Goal: Use online tool/utility: Utilize a website feature to perform a specific function

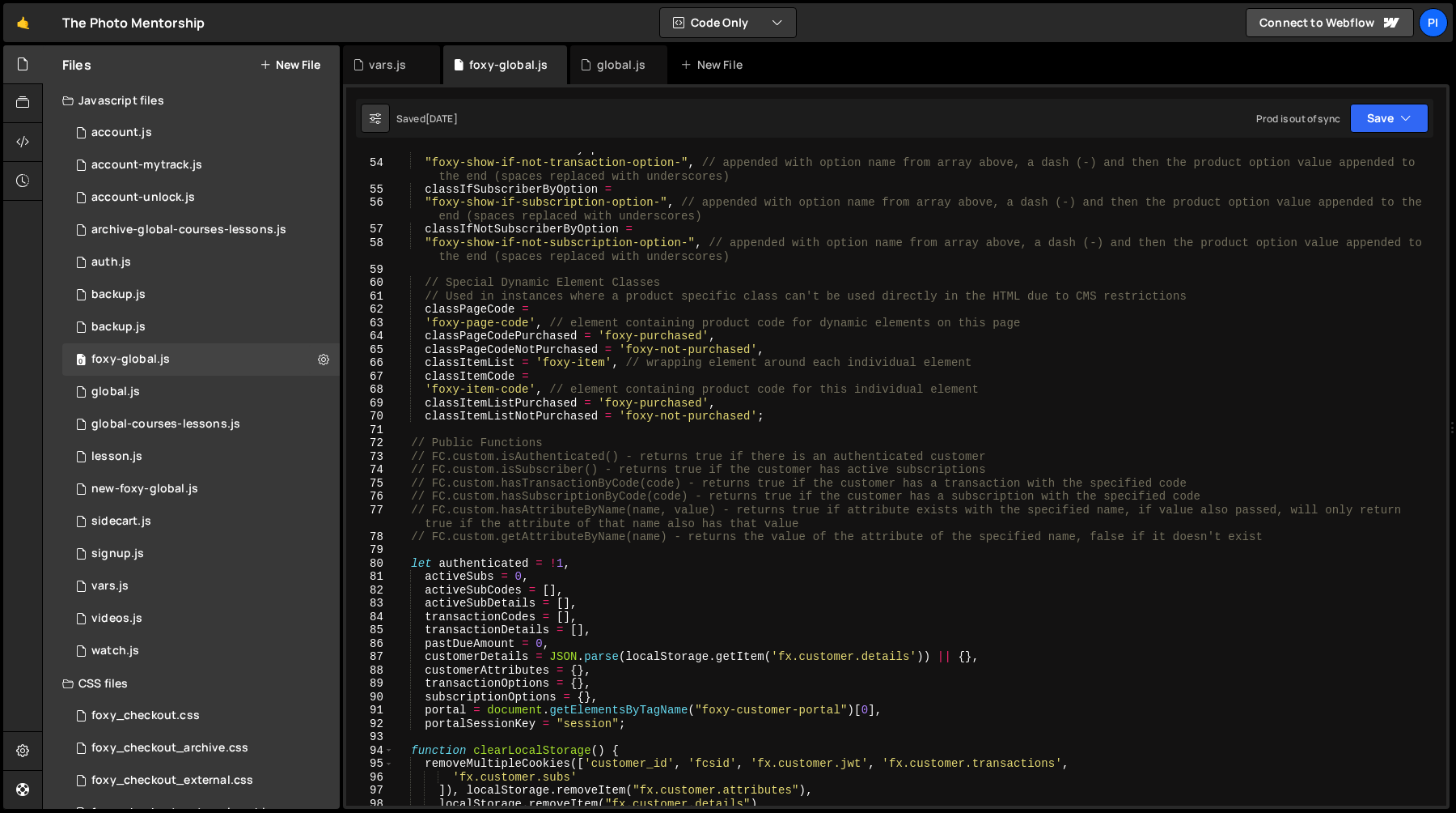
scroll to position [839, 0]
click at [602, 56] on div "global.js" at bounding box center [618, 65] width 97 height 39
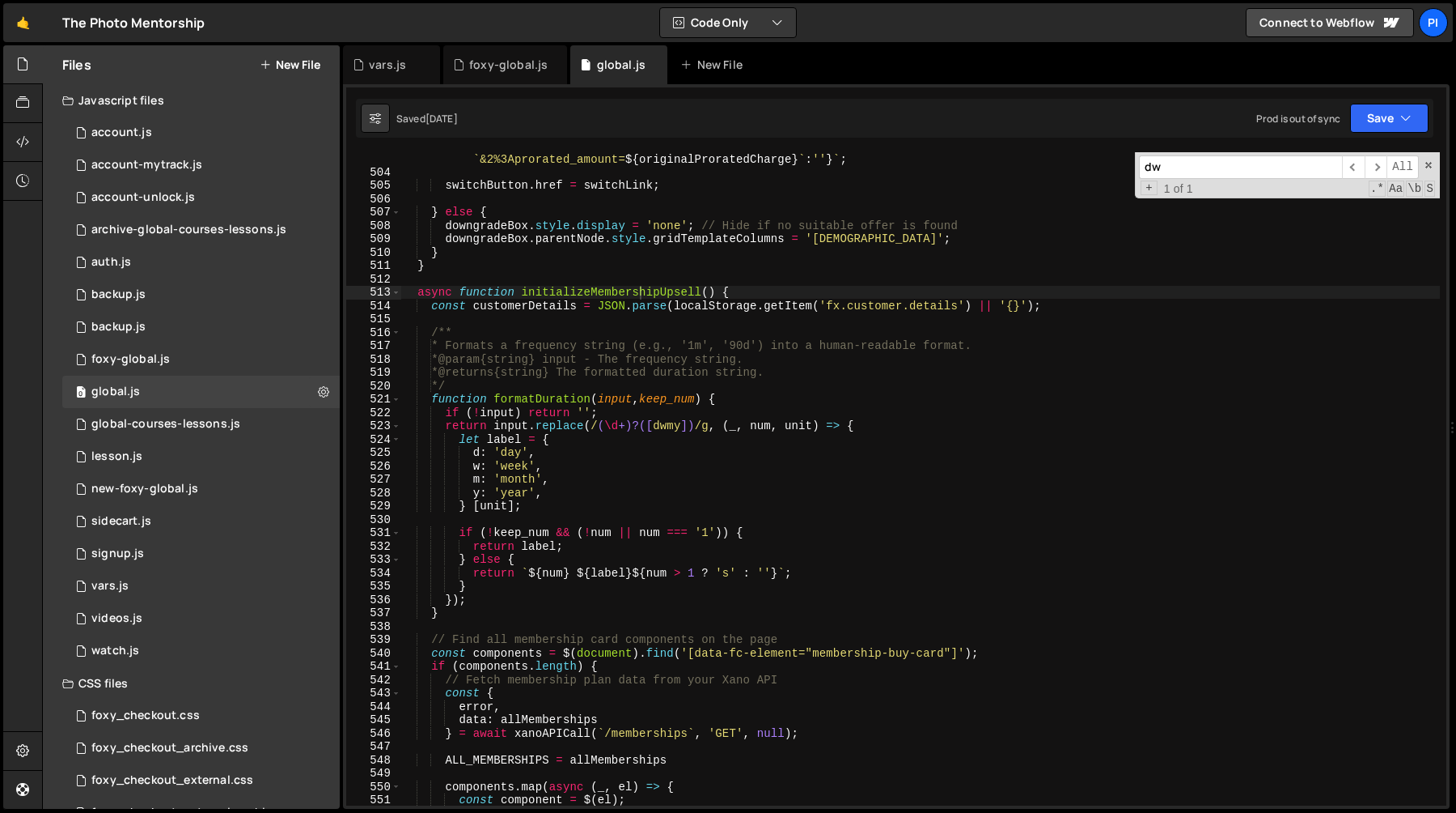
scroll to position [1528, 0]
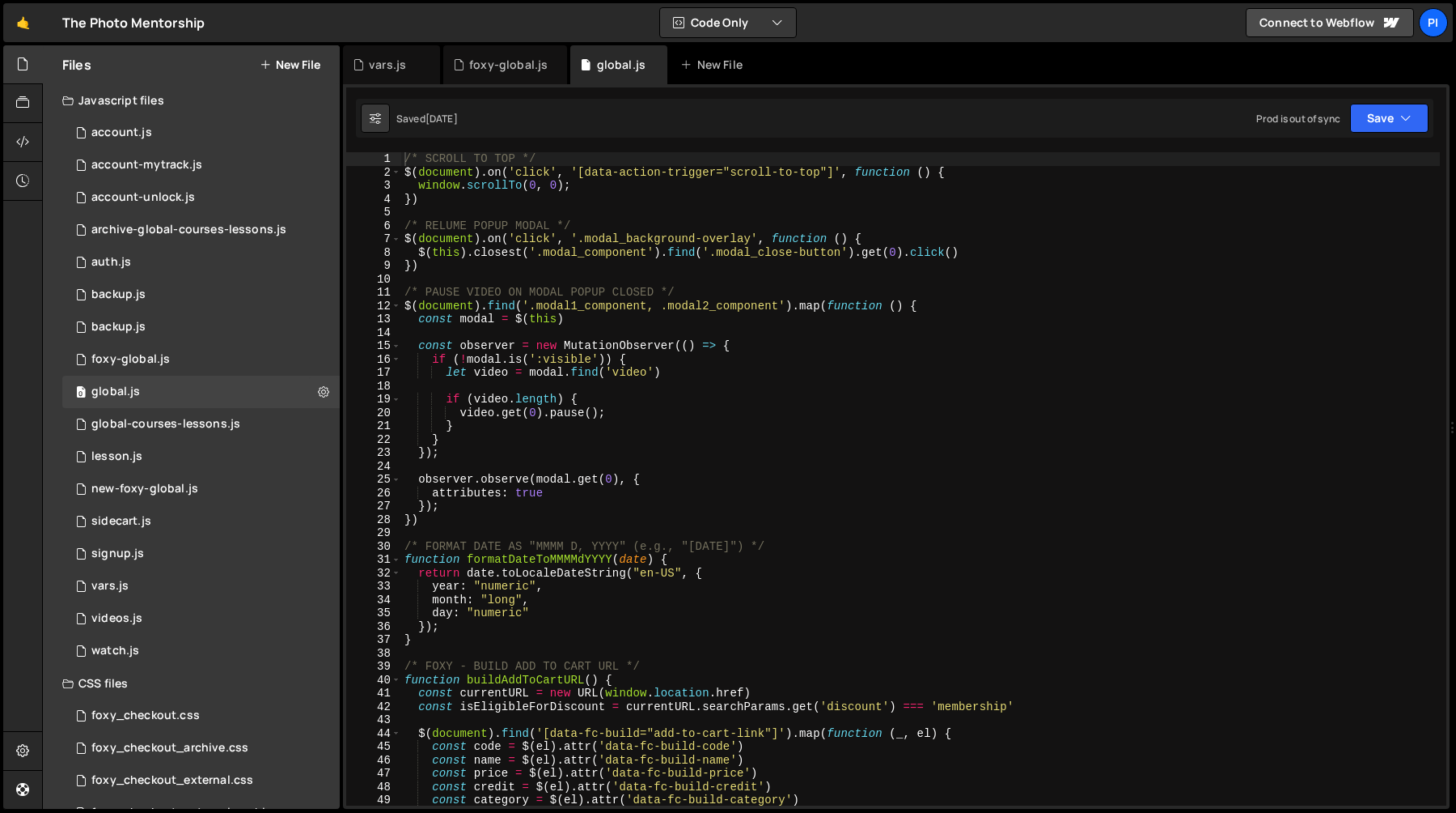
scroll to position [1528, 0]
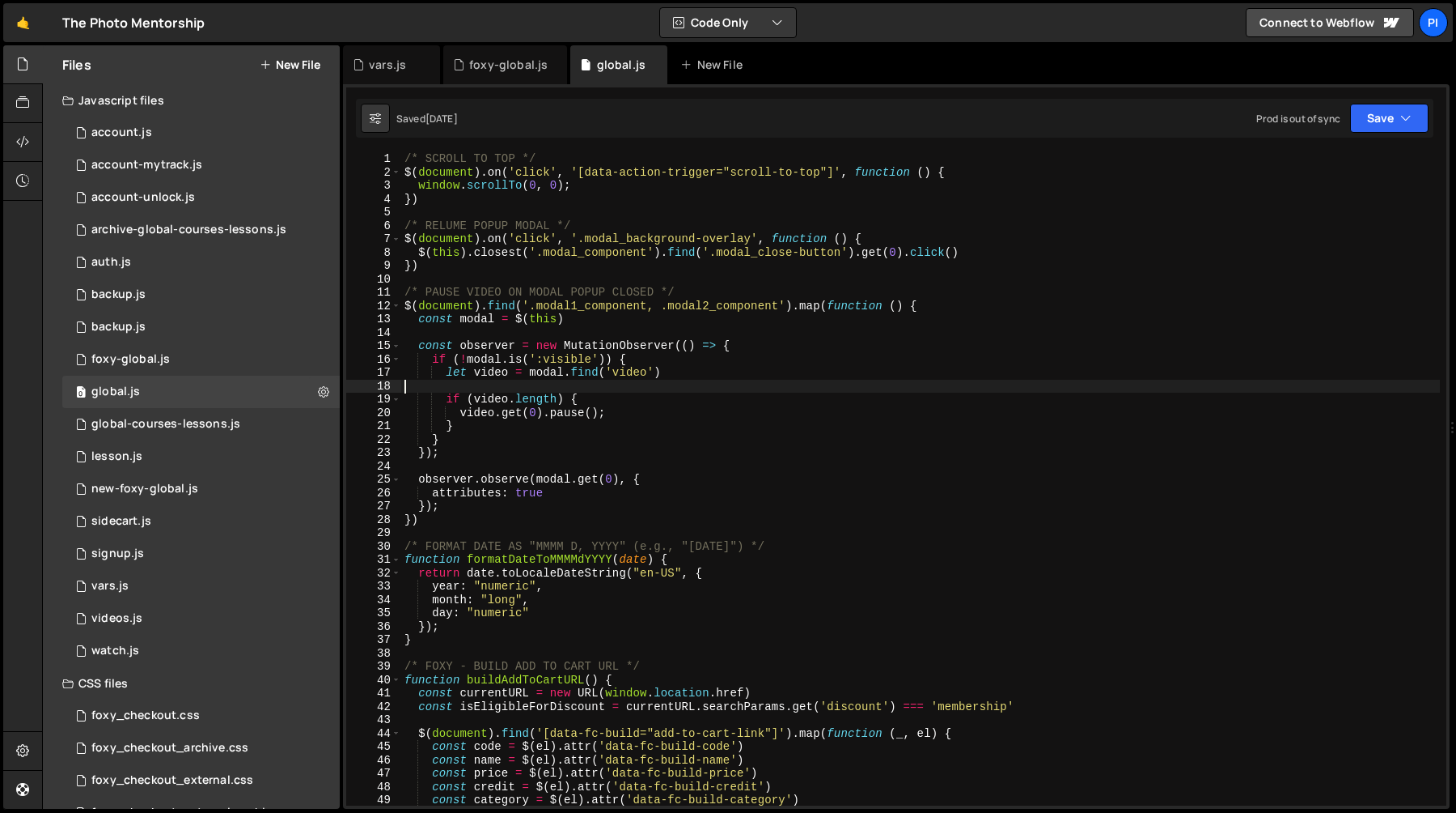
click at [765, 381] on div "/* SCROLL TO TOP */ $ ( document ) . on ( 'click' , '[data-action-trigger="scro…" at bounding box center [921, 492] width 1039 height 680
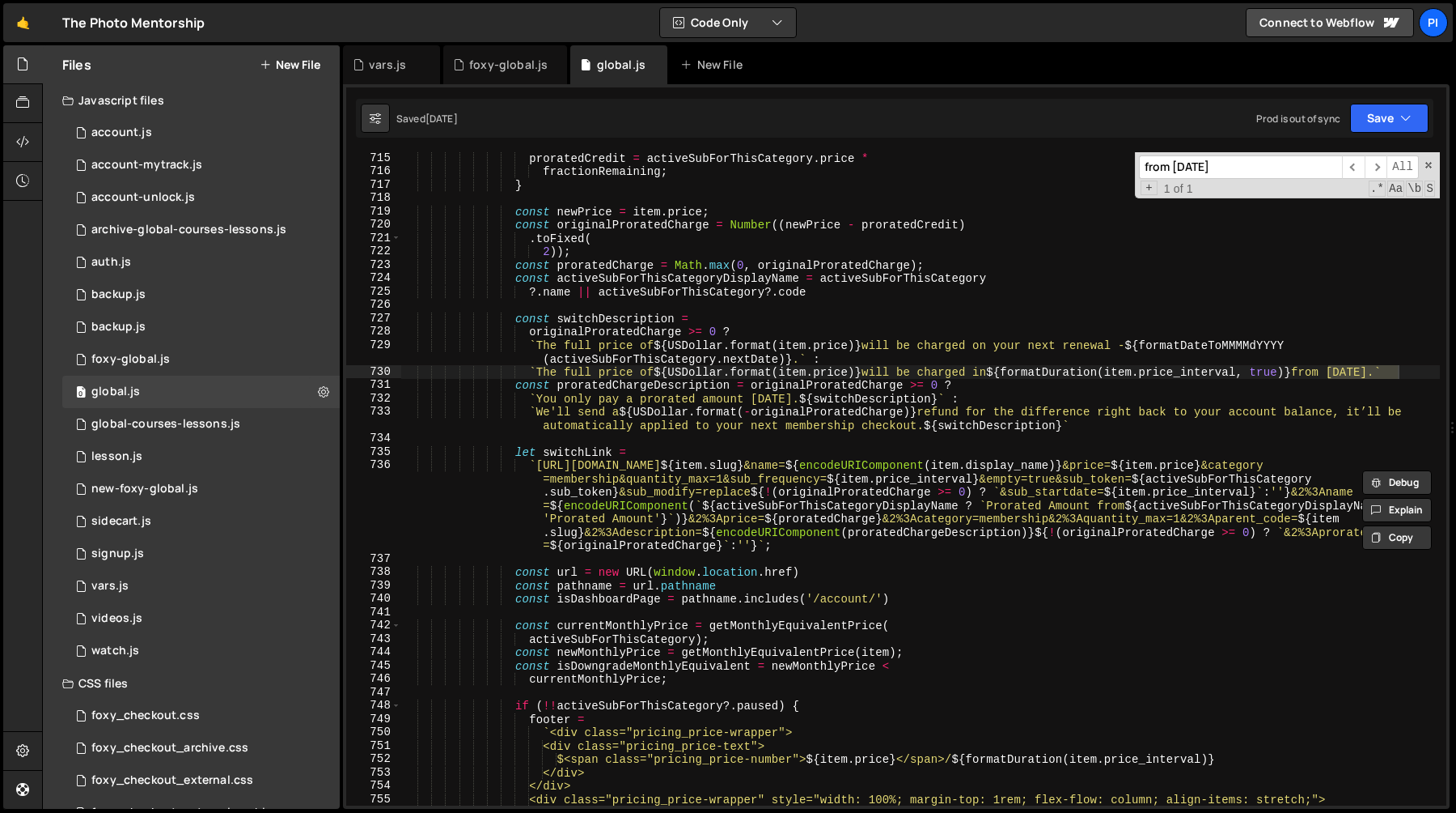
scroll to position [9688, 0]
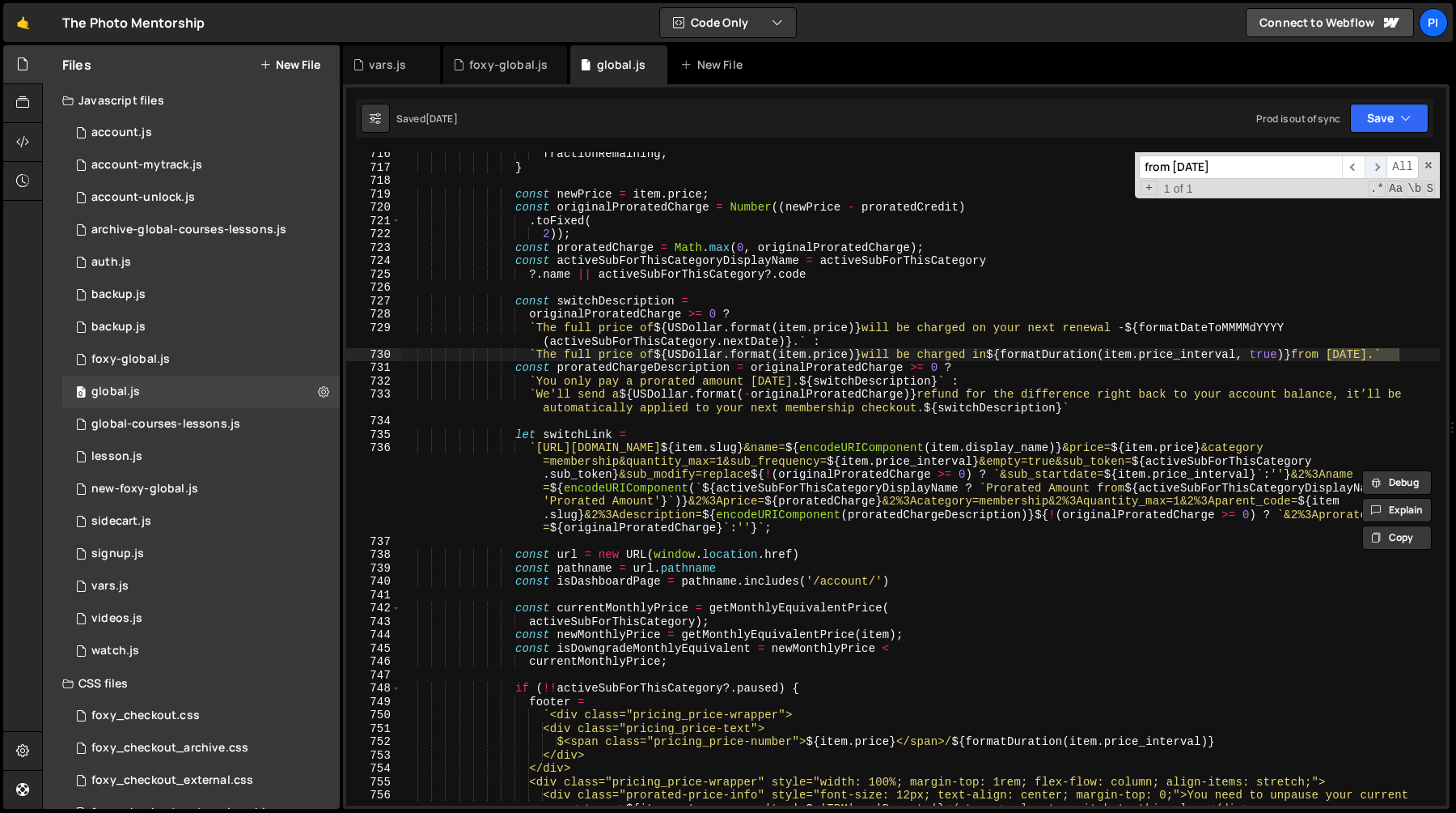
type input "from today"
click at [1378, 169] on span "​" at bounding box center [1376, 167] width 23 height 24
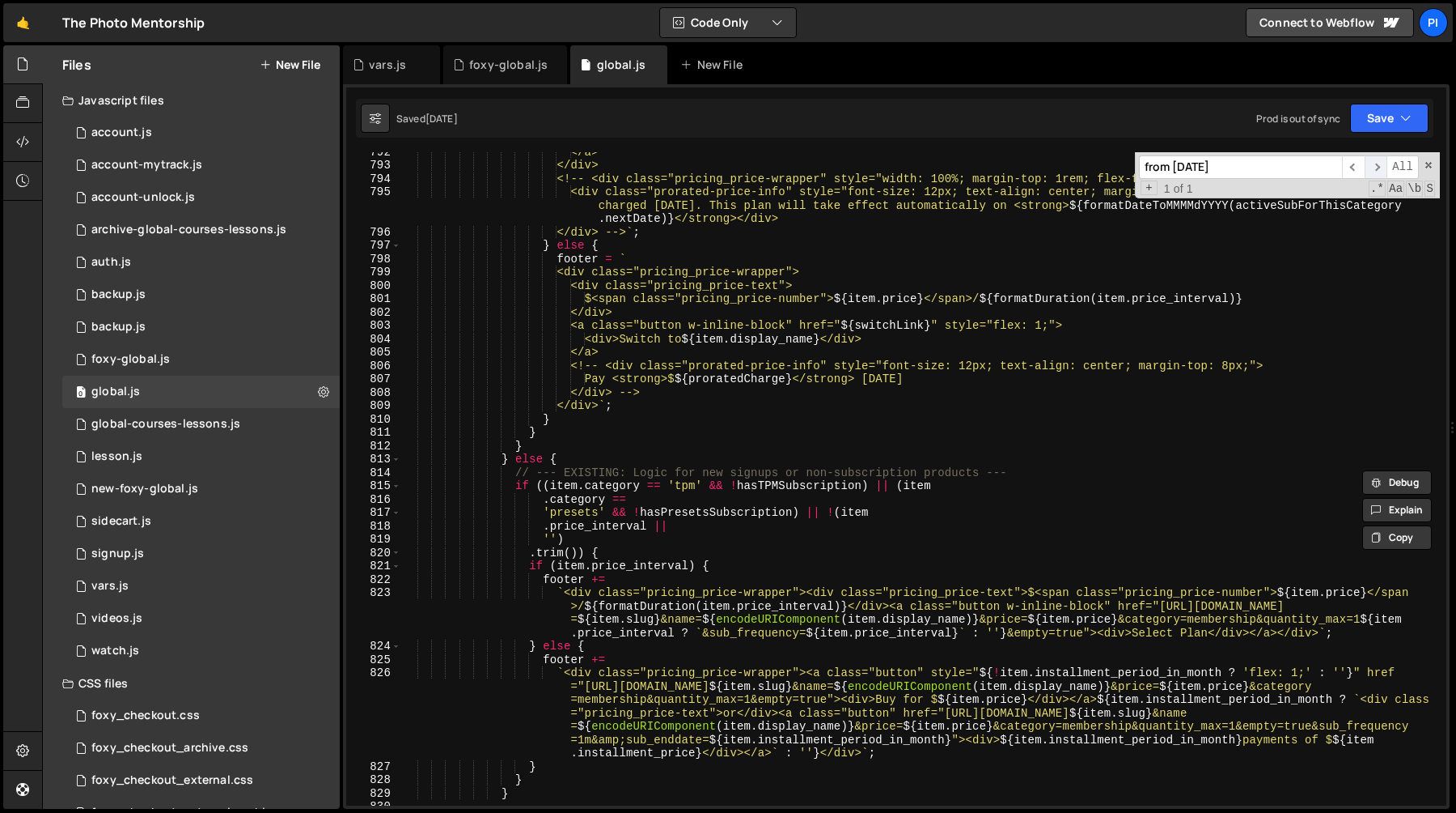
click at [1370, 168] on span "​" at bounding box center [1376, 167] width 23 height 24
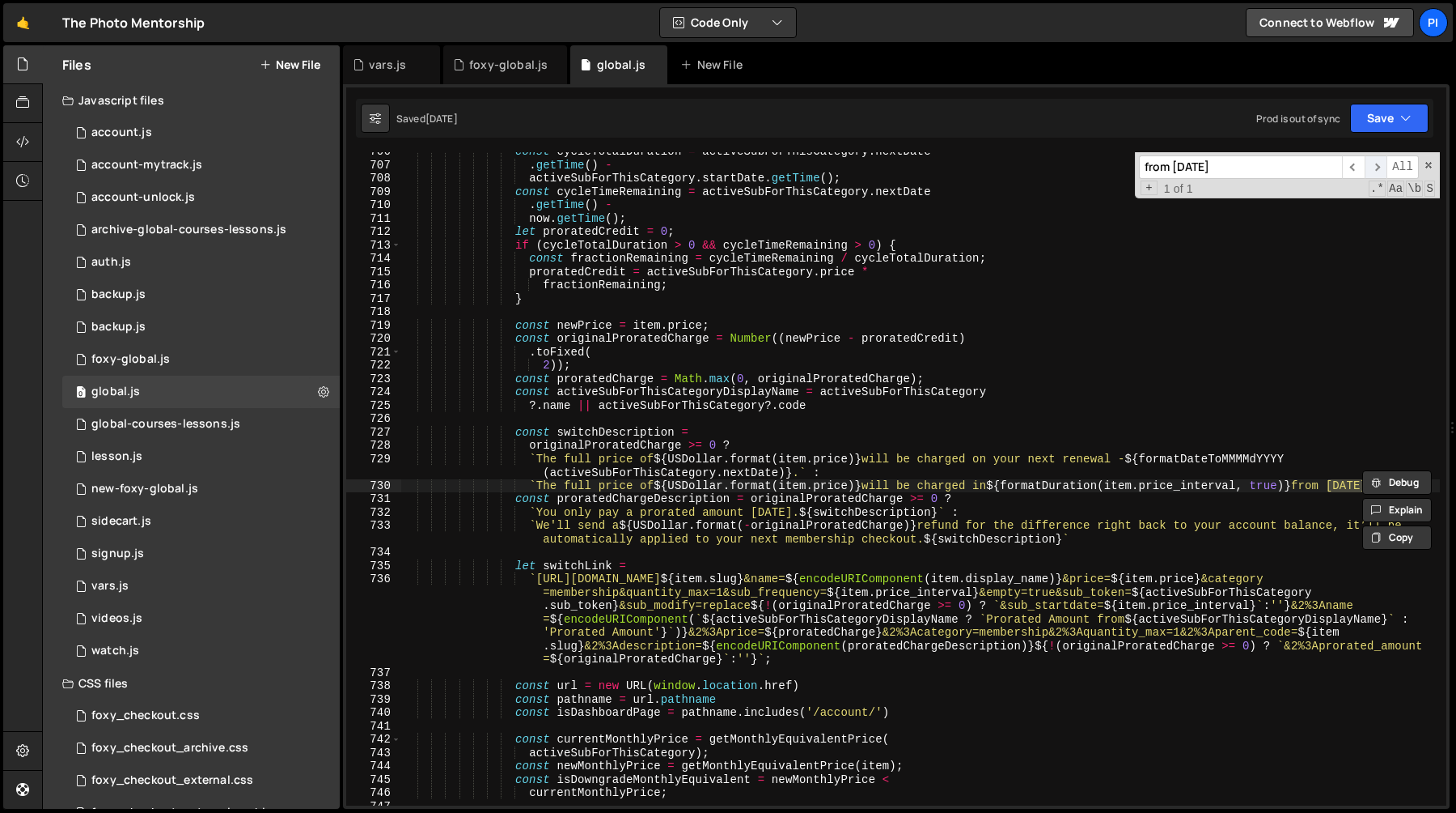
scroll to position [9557, 0]
click at [1321, 455] on div "const cycleTotalDuration = activeSubForThisCategory . nextDate . getTime ( ) - …" at bounding box center [921, 485] width 1039 height 680
click at [1052, 481] on div "const cycleTotalDuration = activeSubForThisCategory . nextDate . getTime ( ) - …" at bounding box center [921, 485] width 1039 height 680
click at [1103, 481] on div "const cycleTotalDuration = activeSubForThisCategory . nextDate . getTime ( ) - …" at bounding box center [921, 485] width 1039 height 680
click at [631, 489] on div "const cycleTotalDuration = activeSubForThisCategory . nextDate . getTime ( ) - …" at bounding box center [921, 485] width 1039 height 680
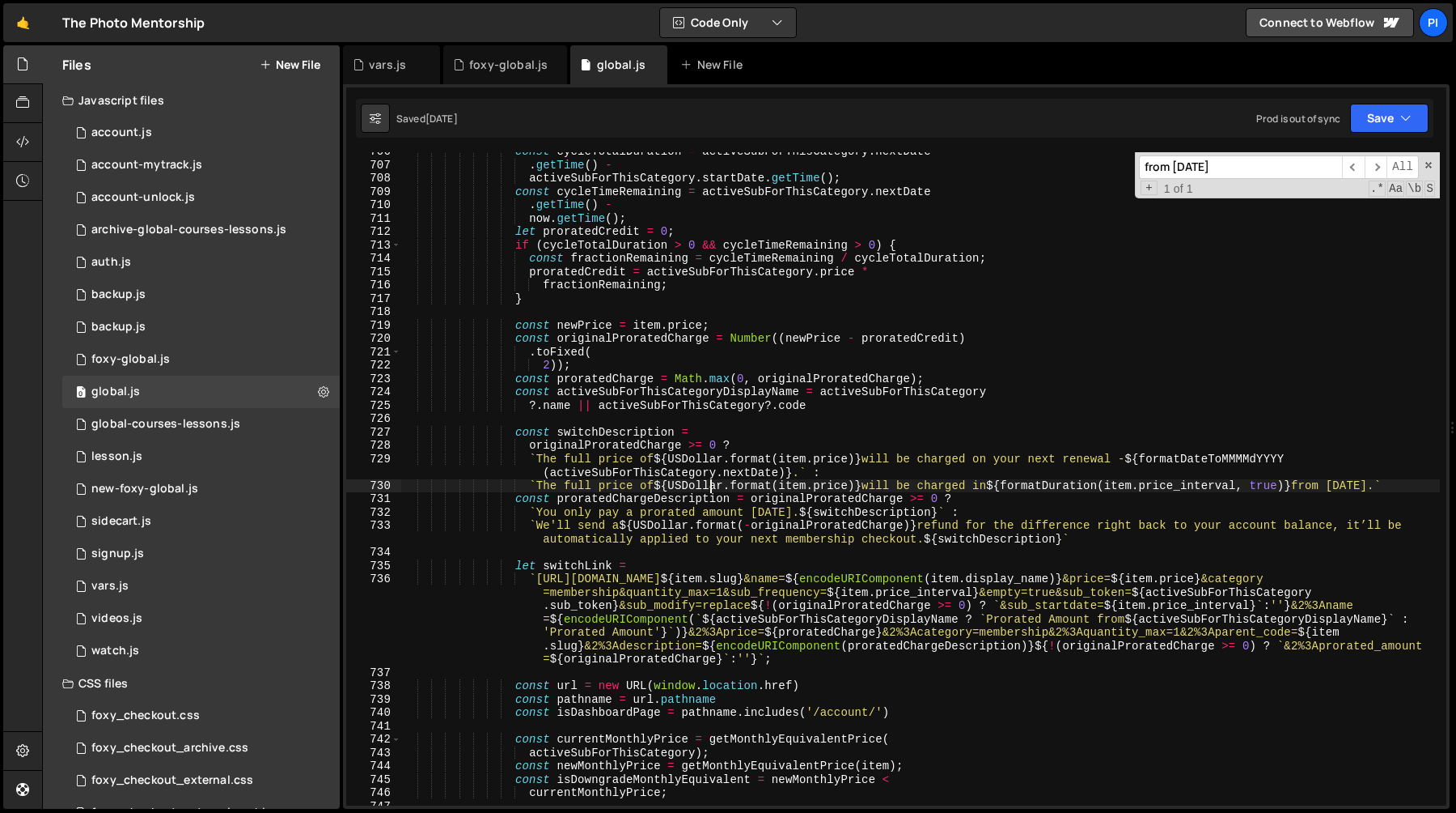
click at [708, 486] on div "const cycleTotalDuration = activeSubForThisCategory . nextDate . getTime ( ) - …" at bounding box center [921, 485] width 1039 height 680
click at [611, 445] on div "const cycleTotalDuration = activeSubForThisCategory . nextDate . getTime ( ) - …" at bounding box center [921, 485] width 1039 height 680
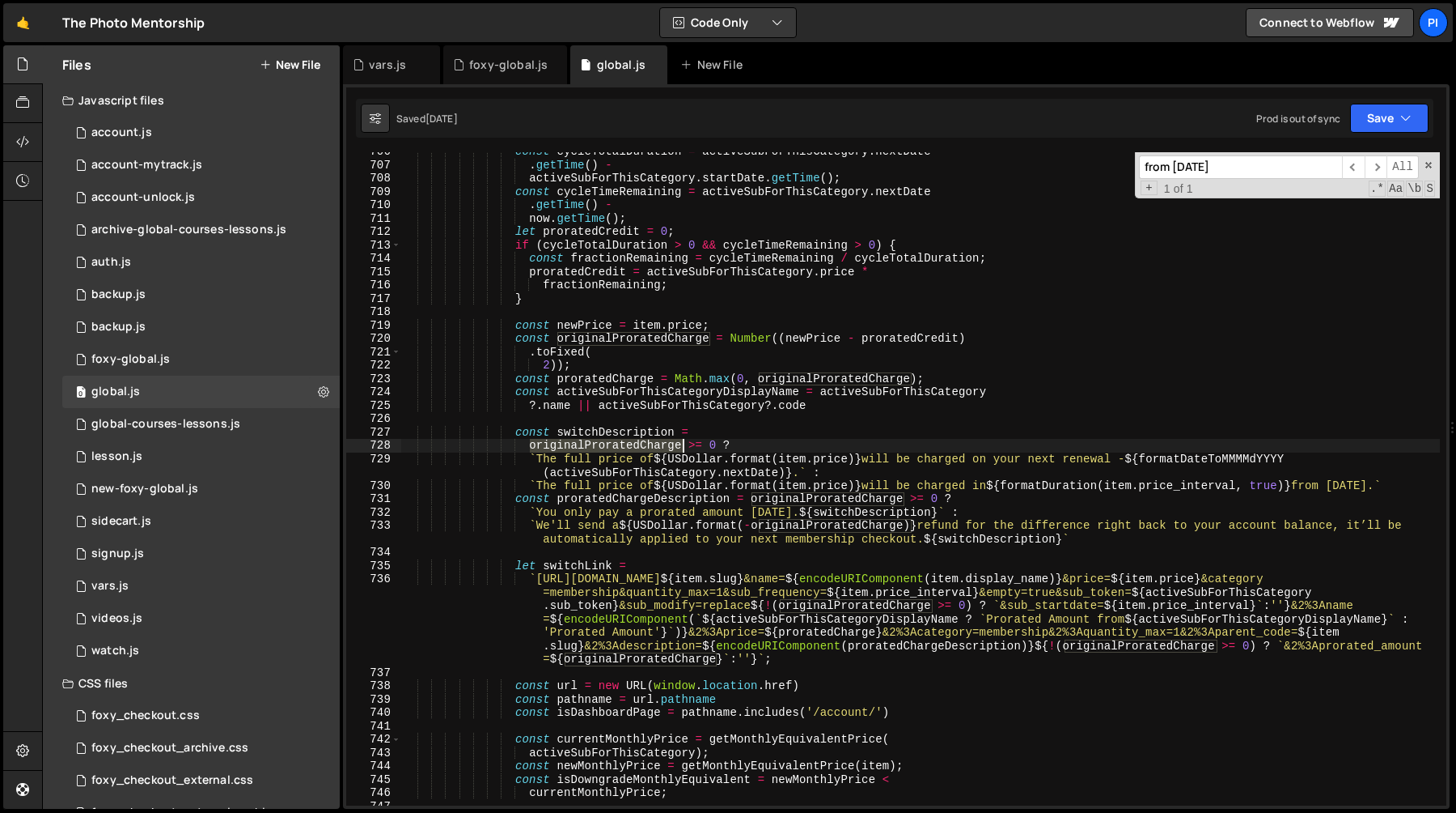
click at [611, 445] on div "const cycleTotalDuration = activeSubForThisCategory . nextDate . getTime ( ) - …" at bounding box center [921, 485] width 1039 height 680
click at [634, 434] on div "const cycleTotalDuration = activeSubForThisCategory . nextDate . getTime ( ) - …" at bounding box center [921, 485] width 1039 height 680
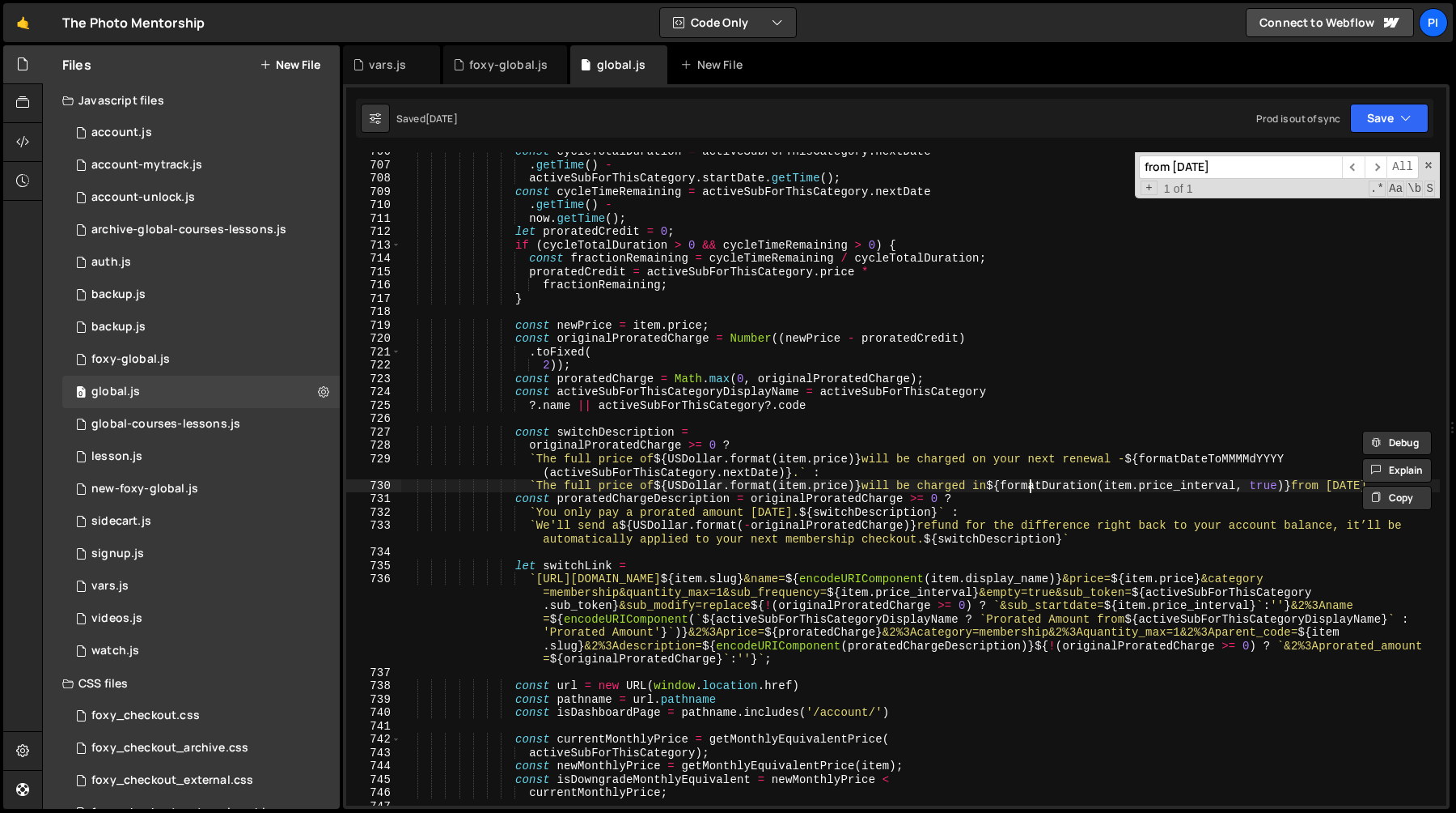
click at [1028, 483] on div "const cycleTotalDuration = activeSubForThisCategory . nextDate . getTime ( ) - …" at bounding box center [921, 485] width 1039 height 680
click at [1073, 483] on div "const cycleTotalDuration = activeSubForThisCategory . nextDate . getTime ( ) - …" at bounding box center [921, 485] width 1039 height 680
click at [908, 486] on div "const cycleTotalDuration = activeSubForThisCategory . nextDate . getTime ( ) - …" at bounding box center [921, 485] width 1039 height 680
click at [1018, 490] on div "const cycleTotalDuration = activeSubForThisCategory . nextDate . getTime ( ) - …" at bounding box center [921, 485] width 1039 height 680
click at [586, 434] on div "const cycleTotalDuration = activeSubForThisCategory . nextDate . getTime ( ) - …" at bounding box center [921, 485] width 1039 height 680
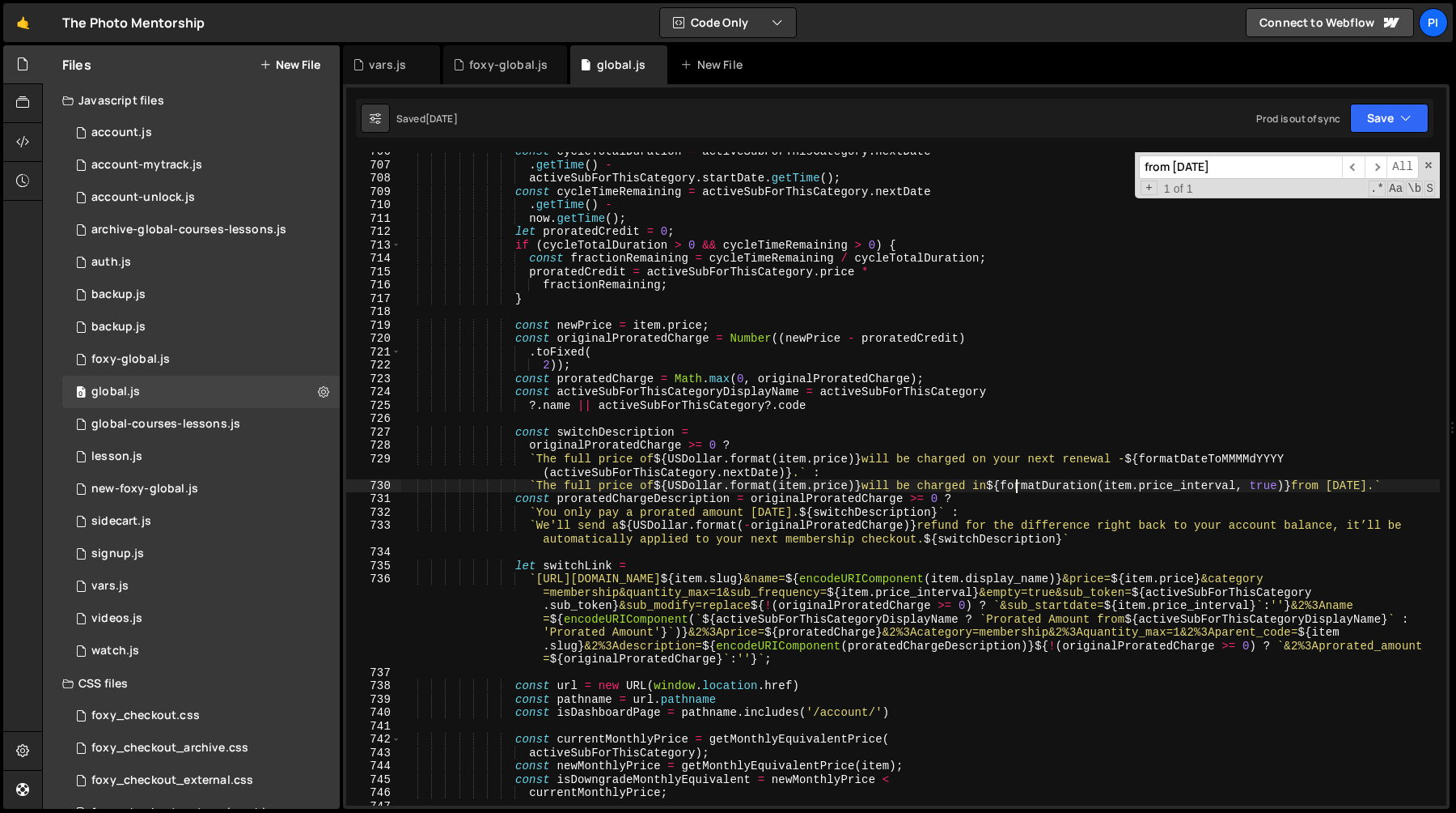
type textarea "const switchDescription ="
click at [586, 434] on div "const cycleTotalDuration = activeSubForThisCategory . nextDate . getTime ( ) - …" at bounding box center [921, 485] width 1039 height 680
type input "switchDescription"
click at [1381, 166] on span "​" at bounding box center [1376, 167] width 23 height 24
drag, startPoint x: 1178, startPoint y: 295, endPoint x: 1355, endPoint y: 294, distance: 177.0
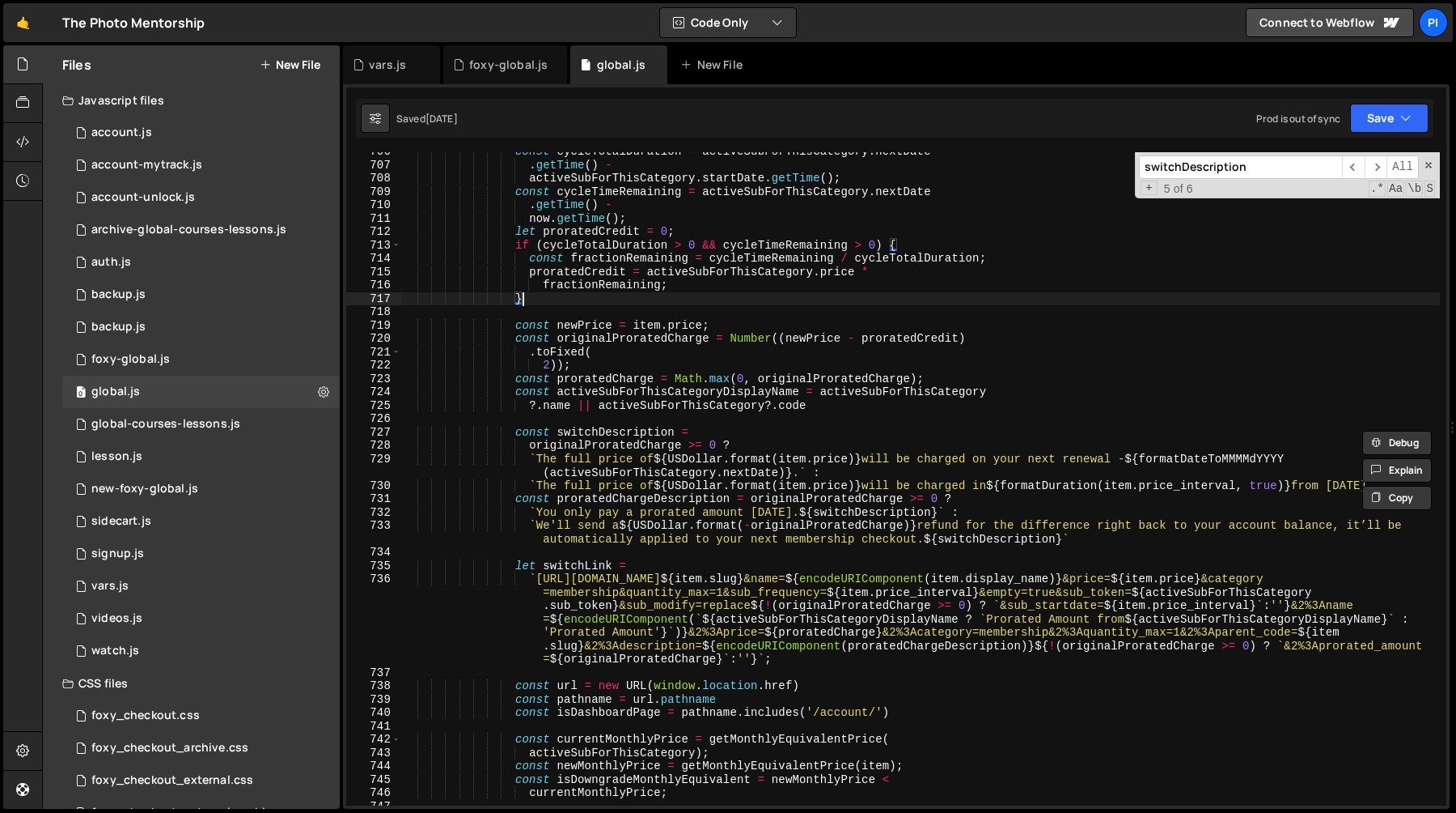
click at [1355, 294] on div "const cycleTotalDuration = activeSubForThisCategory . nextDate . getTime ( ) - …" at bounding box center [921, 485] width 1039 height 680
click at [829, 469] on div "const cycleTotalDuration = activeSubForThisCategory . nextDate . getTime ( ) - …" at bounding box center [921, 485] width 1039 height 680
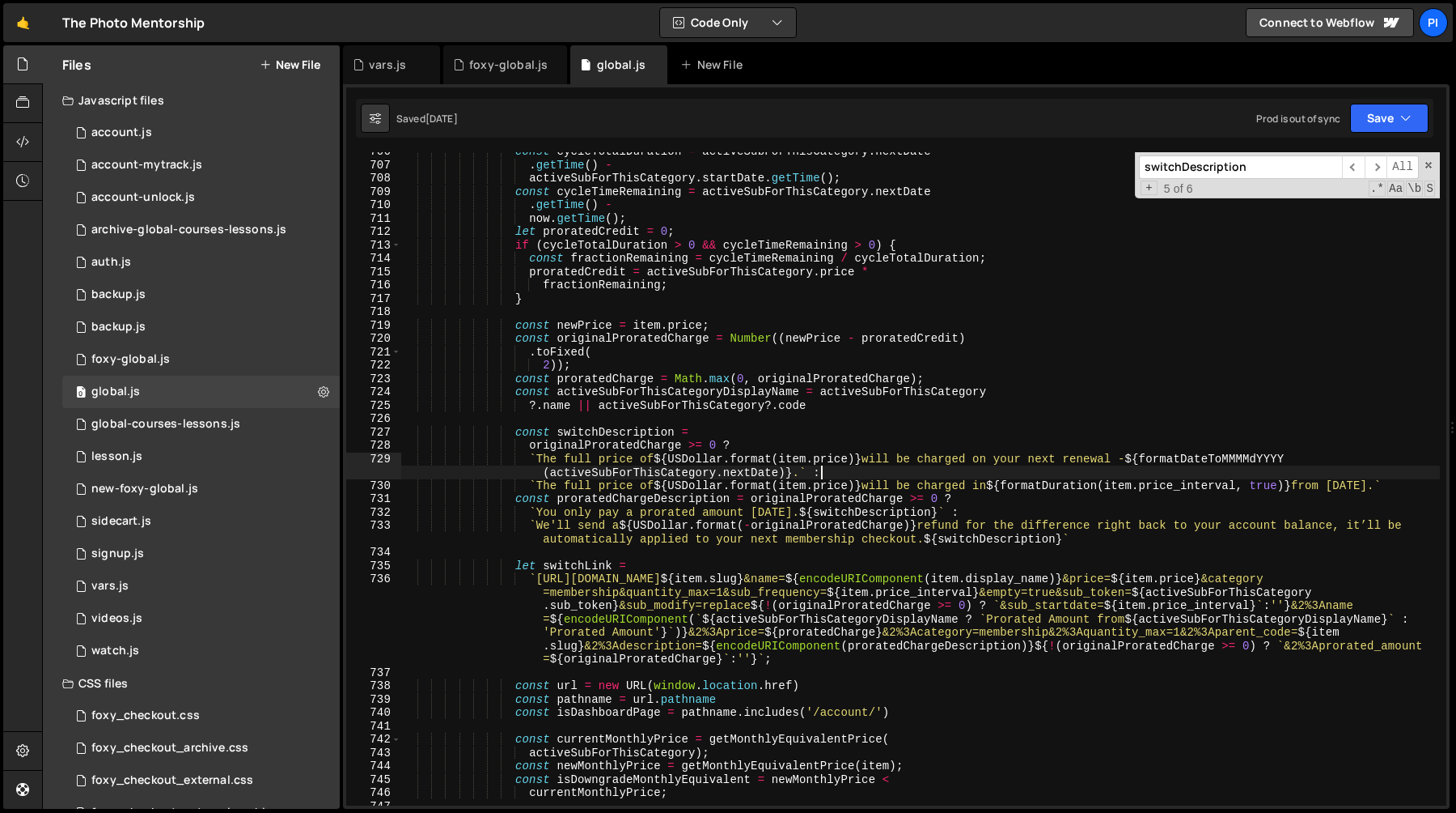
click at [689, 444] on div "const cycleTotalDuration = activeSubForThisCategory . nextDate . getTime ( ) - …" at bounding box center [921, 485] width 1039 height 680
type textarea "originalProratedCharge >= 0 ? `The full price of ${USDollar.format(item.price)}…"
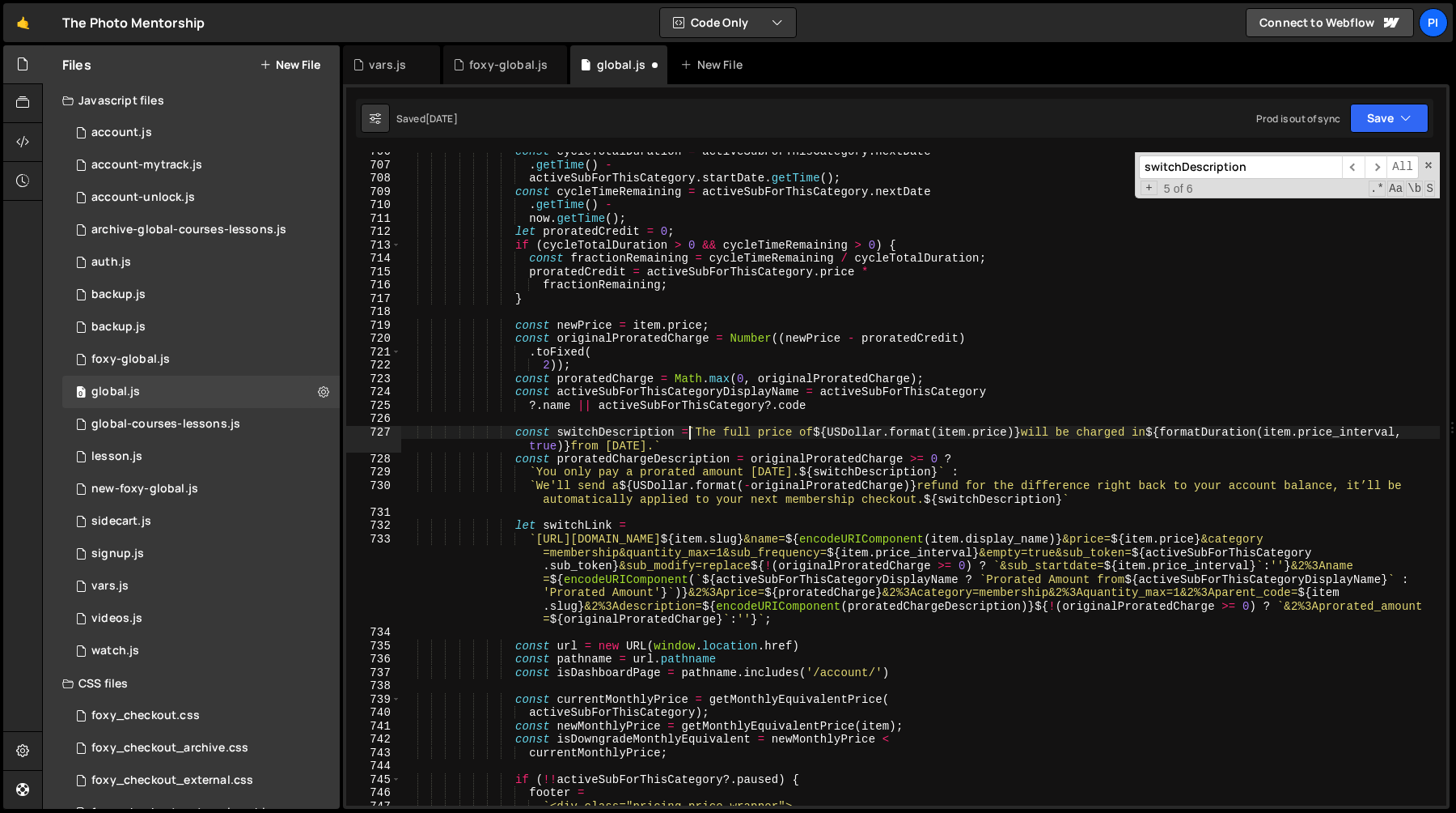
type textarea "const switchDescription = `The full price of ${USDollar.format(item.price)} wil…"
click at [839, 421] on div "const cycleTotalDuration = activeSubForThisCategory . nextDate . getTime ( ) - …" at bounding box center [921, 485] width 1039 height 680
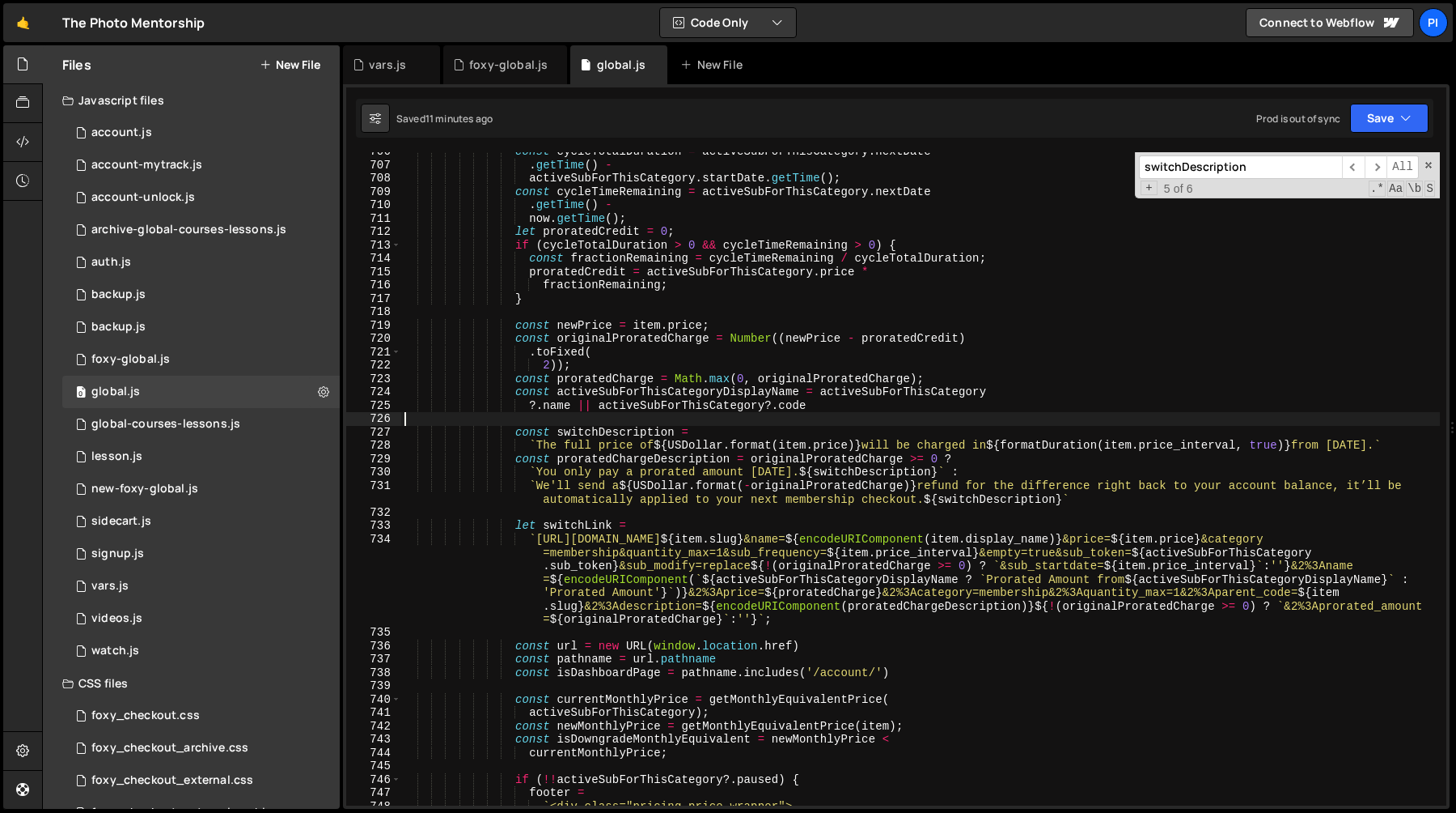
click at [847, 446] on div "const cycleTotalDuration = activeSubForThisCategory . nextDate . getTime ( ) - …" at bounding box center [921, 485] width 1039 height 680
click at [848, 433] on div "const cycleTotalDuration = activeSubForThisCategory . nextDate . getTime ( ) - …" at bounding box center [921, 485] width 1039 height 680
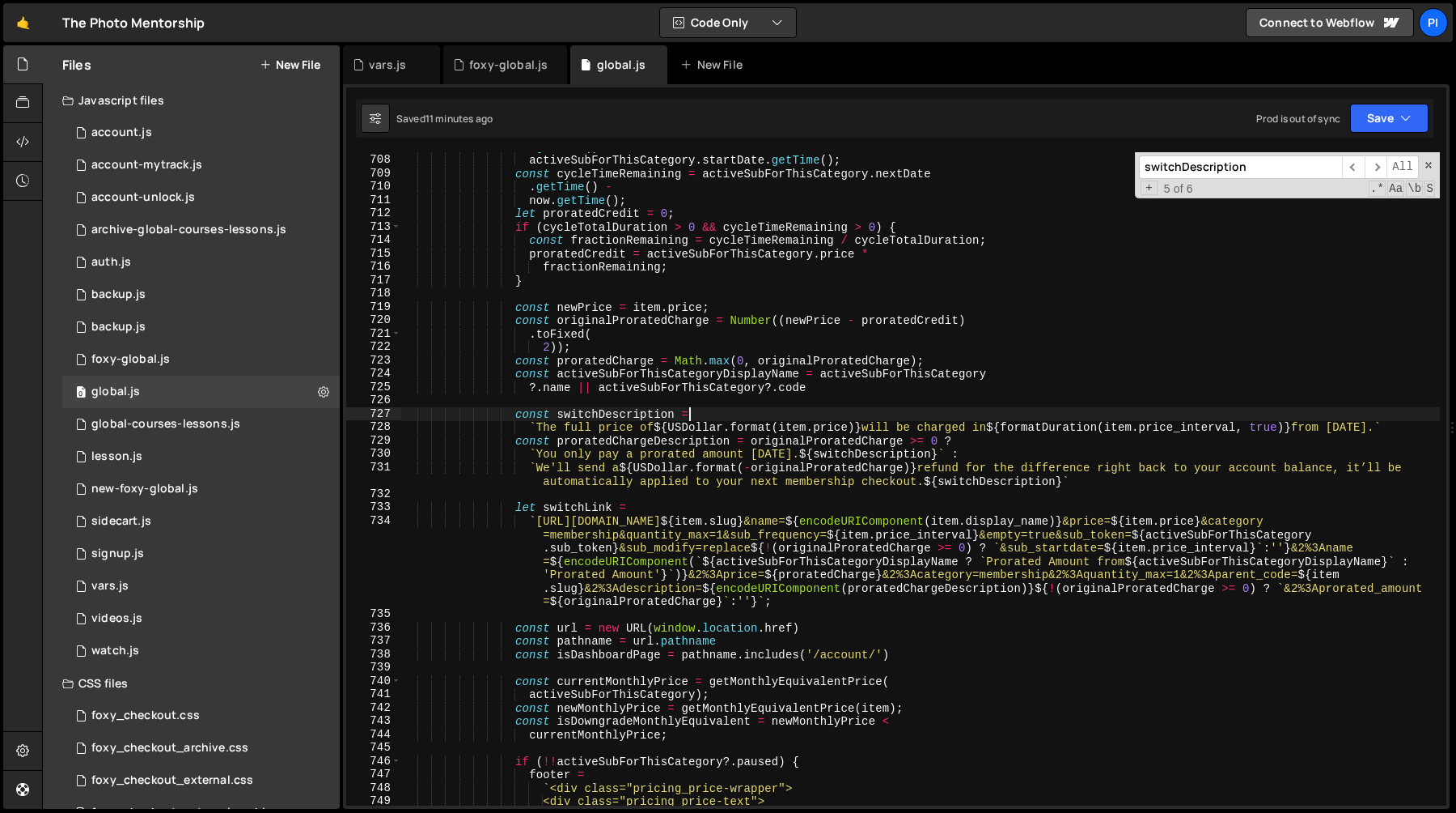
click at [625, 409] on div ". getTime ( ) - activeSubForThisCategory . startDate . getTime ( ) ; const cycl…" at bounding box center [921, 480] width 1039 height 680
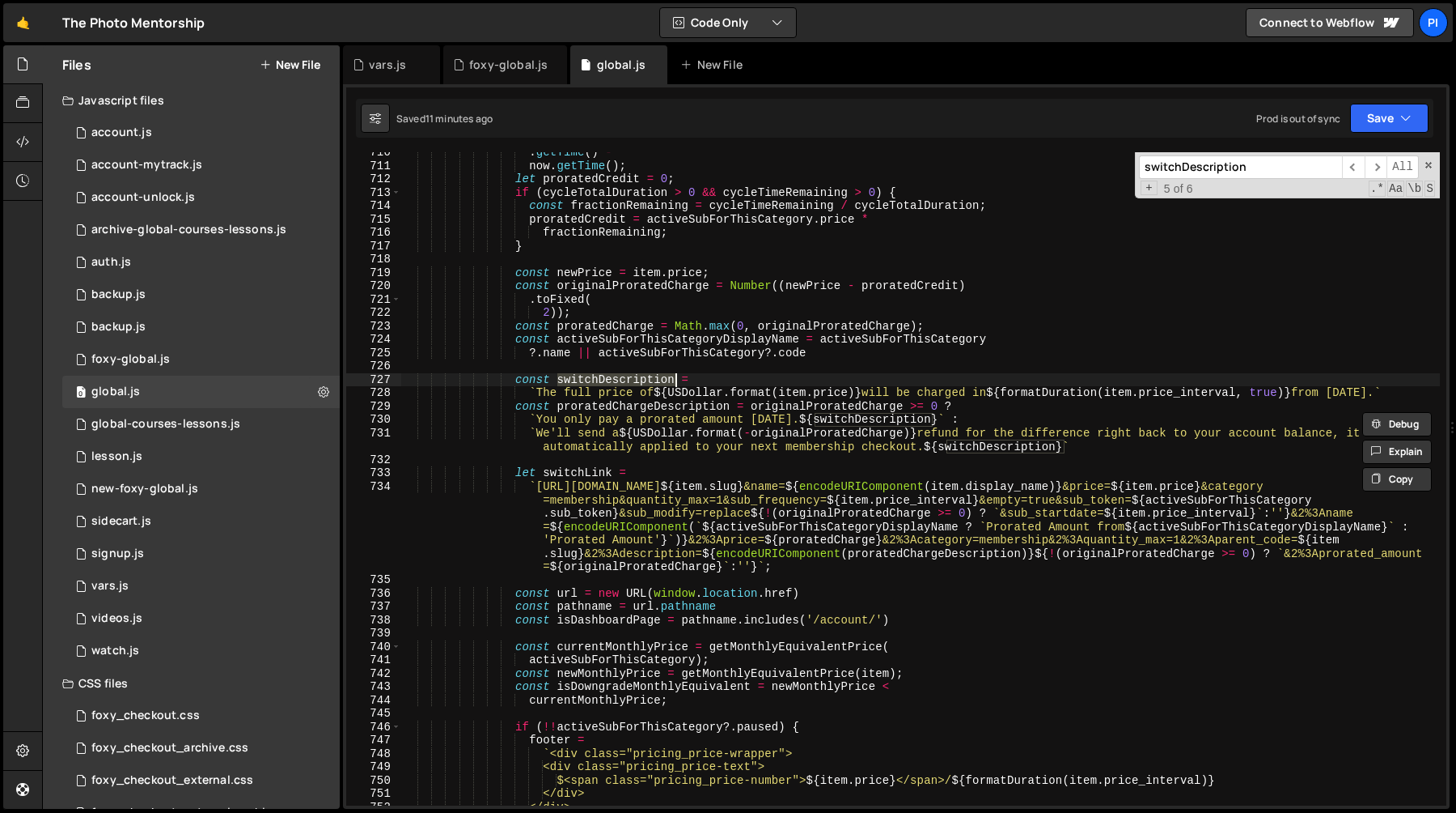
scroll to position [9631, 0]
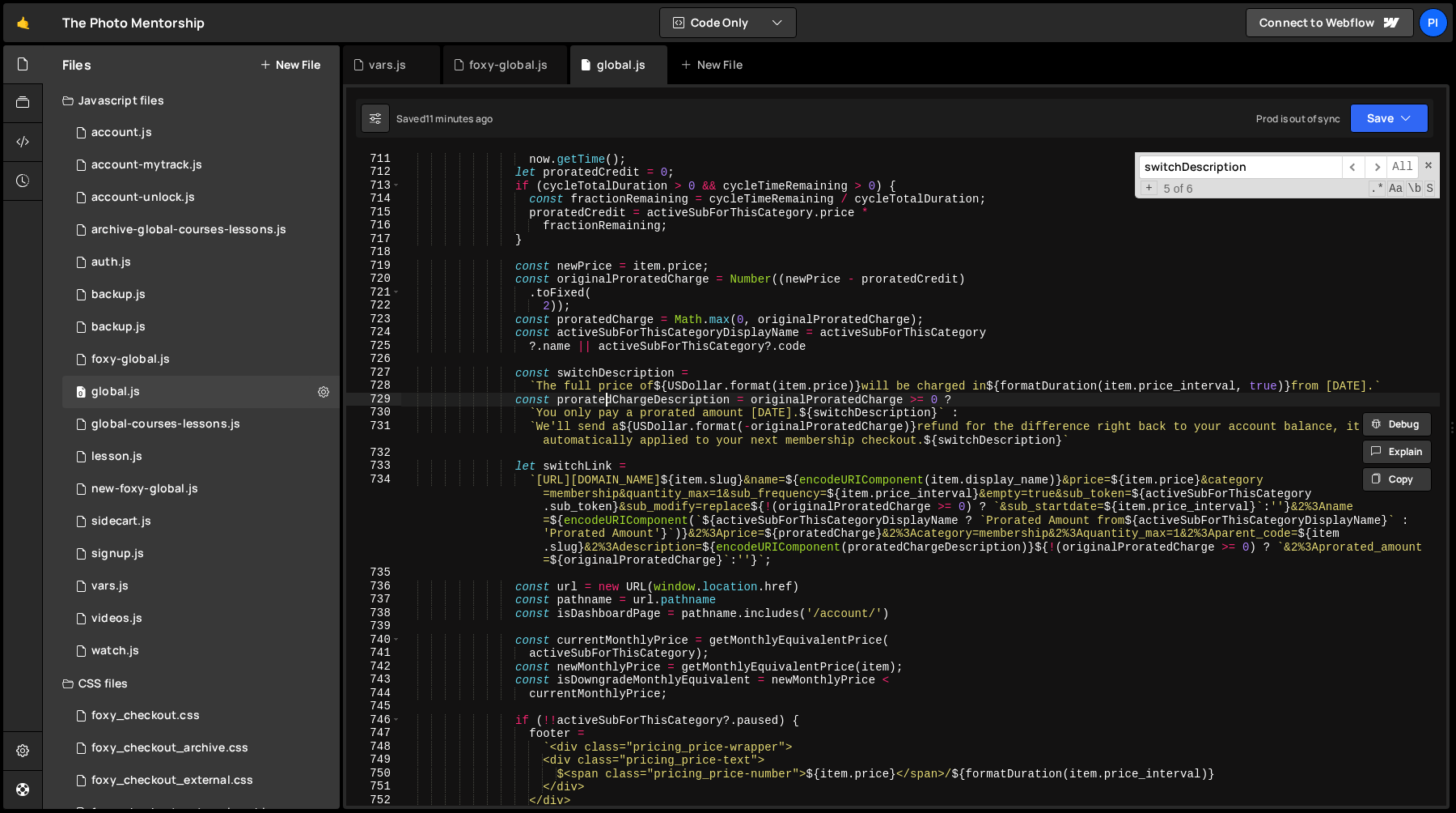
click at [606, 396] on div "now . getTime ( ) ; let proratedCredit = 0 ; if ( cycleTotalDuration > 0 && cyc…" at bounding box center [921, 492] width 1039 height 680
type textarea "const proratedChargeDescription = originalProratedCharge >= 0 ?"
click at [606, 396] on div "now . getTime ( ) ; let proratedCredit = 0 ; if ( cycleTotalDuration > 0 && cyc…" at bounding box center [921, 492] width 1039 height 680
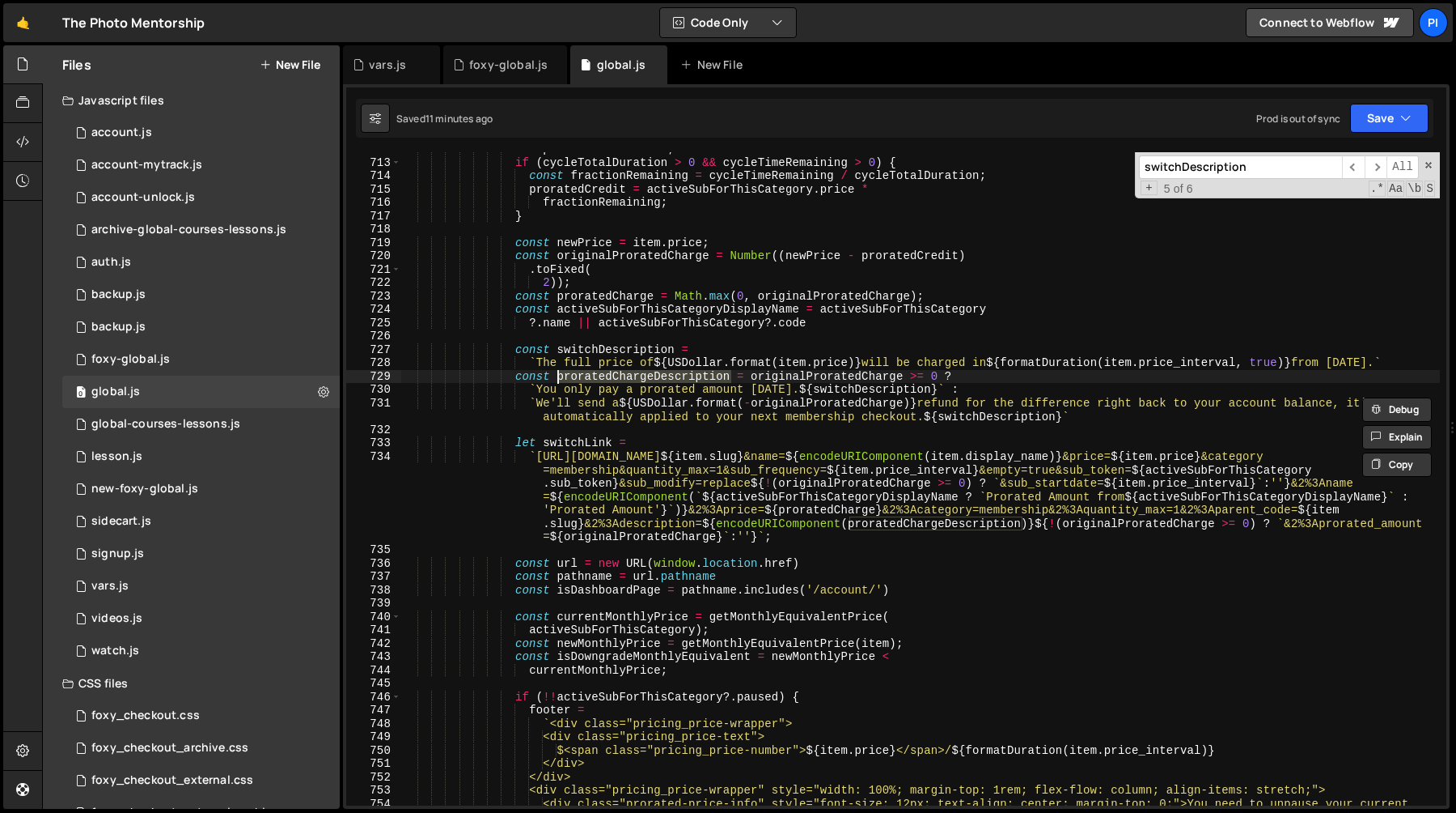
scroll to position [9653, 0]
click at [1085, 490] on div "let proratedCredit = 0 ; if ( cycleTotalDuration > 0 && cycleTimeRemaining > 0 …" at bounding box center [921, 489] width 1039 height 693
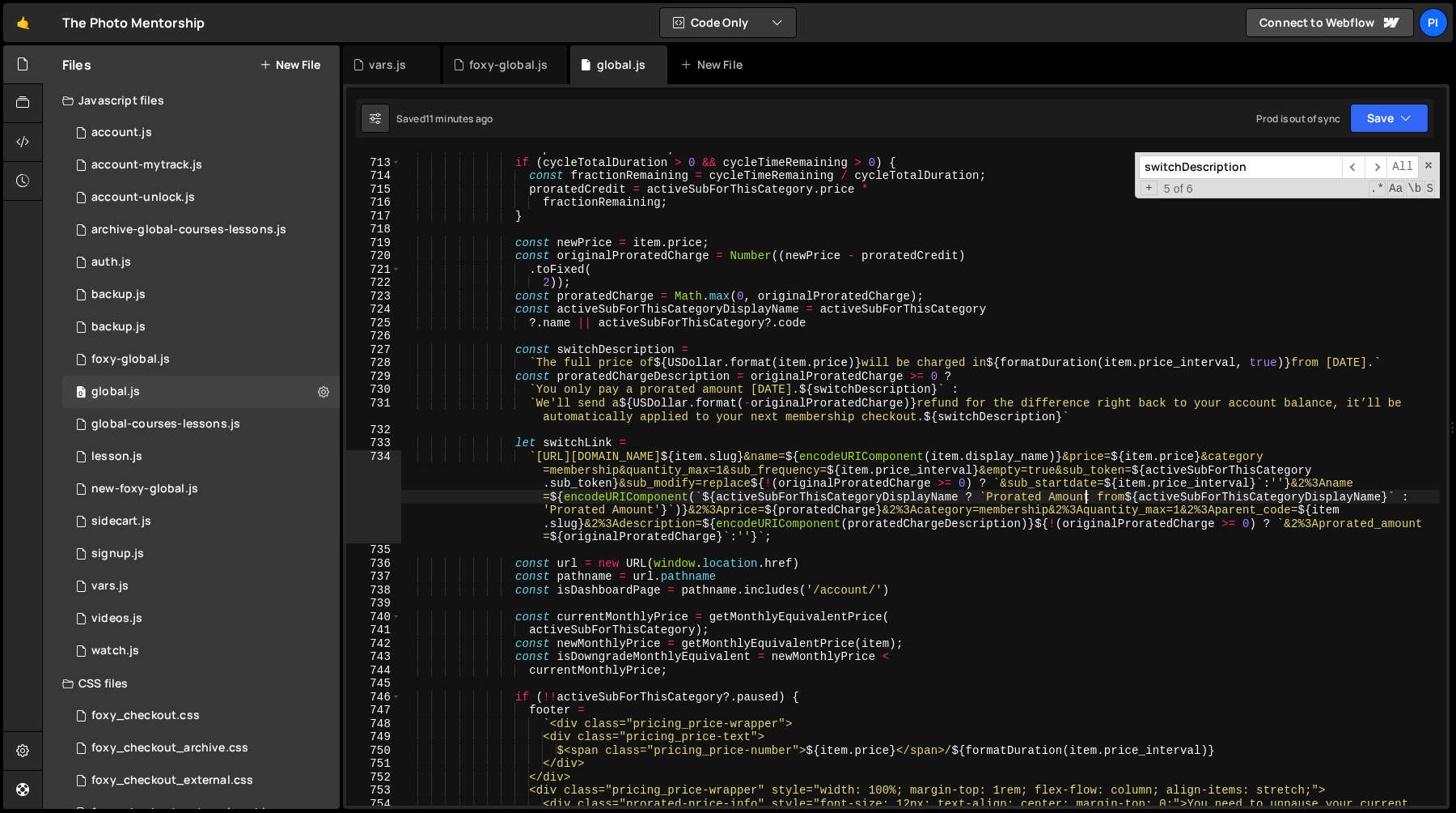
click at [792, 470] on div "let proratedCredit = 0 ; if ( cycleTotalDuration > 0 && cycleTimeRemaining > 0 …" at bounding box center [921, 489] width 1039 height 693
type textarea "`https://tpm.foxycart.com/cart?code=${item.slug}&name=${encodeURIComponent(item…"
click at [792, 470] on div "let proratedCredit = 0 ; if ( cycleTotalDuration > 0 && cycleTimeRemaining > 0 …" at bounding box center [921, 489] width 1039 height 693
click at [1015, 469] on div "let proratedCredit = 0 ; if ( cycleTotalDuration > 0 && cycleTimeRemaining > 0 …" at bounding box center [921, 489] width 1039 height 693
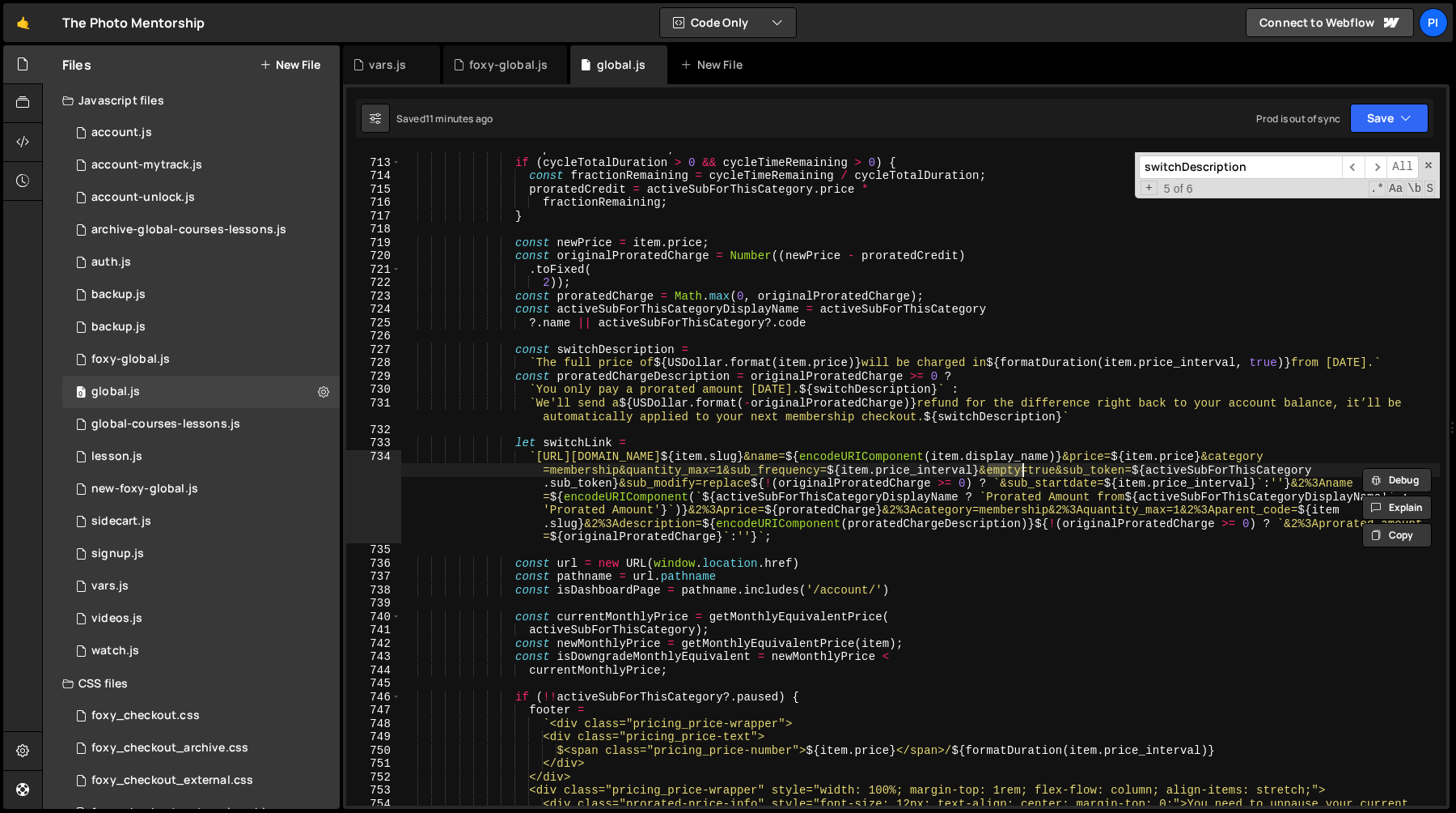
click at [1084, 471] on div "let proratedCredit = 0 ; if ( cycleTotalDuration > 0 && cycleTimeRemaining > 0 …" at bounding box center [921, 489] width 1039 height 693
click at [1011, 469] on div "let proratedCredit = 0 ; if ( cycleTotalDuration > 0 && cycleTimeRemaining > 0 …" at bounding box center [921, 489] width 1039 height 693
click at [758, 469] on div "let proratedCredit = 0 ; if ( cycleTotalDuration > 0 && cycleTimeRemaining > 0 …" at bounding box center [921, 489] width 1039 height 693
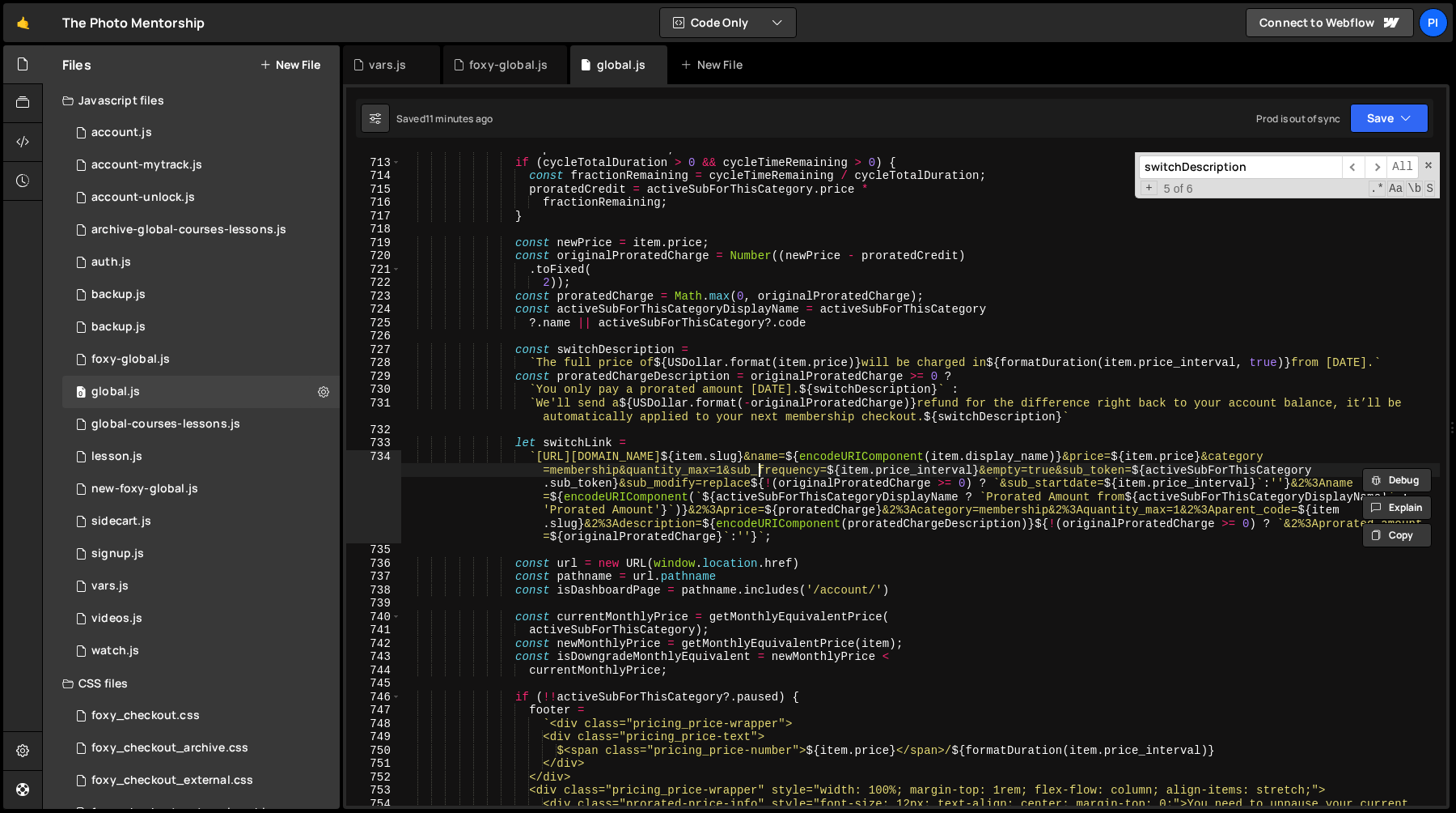
click at [758, 469] on div "let proratedCredit = 0 ; if ( cycleTotalDuration > 0 && cycleTimeRemaining > 0 …" at bounding box center [921, 489] width 1039 height 693
click at [20, 31] on link "🤙" at bounding box center [23, 23] width 40 height 39
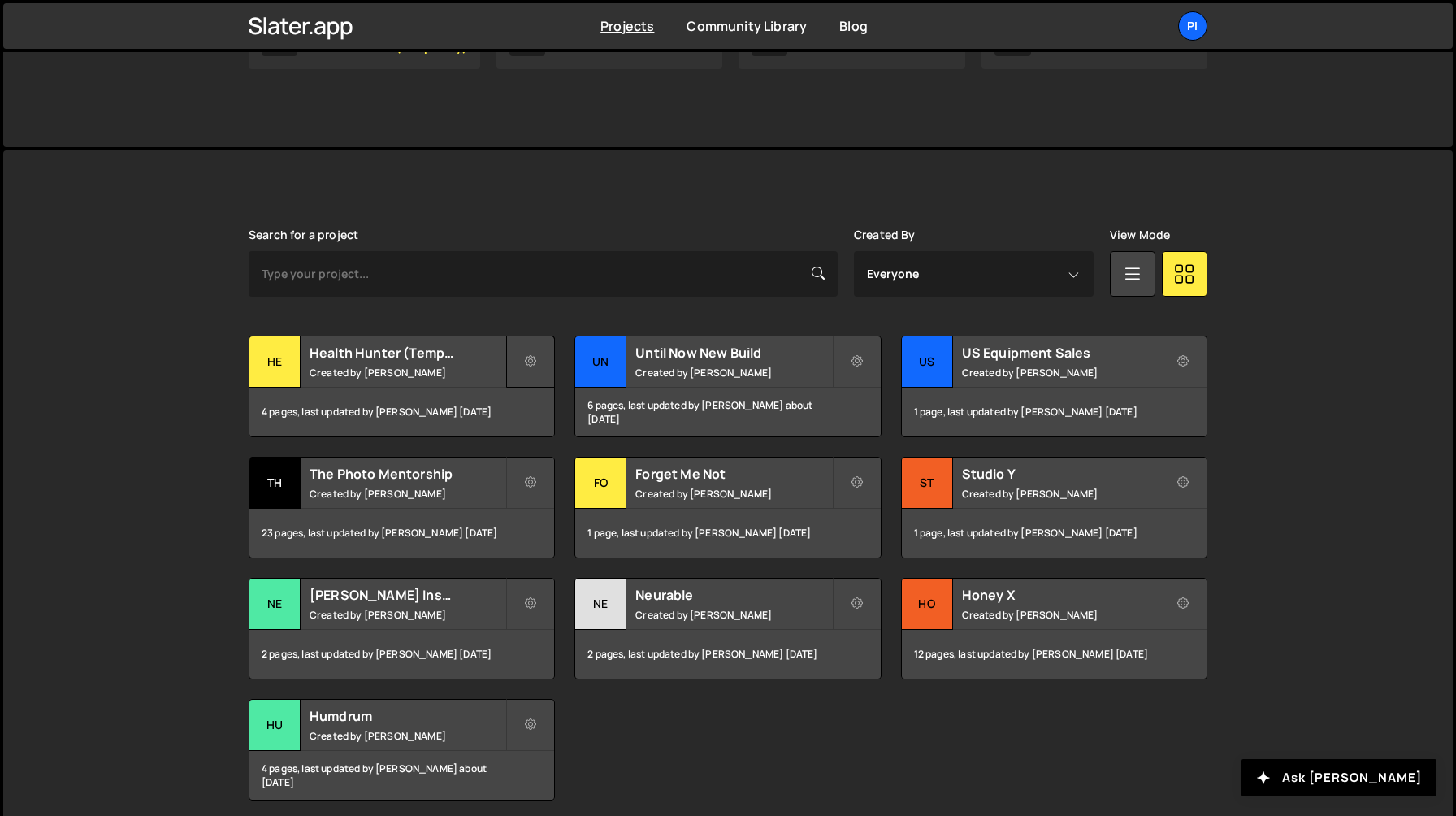
scroll to position [323, 0]
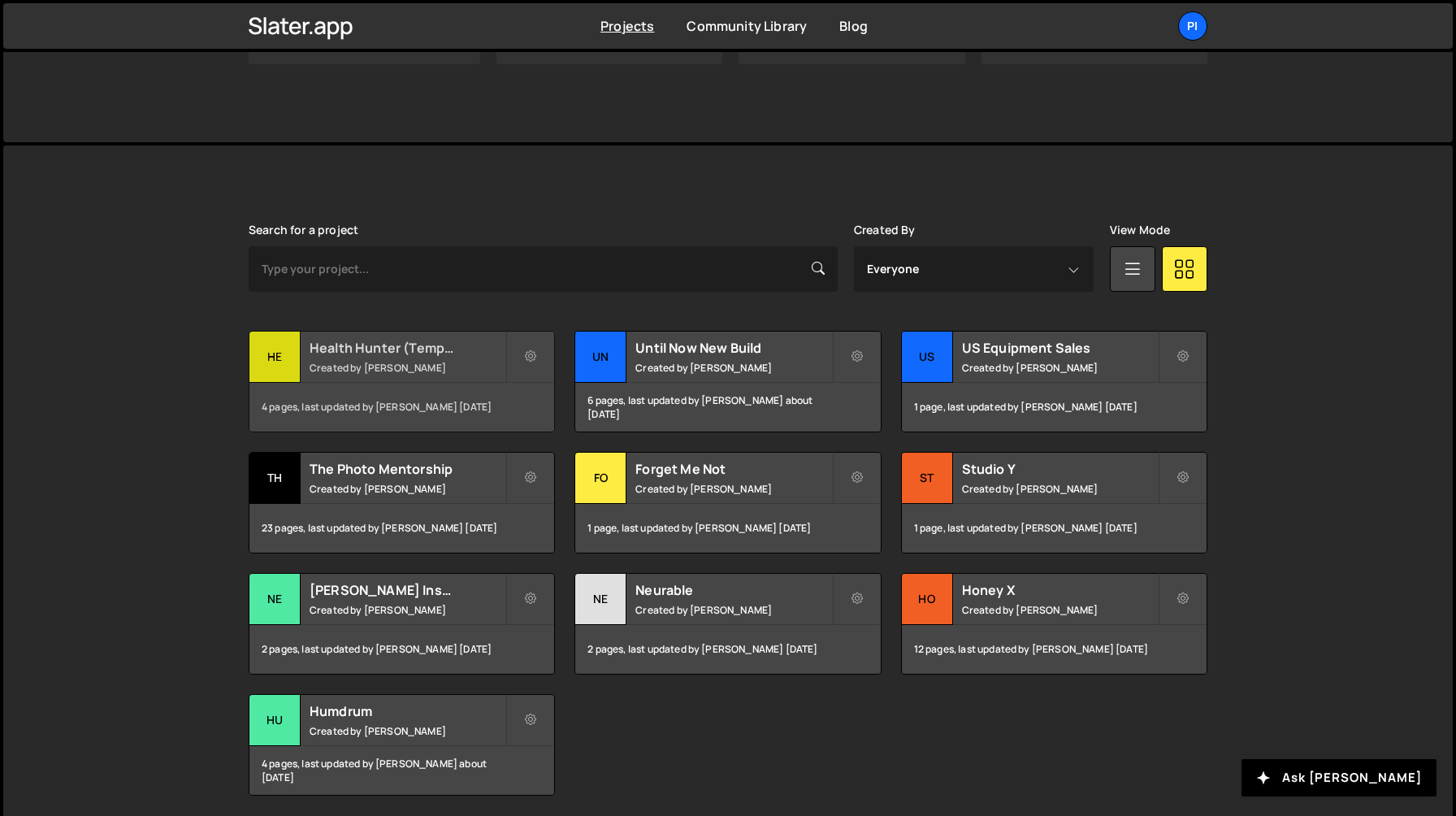
click at [380, 365] on small "Created by Richard Burles" at bounding box center [407, 367] width 195 height 14
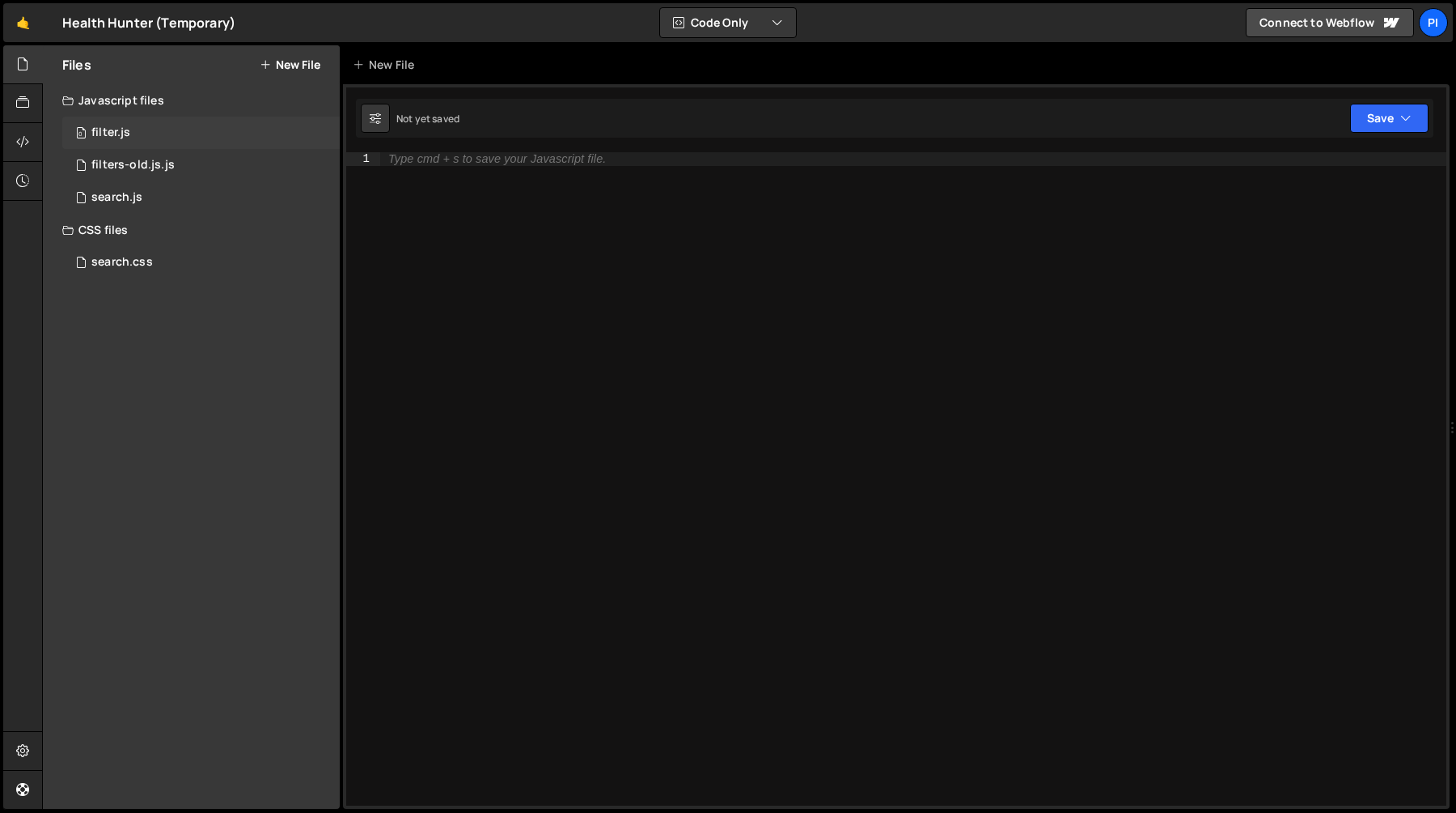
click at [138, 135] on div "0 filter.js 0" at bounding box center [201, 133] width 278 height 33
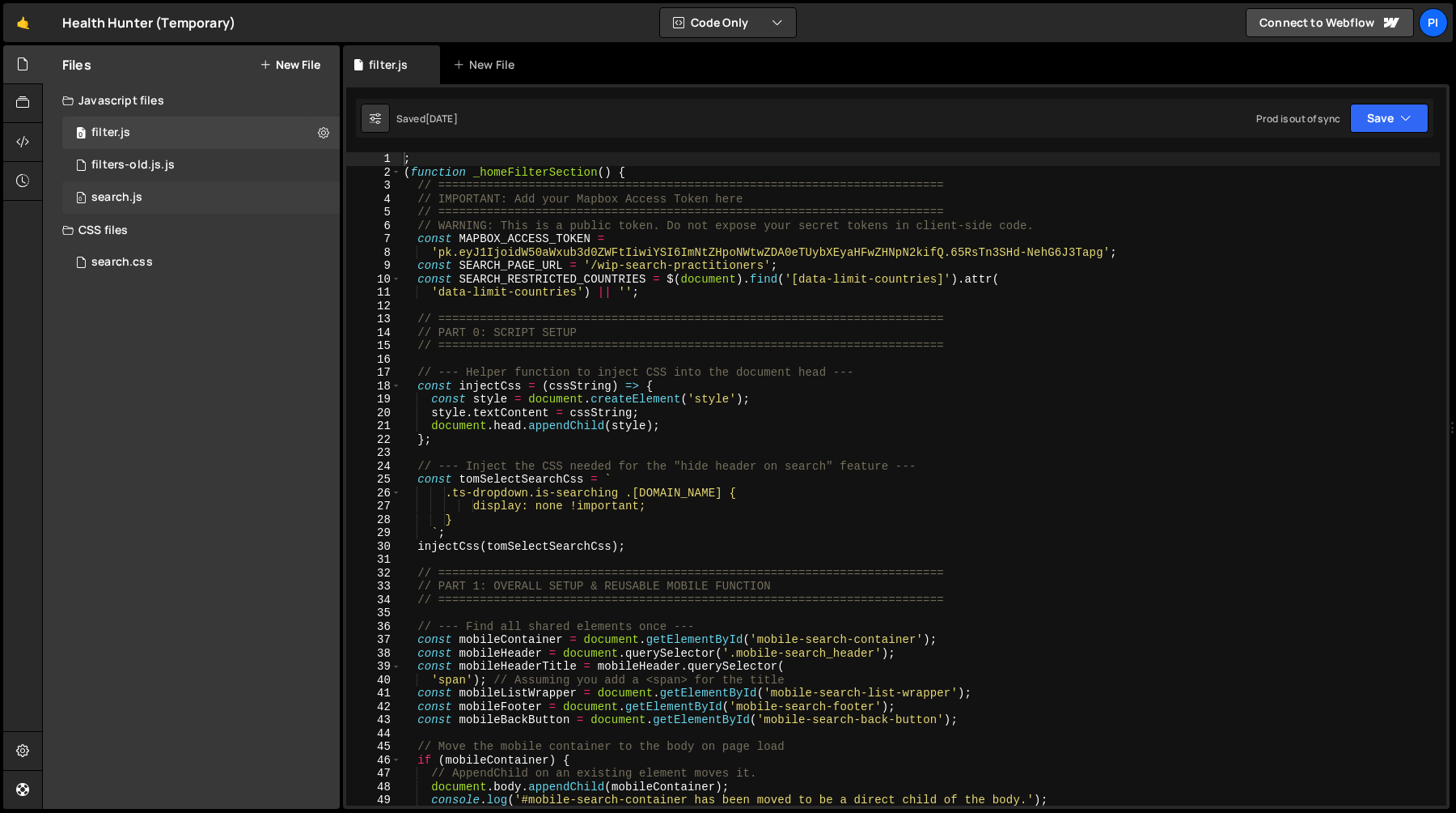
click at [139, 200] on div "search.js" at bounding box center [116, 197] width 51 height 15
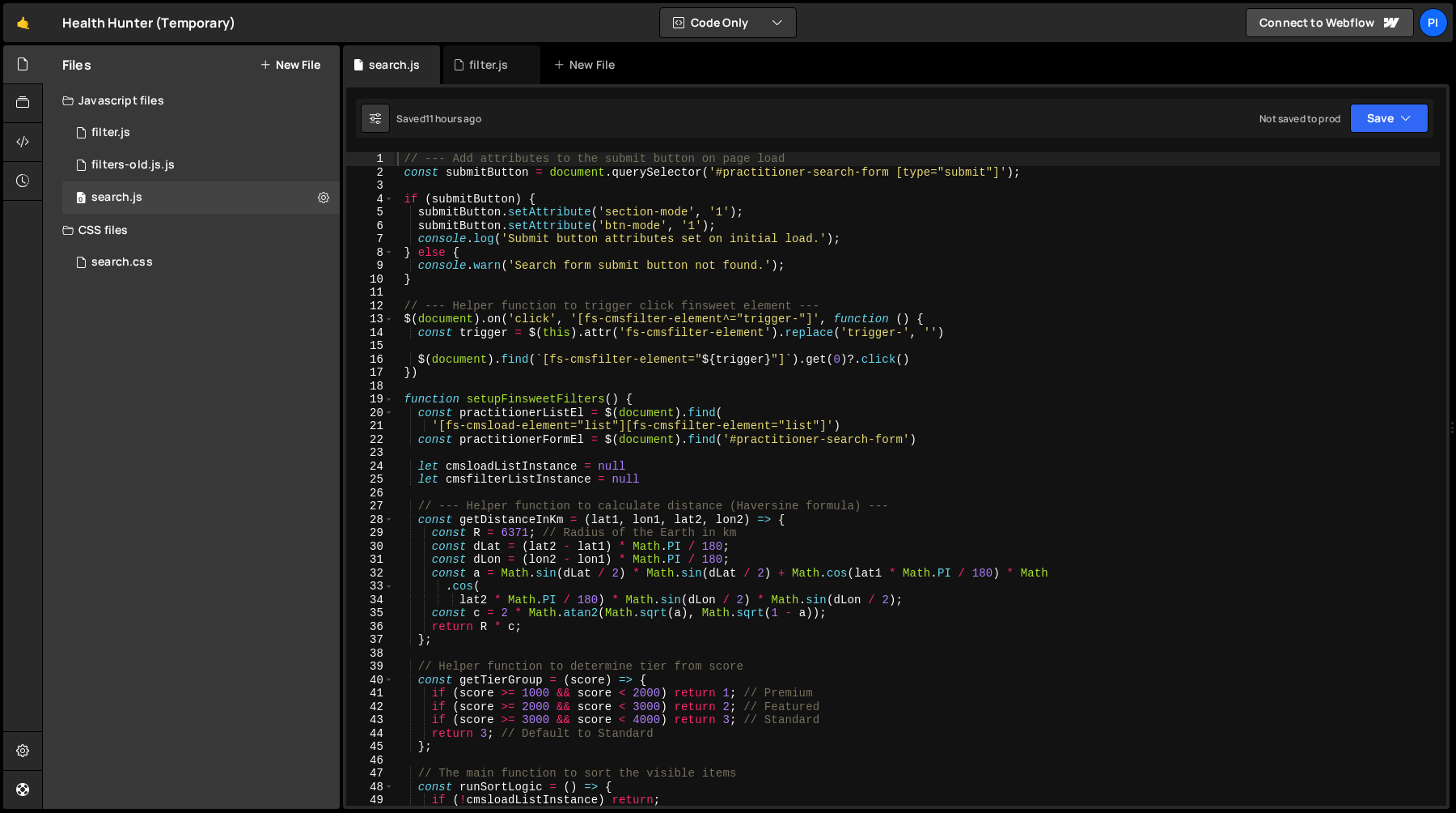
click at [599, 393] on div "// --- Add attributes to the submit button on page load const submitButton = do…" at bounding box center [917, 492] width 1046 height 680
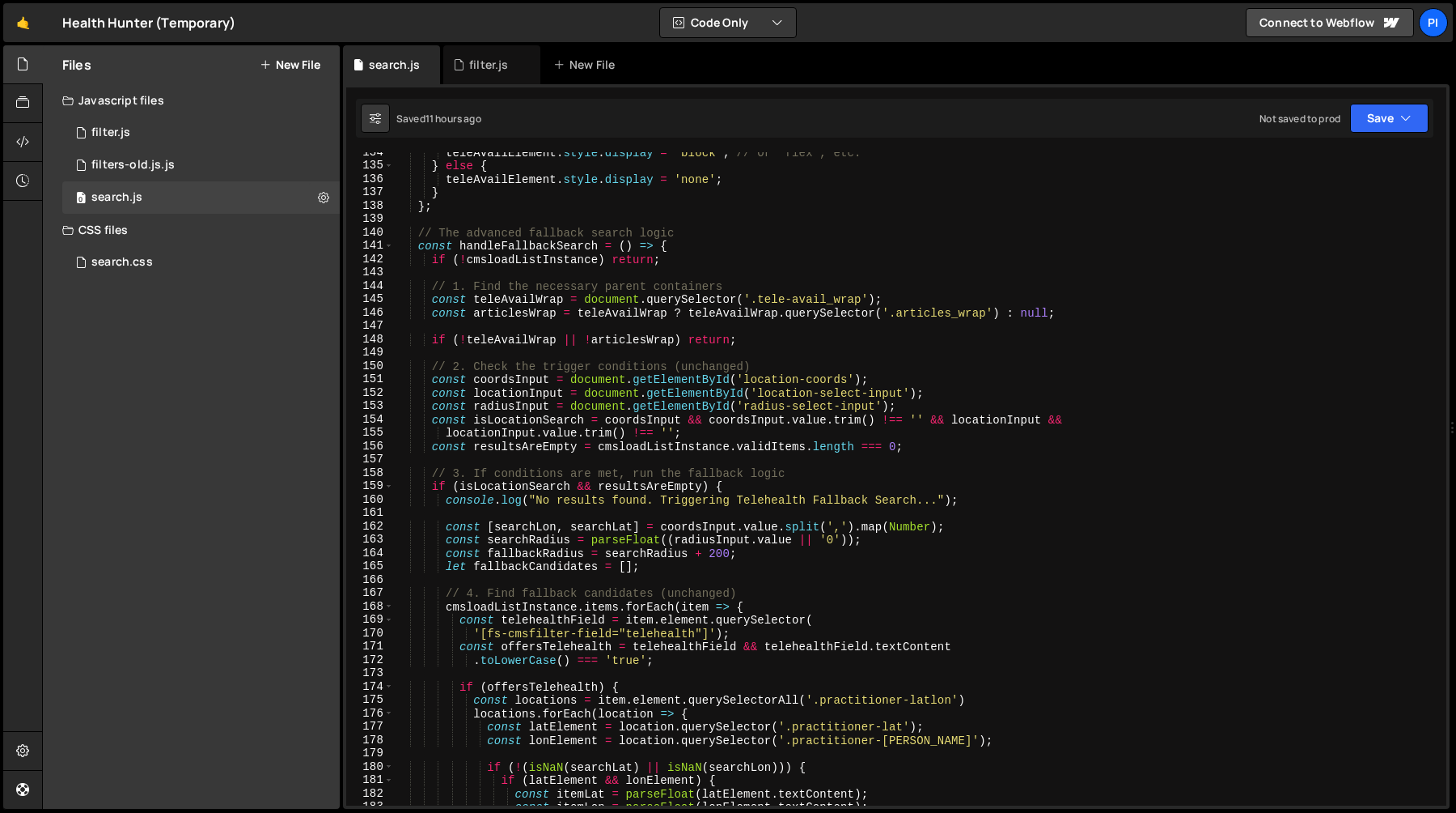
scroll to position [1746, 0]
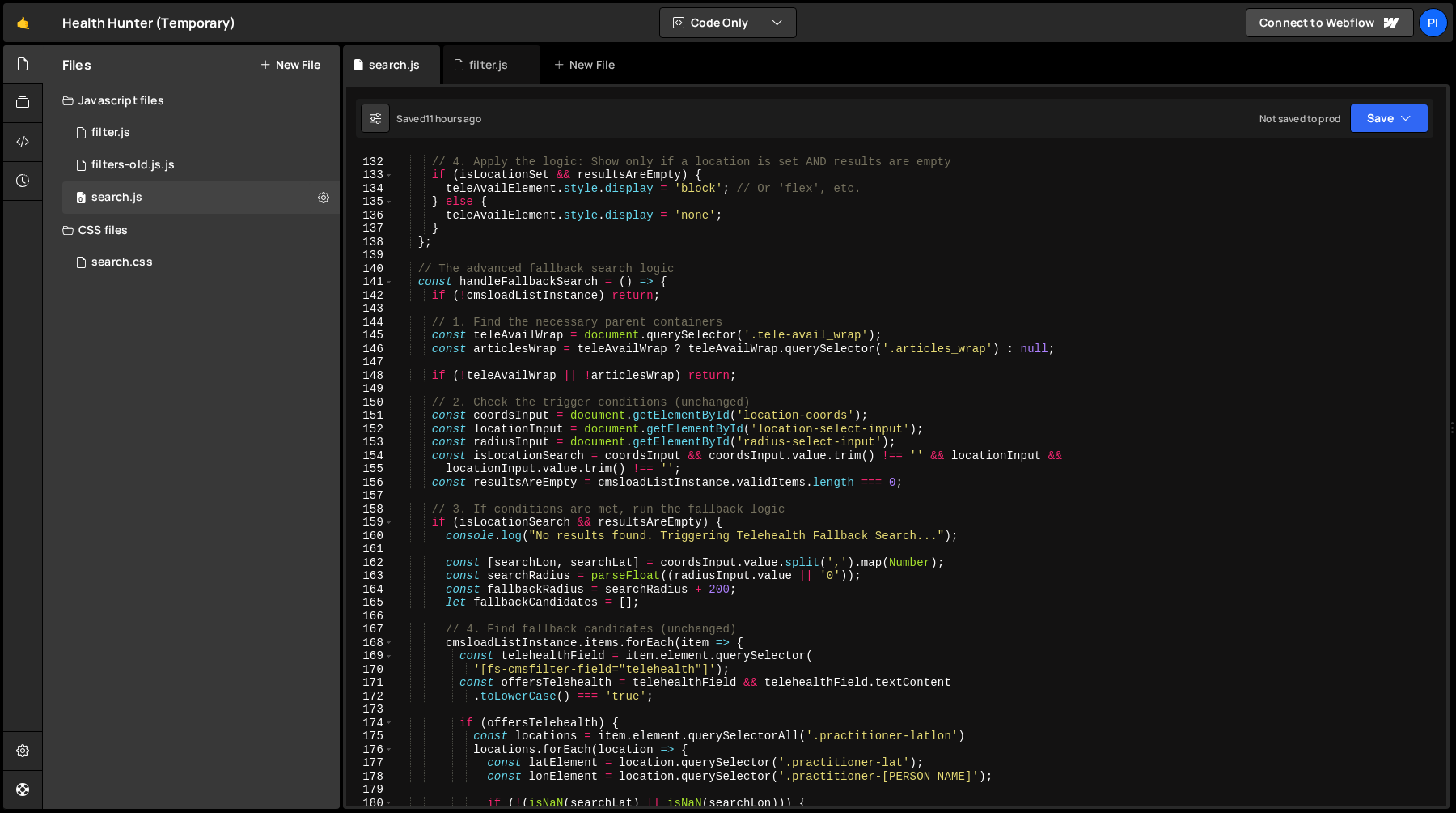
click at [504, 290] on div "// 4. Apply the logic: Show only if a location is set AND results are empty if …" at bounding box center [917, 481] width 1046 height 680
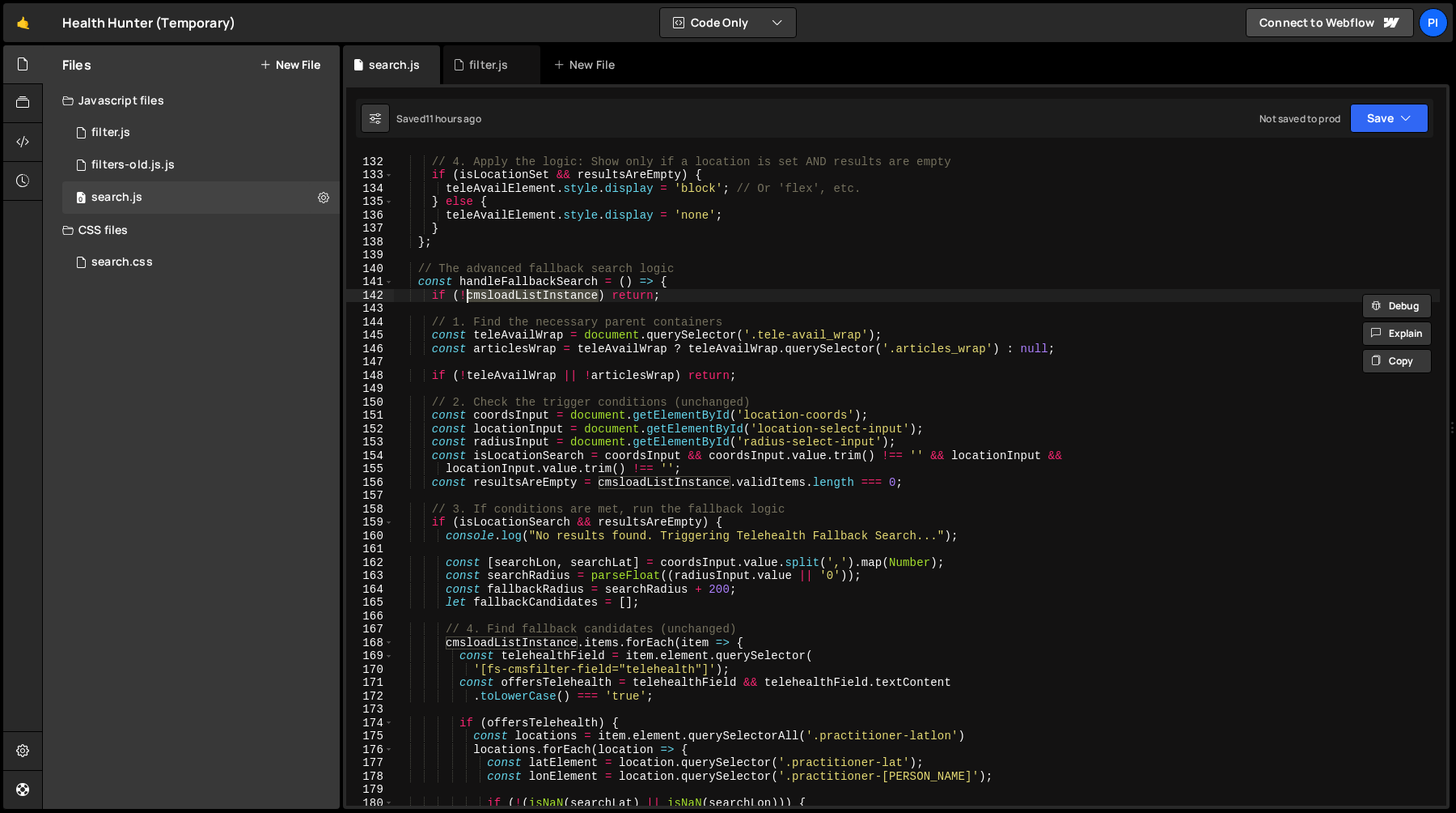
click at [504, 283] on div "// 4. Apply the logic: Show only if a location is set AND results are empty if …" at bounding box center [917, 481] width 1046 height 680
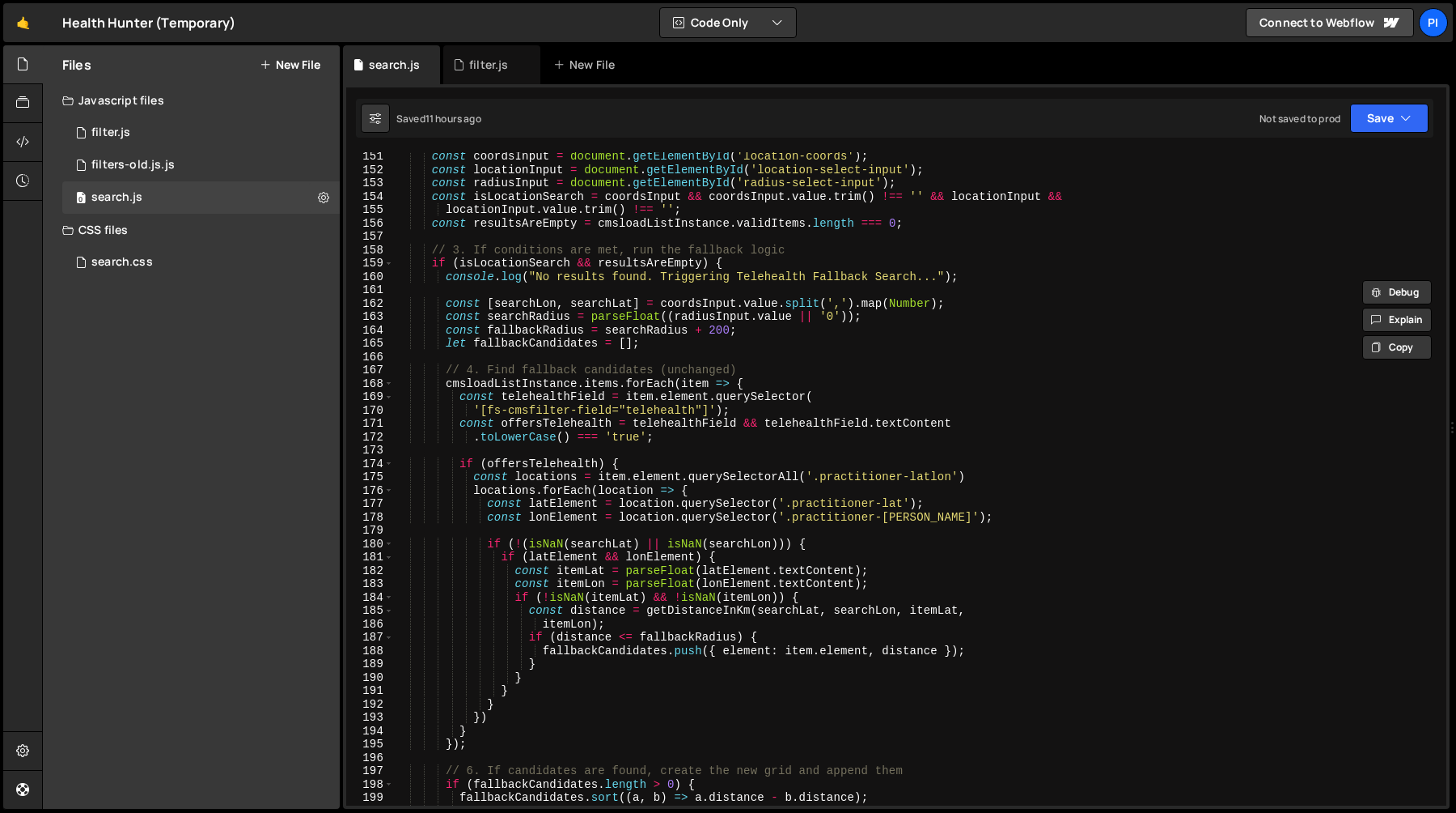
scroll to position [2010, 0]
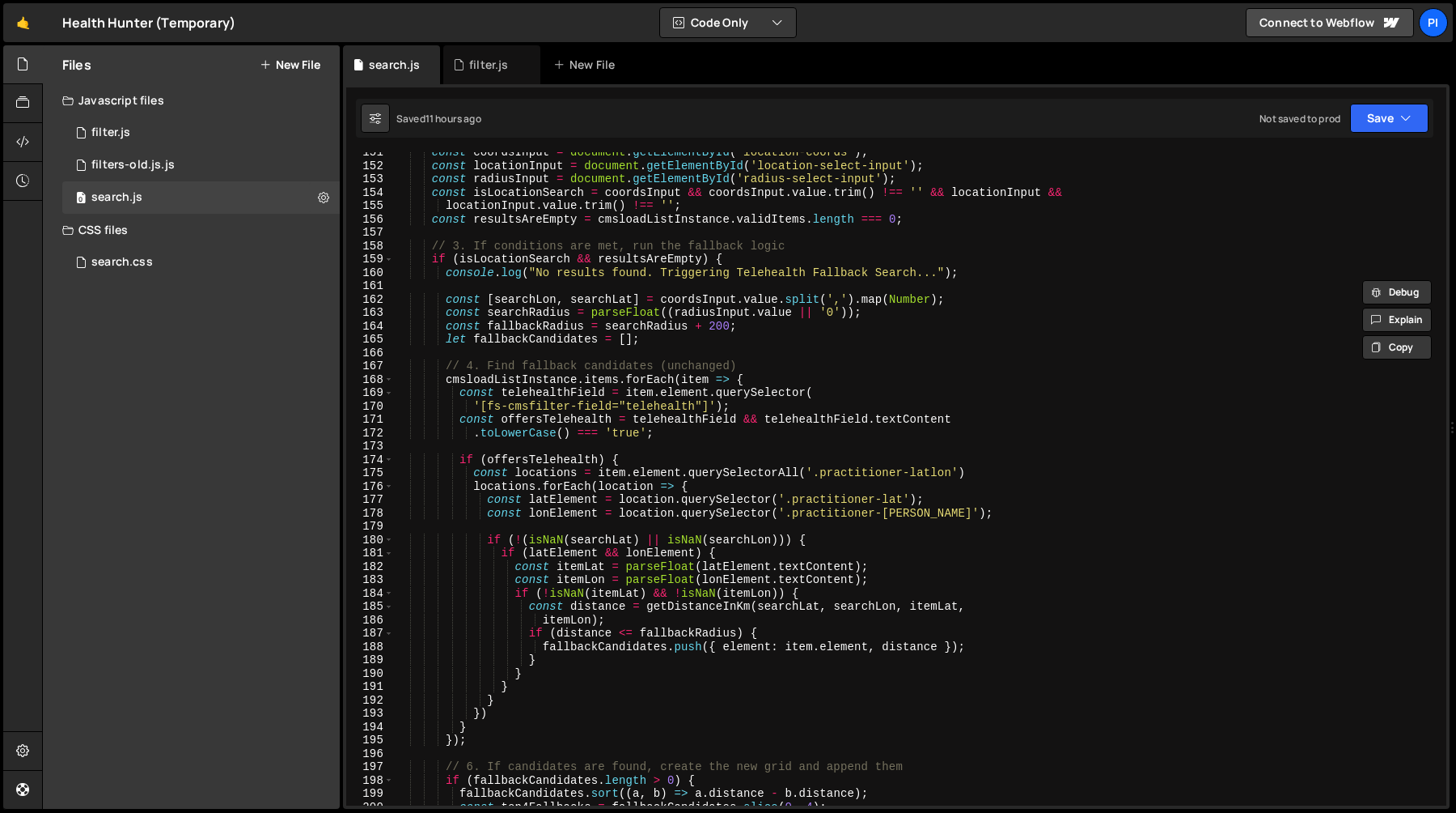
click at [645, 517] on div "const coordsInput = document . getElementById ( 'location-coords' ) ; const loc…" at bounding box center [917, 486] width 1046 height 680
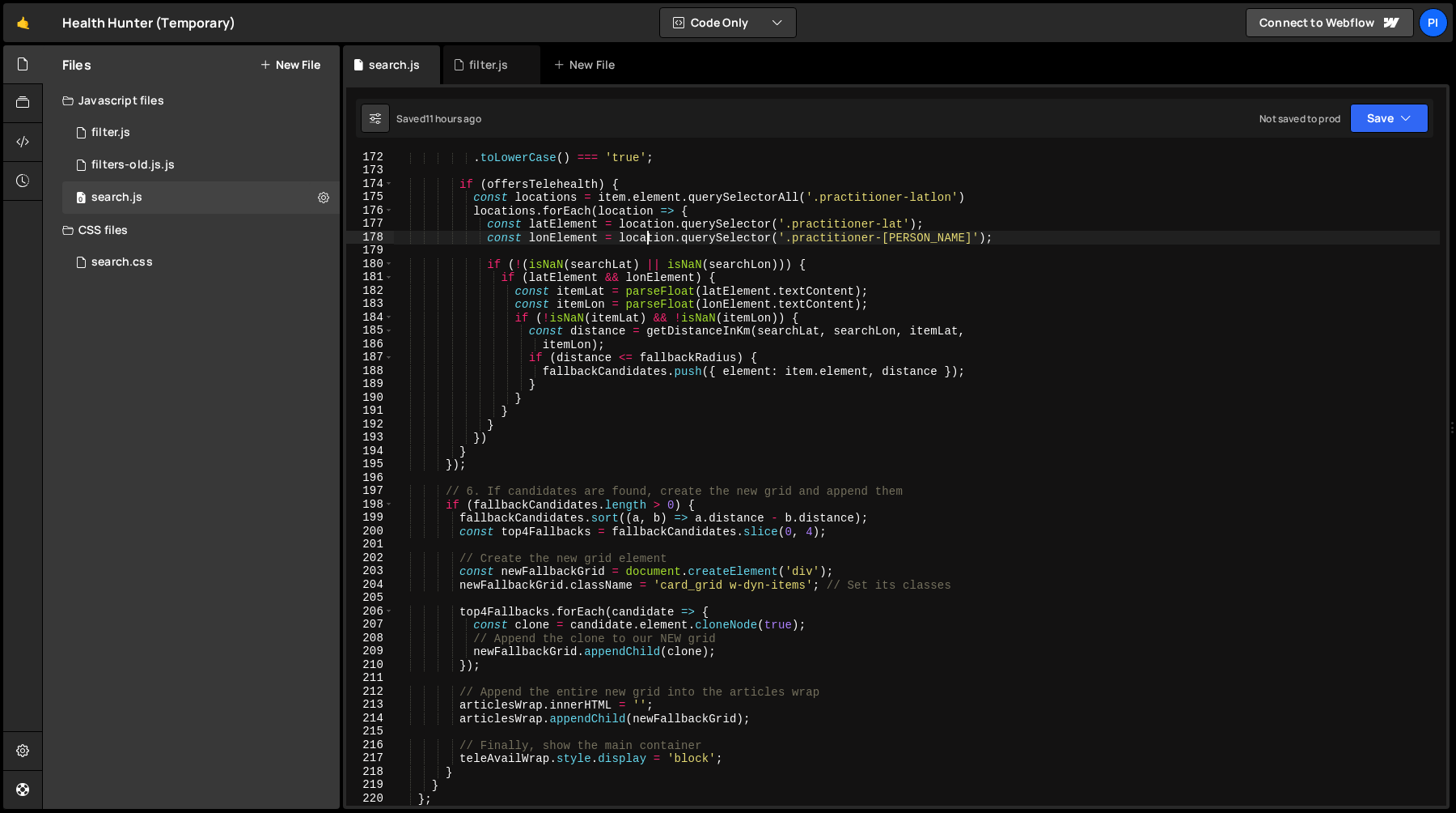
scroll to position [2309, 0]
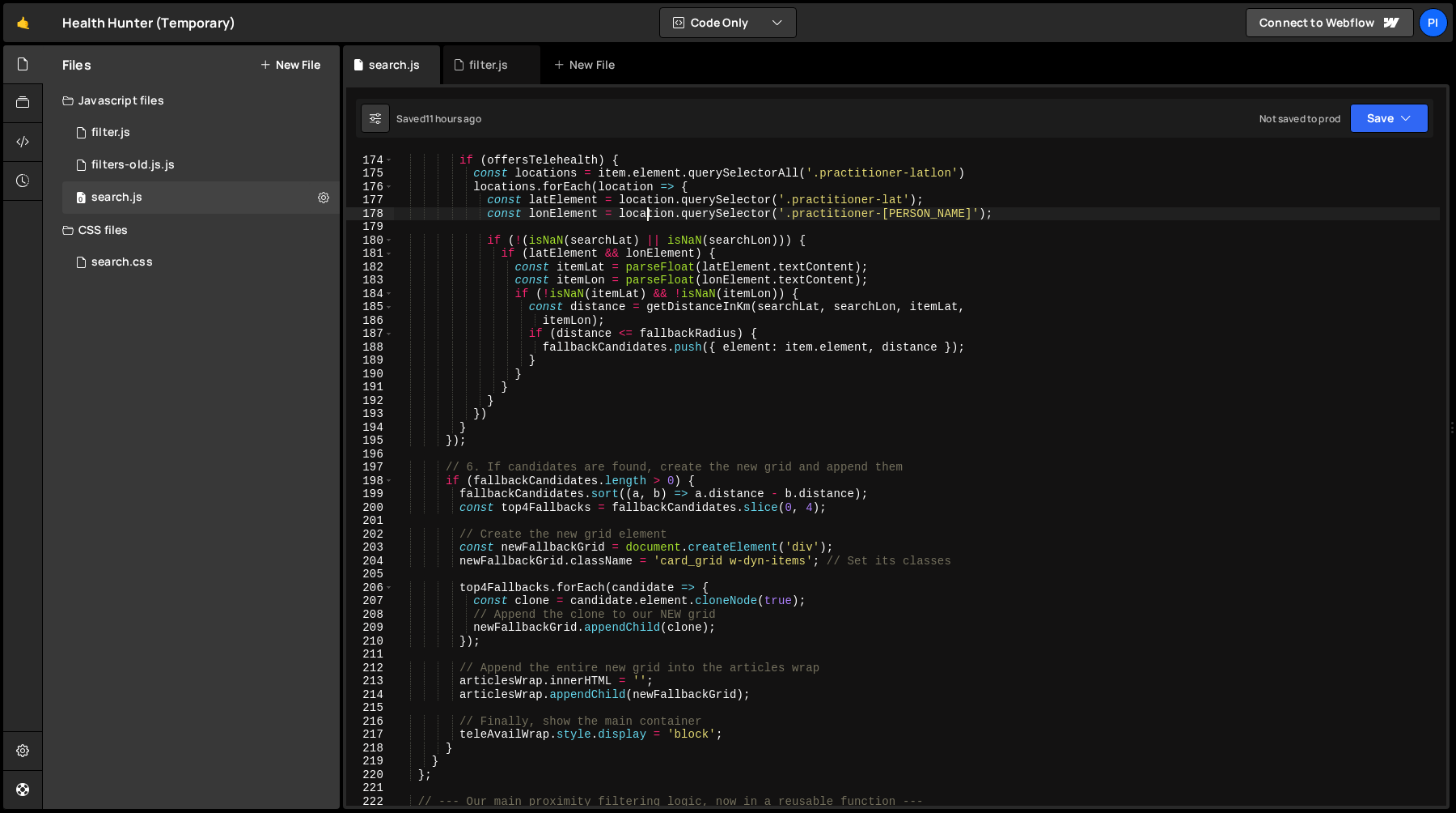
click at [737, 481] on div "if ( offersTelehealth ) { const locations = item . element . querySelectorAll (…" at bounding box center [917, 480] width 1046 height 680
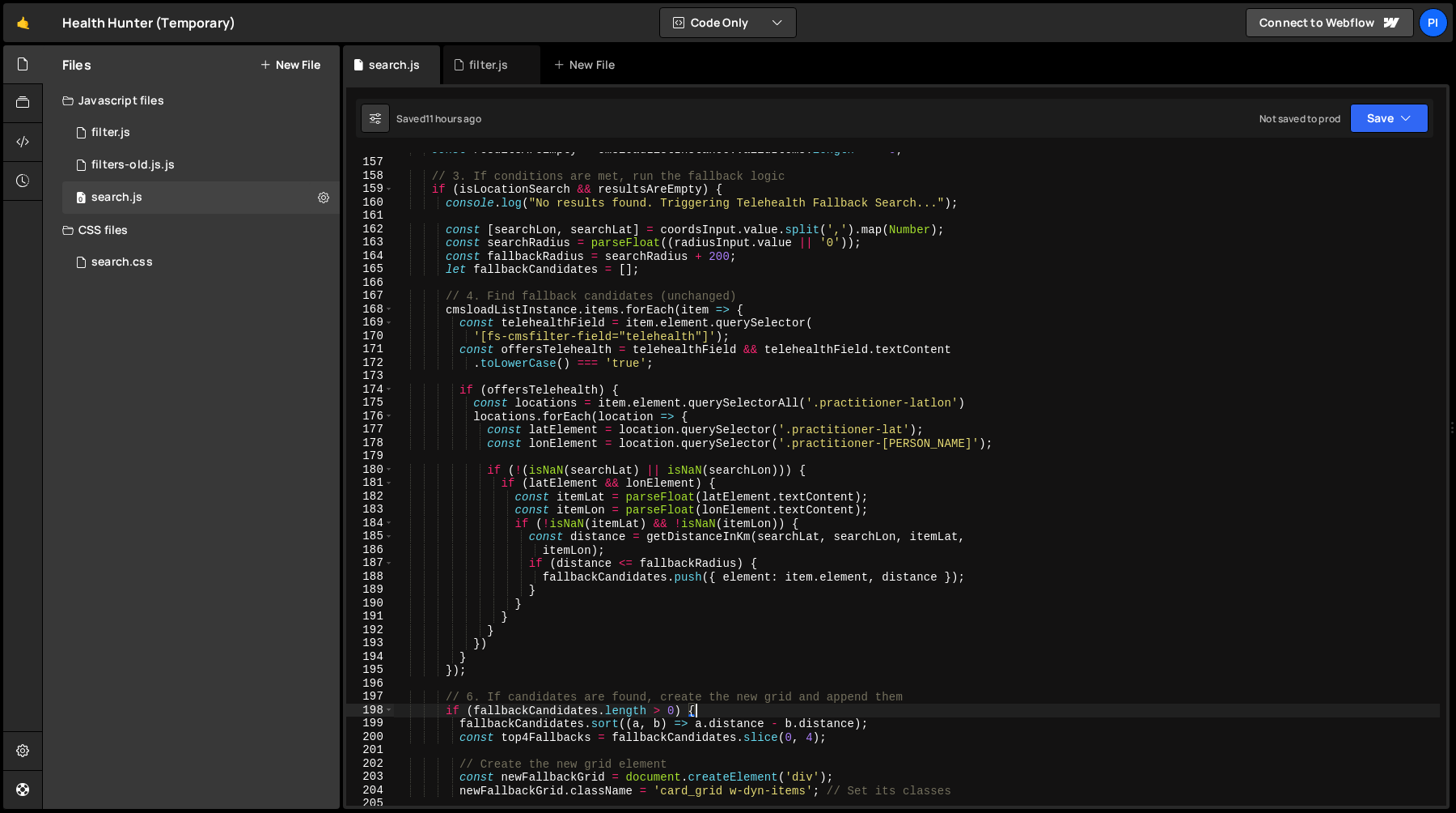
scroll to position [2070, 0]
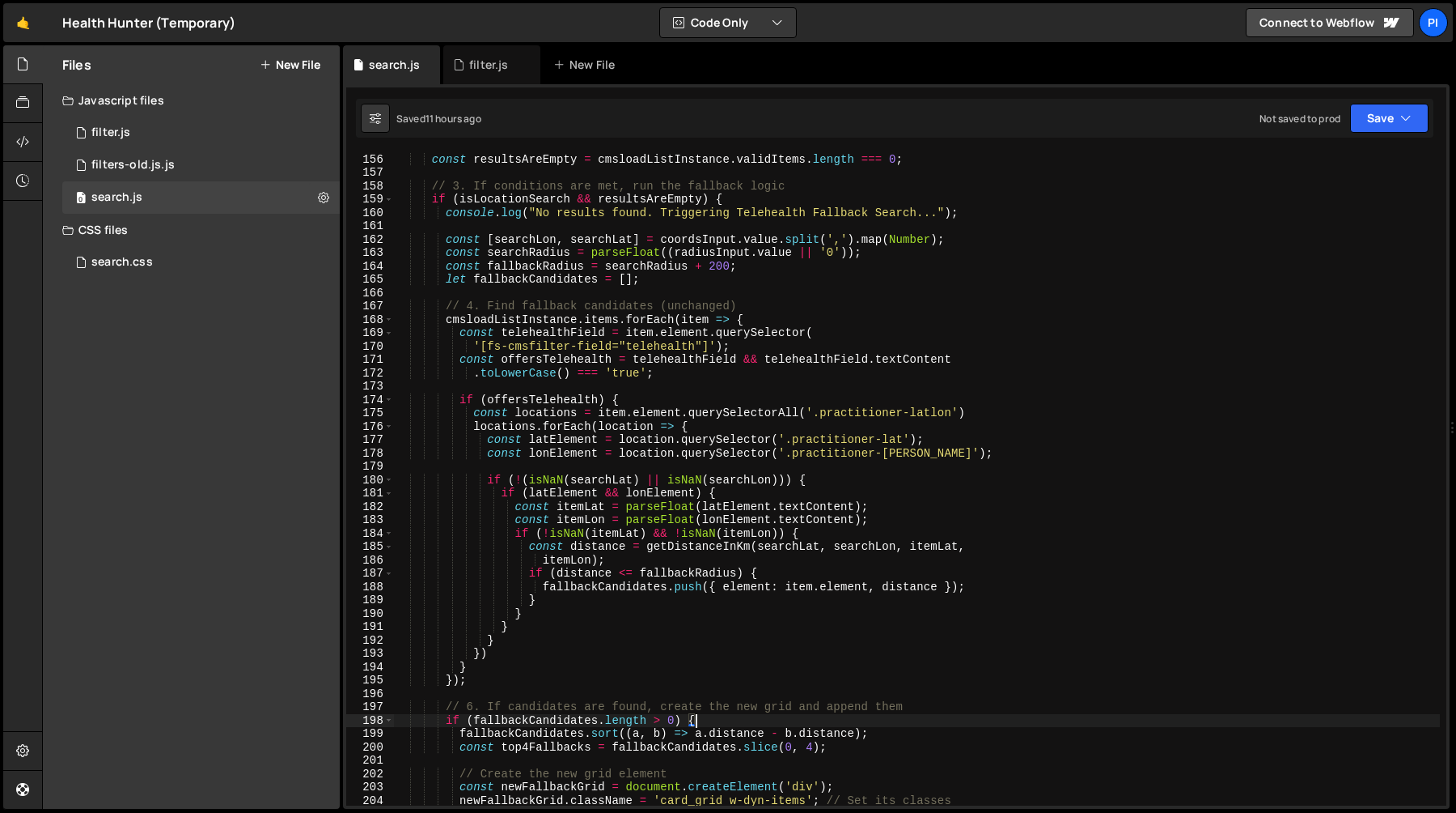
click at [718, 268] on div "locationInput . value . trim ( ) !== '' ; const resultsAreEmpty = cmsloadListIn…" at bounding box center [917, 479] width 1046 height 680
click at [597, 320] on div "locationInput . value . trim ( ) !== '' ; const resultsAreEmpty = cmsloadListIn…" at bounding box center [917, 479] width 1046 height 680
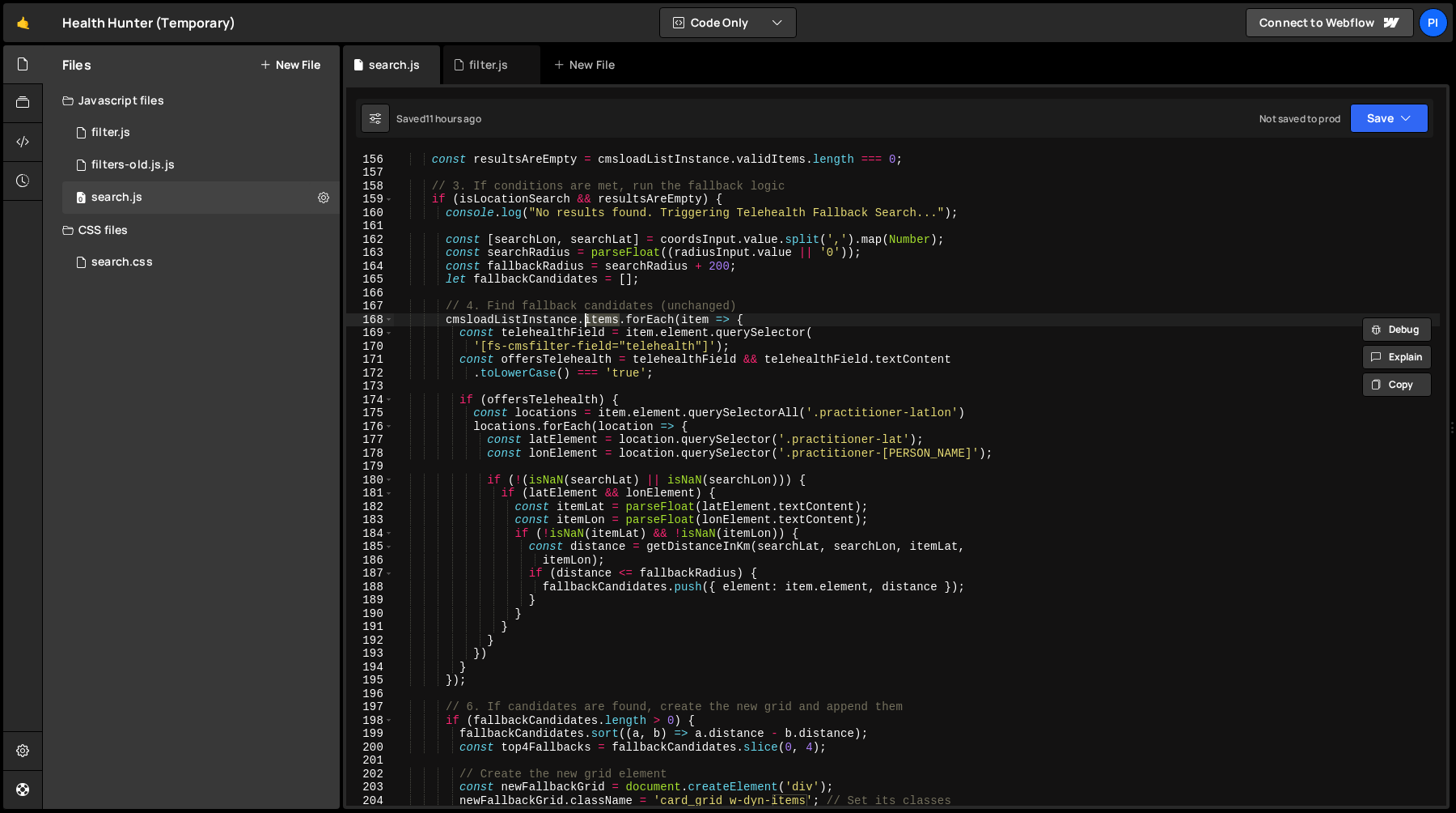
click at [544, 317] on div "locationInput . value . trim ( ) !== '' ; const resultsAreEmpty = cmsloadListIn…" at bounding box center [917, 479] width 1046 height 680
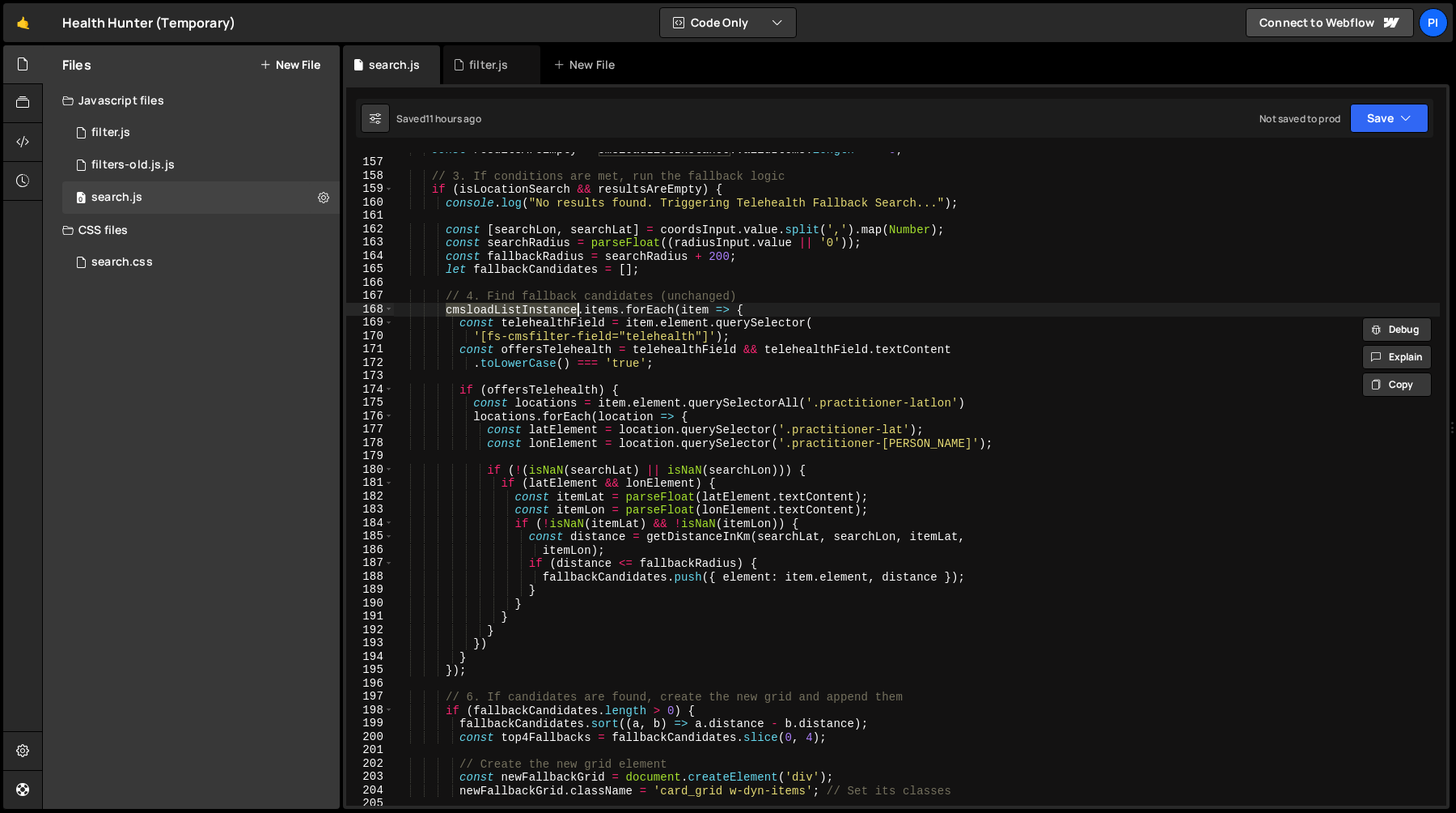
scroll to position [2072, 0]
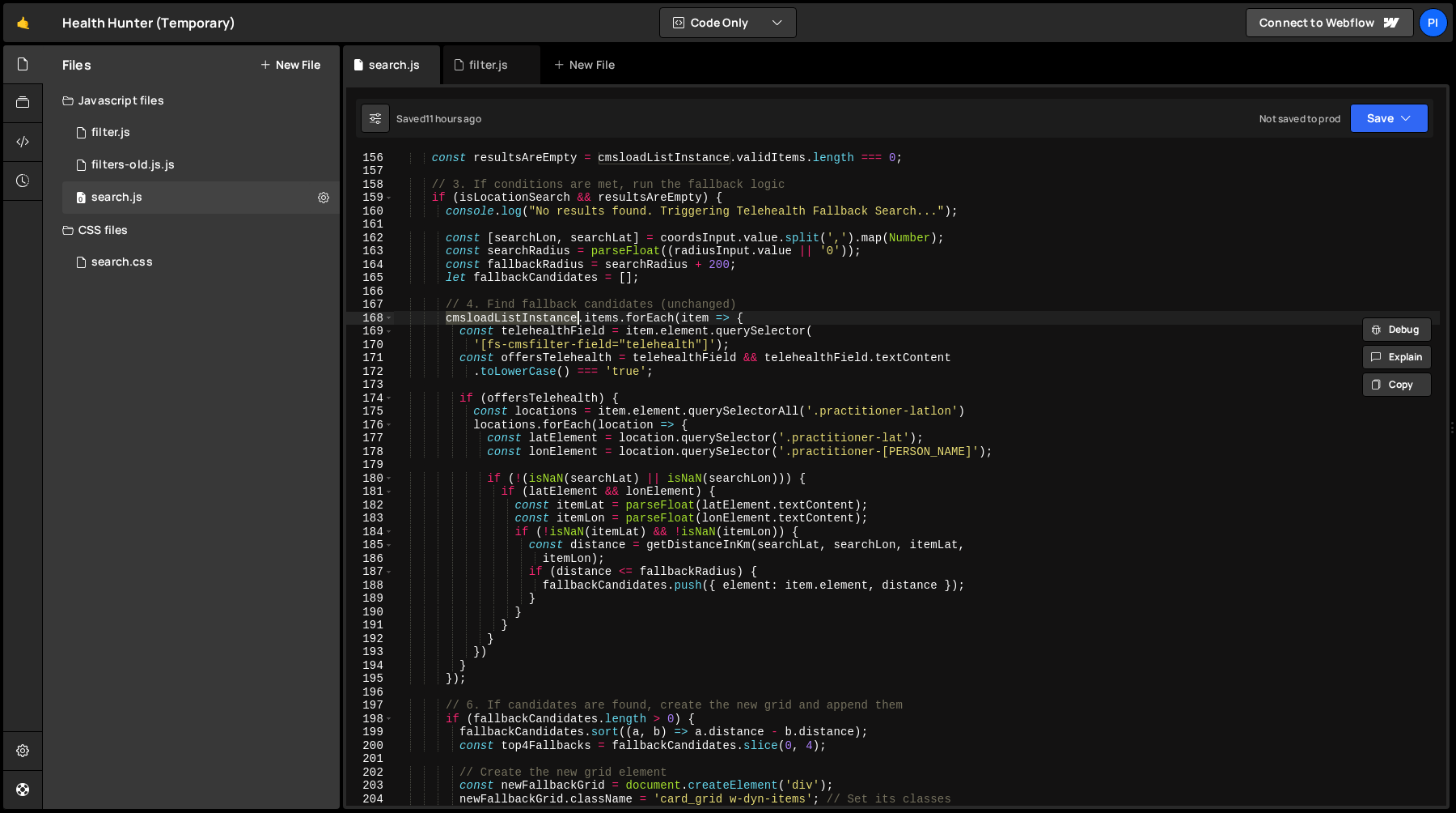
click at [619, 319] on div "const resultsAreEmpty = cmsloadListInstance . validItems . length === 0 ; // 3.…" at bounding box center [917, 490] width 1046 height 680
click at [612, 587] on div "const resultsAreEmpty = cmsloadListInstance . validItems . length === 0 ; // 3.…" at bounding box center [917, 490] width 1046 height 680
click at [488, 679] on div "const resultsAreEmpty = cmsloadListInstance . validItems . length === 0 ; // 3.…" at bounding box center [917, 490] width 1046 height 680
type textarea "});"
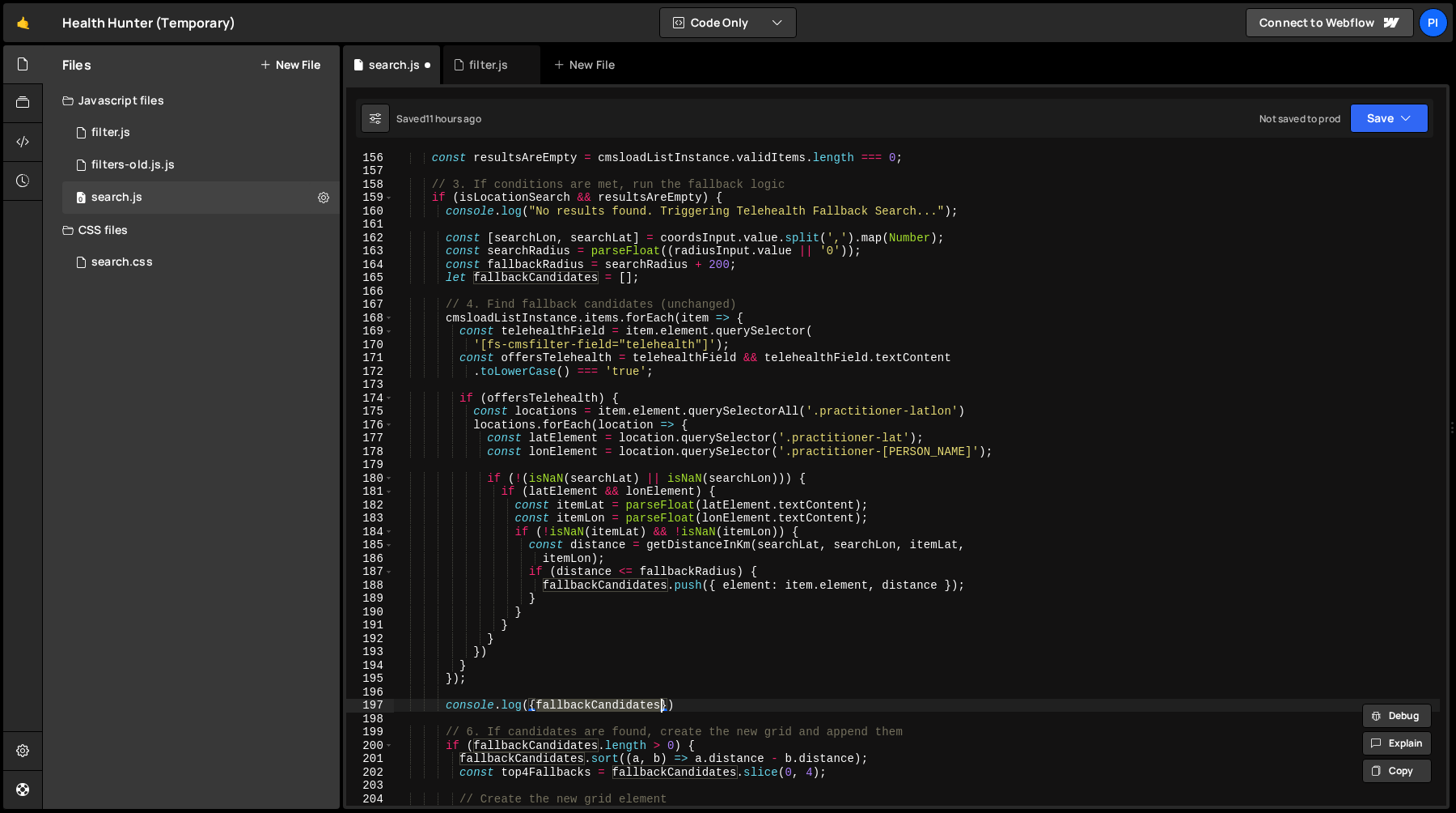
scroll to position [0, 9]
click at [651, 401] on div "const resultsAreEmpty = cmsloadListInstance . validItems . length === 0 ; // 3.…" at bounding box center [917, 490] width 1046 height 680
type textarea "if (offersTelehealth) {"
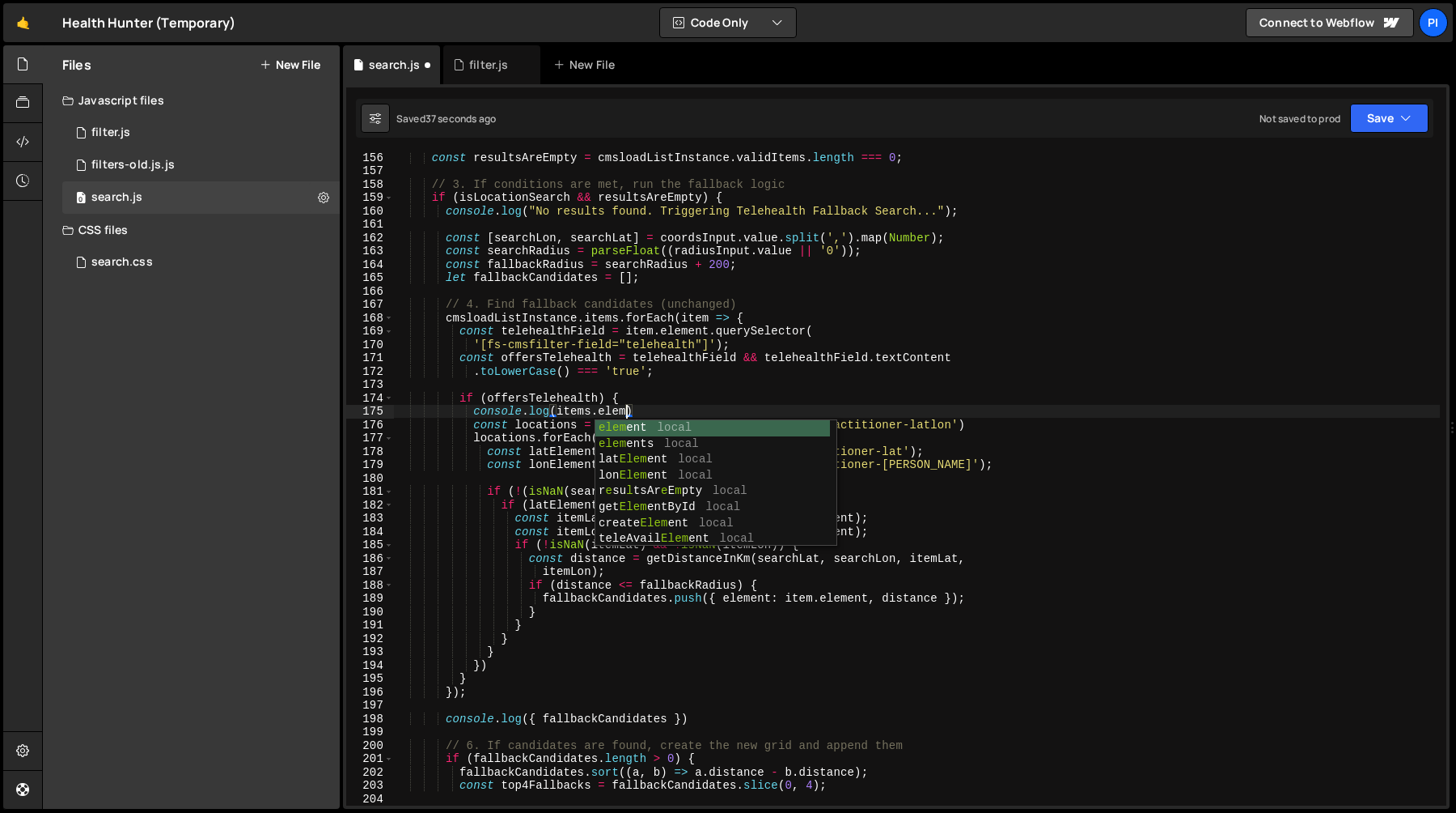
scroll to position [0, 15]
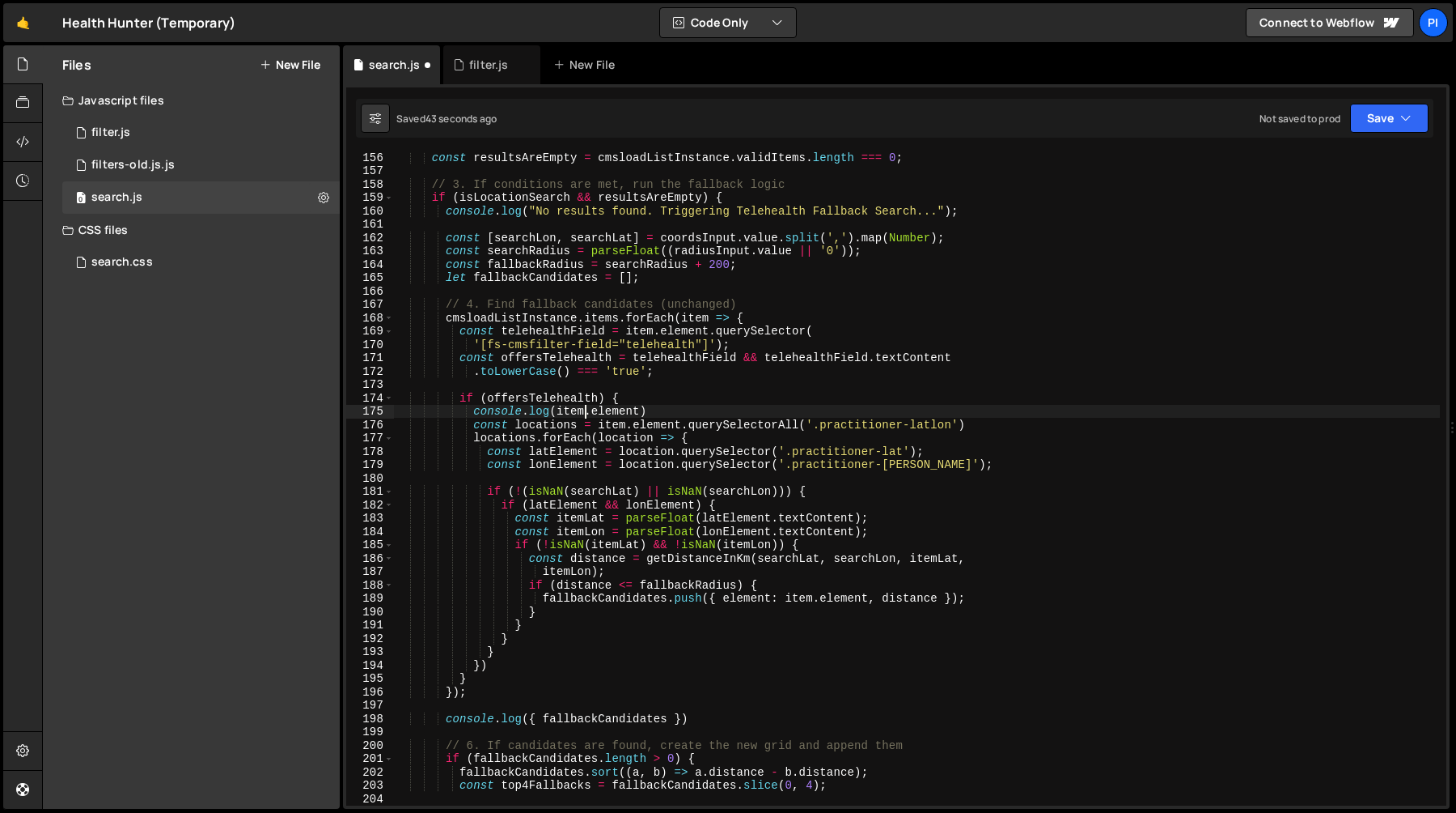
click at [757, 406] on div "const resultsAreEmpty = cmsloadListInstance . validItems . length === 0 ; // 3.…" at bounding box center [917, 490] width 1046 height 680
click at [734, 516] on div "const resultsAreEmpty = cmsloadListInstance . validItems . length === 0 ; // 3.…" at bounding box center [917, 490] width 1046 height 680
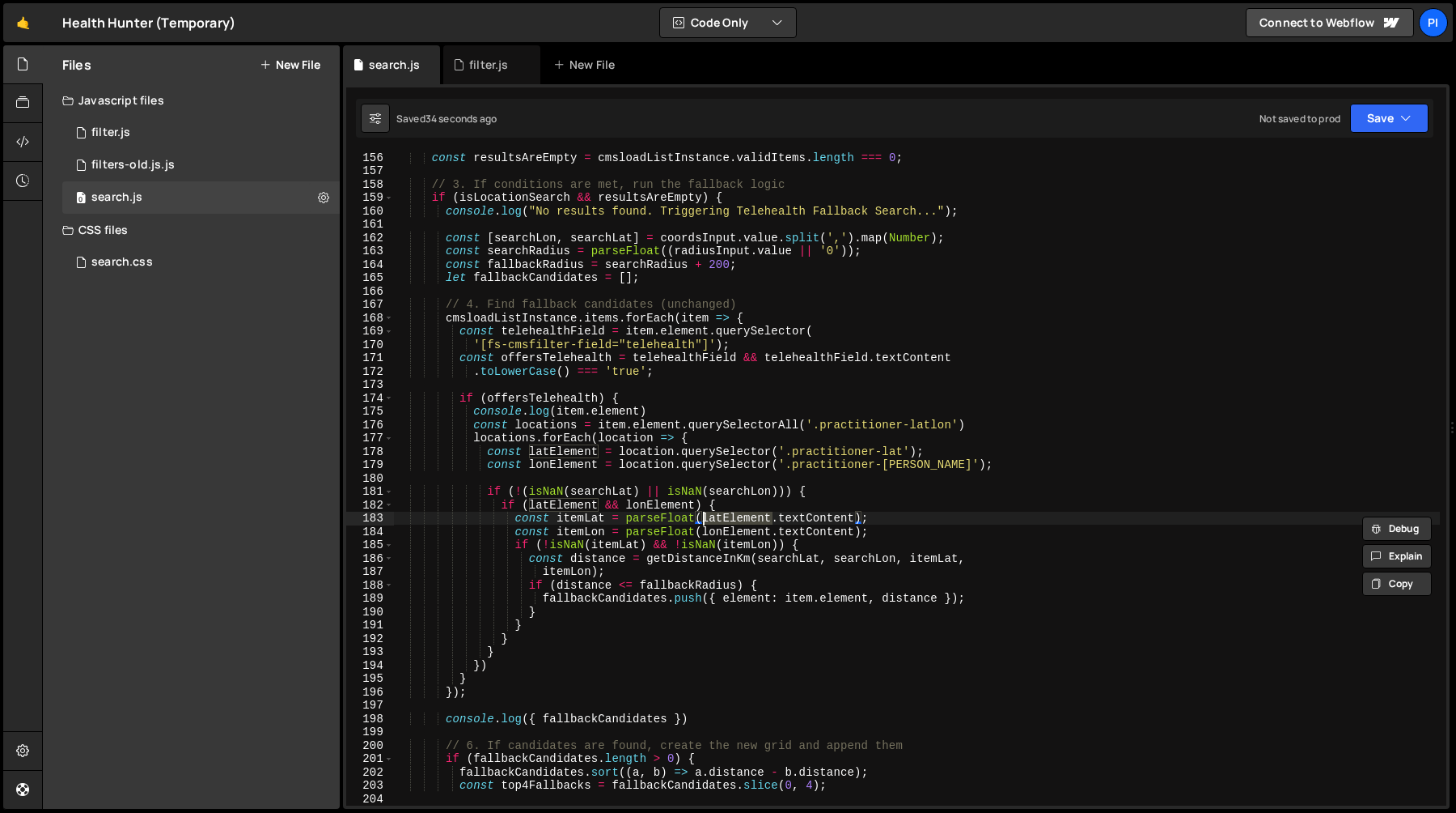
click at [515, 397] on div "const resultsAreEmpty = cmsloadListInstance . validItems . length === 0 ; // 3.…" at bounding box center [917, 490] width 1046 height 680
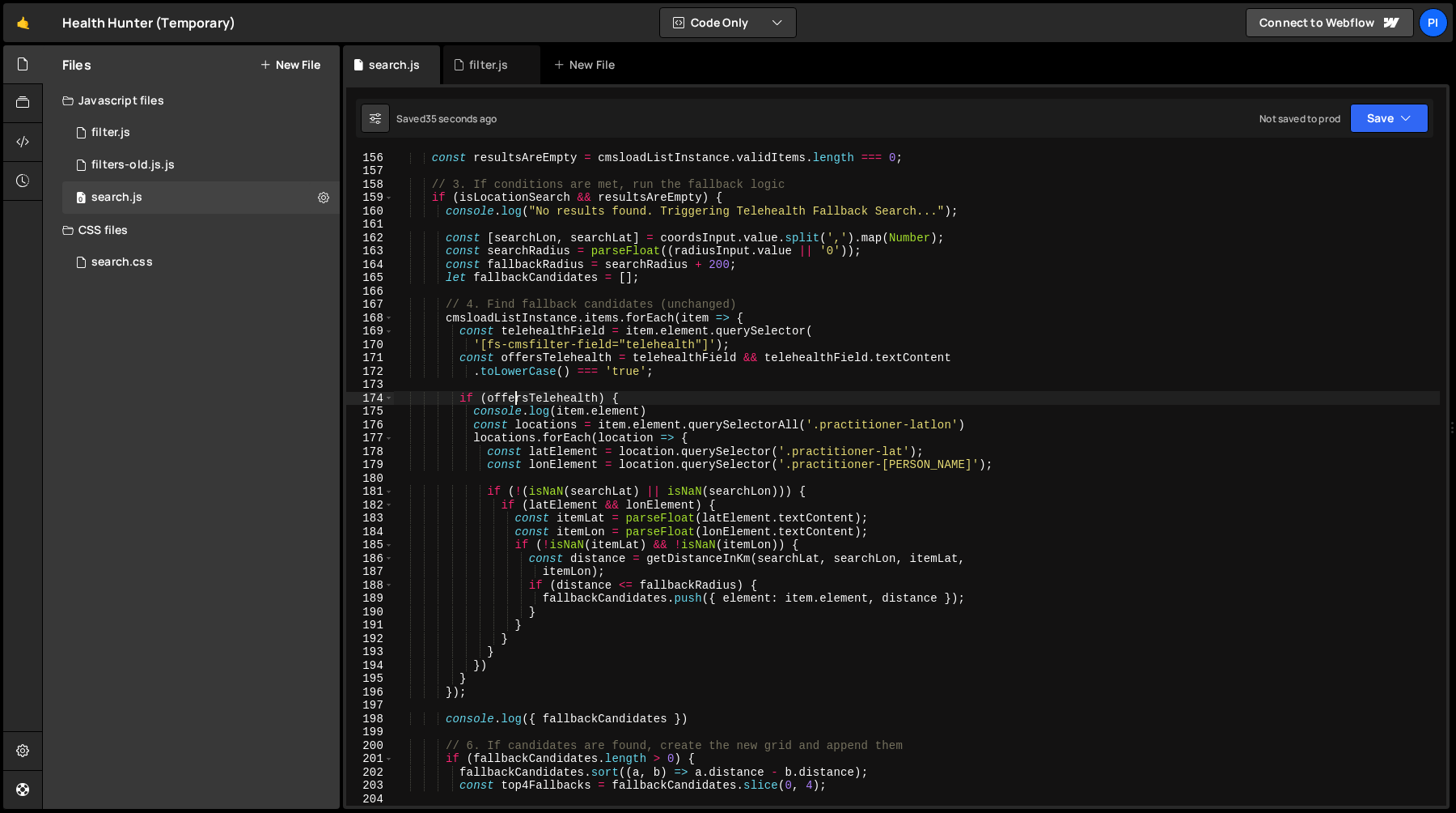
click at [515, 397] on div "const resultsAreEmpty = cmsloadListInstance . validItems . length === 0 ; // 3.…" at bounding box center [917, 490] width 1046 height 680
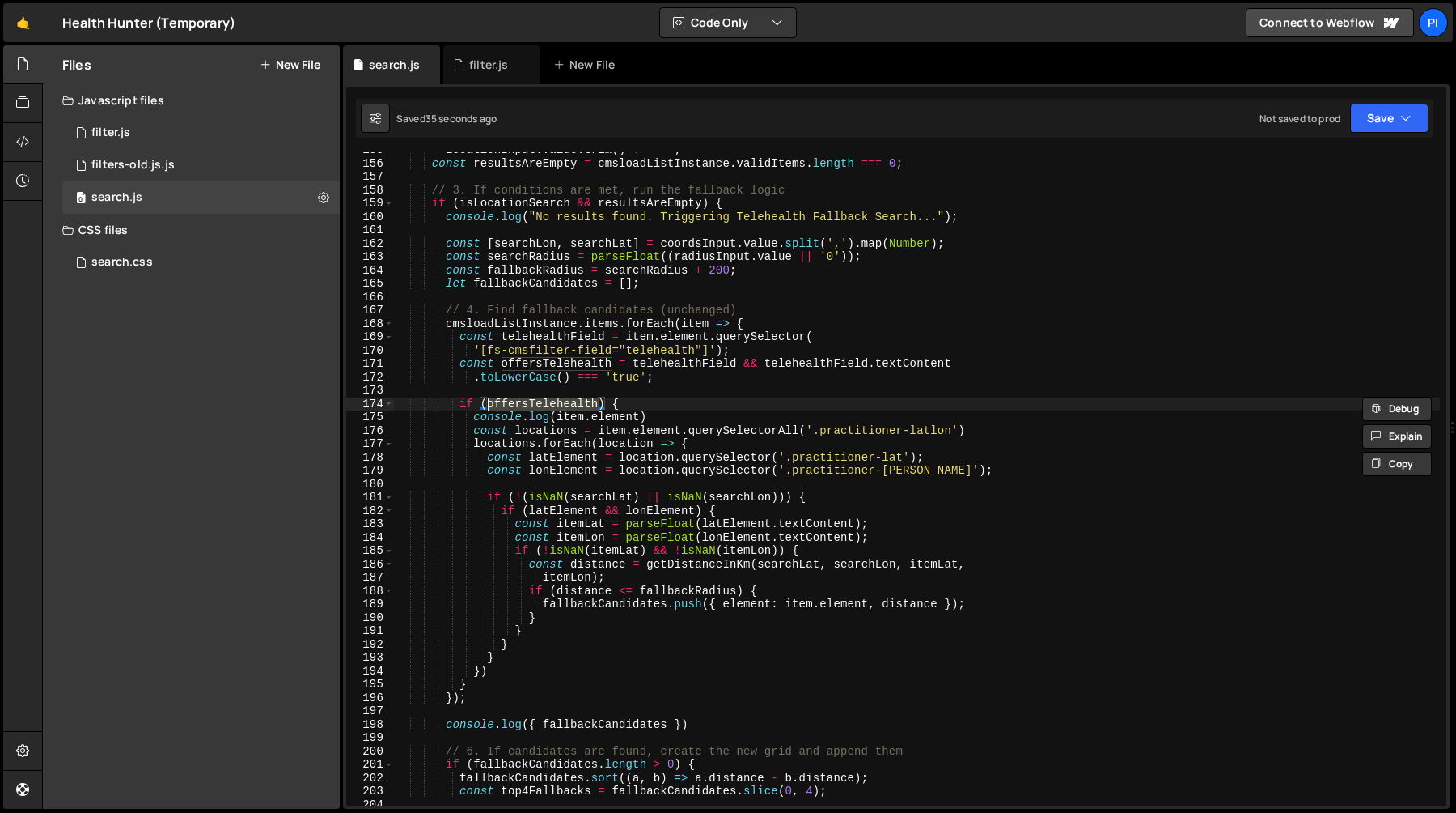
scroll to position [2043, 0]
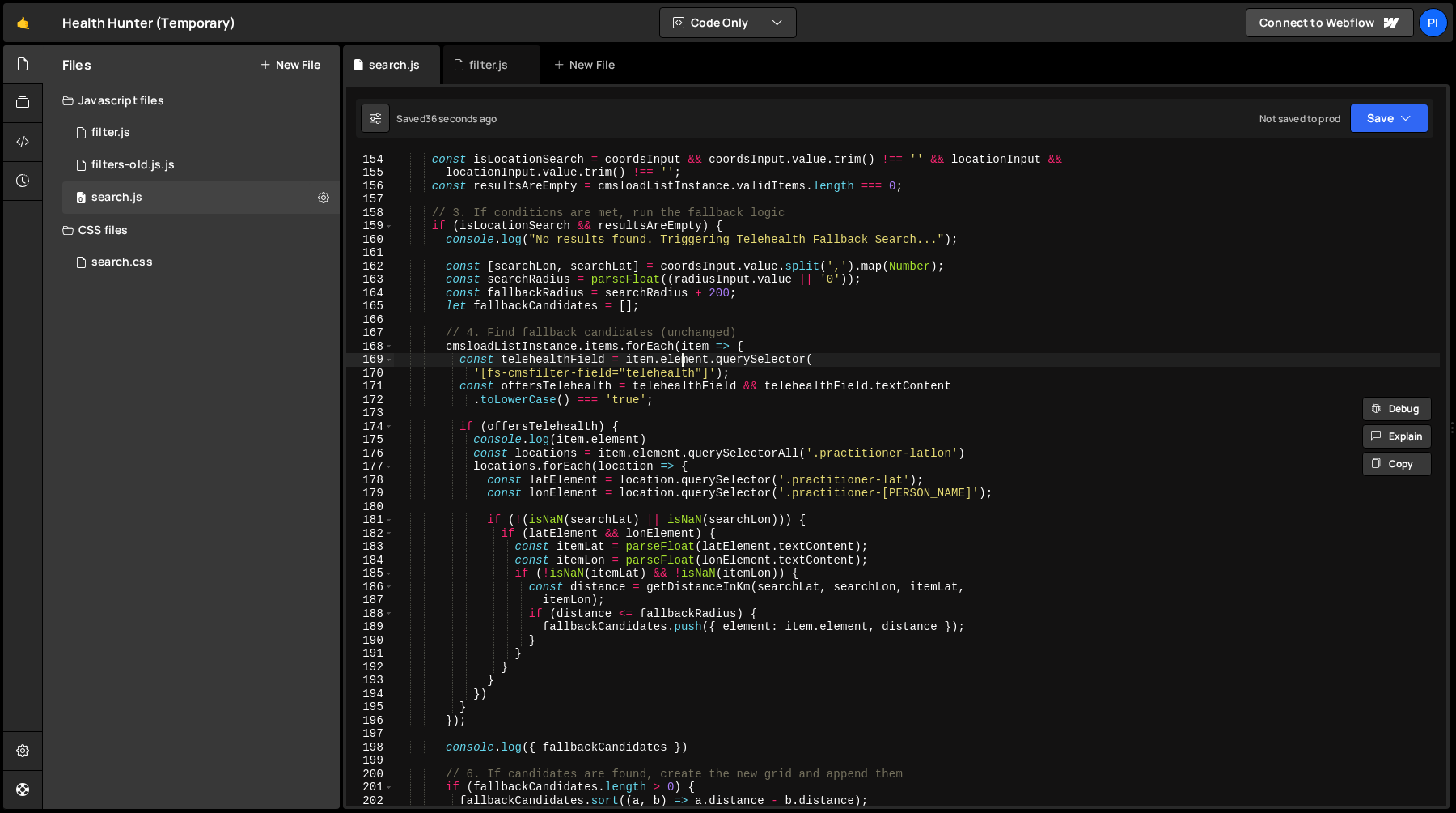
click at [682, 362] on div "const radiusInput = document . getElementById ( 'radius-select-input' ) ; const…" at bounding box center [917, 479] width 1046 height 680
click at [732, 362] on div "const radiusInput = document . getElementById ( 'radius-select-input' ) ; const…" at bounding box center [917, 479] width 1046 height 680
click at [633, 360] on div "const radiusInput = document . getElementById ( 'radius-select-input' ) ; const…" at bounding box center [917, 479] width 1046 height 680
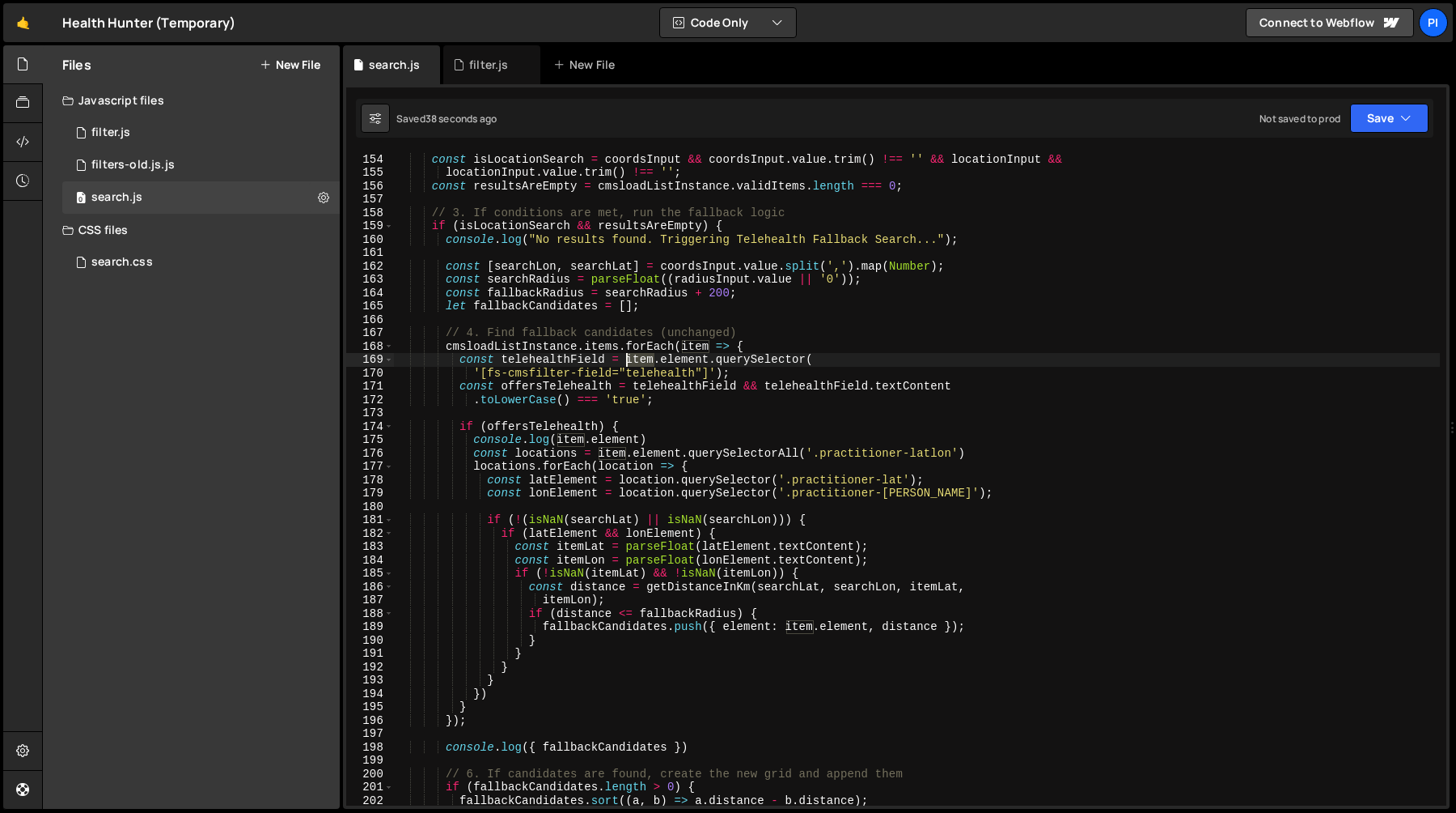
click at [633, 360] on div "const radiusInput = document . getElementById ( 'radius-select-input' ) ; const…" at bounding box center [917, 479] width 1046 height 680
click at [717, 360] on div "const radiusInput = document . getElementById ( 'radius-select-input' ) ; const…" at bounding box center [917, 479] width 1046 height 680
click at [683, 360] on div "const radiusInput = document . getElementById ( 'radius-select-input' ) ; const…" at bounding box center [917, 479] width 1046 height 680
click at [731, 360] on div "const radiusInput = document . getElementById ( 'radius-select-input' ) ; const…" at bounding box center [917, 479] width 1046 height 680
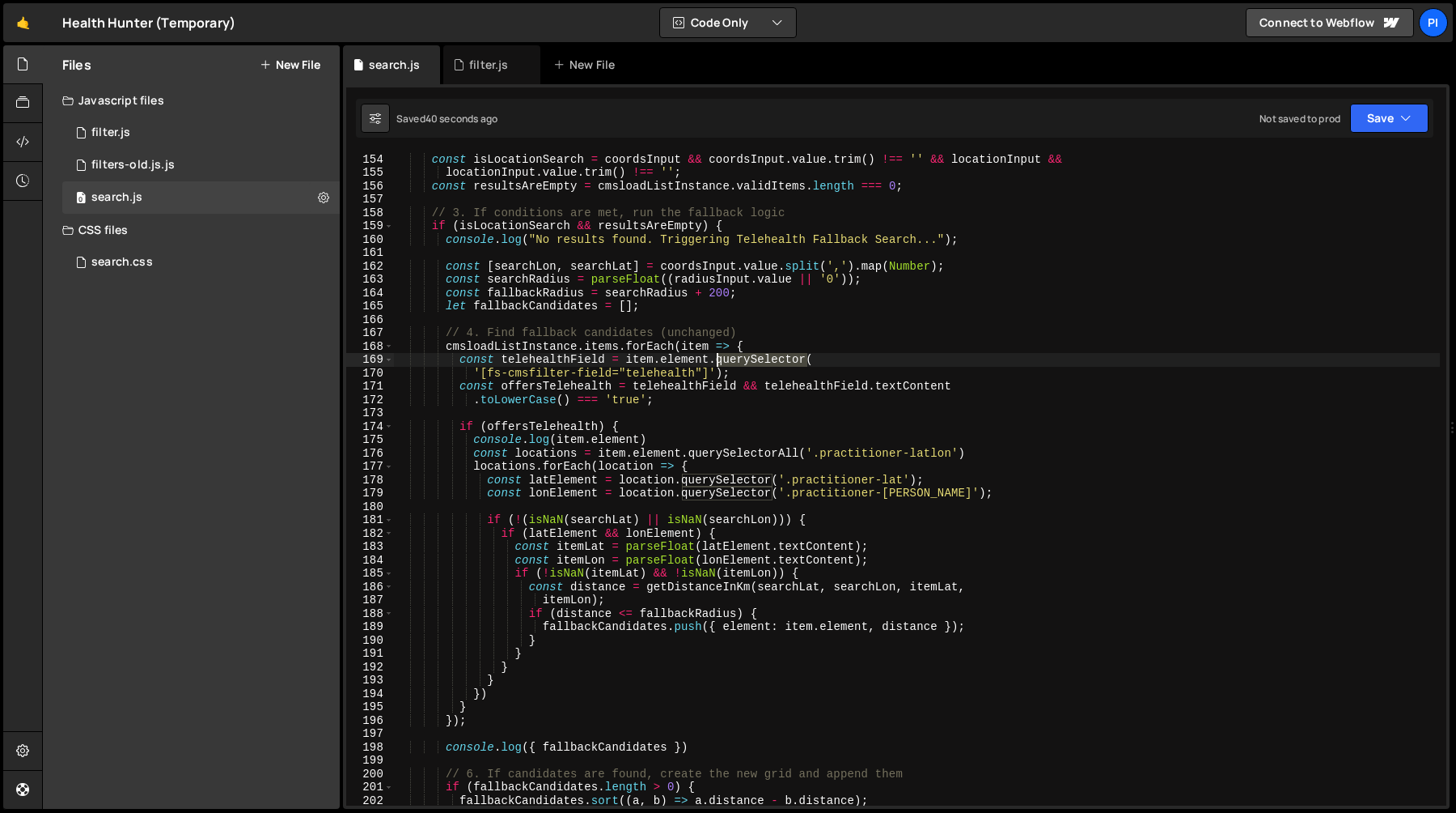
click at [731, 360] on div "const radiusInput = document . getElementById ( 'radius-select-input' ) ; const…" at bounding box center [917, 479] width 1046 height 680
click at [579, 356] on div "const radiusInput = document . getElementById ( 'radius-select-input' ) ; const…" at bounding box center [917, 479] width 1046 height 680
click at [627, 406] on div "const radiusInput = document . getElementById ( 'radius-select-input' ) ; const…" at bounding box center [917, 479] width 1046 height 680
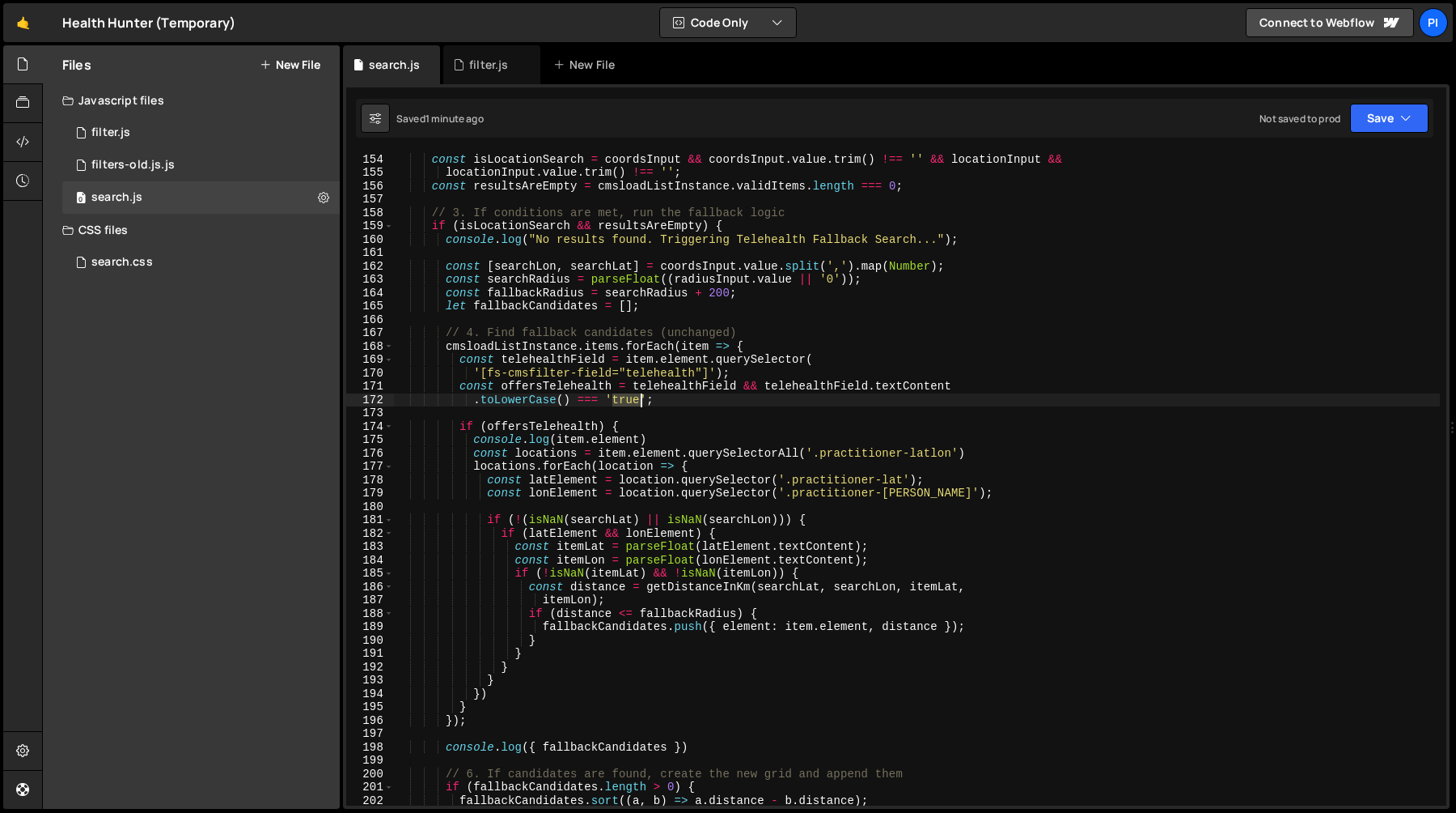
click at [627, 406] on div "const radiusInput = document . getElementById ( 'radius-select-input' ) ; const…" at bounding box center [917, 479] width 1046 height 680
paste textarea "Telehealth Only"
click at [570, 396] on div "const radiusInput = document . getElementById ( 'radius-select-input' ) ; const…" at bounding box center [917, 479] width 1046 height 680
click at [971, 387] on div "const radiusInput = document . getElementById ( 'radius-select-input' ) ; const…" at bounding box center [917, 479] width 1046 height 680
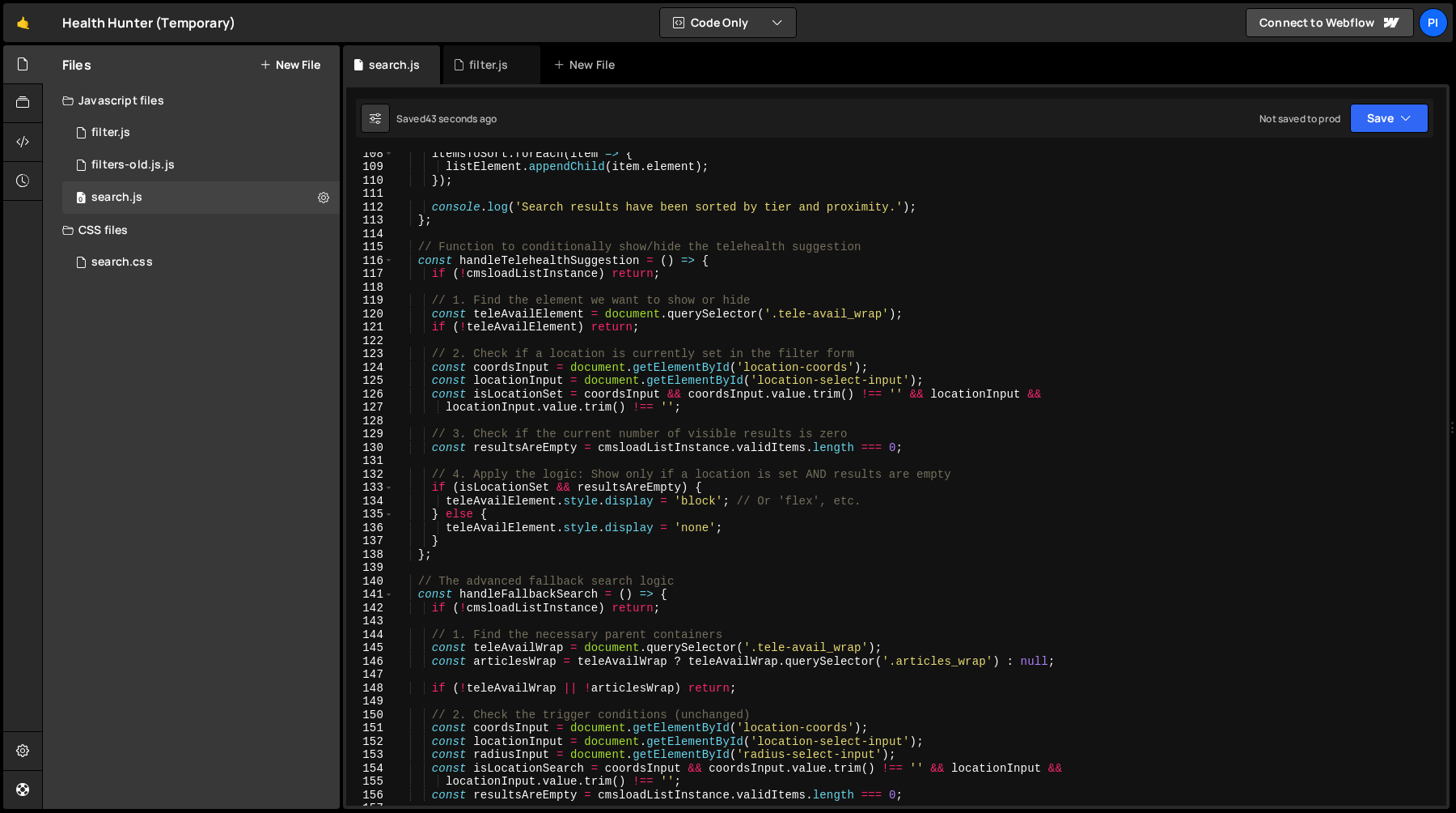
scroll to position [1418, 0]
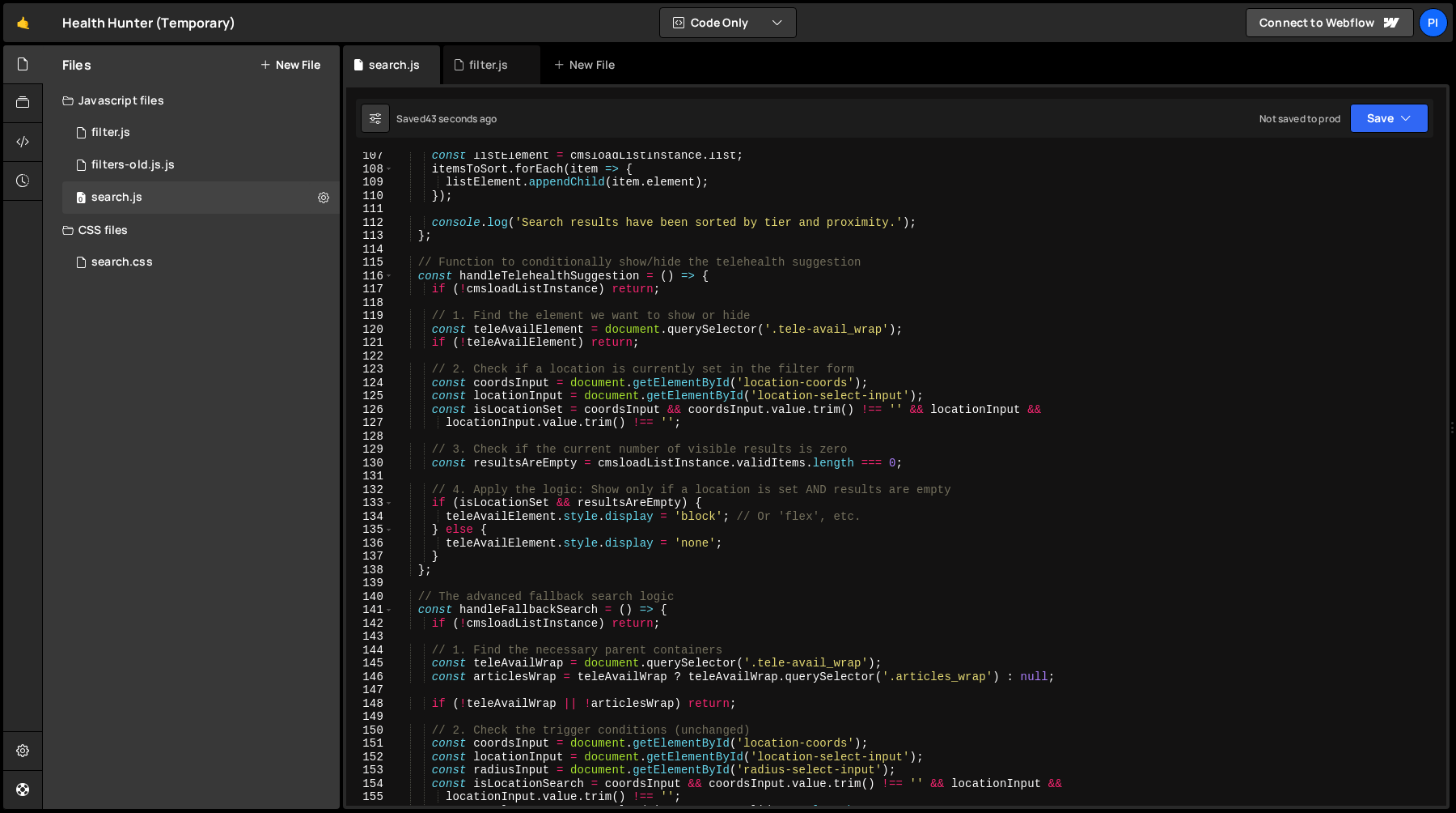
click at [551, 273] on div "const listElement = cmsloadListInstance . list ; itemsToSort . forEach ( item =…" at bounding box center [917, 489] width 1046 height 680
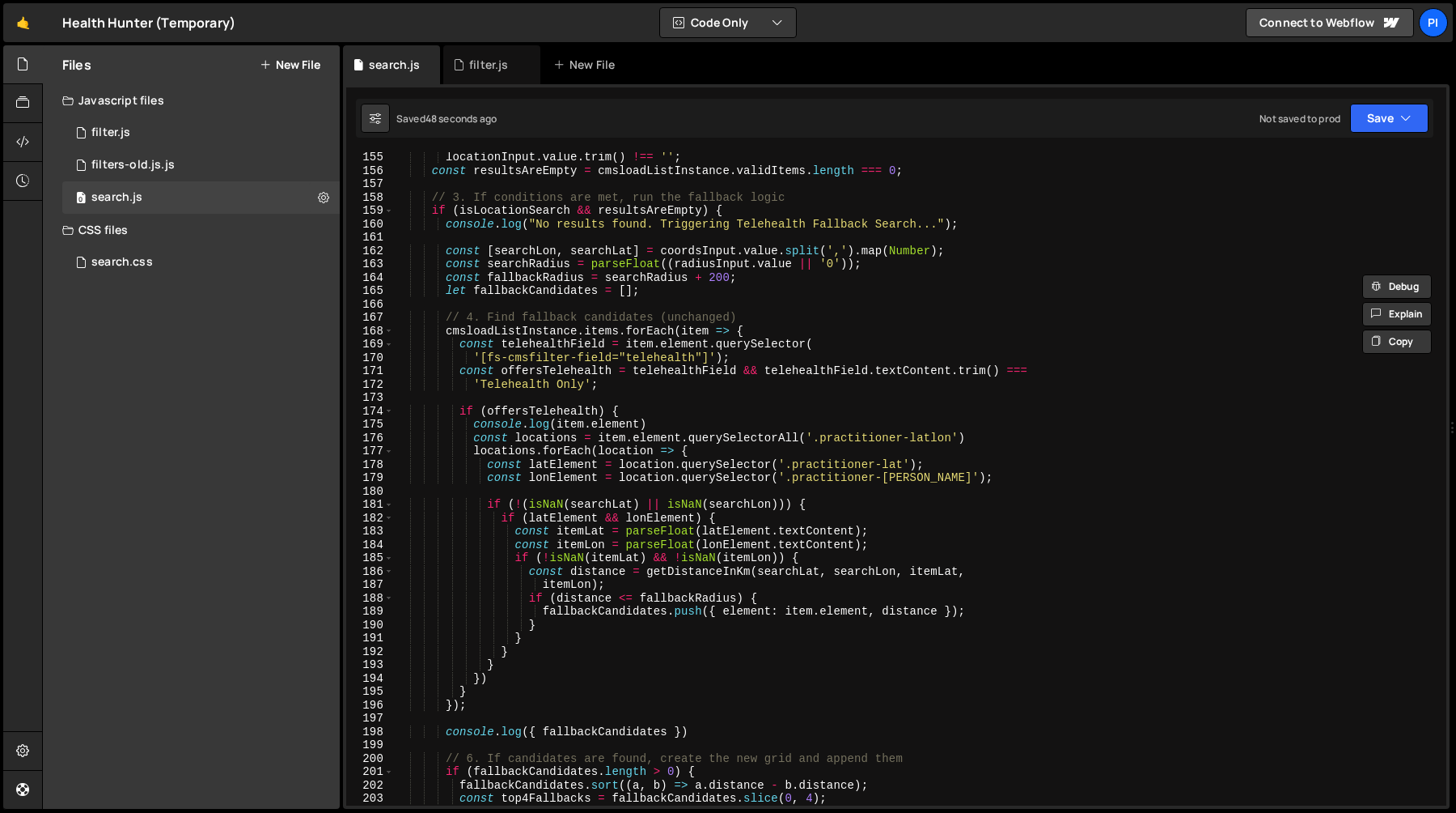
scroll to position [2061, 0]
click at [707, 422] on div "locationInput . value . trim ( ) !== '' ; const resultsAreEmpty = cmsloadListIn…" at bounding box center [917, 488] width 1046 height 680
click at [701, 410] on div "locationInput . value . trim ( ) !== '' ; const resultsAreEmpty = cmsloadListIn…" at bounding box center [917, 488] width 1046 height 680
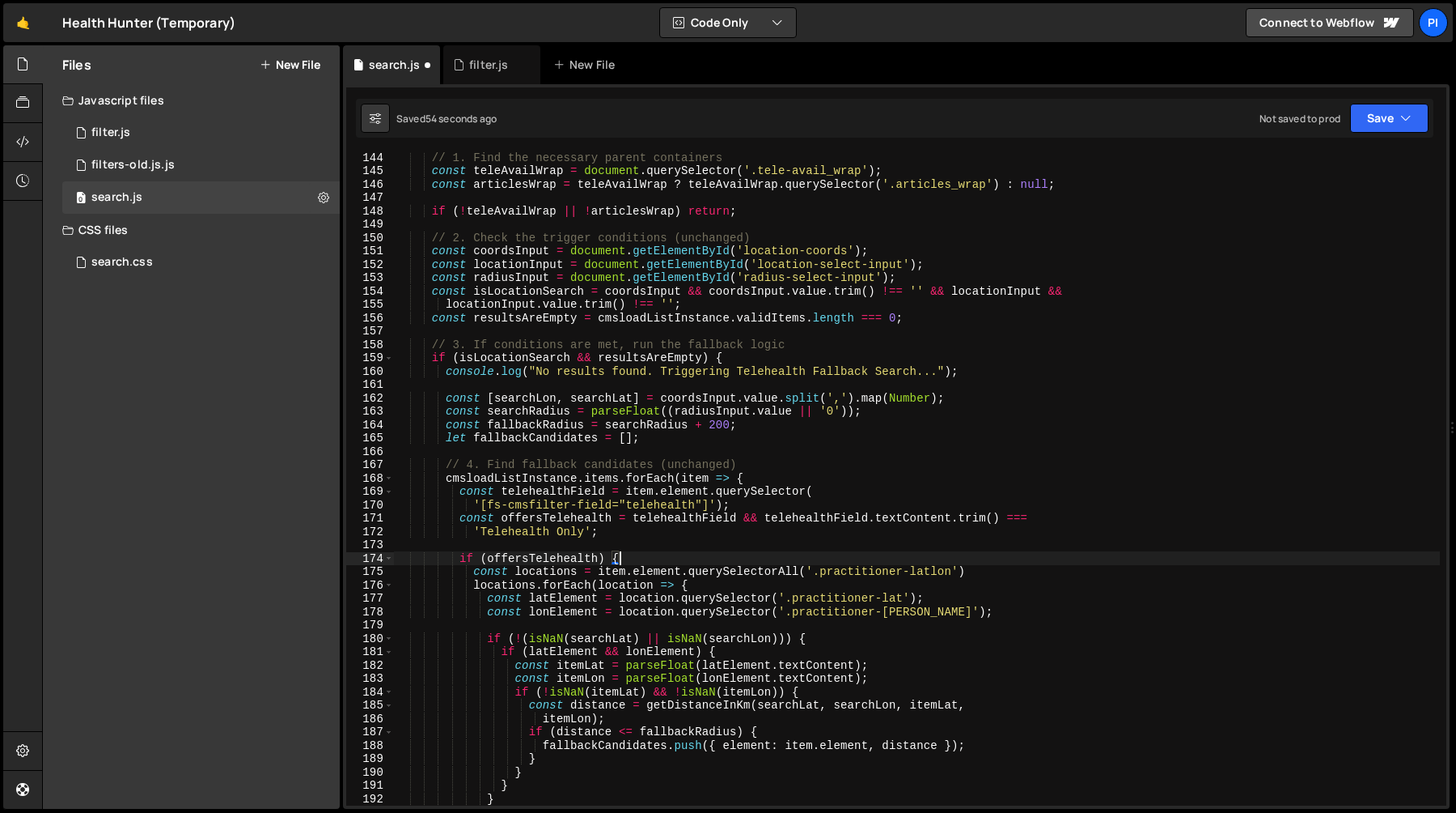
scroll to position [1900, 0]
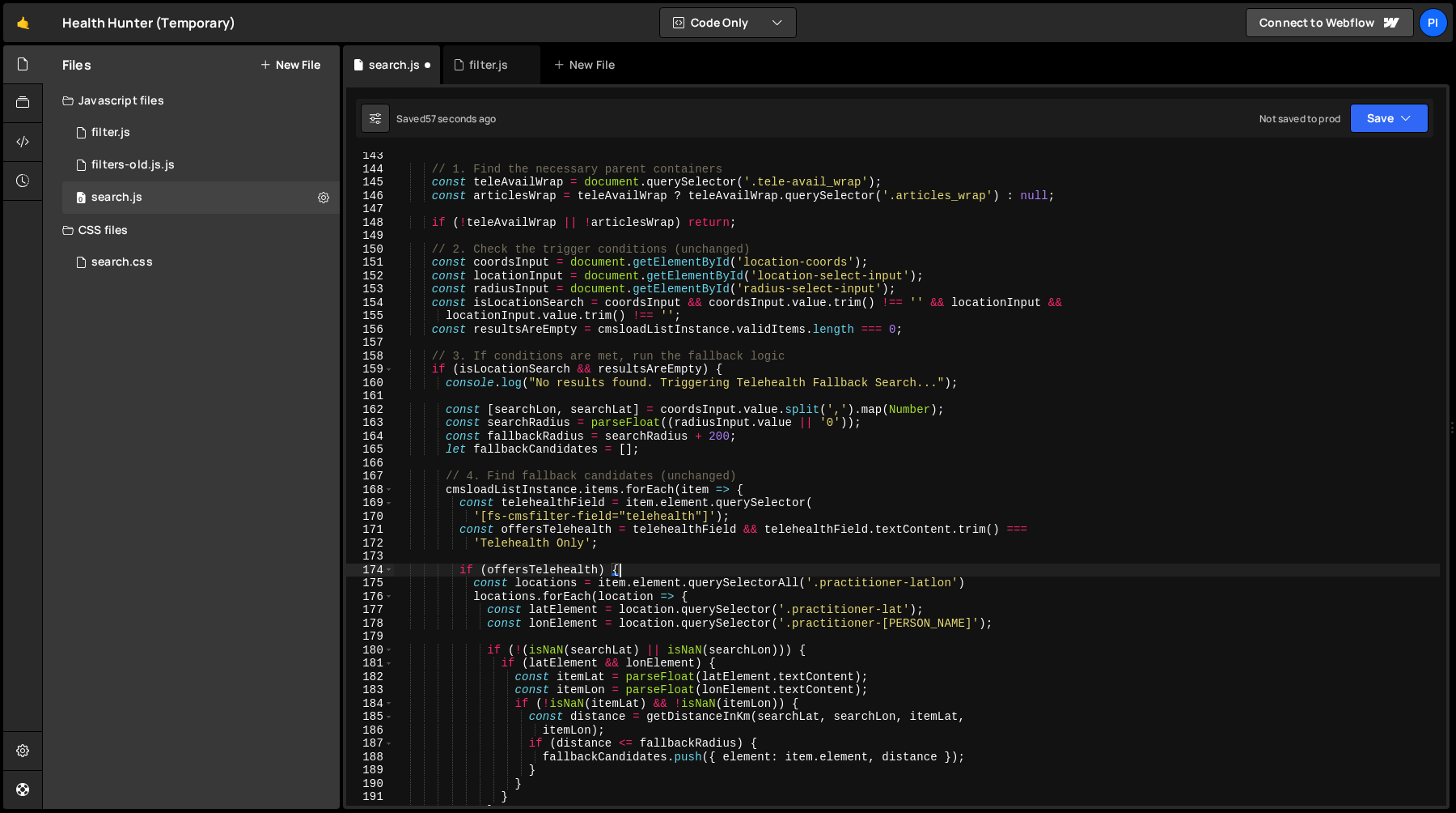
click at [756, 329] on div "// 1. Find the necessary parent containers const teleAvailWrap = document . que…" at bounding box center [917, 489] width 1046 height 680
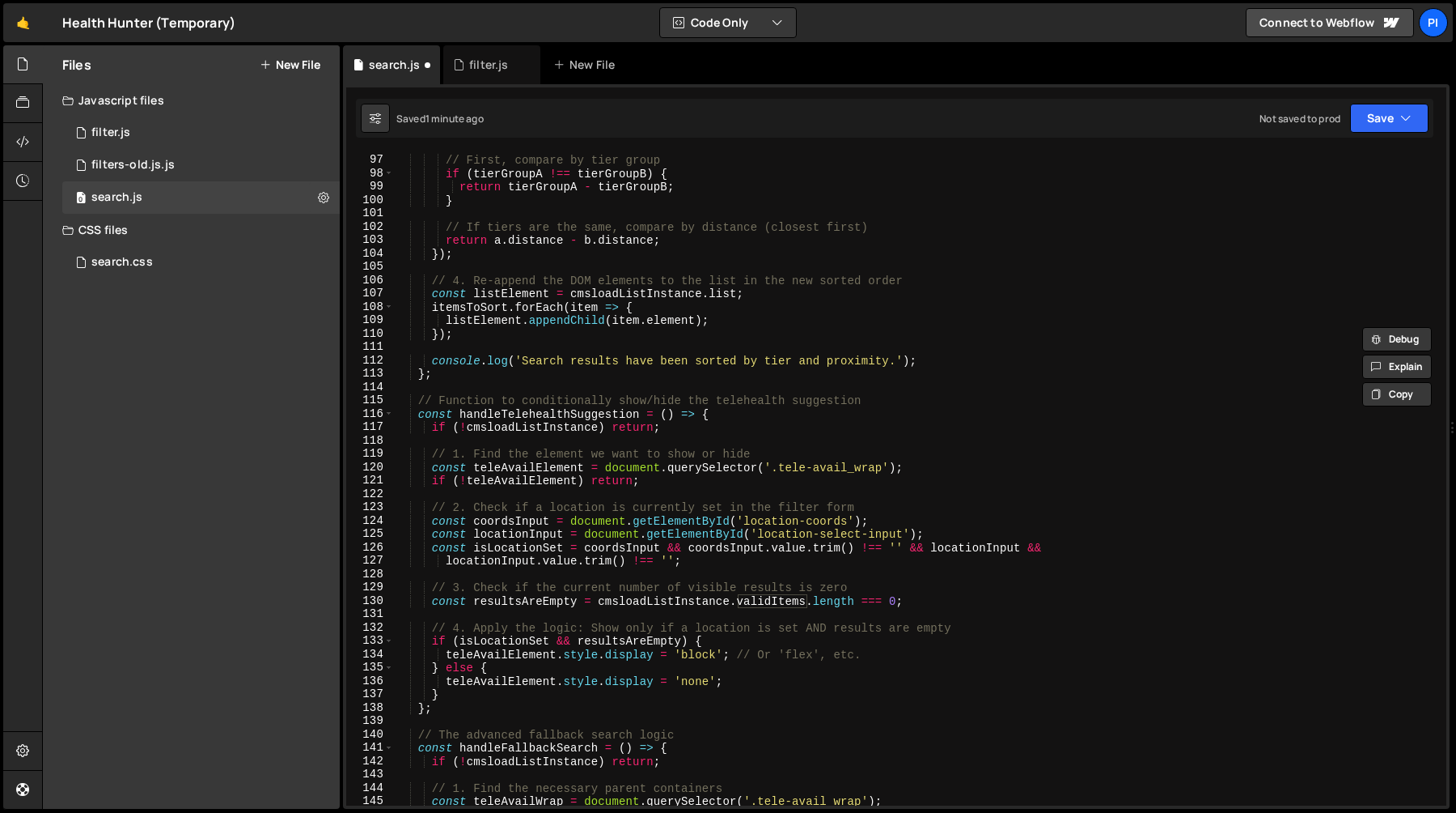
scroll to position [1272, 0]
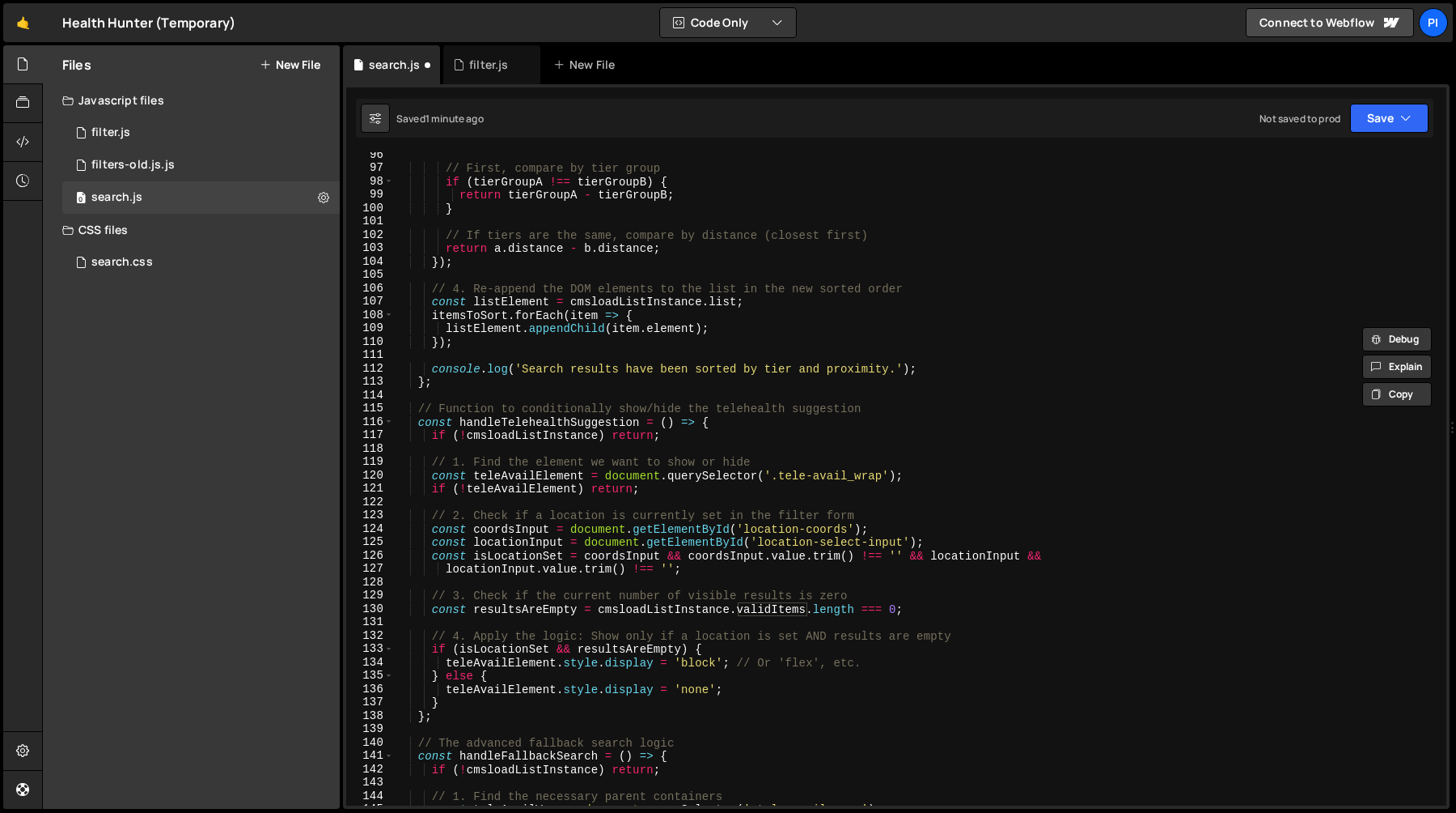
click at [526, 420] on div "// First, compare by tier group if ( tierGroupA !== tierGroupB ) { return tierG…" at bounding box center [917, 488] width 1046 height 680
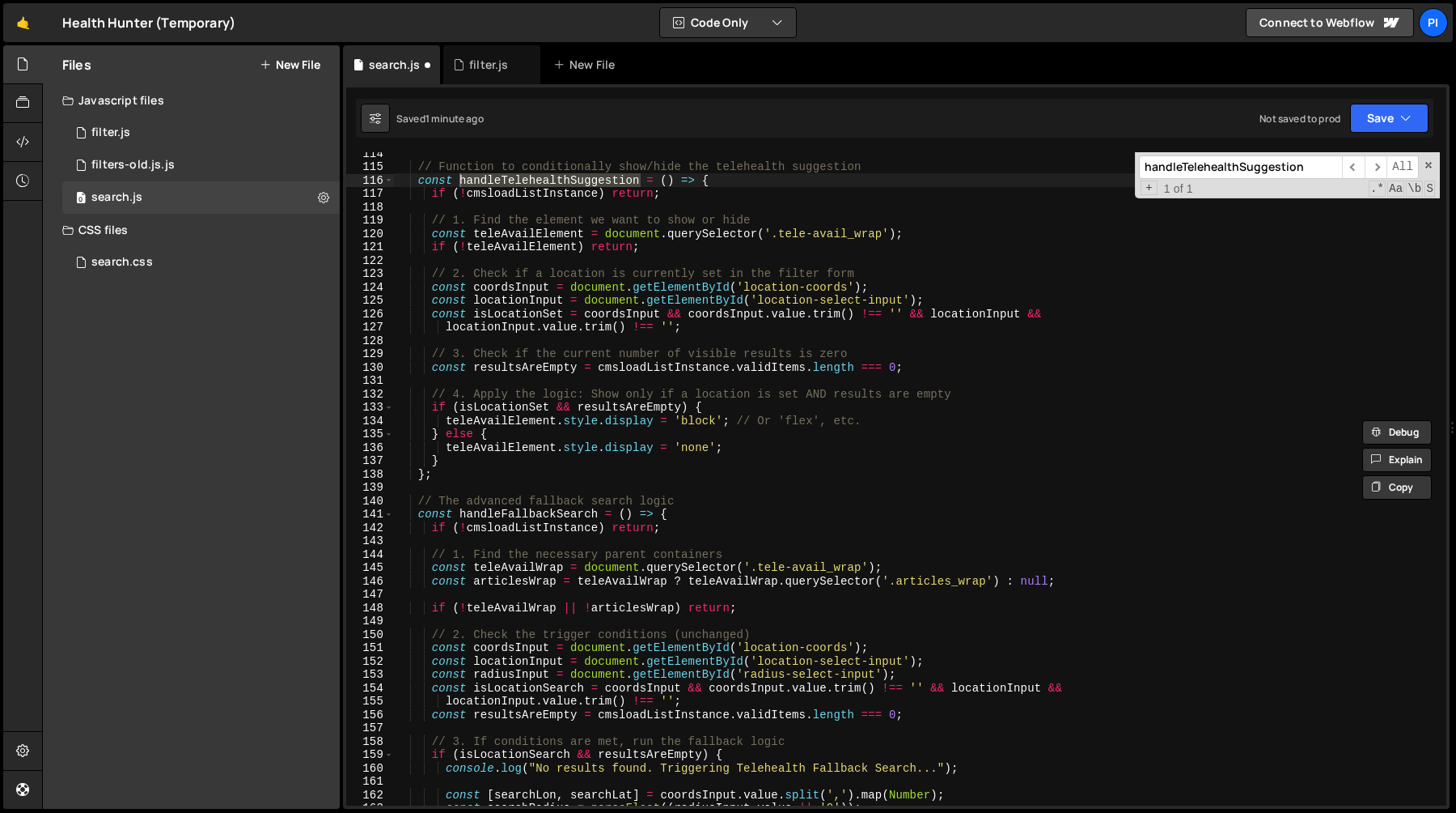
scroll to position [1514, 0]
type textarea "const handleFallbackSearch = () => {"
click at [516, 515] on div "// Function to conditionally show/hide the telehealth suggestion const handleTe…" at bounding box center [917, 486] width 1046 height 680
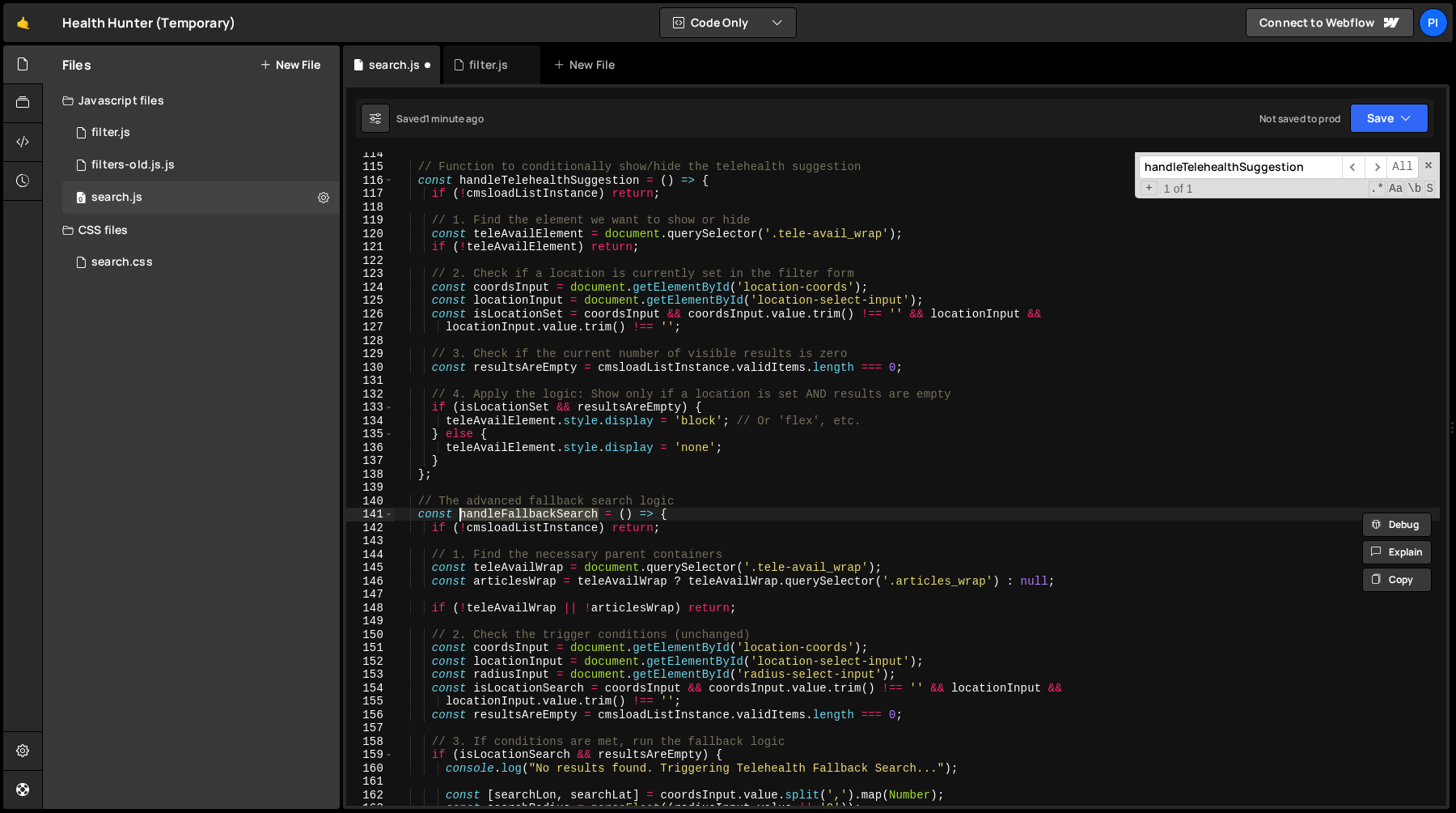
type input "handleFallbackSearch"
click at [1379, 166] on span "​" at bounding box center [1376, 167] width 23 height 24
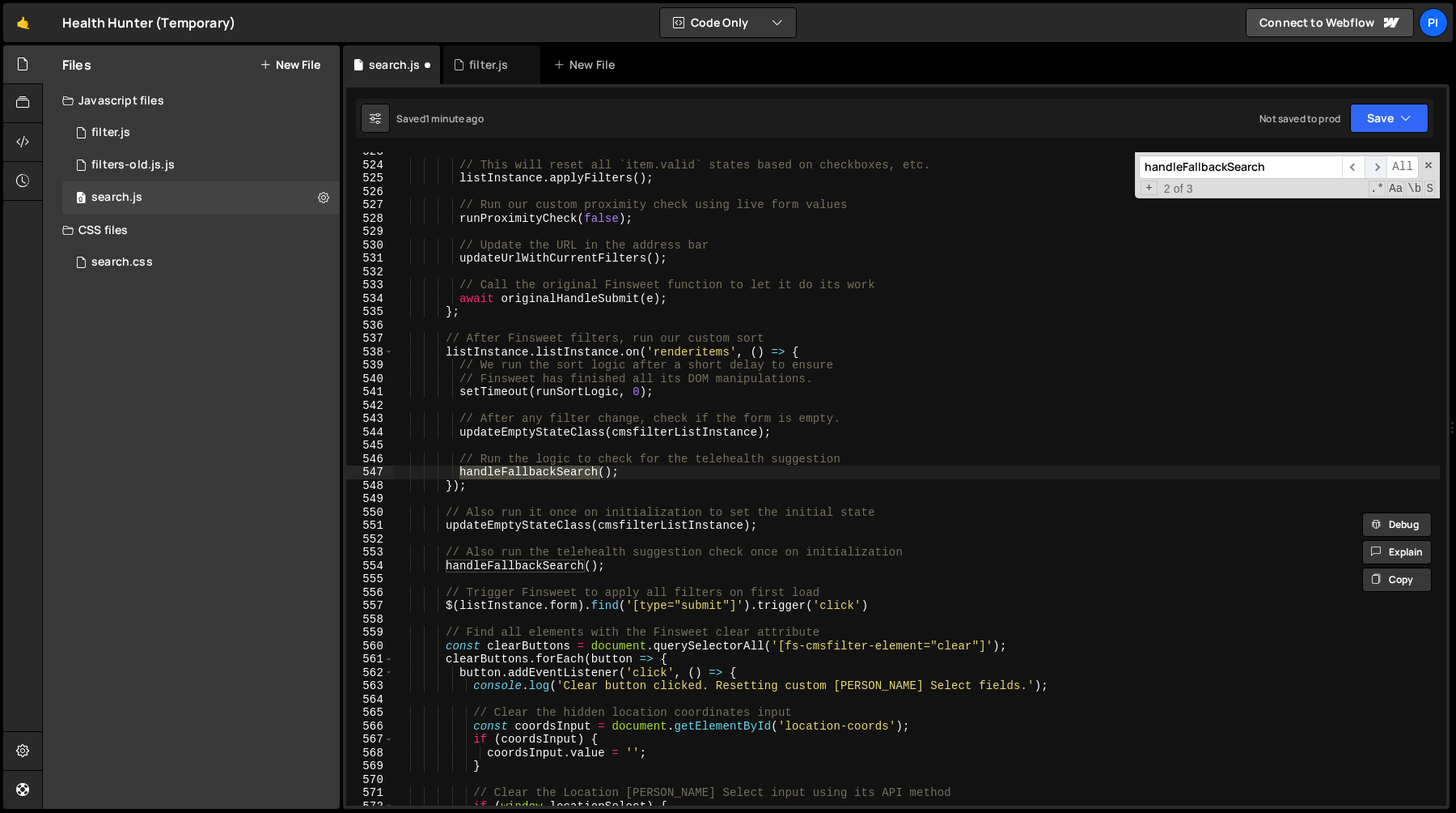
scroll to position [6979, 0]
click at [1379, 169] on span "​" at bounding box center [1376, 167] width 23 height 24
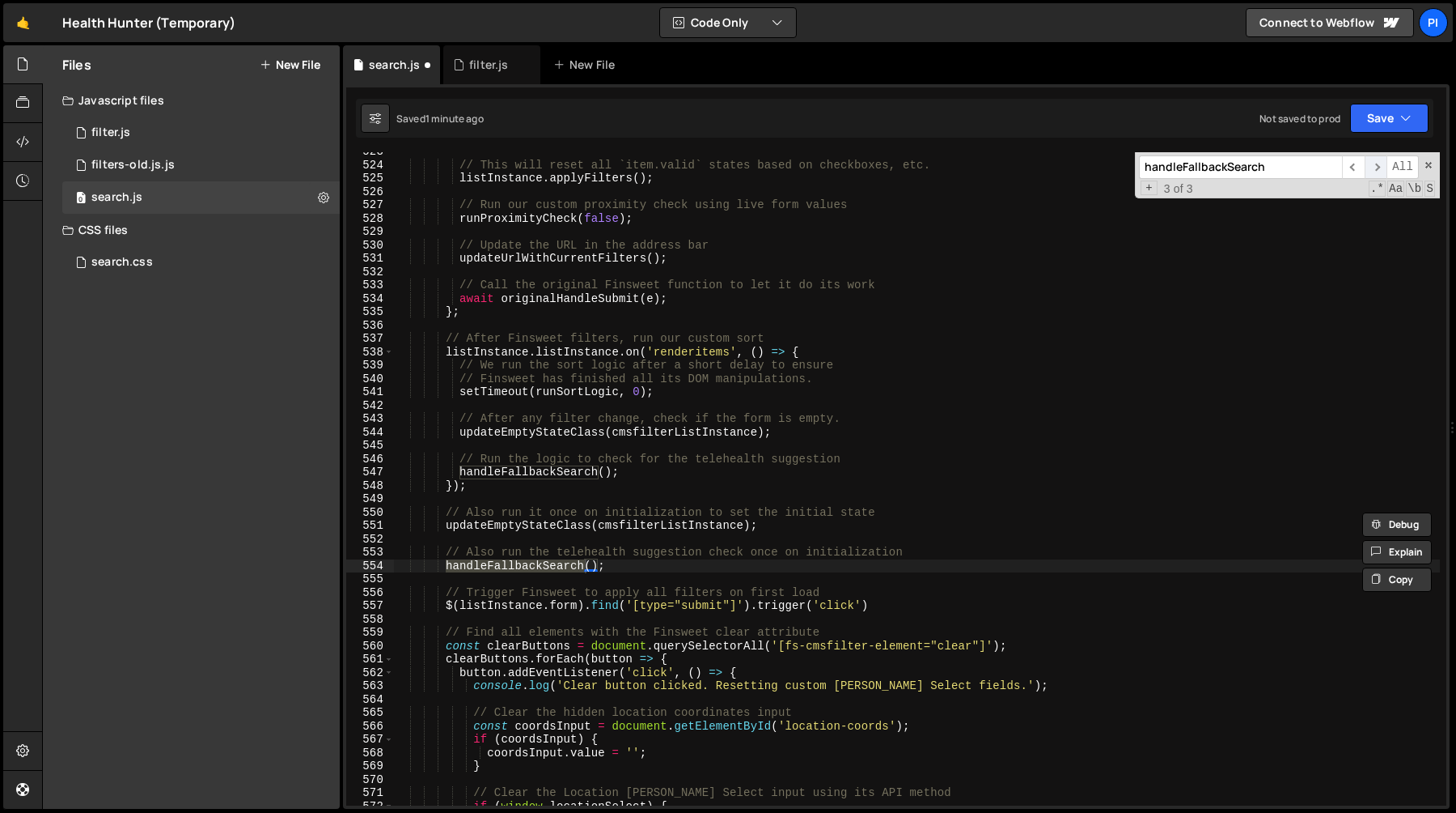
click at [1379, 169] on span "​" at bounding box center [1376, 167] width 23 height 24
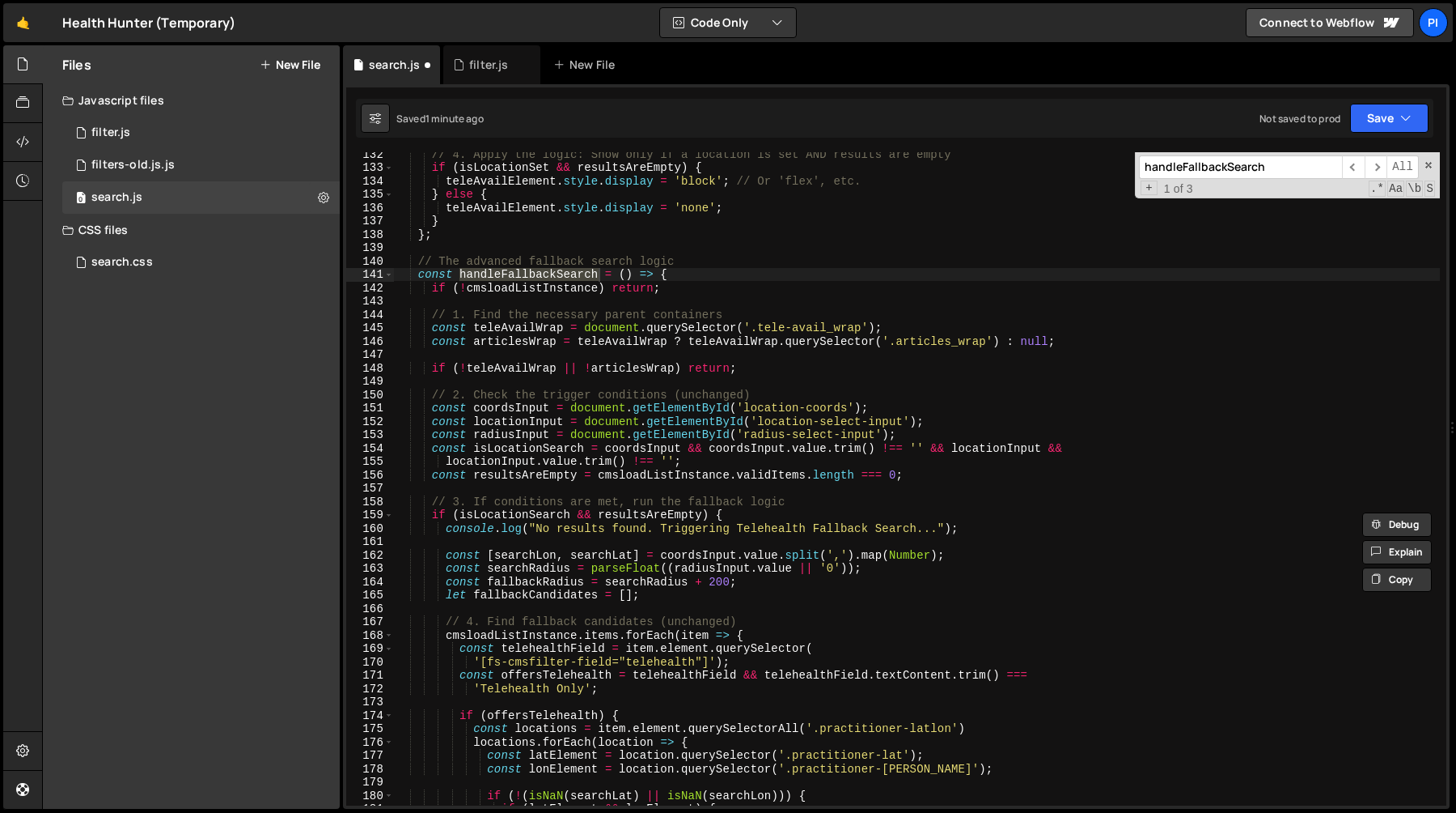
scroll to position [1755, 0]
click at [702, 271] on div "// 4. Apply the logic: Show only if a location is set AND results are empty if …" at bounding box center [917, 486] width 1046 height 680
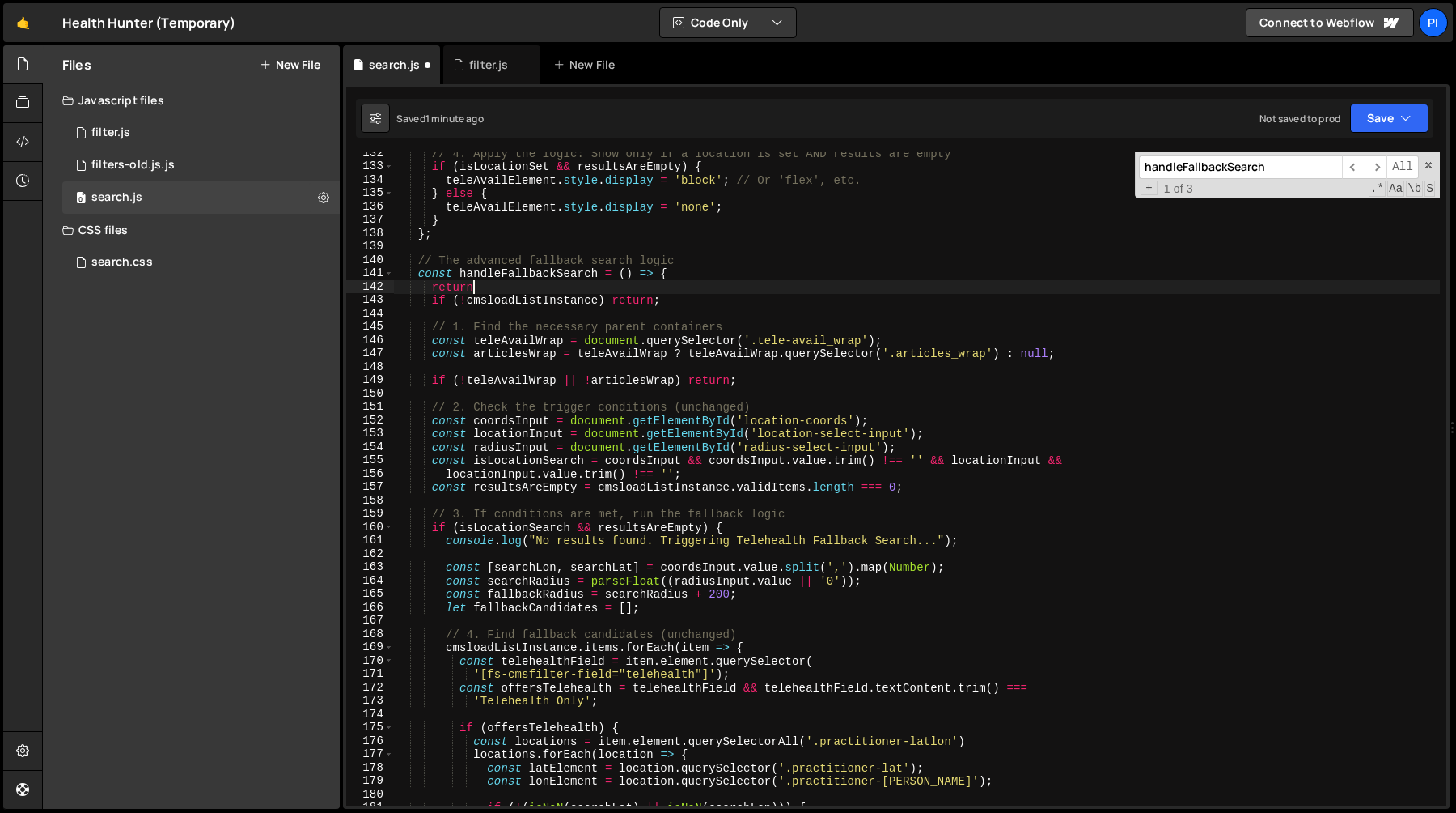
type textarea "return;"
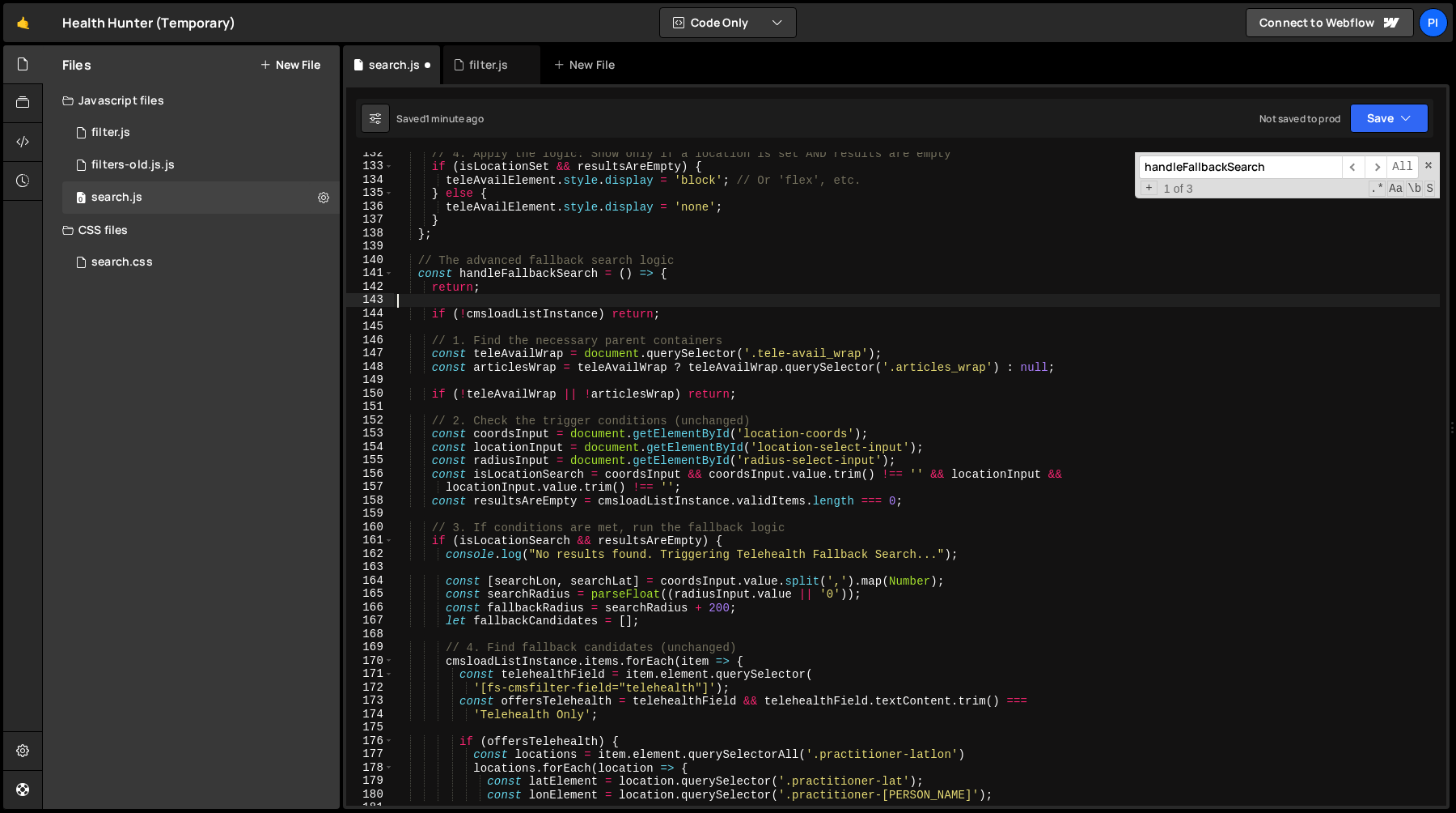
scroll to position [0, 0]
type textarea "return;"
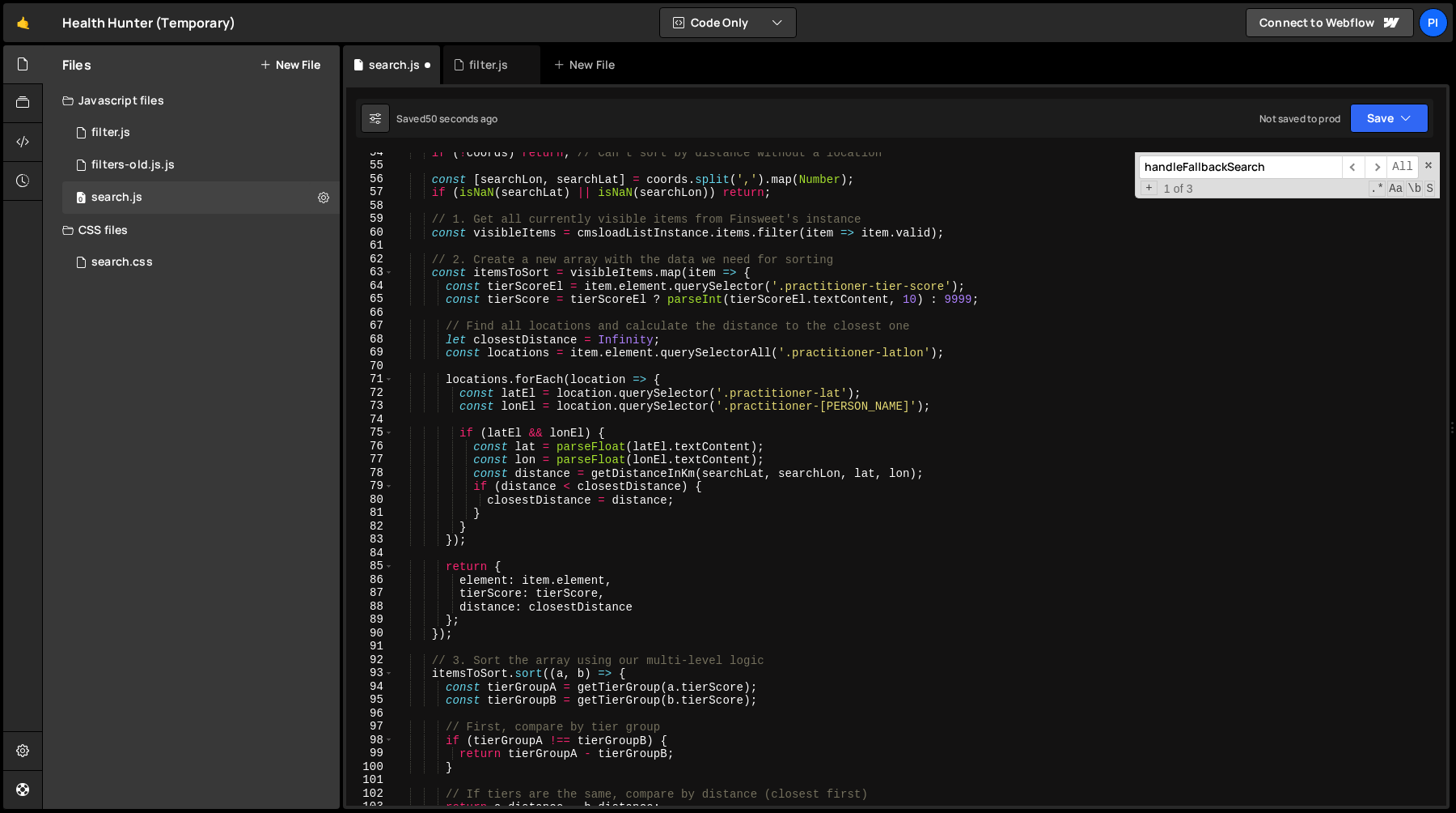
scroll to position [713, 0]
click at [512, 271] on div "if ( ! coords ) return ; // Can't sort by distance without a location const [ s…" at bounding box center [917, 486] width 1046 height 680
type textarea "const itemsToSort = visibleItems.map(item => {"
click at [512, 271] on div "if ( ! coords ) return ; // Can't sort by distance without a location const [ s…" at bounding box center [917, 486] width 1046 height 680
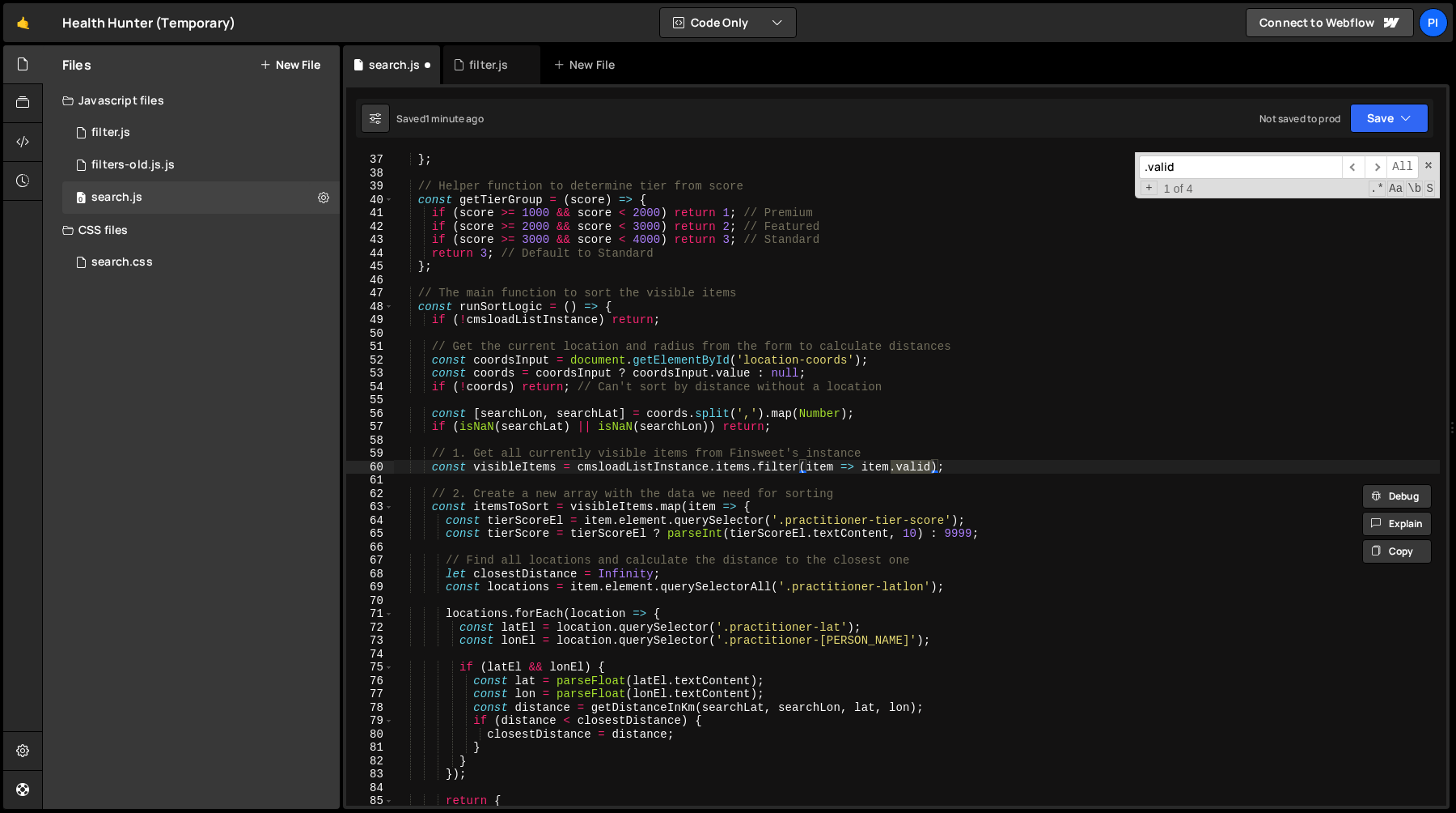
scroll to position [499, 0]
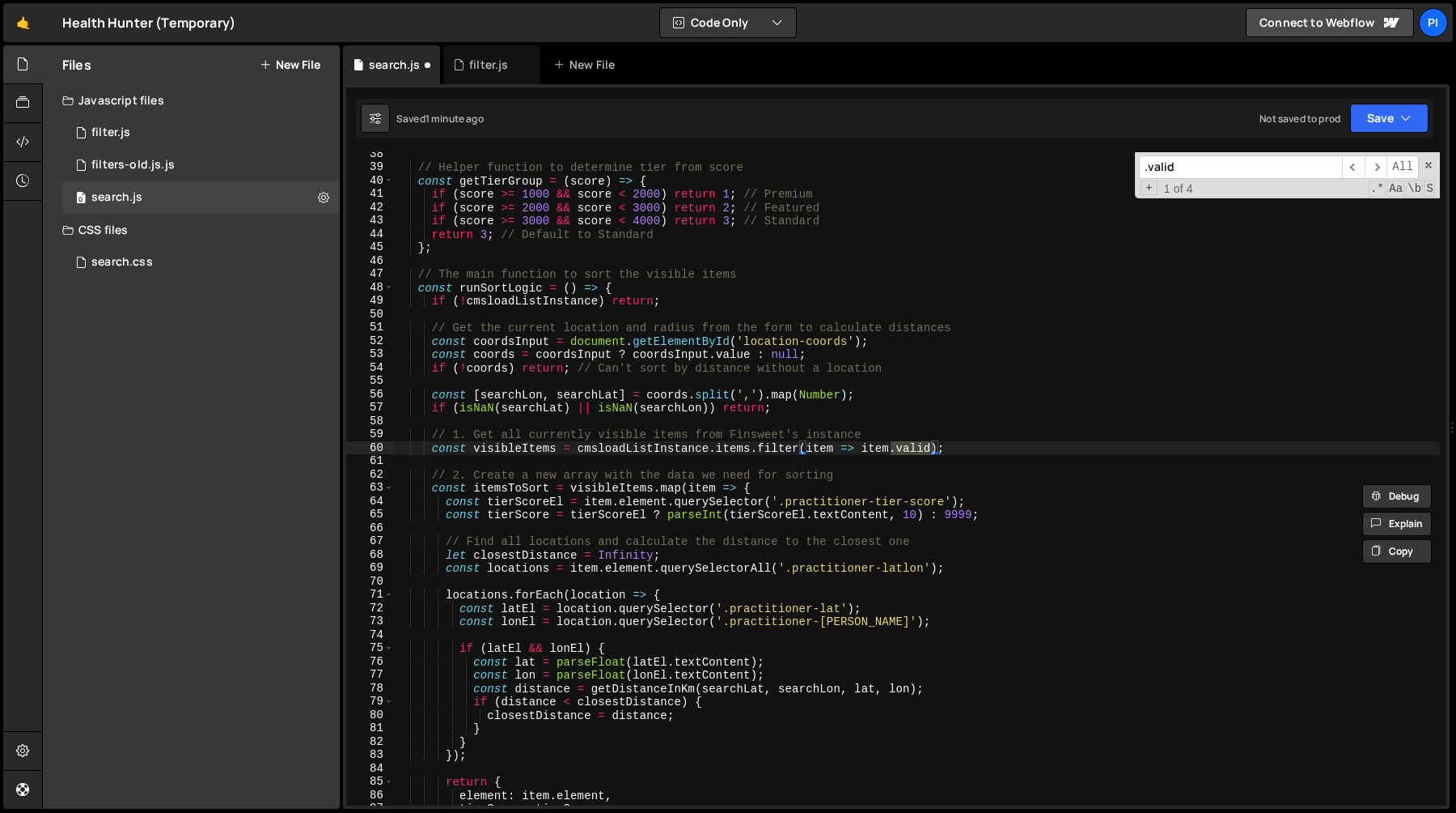
type input ".valid"
click at [514, 448] on div "// Helper function to determine tier from score const getTierGroup = ( score ) …" at bounding box center [917, 487] width 1046 height 680
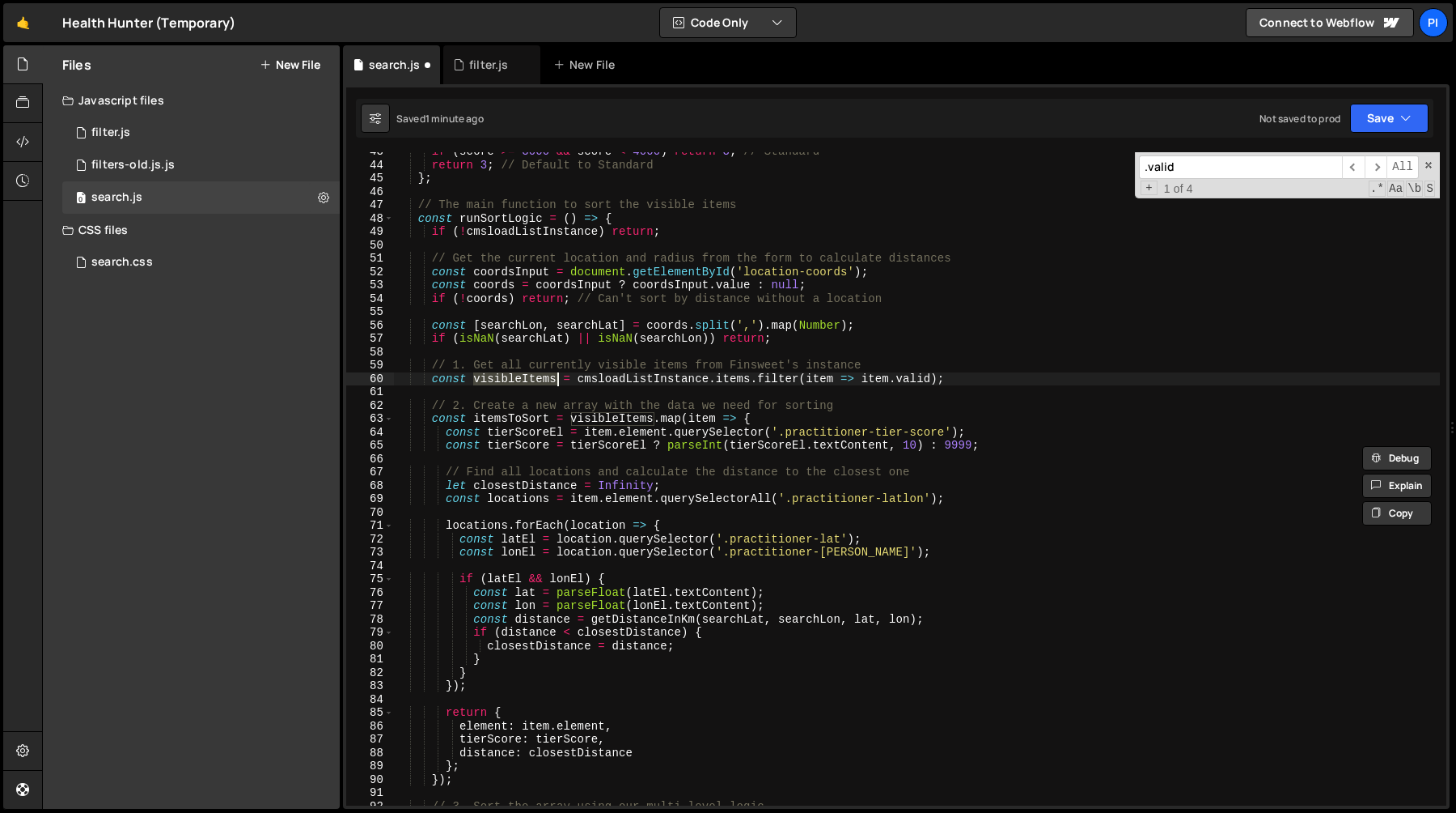
scroll to position [601, 0]
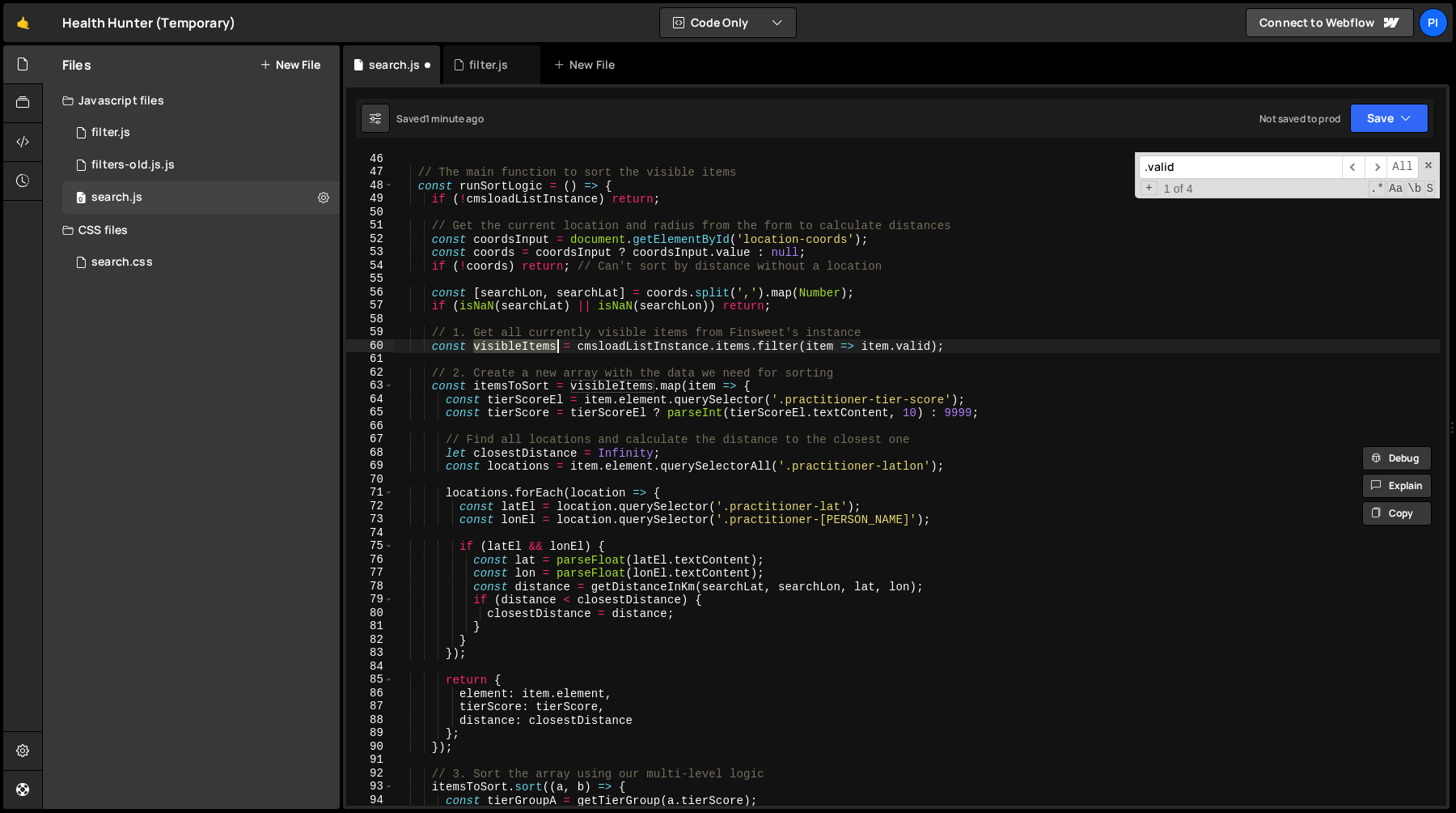
click at [490, 188] on div "// The main function to sort the visible items const runSortLogic = ( ) => { if…" at bounding box center [917, 492] width 1046 height 680
type textarea "const runSortLogic = () => {"
click at [490, 188] on div "// The main function to sort the visible items const runSortLogic = ( ) => { if…" at bounding box center [917, 492] width 1046 height 680
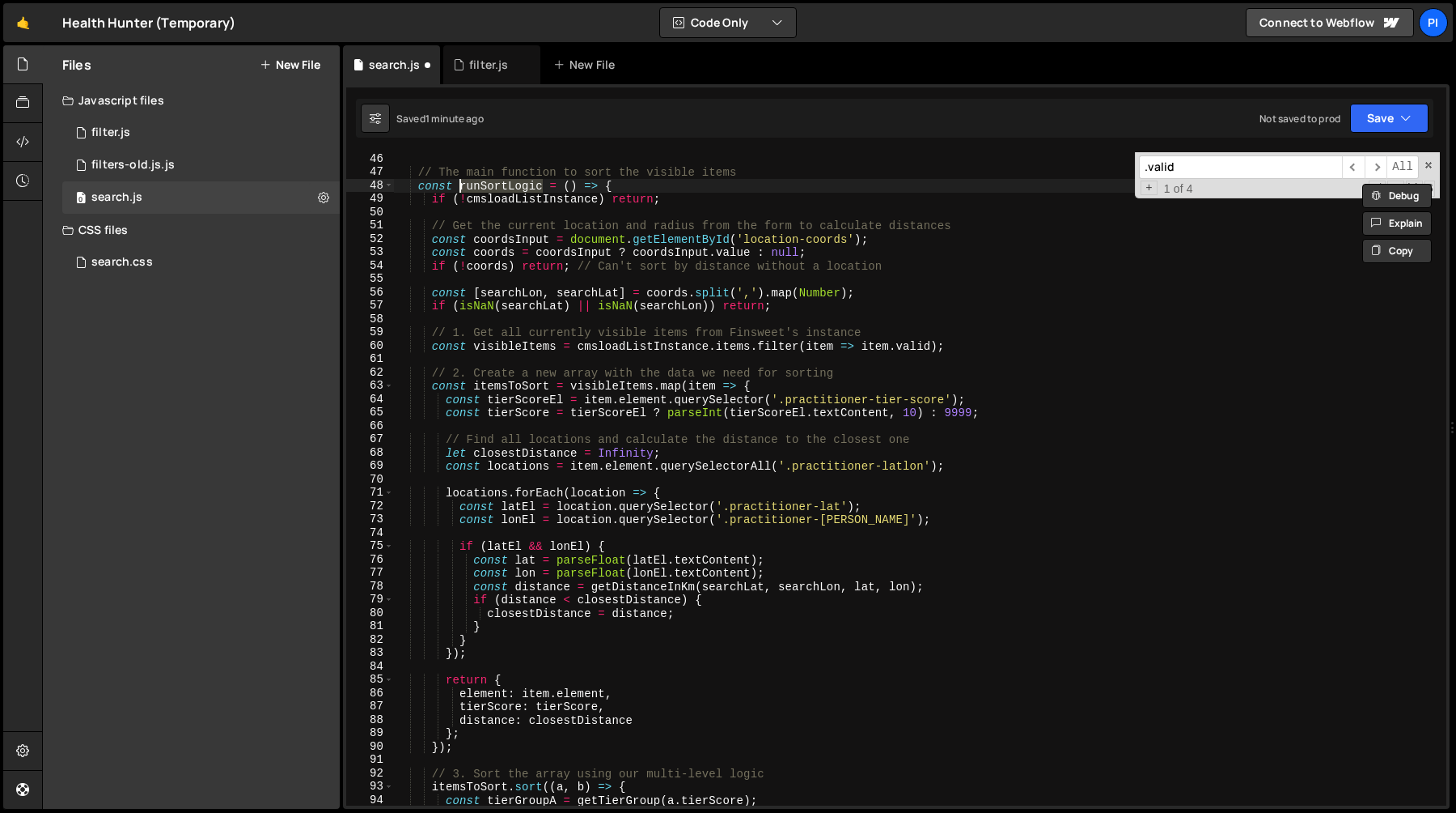
type input "runSortLogic"
click at [1370, 170] on span "​" at bounding box center [1376, 167] width 23 height 24
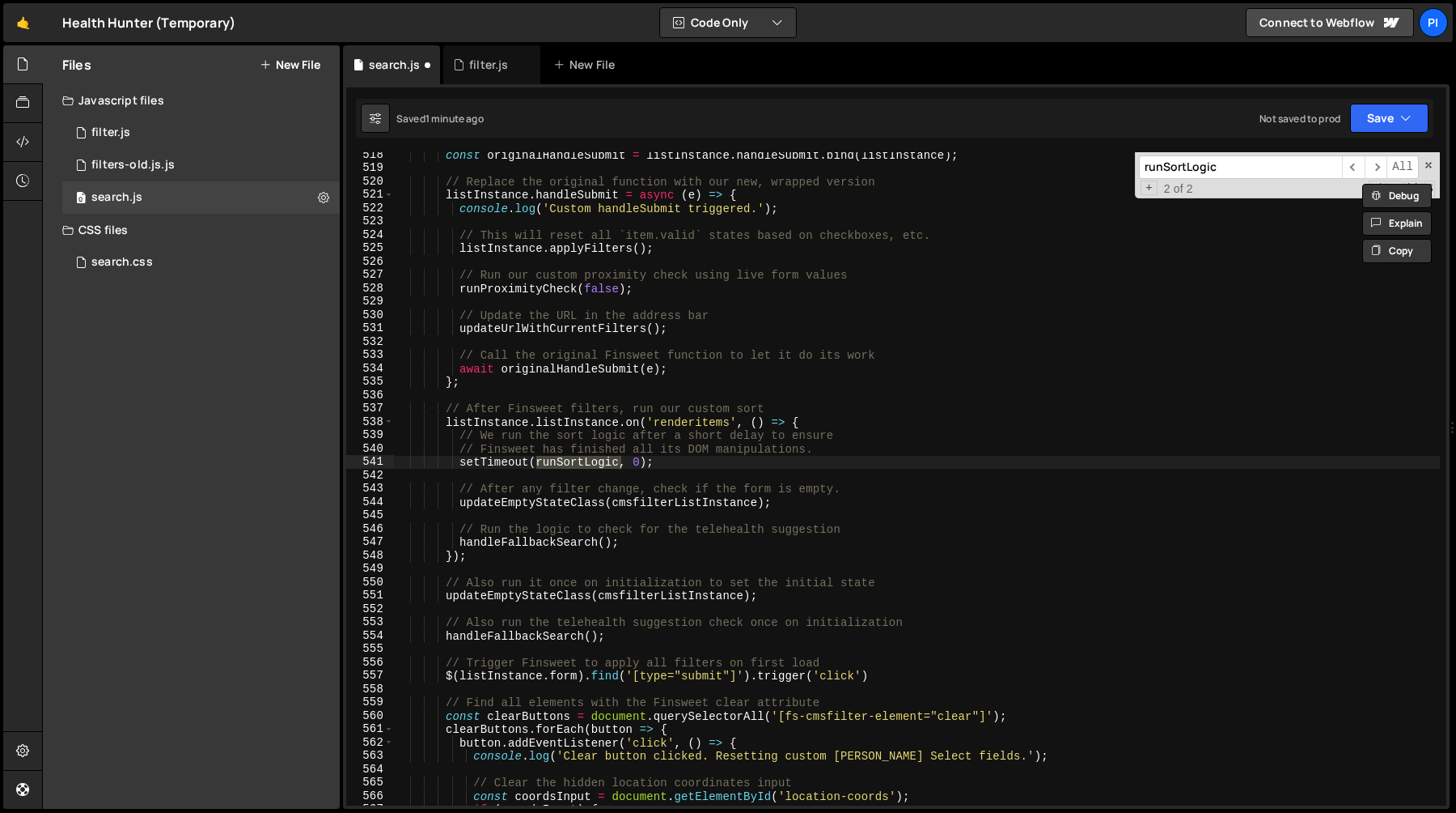
scroll to position [6910, 0]
click at [680, 462] on div "const originalHandleSubmit = listInstance . handleSubmit . bind ( listInstance …" at bounding box center [917, 487] width 1046 height 680
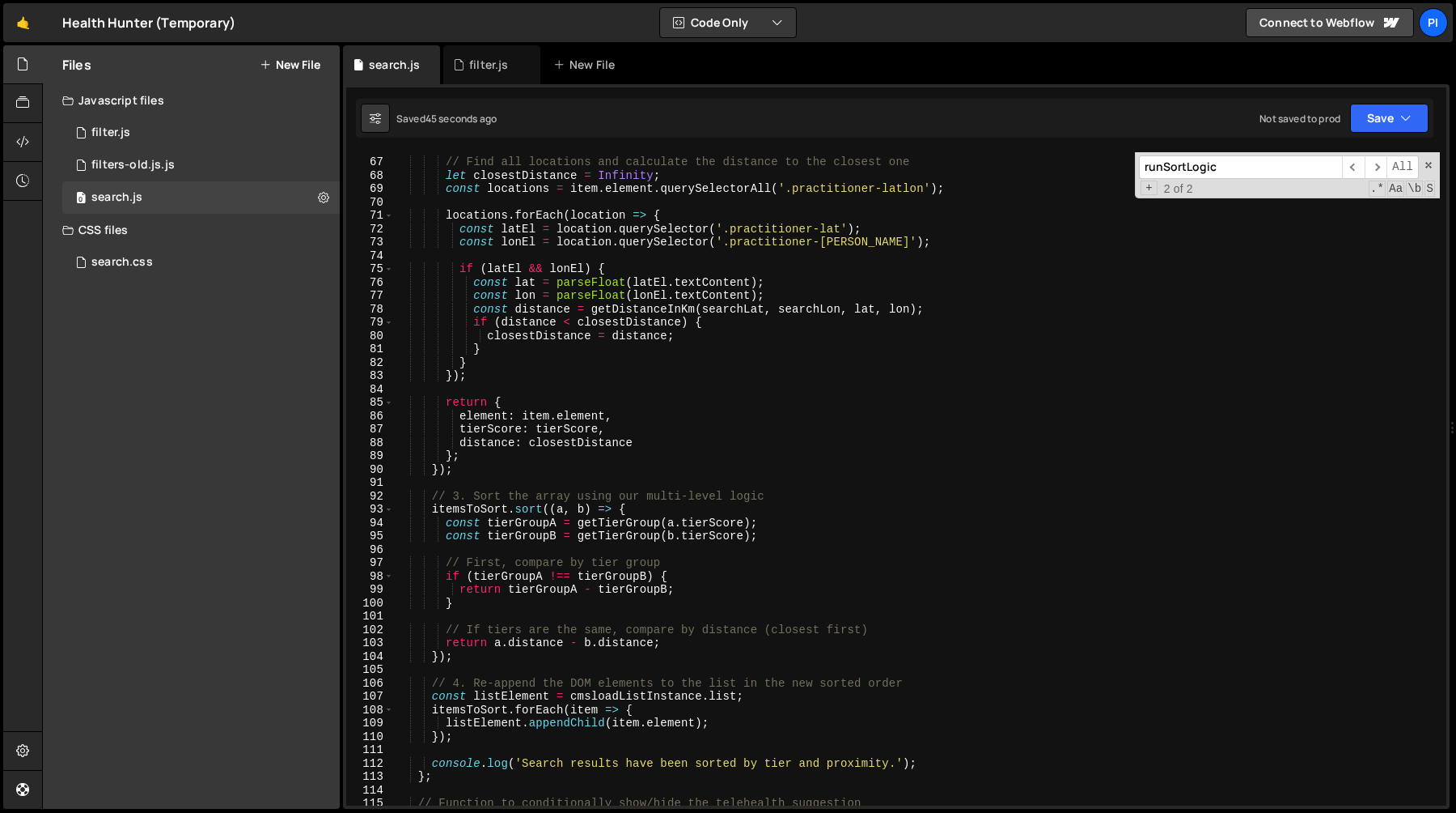
scroll to position [912, 0]
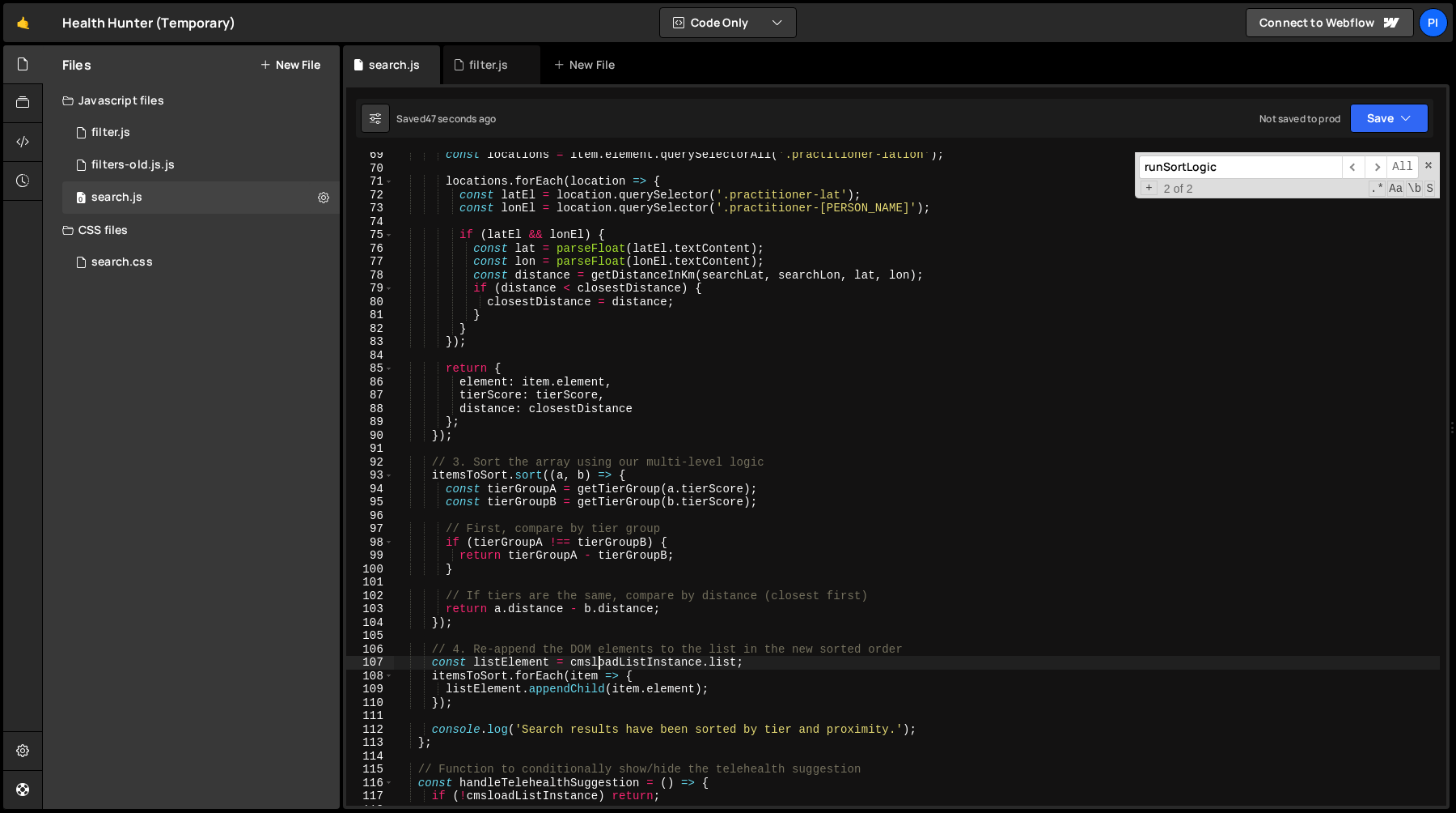
click at [601, 657] on div "const locations = item . element . querySelectorAll ( '.practitioner-latlon' ) …" at bounding box center [917, 488] width 1046 height 680
click at [594, 663] on div "const locations = item . element . querySelectorAll ( '.practitioner-latlon' ) …" at bounding box center [917, 488] width 1046 height 680
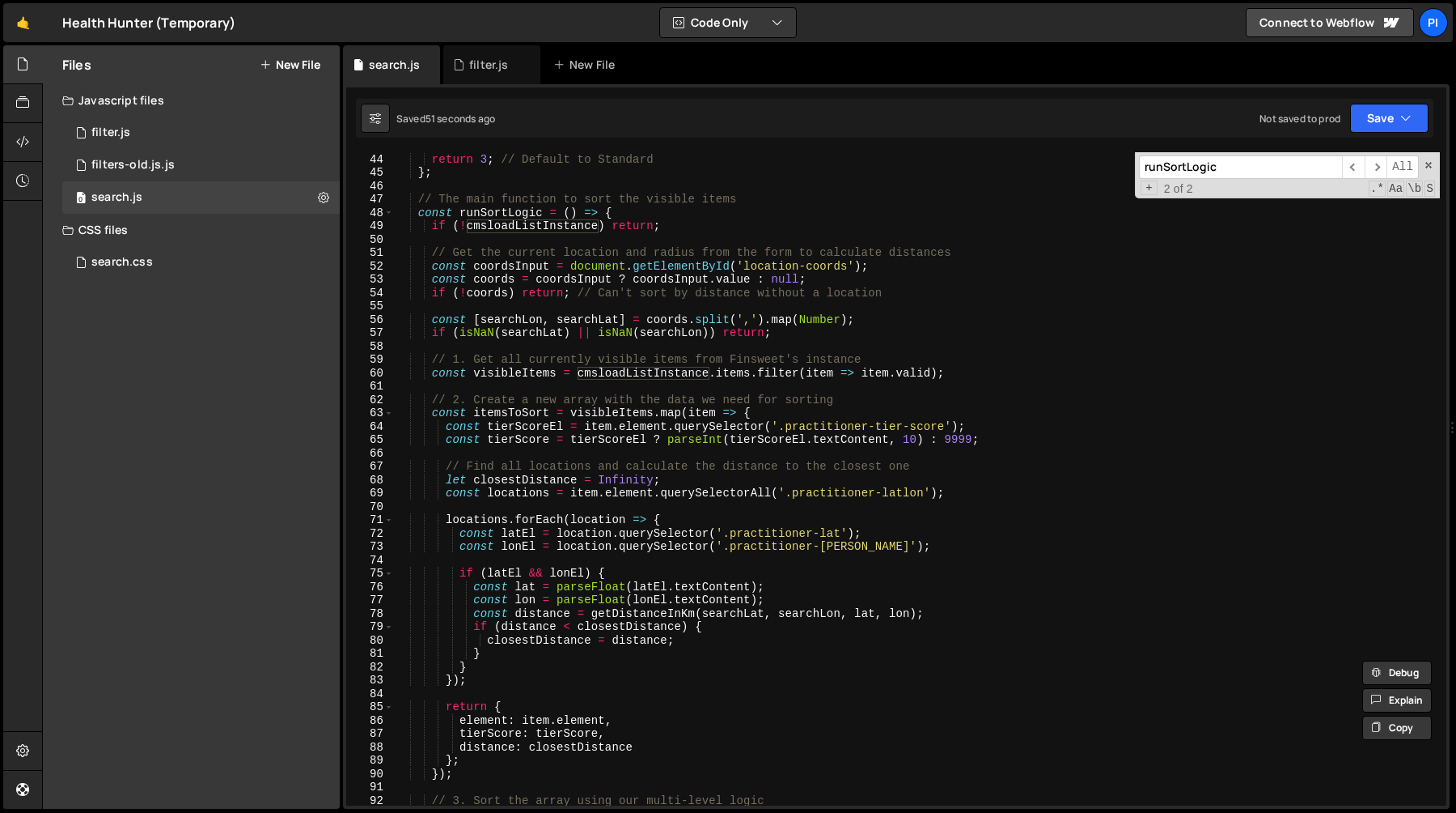
scroll to position [440, 0]
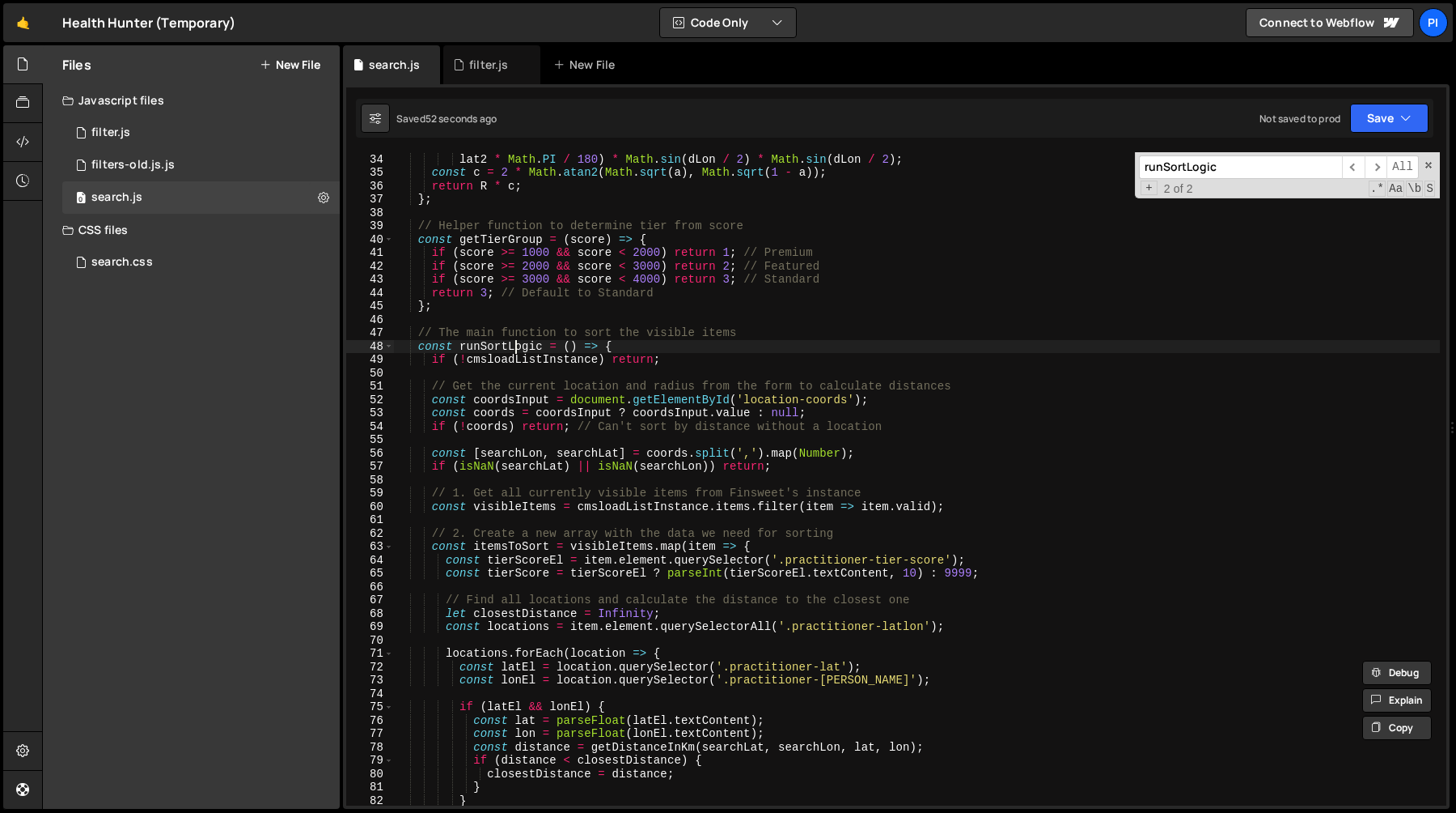
click at [512, 346] on div ". cos ( lat2 * Math . PI / 180 ) * Math . sin ( dLon / 2 ) * Math . sin ( dLon …" at bounding box center [917, 479] width 1046 height 680
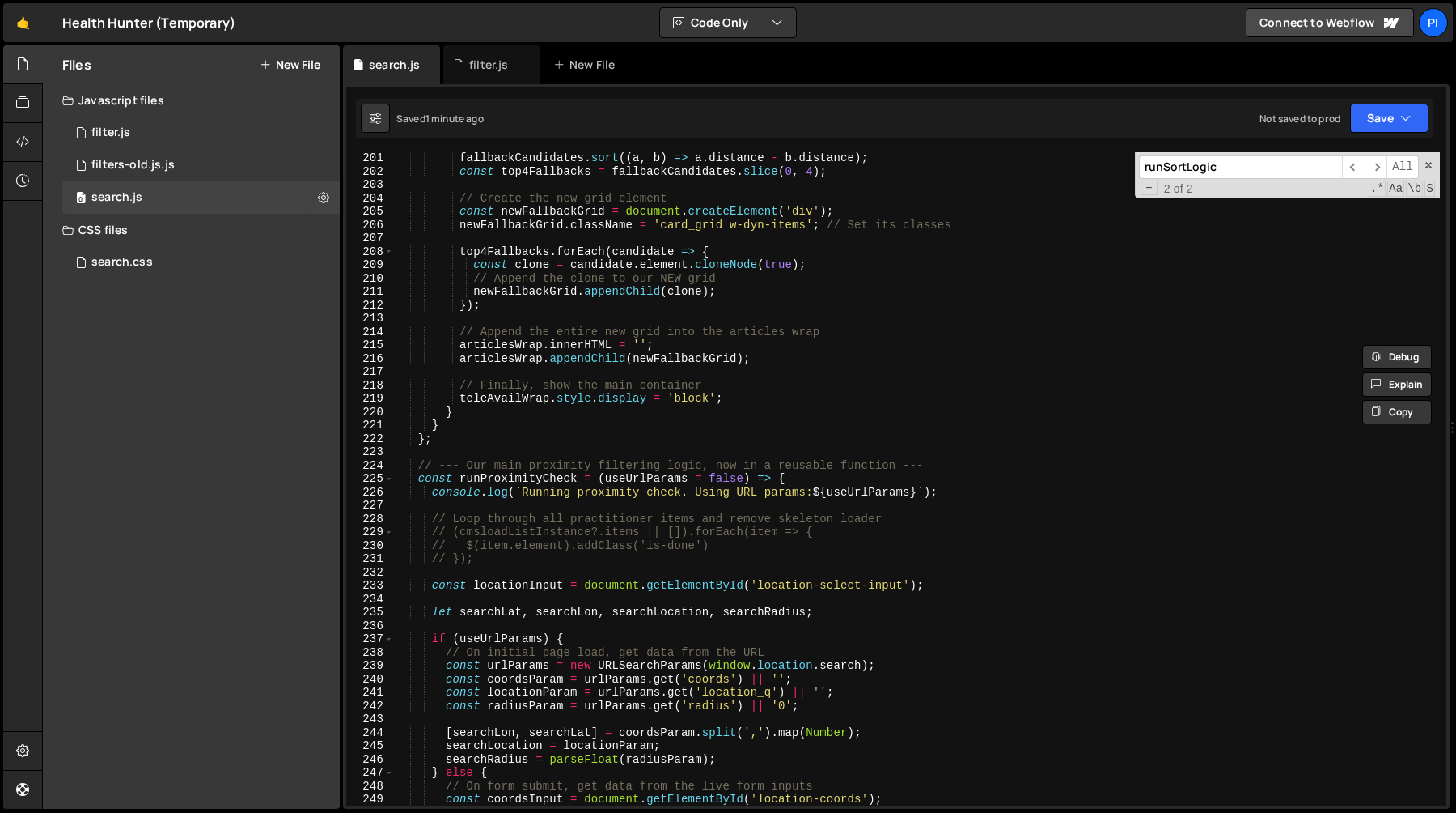
scroll to position [2829, 0]
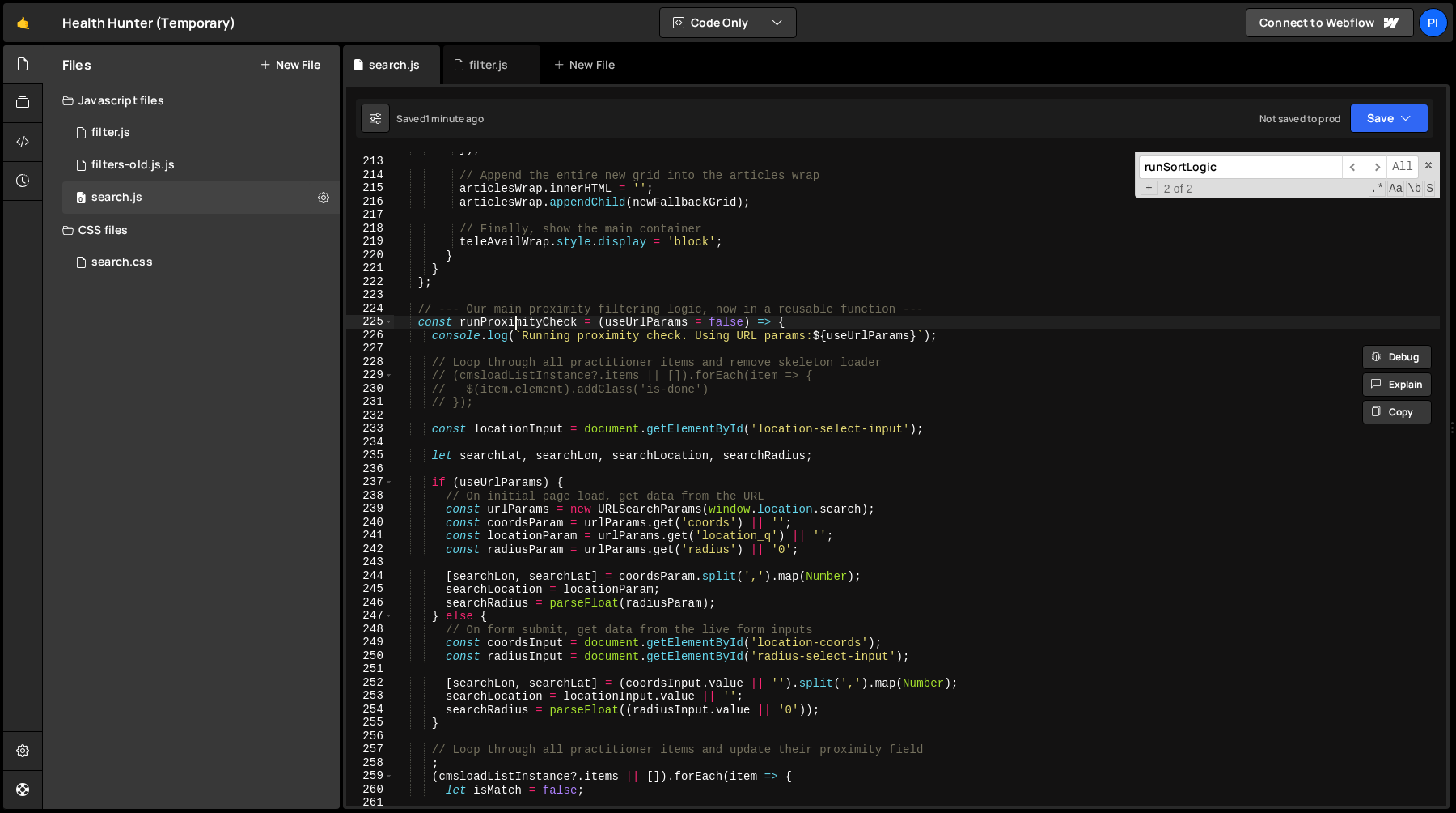
click at [519, 325] on div "}) ; // Append the entire new grid into the articles wrap articlesWrap . innerH…" at bounding box center [917, 481] width 1046 height 680
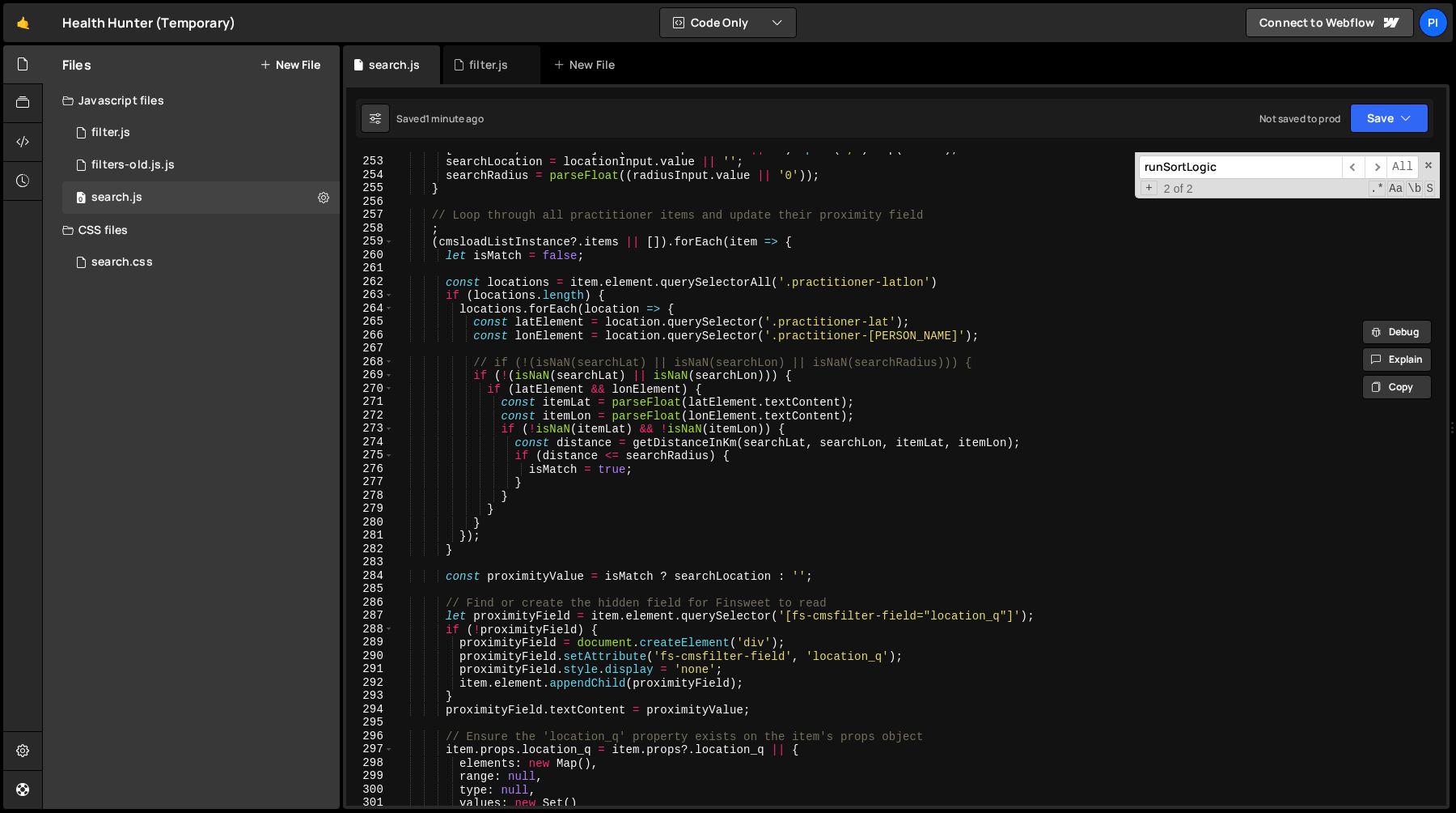
scroll to position [3364, 0]
click at [528, 239] on div "[ searchLon , searchLat ] = ( coordsInput . value || '' ) . split ( ',' ) . map…" at bounding box center [917, 480] width 1046 height 680
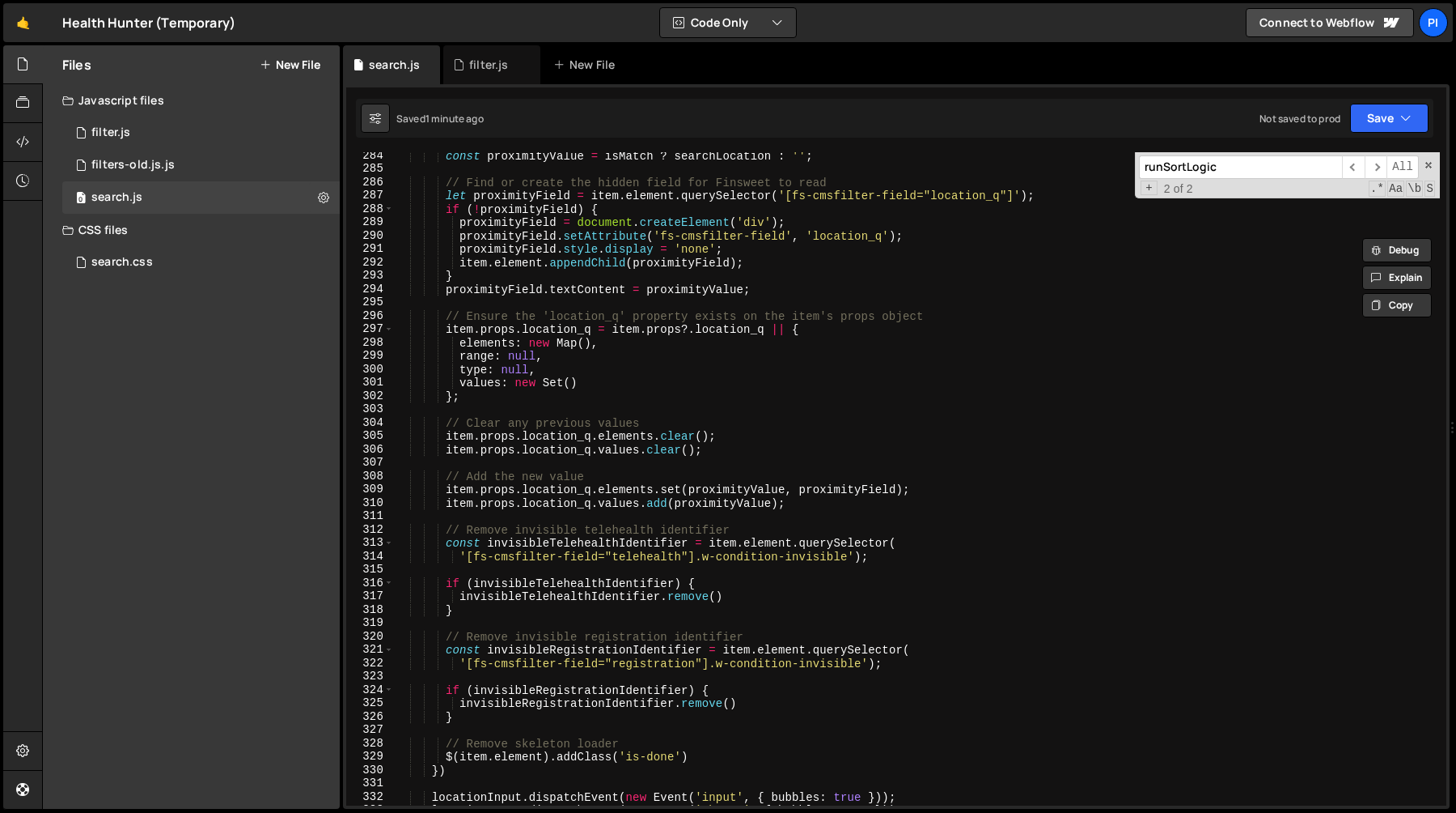
scroll to position [3785, 0]
click at [556, 323] on div "const proximityValue = isMatch ? searchLocation : '' ; // Find or create the hi…" at bounding box center [917, 486] width 1046 height 680
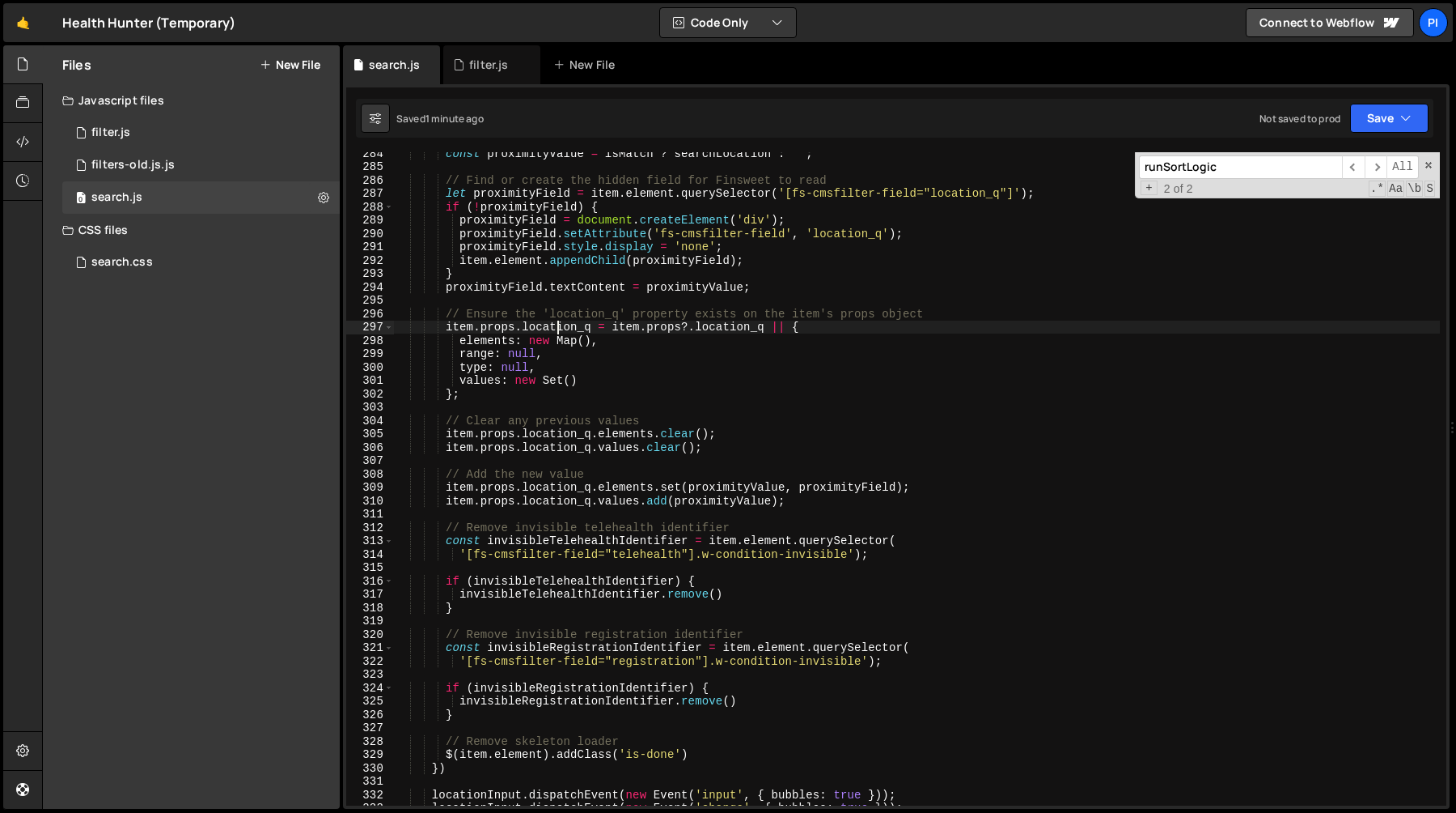
click at [556, 323] on div "const proximityValue = isMatch ? searchLocation : '' ; // Find or create the hi…" at bounding box center [917, 486] width 1046 height 680
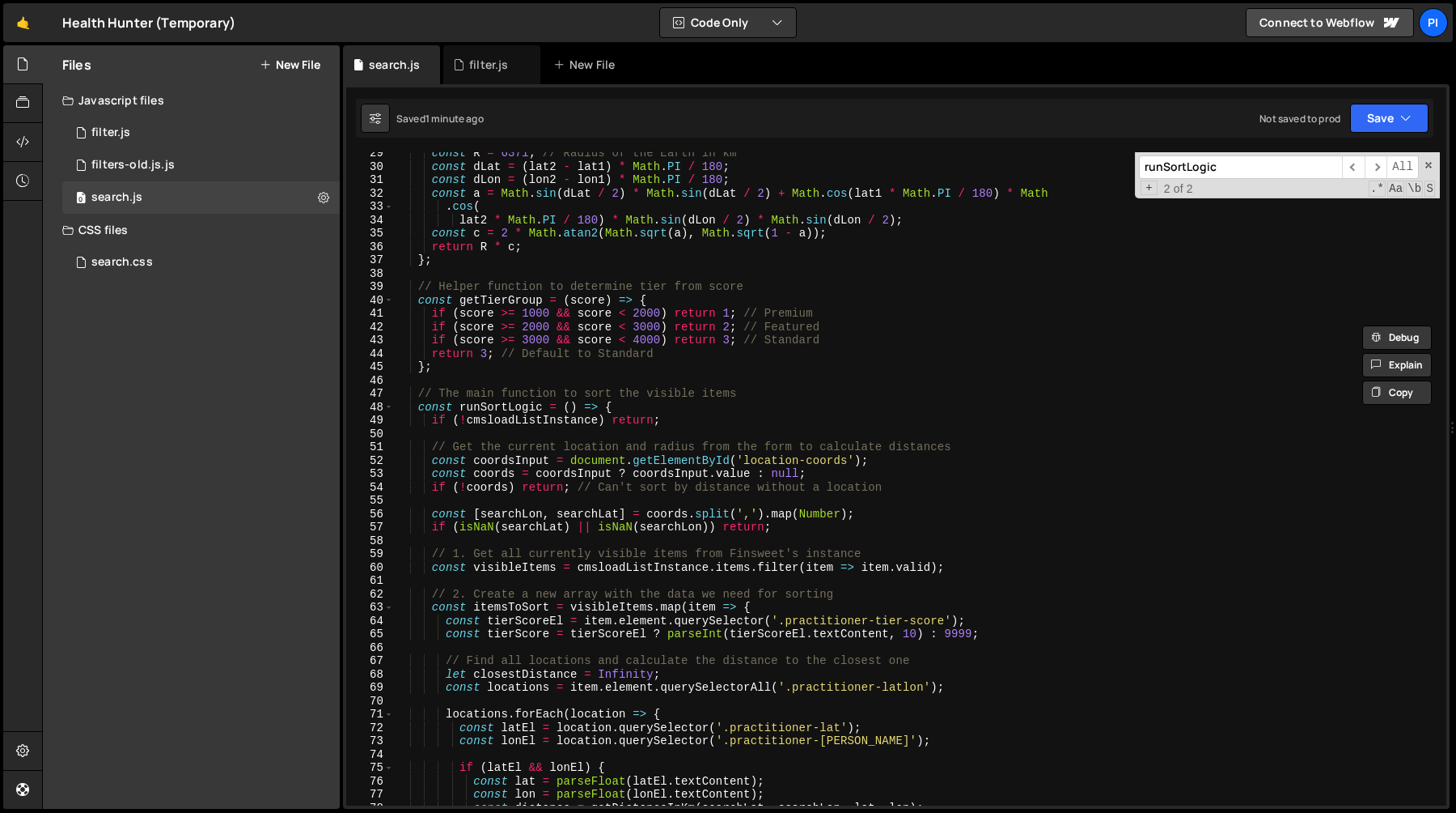
scroll to position [379, 0]
click at [504, 405] on div "const R = 6371 ; // Radius of the Earth in km const dLat = ( lat2 - lat1 ) * Ma…" at bounding box center [917, 486] width 1046 height 680
type textarea "const runSortLogic = () => {"
click at [504, 405] on div "const R = 6371 ; // Radius of the Earth in km const dLat = ( lat2 - lat1 ) * Ma…" at bounding box center [917, 486] width 1046 height 680
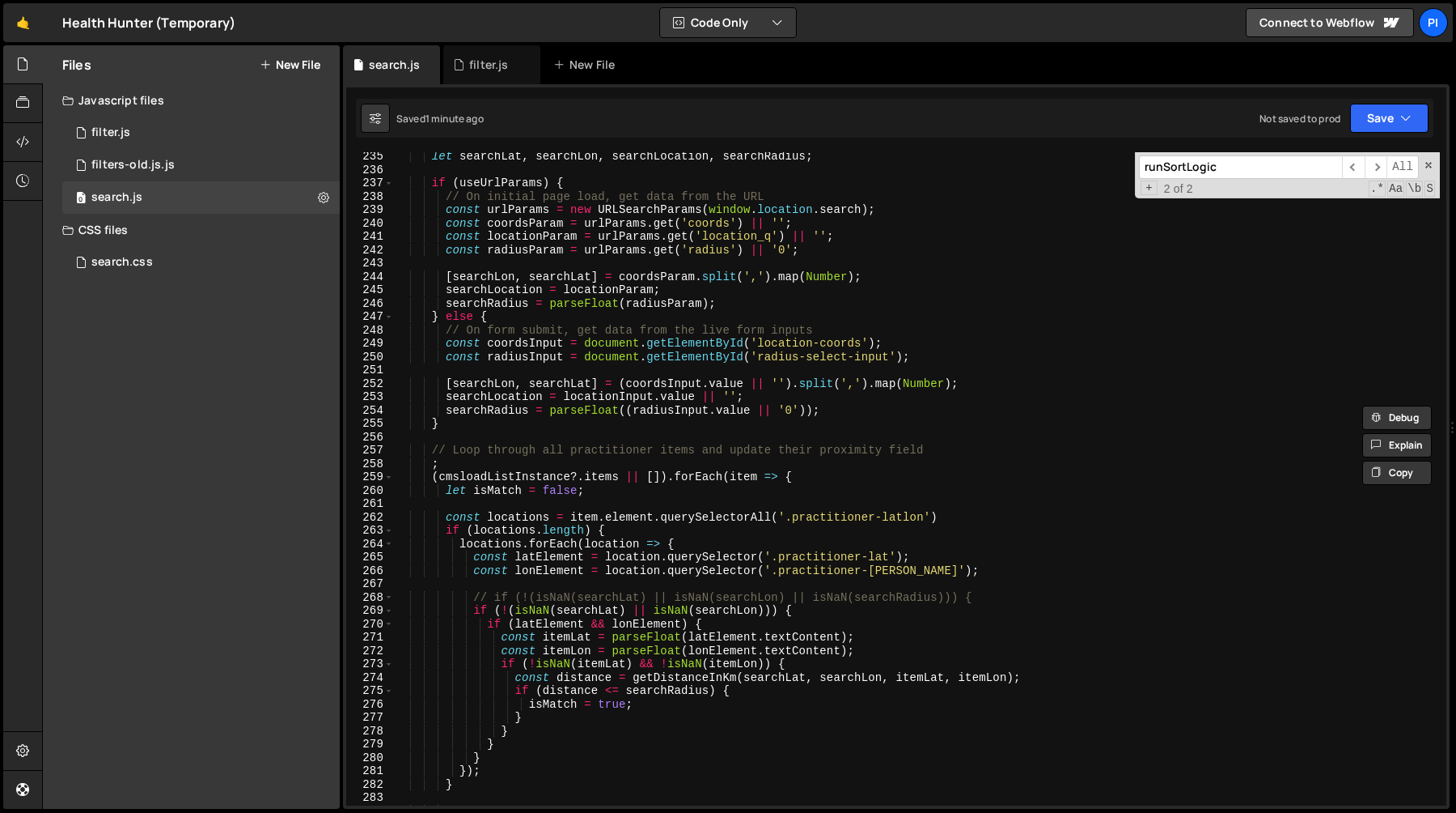
scroll to position [3144, 0]
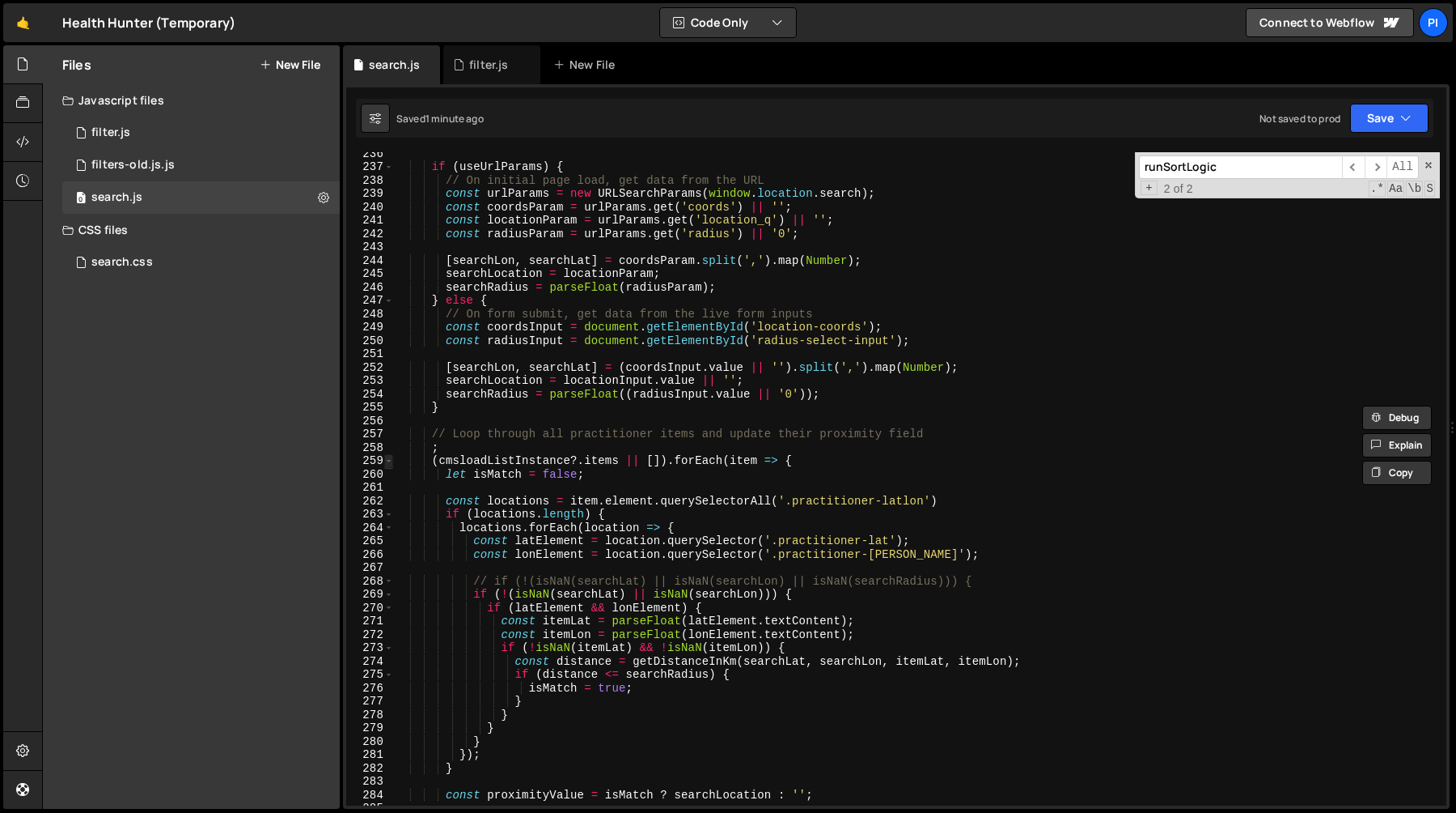
click at [390, 459] on span at bounding box center [388, 460] width 9 height 14
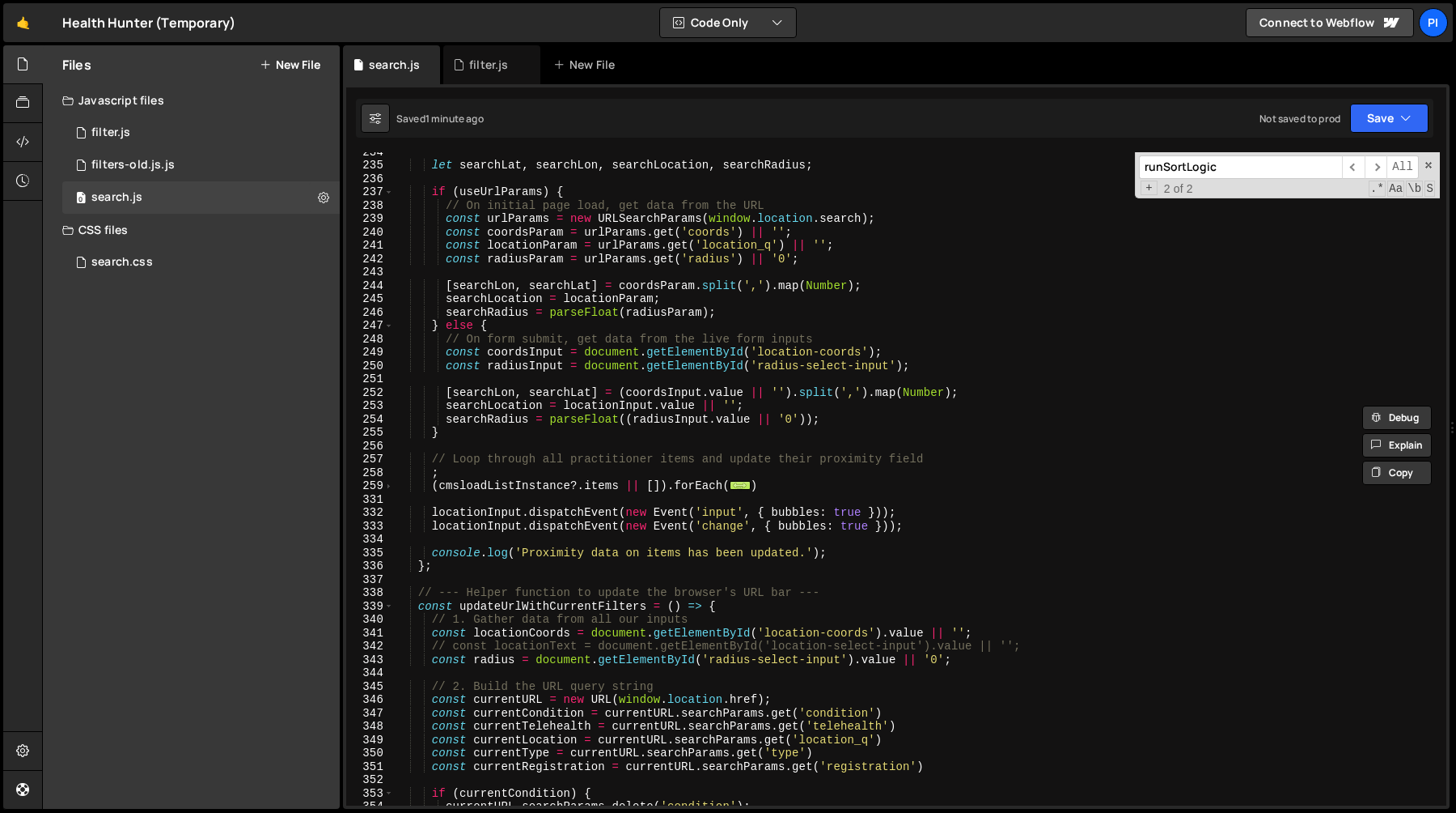
scroll to position [3105, 0]
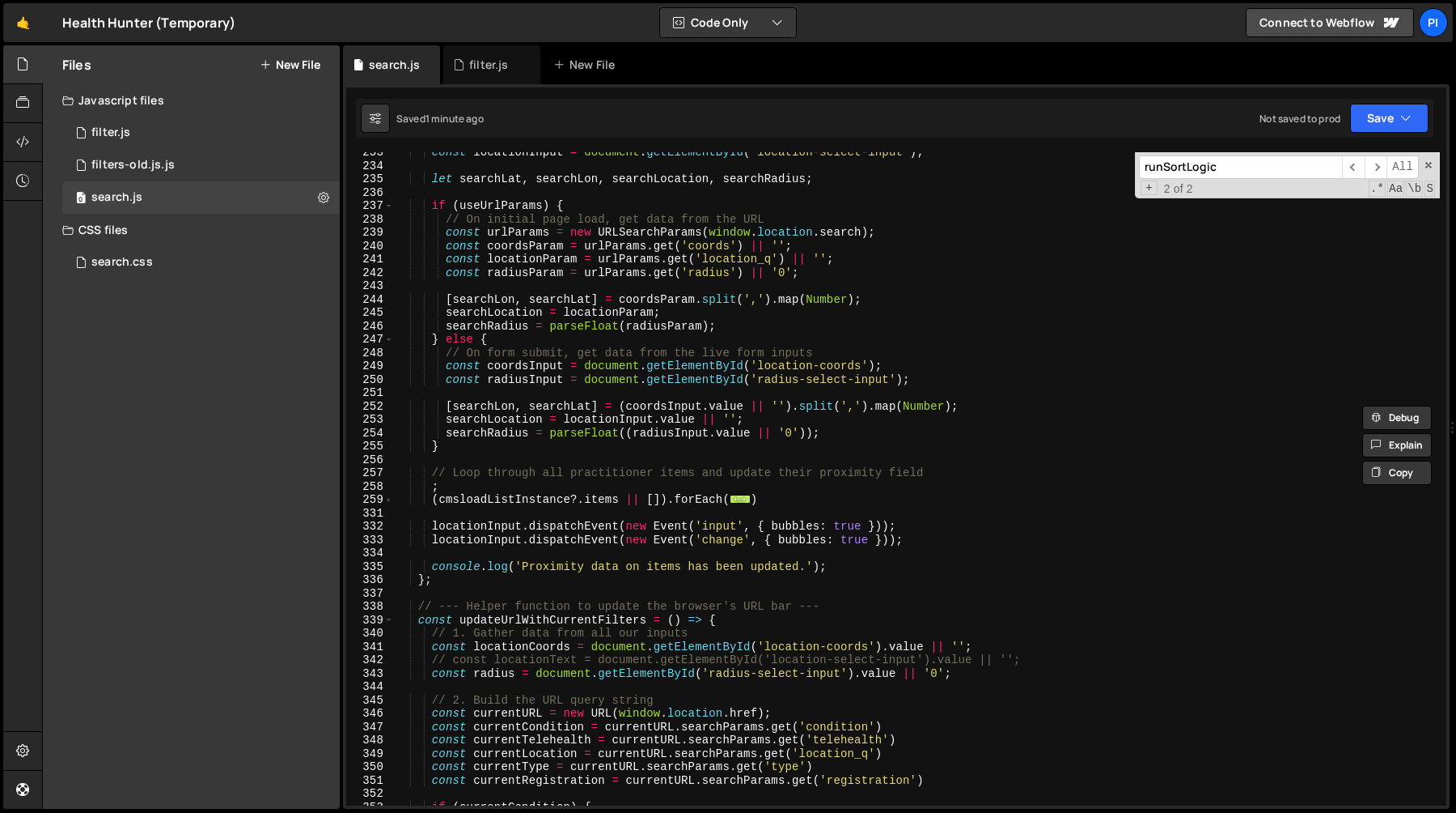
click at [533, 507] on div "const locationInput = document . getElementById ( 'location-select-input' ) ; l…" at bounding box center [917, 486] width 1046 height 680
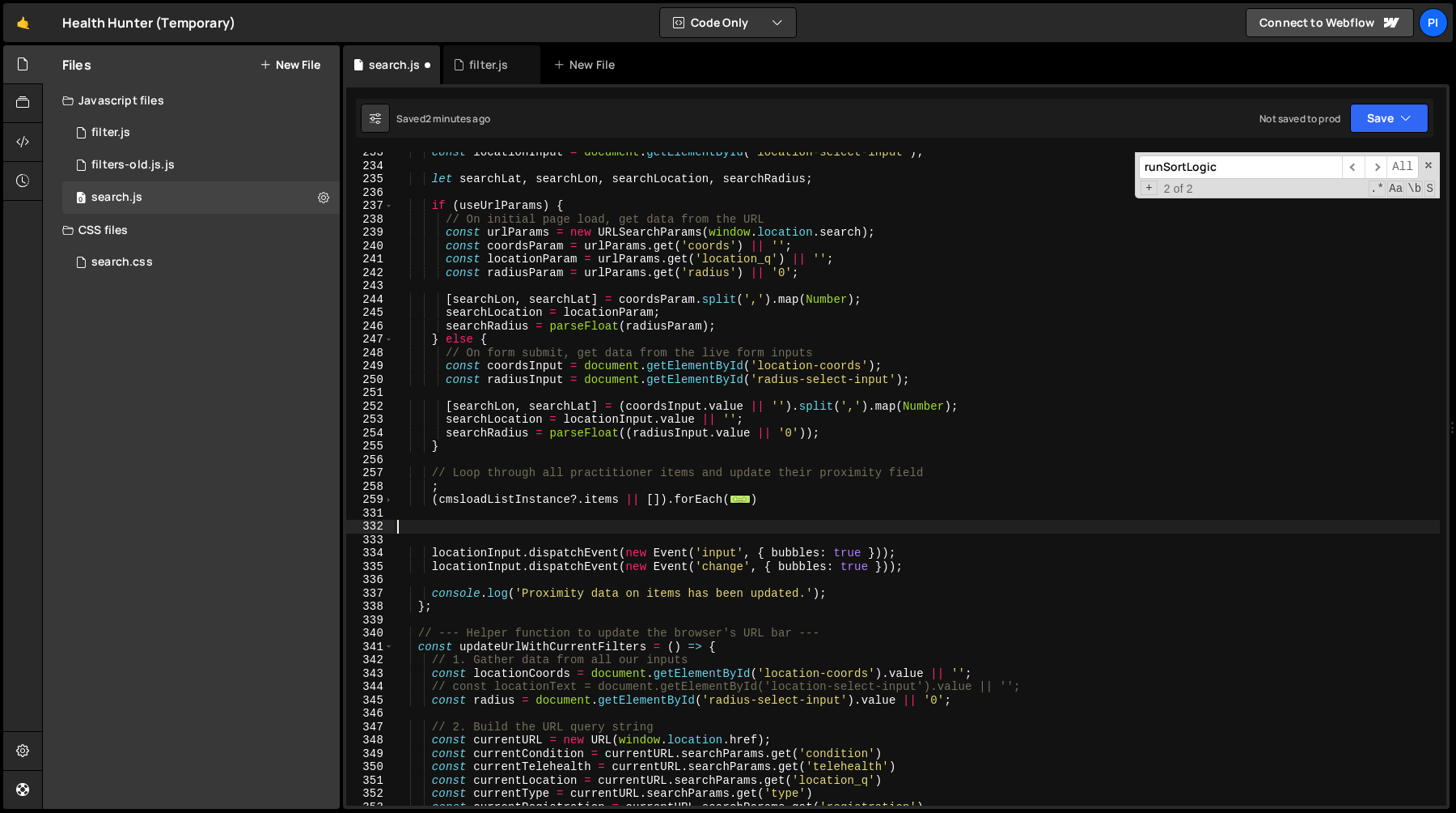
paste textarea "runSortLogic"
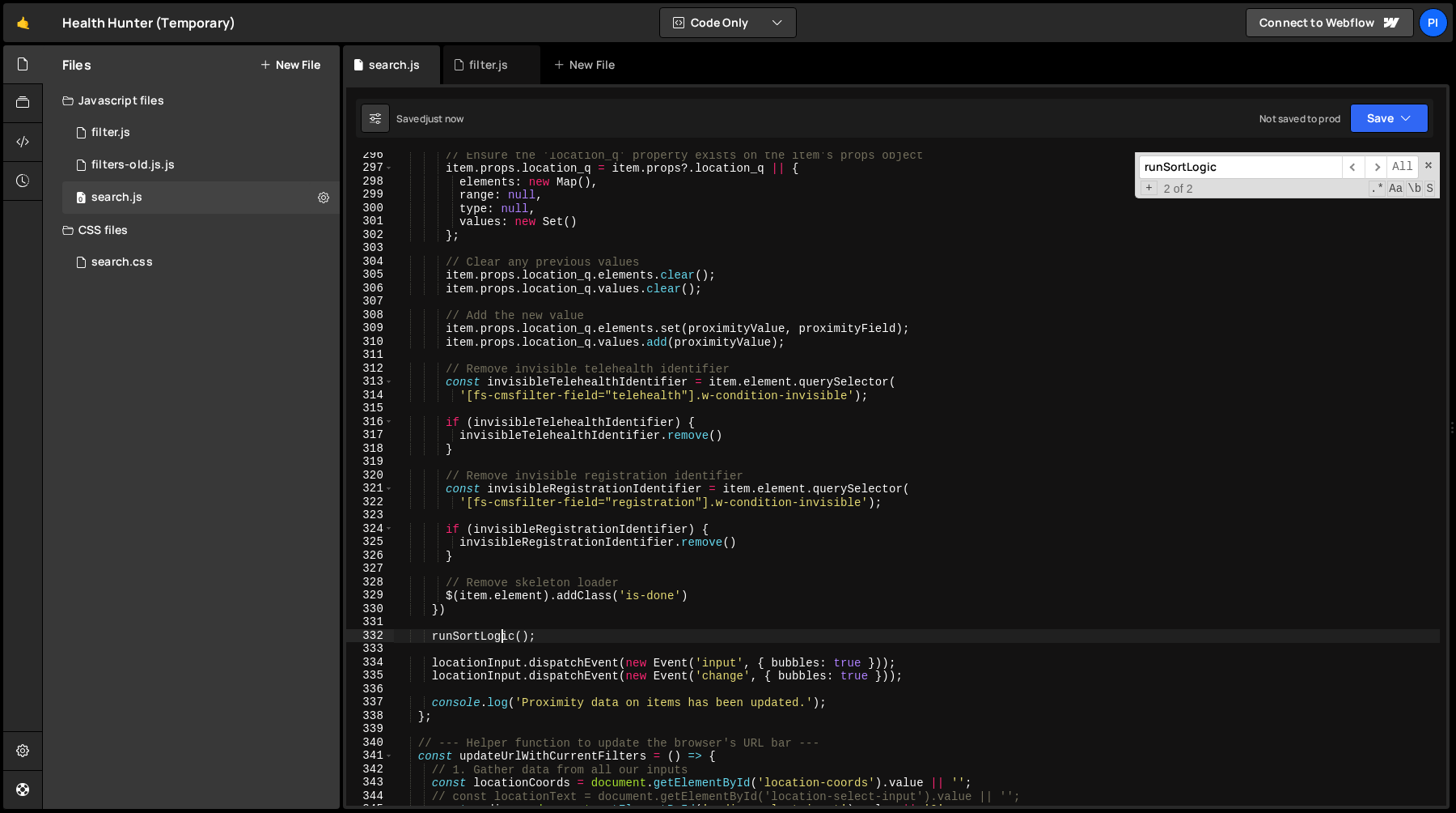
scroll to position [3944, 0]
type textarea "// runSortLogic();"
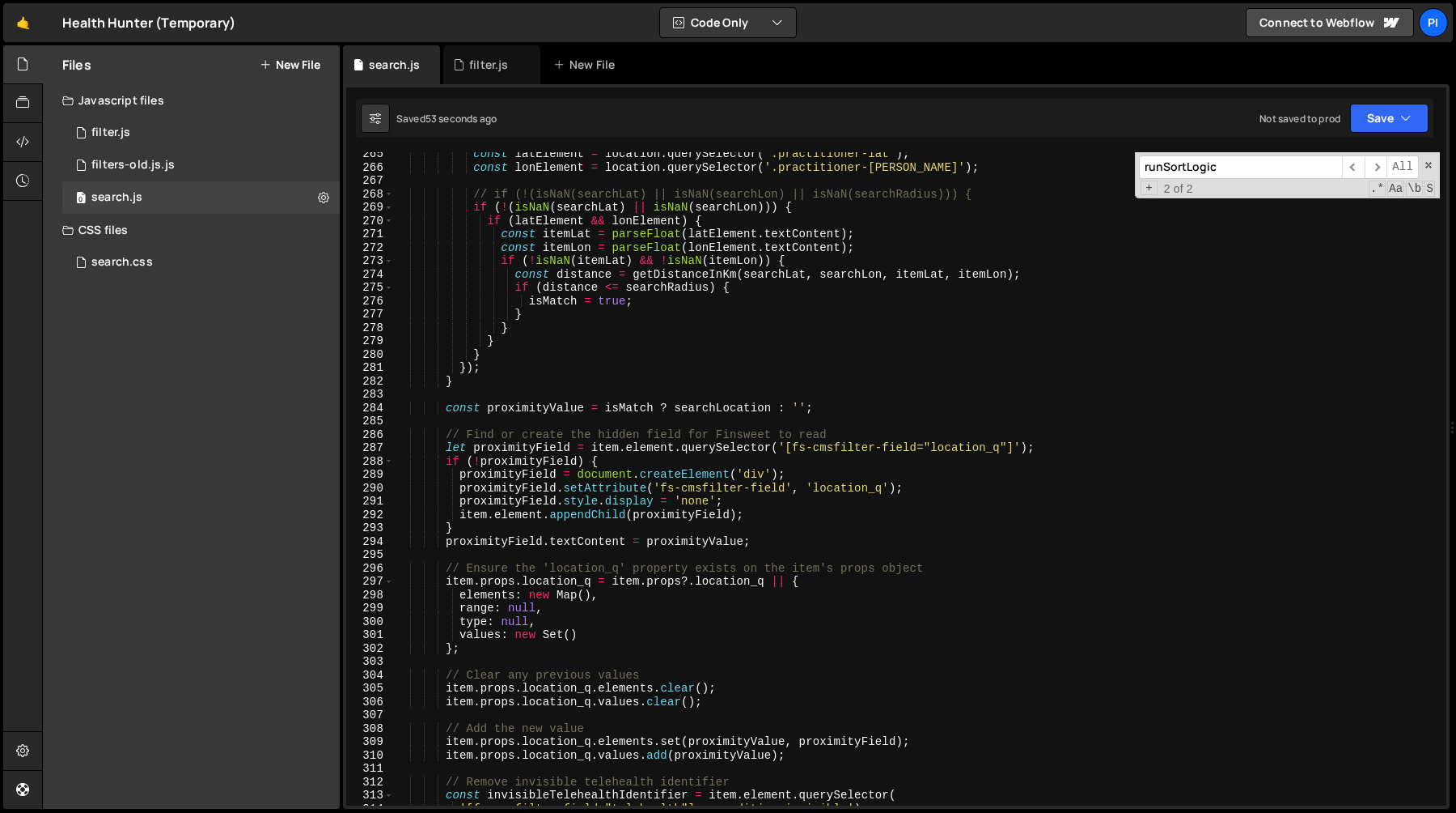
scroll to position [3539, 0]
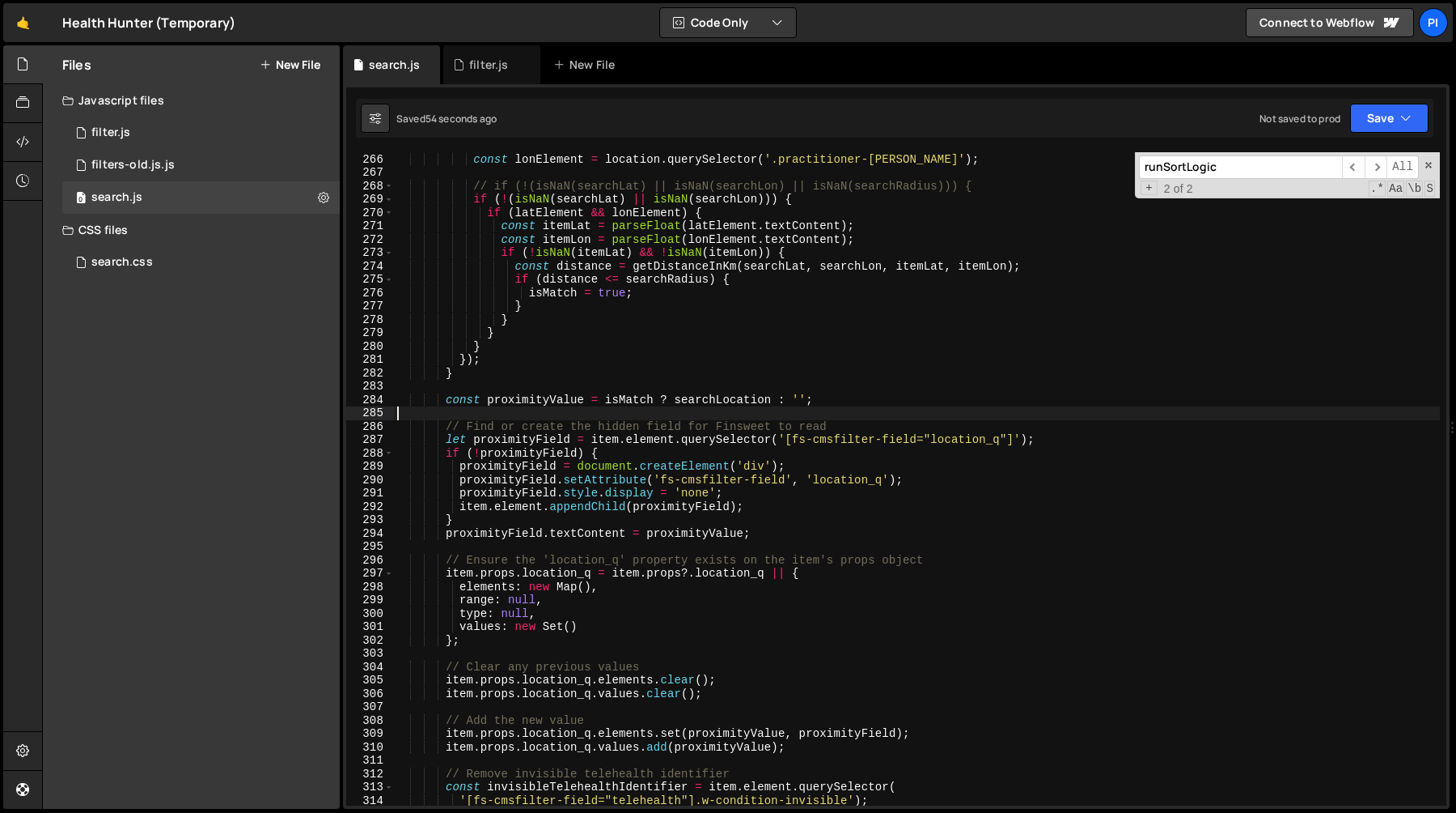
click at [638, 407] on div "const latElement = location . querySelector ( '.practitioner-lat' ) ; const lon…" at bounding box center [917, 479] width 1046 height 680
click at [638, 401] on div "const latElement = location . querySelector ( '.practitioner-lat' ) ; const lon…" at bounding box center [917, 479] width 1046 height 680
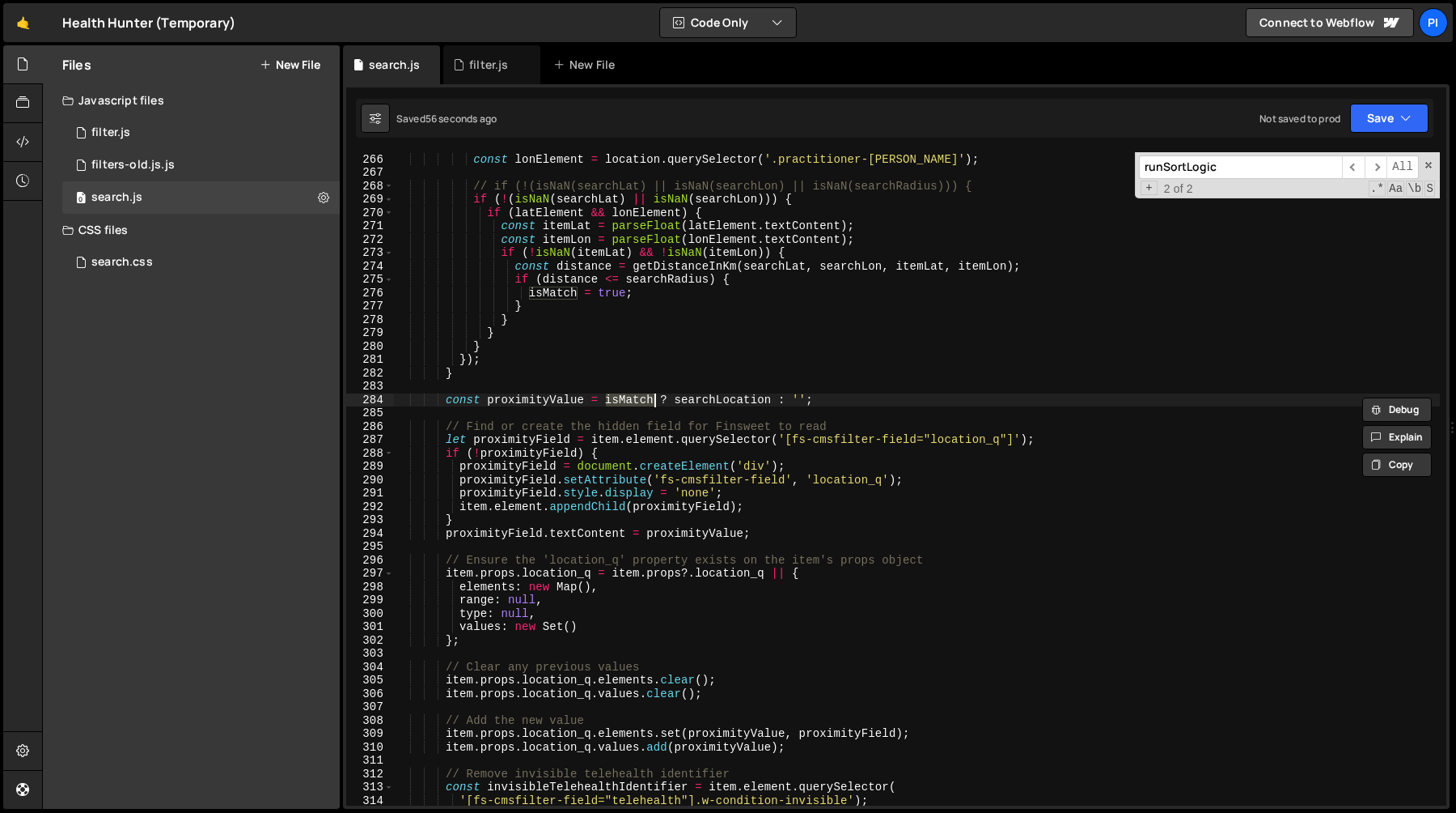
click at [536, 402] on div "const latElement = location . querySelector ( '.practitioner-lat' ) ; const lon…" at bounding box center [917, 479] width 1046 height 680
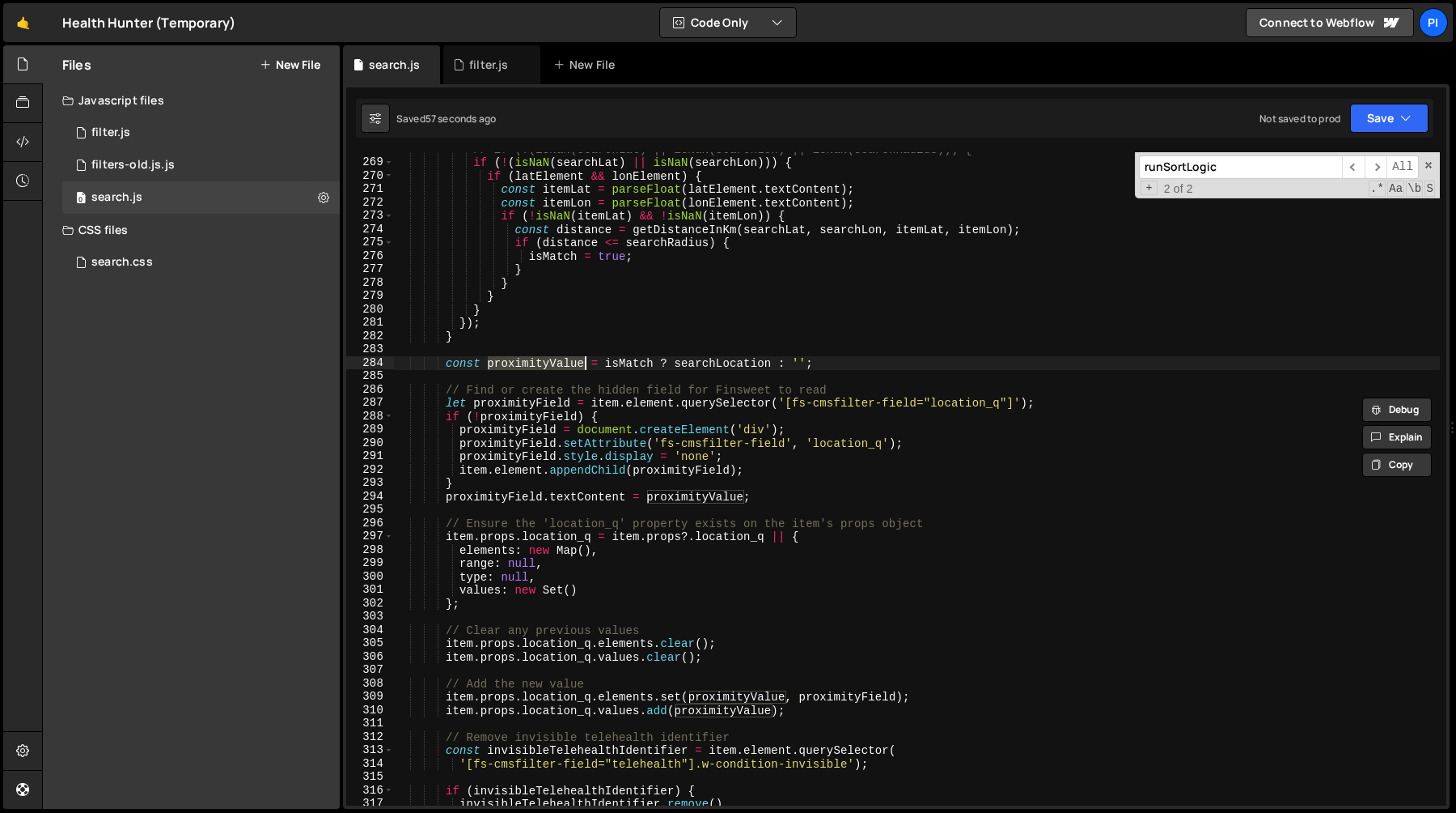
scroll to position [3575, 0]
click at [507, 491] on div "// if (!(isNaN(searchLat) || isNaN(searchLon) || isNaN(searchRadius))) { if ( !…" at bounding box center [917, 482] width 1046 height 680
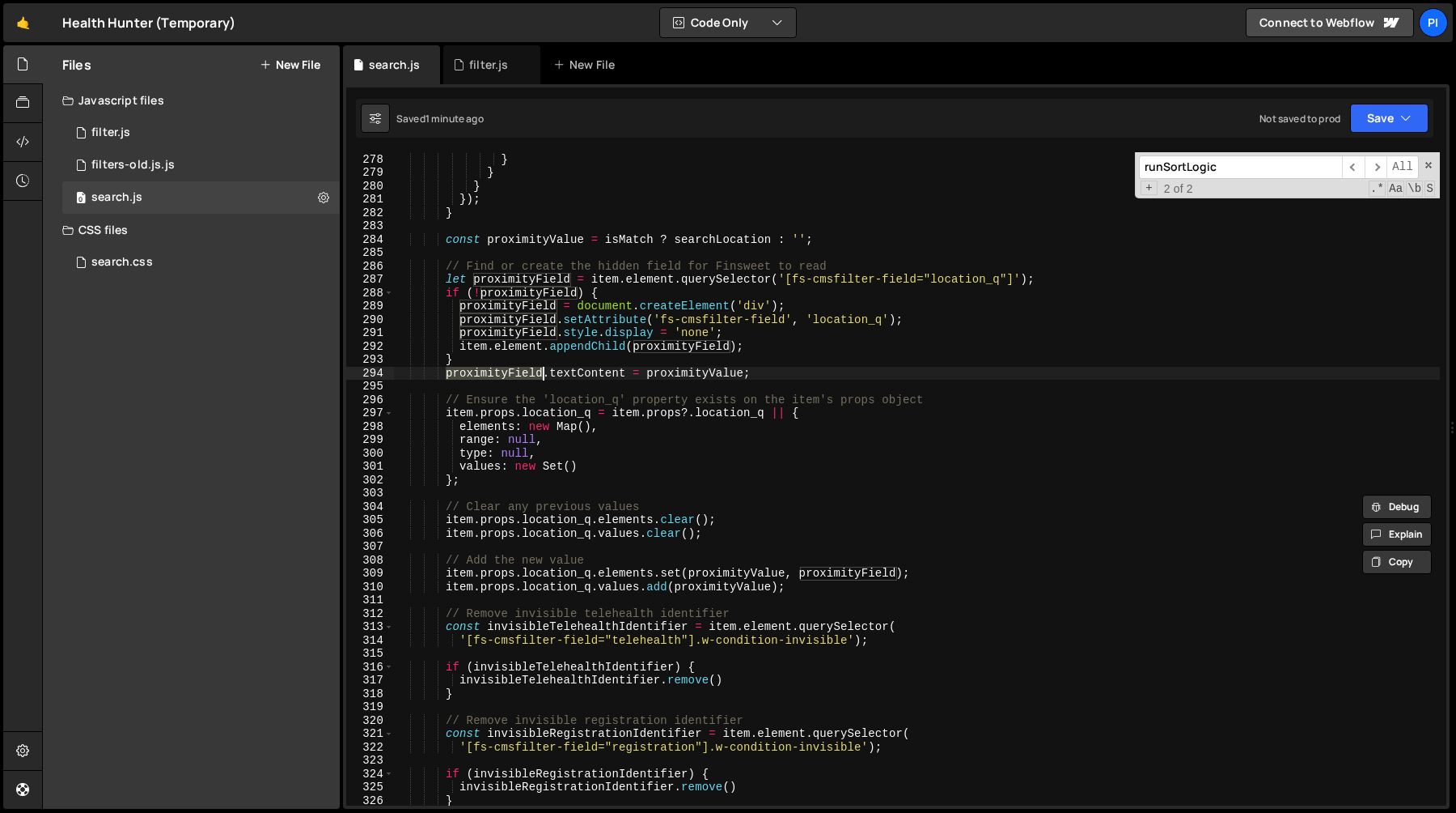
scroll to position [3710, 0]
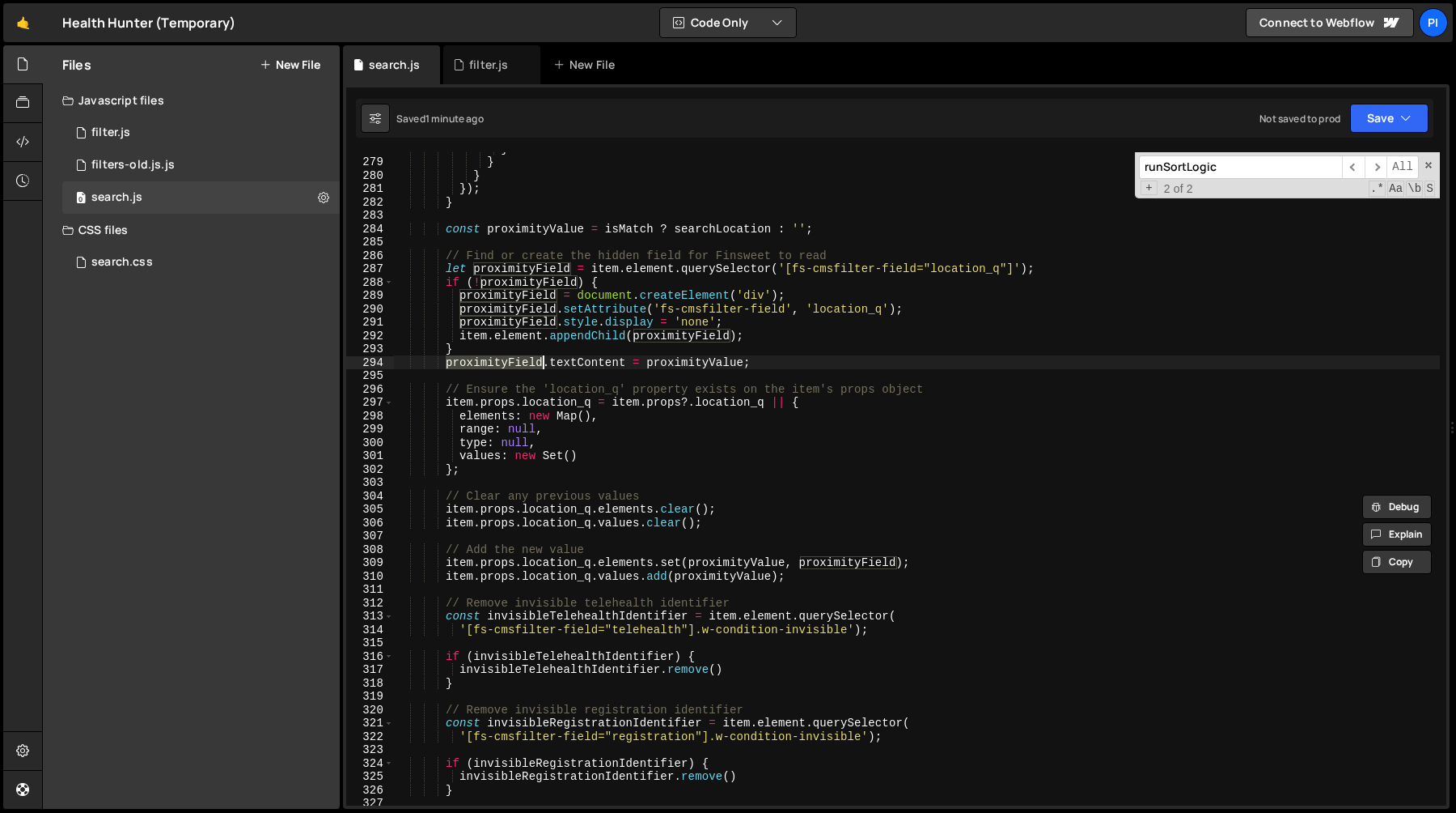
click at [636, 558] on div "} } } }) ; } const proximityValue = isMatch ? searchLocation : '' ; // Find or …" at bounding box center [917, 481] width 1046 height 680
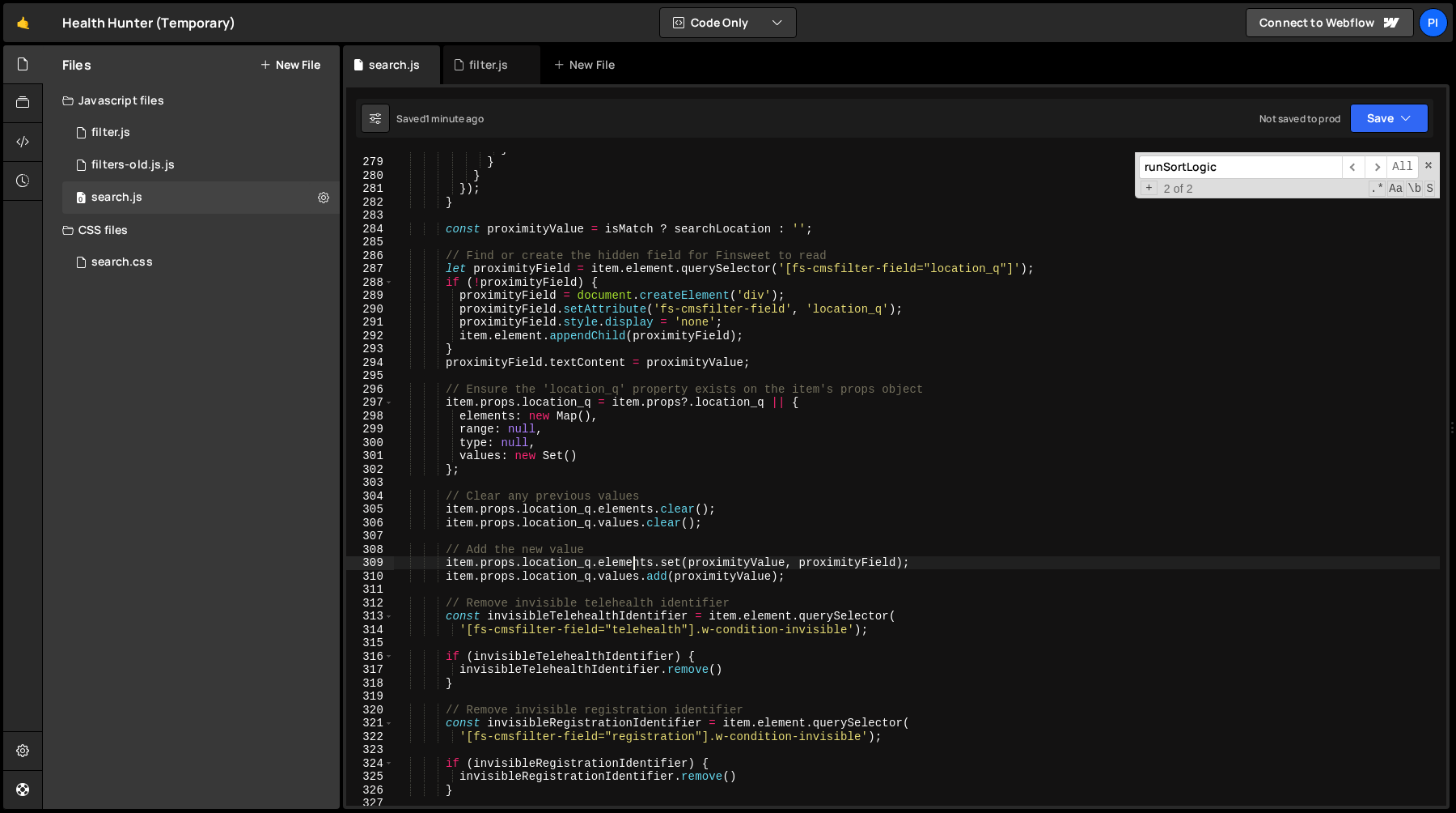
click at [636, 558] on div "} } } }) ; } const proximityValue = isMatch ? searchLocation : '' ; // Find or …" at bounding box center [917, 481] width 1046 height 680
click at [710, 564] on div "} } } }) ; } const proximityValue = isMatch ? searchLocation : '' ; // Find or …" at bounding box center [917, 481] width 1046 height 680
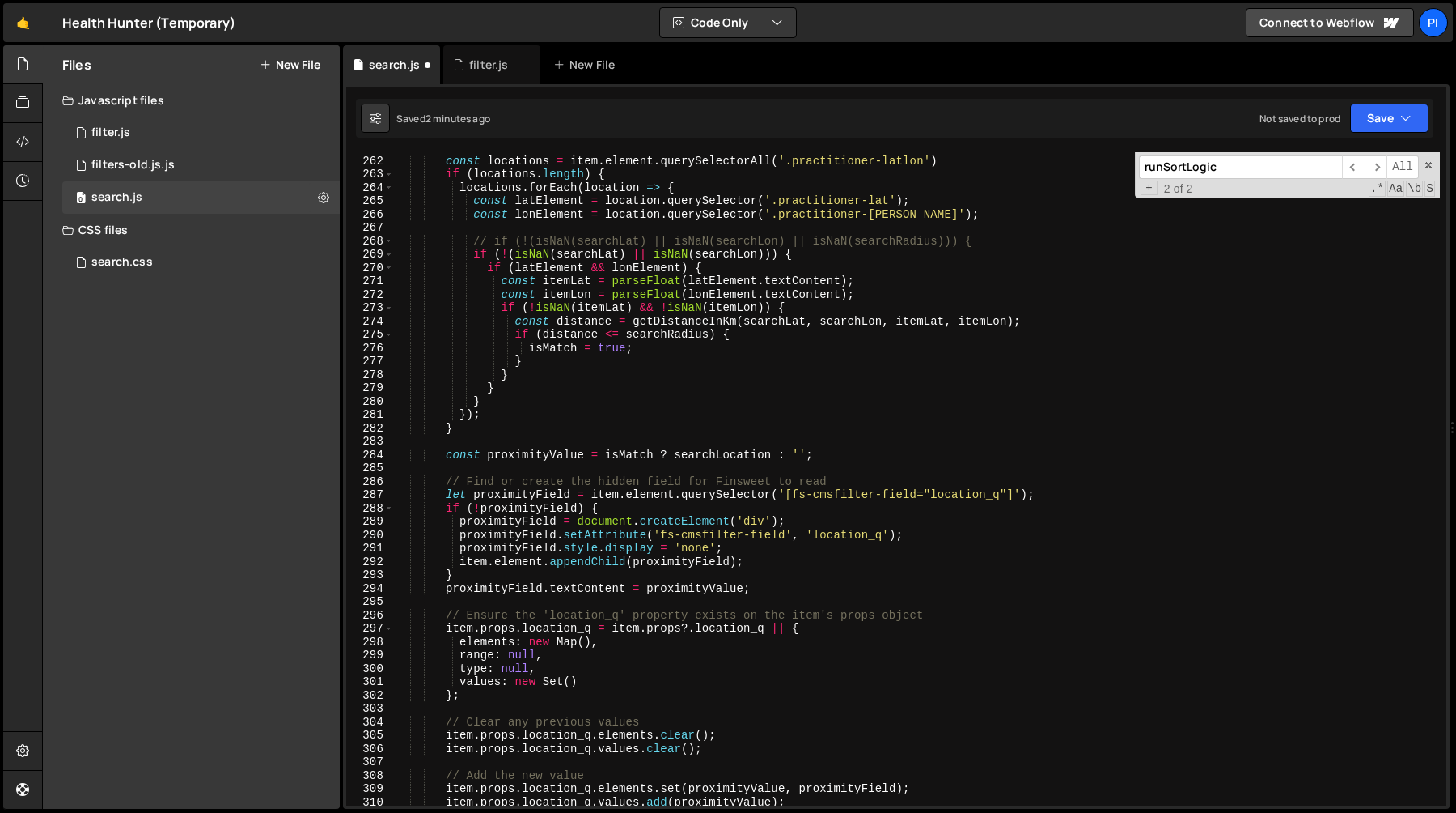
scroll to position [3434, 0]
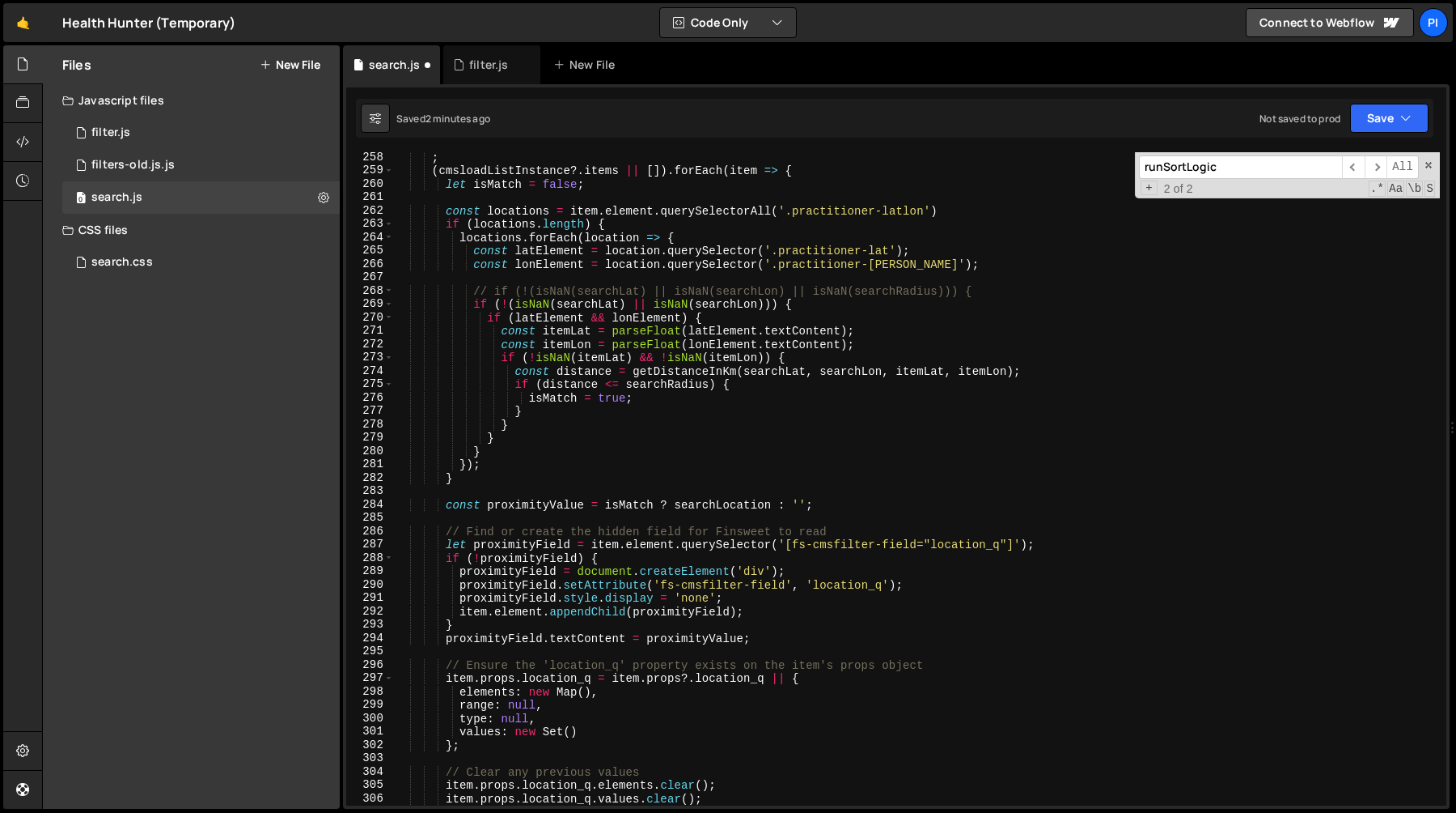
click at [854, 500] on div "; ( cmsloadListInstance ?. items || [ ]) . forEach ( item => { let isMatch = fa…" at bounding box center [917, 490] width 1046 height 680
click at [785, 476] on div "; ( cmsloadListInstance ?. items || [ ]) . forEach ( item => { let isMatch = fa…" at bounding box center [917, 490] width 1046 height 680
type textarea "}"
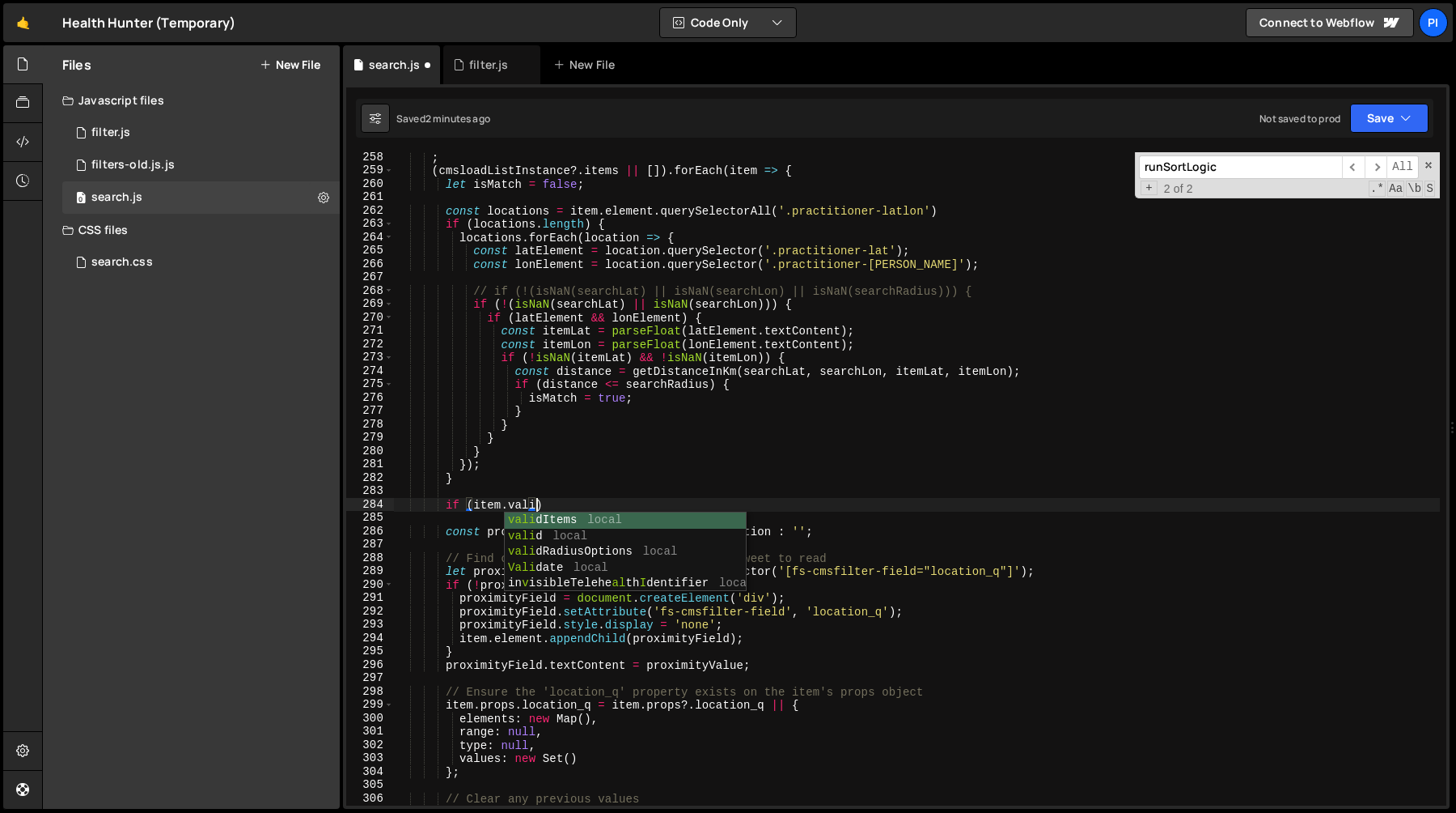
scroll to position [0, 9]
type textarea "if (item.valid)"
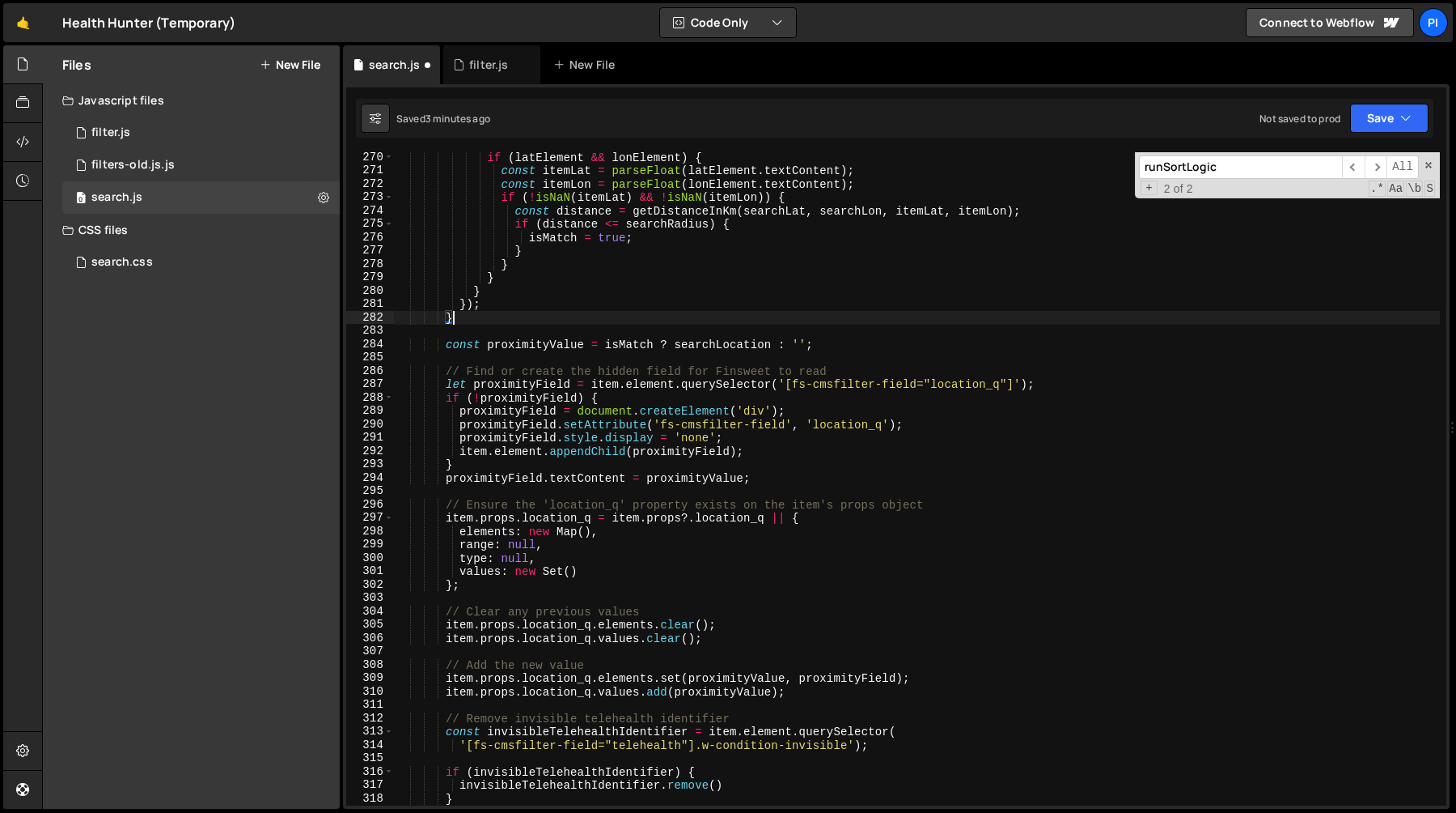
scroll to position [3593, 0]
click at [492, 582] on div "if ( latElement && lonElement ) { const itemLat = parseFloat ( latElement . tex…" at bounding box center [917, 491] width 1046 height 680
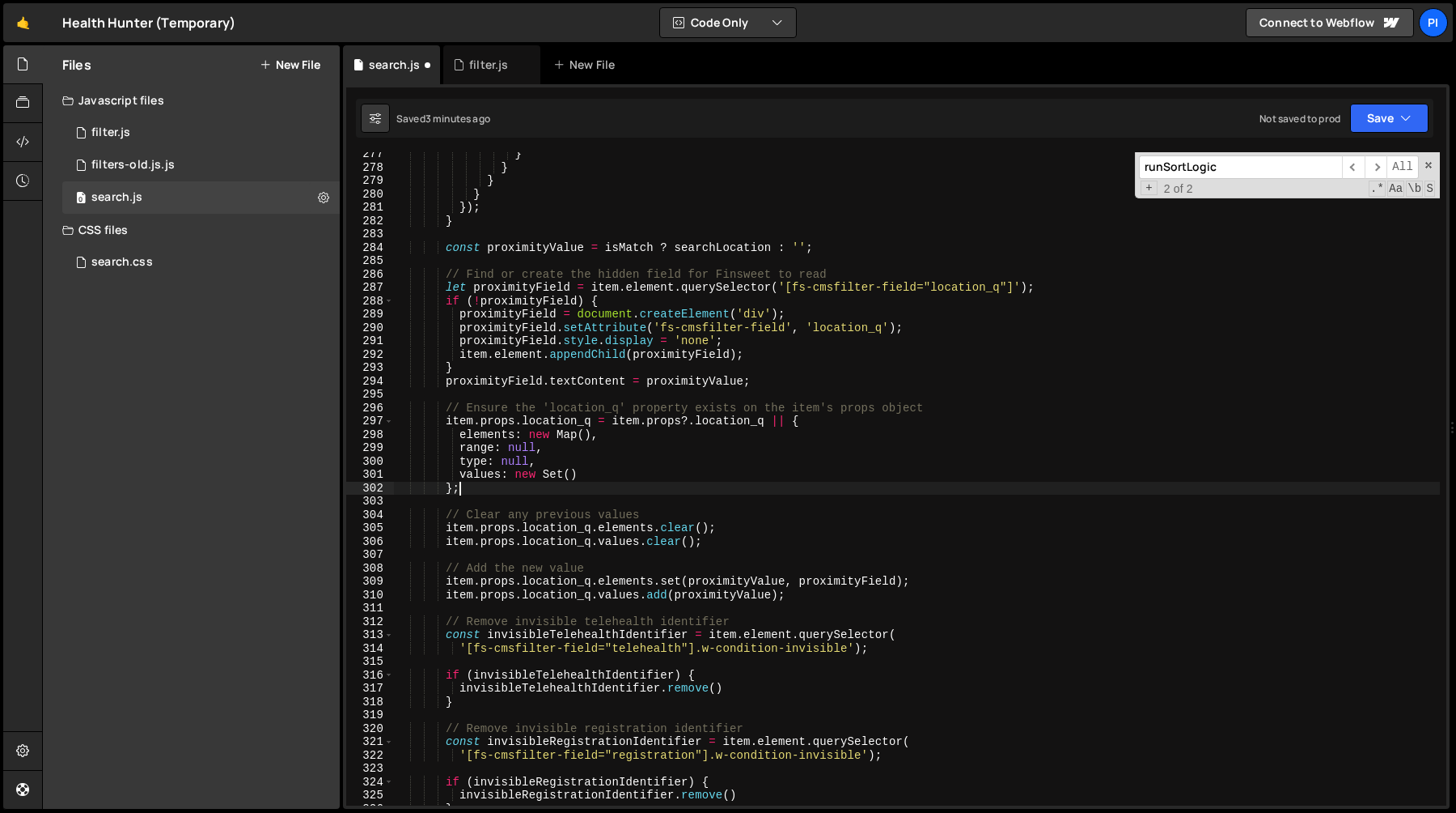
scroll to position [3716, 0]
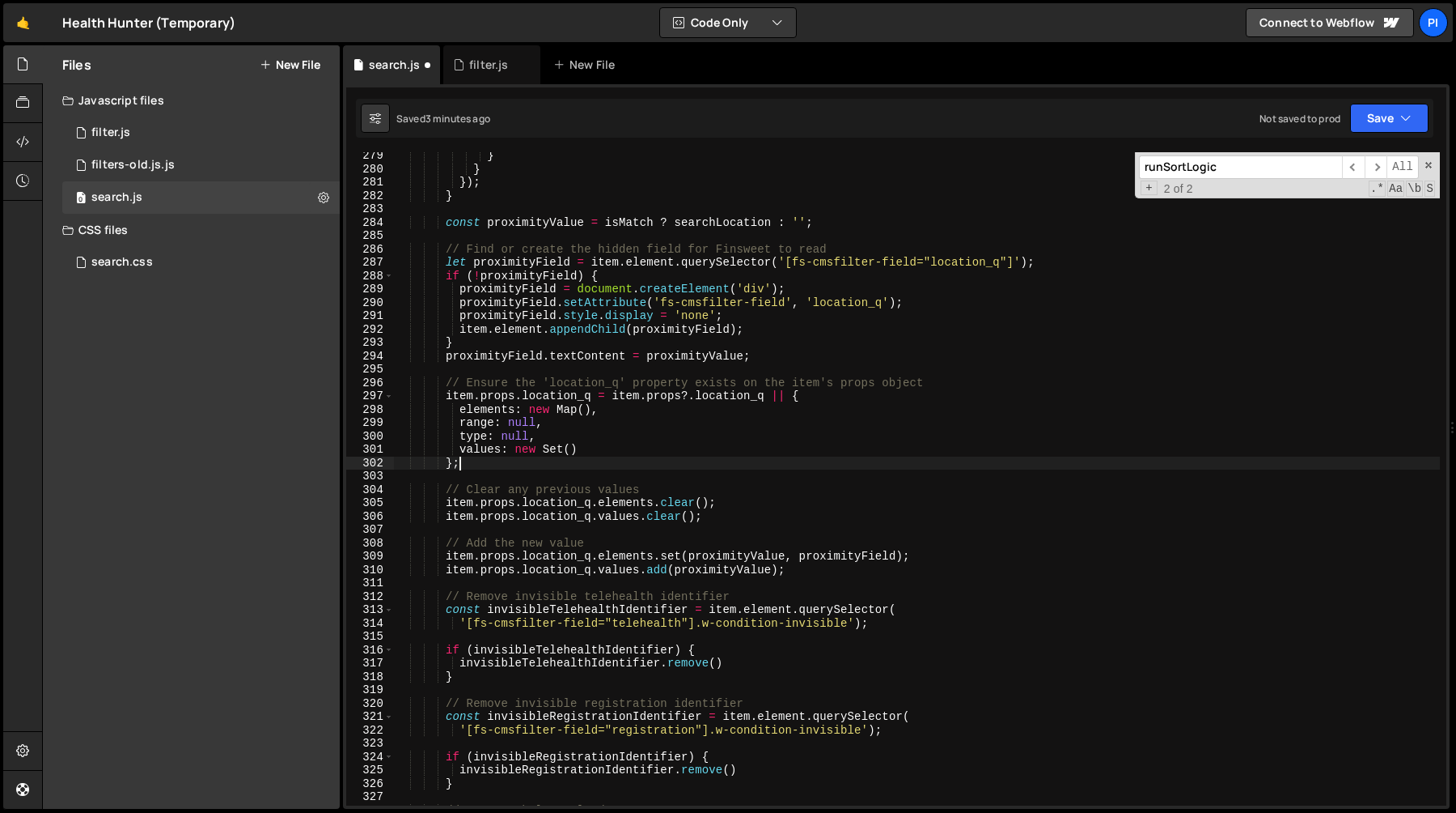
click at [827, 571] on div "} } }) ; } const proximityValue = isMatch ? searchLocation : '' ; // Find or cr…" at bounding box center [917, 489] width 1046 height 680
type textarea "item.props.location_q.values.add(proximityValue);"
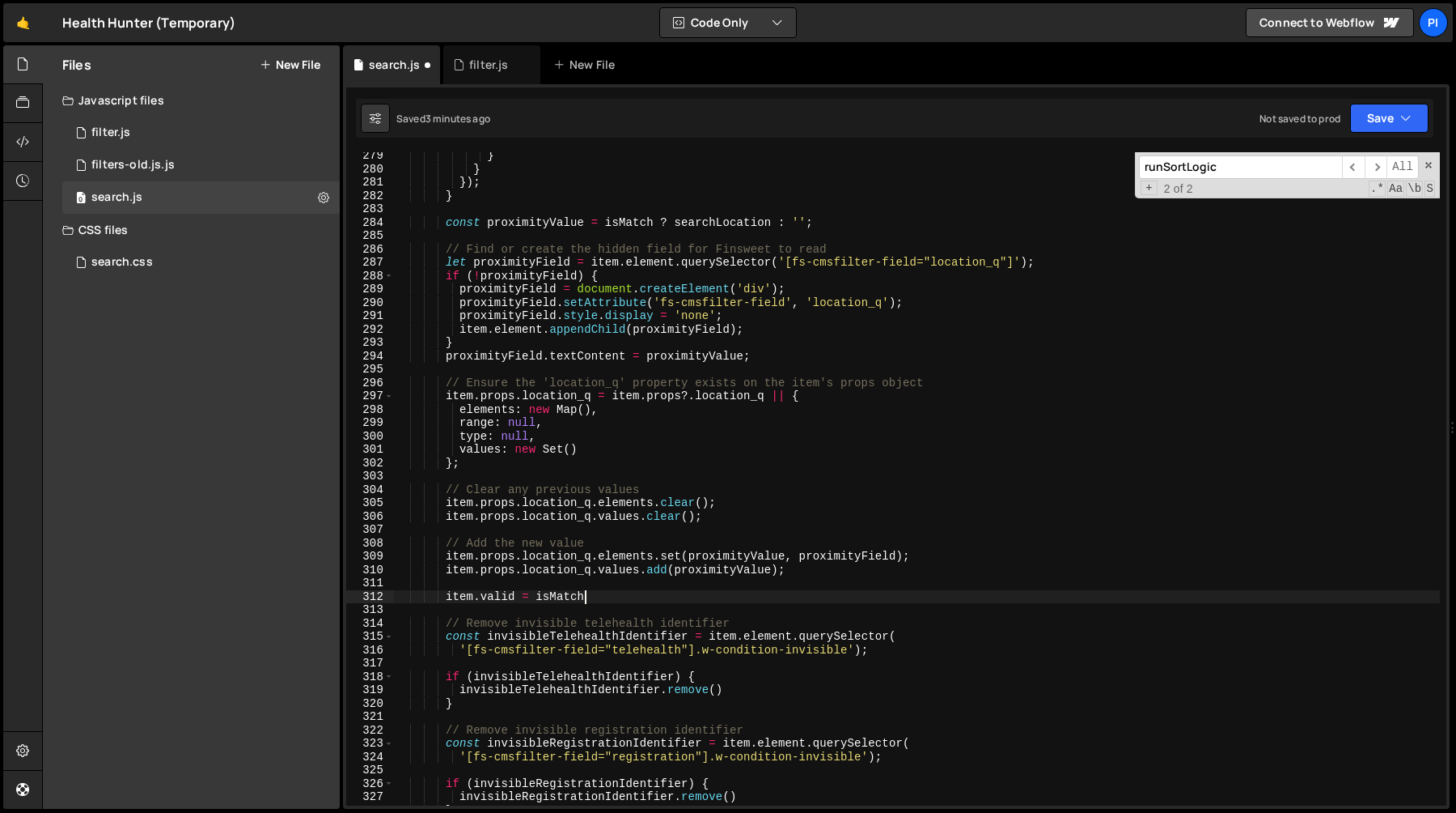
scroll to position [0, 12]
click at [445, 596] on div "} } }) ; } const proximityValue = isMatch ? searchLocation : '' ; // Find or cr…" at bounding box center [917, 489] width 1046 height 680
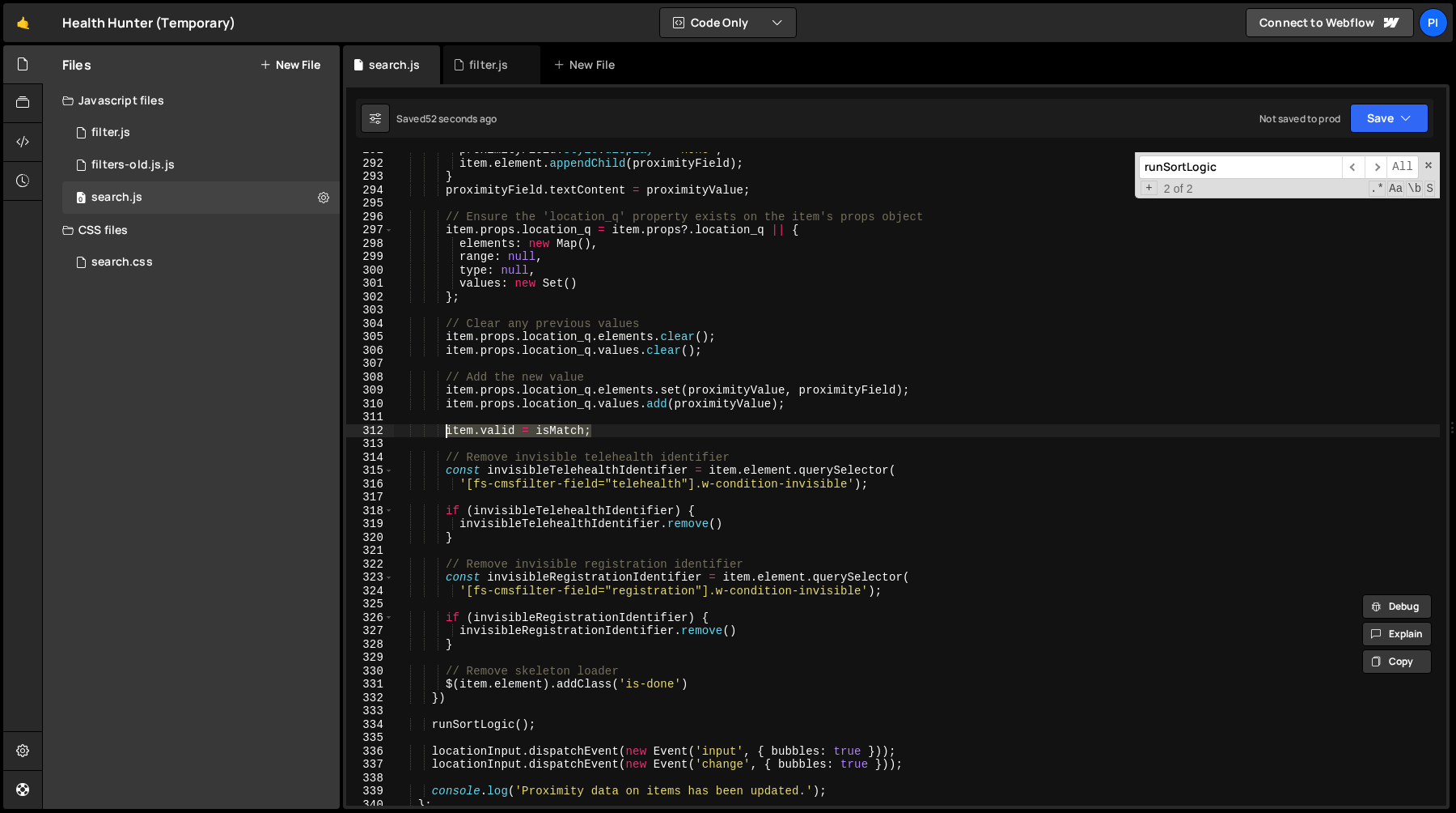
scroll to position [3906, 0]
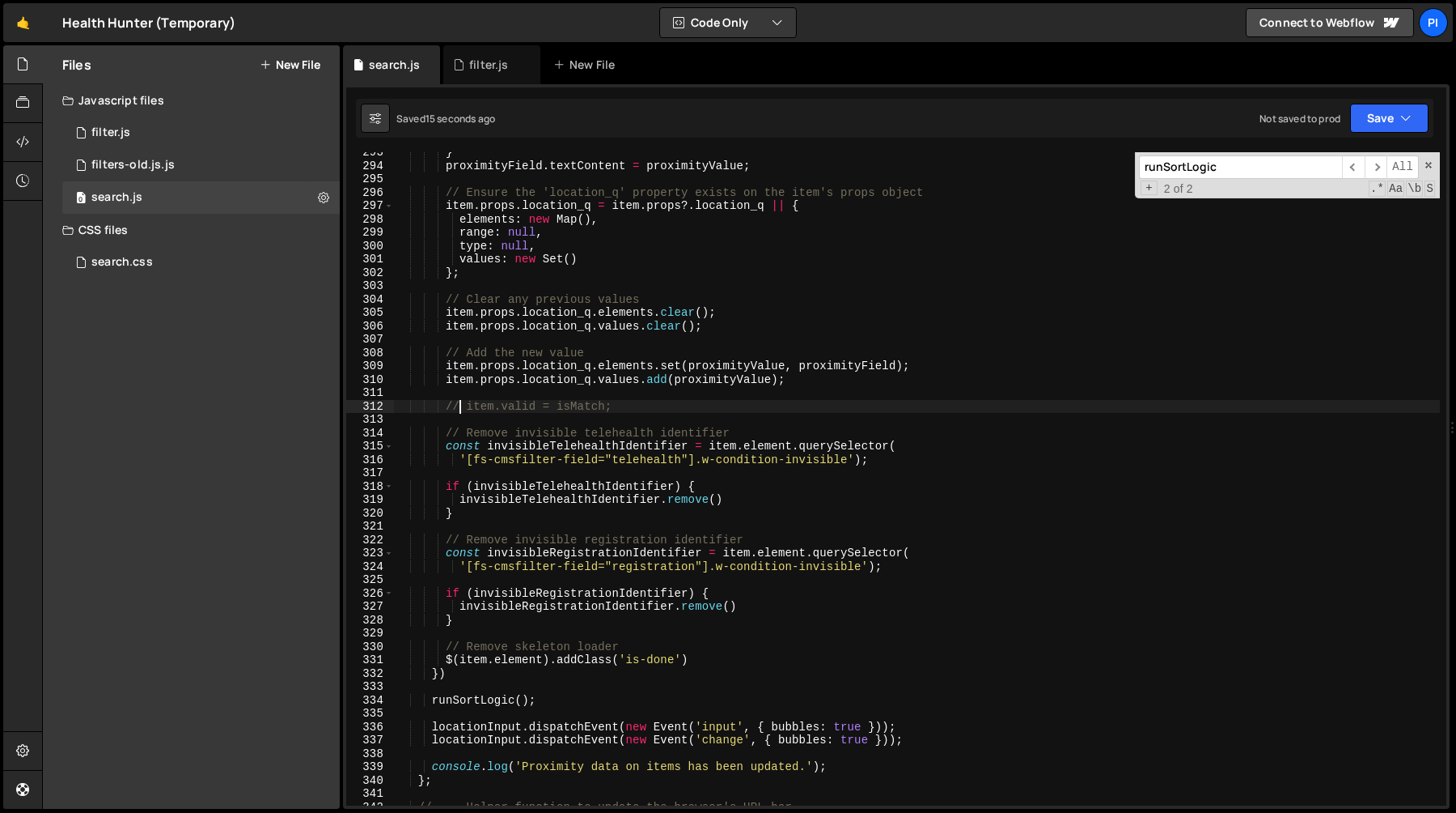
click at [751, 404] on div "} proximityField . textContent = proximityValue ; // Ensure the 'location_q' pr…" at bounding box center [917, 486] width 1046 height 680
click at [605, 353] on div "} proximityField . textContent = proximityValue ; // Ensure the 'location_q' pr…" at bounding box center [917, 486] width 1046 height 680
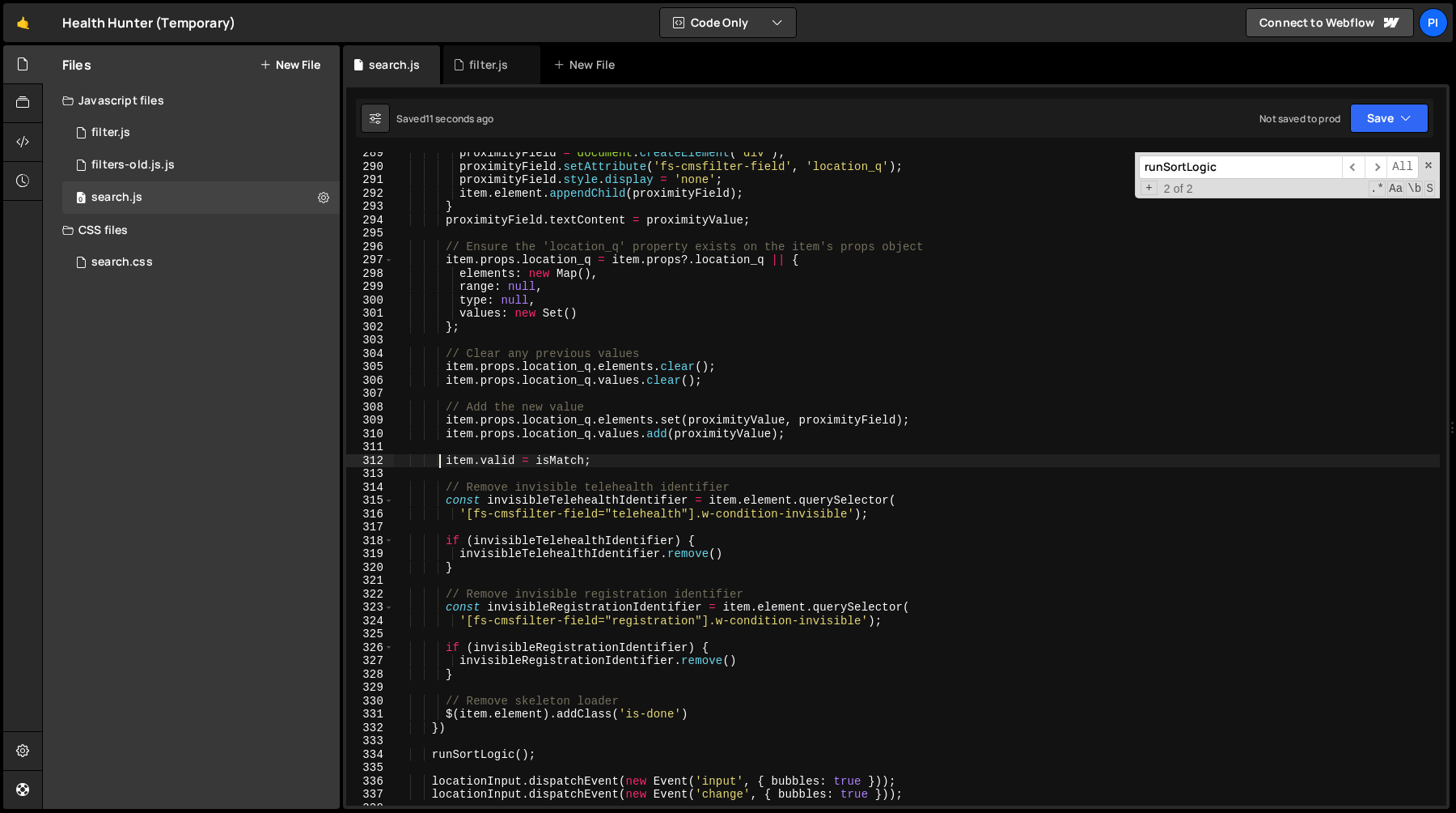
scroll to position [3859, 0]
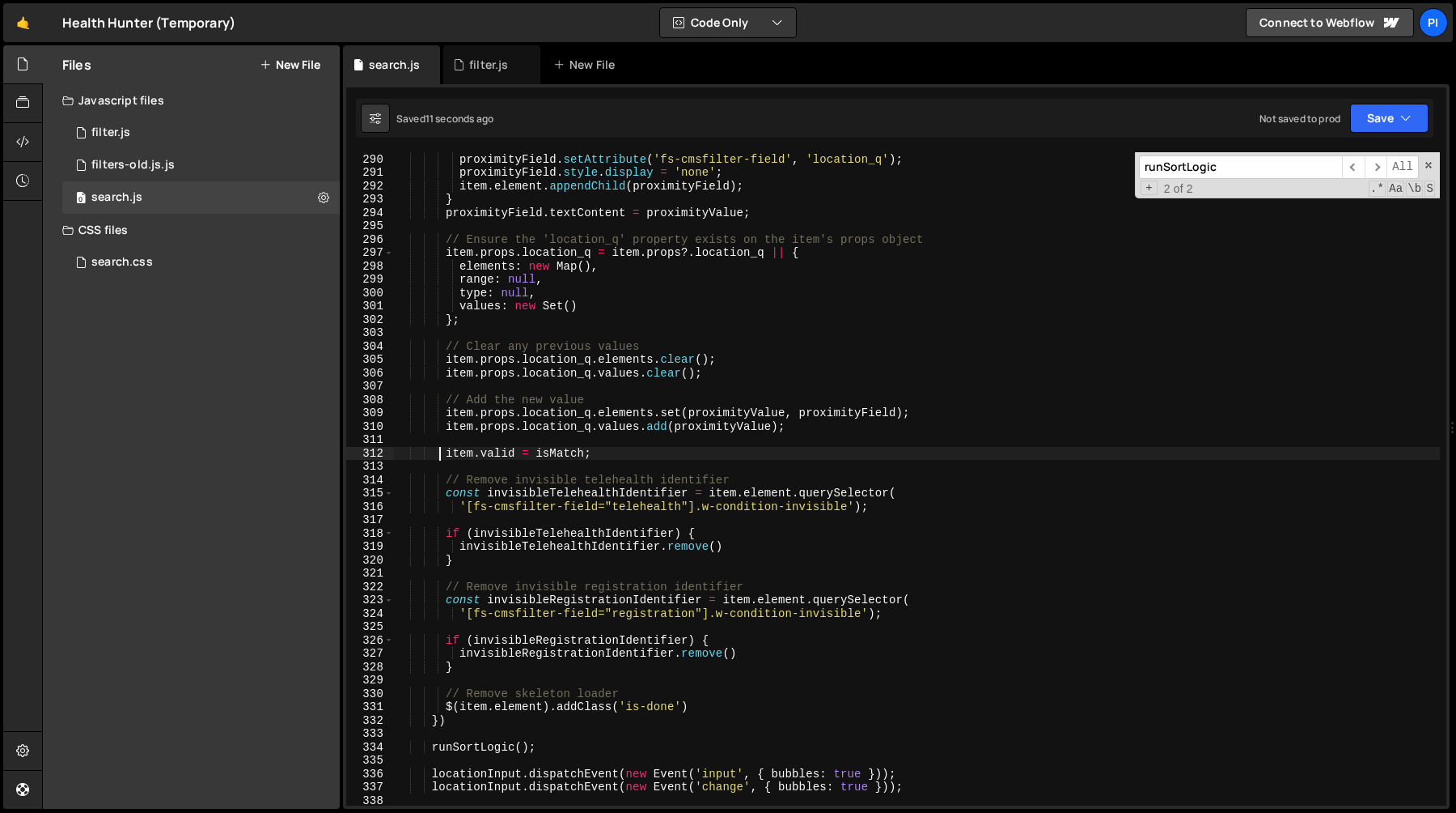
click at [560, 747] on div "proximityField = document . createElement ( 'div' ) ; proximityField . setAttri…" at bounding box center [917, 479] width 1046 height 680
click at [546, 726] on div "proximityField = document . createElement ( 'div' ) ; proximityField . setAttri…" at bounding box center [917, 479] width 1046 height 680
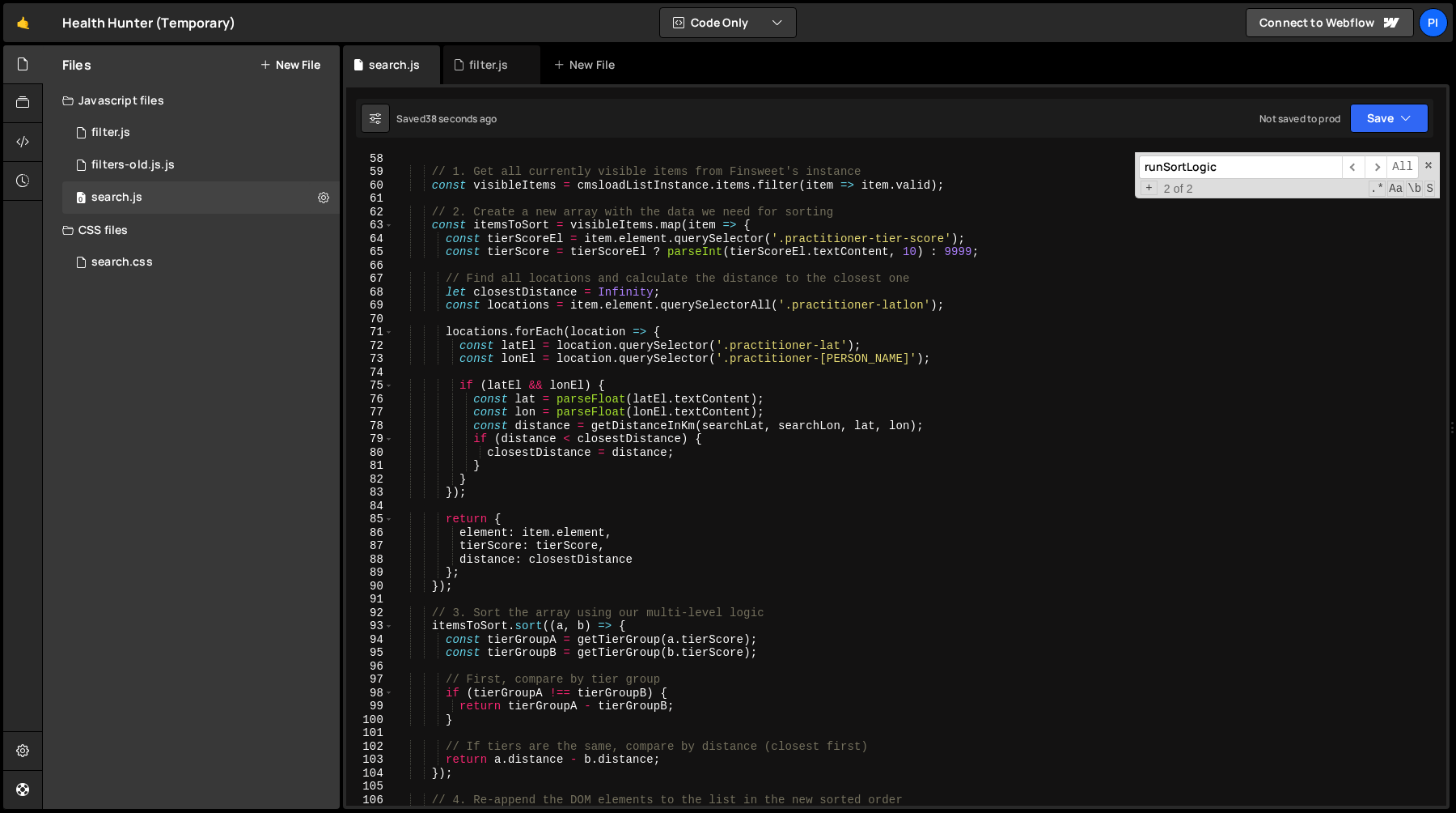
scroll to position [756, 0]
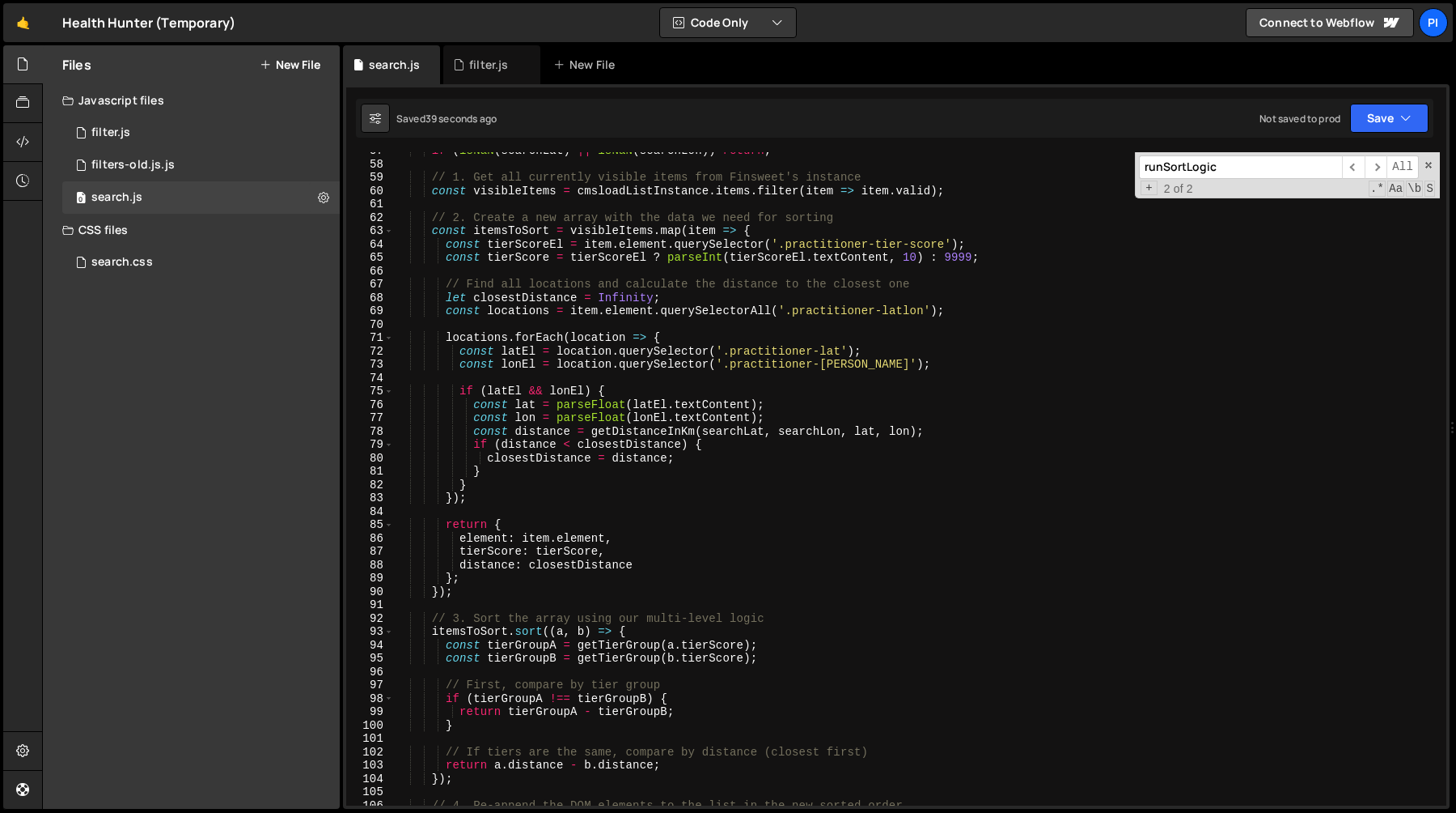
click at [628, 295] on div "if ( isNaN ( searchLat ) || isNaN ( searchLon )) return ; // 1. Get all current…" at bounding box center [917, 484] width 1046 height 680
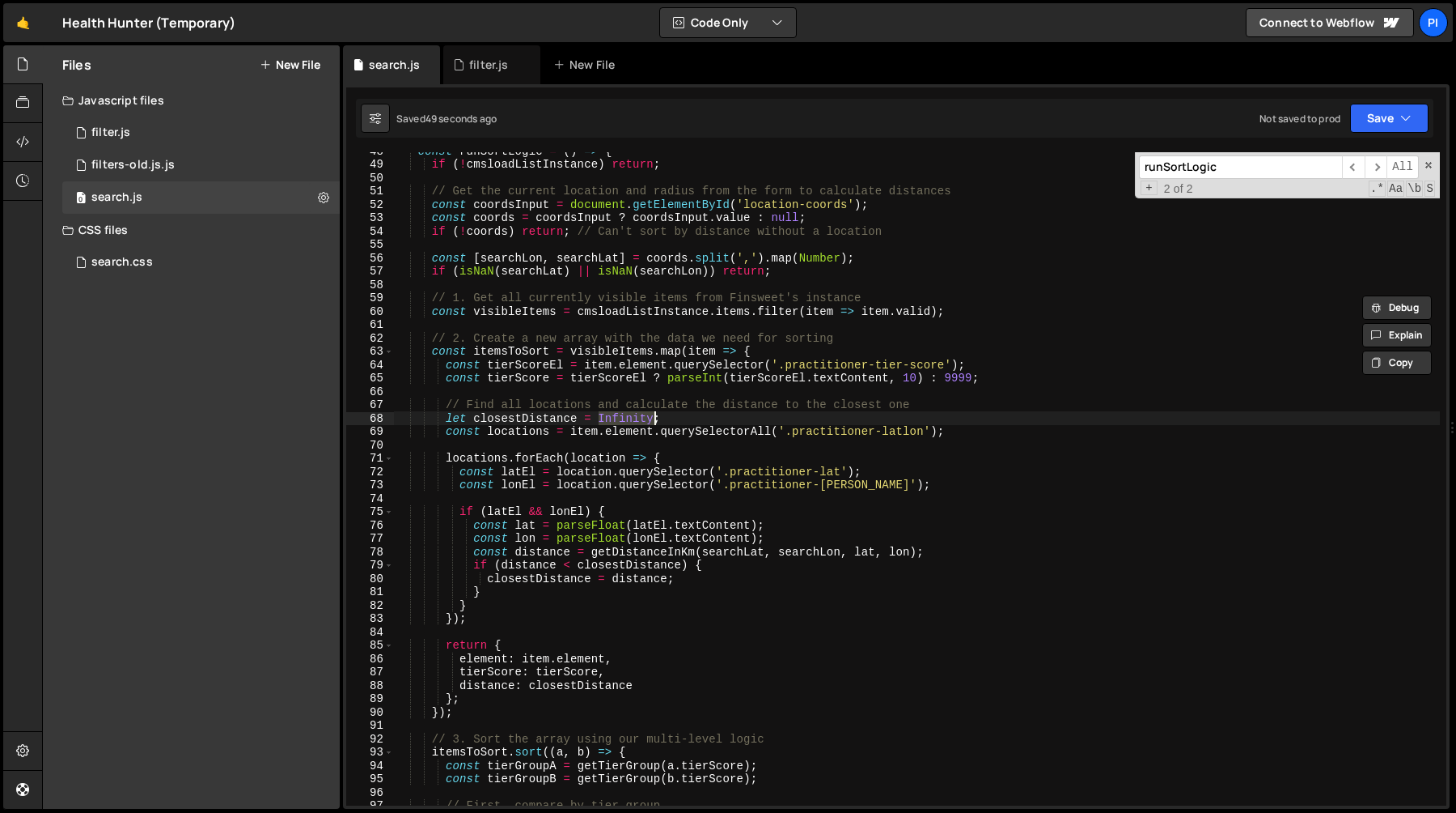
scroll to position [618, 0]
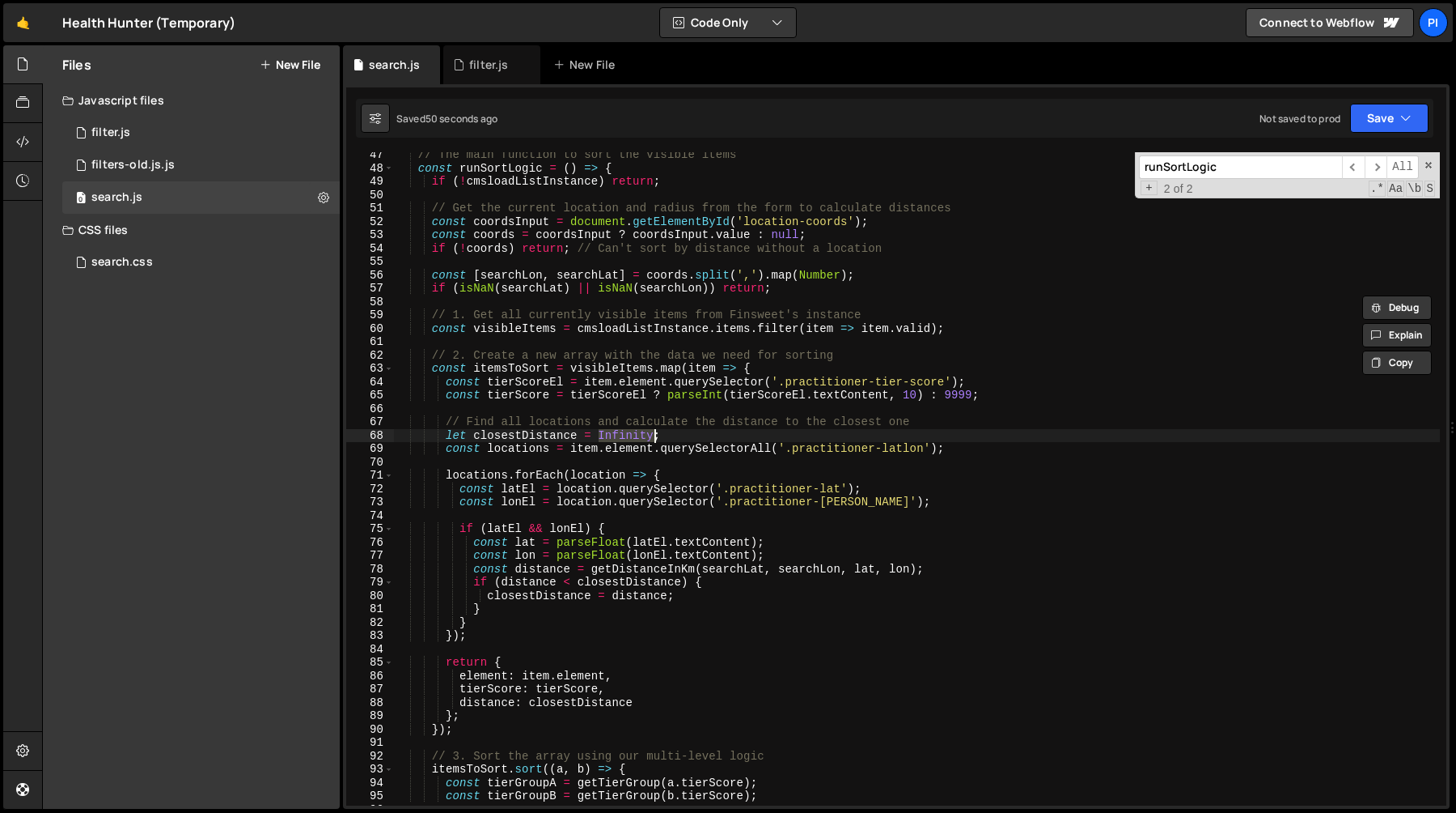
click at [532, 431] on div "// The main function to sort the visible items const runSortLogic = ( ) => { if…" at bounding box center [917, 488] width 1046 height 680
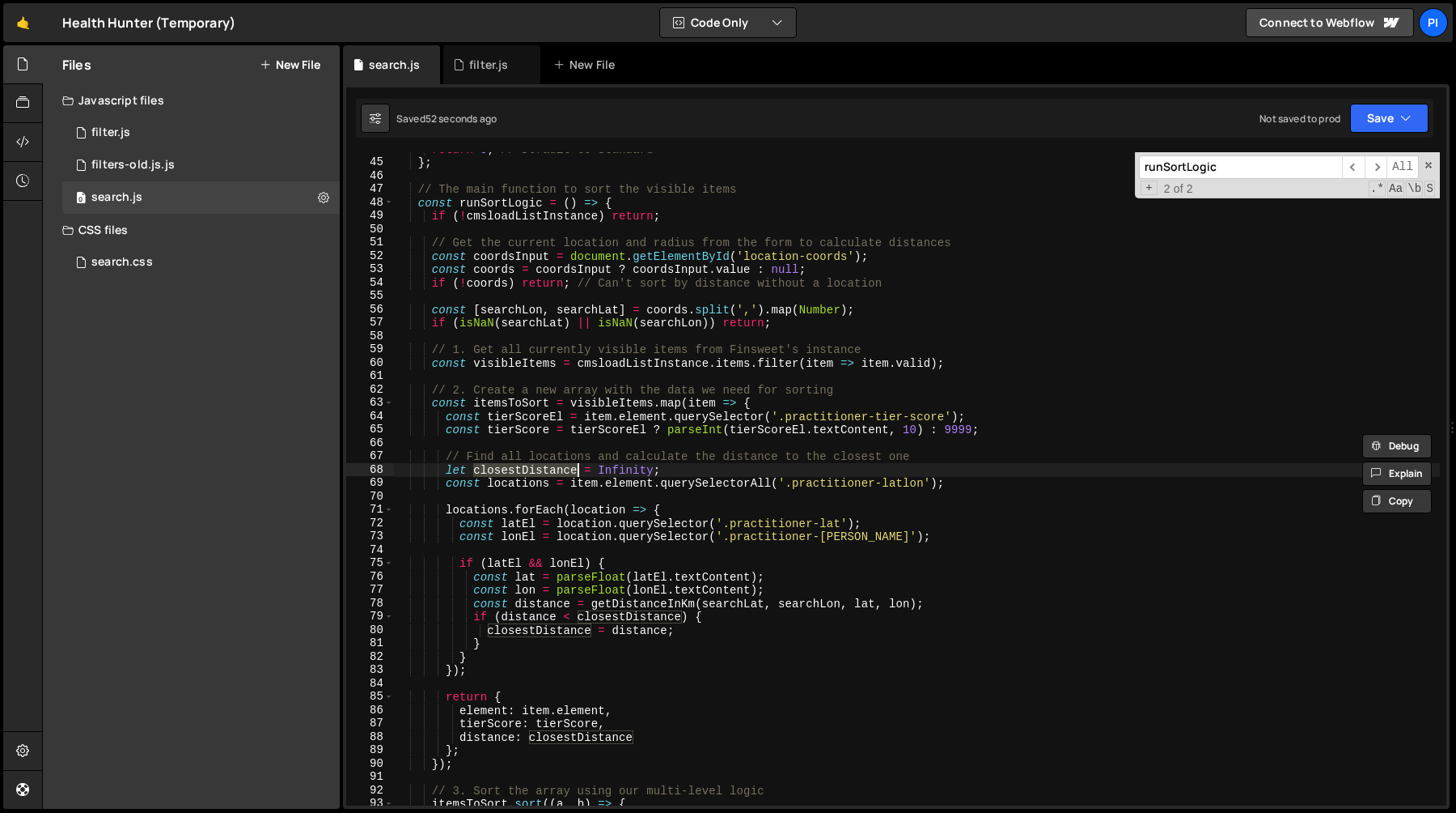
scroll to position [582, 0]
click at [642, 469] on div "return 3 ; // Default to Standard } ; // The main function to sort the visible …" at bounding box center [917, 483] width 1046 height 680
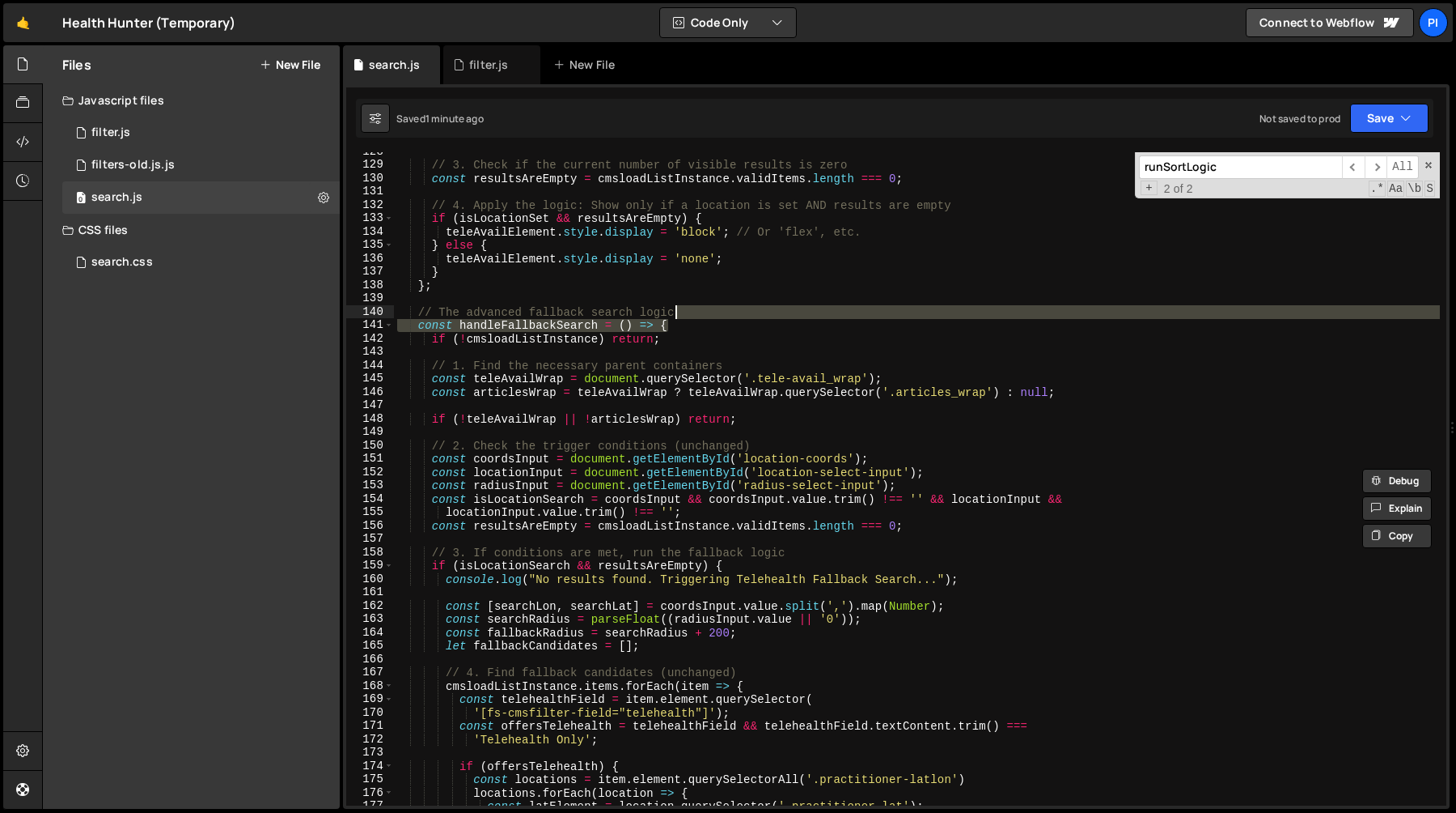
click at [929, 310] on div "// 3. Check if the current number of visible results is zero const resultsAreEm…" at bounding box center [917, 485] width 1046 height 680
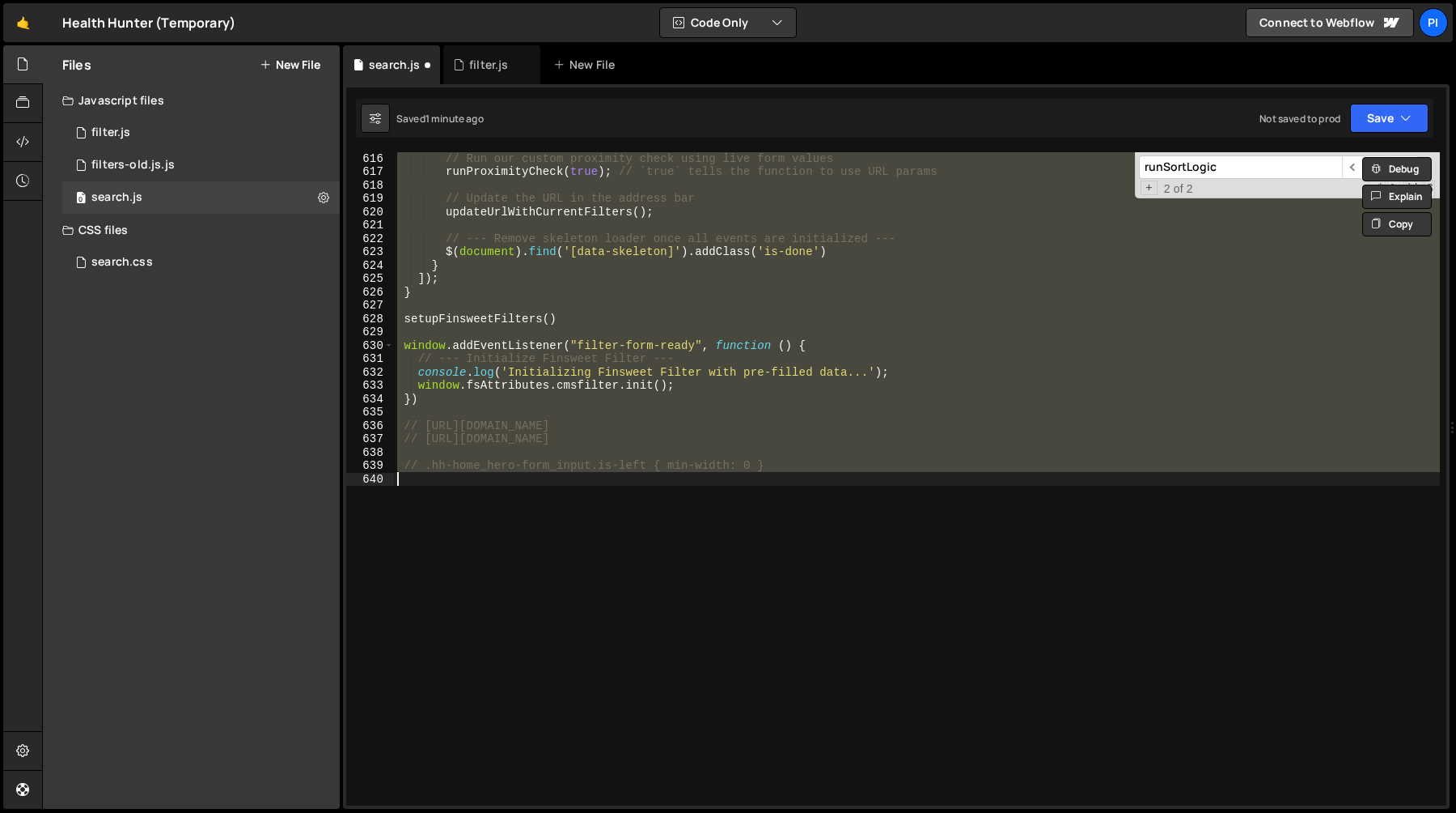
scroll to position [8214, 0]
click at [854, 368] on div "// Run our custom proximity check using live form values runProximityCheck ( tr…" at bounding box center [917, 479] width 1046 height 653
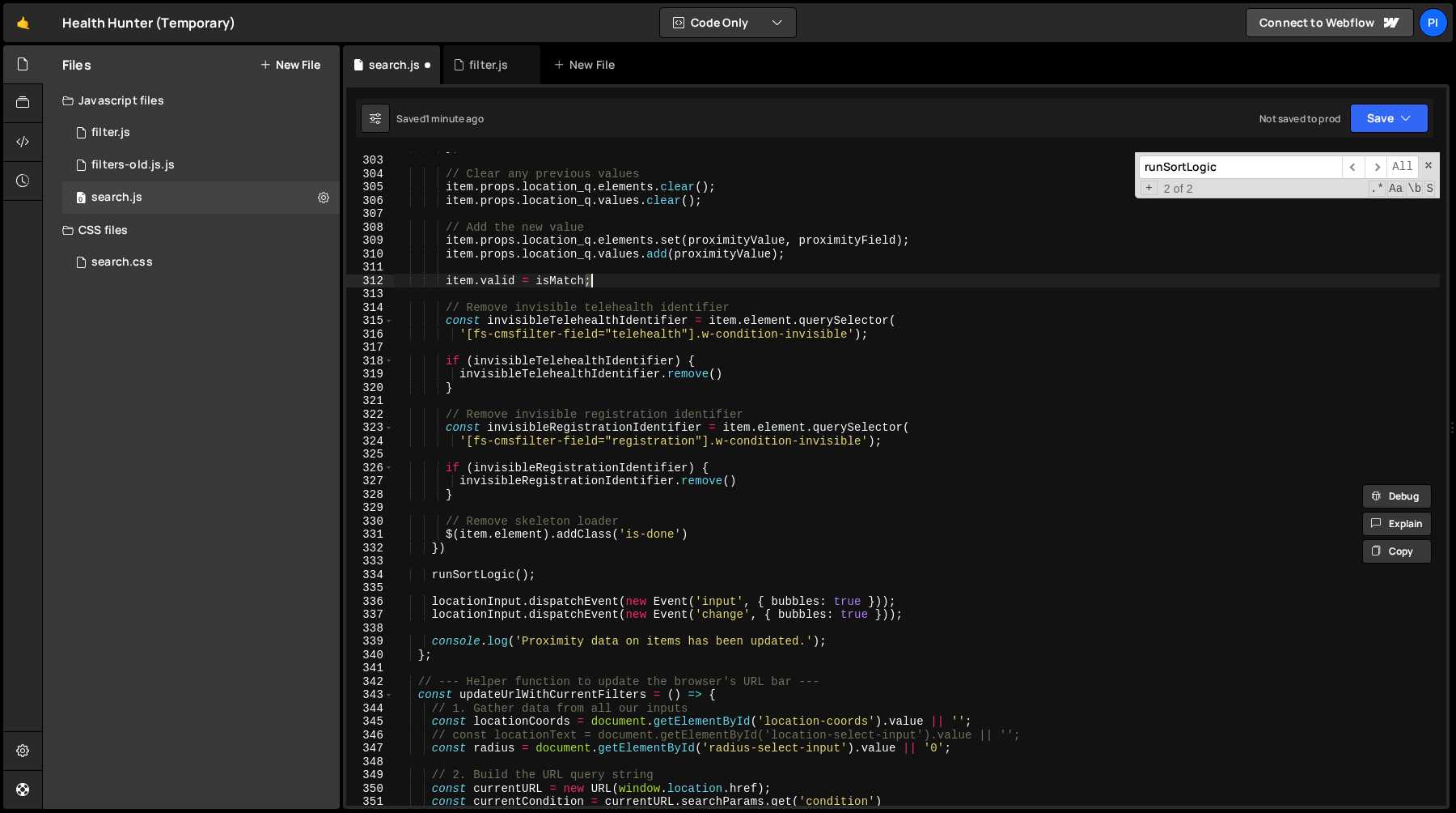
scroll to position [4032, 0]
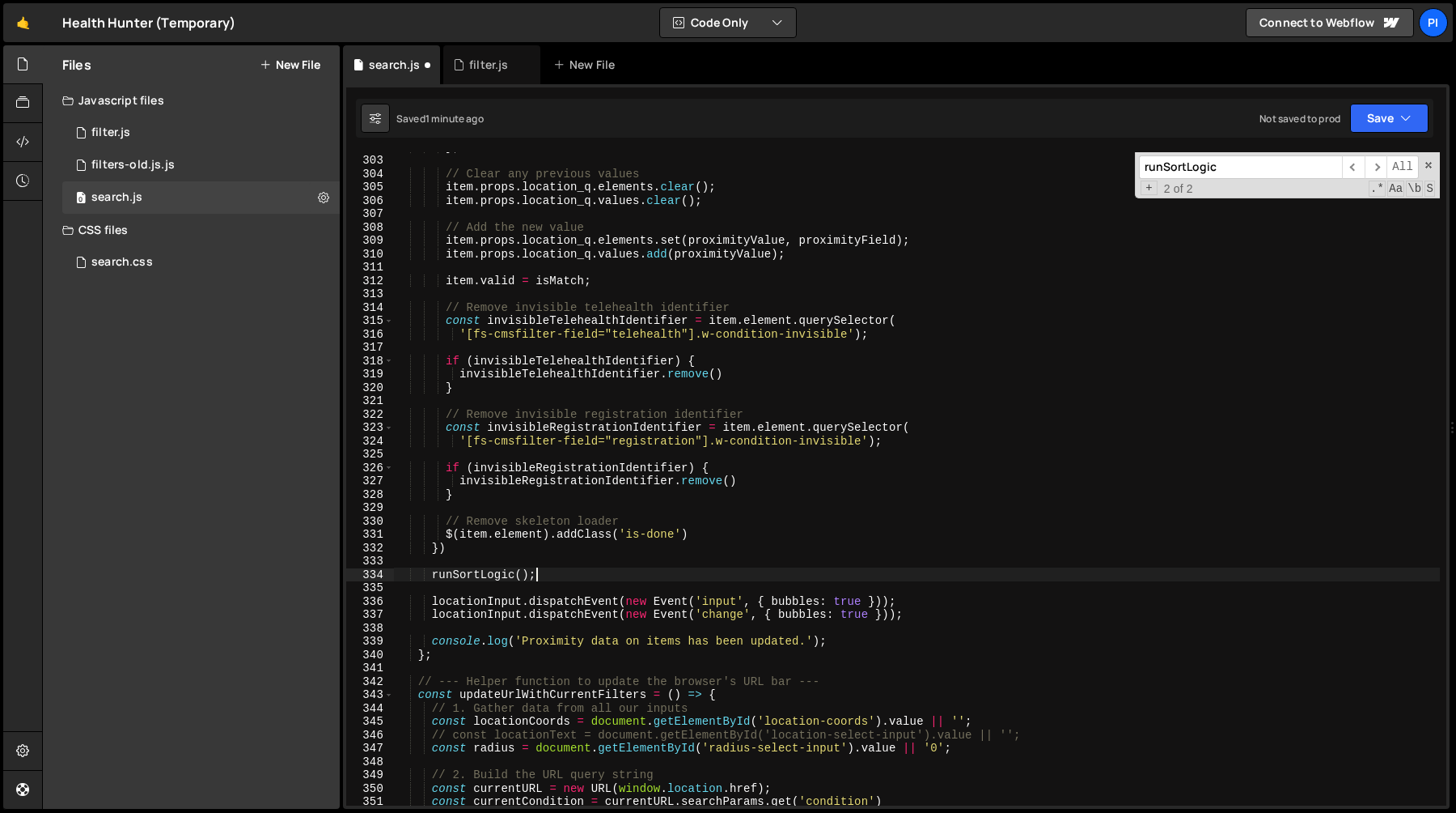
click at [564, 576] on div "} ; // Clear any previous values item . props . location_q . elements . clear (…" at bounding box center [917, 480] width 1046 height 680
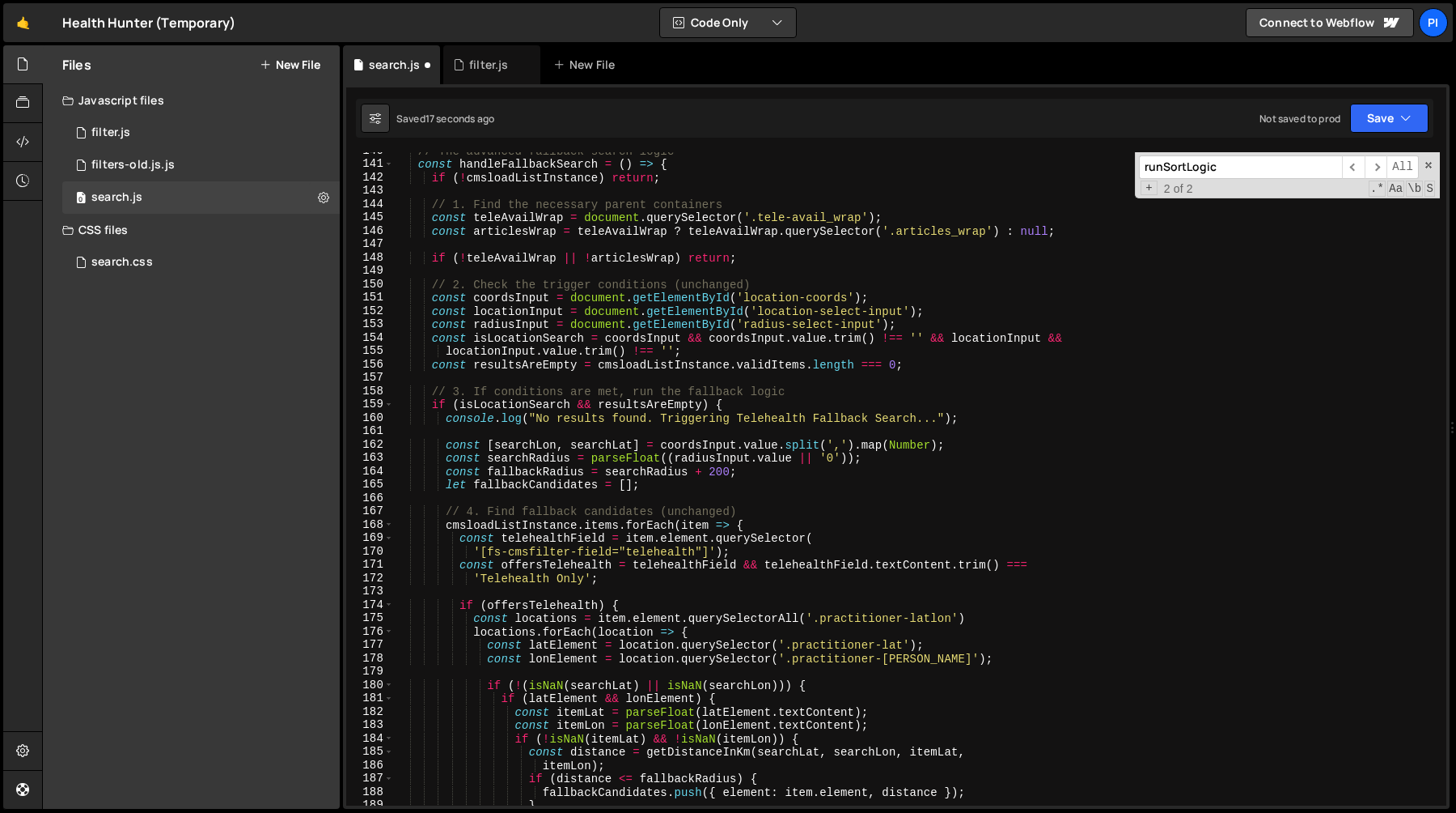
scroll to position [1854, 0]
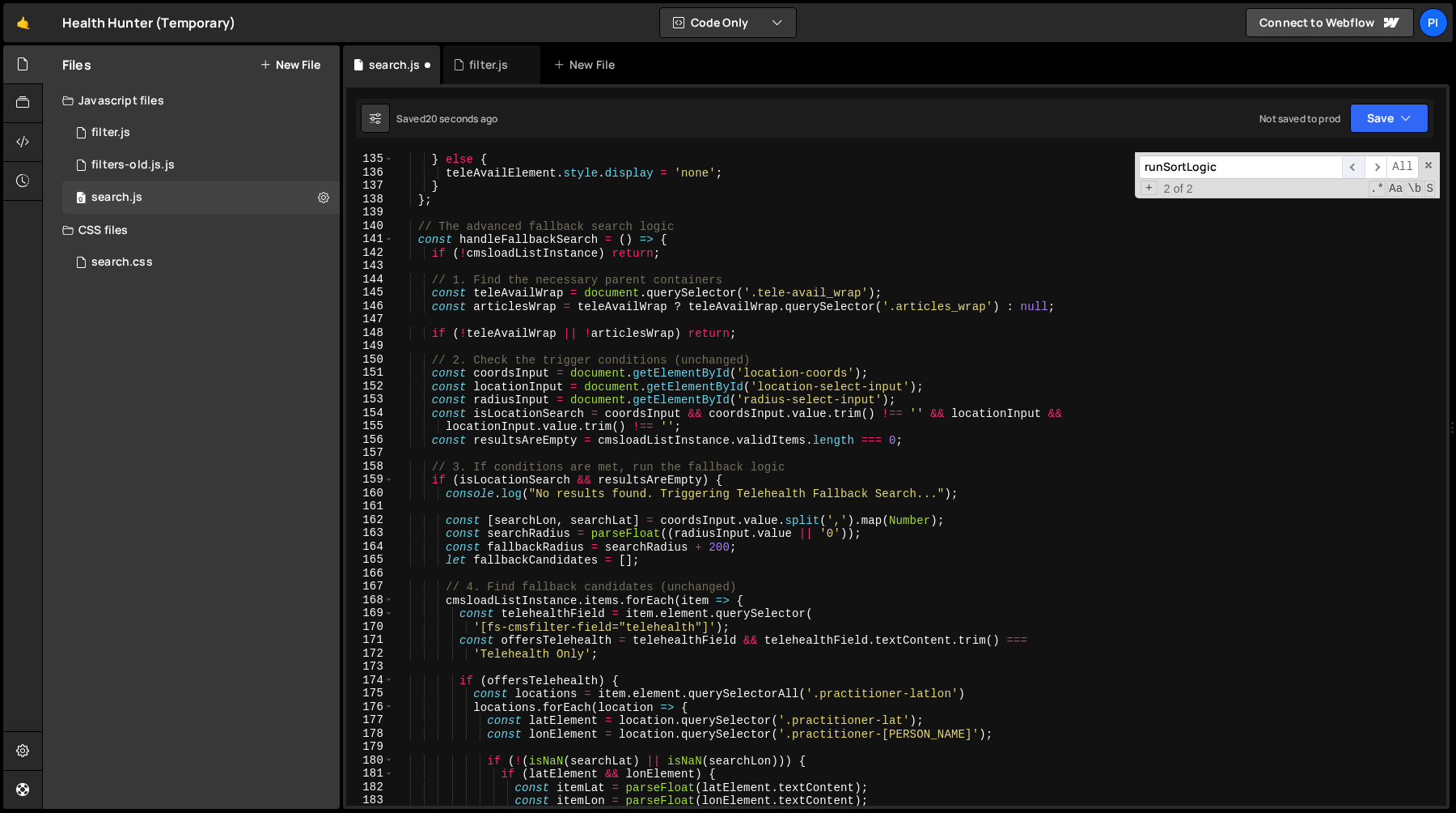
click at [1356, 160] on span "​" at bounding box center [1353, 167] width 23 height 24
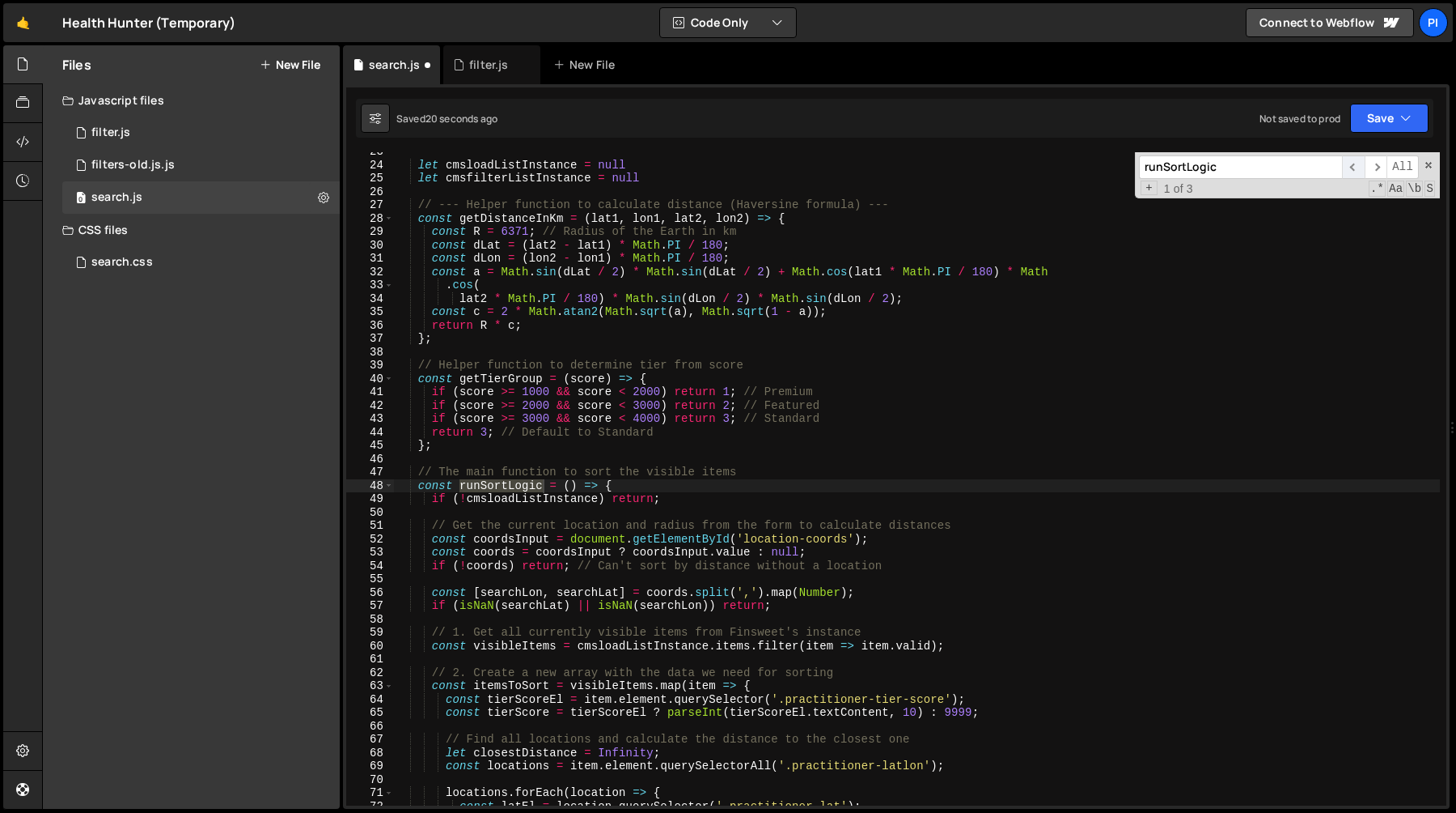
click at [1356, 163] on span "​" at bounding box center [1353, 167] width 23 height 24
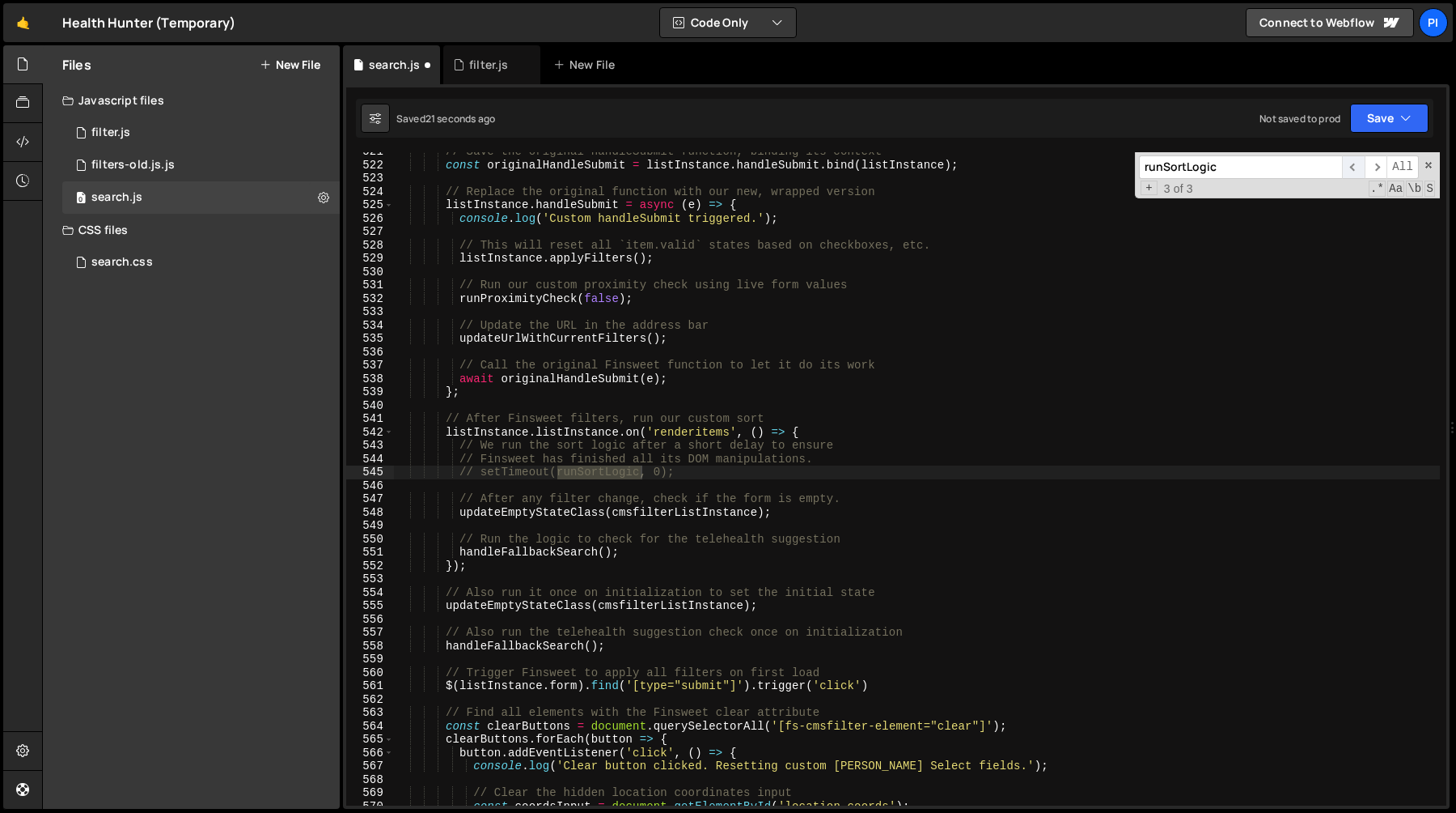
click at [1355, 164] on span "​" at bounding box center [1353, 167] width 23 height 24
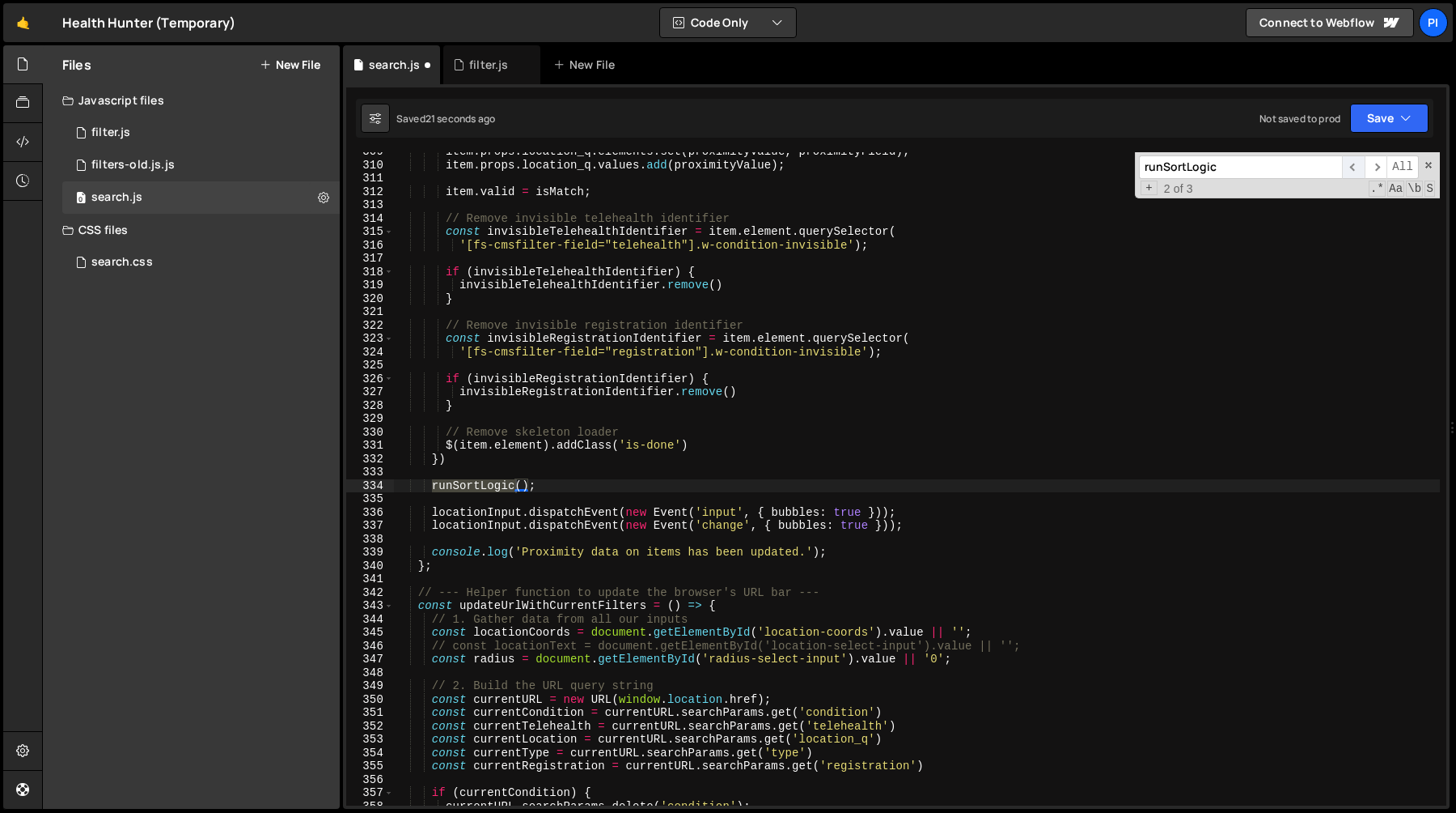
click at [1355, 164] on span "​" at bounding box center [1353, 167] width 23 height 24
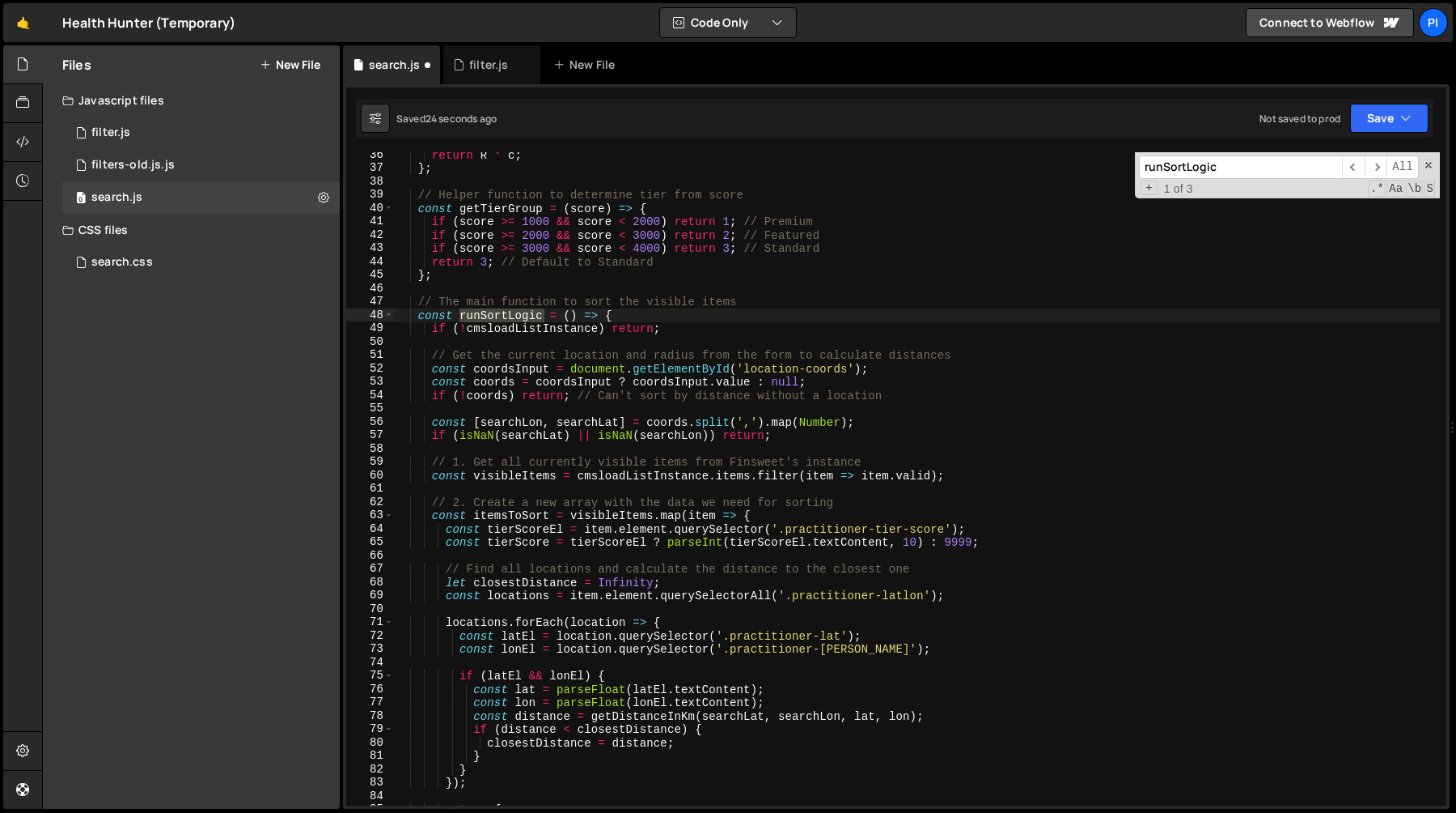
scroll to position [495, 0]
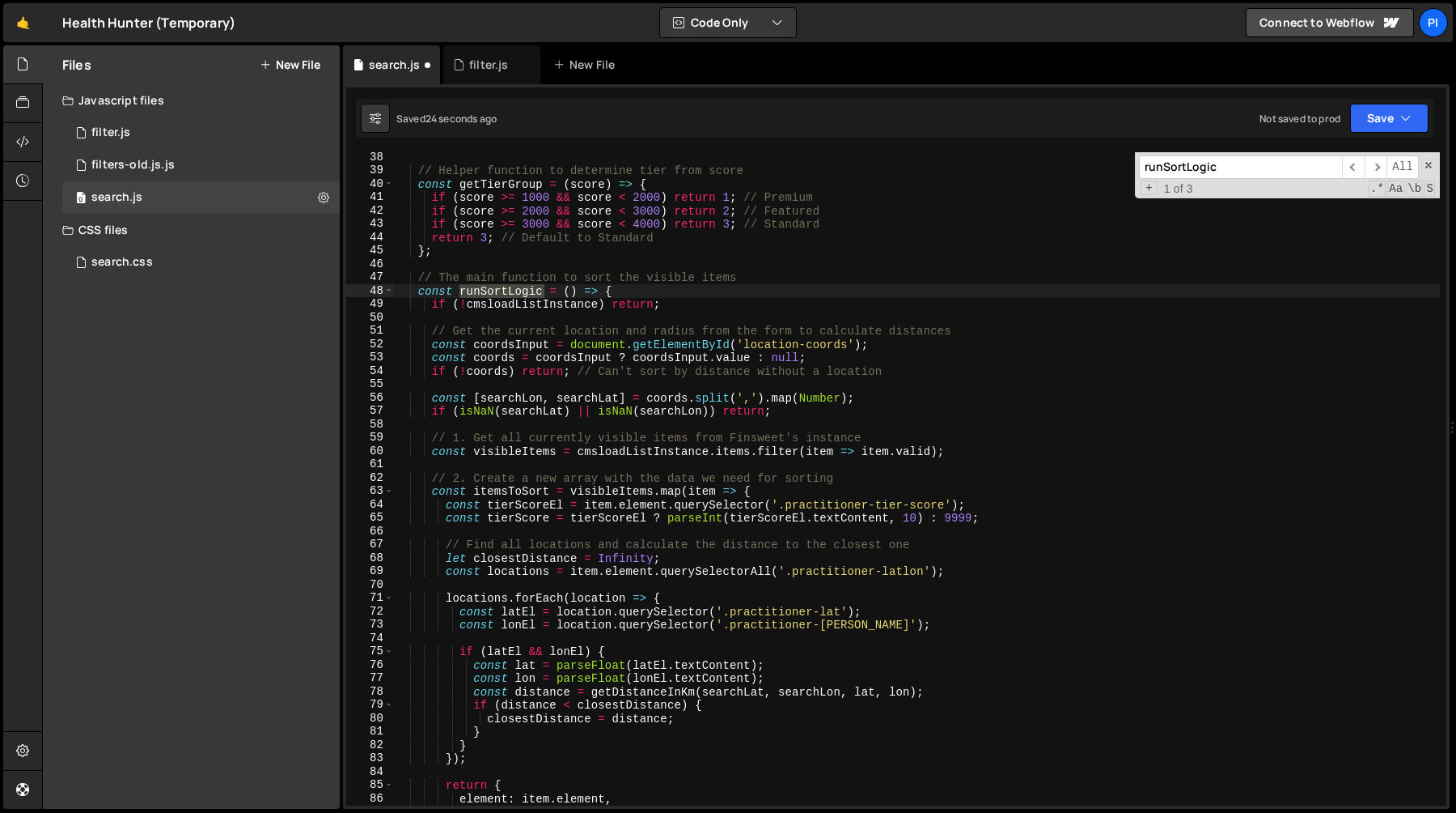
type textarea "// 2. Create a new array with the data we need for sorting"
click at [667, 473] on div "// Helper function to determine tier from score const getTierGroup = ( score ) …" at bounding box center [917, 490] width 1046 height 680
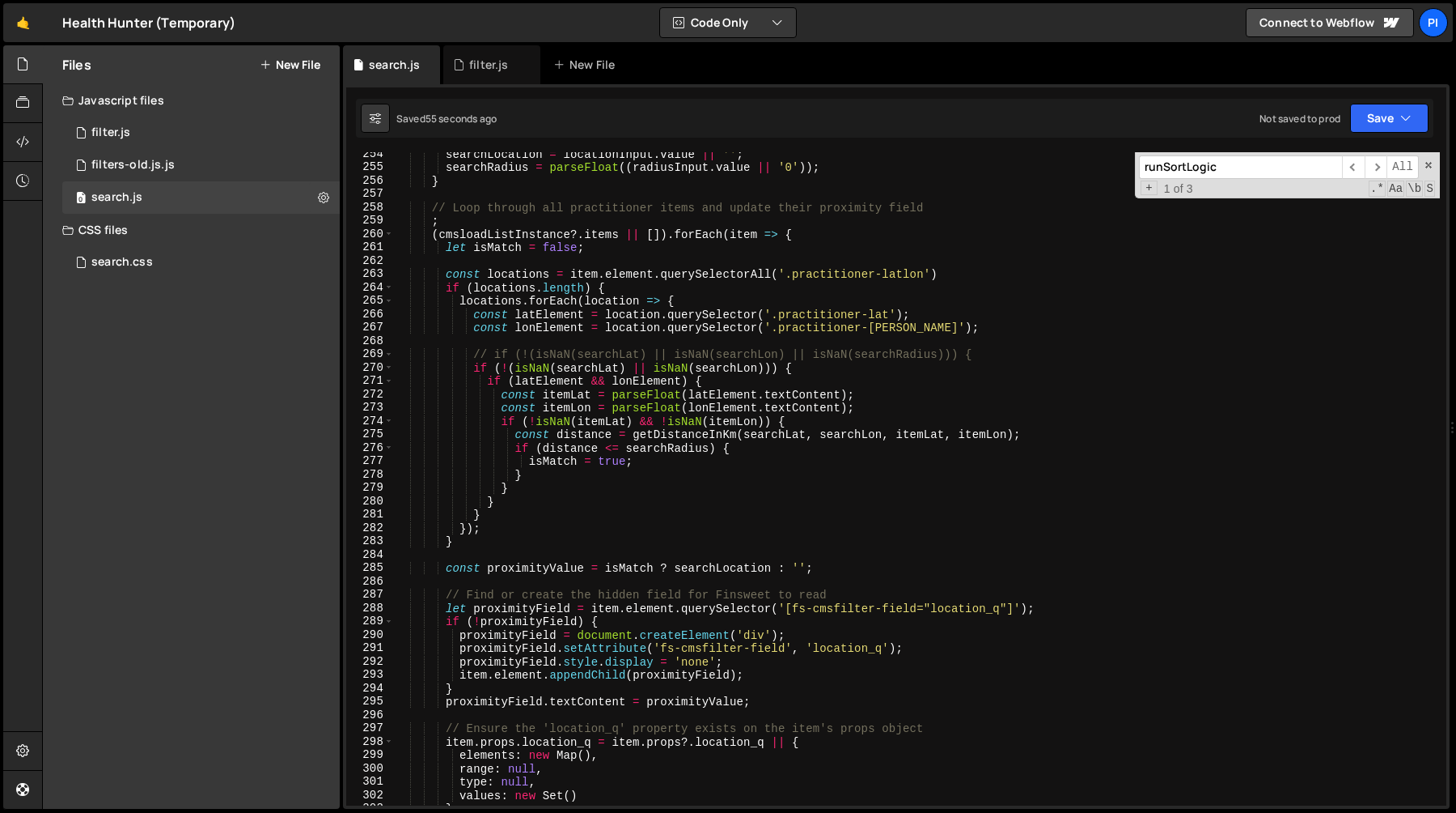
scroll to position [3326, 0]
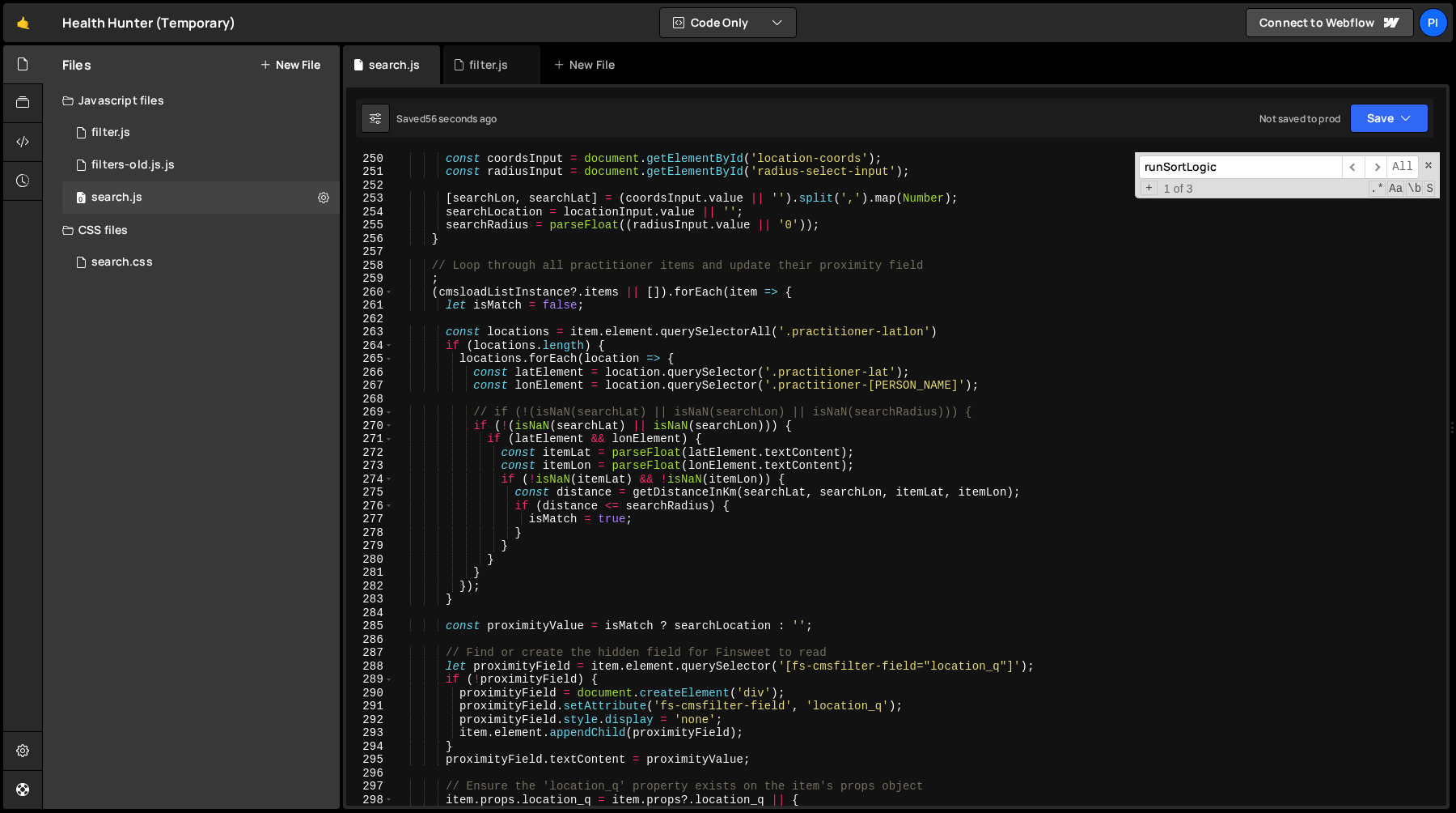
click at [621, 361] on div "const coordsInput = document . getElementById ( 'location-coords' ) ; const rad…" at bounding box center [917, 491] width 1046 height 680
click at [568, 303] on div "const coordsInput = document . getElementById ( 'location-coords' ) ; const rad…" at bounding box center [917, 491] width 1046 height 680
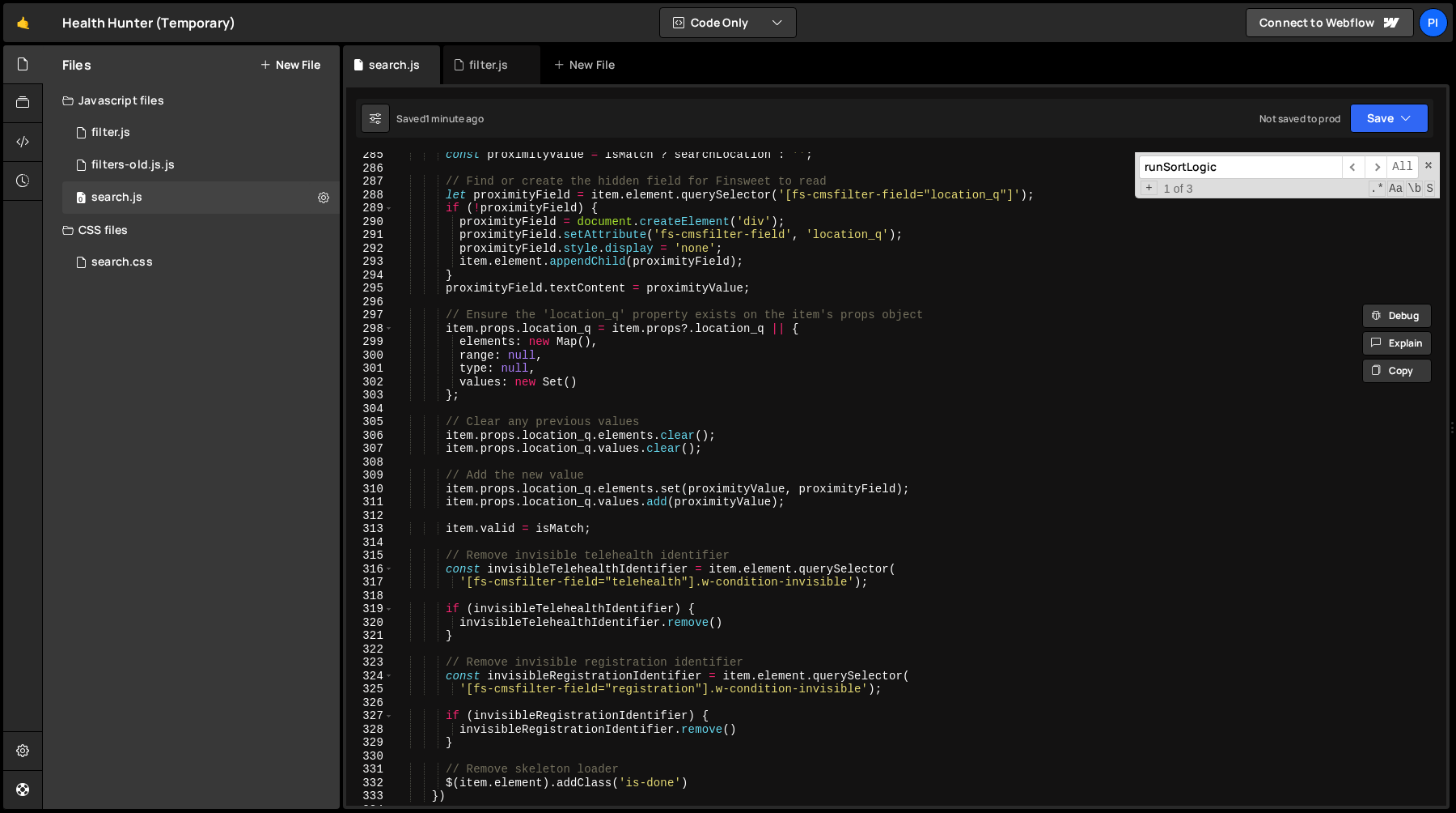
scroll to position [3797, 0]
click at [485, 525] on div "const proximityValue = isMatch ? searchLocation : '' ; // Find or create the hi…" at bounding box center [917, 488] width 1046 height 680
click at [442, 532] on div "const proximityValue = isMatch ? searchLocation : '' ; // Find or create the hi…" at bounding box center [917, 488] width 1046 height 680
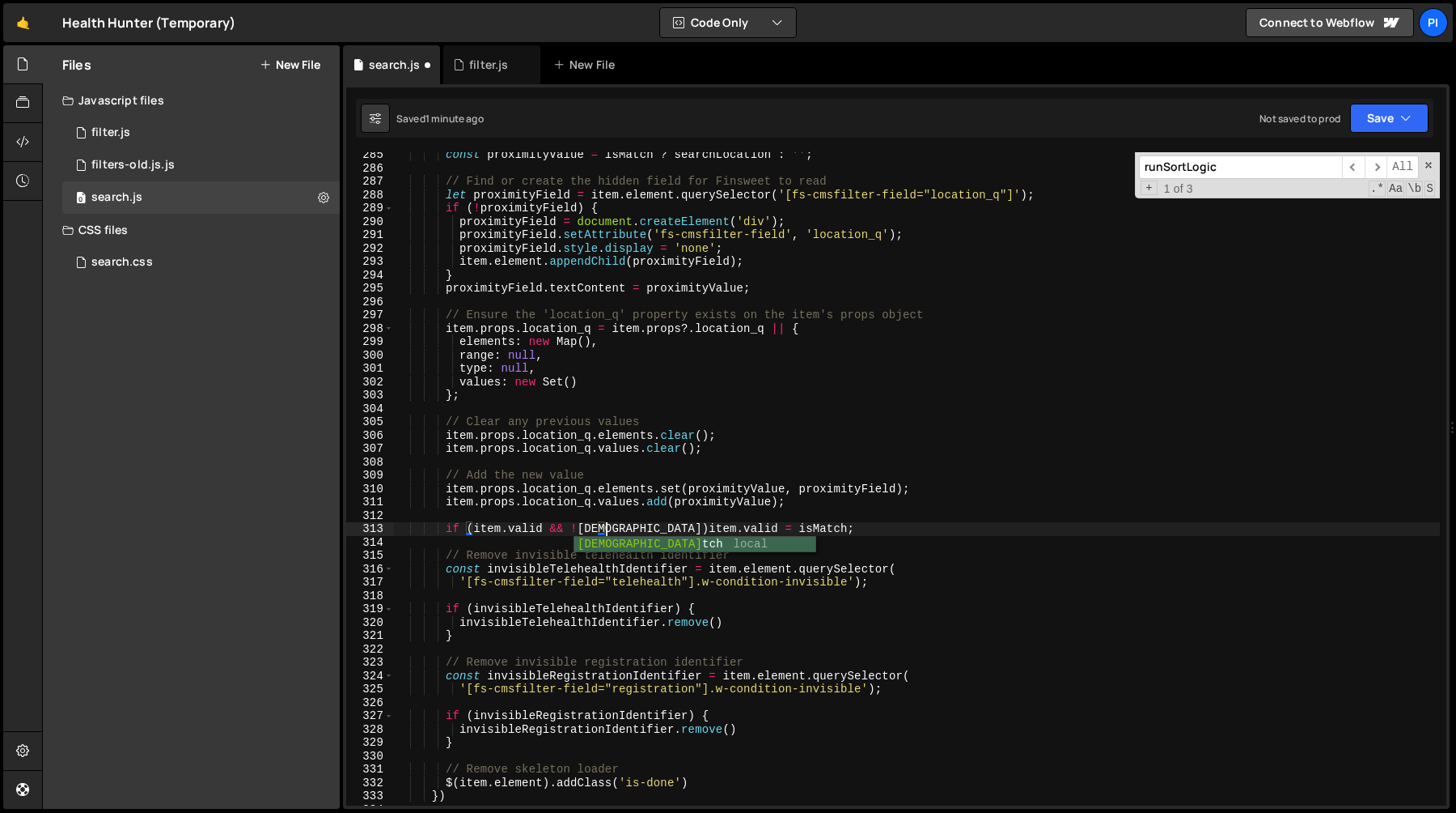
scroll to position [0, 14]
click at [1374, 172] on span "​" at bounding box center [1376, 167] width 23 height 24
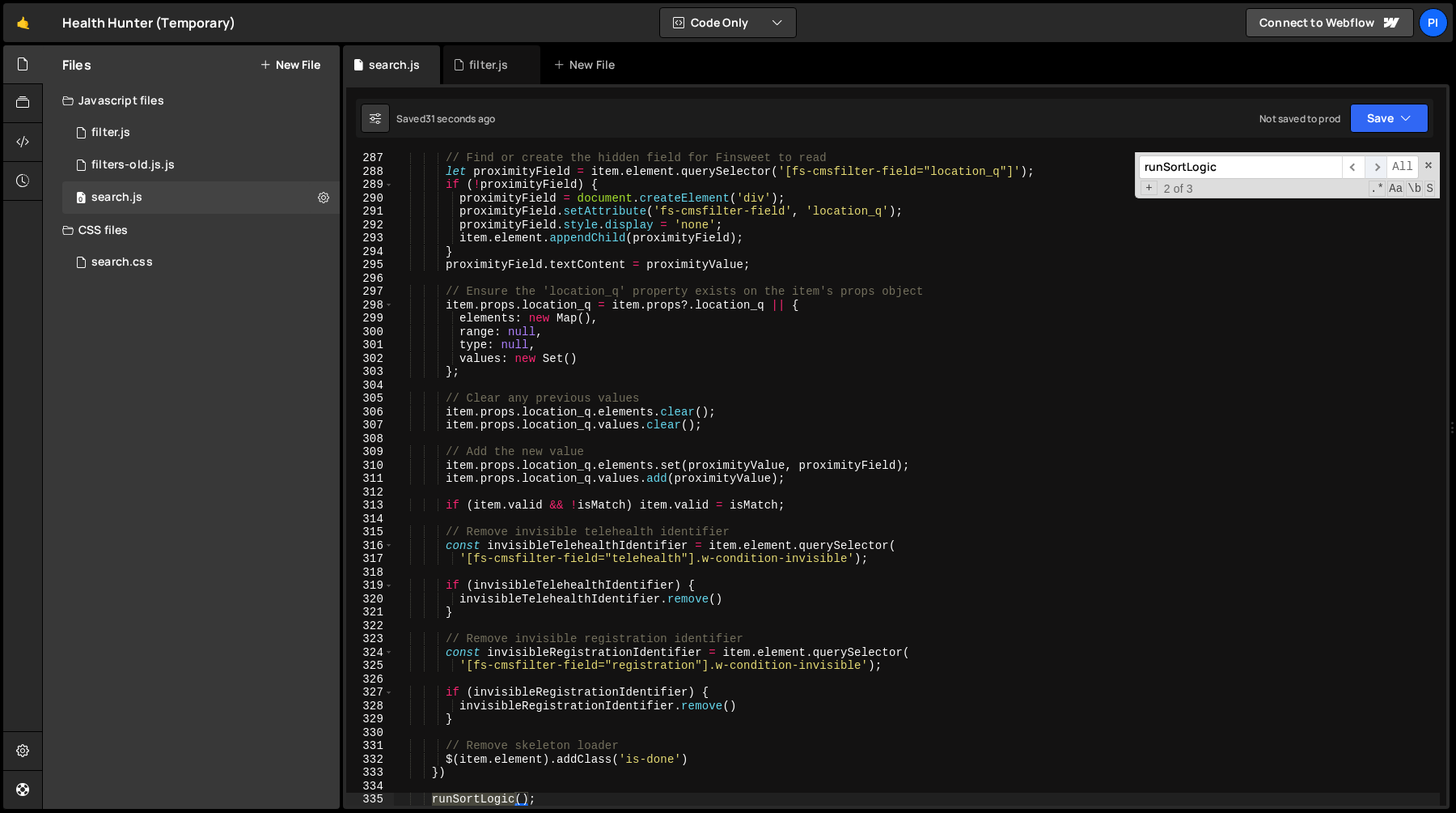
click at [1374, 172] on span "​" at bounding box center [1376, 167] width 23 height 24
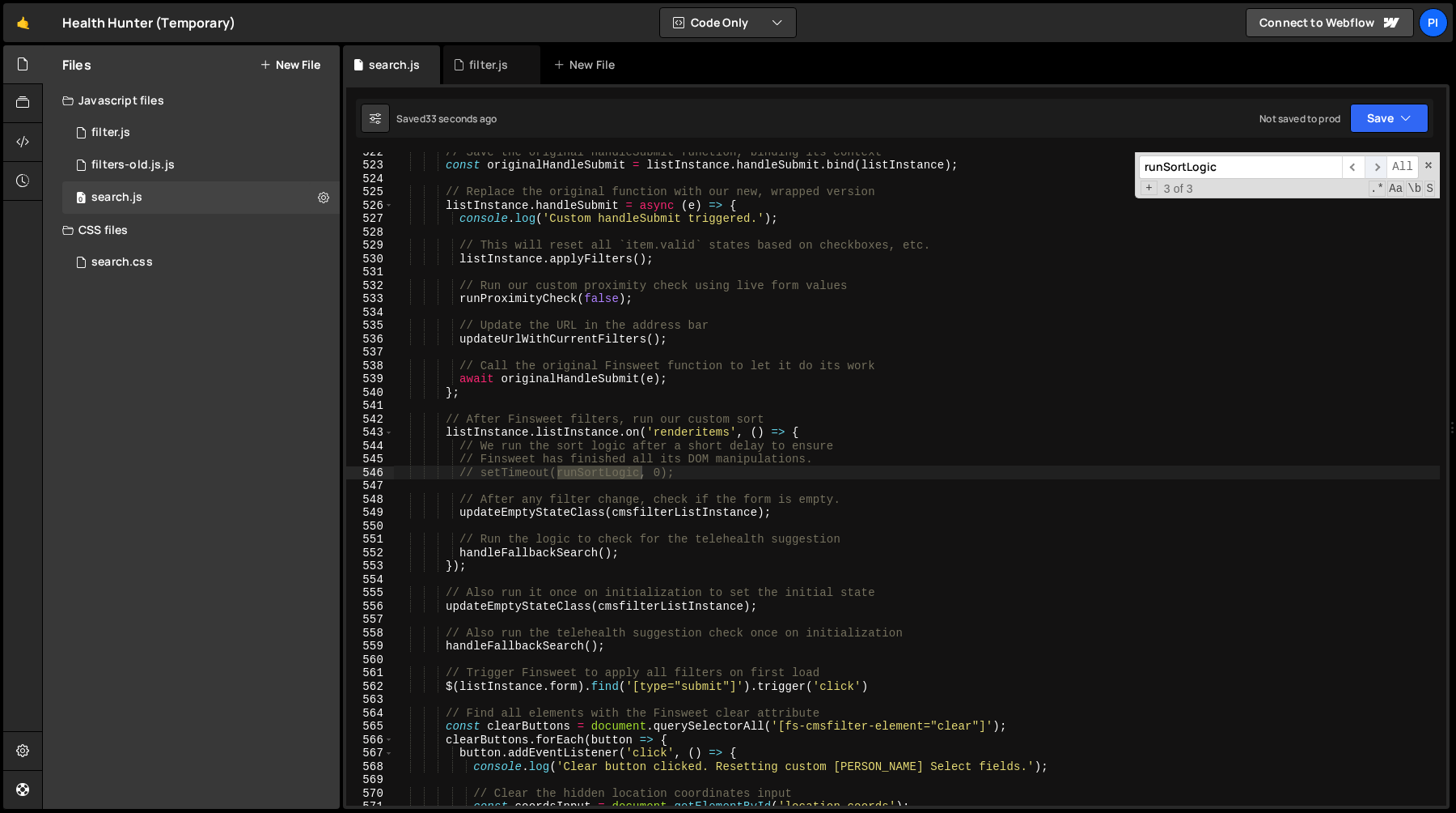
click at [1374, 171] on span "​" at bounding box center [1376, 167] width 23 height 24
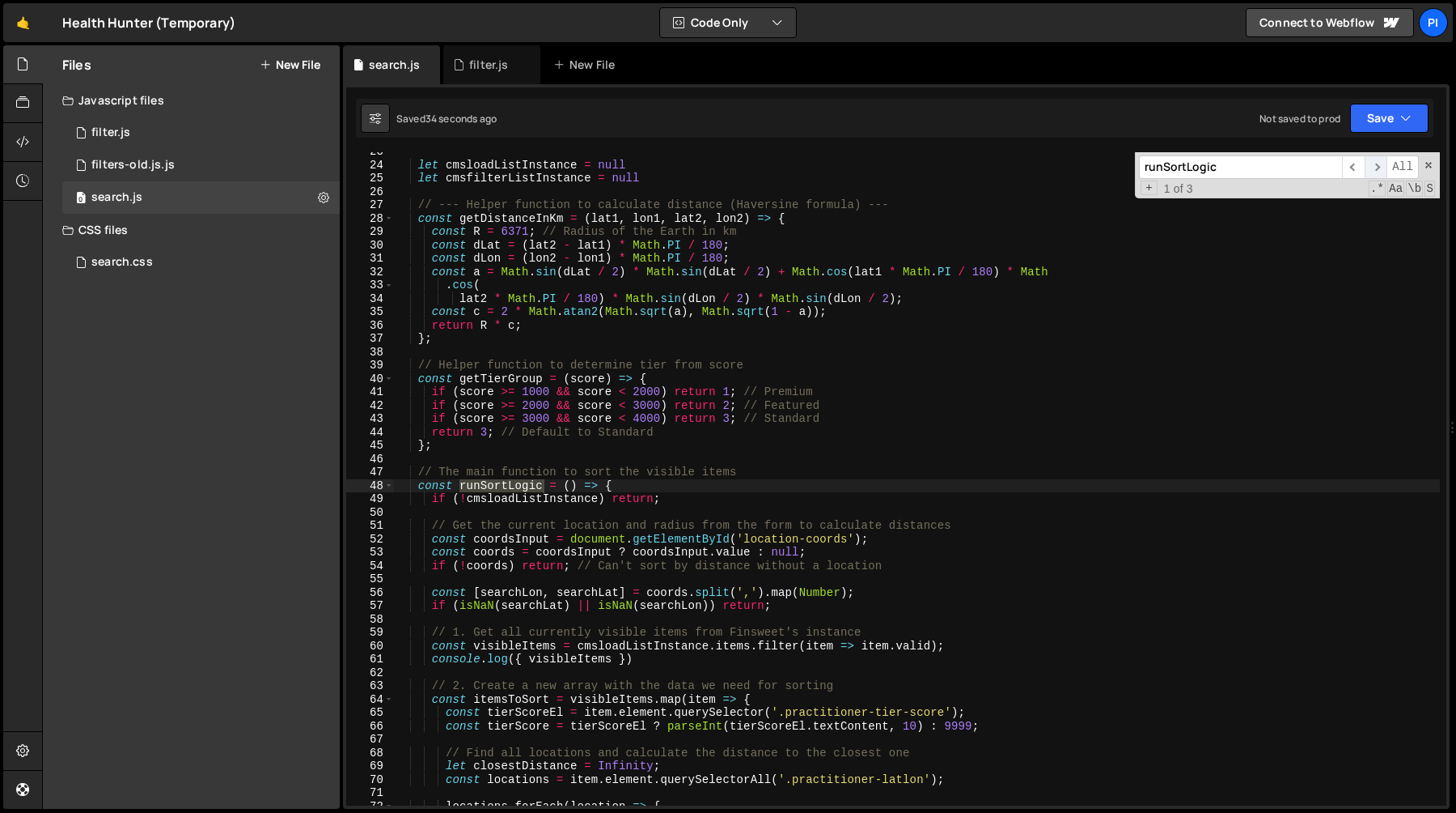
click at [1374, 171] on span "​" at bounding box center [1376, 167] width 23 height 24
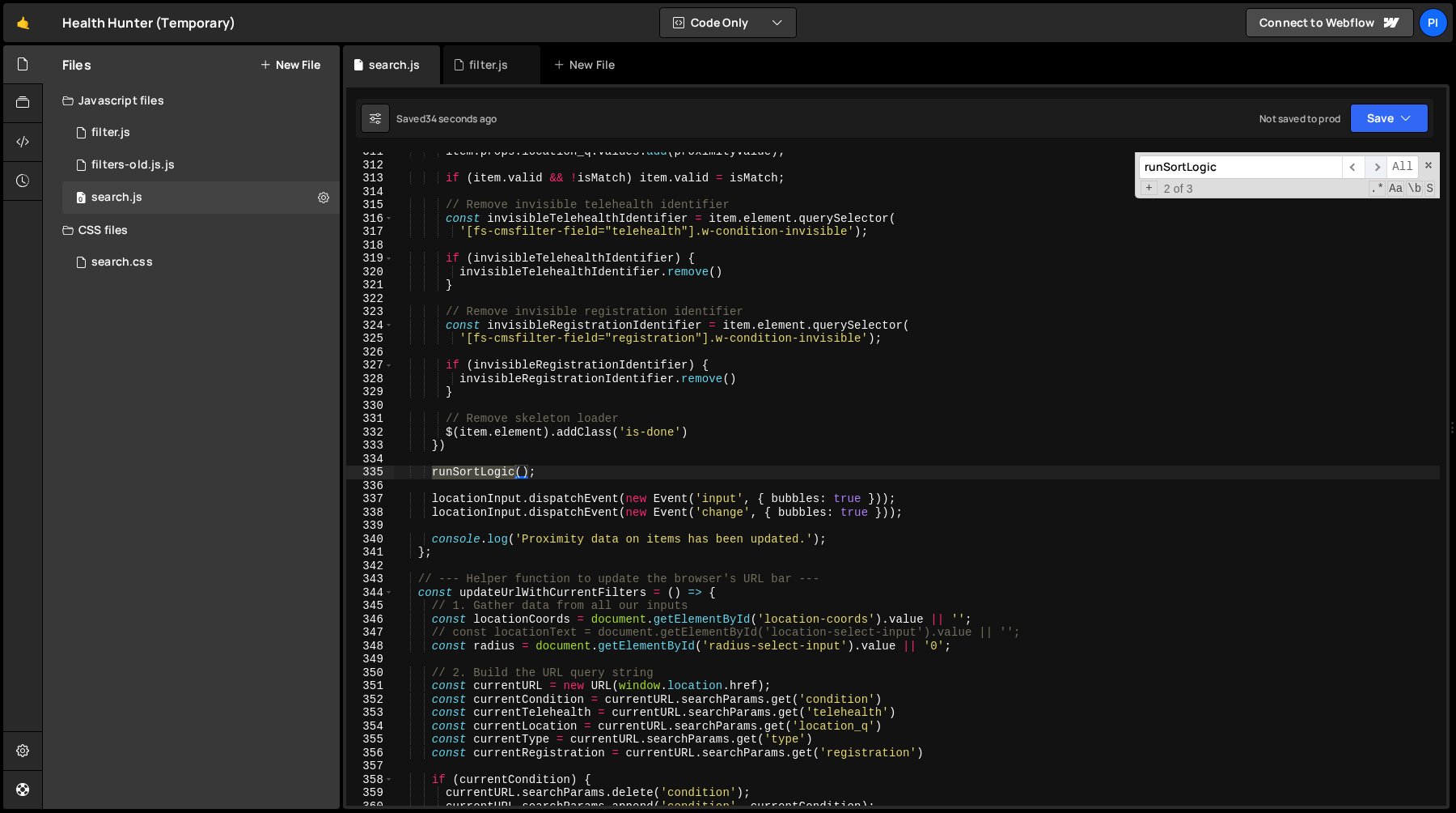
click at [1374, 171] on span "​" at bounding box center [1376, 167] width 23 height 24
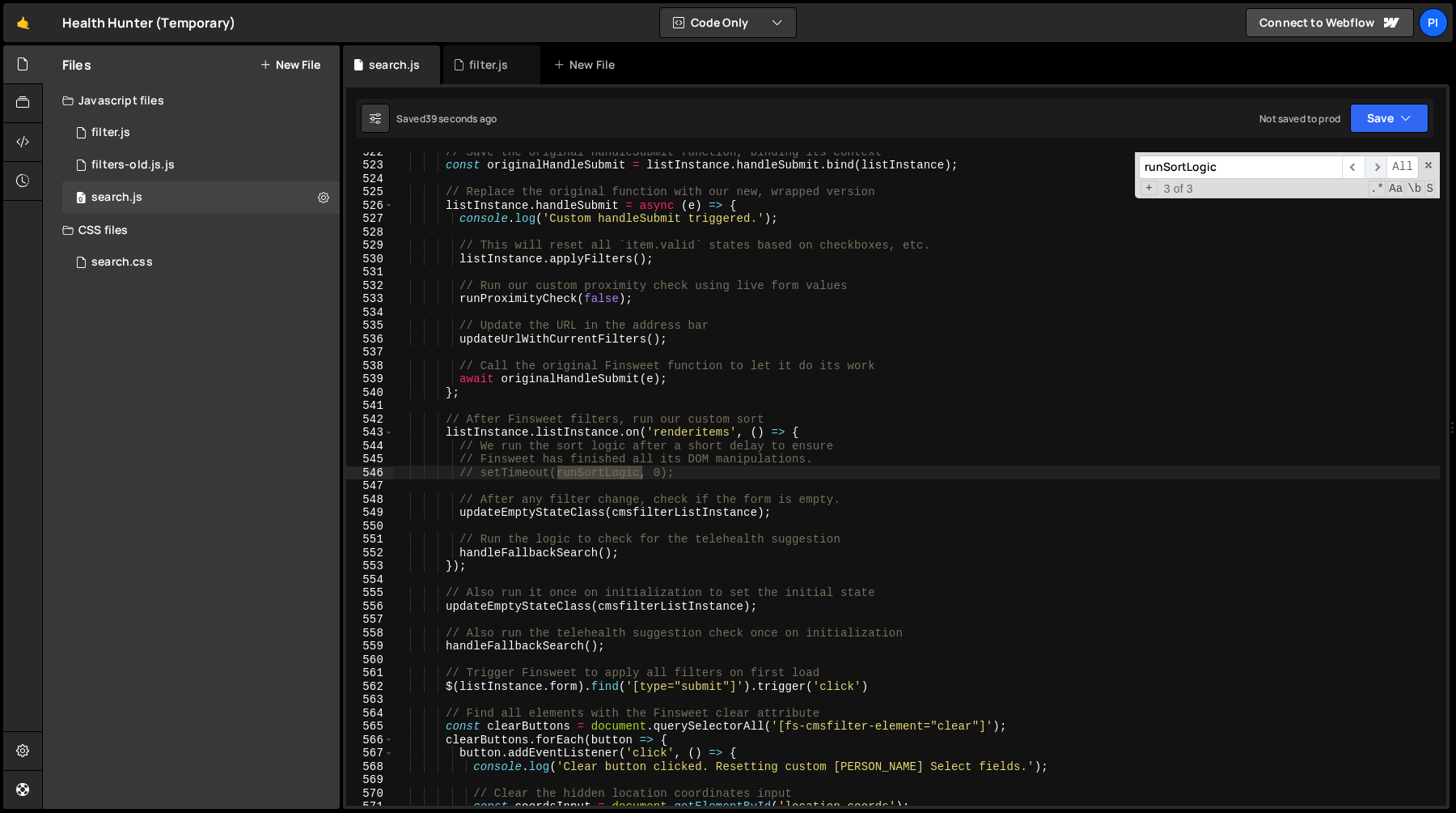
click at [1375, 174] on span "​" at bounding box center [1376, 167] width 23 height 24
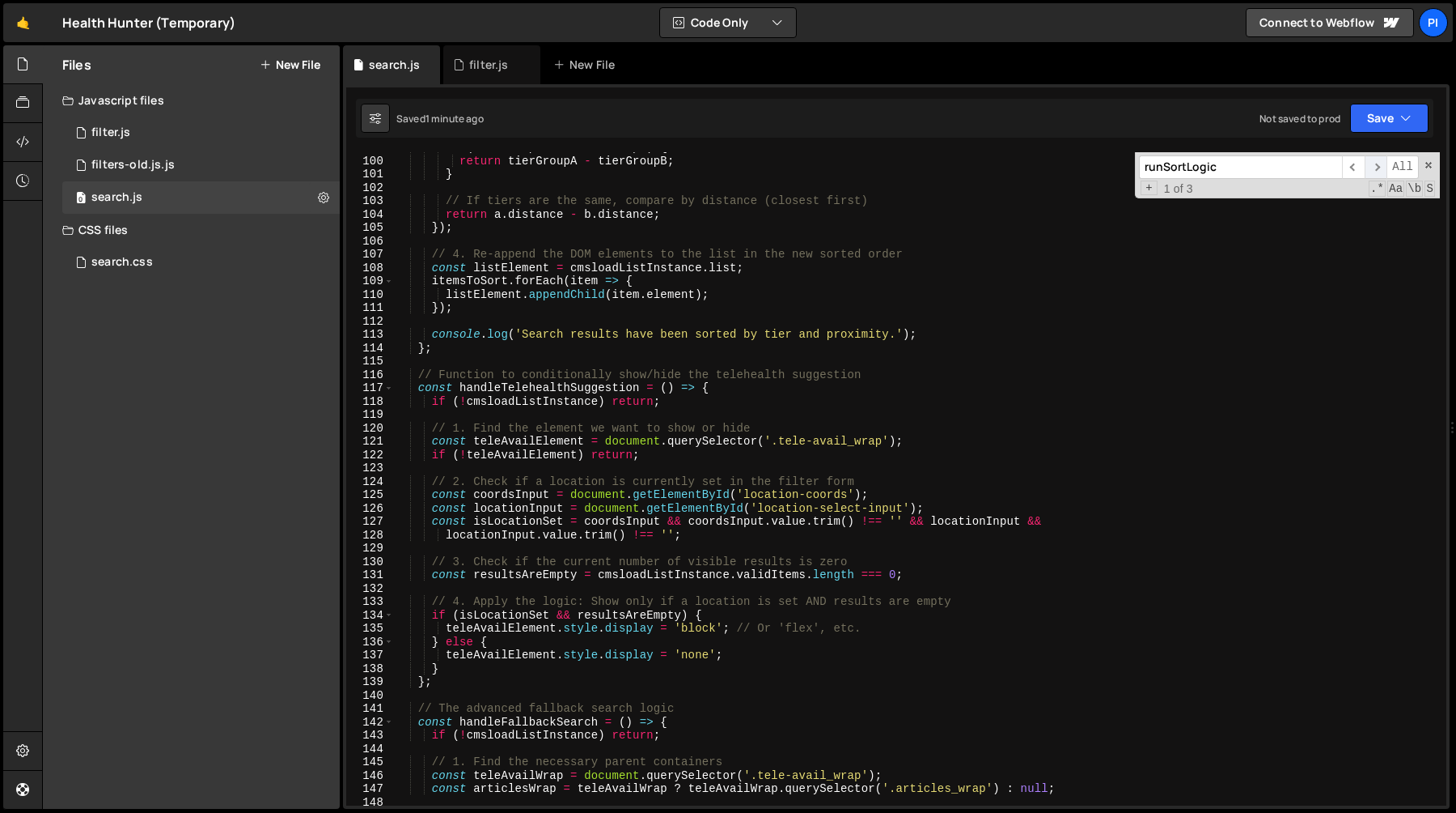
click at [1375, 169] on span "​" at bounding box center [1376, 167] width 23 height 24
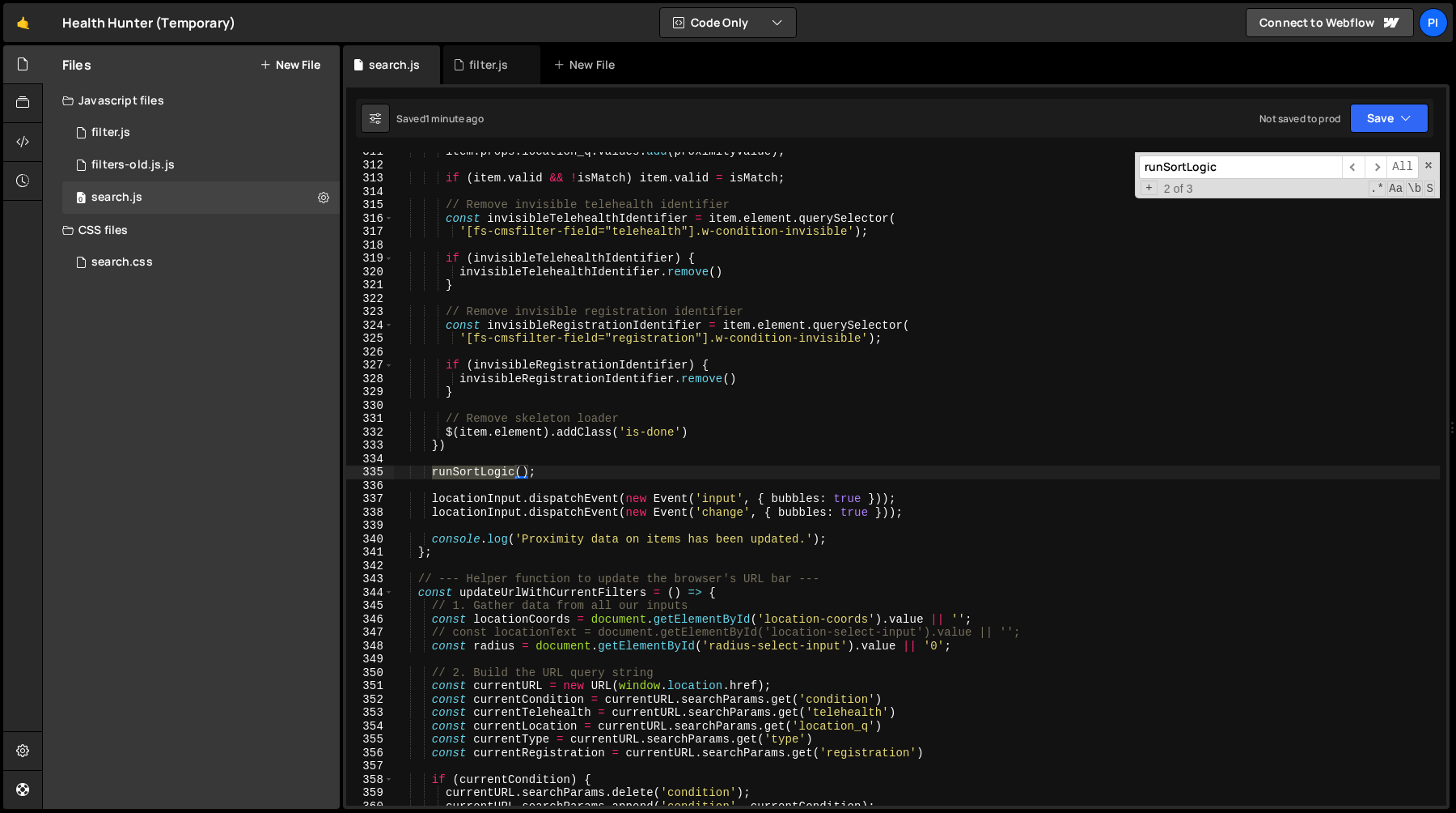
scroll to position [0, 9]
click at [678, 472] on div "item . props . location_q . values . add ( proximityValue ) ; if ( item . valid…" at bounding box center [917, 485] width 1046 height 680
click at [1379, 162] on span "​" at bounding box center [1376, 167] width 23 height 24
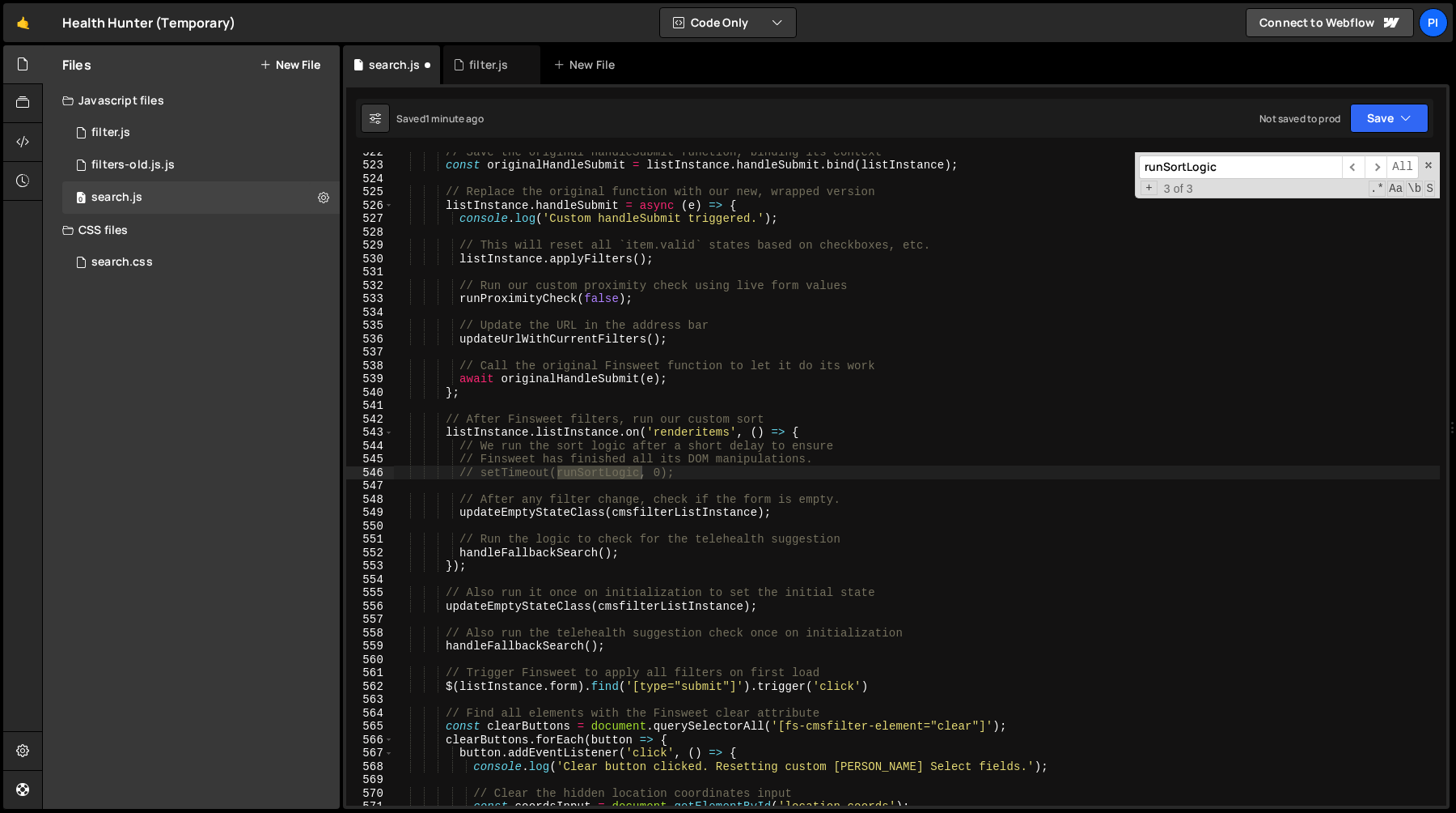
click at [676, 472] on div "// Save the original handleSubmit function, binding its context const originalH…" at bounding box center [917, 485] width 1046 height 680
click at [662, 471] on div "// Save the original handleSubmit function, binding its context const originalH…" at bounding box center [917, 485] width 1046 height 680
type textarea "// setTimeout(runSortLogic, 0);"
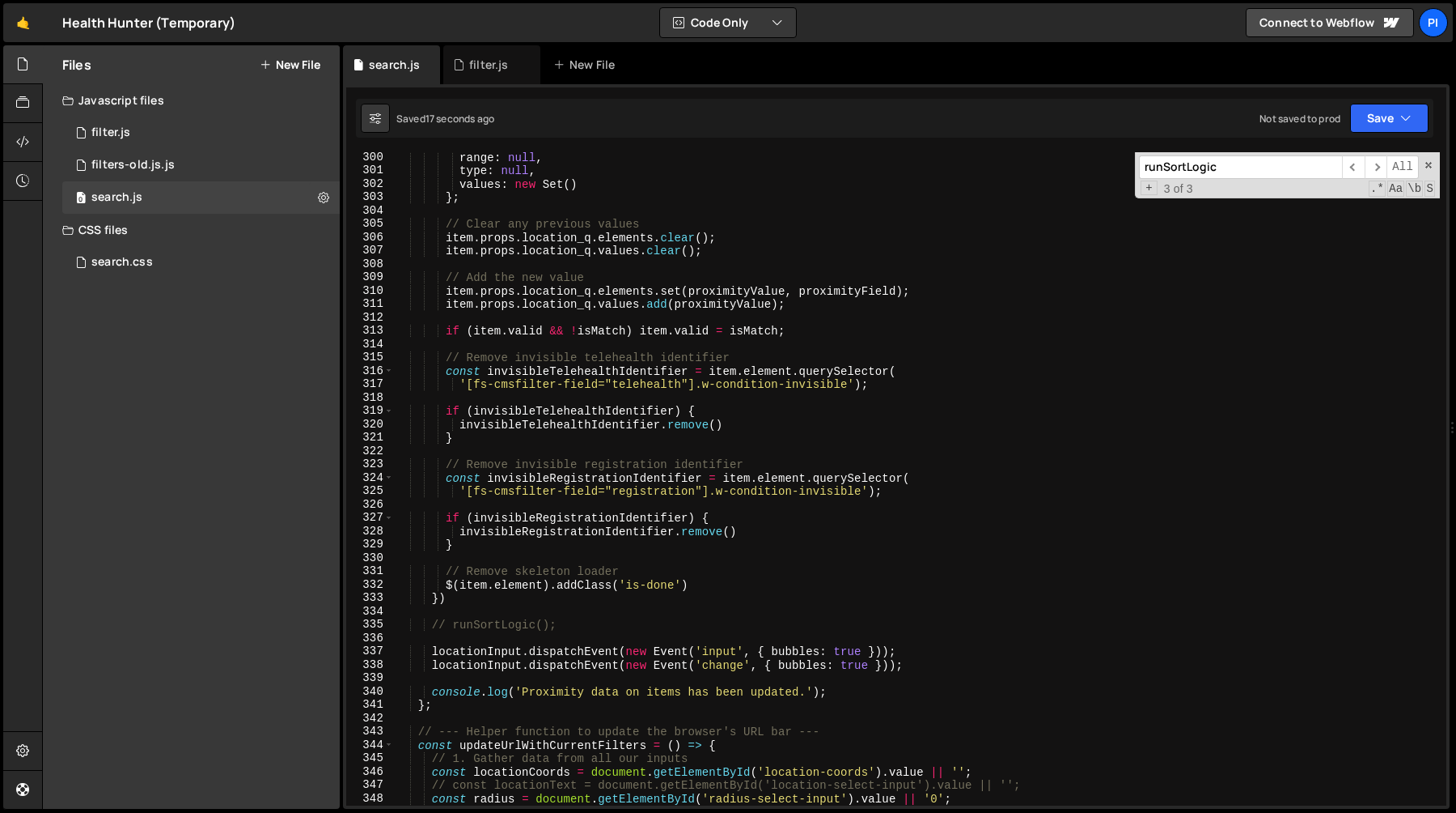
scroll to position [3975, 0]
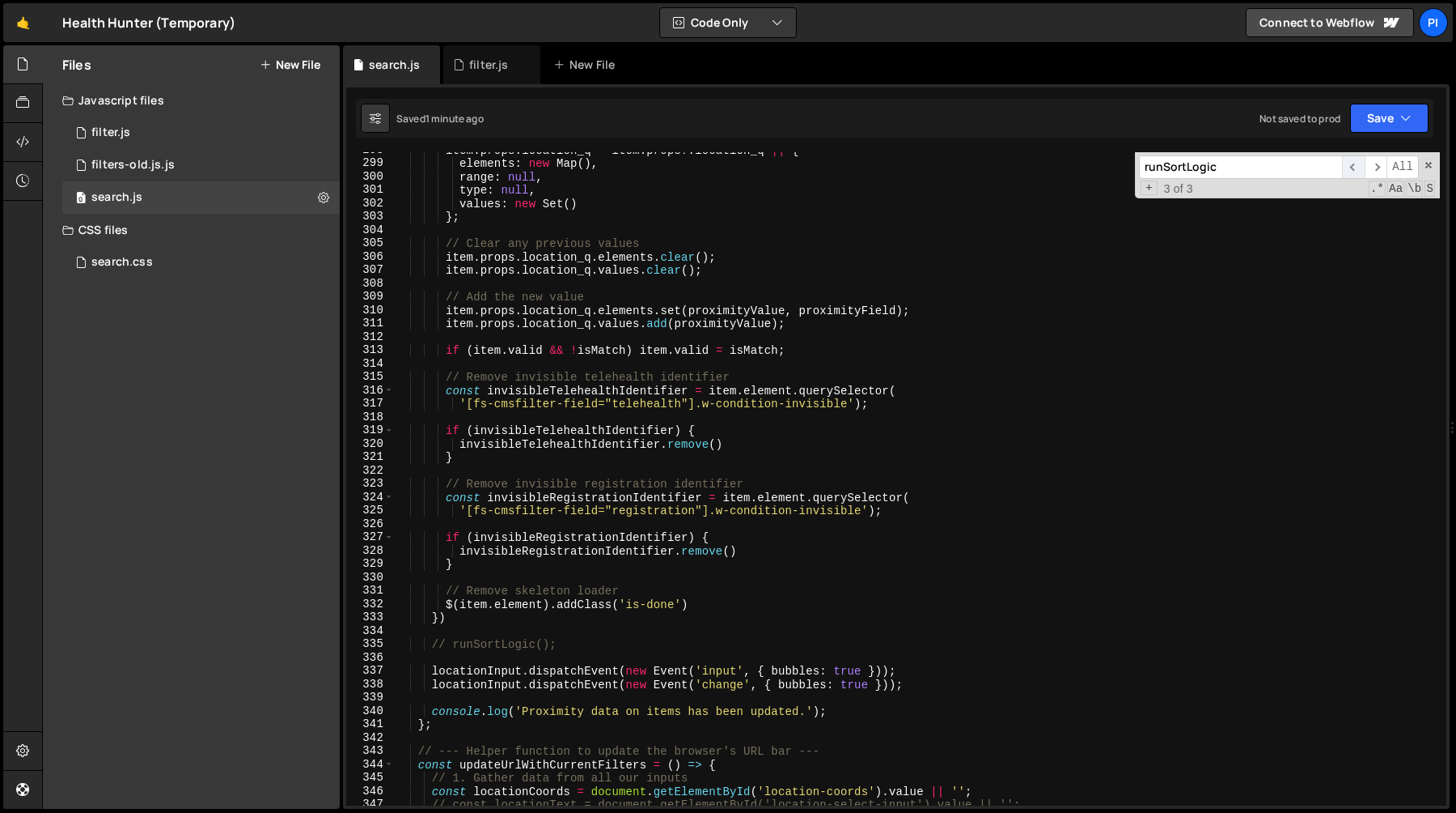
click at [1352, 162] on span "​" at bounding box center [1353, 167] width 23 height 24
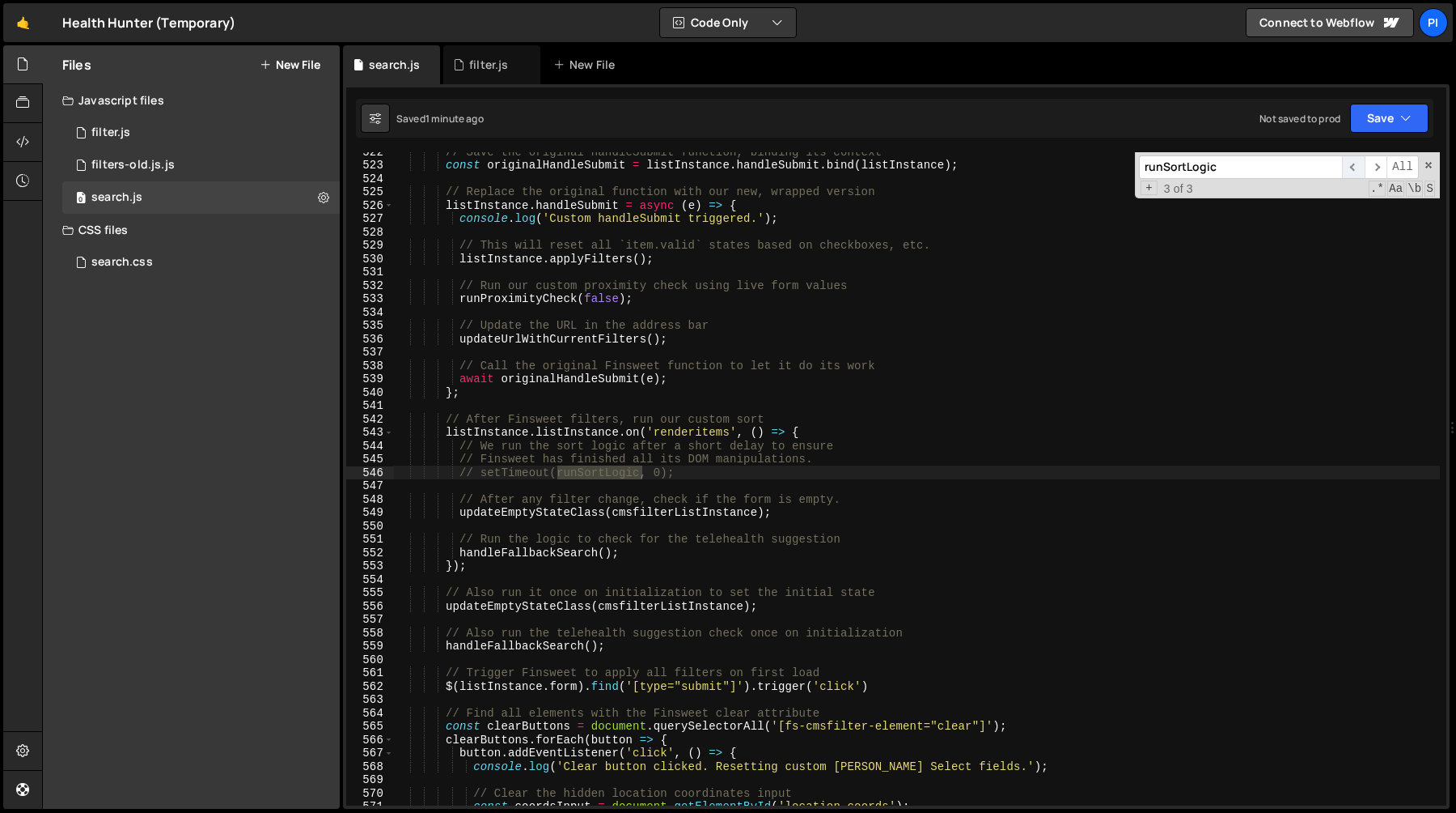
scroll to position [6965, 0]
click at [1352, 162] on span "​" at bounding box center [1353, 167] width 23 height 24
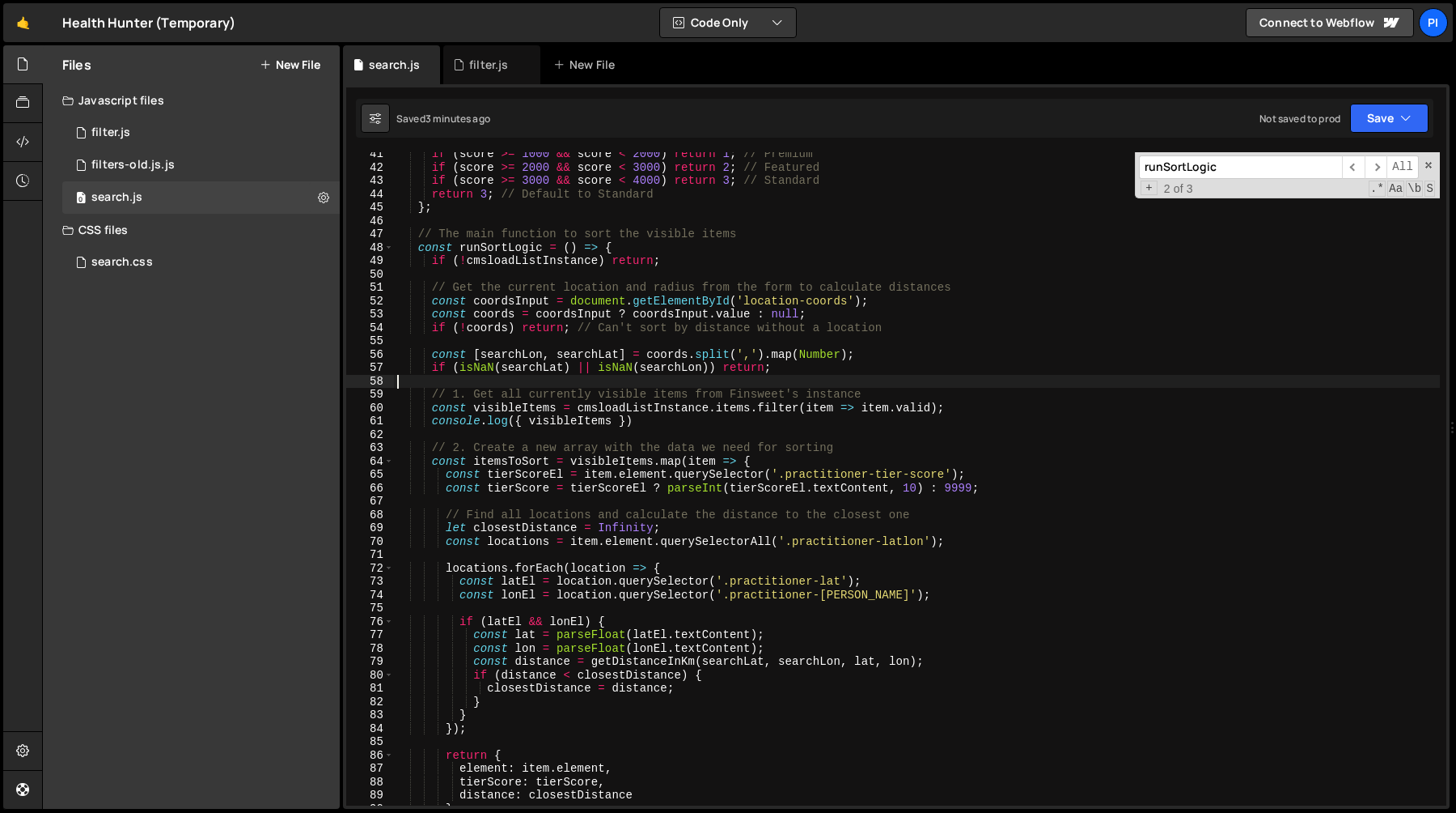
scroll to position [0, 0]
click at [532, 378] on div "if ( score >= 1000 && score < 2000 ) return 1 ; // Premium if ( score >= 2000 &…" at bounding box center [917, 487] width 1046 height 680
click at [906, 323] on div "if ( score >= 1000 && score < 2000 ) return 1 ; // Premium if ( score >= 2000 &…" at bounding box center [917, 487] width 1046 height 680
type textarea "if (!coords) return; // Can't sort by distance without a location"
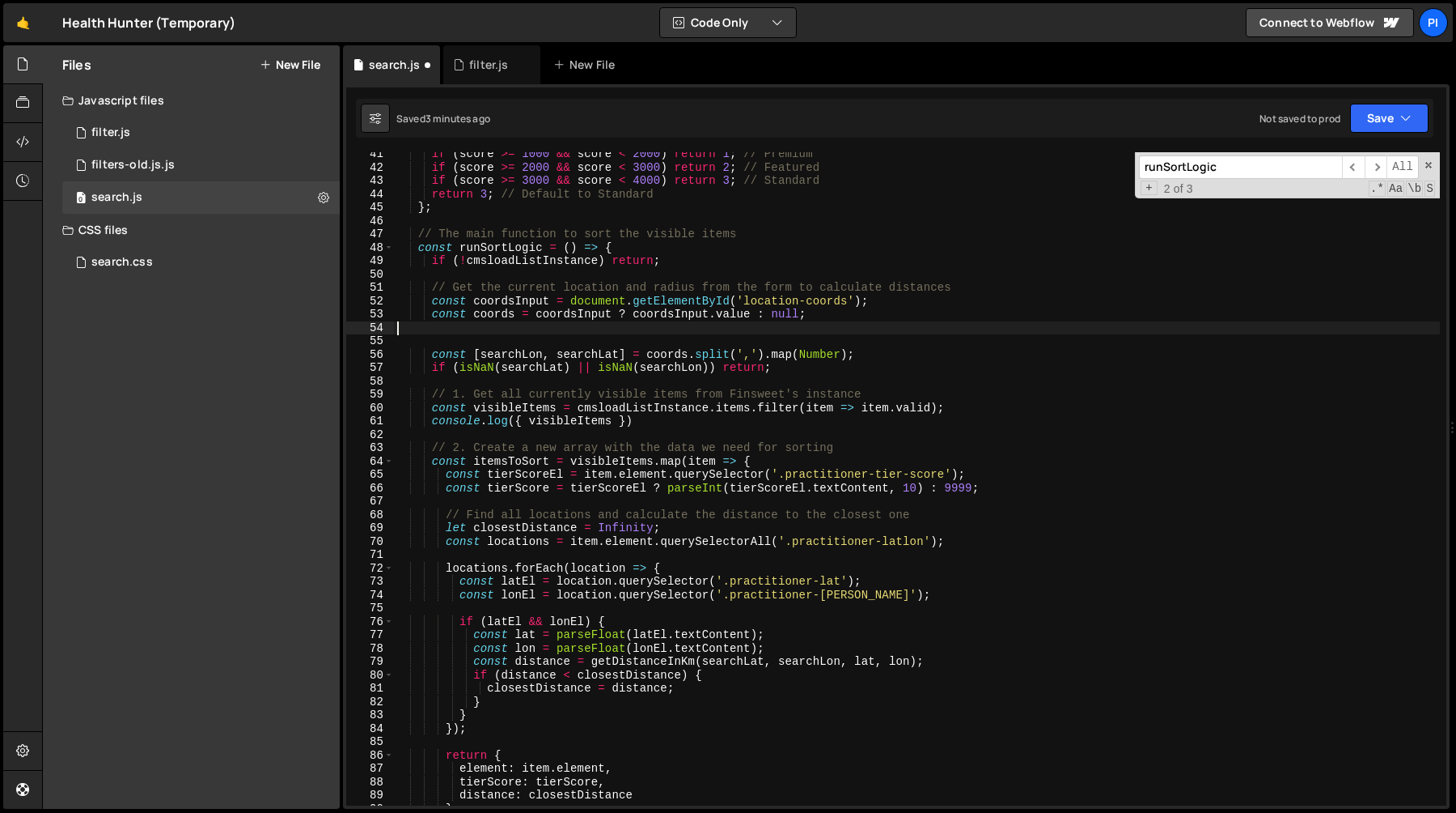
type textarea "const coords = coordsInput ? coordsInput.value : null;"
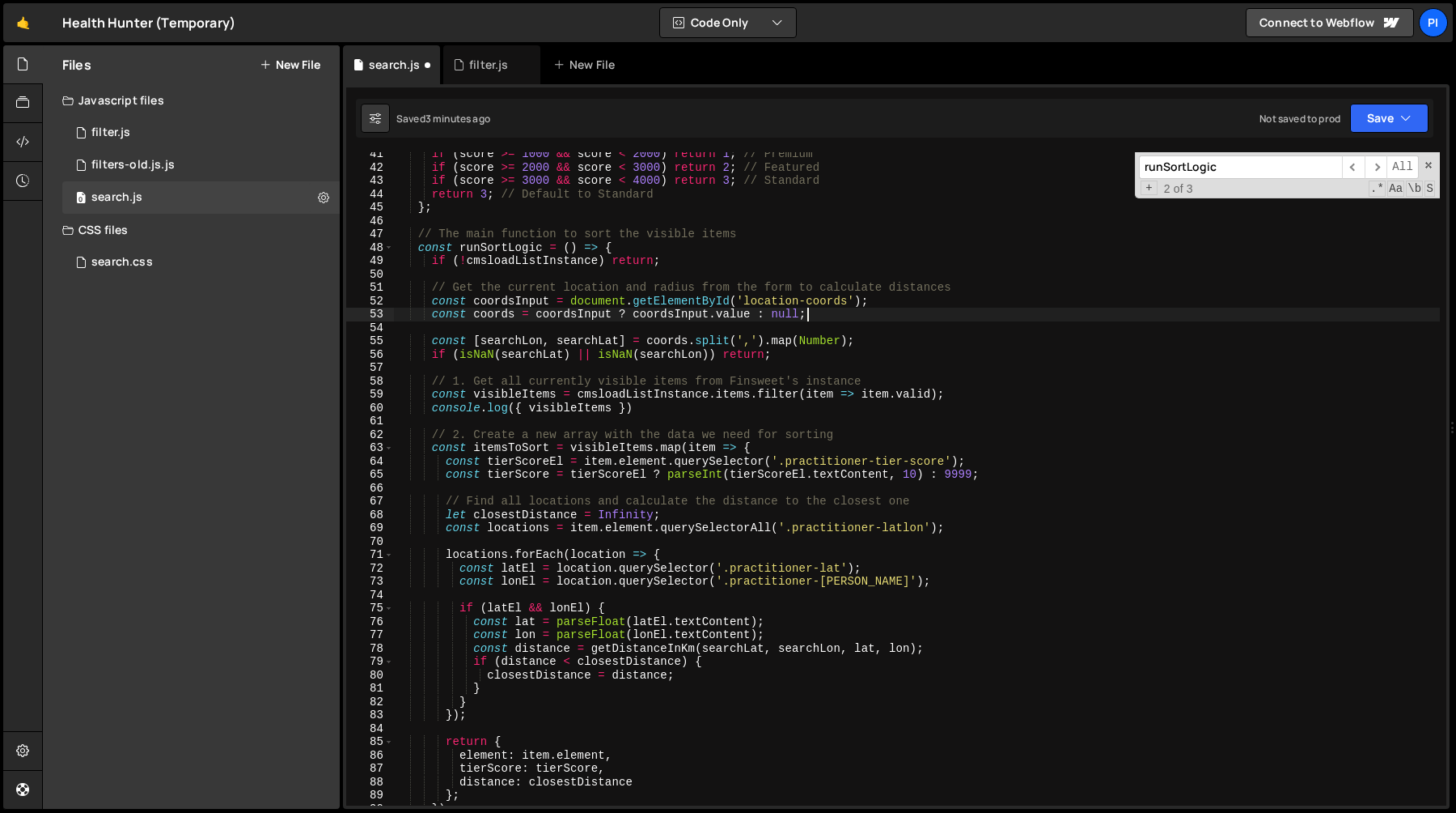
click at [761, 365] on div "if ( score >= 1000 && score < 2000 ) return 1 ; // Premium if ( score >= 2000 &…" at bounding box center [917, 487] width 1046 height 680
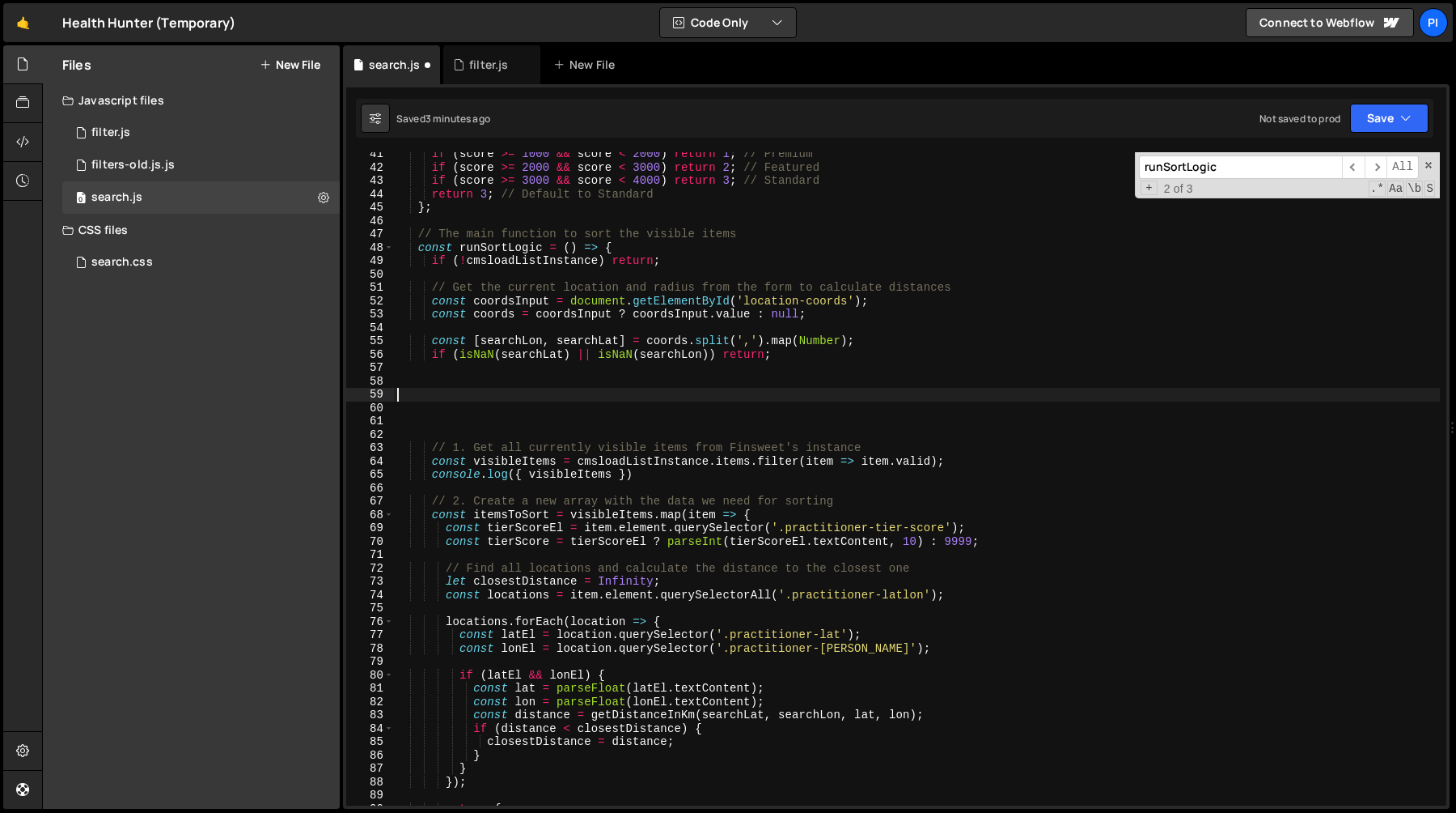
paste textarea "};"
type textarea "};"
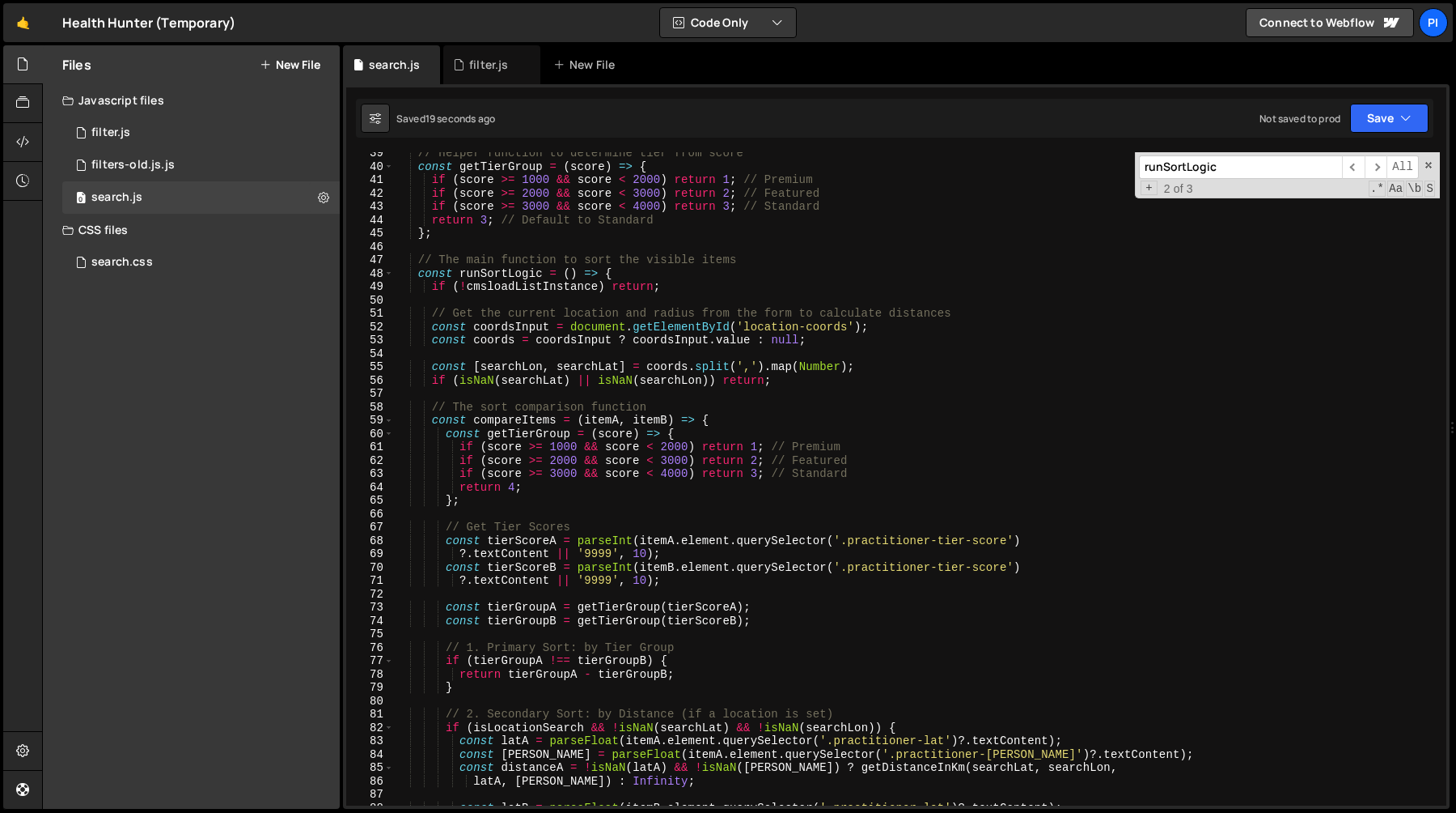
scroll to position [513, 0]
click at [649, 367] on div "// Helper function to determine tier from score const getTierGroup = ( score ) …" at bounding box center [917, 486] width 1046 height 680
click at [424, 364] on div "// Helper function to determine tier from score const getTierGroup = ( score ) …" at bounding box center [917, 486] width 1046 height 680
click at [801, 381] on div "// Helper function to determine tier from score const getTierGroup = ( score ) …" at bounding box center [917, 486] width 1046 height 680
type textarea "const [searchLon, searchLat] = coords.split(',').map(Number); if (isNaN(searchL…"
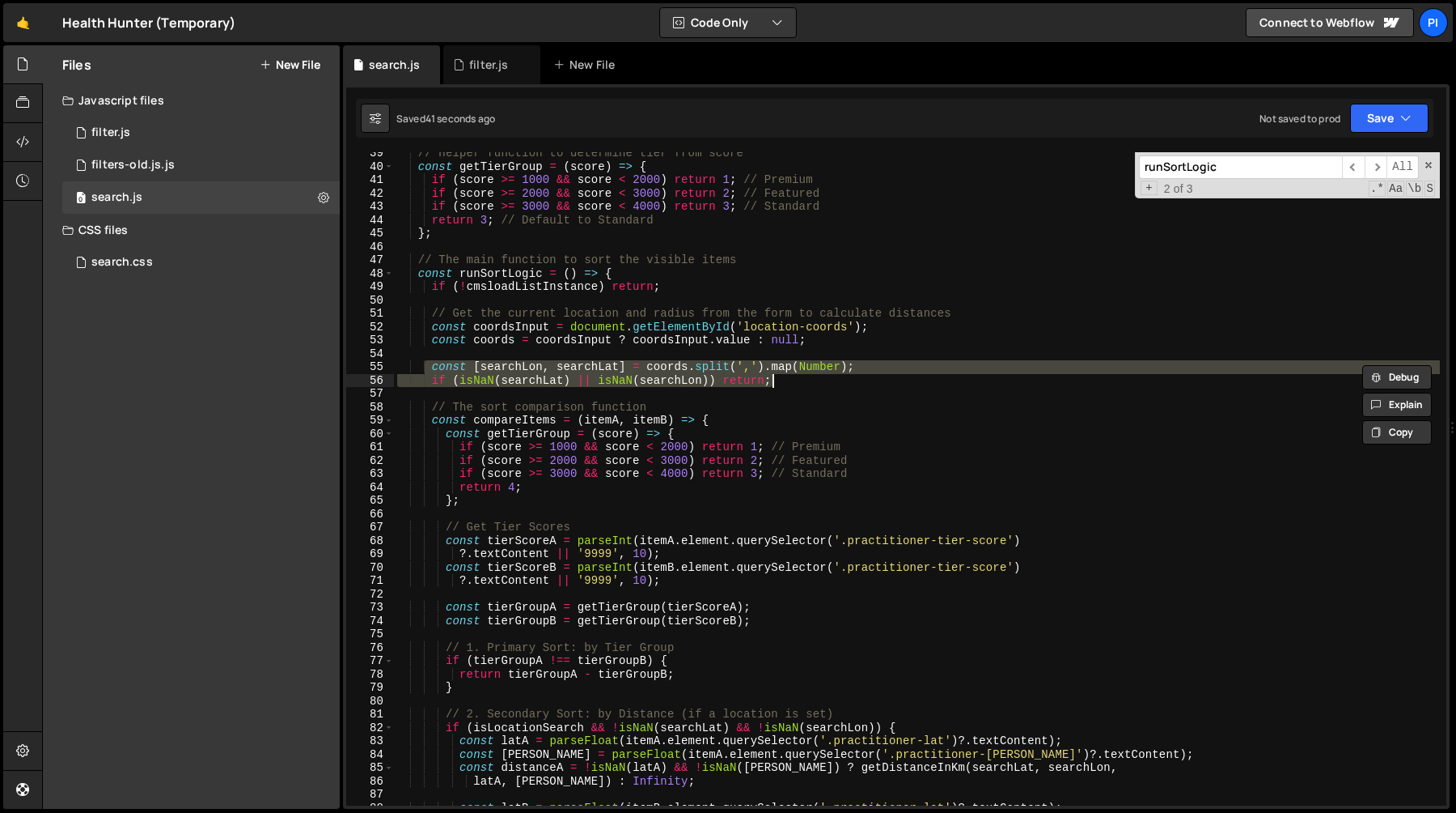
paste textarea
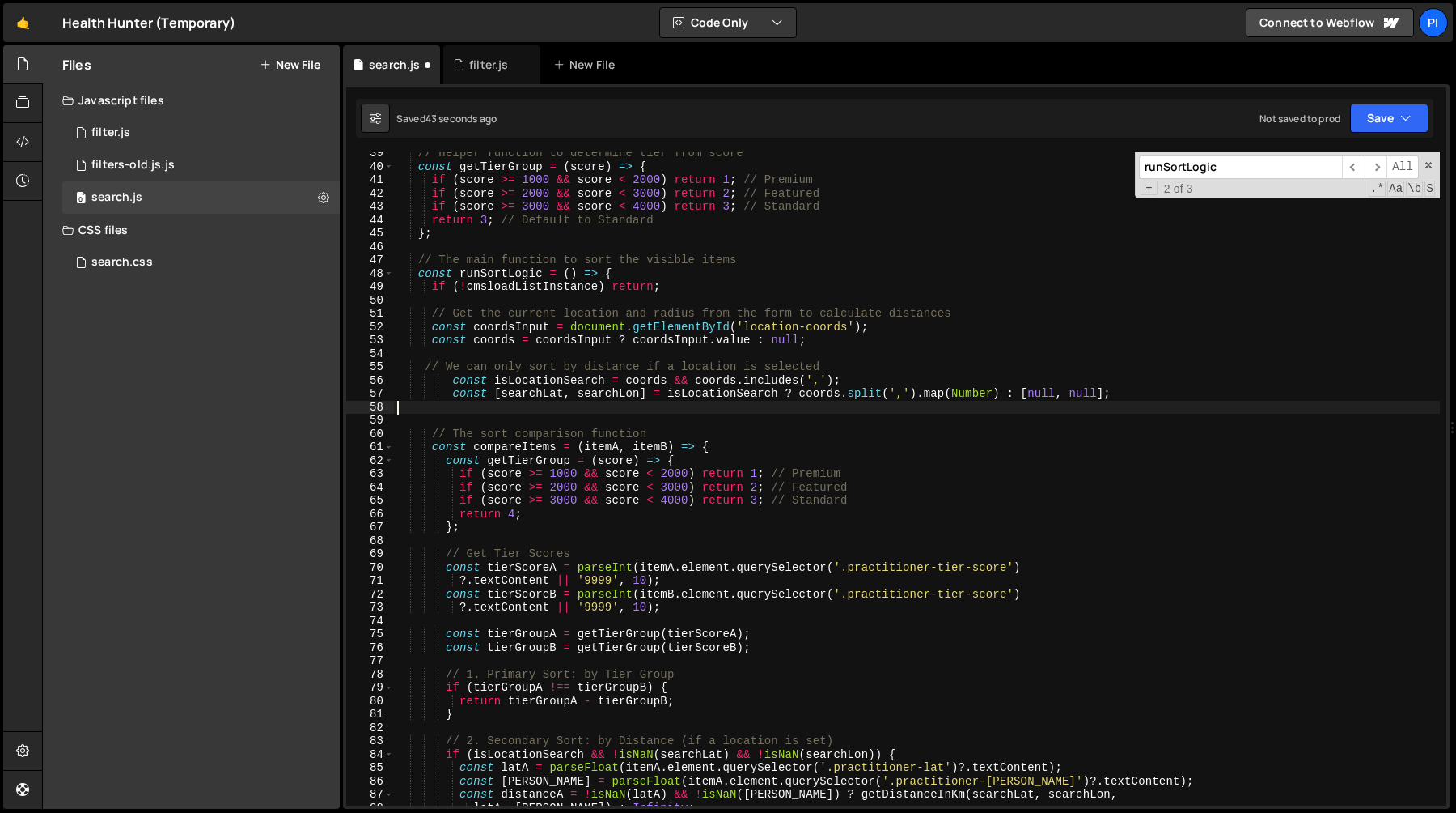
click at [533, 398] on div "// Helper function to determine tier from score const getTierGroup = ( score ) …" at bounding box center [917, 486] width 1046 height 680
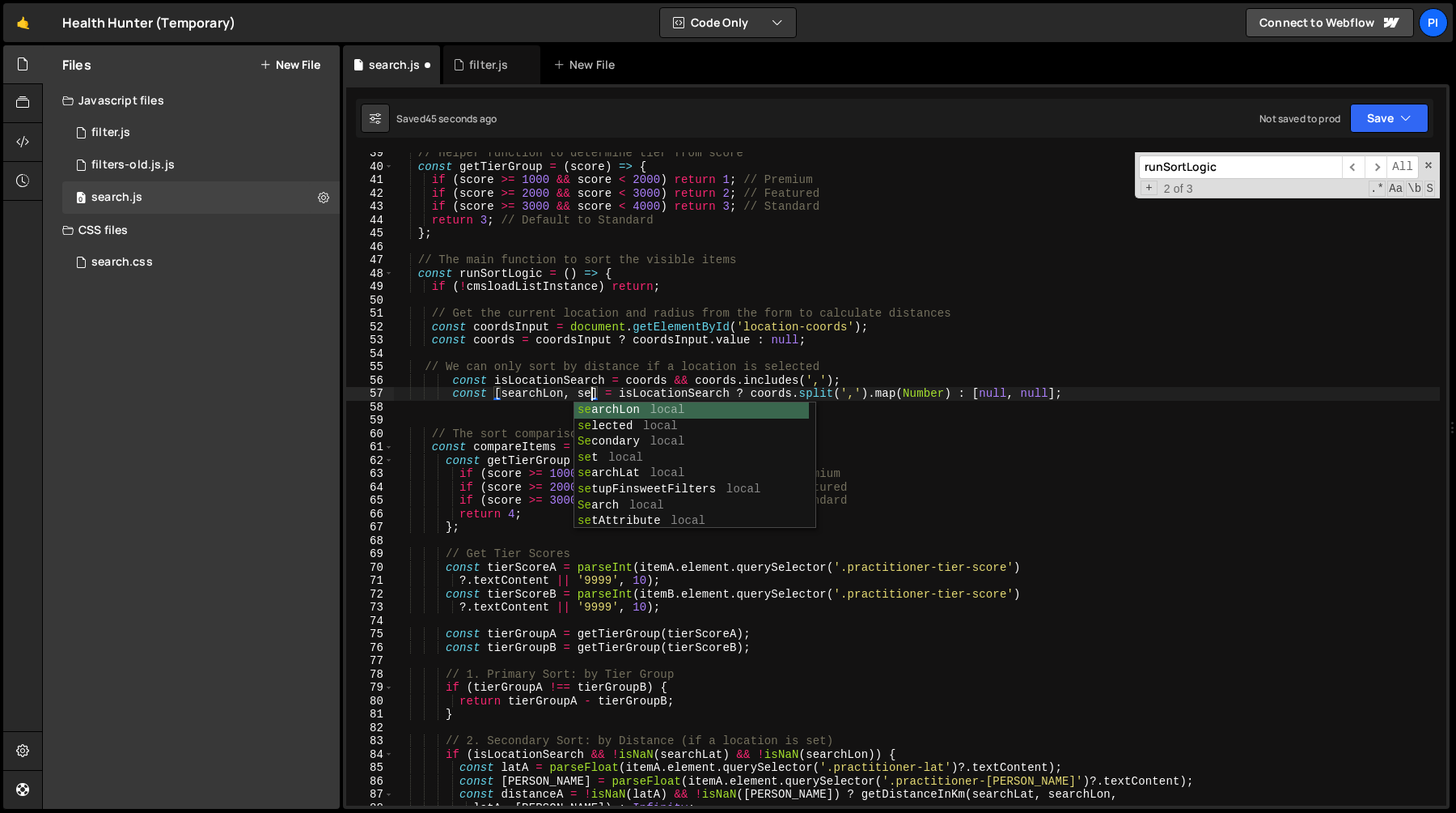
scroll to position [0, 14]
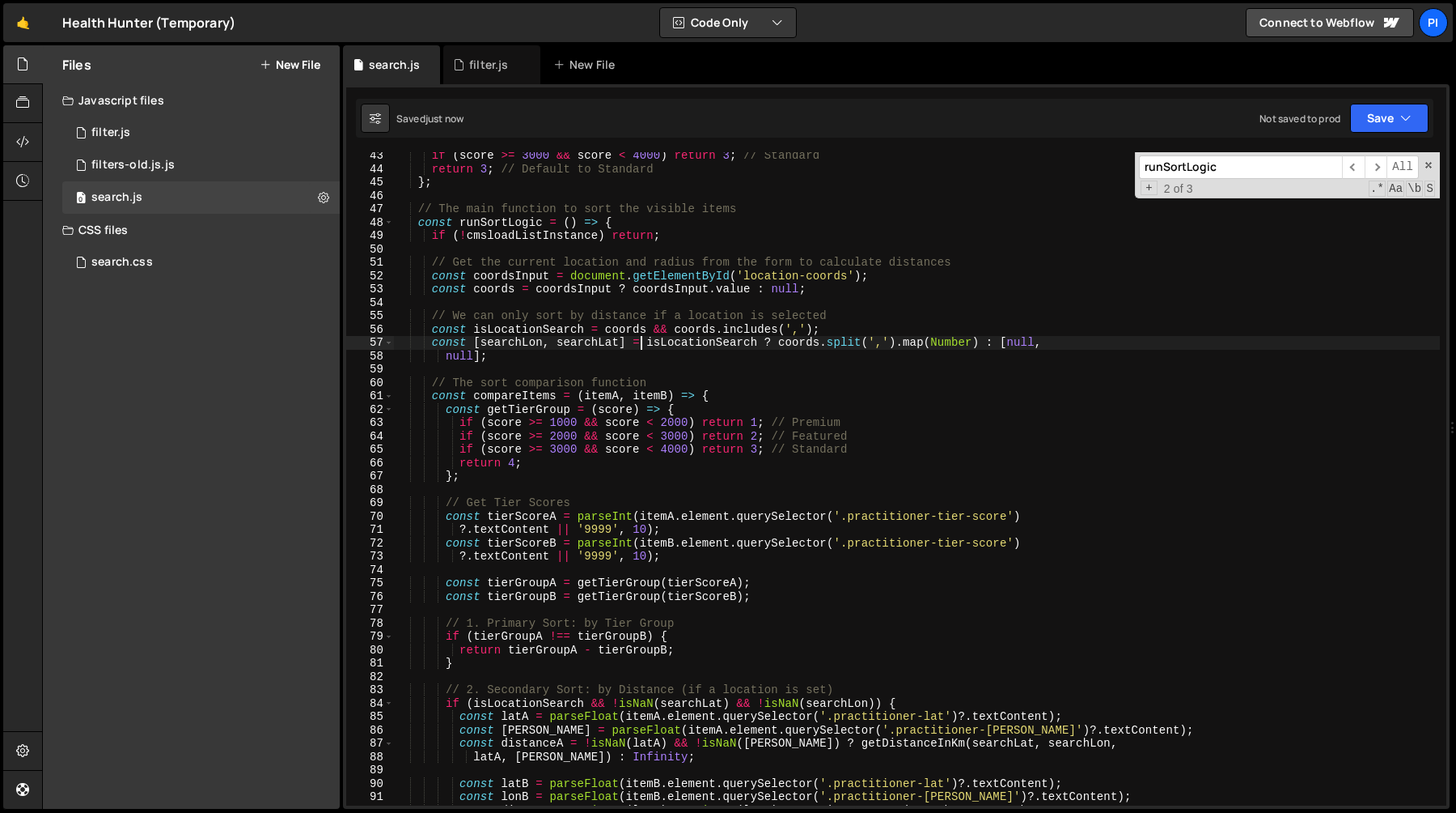
click at [574, 380] on div "if ( score >= 3000 && score < 4000 ) return 3 ; // Standard return 3 ; // Defau…" at bounding box center [917, 489] width 1046 height 680
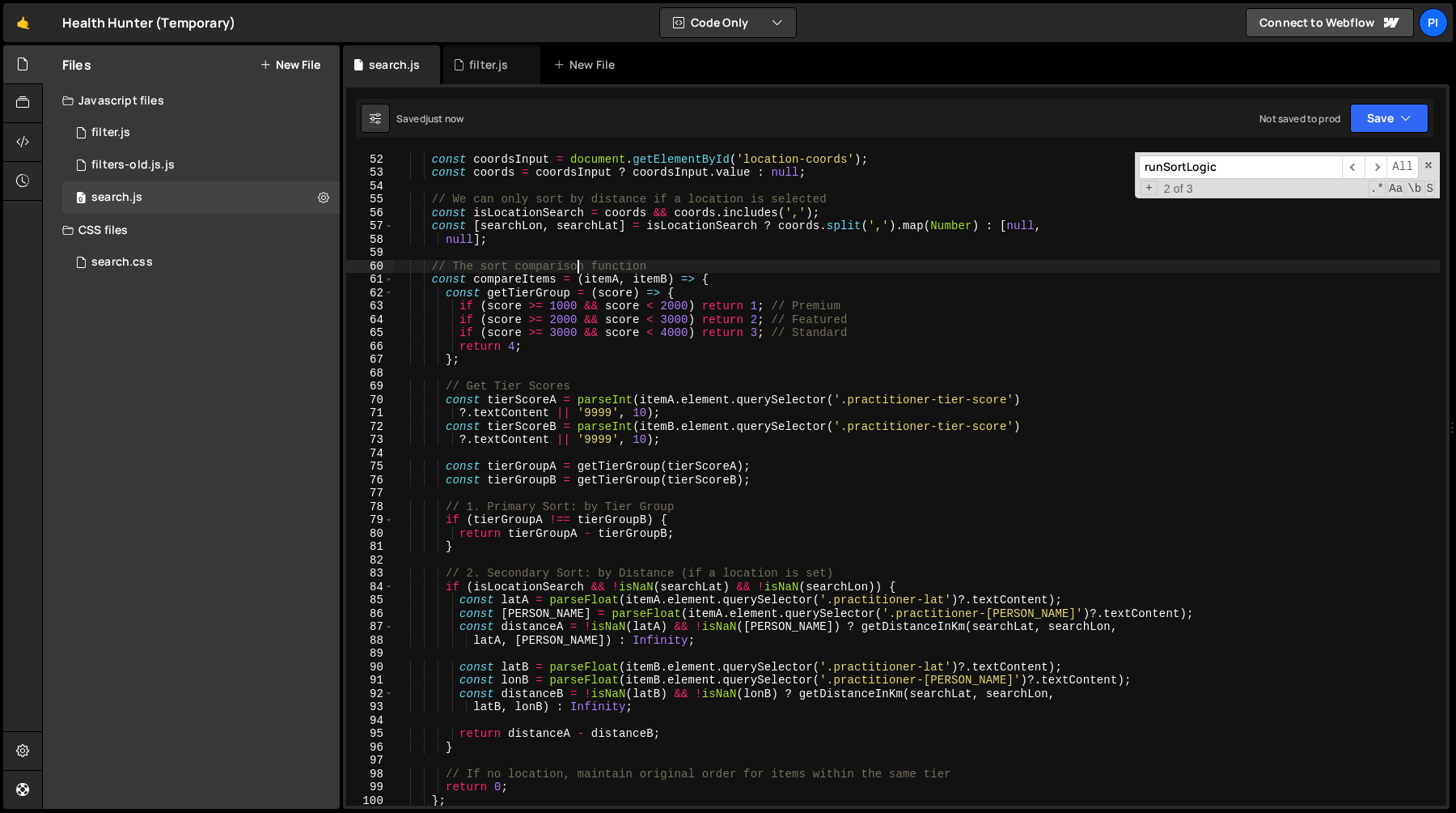
click at [555, 276] on div "// Get the current location and radius from the form to calculate distances con…" at bounding box center [917, 479] width 1046 height 680
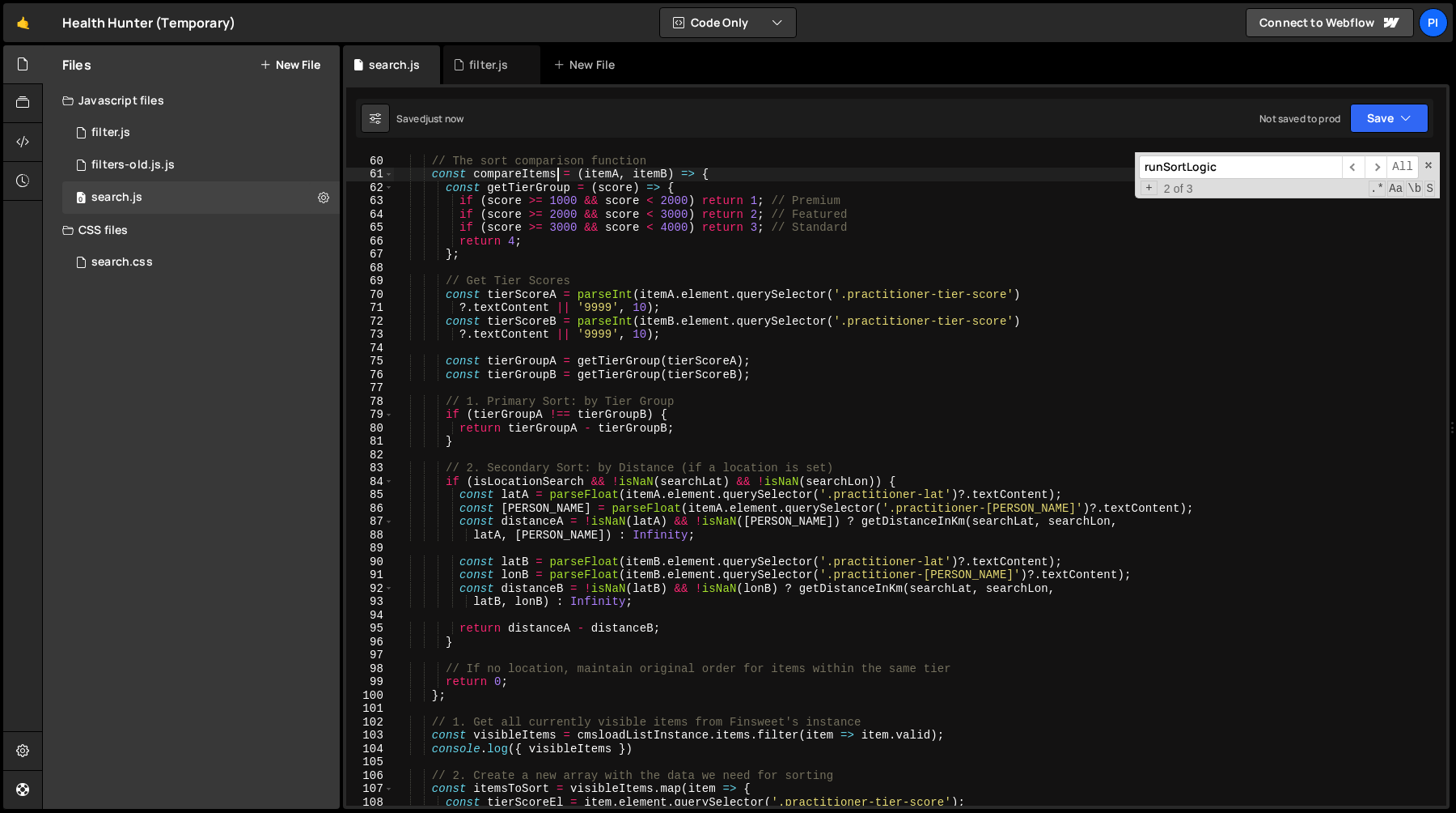
scroll to position [847, 0]
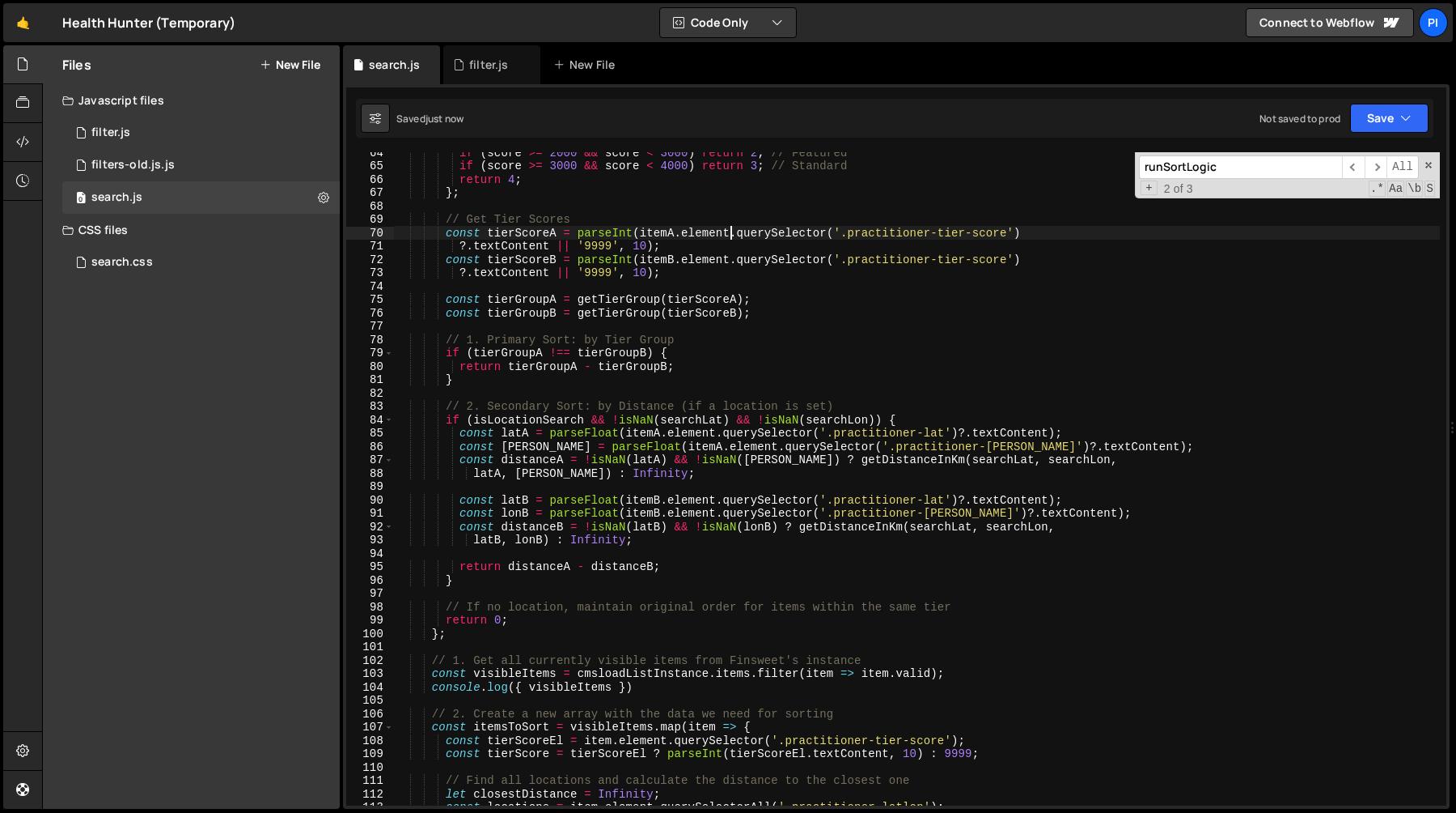
click at [732, 235] on div "if ( score >= 2000 && score < 3000 ) return 2 ; // Featured if ( score >= 3000 …" at bounding box center [917, 486] width 1046 height 680
click at [683, 279] on div "if ( score >= 2000 && score < 3000 ) return 2 ; // Featured if ( score >= 3000 …" at bounding box center [917, 486] width 1046 height 680
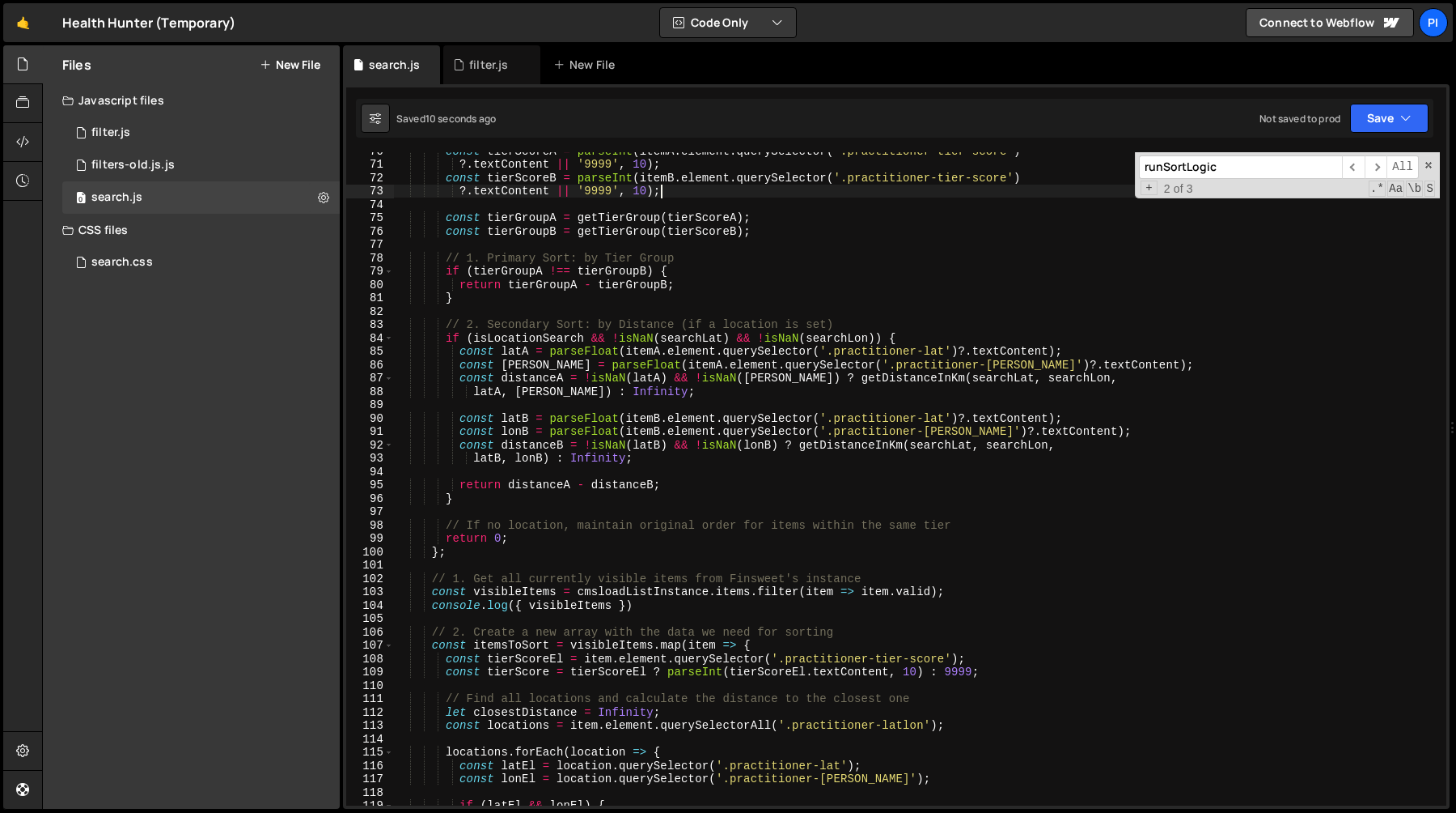
scroll to position [936, 0]
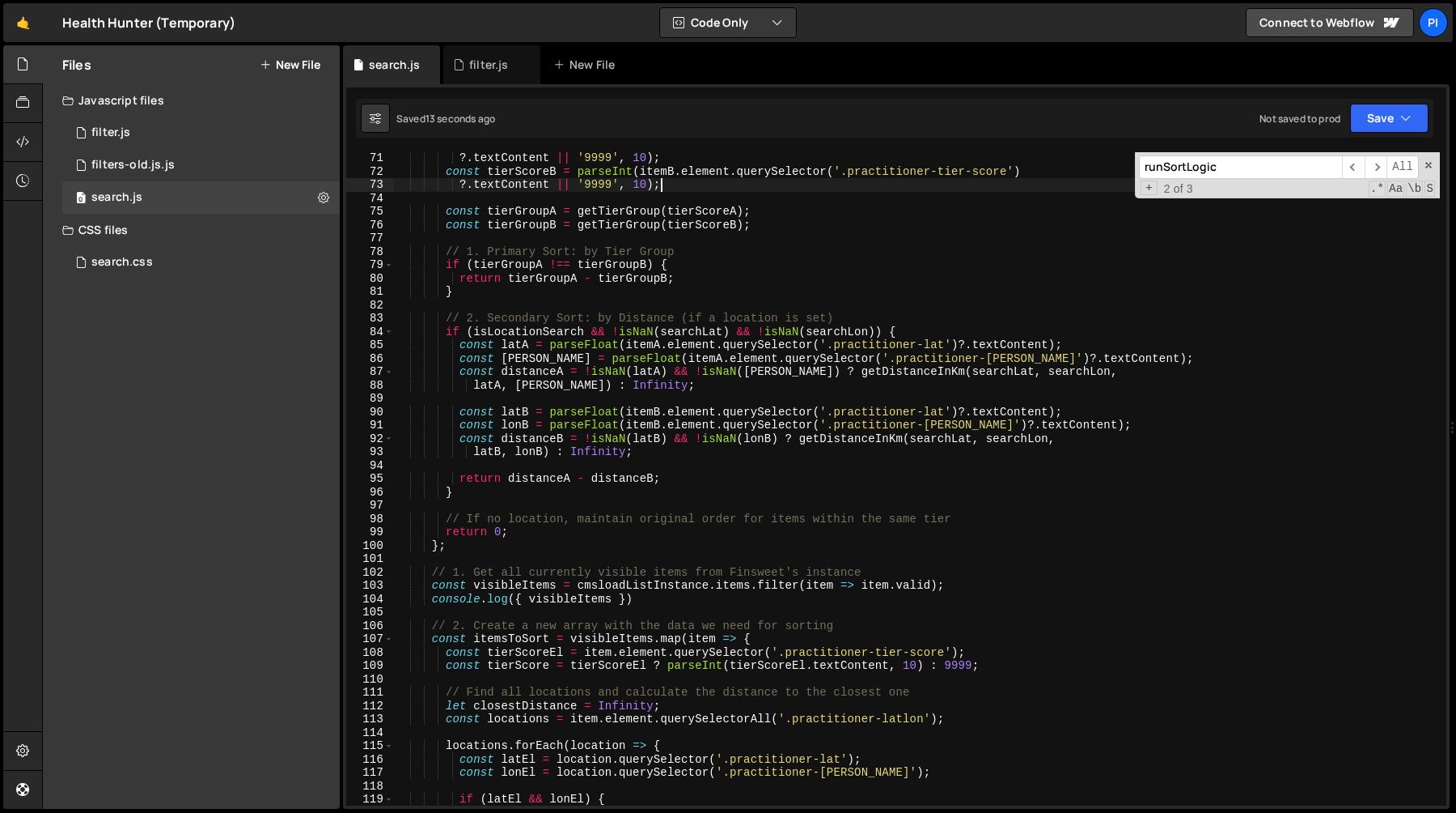
click at [549, 370] on div "?. textContent || '9999' , 10 ) ; const tierScoreB = parseInt ( itemB . element…" at bounding box center [917, 491] width 1046 height 680
type textarea "const distanceA = !isNaN(latA) && !isNaN(lonA) ? getDistanceInKm(searchLat, sea…"
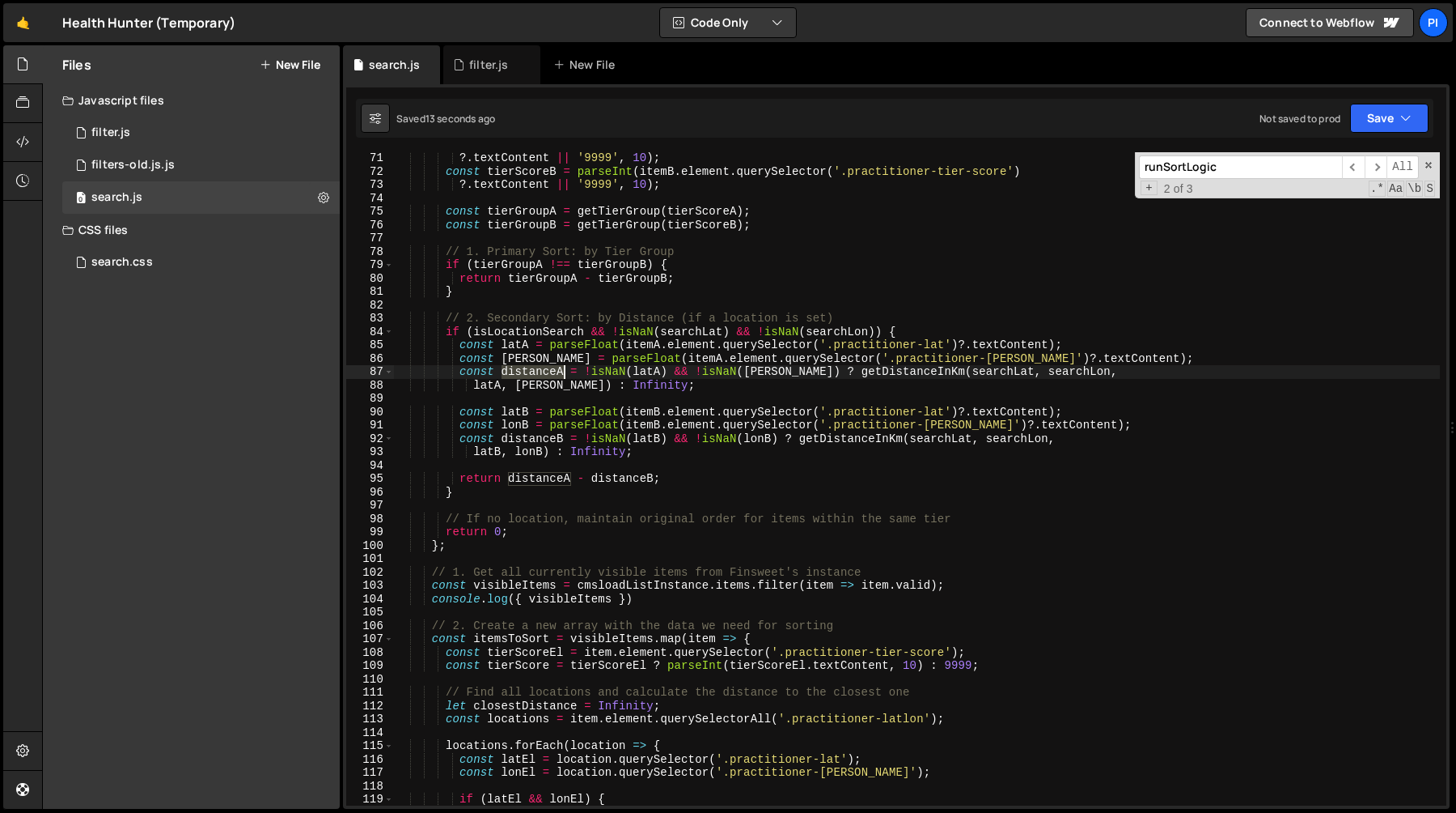
click at [549, 370] on div "?. textContent || '9999' , 10 ) ; const tierScoreB = parseInt ( itemB . element…" at bounding box center [917, 491] width 1046 height 680
click at [612, 376] on div "?. textContent || '9999' , 10 ) ; const tierScoreB = parseInt ( itemB . element…" at bounding box center [917, 491] width 1046 height 680
click at [726, 393] on div "?. textContent || '9999' , 10 ) ; const tierScoreB = parseInt ( itemB . element…" at bounding box center [917, 491] width 1046 height 680
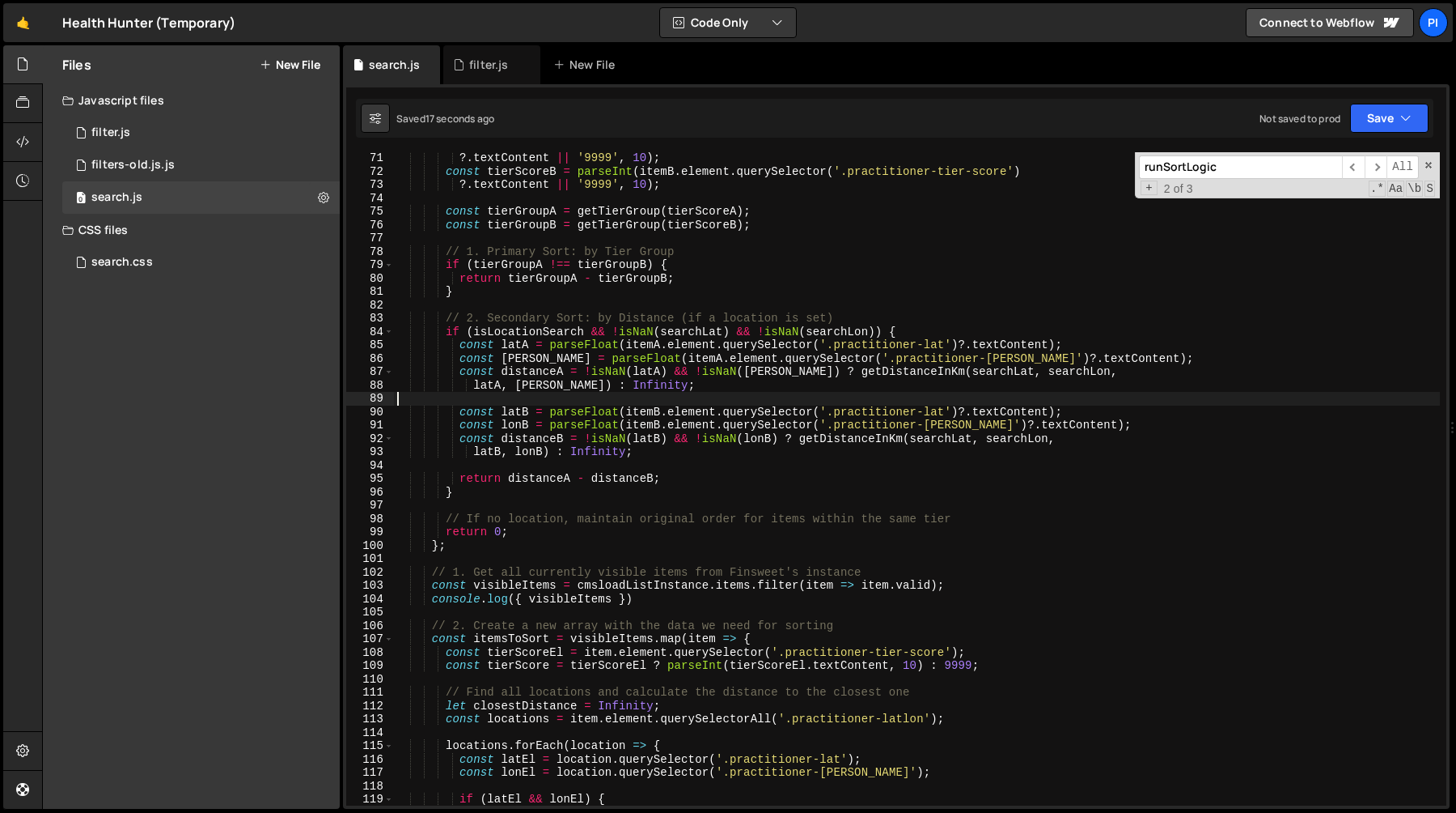
scroll to position [0, 0]
click at [702, 384] on div "?. textContent || '9999' , 10 ) ; const tierScoreB = parseInt ( itemB . element…" at bounding box center [917, 491] width 1046 height 680
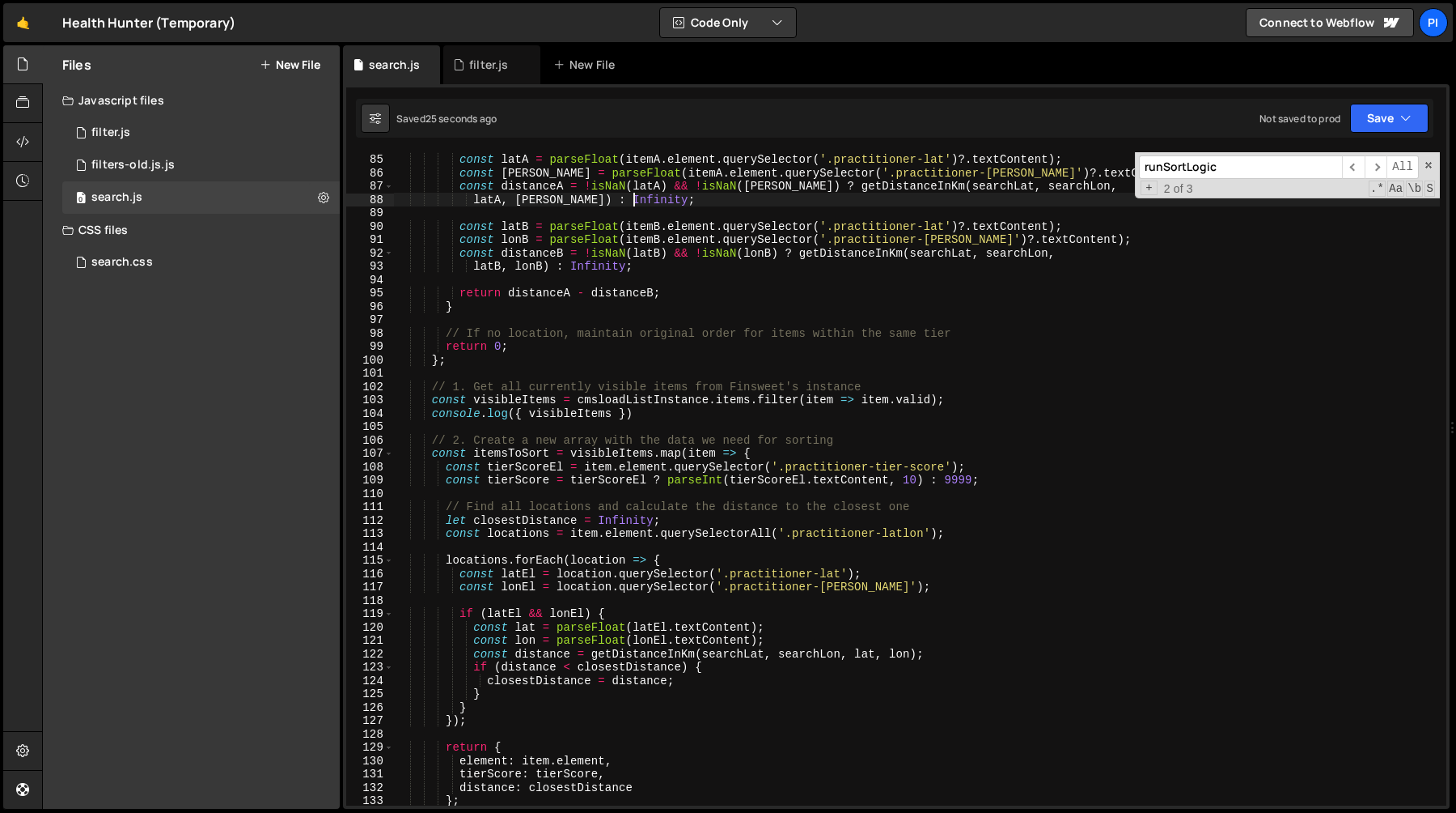
scroll to position [1121, 0]
click at [444, 539] on div "if ( isLocationSearch && ! isNaN ( searchLat ) && ! isNaN ( searchLon )) { cons…" at bounding box center [917, 479] width 1046 height 680
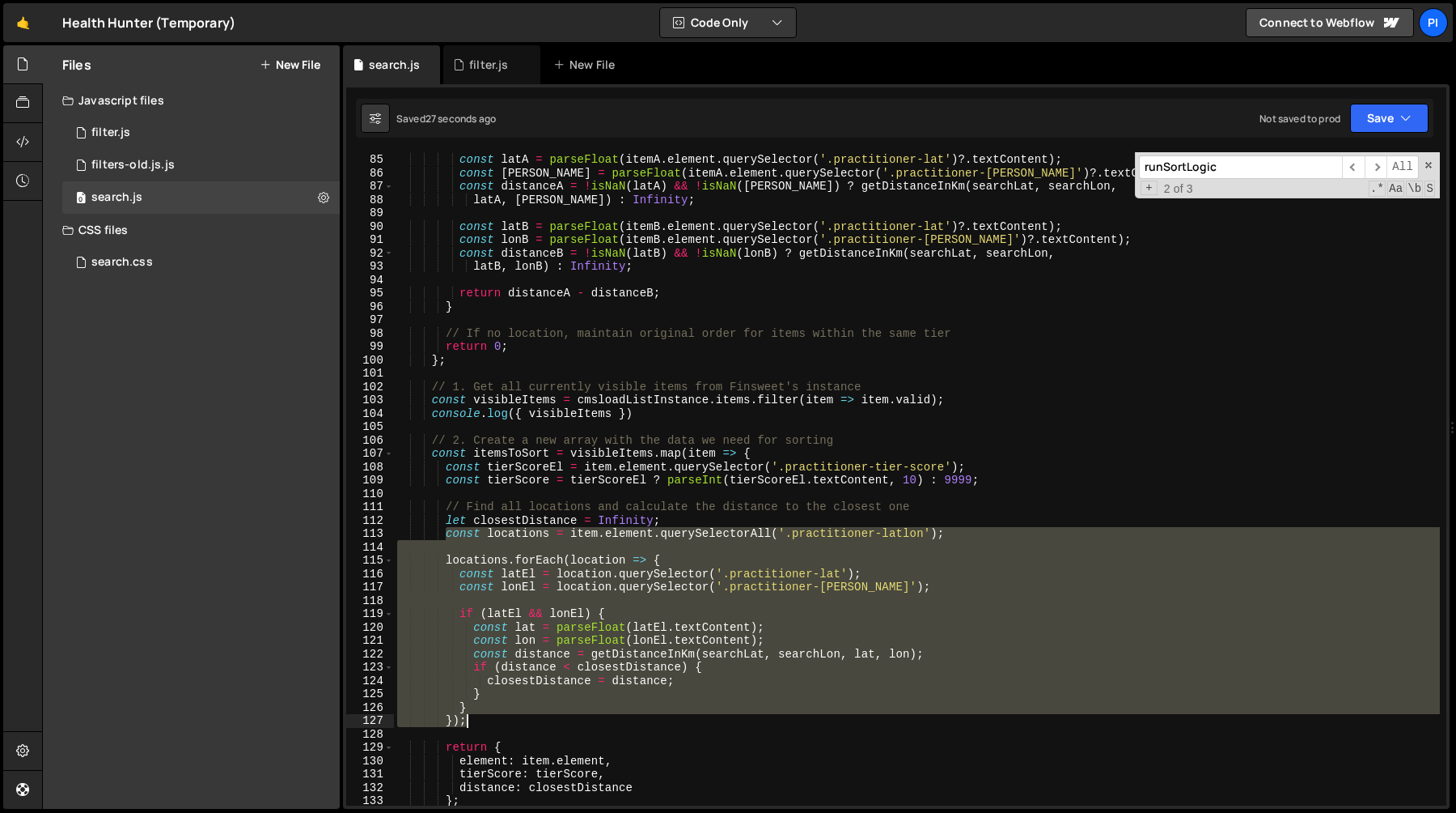
click at [476, 715] on div "if ( isLocationSearch && ! isNaN ( searchLat ) && ! isNaN ( searchLon )) { cons…" at bounding box center [917, 479] width 1046 height 680
click at [462, 614] on div "if ( isLocationSearch && ! isNaN ( searchLat ) && ! isNaN ( searchLon )) { cons…" at bounding box center [917, 479] width 1046 height 653
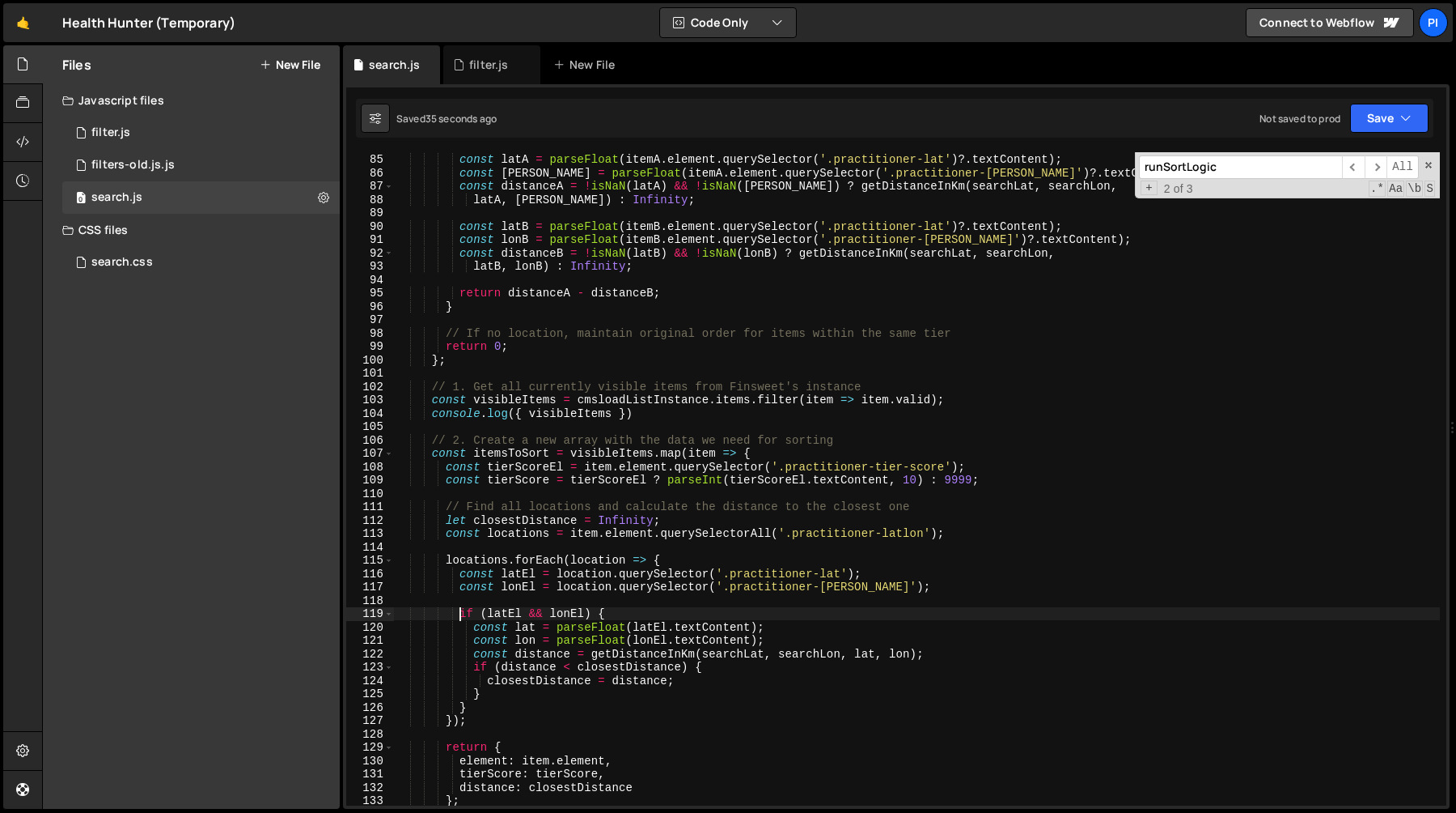
click at [495, 702] on div "if ( isLocationSearch && ! isNaN ( searchLat ) && ! isNaN ( searchLon )) { cons…" at bounding box center [917, 479] width 1046 height 680
type textarea "} }"
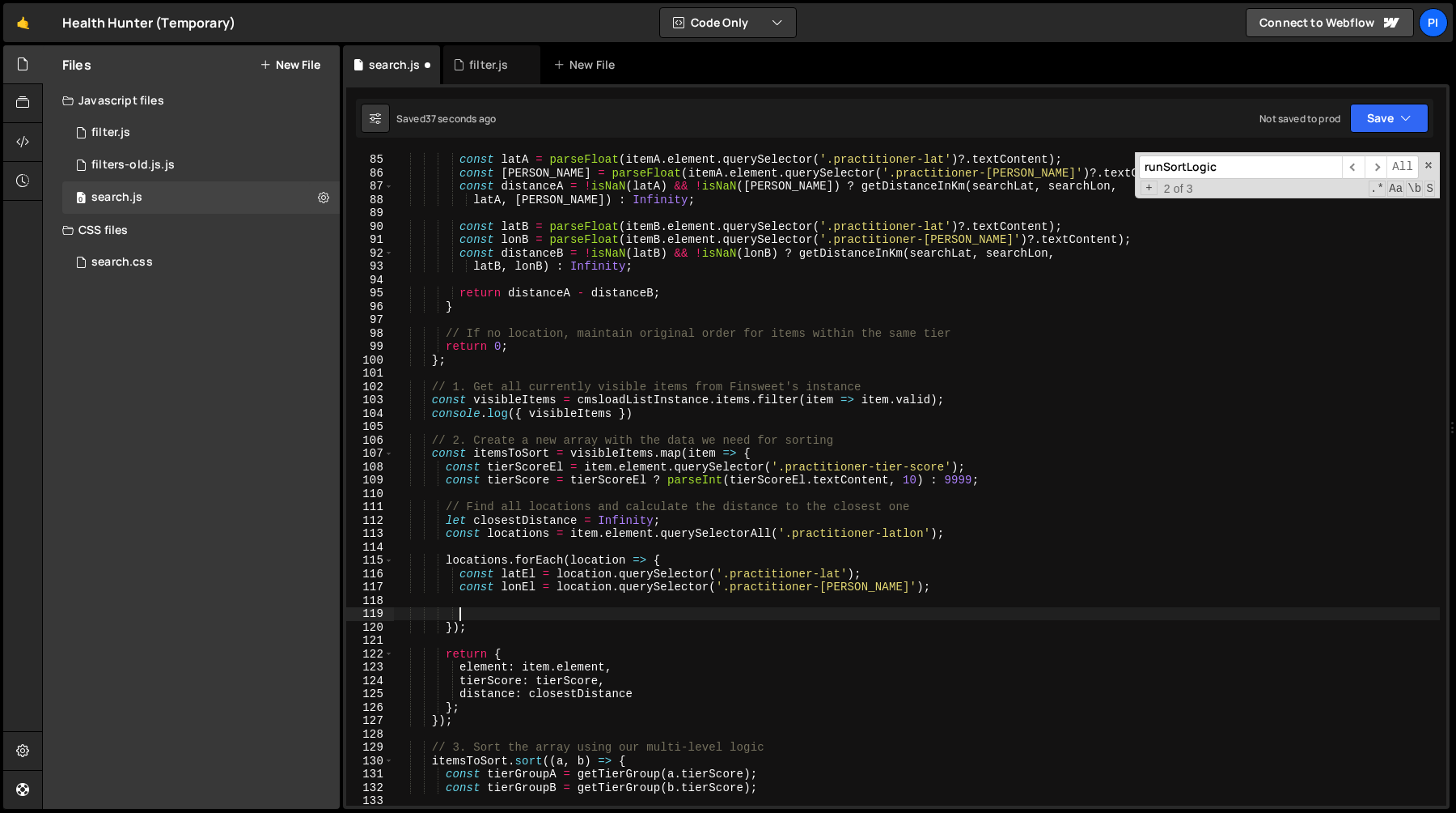
click at [480, 638] on div "if ( isLocationSearch && ! isNaN ( searchLat ) && ! isNaN ( searchLon )) { cons…" at bounding box center [917, 479] width 1046 height 680
click at [442, 531] on div "if ( isLocationSearch && ! isNaN ( searchLat ) && ! isNaN ( searchLon )) { cons…" at bounding box center [917, 479] width 1046 height 680
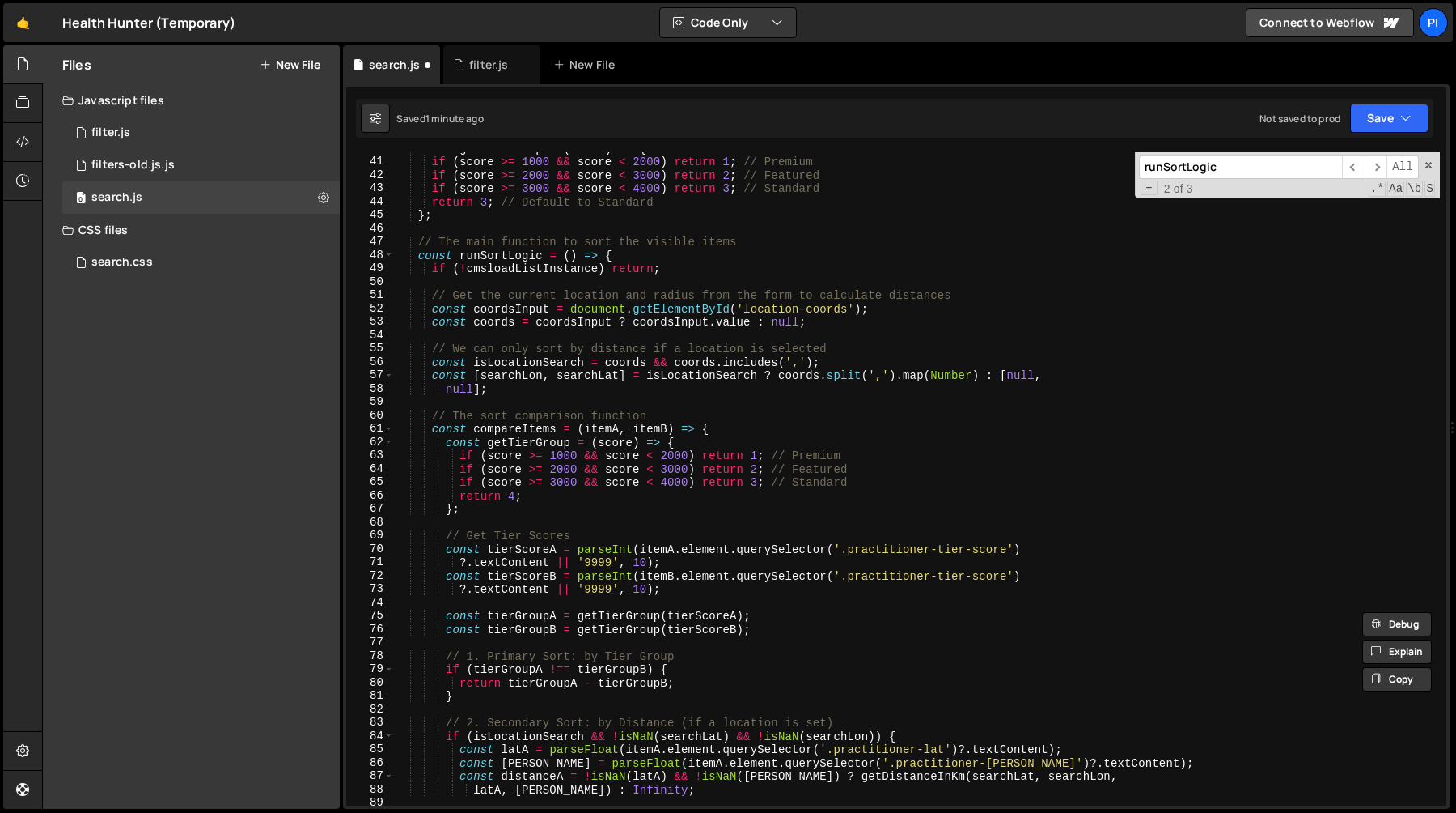
scroll to position [525, 0]
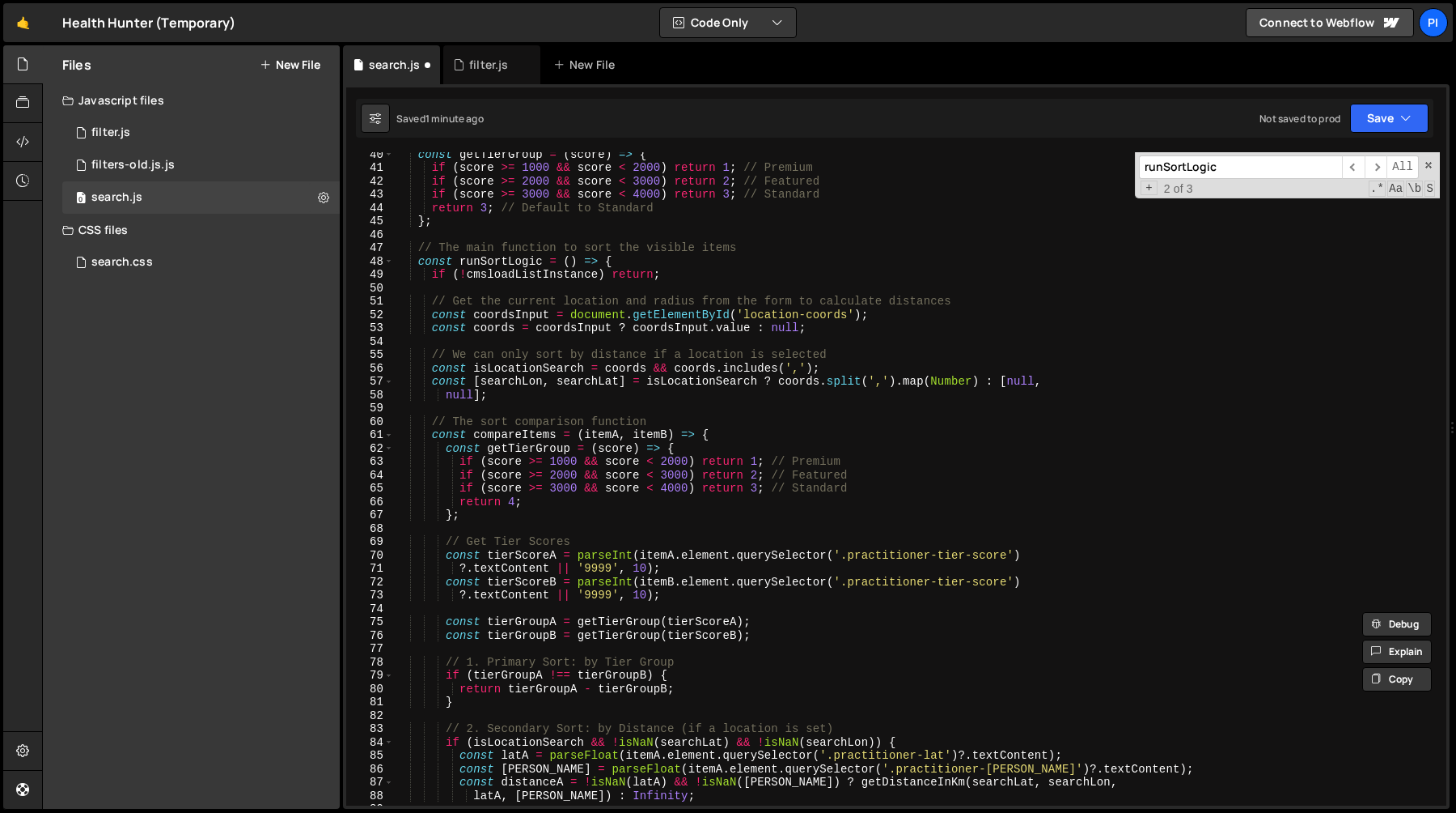
click at [513, 399] on div "const getTierGroup = ( score ) => { if ( score >= 1000 && score < 2000 ) return…" at bounding box center [917, 487] width 1046 height 680
type textarea "null];"
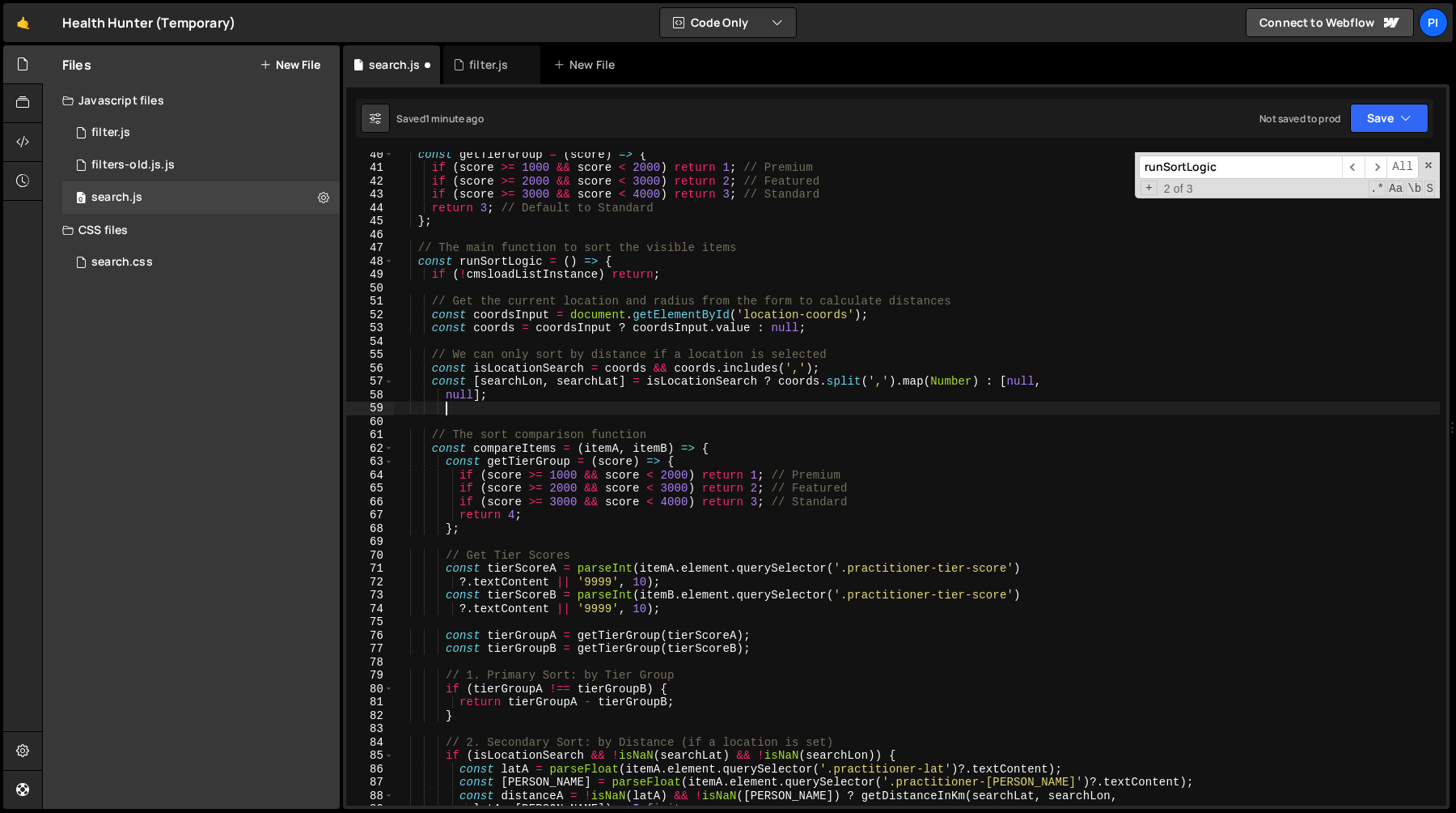
paste textarea "};"
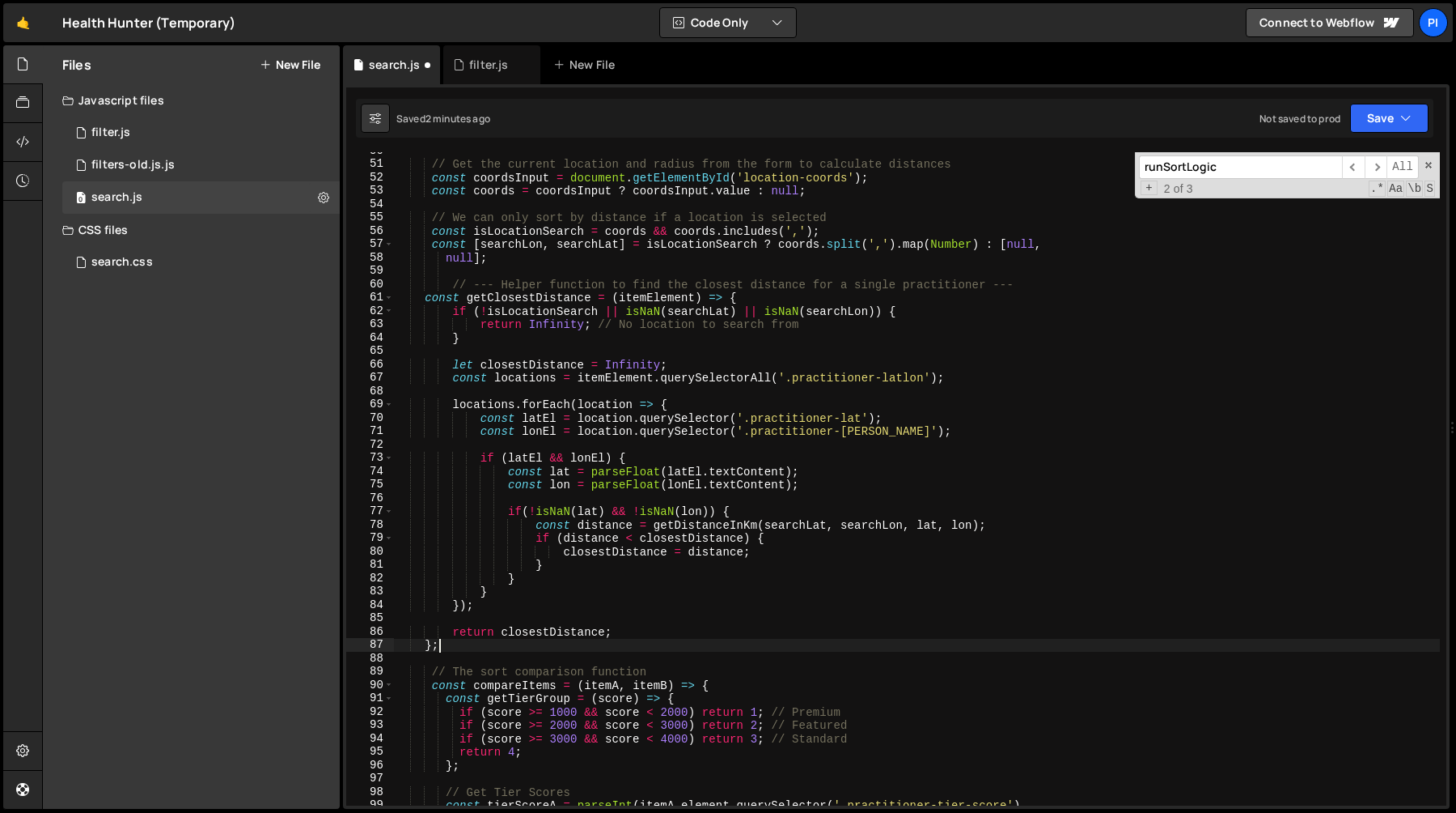
scroll to position [662, 0]
type textarea "return closestDistance;"
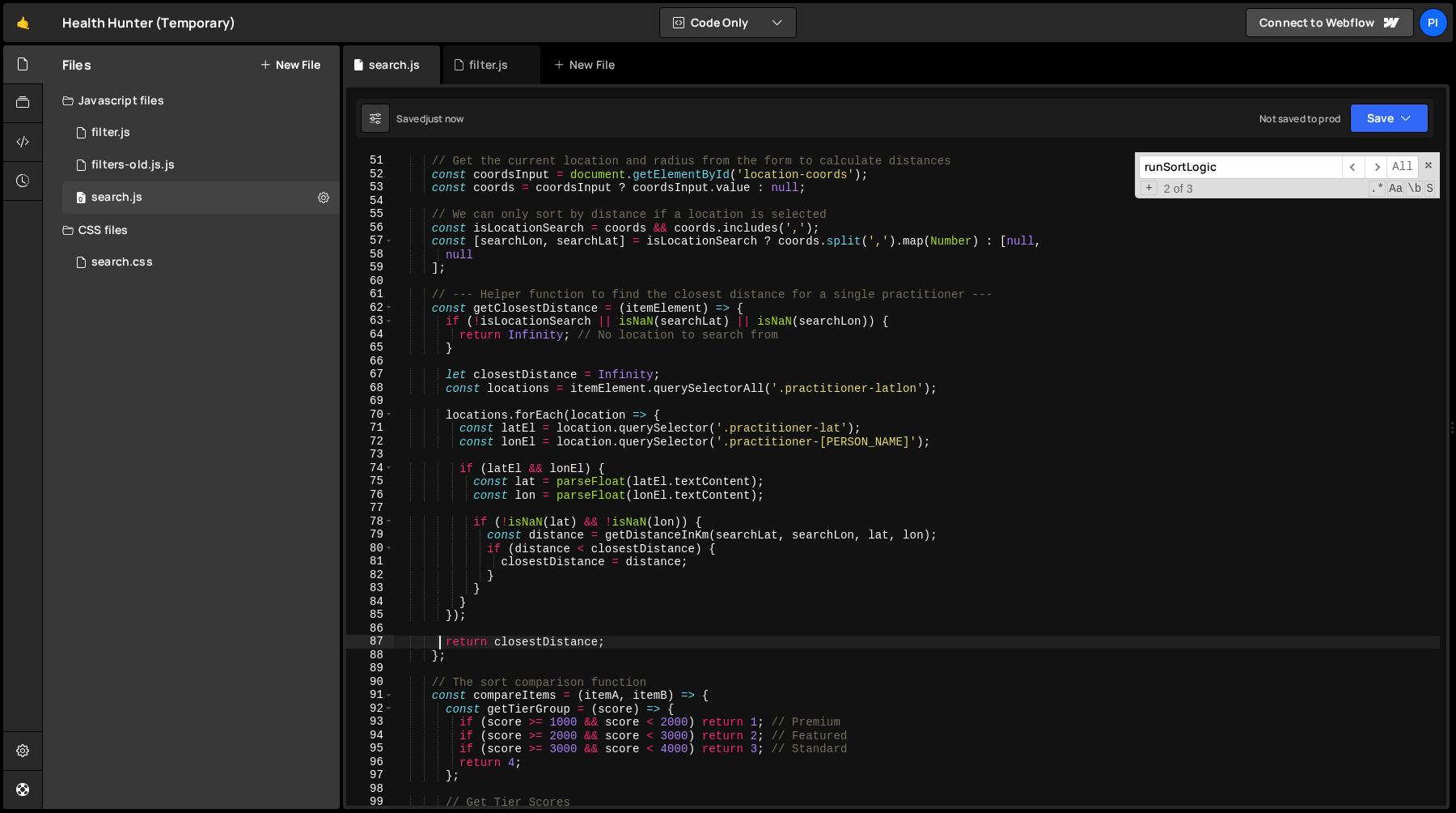
scroll to position [666, 0]
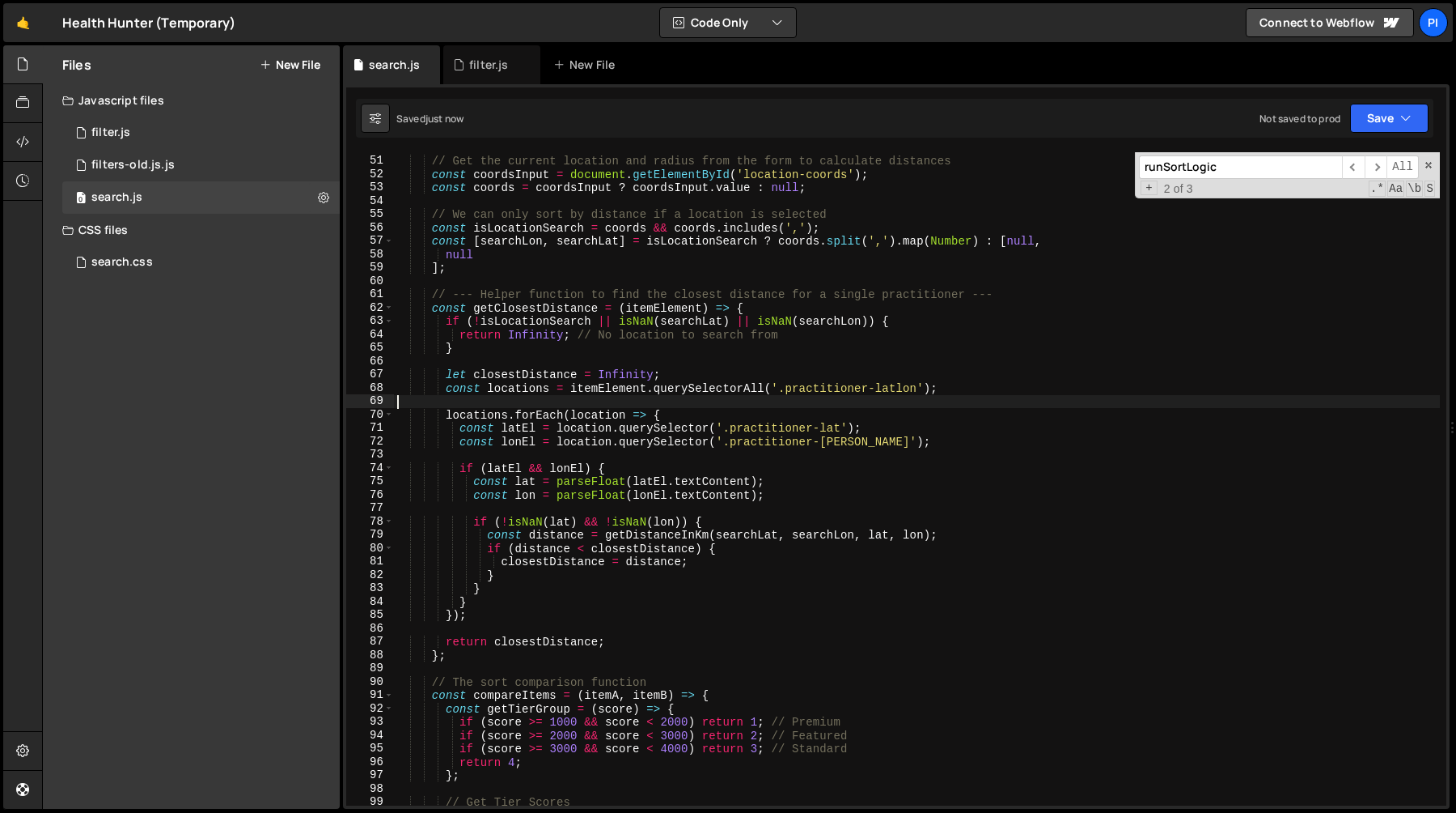
click at [633, 397] on div "// Get the current location and radius from the form to calculate distances con…" at bounding box center [917, 481] width 1046 height 680
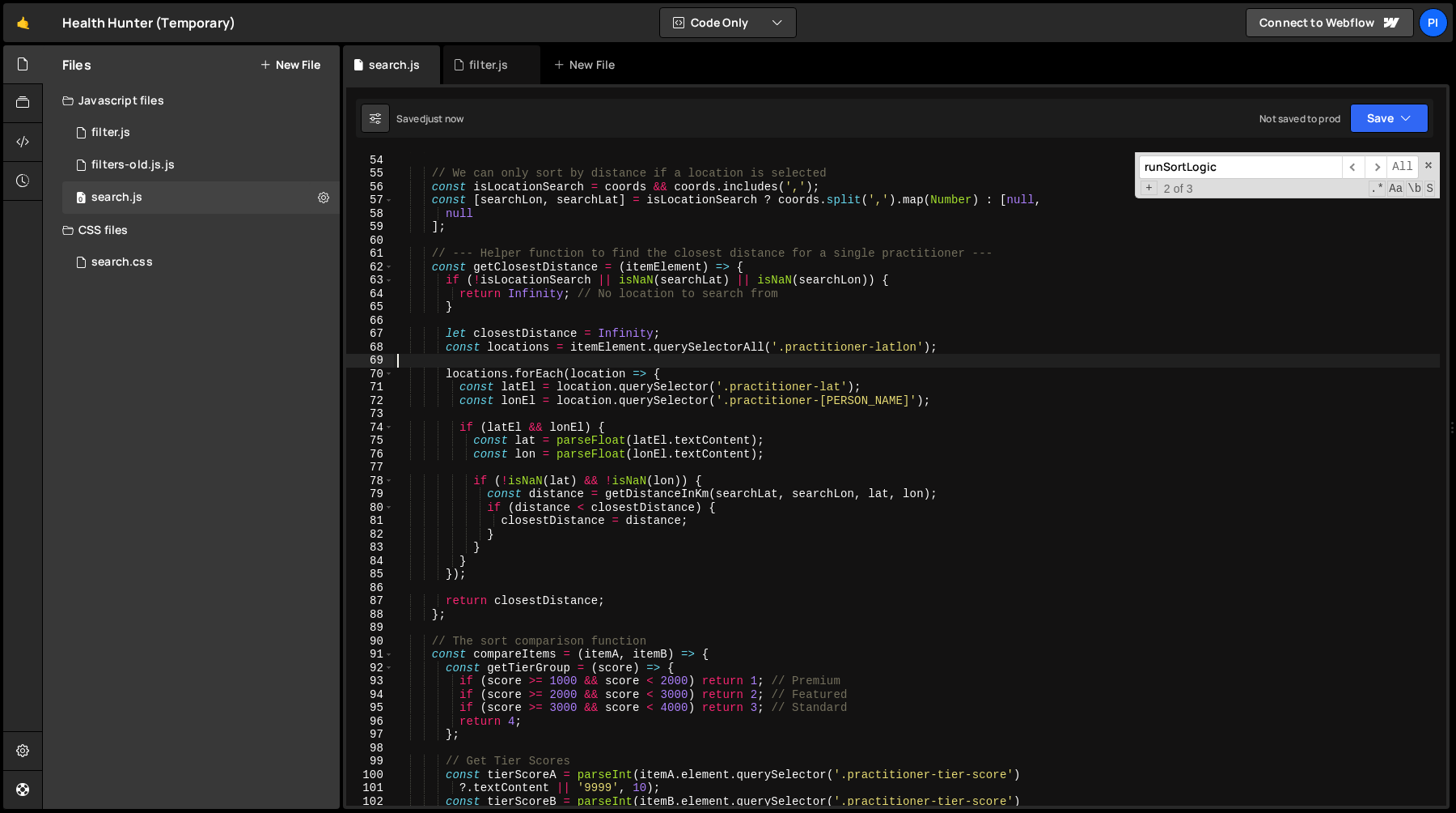
scroll to position [705, 0]
click at [748, 516] on div "const coords = coordsInput ? coordsInput . value : null ; // We can only sort b…" at bounding box center [917, 480] width 1046 height 680
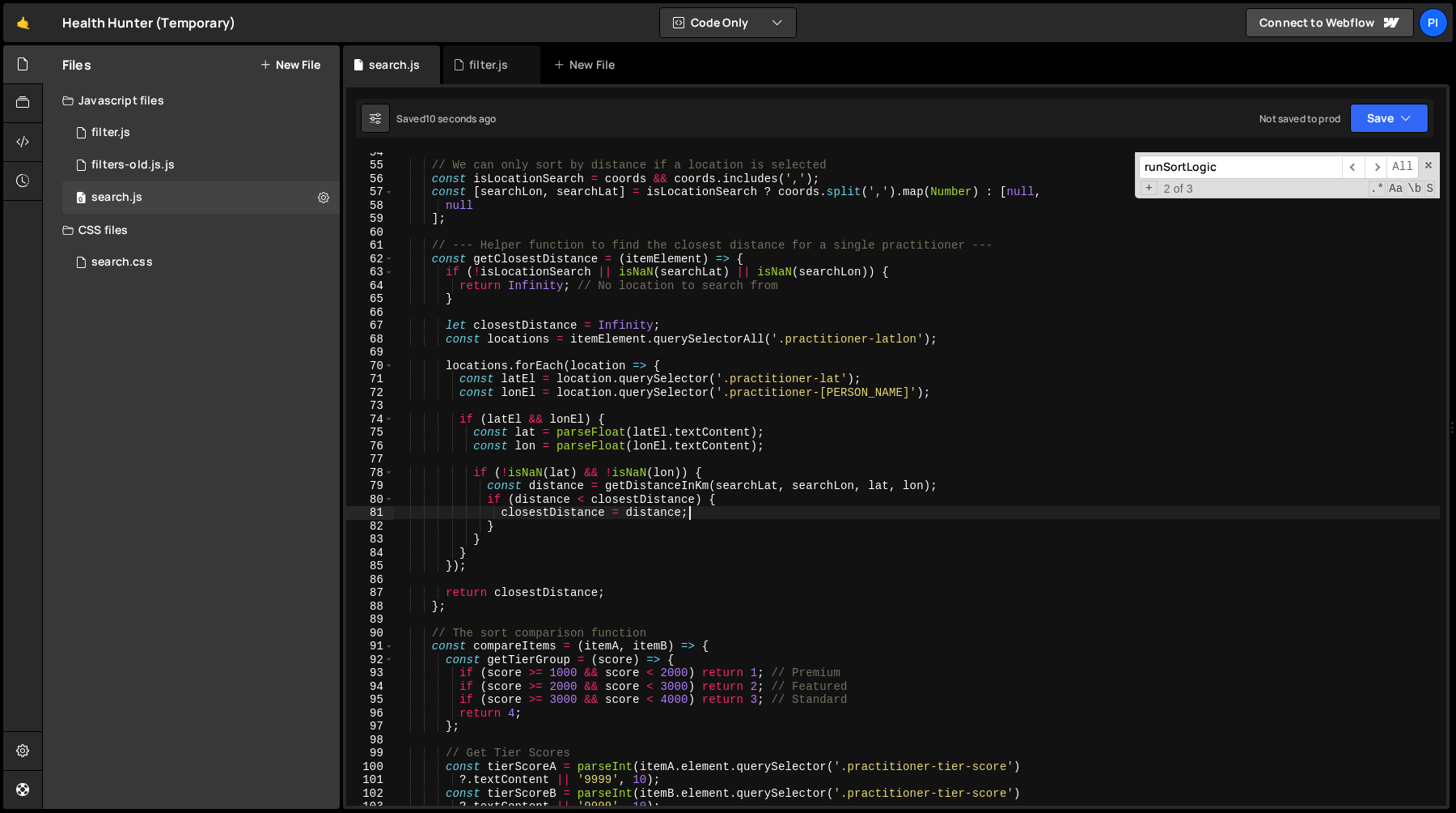
scroll to position [723, 0]
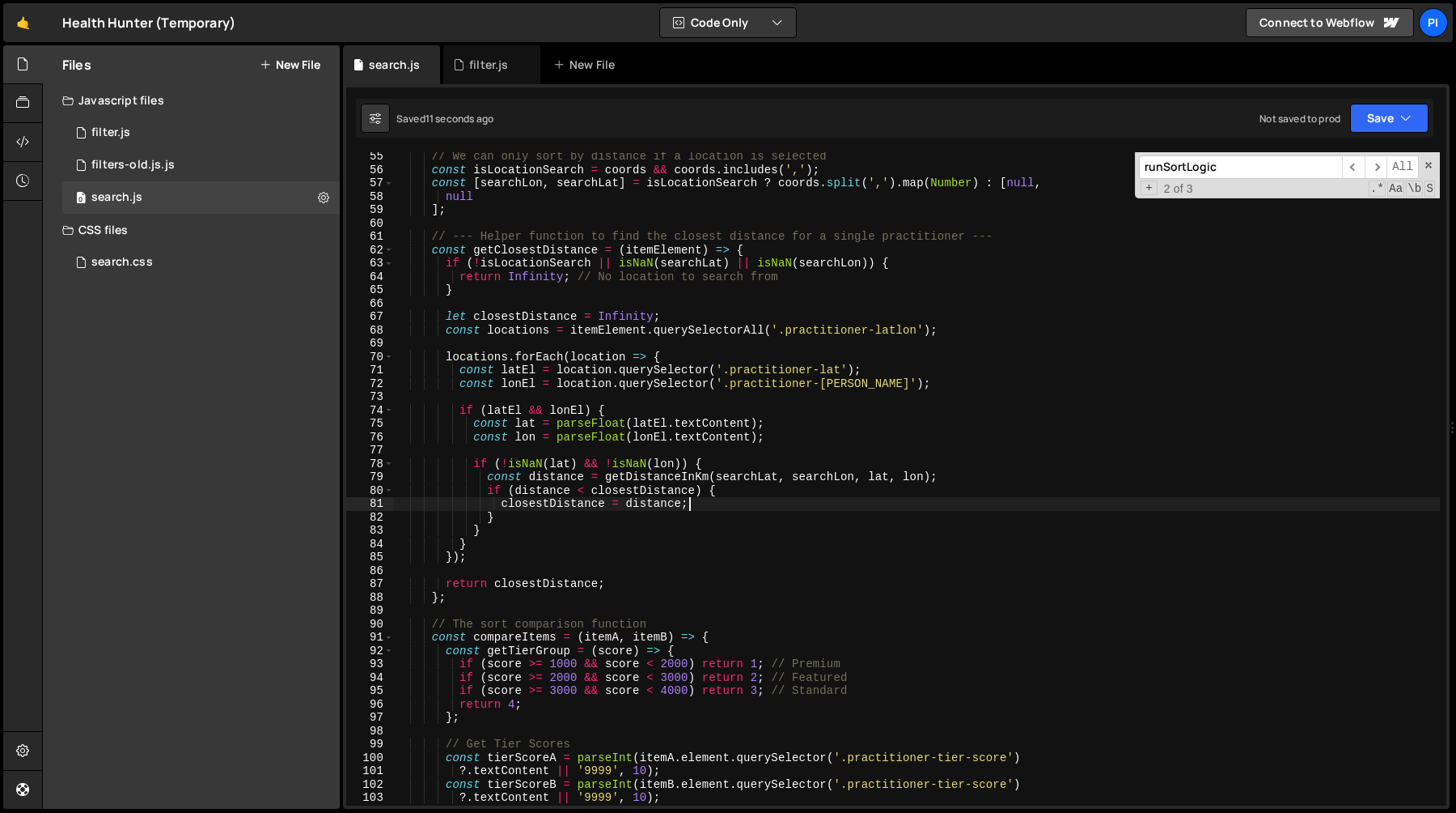
click at [568, 503] on div "// We can only sort by distance if a location is selected const isLocationSearc…" at bounding box center [917, 490] width 1046 height 680
click at [559, 589] on div "// We can only sort by distance if a location is selected const isLocationSearc…" at bounding box center [917, 490] width 1046 height 680
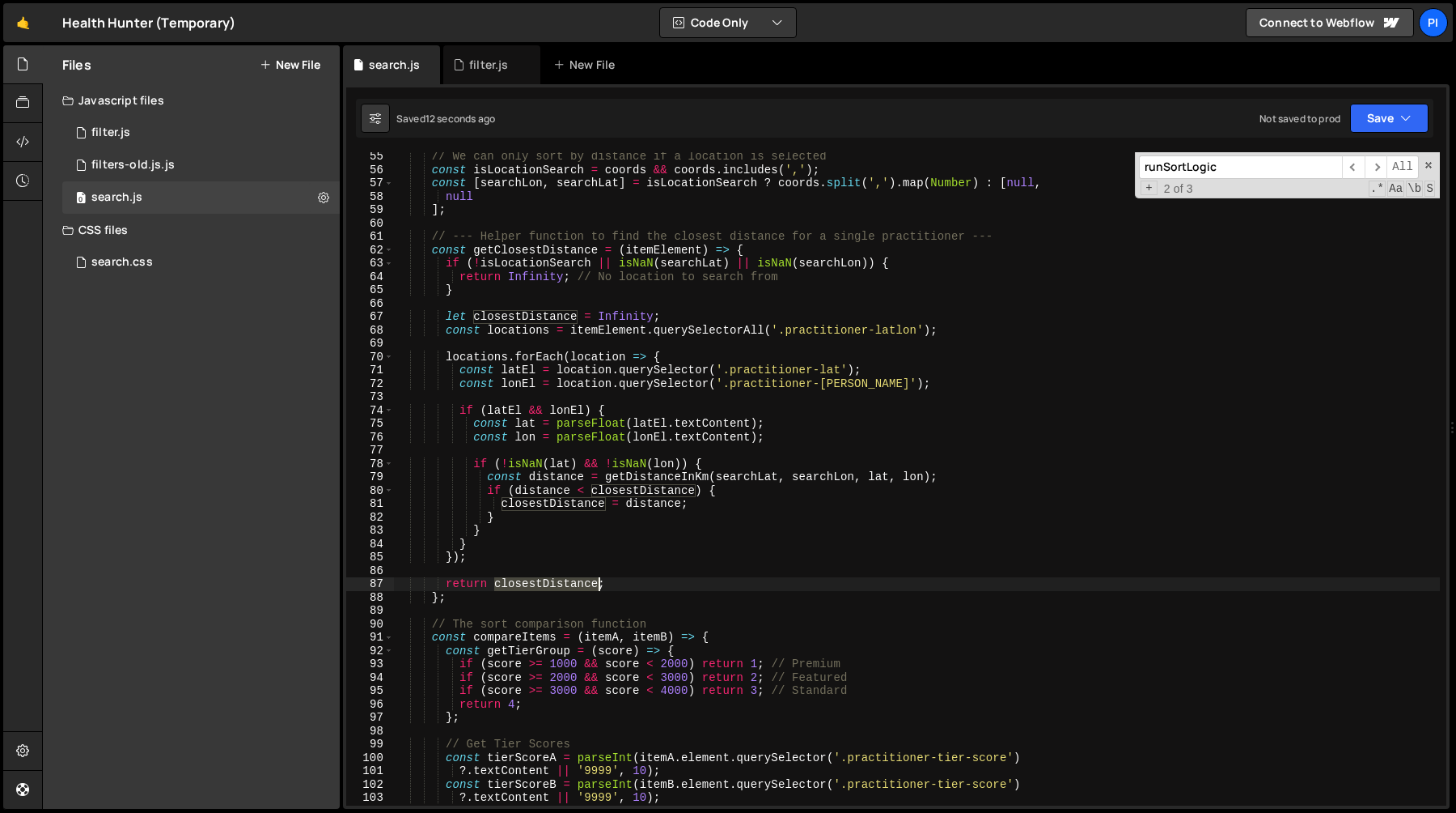
click at [559, 589] on div "// We can only sort by distance if a location is selected const isLocationSearc…" at bounding box center [917, 490] width 1046 height 680
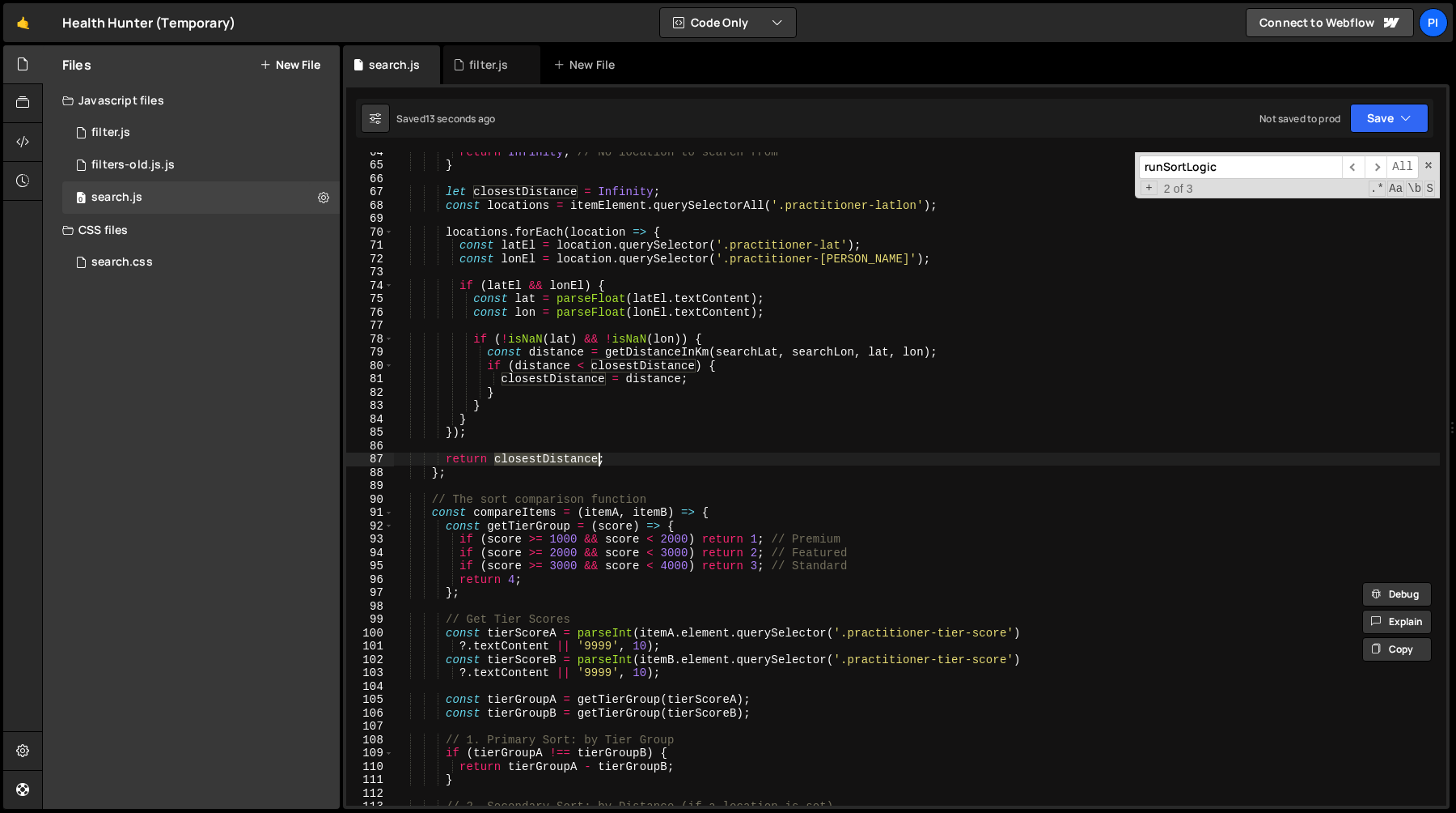
scroll to position [969, 0]
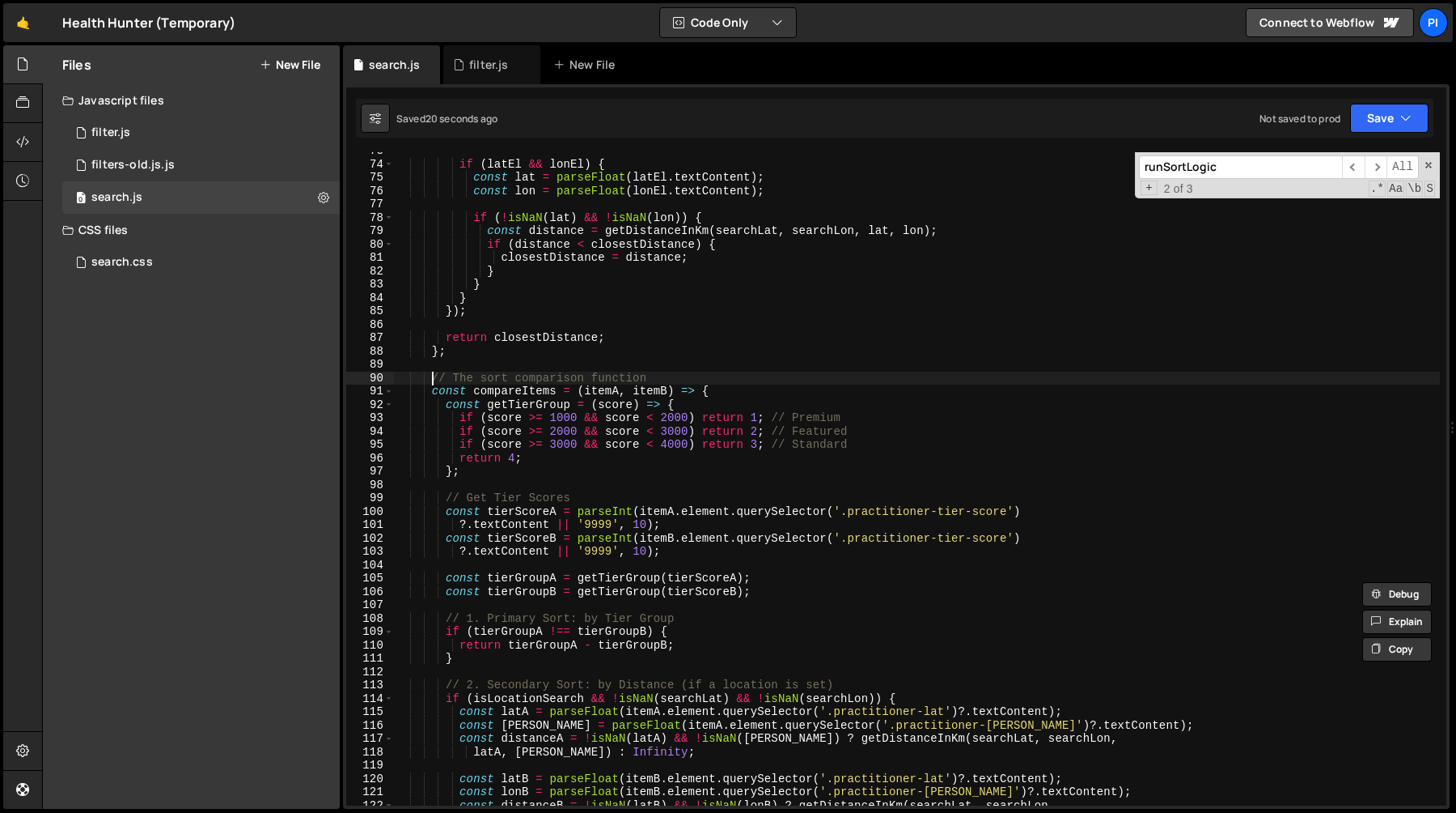
click at [431, 379] on div "if ( latEl && lonEl ) { const lat = parseFloat ( latEl . textContent ) ; const …" at bounding box center [917, 484] width 1046 height 680
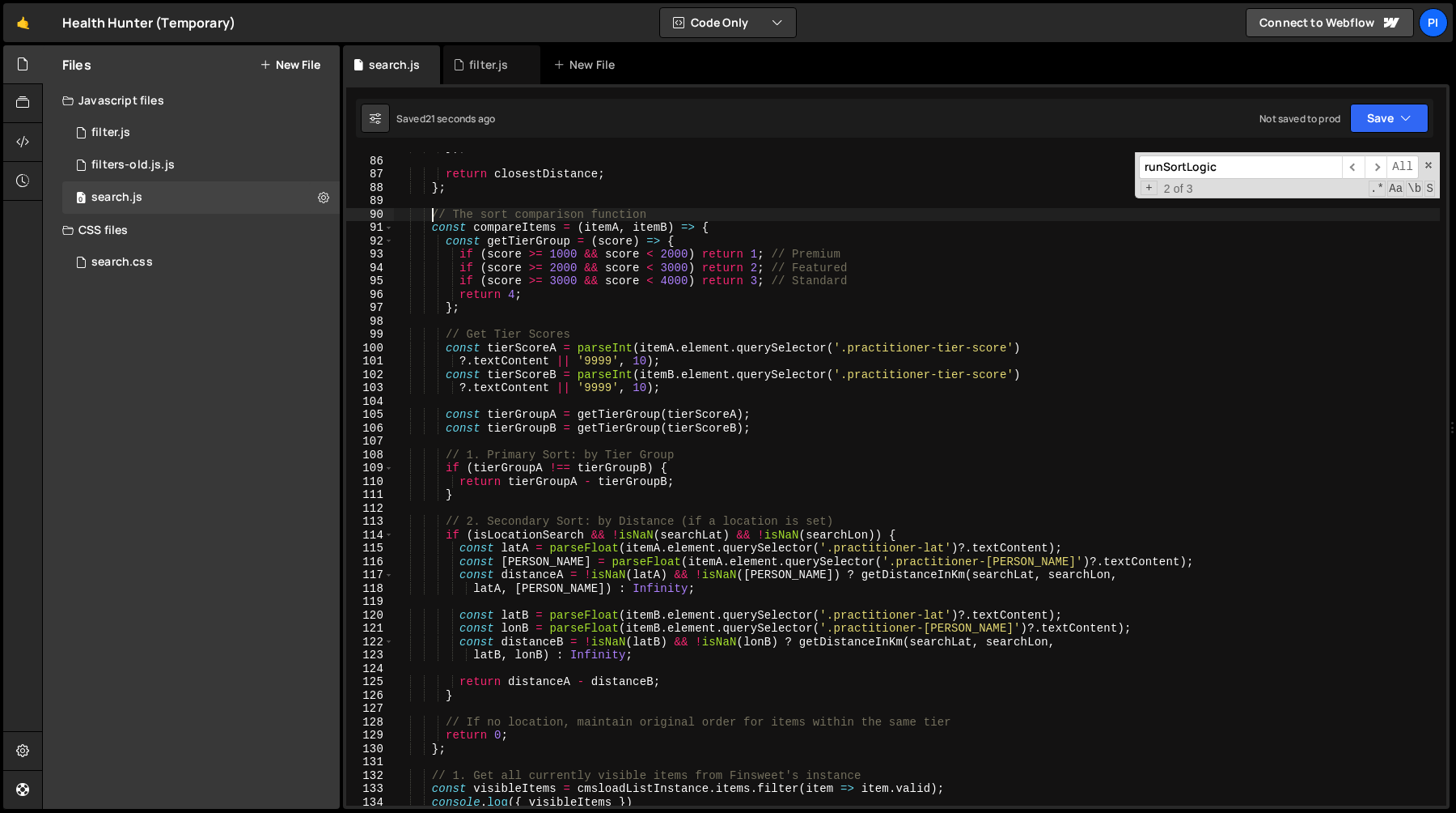
scroll to position [1294, 0]
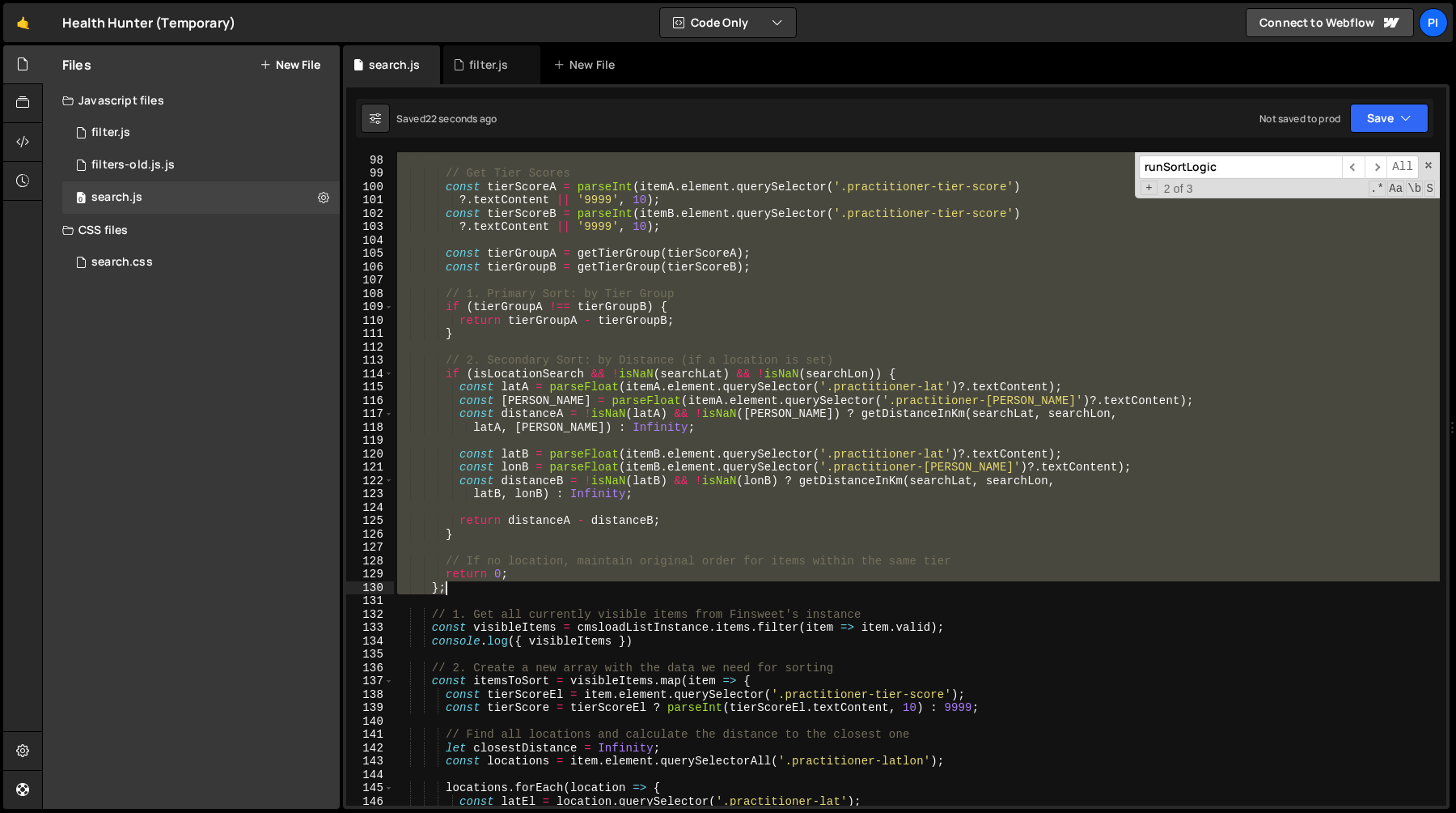
click at [456, 586] on div "} ; // Get Tier Scores const tierScoreA = parseInt ( itemA . element . querySel…" at bounding box center [917, 480] width 1046 height 680
paste textarea
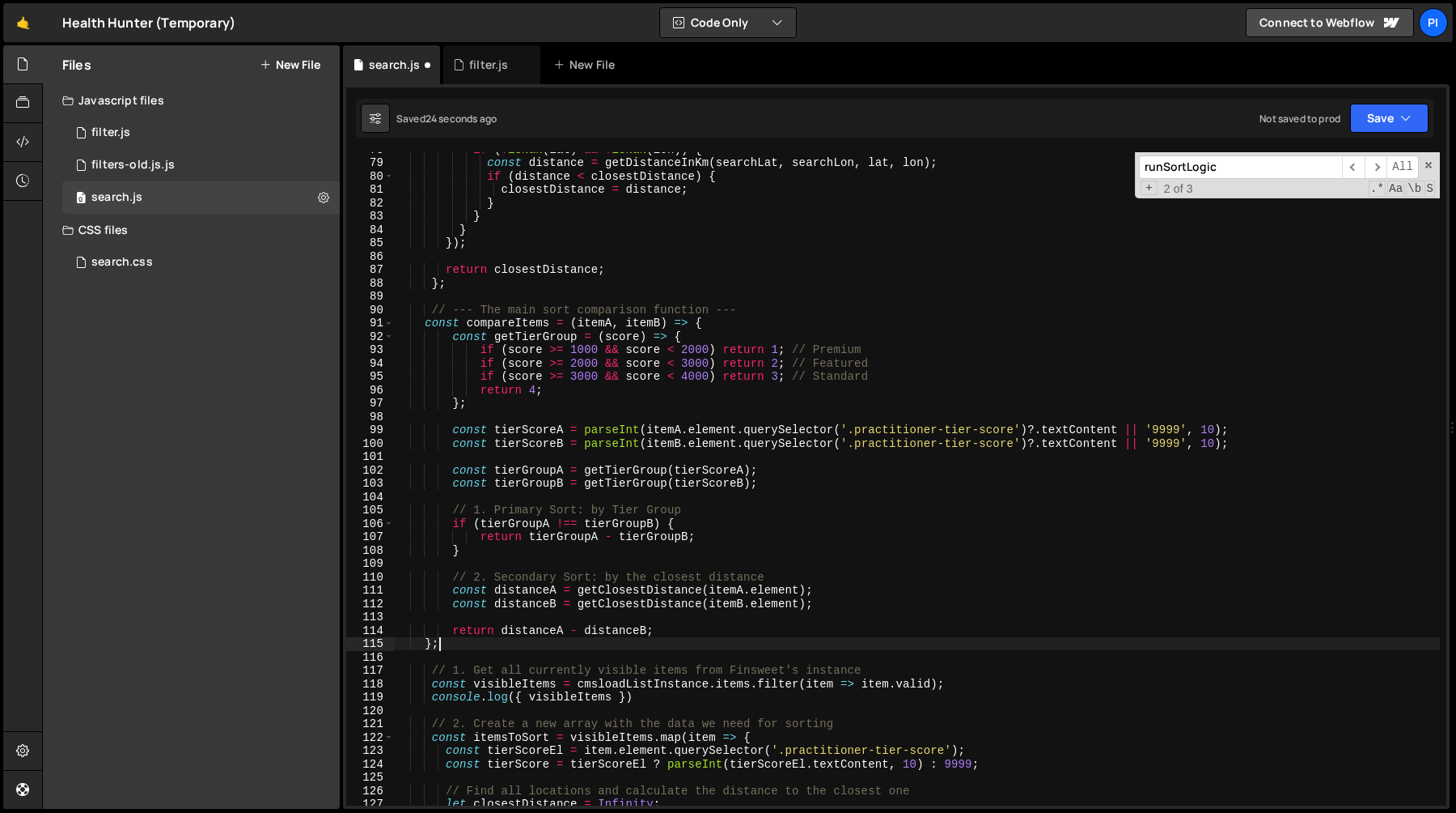
scroll to position [1224, 0]
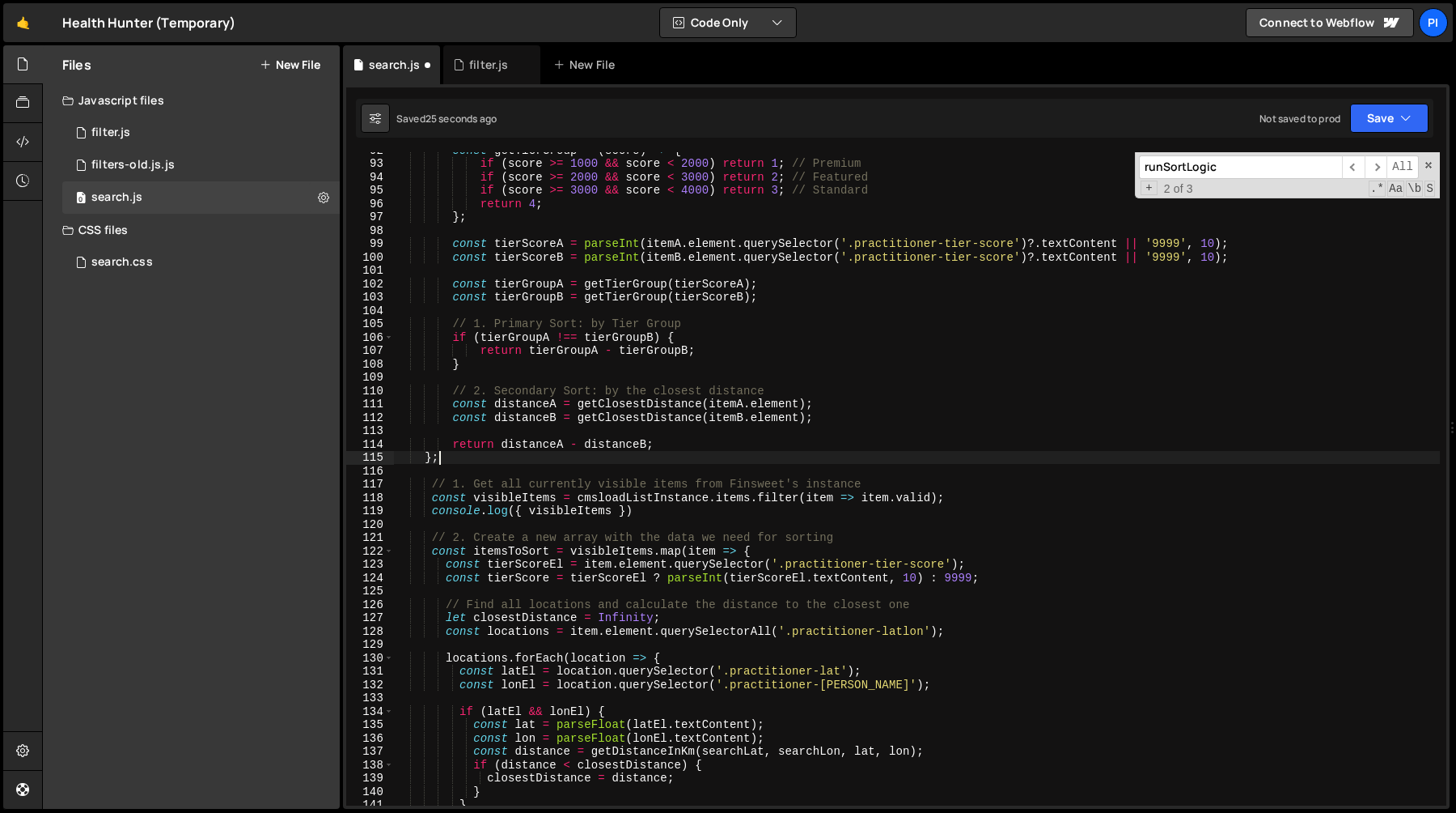
click at [432, 487] on div "const getTierGroup = ( score ) => { if ( score >= 1000 && score < 2000 ) return…" at bounding box center [917, 483] width 1046 height 680
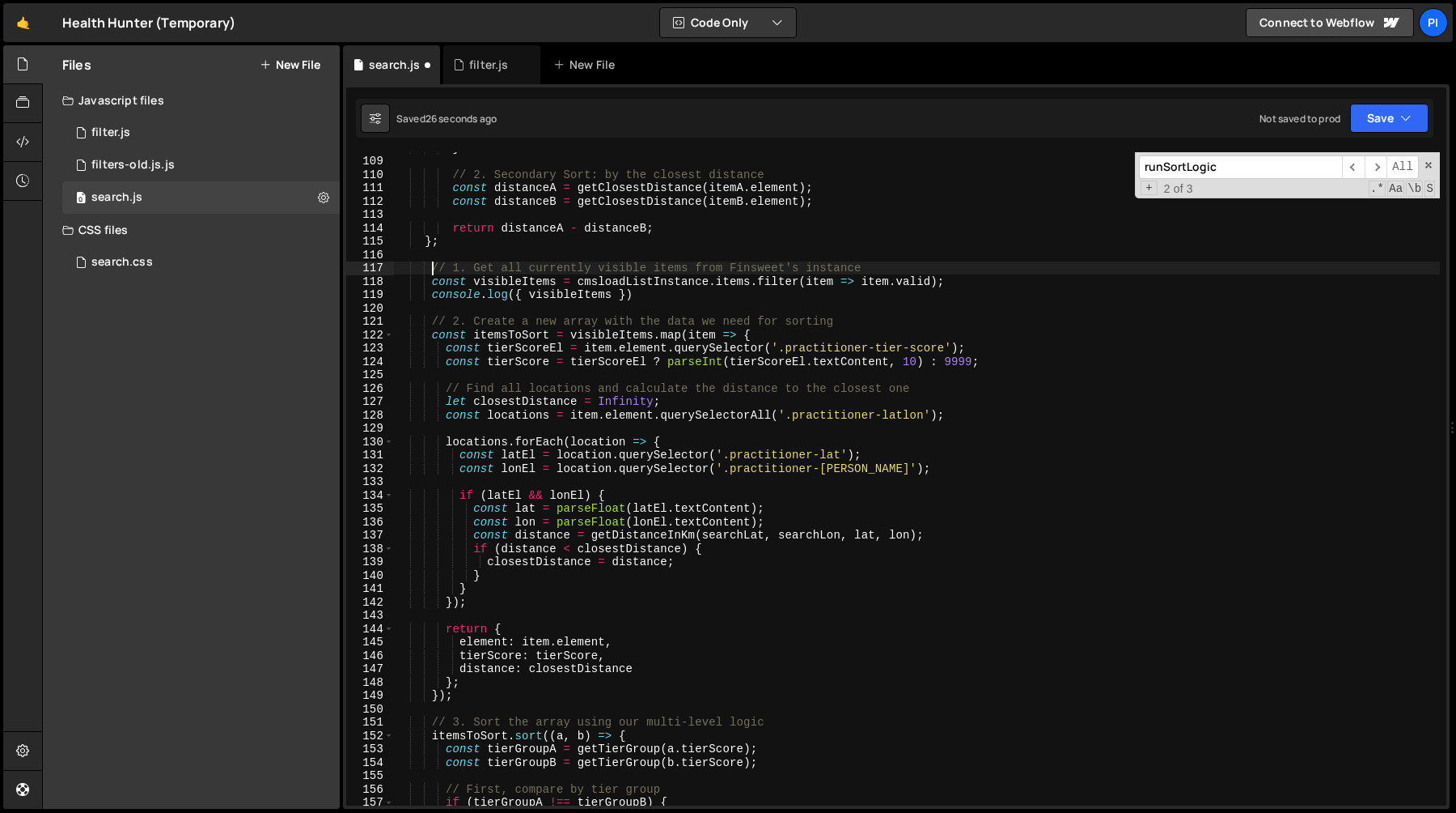
scroll to position [1324, 0]
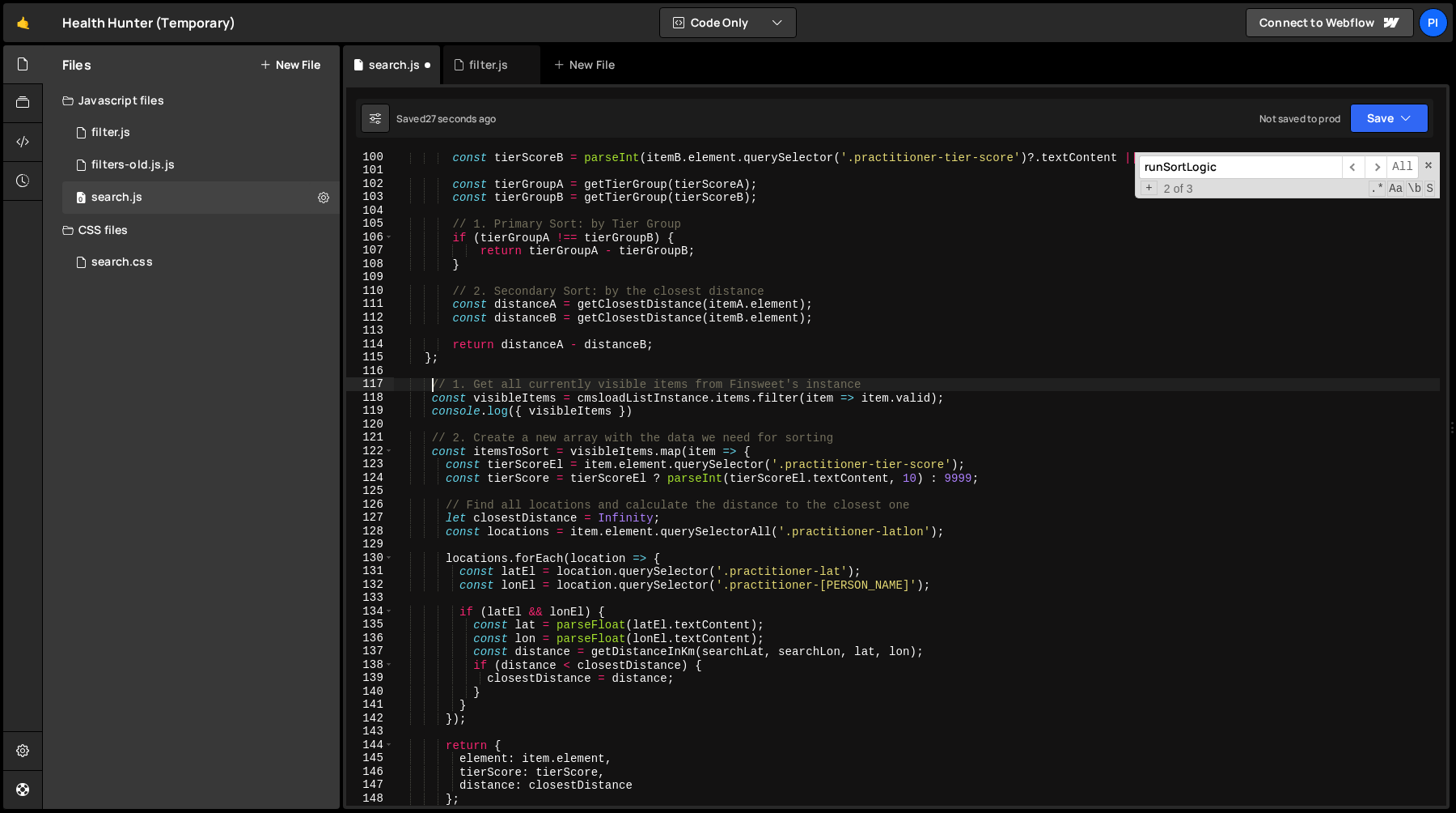
click at [498, 361] on div "const tierScoreB = parseInt ( itemB . element . querySelector ( '.practitioner-…" at bounding box center [917, 490] width 1046 height 680
type textarea "};"
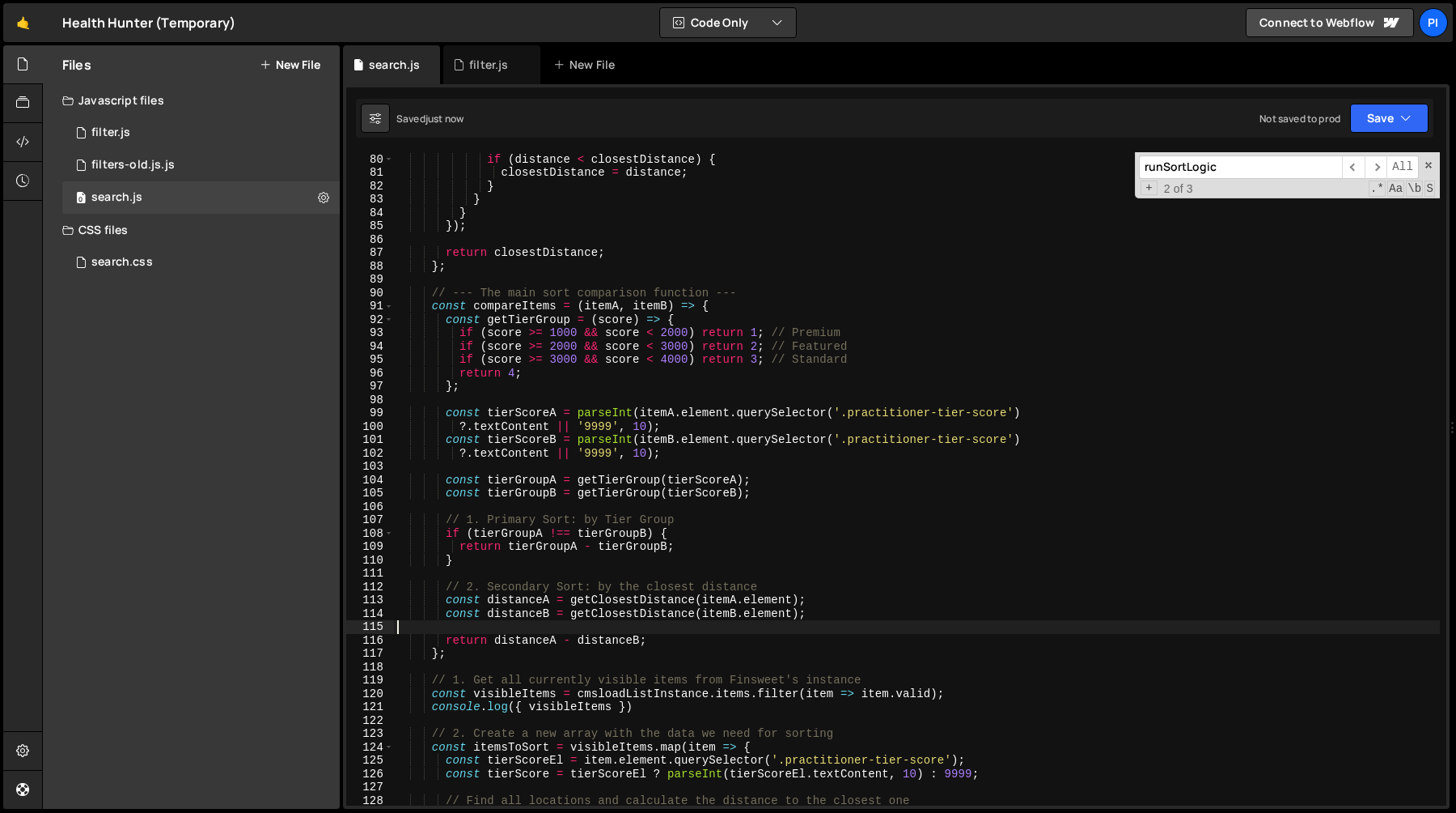
scroll to position [1036, 0]
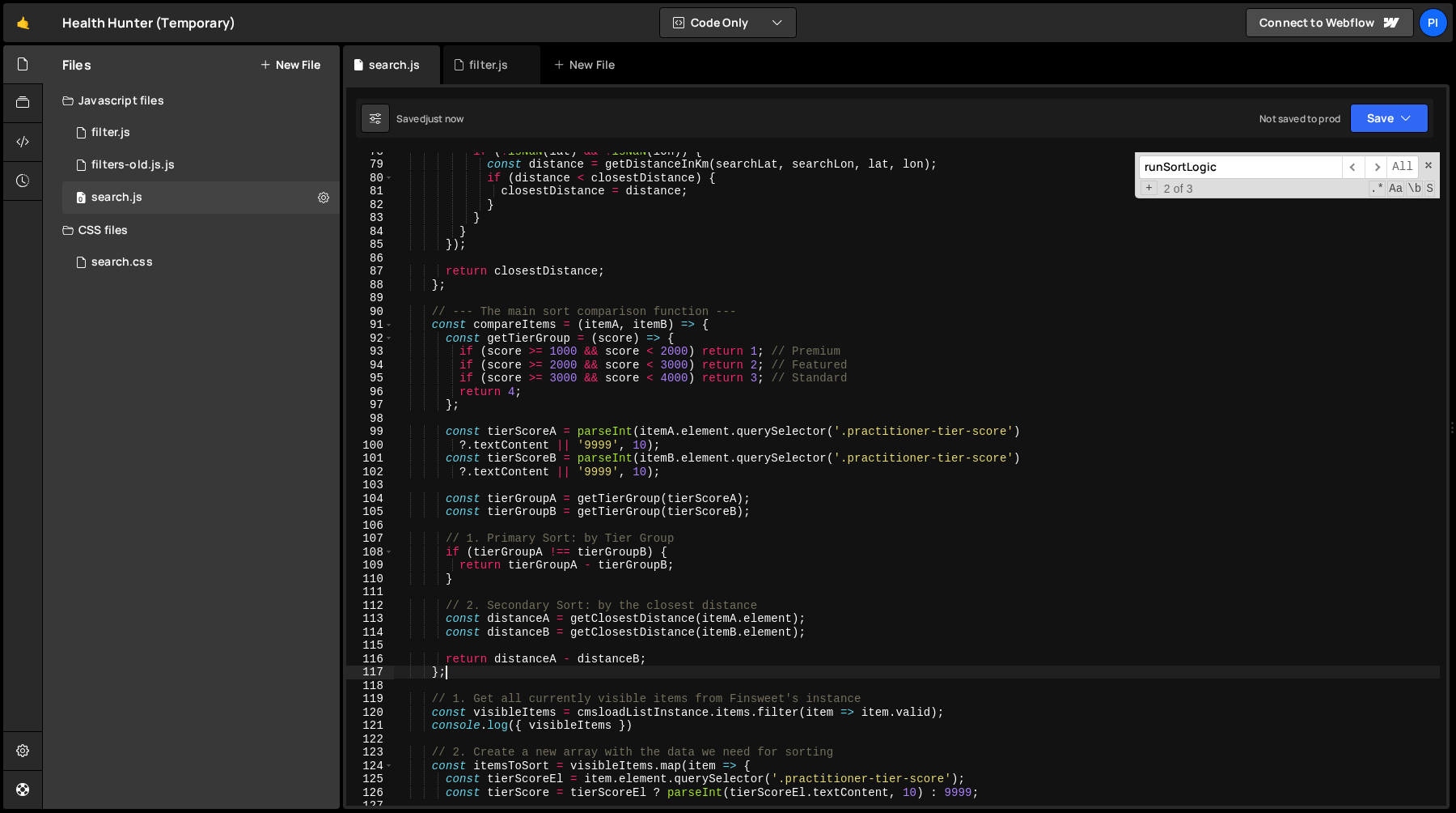
click at [454, 676] on div "if ( ! isNaN ( lat ) && ! isNaN ( lon )) { const distance = getDistanceInKm ( s…" at bounding box center [917, 484] width 1046 height 680
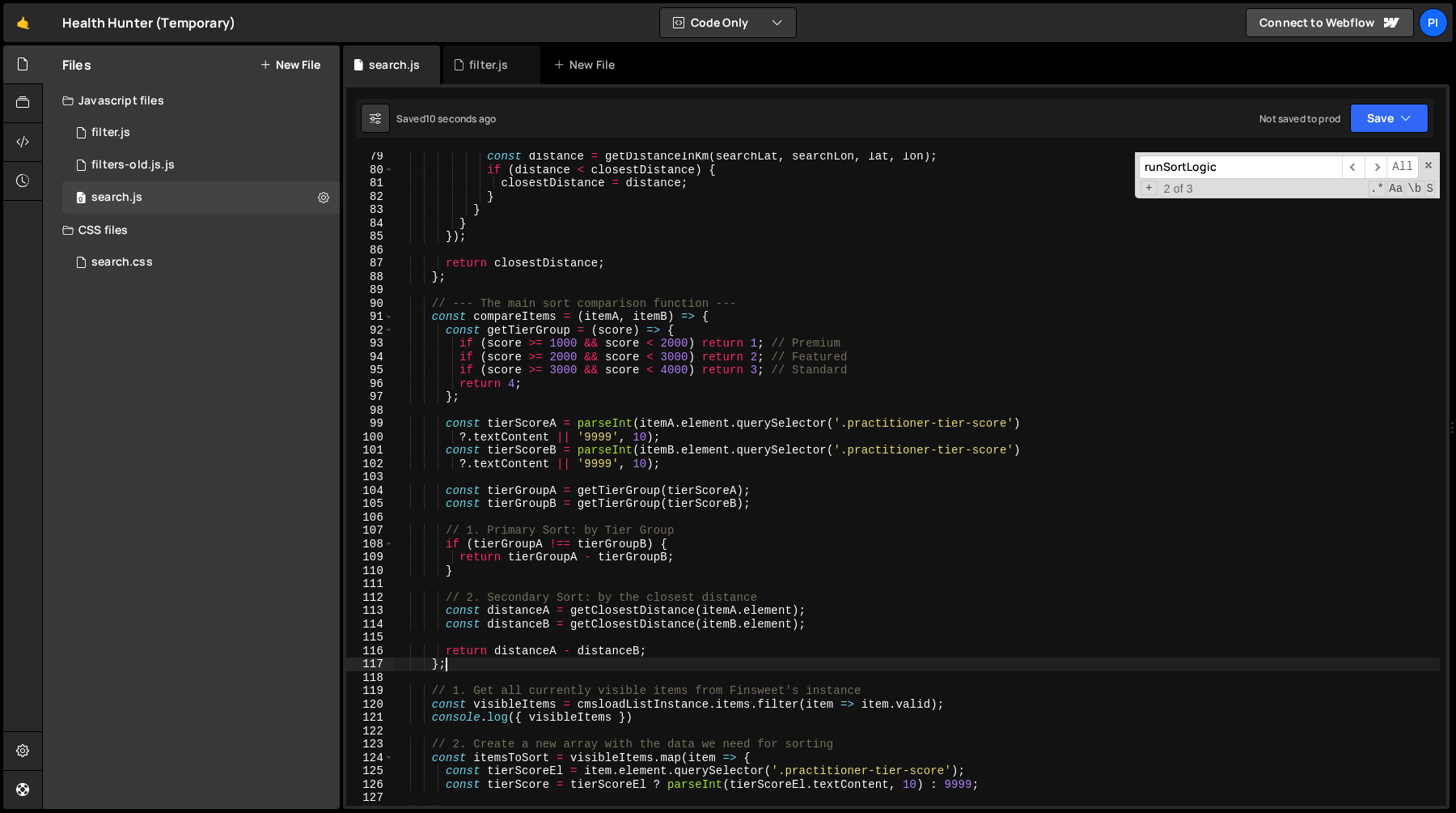
scroll to position [1258, 0]
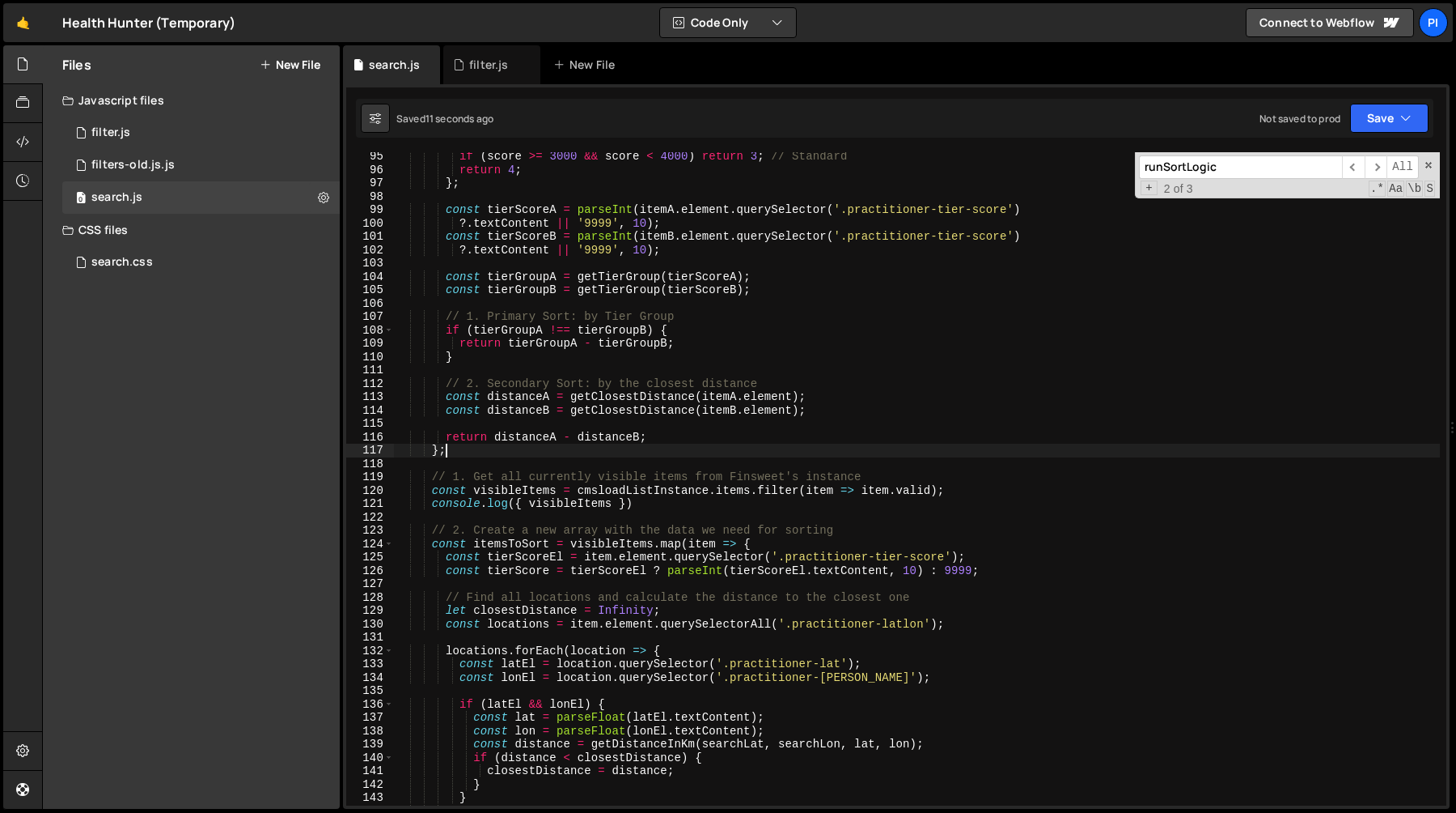
click at [431, 481] on div "if ( score >= 3000 && score < 4000 ) return 3 ; // Standard return 4 ; } ; cons…" at bounding box center [917, 490] width 1046 height 680
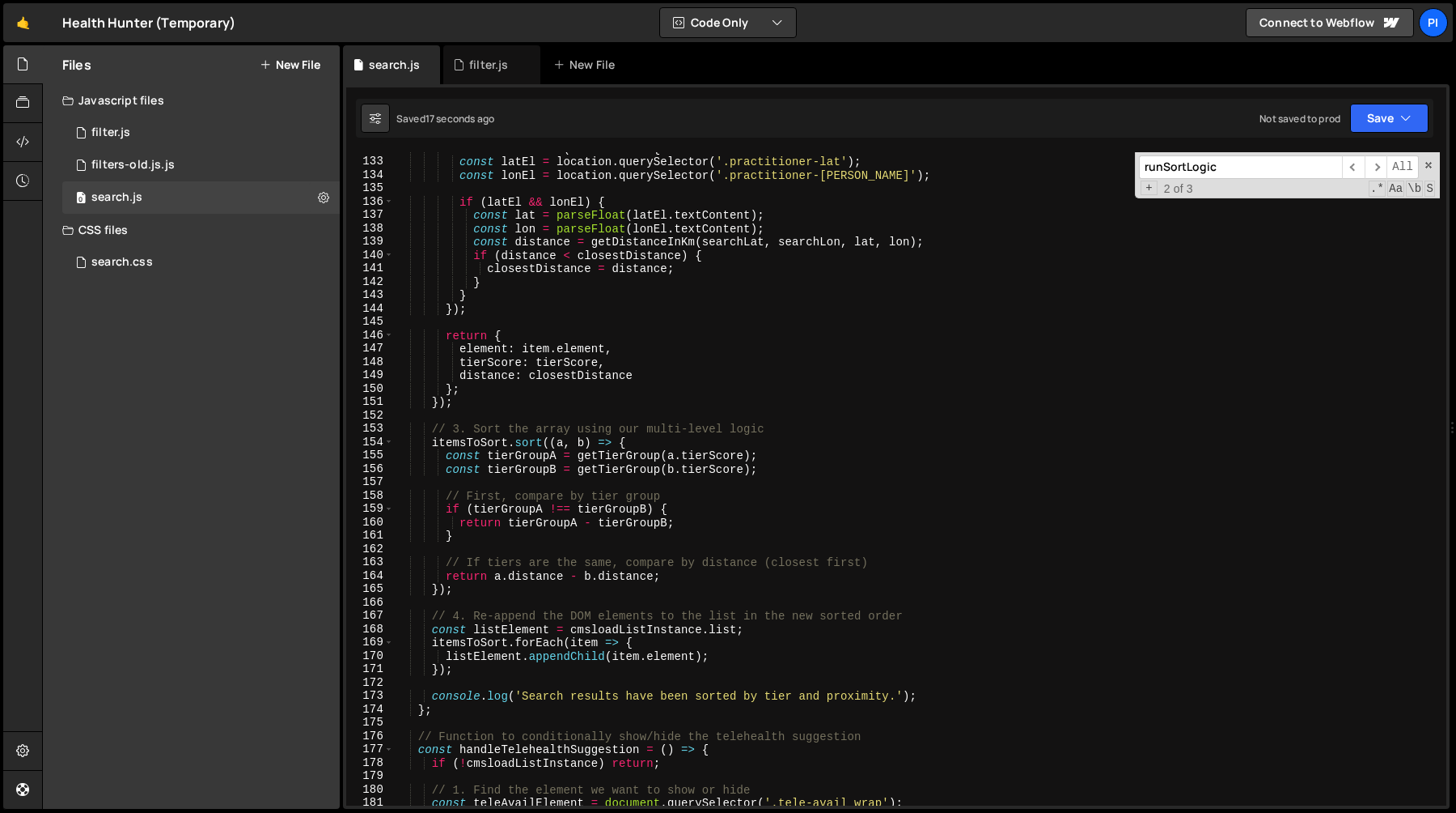
scroll to position [1793, 0]
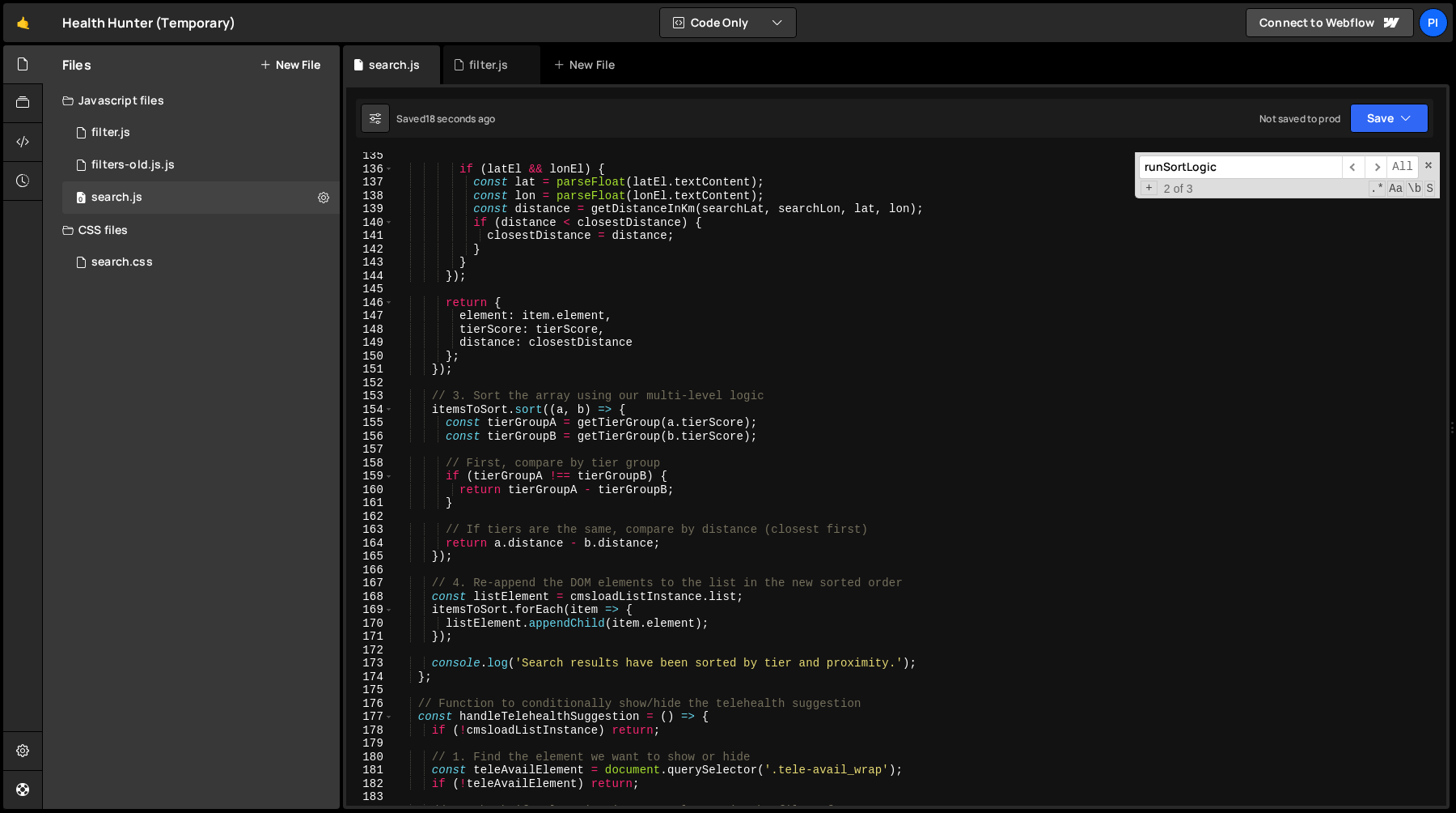
click at [542, 639] on div "if ( latEl && lonEl ) { const lat = parseFloat ( latEl . textContent ) ; const …" at bounding box center [917, 489] width 1046 height 680
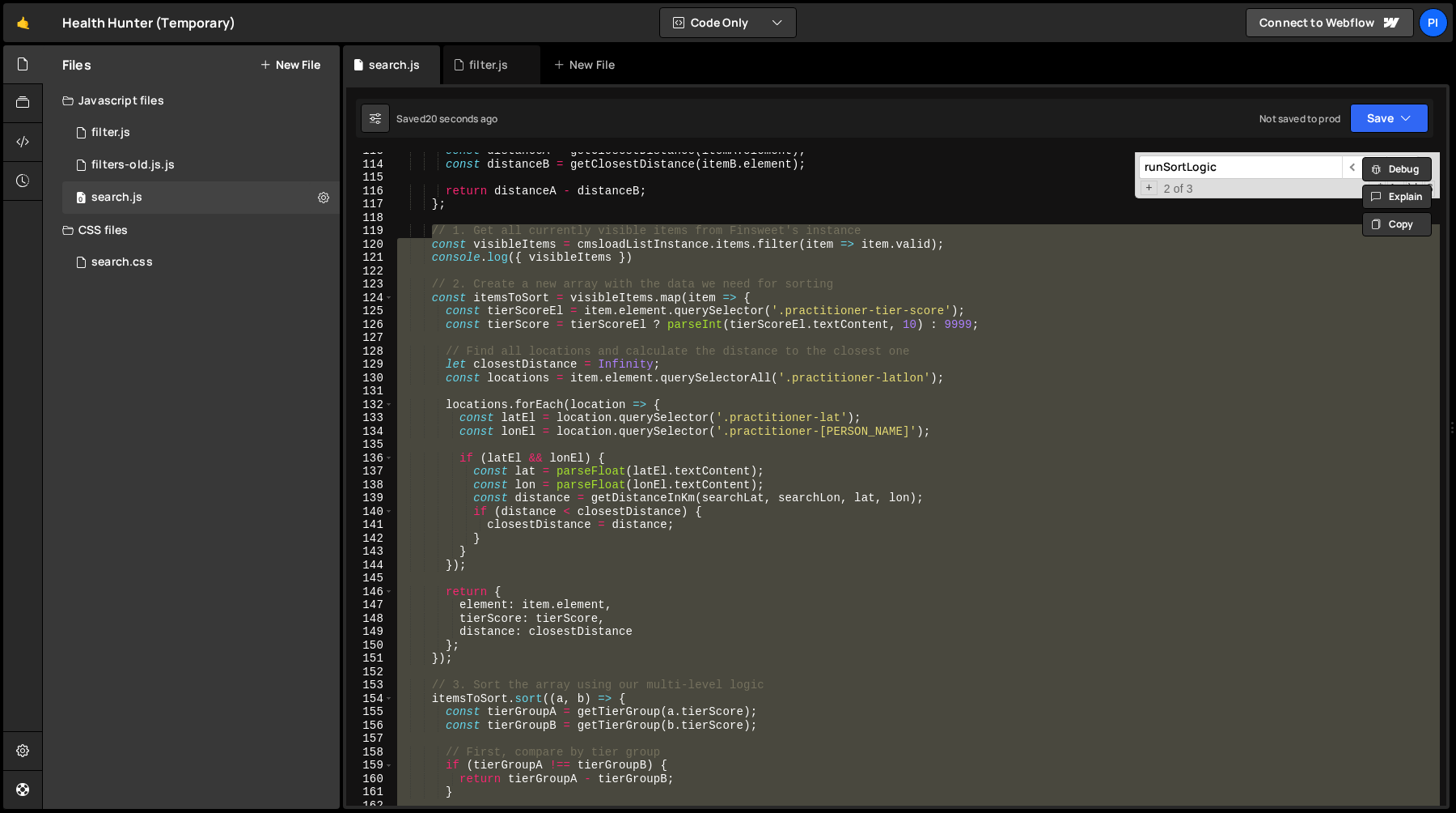
paste textarea "cmsListInstance.renderItems("
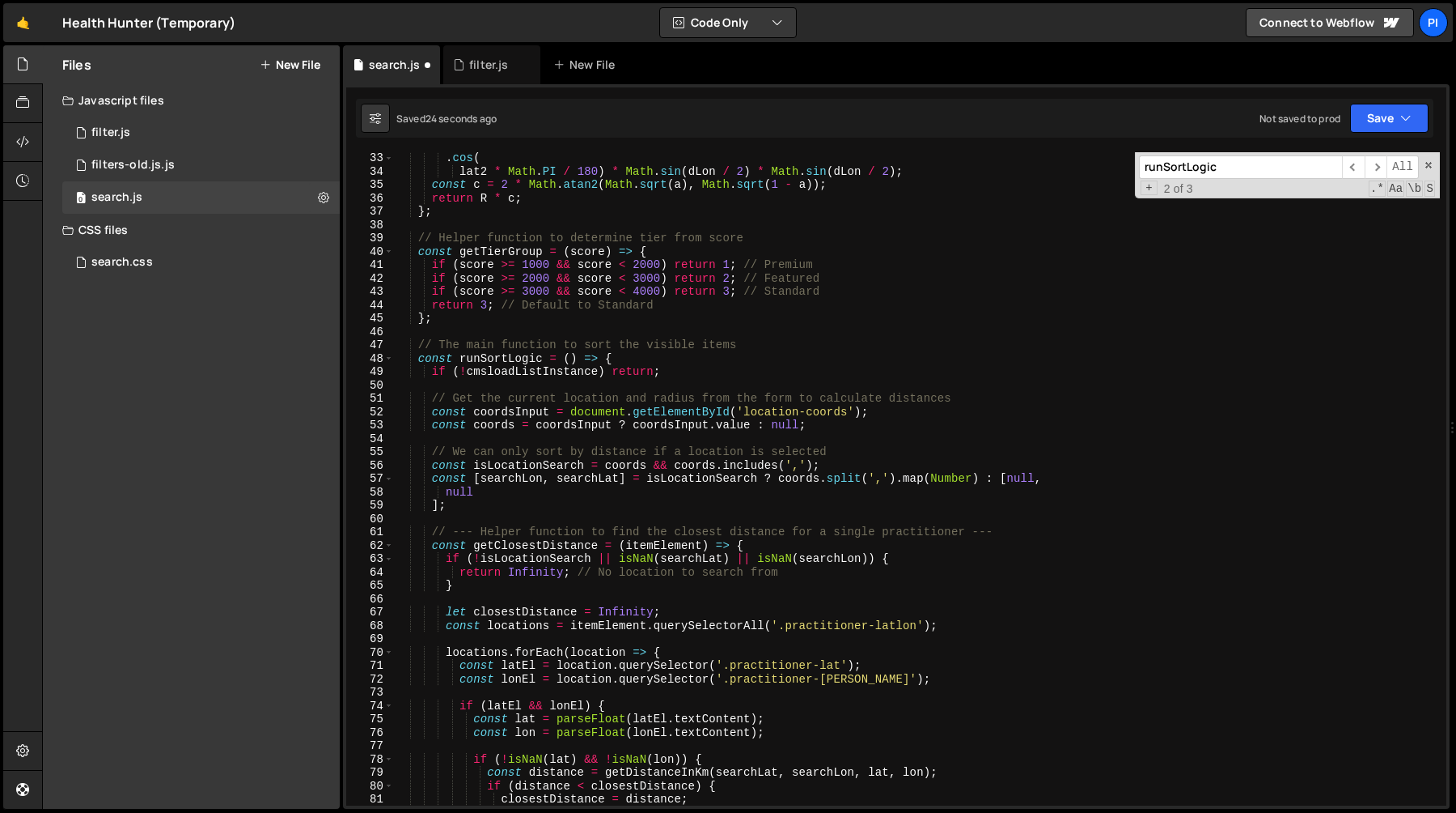
scroll to position [403, 0]
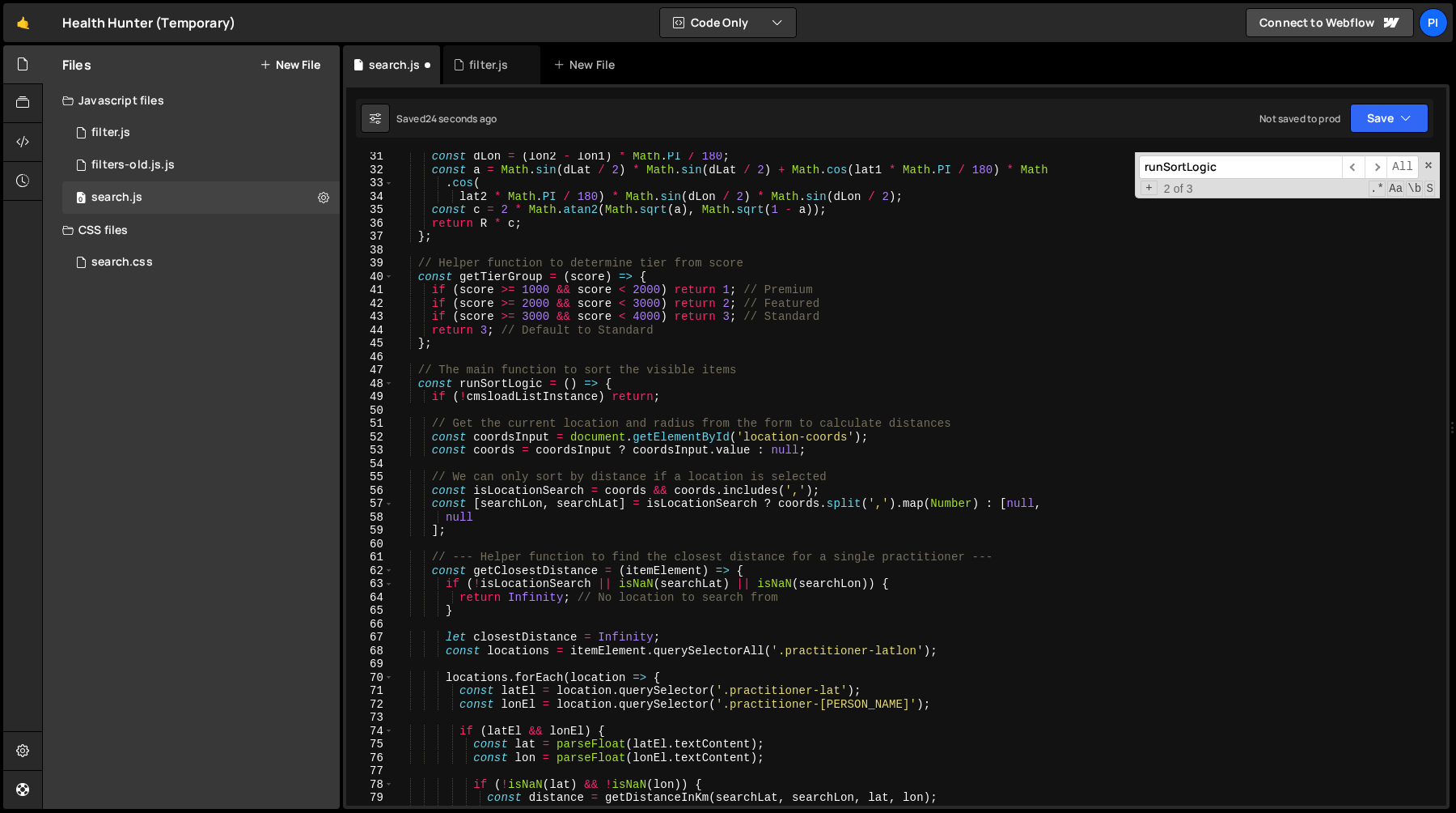
click at [505, 394] on div "const dLon = ( lon2 - lon1 ) * Math . PI / 180 ; const a = Math . sin ( dLat / …" at bounding box center [917, 490] width 1046 height 680
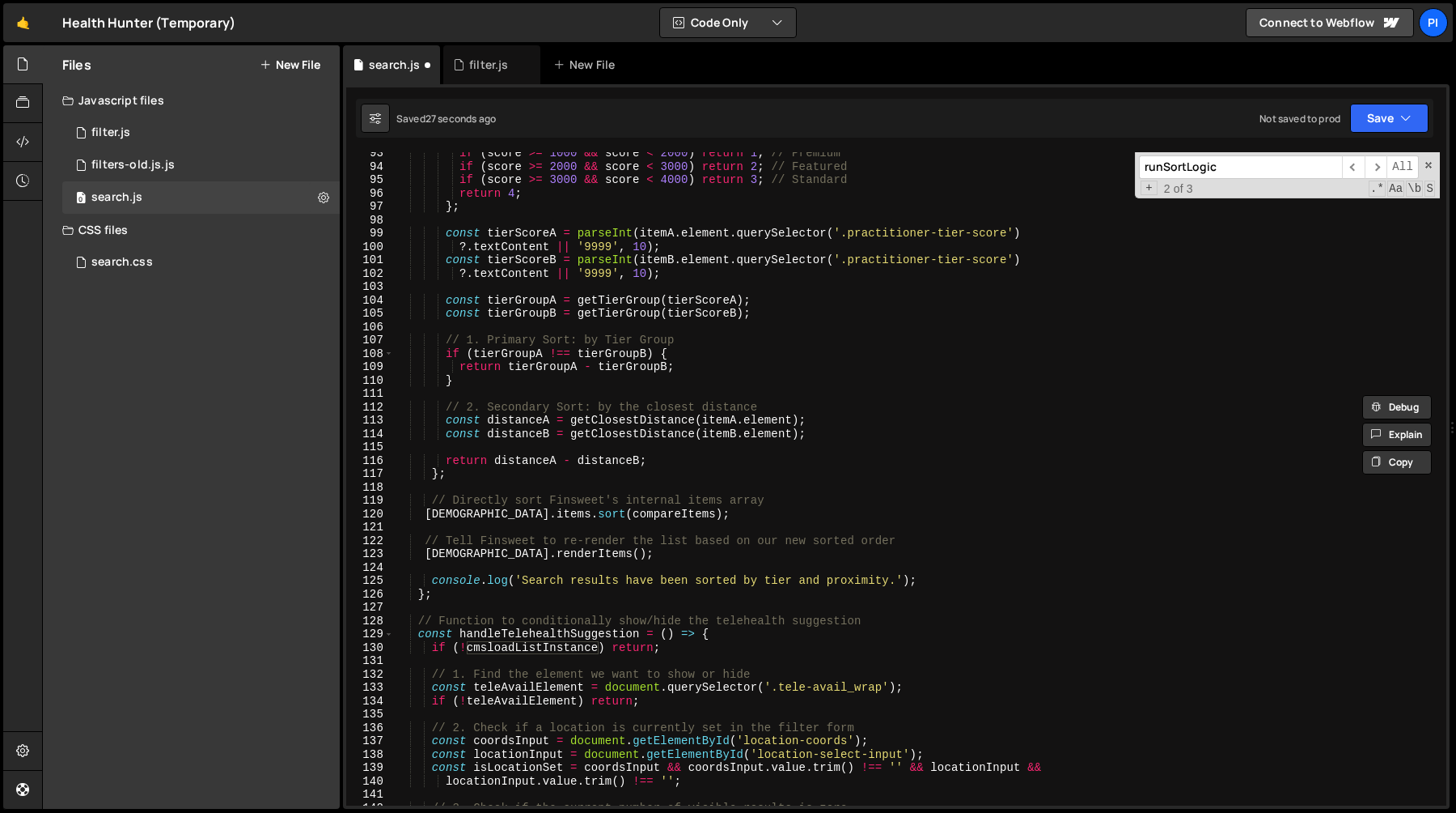
scroll to position [1268, 0]
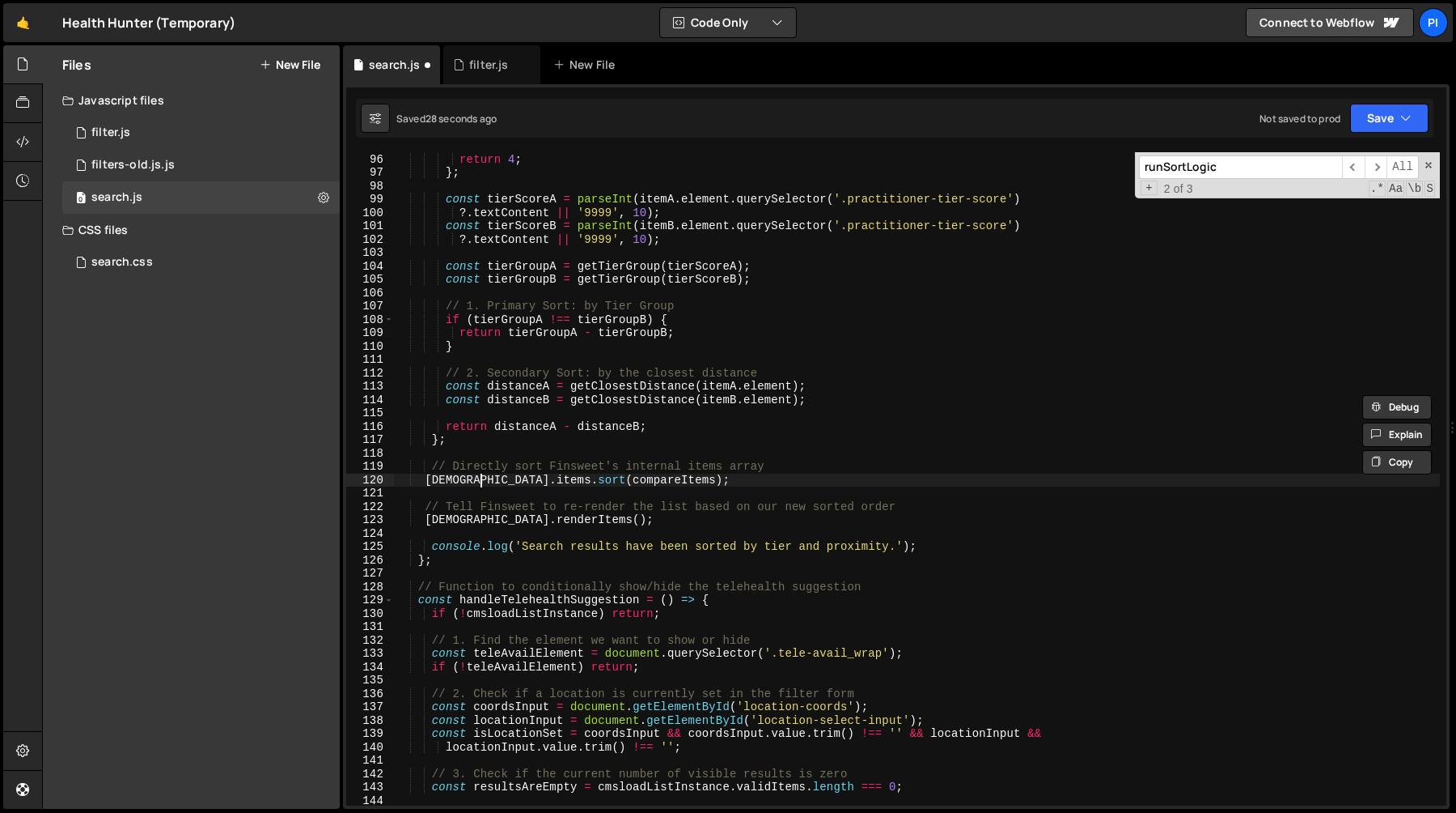
click at [479, 483] on div "if ( score >= 3000 && score < 4000 ) return 3 ; // Standard return 4 ; } ; cons…" at bounding box center [917, 479] width 1046 height 680
type textarea "cmsListInstance.items.sort(compareItems);"
click at [479, 483] on div "if ( score >= 3000 && score < 4000 ) return 3 ; // Standard return 4 ; } ; cons…" at bounding box center [917, 479] width 1046 height 680
type input "cmsListInstance"
click at [478, 484] on div "if ( score >= 3000 && score < 4000 ) return 3 ; // Standard return 4 ; } ; cons…" at bounding box center [917, 479] width 1046 height 680
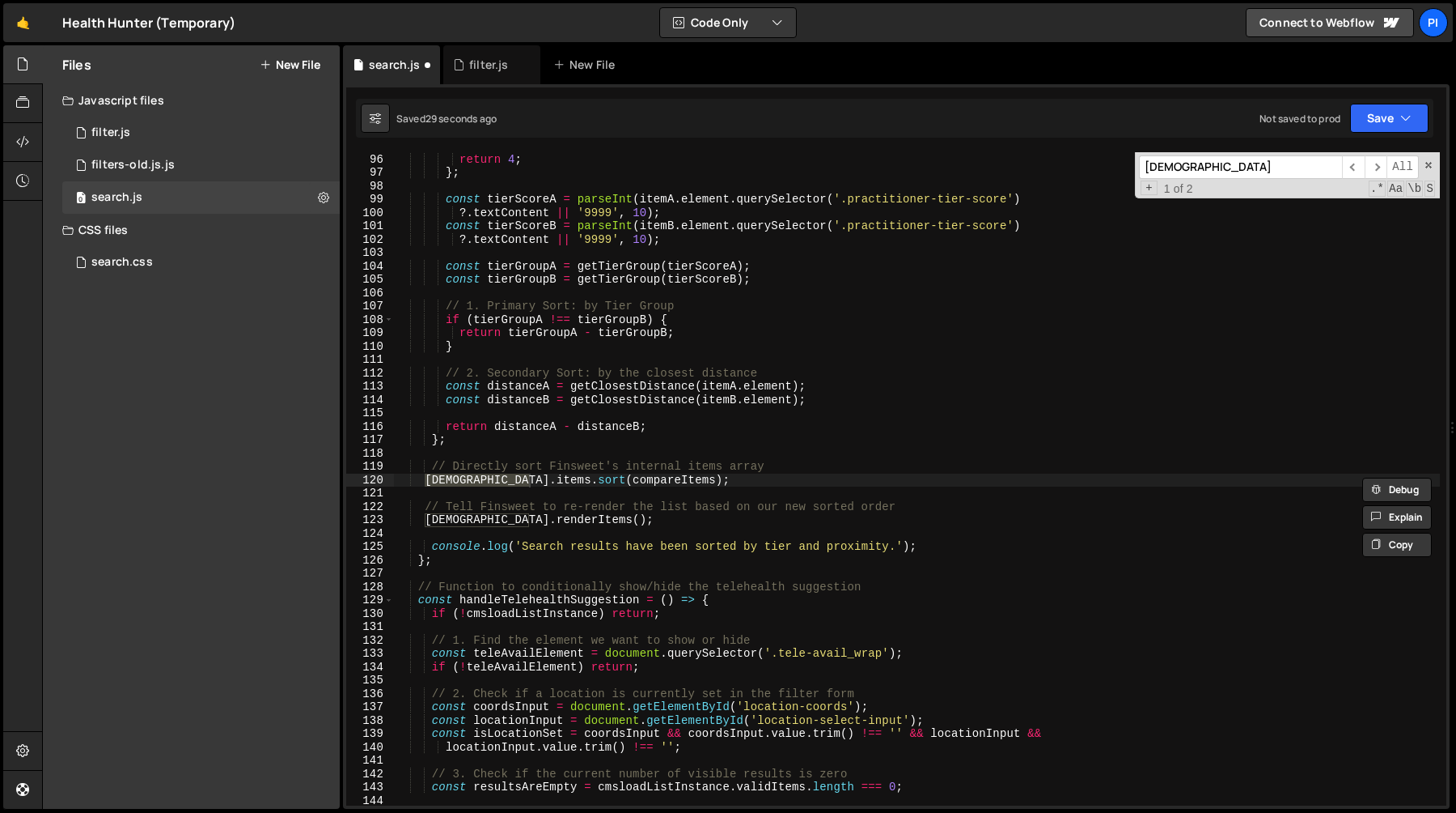
click at [478, 484] on div "if ( score >= 3000 && score < 4000 ) return 3 ; // Standard return 4 ; } ; cons…" at bounding box center [917, 479] width 1046 height 680
paste textarea "load"
type textarea "cmsloadListInstance.items.sort(compareItems);"
click at [473, 527] on div "if ( score >= 3000 && score < 4000 ) return 3 ; // Standard return 4 ; } ; cons…" at bounding box center [917, 479] width 1046 height 680
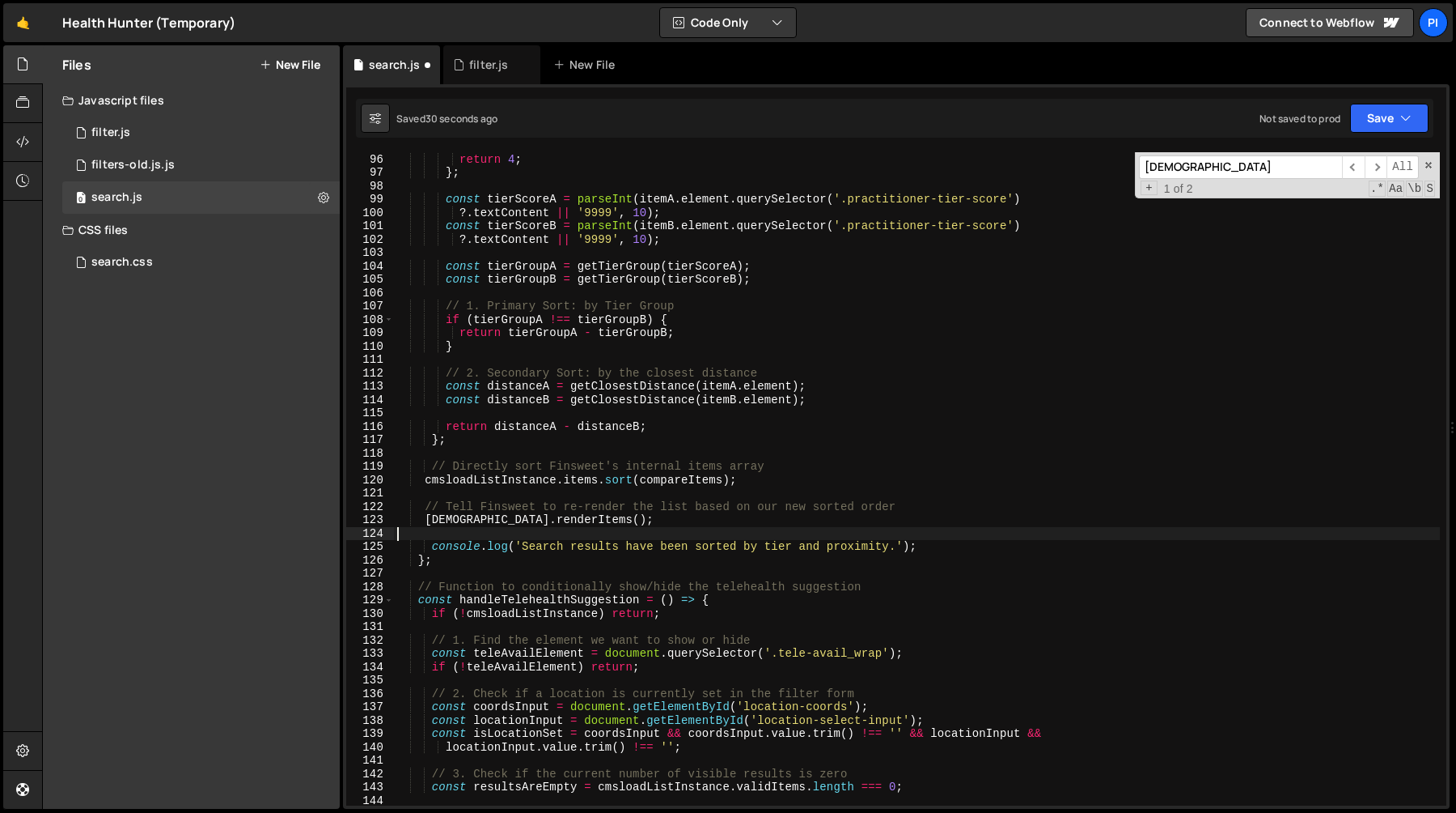
click at [473, 527] on div "if ( score >= 3000 && score < 4000 ) return 3 ; // Standard return 4 ; } ; cons…" at bounding box center [917, 479] width 1046 height 680
click at [475, 517] on div "if ( score >= 3000 && score < 4000 ) return 3 ; // Standard return 4 ; } ; cons…" at bounding box center [917, 479] width 1046 height 680
paste textarea "load"
type textarea "cmsloadListInstance.renderItems();"
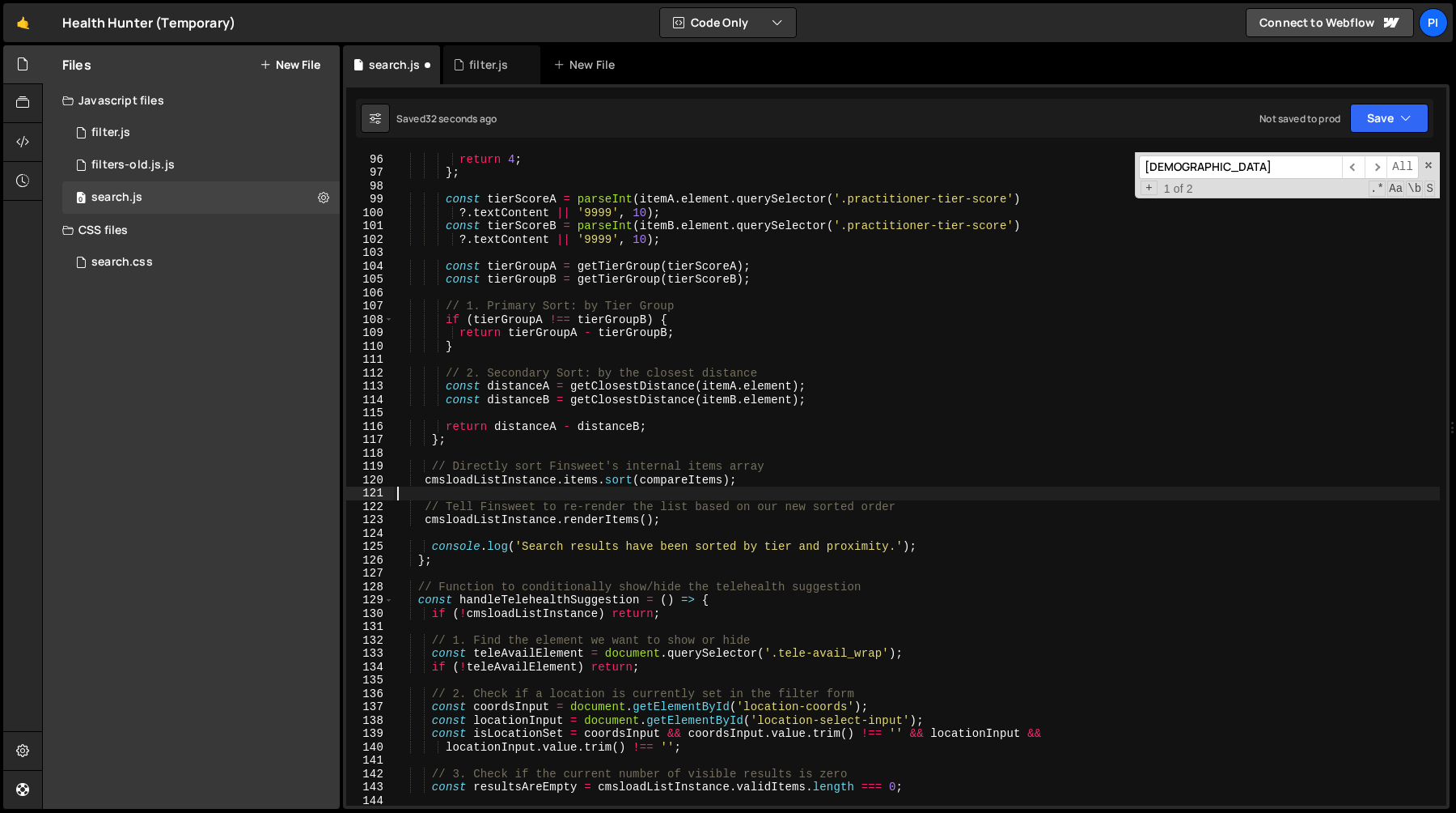
click at [579, 495] on div "if ( score >= 3000 && score < 4000 ) return 3 ; // Standard return 4 ; } ; cons…" at bounding box center [917, 479] width 1046 height 680
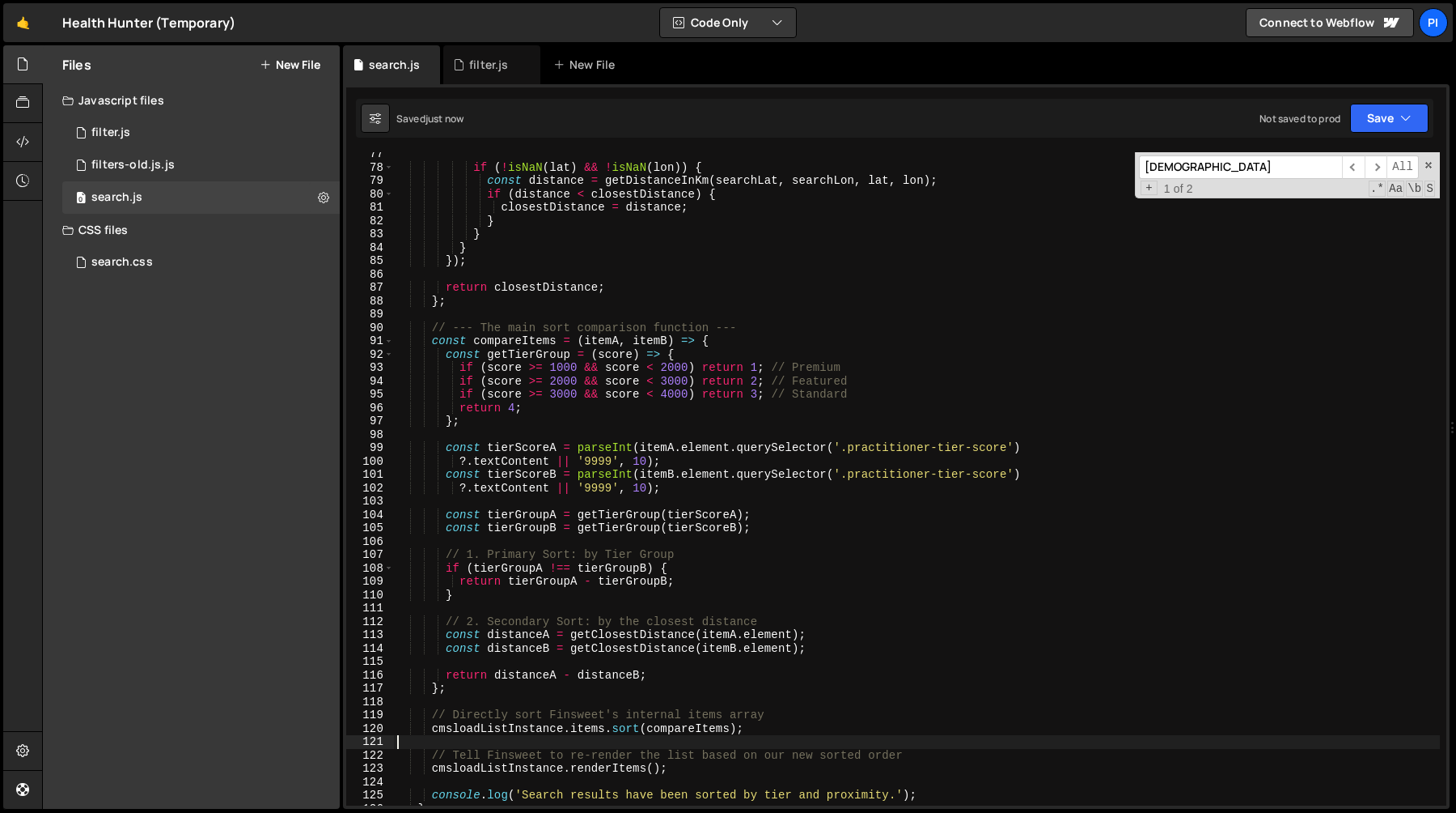
scroll to position [1017, 0]
click at [1258, 174] on input "cmsListInstance" at bounding box center [1240, 167] width 203 height 24
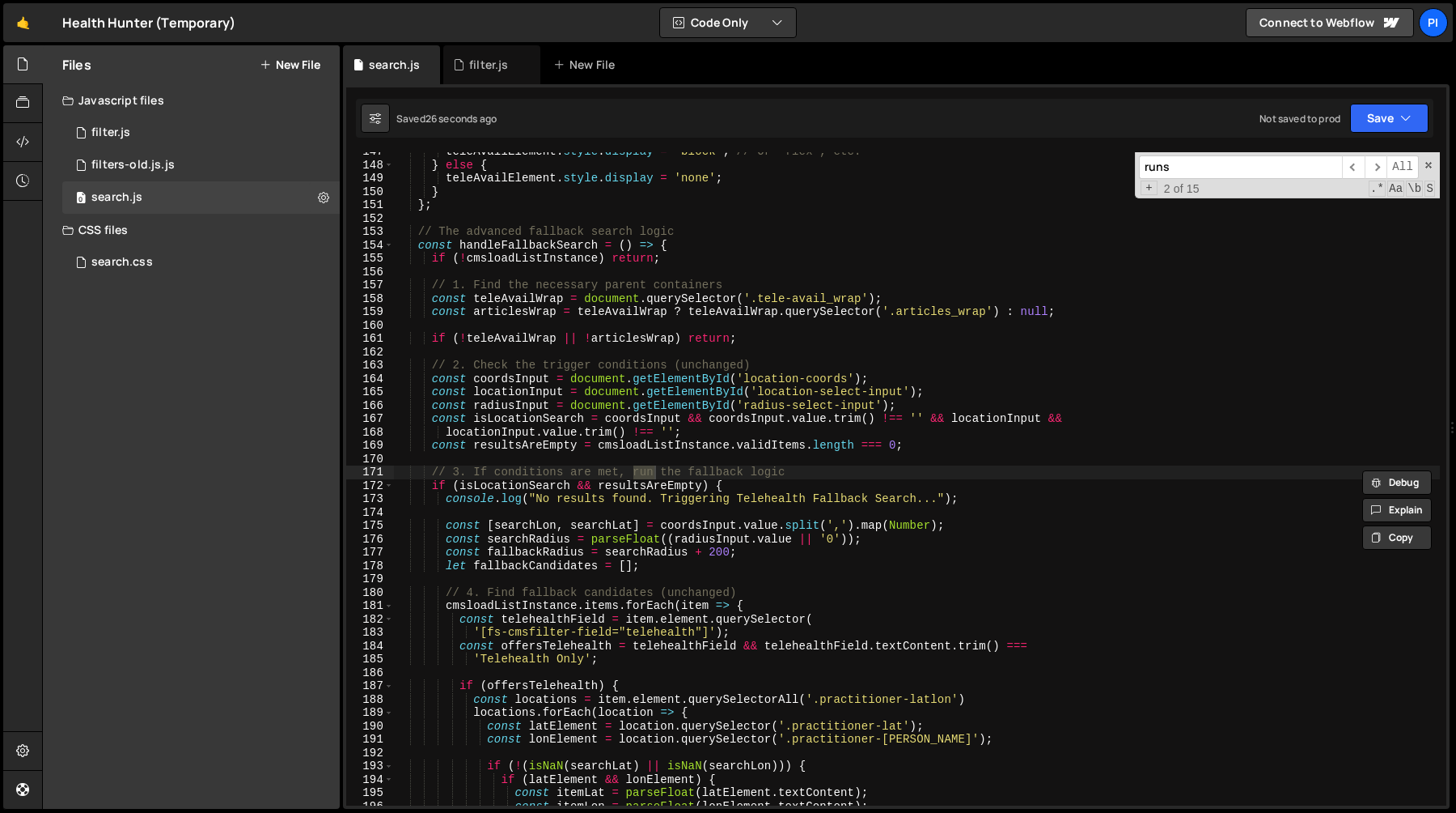
scroll to position [4308, 0]
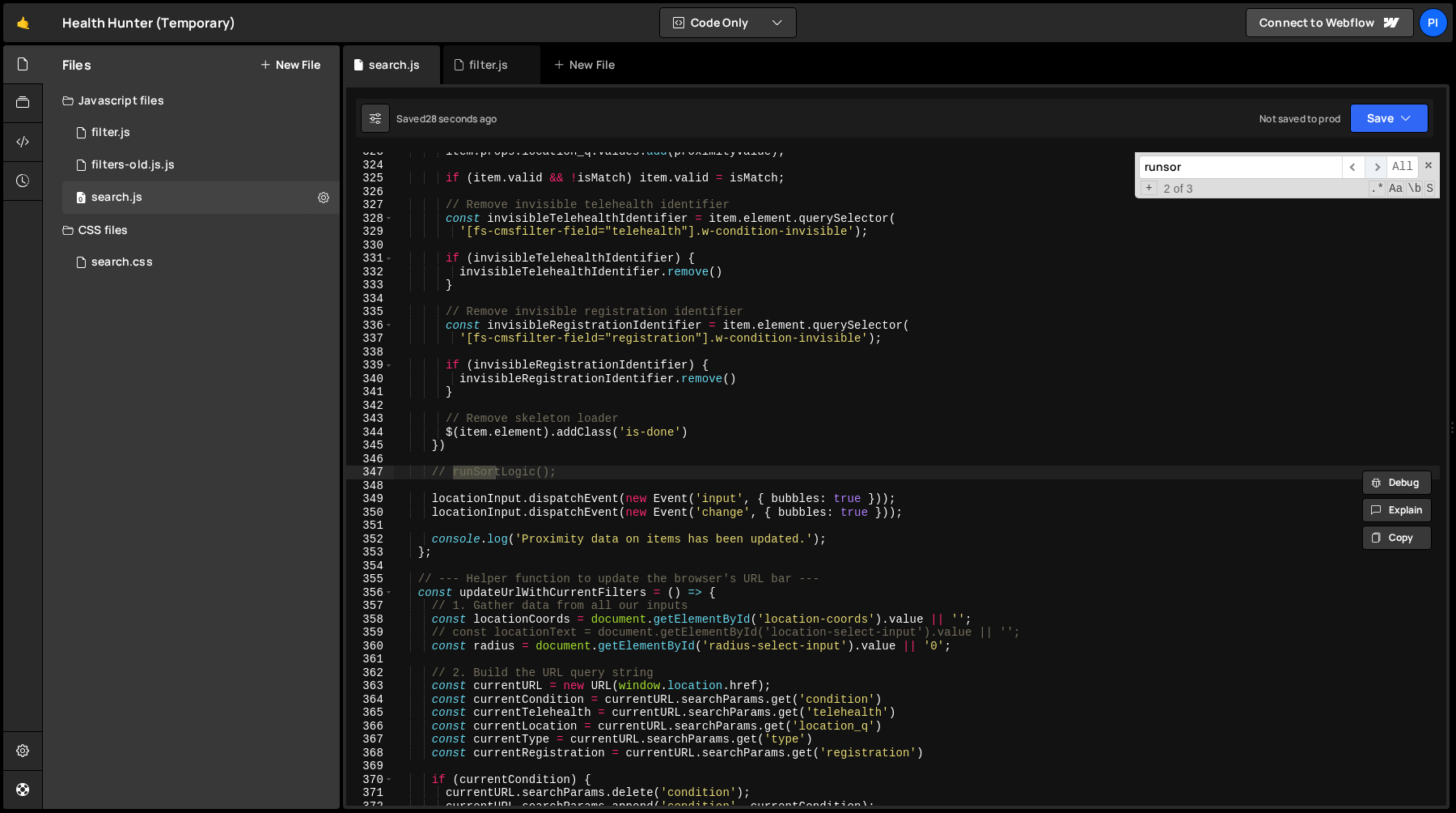
type input "runsor"
click at [674, 467] on div "item . props . location_q . values . add ( proximityValue ) ; if ( item . valid…" at bounding box center [917, 485] width 1046 height 680
type textarea "runSortLogic();"
click at [786, 403] on div "item . props . location_q . values . add ( proximityValue ) ; if ( item . valid…" at bounding box center [917, 485] width 1046 height 680
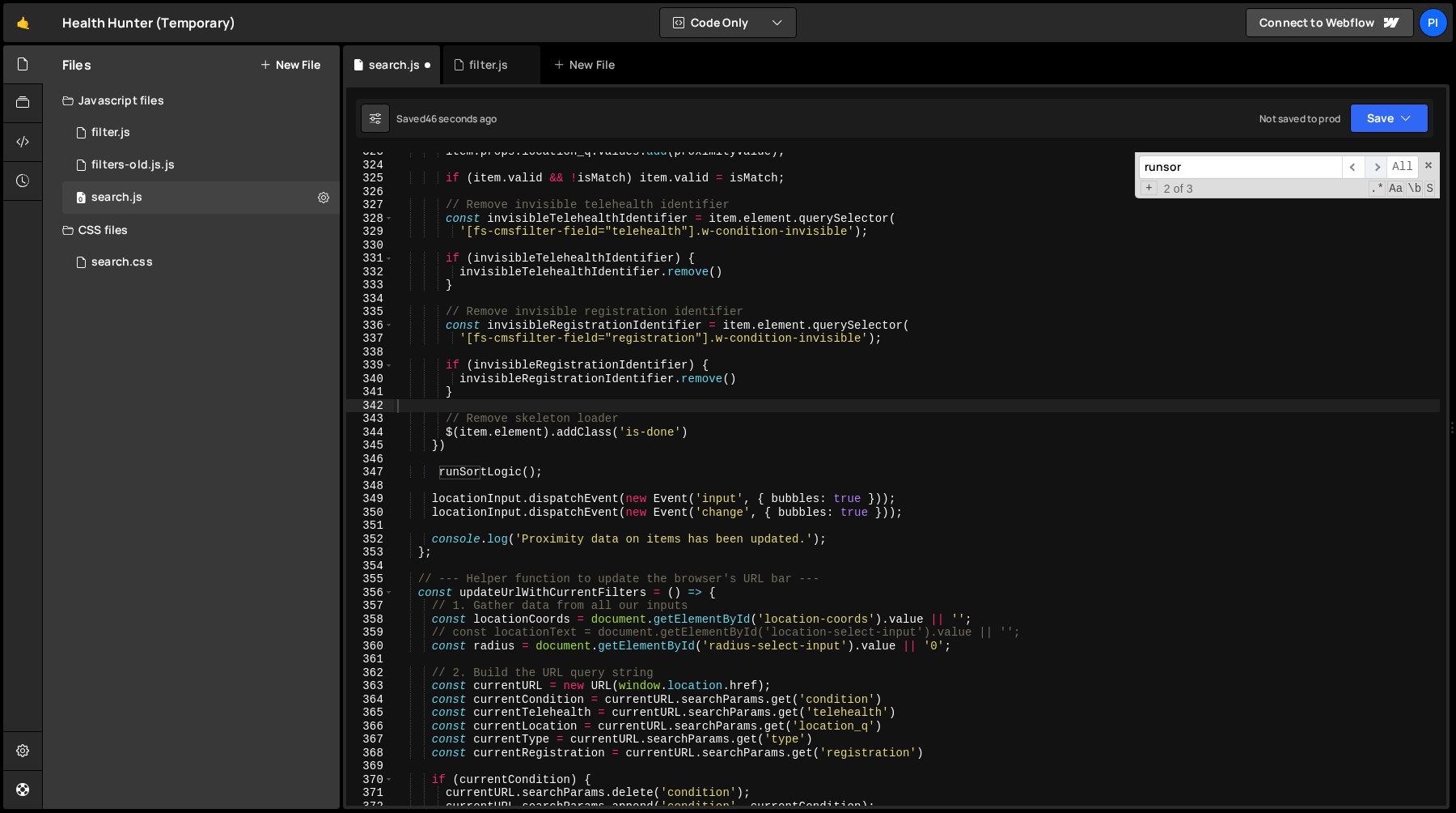
click at [1374, 165] on span "​" at bounding box center [1376, 167] width 23 height 24
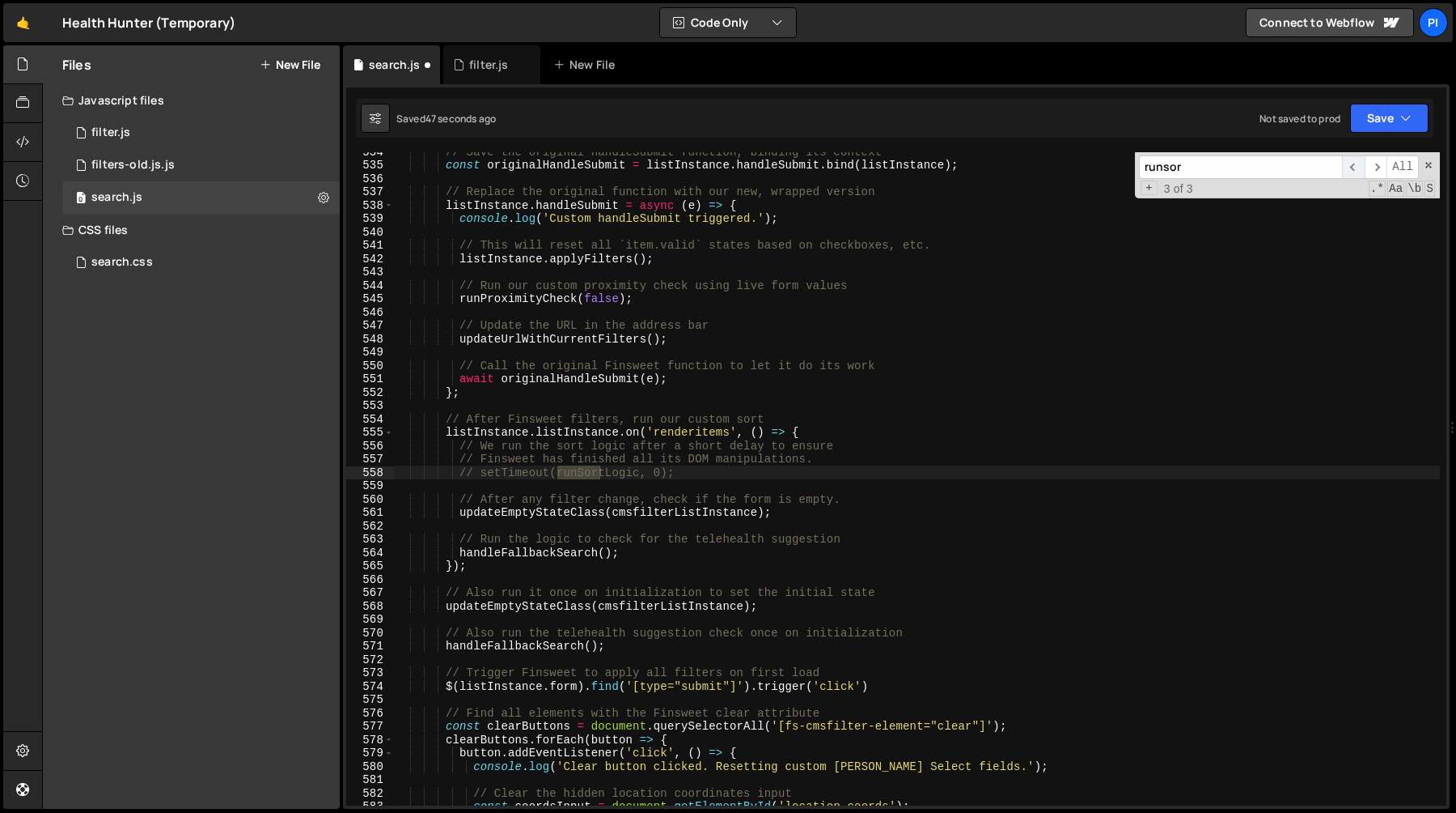
click at [1344, 165] on span "​" at bounding box center [1353, 167] width 23 height 24
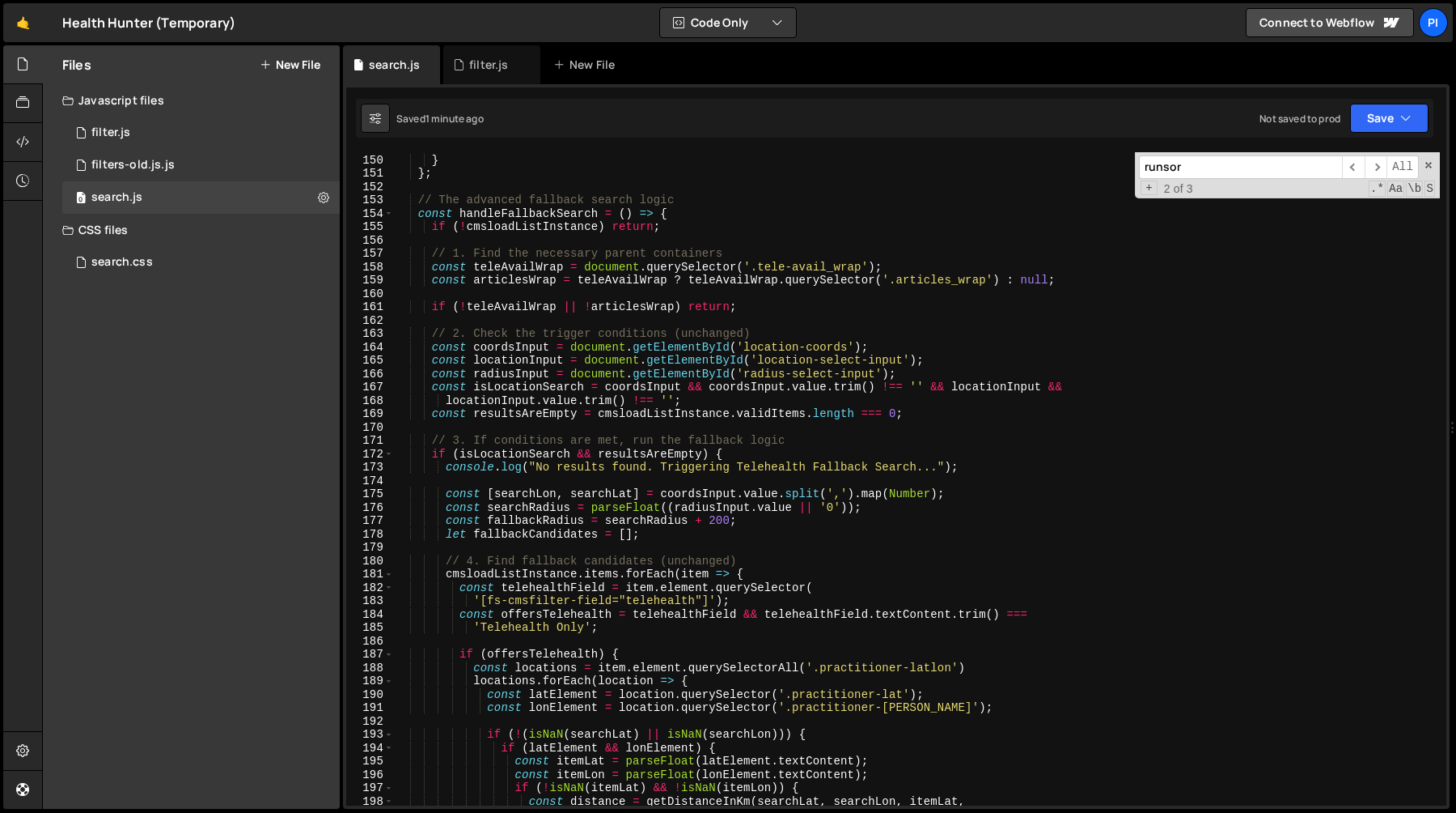
scroll to position [2014, 0]
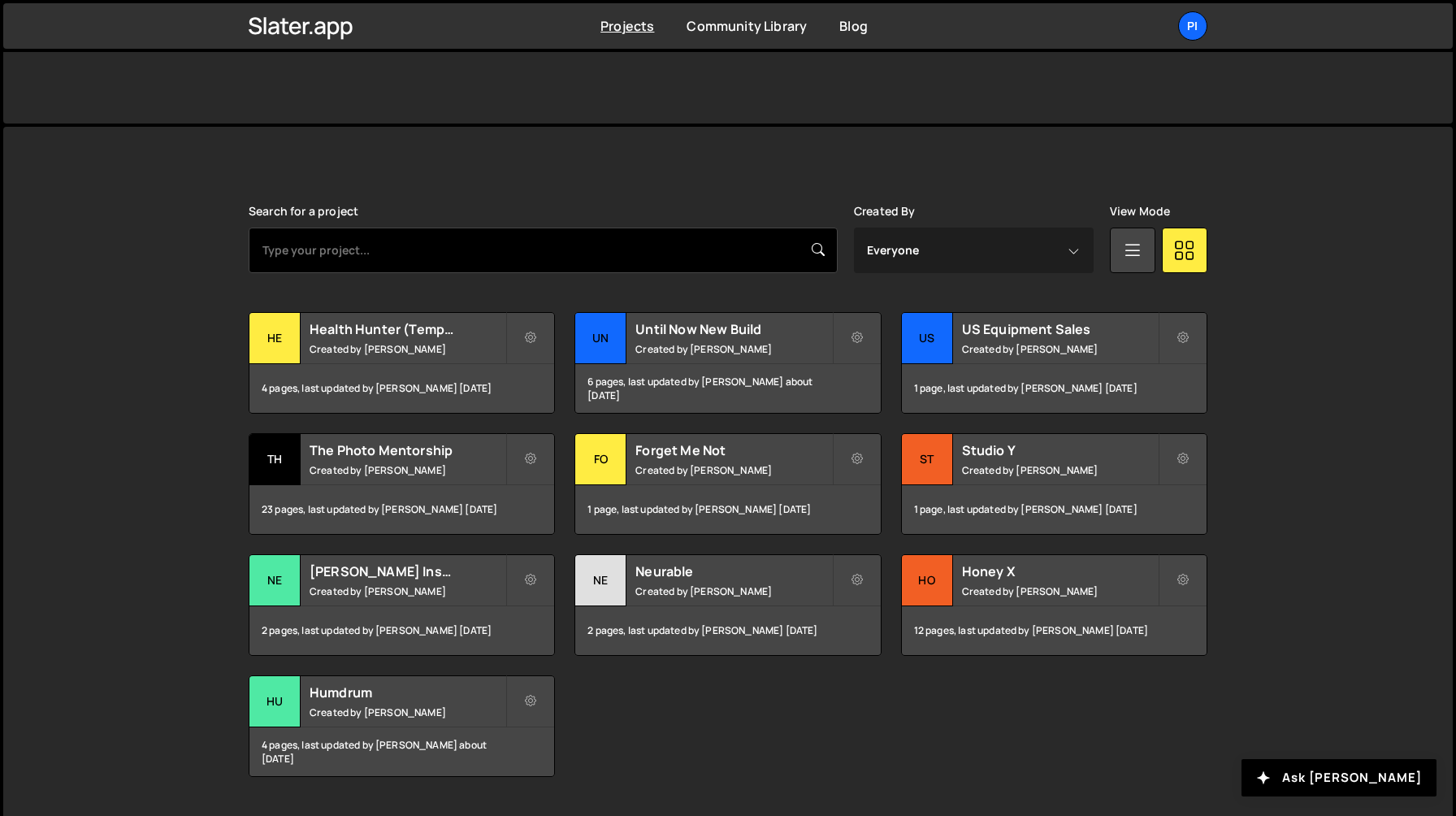
scroll to position [383, 0]
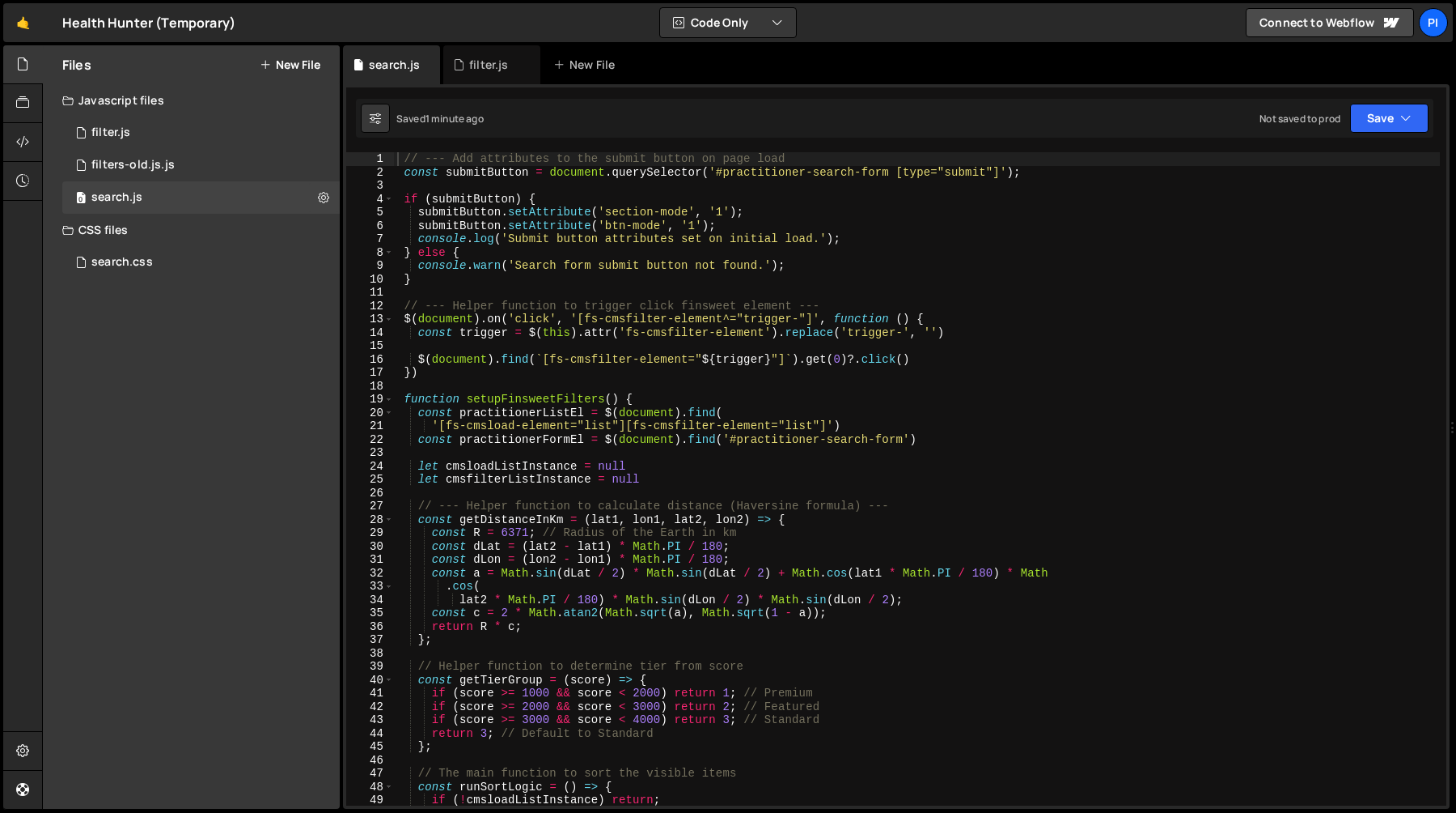
type textarea "$(document).find(`[fs-cmsfilter-element="${trigger}"]`).get(0)?.click()"
click at [633, 358] on div "// --- Add attributes to the submit button on page load const submitButton = do…" at bounding box center [917, 492] width 1046 height 680
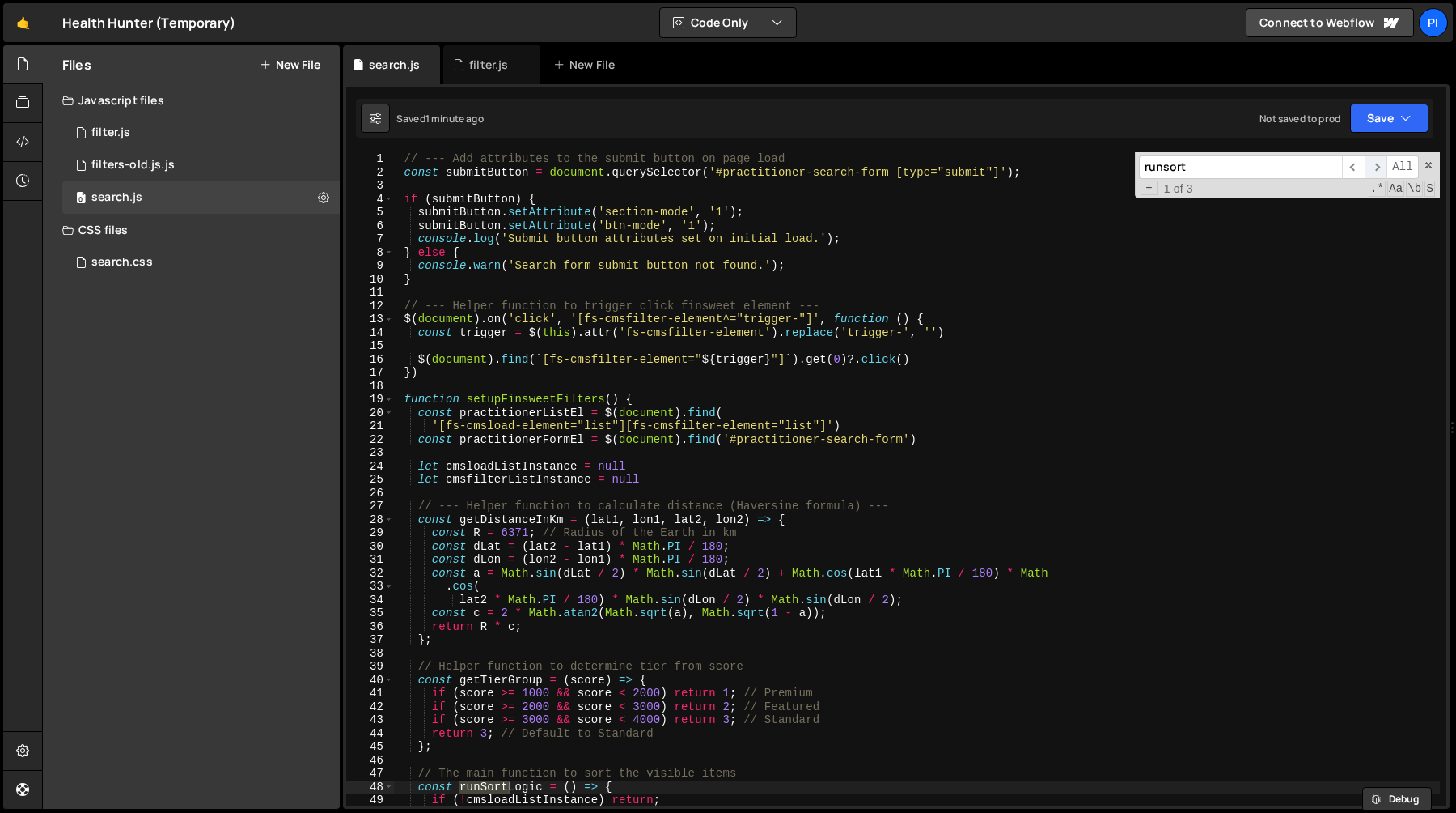
type input "runsort"
click at [1377, 165] on span "​" at bounding box center [1376, 167] width 23 height 24
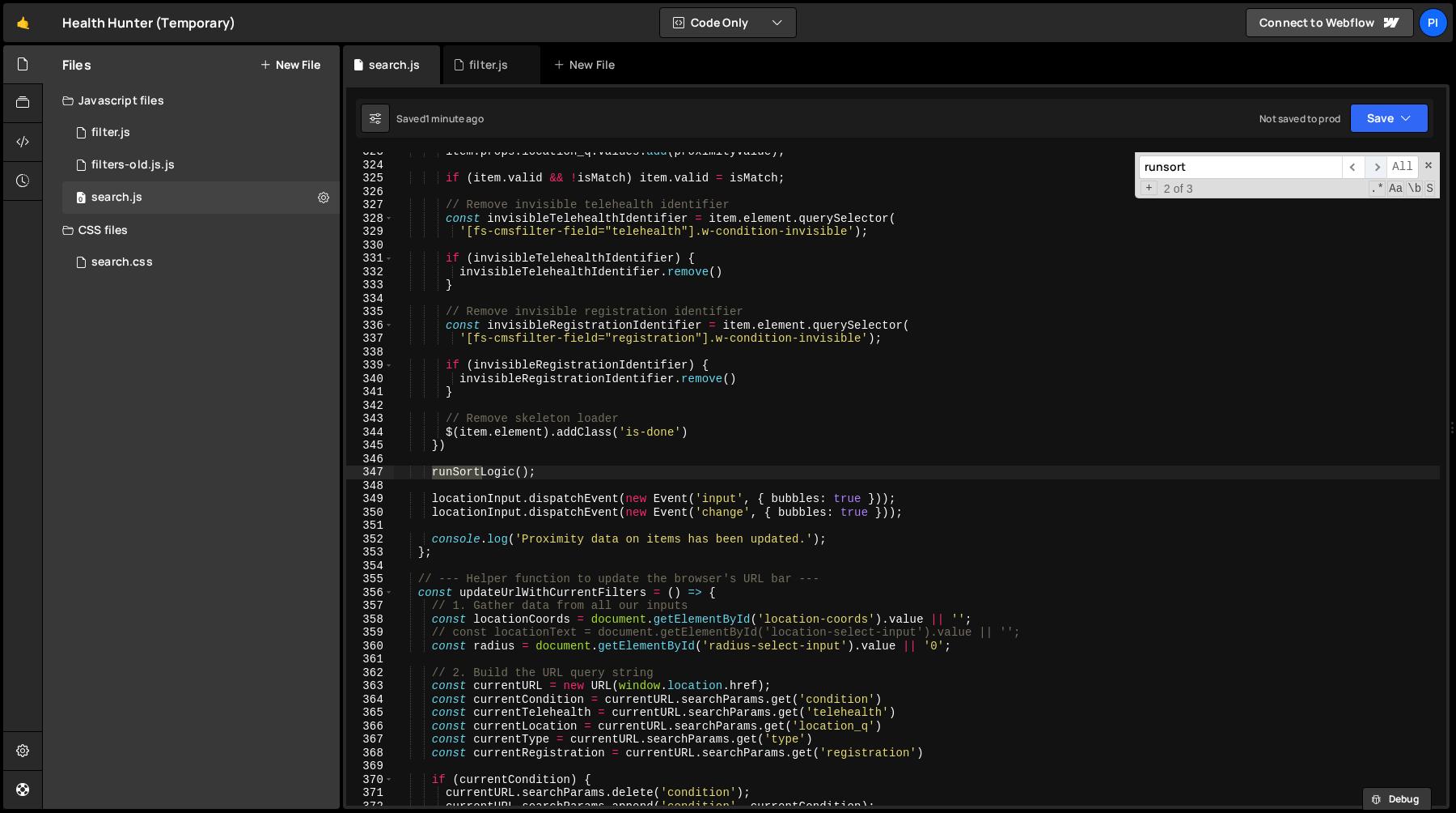
click at [1375, 165] on span "​" at bounding box center [1376, 167] width 23 height 24
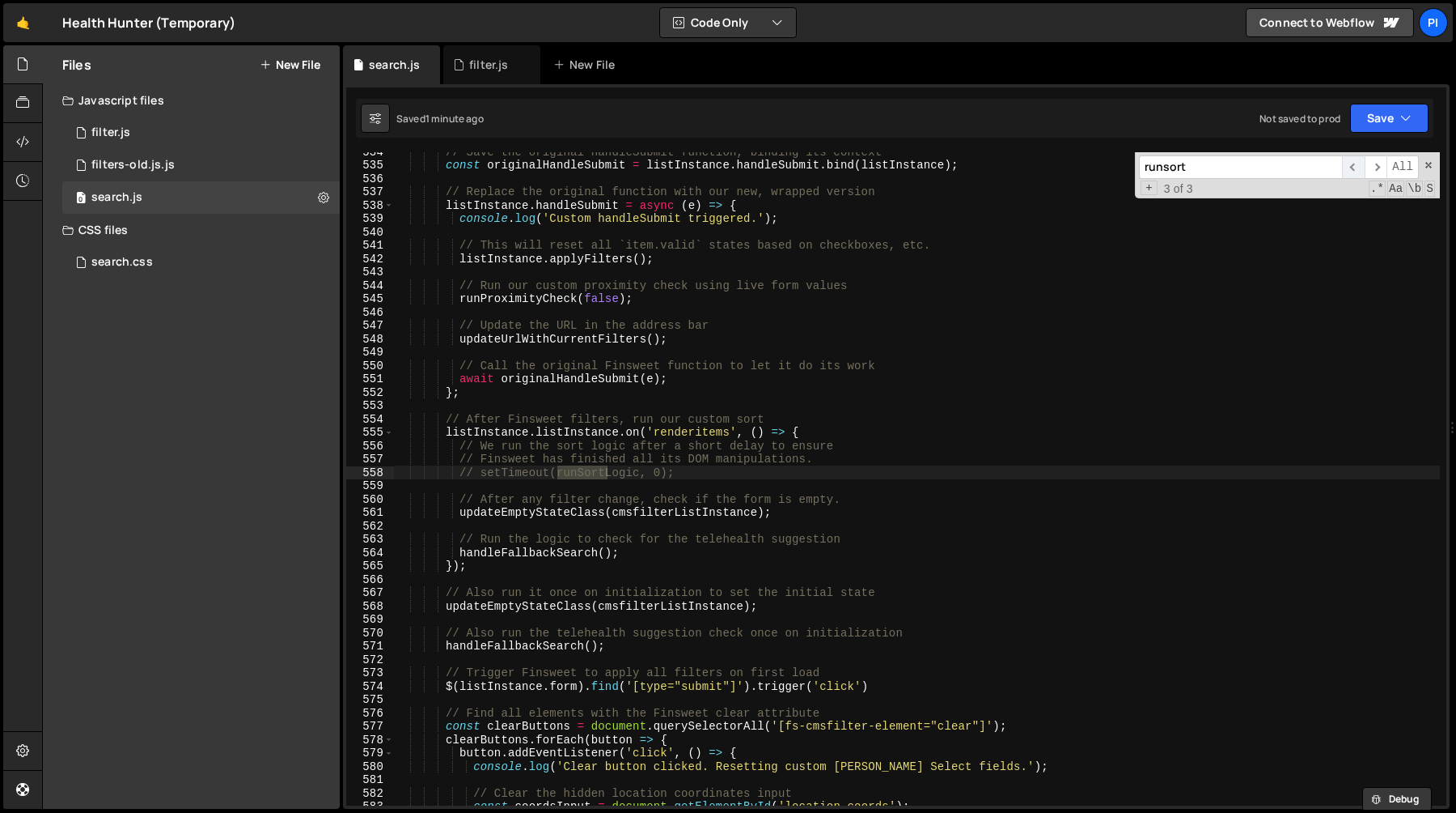
click at [1353, 169] on span "​" at bounding box center [1353, 167] width 23 height 24
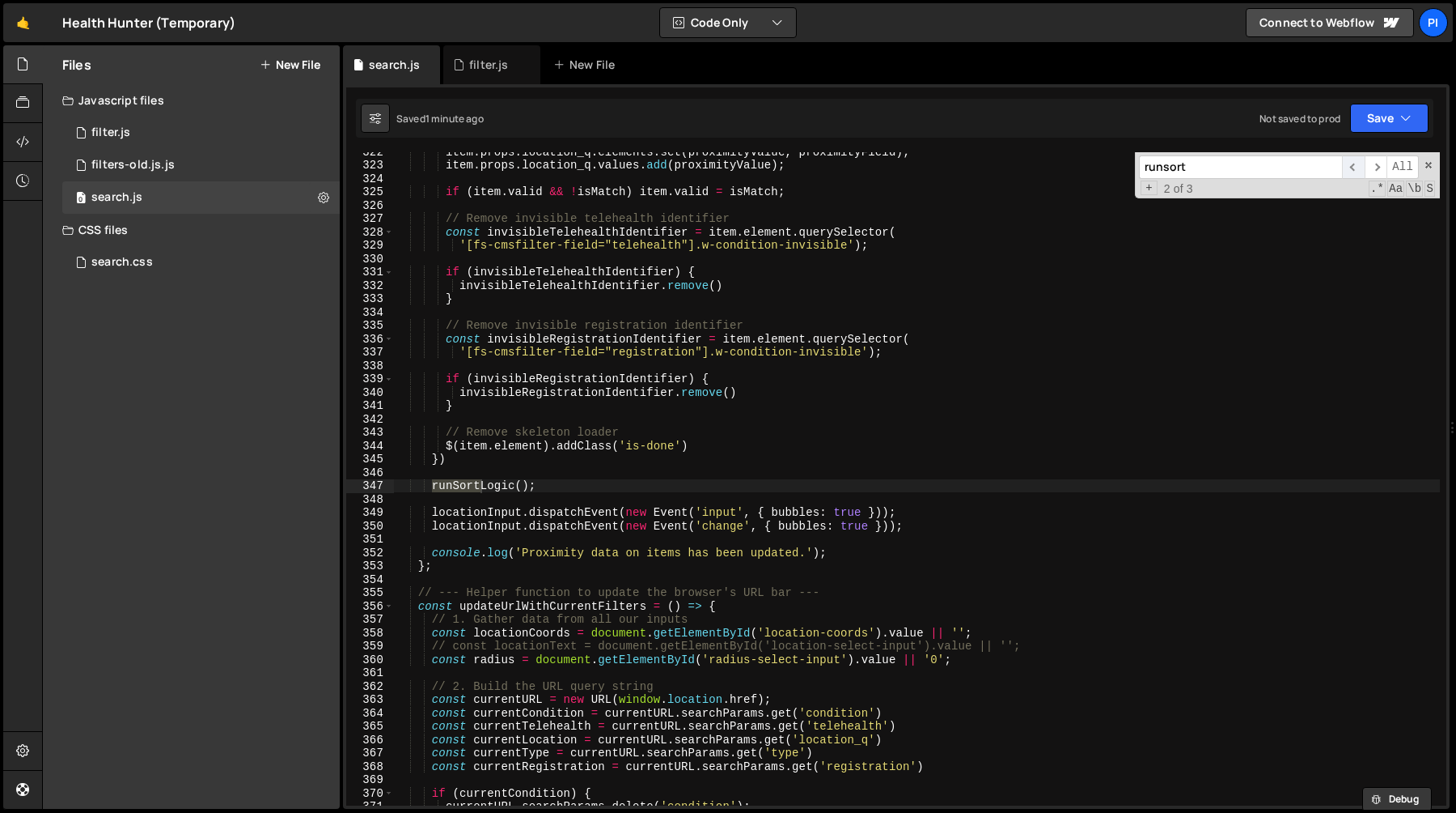
scroll to position [4294, 0]
click at [470, 476] on div "item . props . location_q . elements . set ( proximityValue , [GEOGRAPHIC_DATA]…" at bounding box center [917, 485] width 1046 height 680
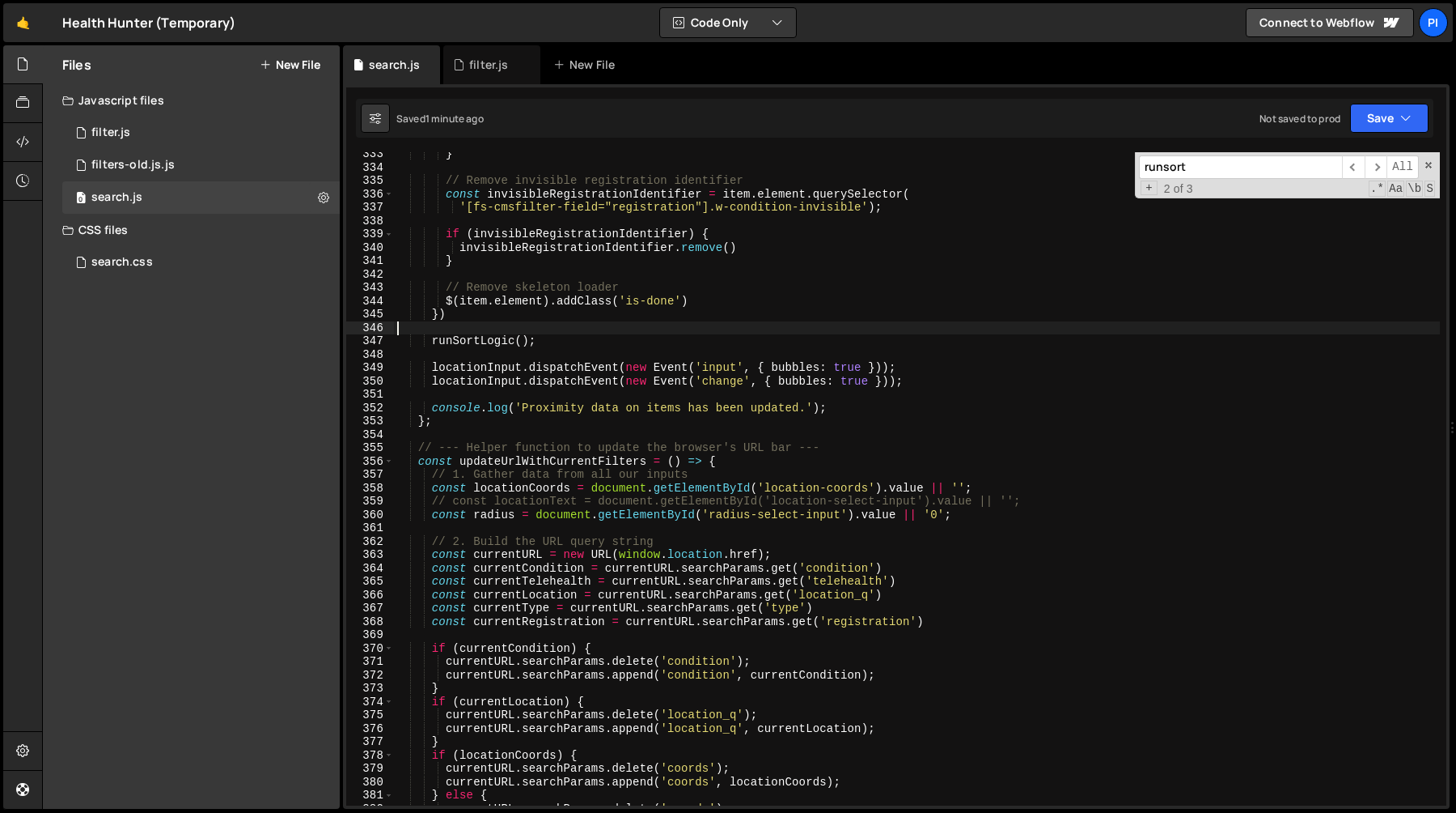
scroll to position [4439, 0]
click at [1373, 165] on span "​" at bounding box center [1376, 167] width 23 height 24
click at [1375, 167] on span "​" at bounding box center [1376, 167] width 23 height 24
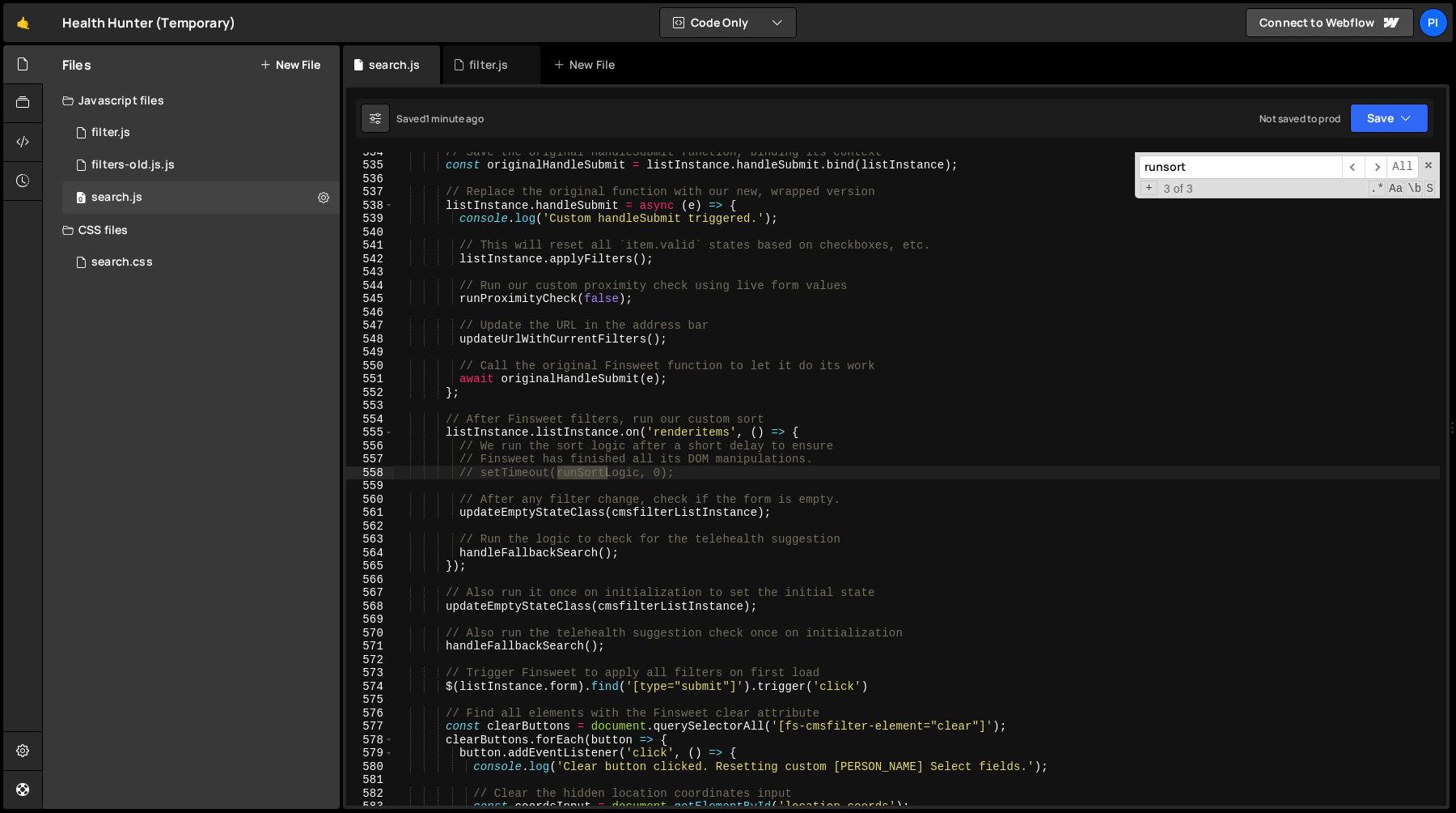
click at [462, 459] on div "// Save the original handleSubmit function, binding its context const originalH…" at bounding box center [917, 485] width 1046 height 680
click at [480, 445] on div "// Save the original handleSubmit function, binding its context const originalH…" at bounding box center [917, 485] width 1046 height 680
type textarea "// We run the sort logic after a short delay to ensure"
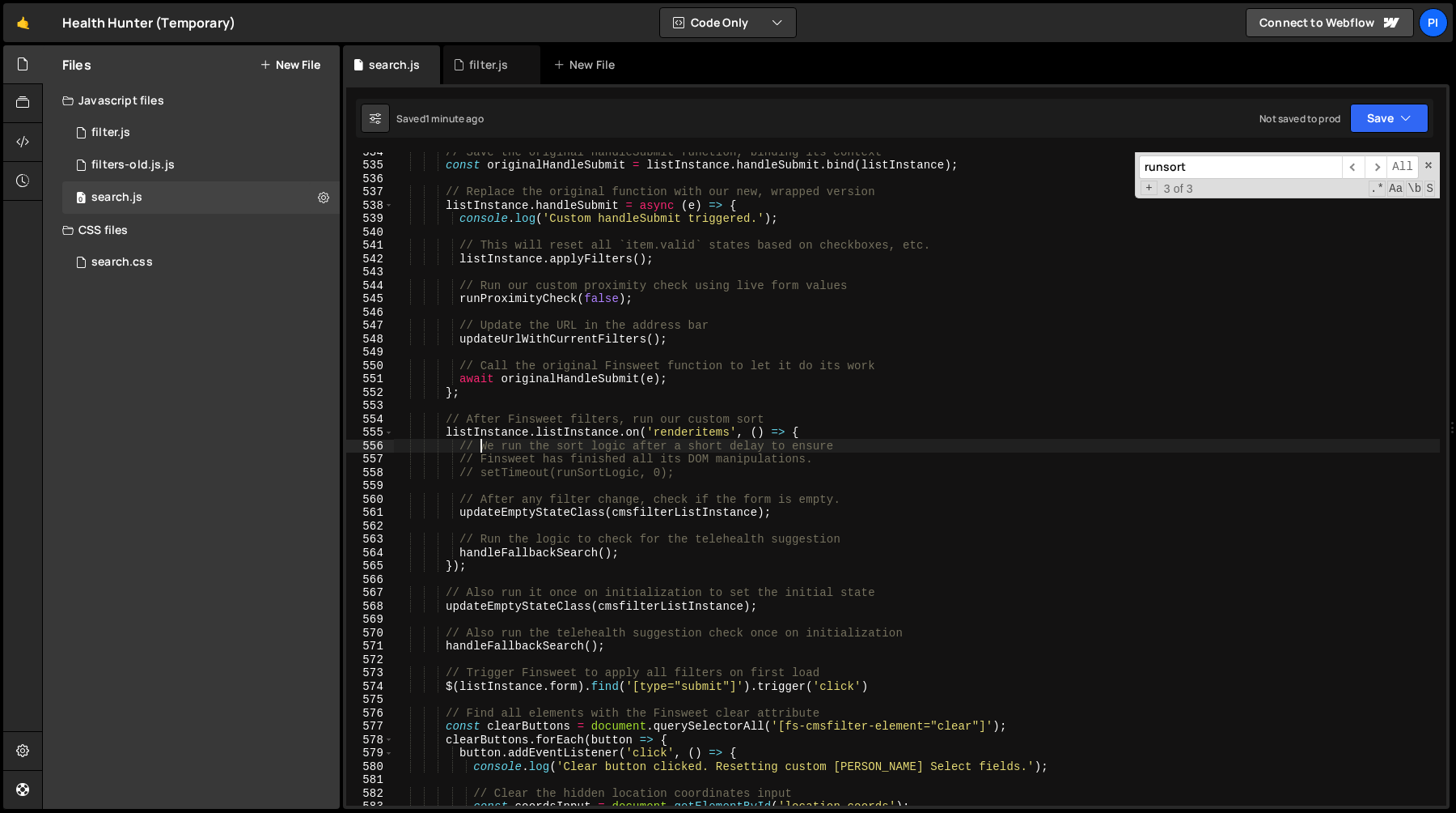
click at [870, 444] on div "// Save the original handleSubmit function, binding its context const originalH…" at bounding box center [917, 485] width 1046 height 680
click at [463, 446] on div "// Save the original handleSubmit function, binding its context const originalH…" at bounding box center [917, 485] width 1046 height 680
click at [463, 446] on div "// Save the original handleSubmit function, binding its context const originalH…" at bounding box center [917, 479] width 1046 height 653
click at [459, 446] on div "// Save the original handleSubmit function, binding its context const originalH…" at bounding box center [917, 485] width 1046 height 680
click at [1356, 160] on span "​" at bounding box center [1353, 167] width 23 height 24
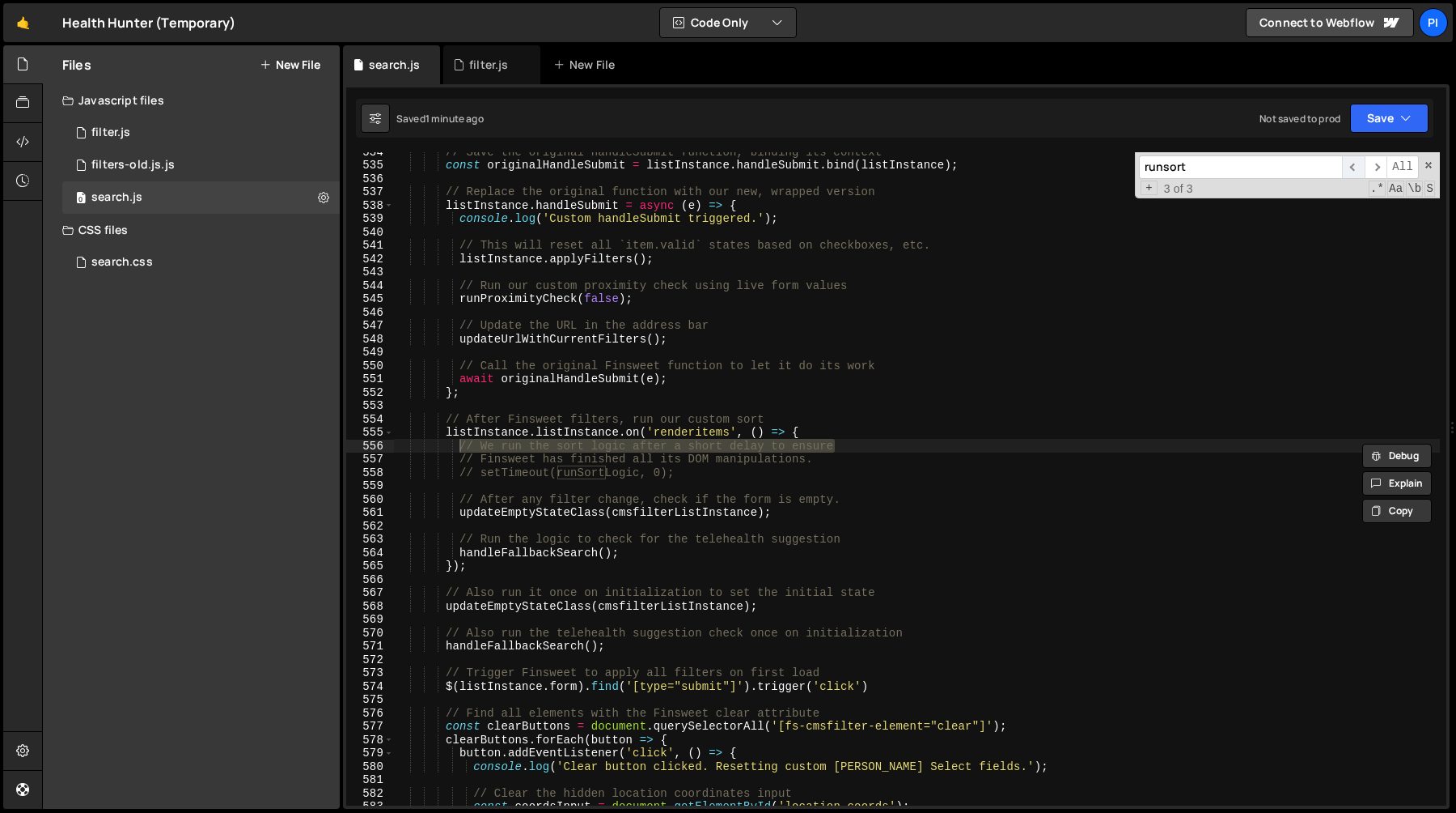
scroll to position [4294, 0]
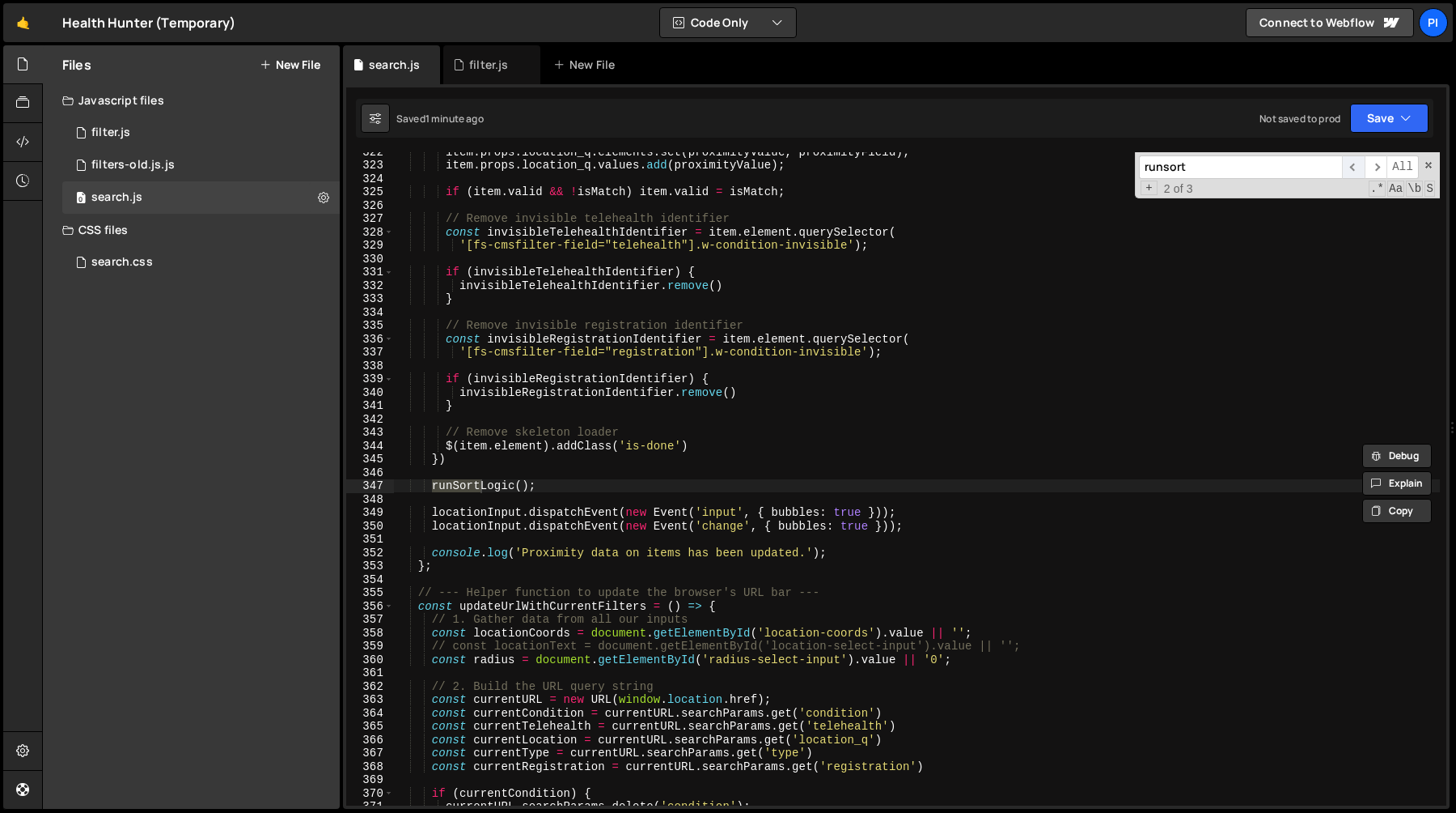
click at [1357, 165] on span "​" at bounding box center [1353, 167] width 23 height 24
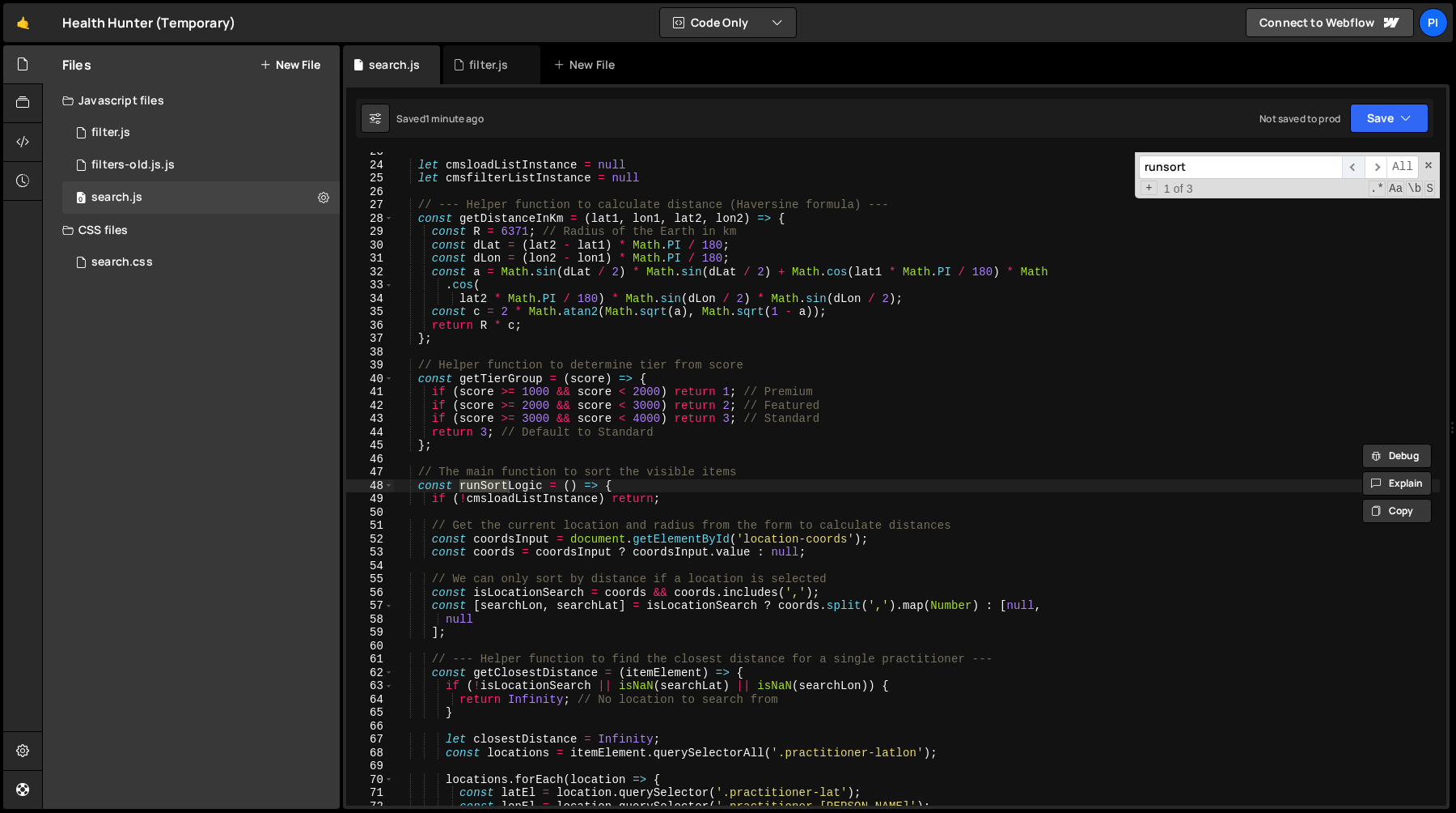
click at [1357, 165] on span "​" at bounding box center [1353, 167] width 23 height 24
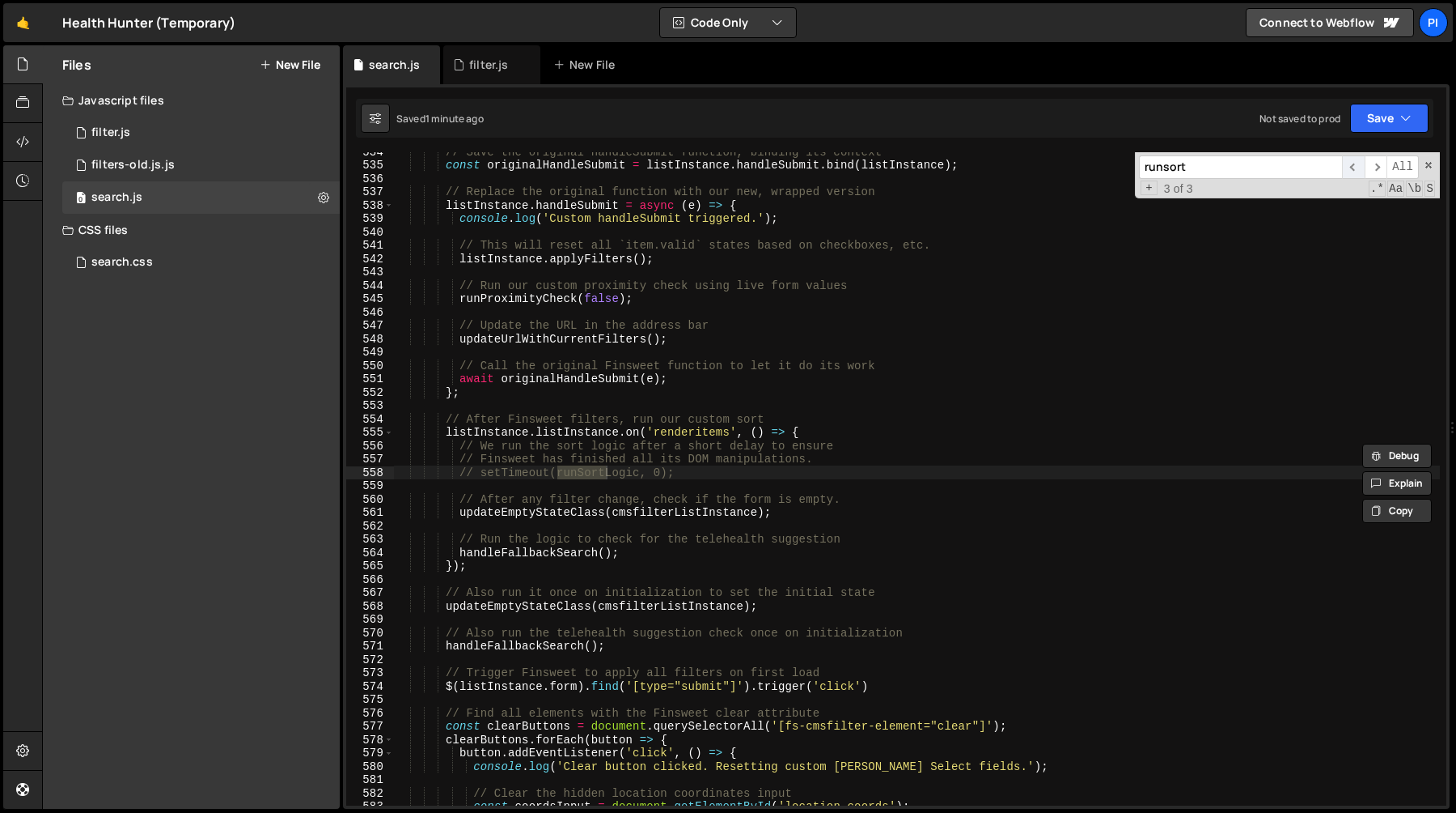
scroll to position [7125, 0]
click at [1357, 165] on span "​" at bounding box center [1353, 167] width 23 height 24
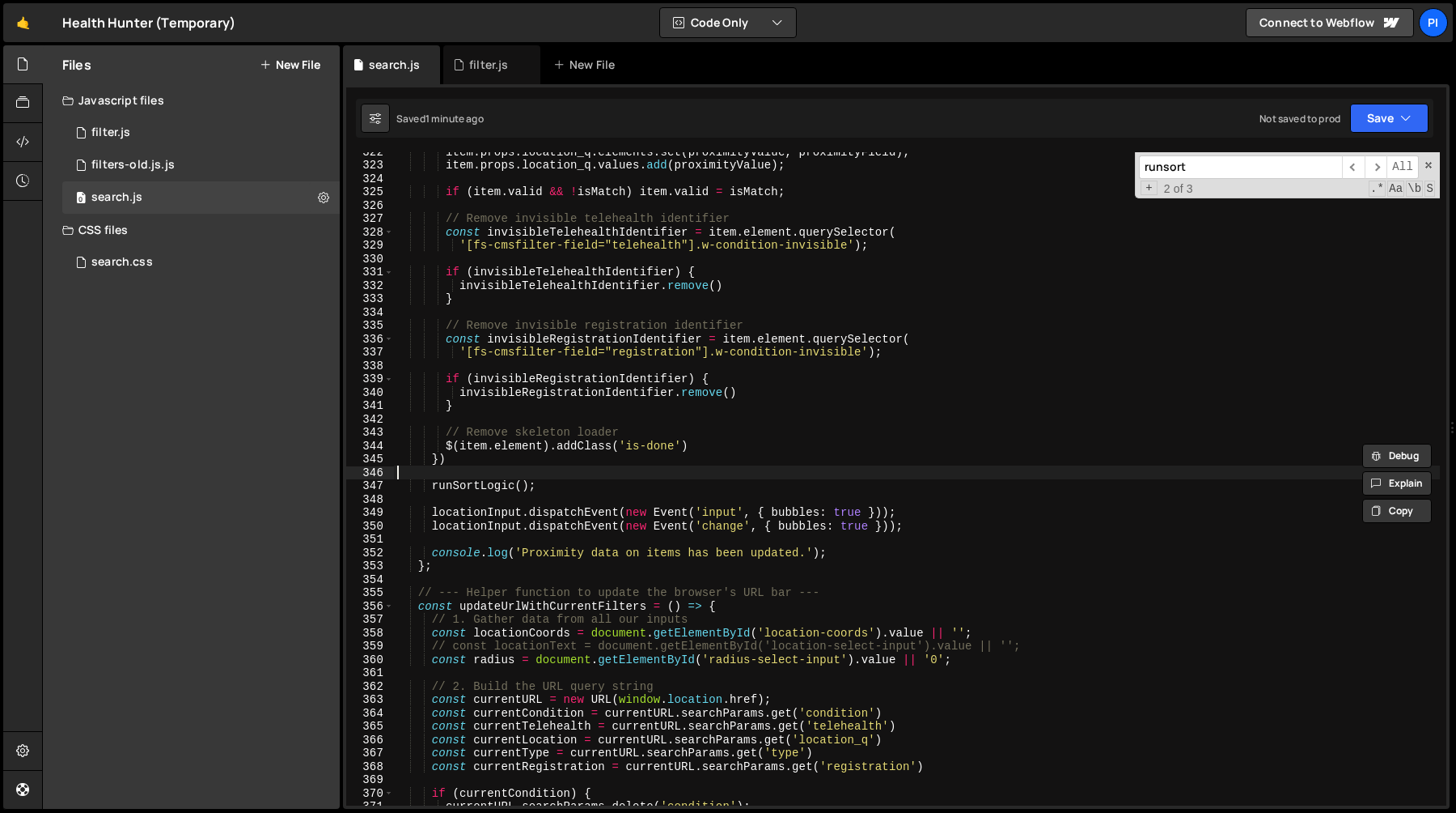
click at [511, 477] on div "item . props . location_q . elements . set ( proximityValue , [GEOGRAPHIC_DATA]…" at bounding box center [917, 485] width 1046 height 680
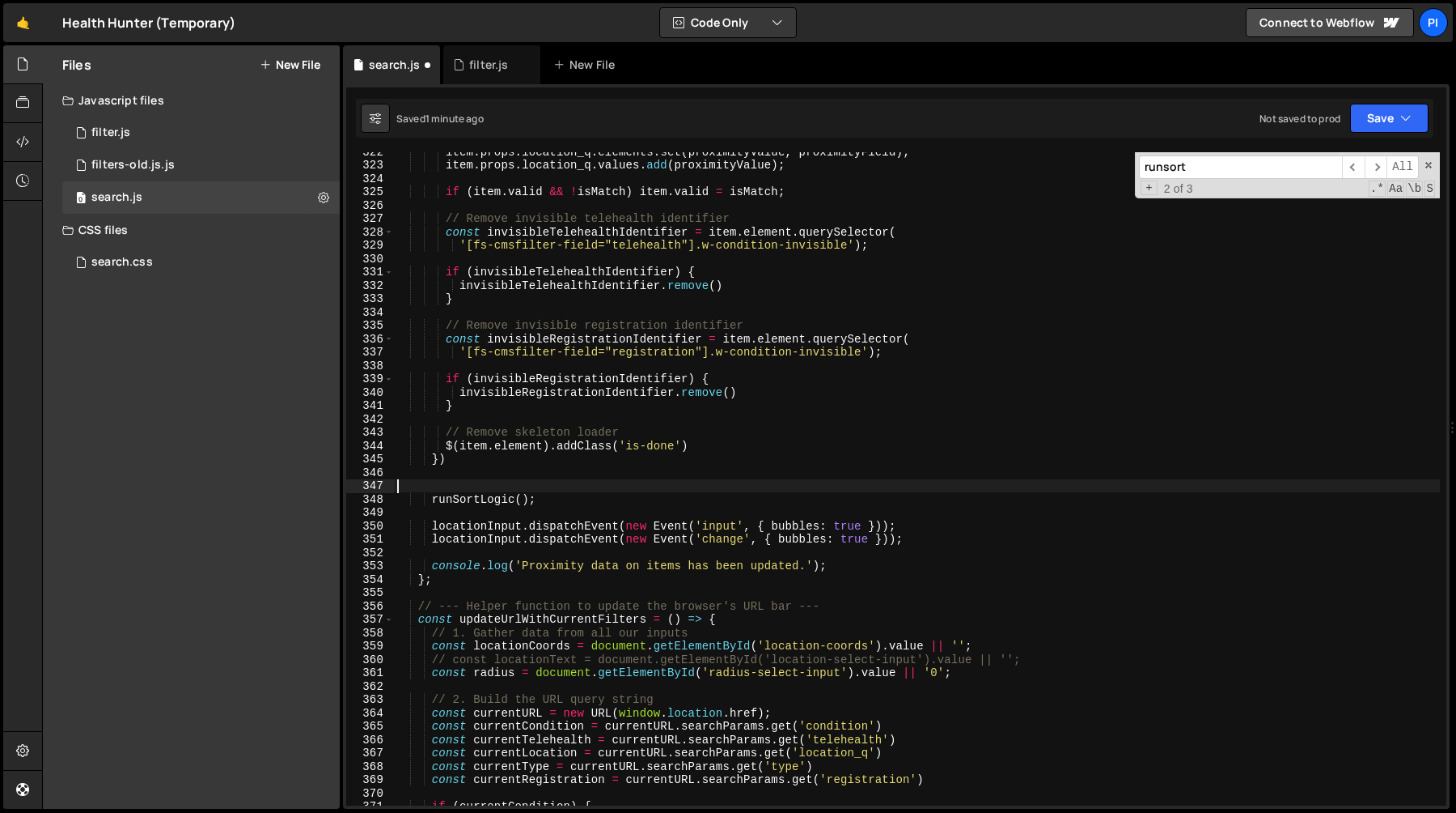
paste textarea "// We run the sort logic after a short delay to ensure"
click at [427, 486] on div "item . props . location_q . elements . set ( proximityValue , [GEOGRAPHIC_DATA]…" at bounding box center [917, 485] width 1046 height 680
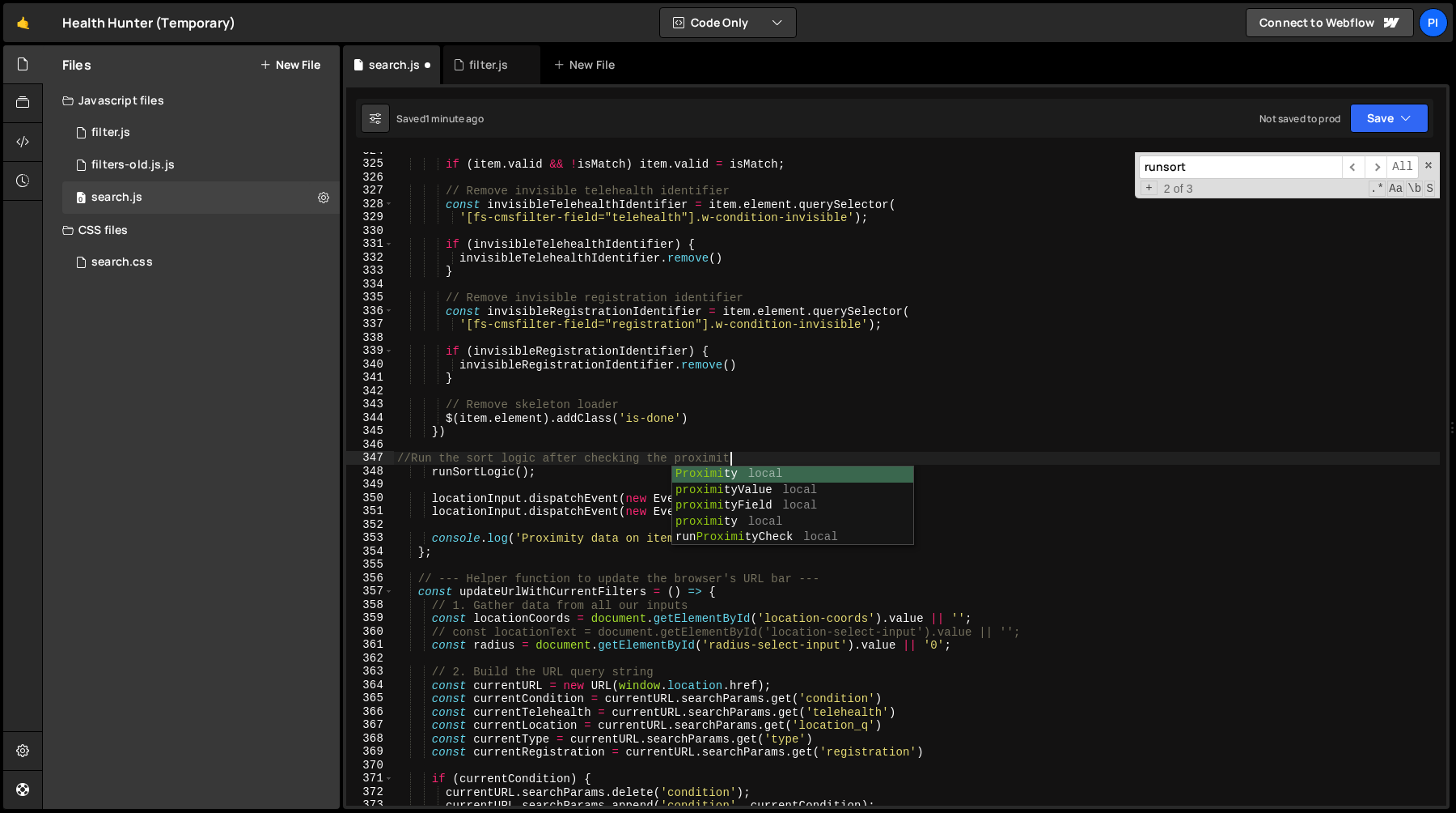
scroll to position [0, 23]
type textarea "//Run the sort logic after checking the proximity"
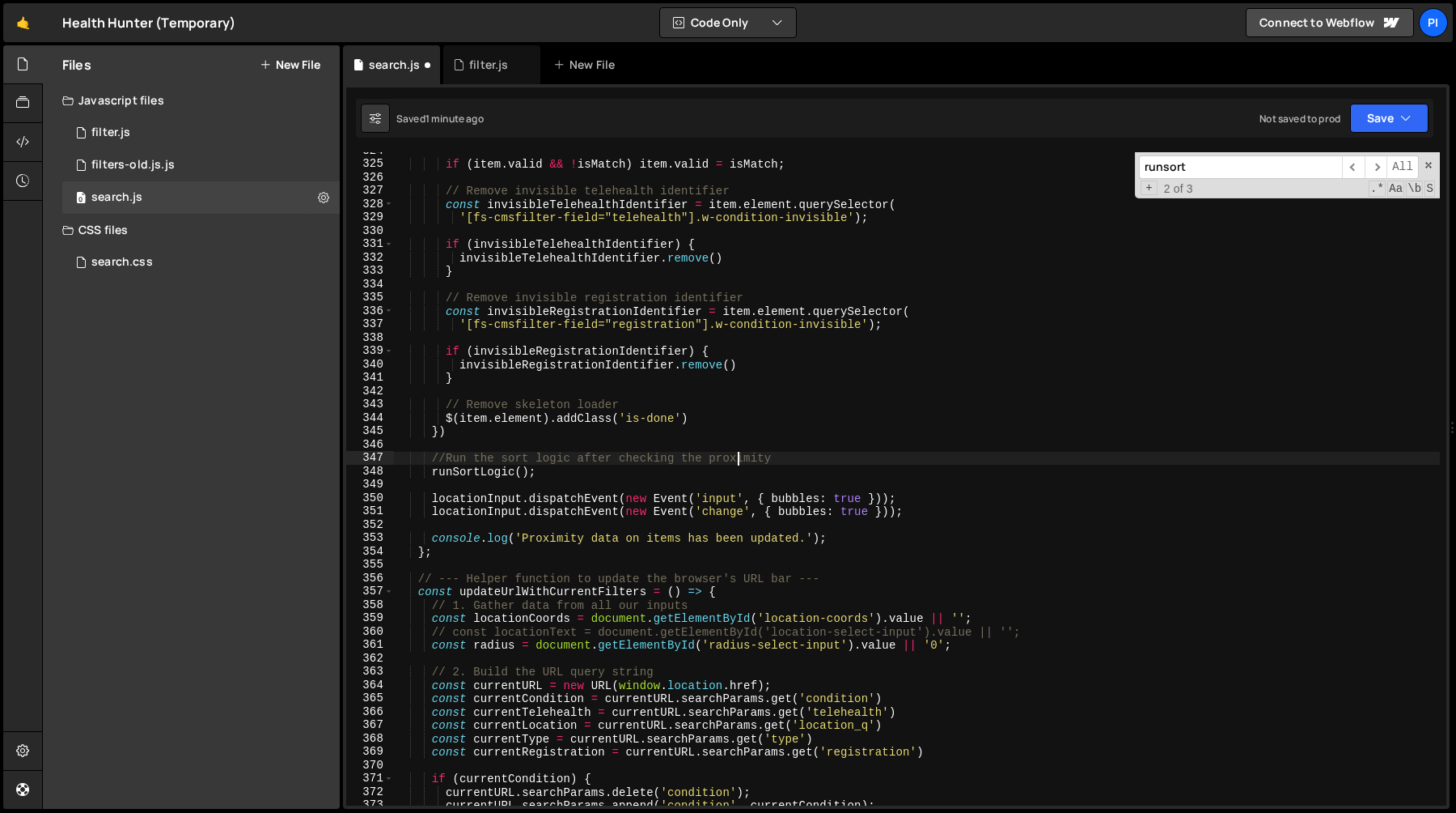
click at [524, 442] on div "if ( item . valid && ! isMatch ) item . valid = isMatch ; // Remove invisible t…" at bounding box center [917, 484] width 1046 height 680
click at [516, 562] on div "if ( item . valid && ! isMatch ) item . valid = isMatch ; // Remove invisible t…" at bounding box center [917, 484] width 1046 height 680
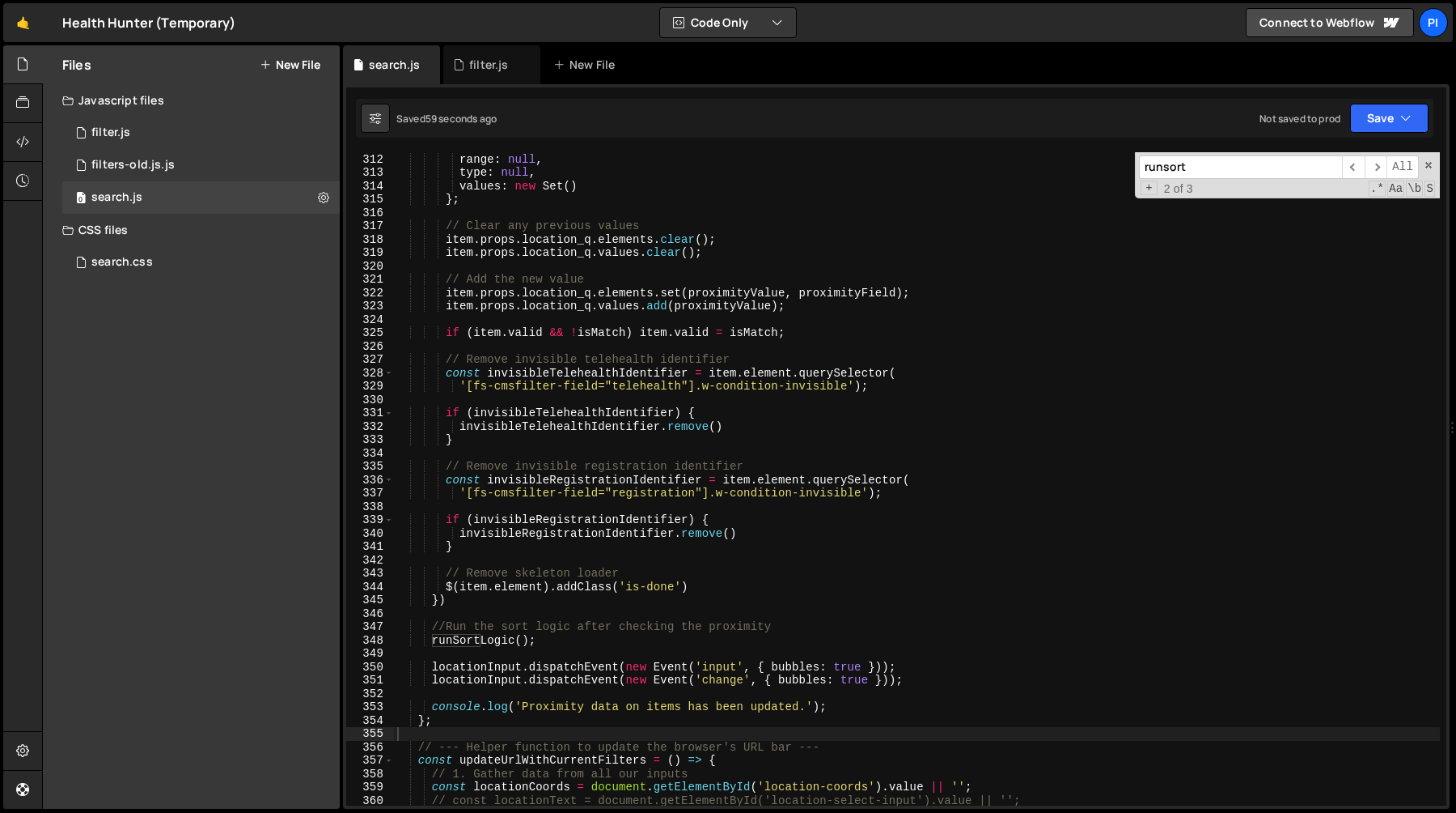
scroll to position [4116, 0]
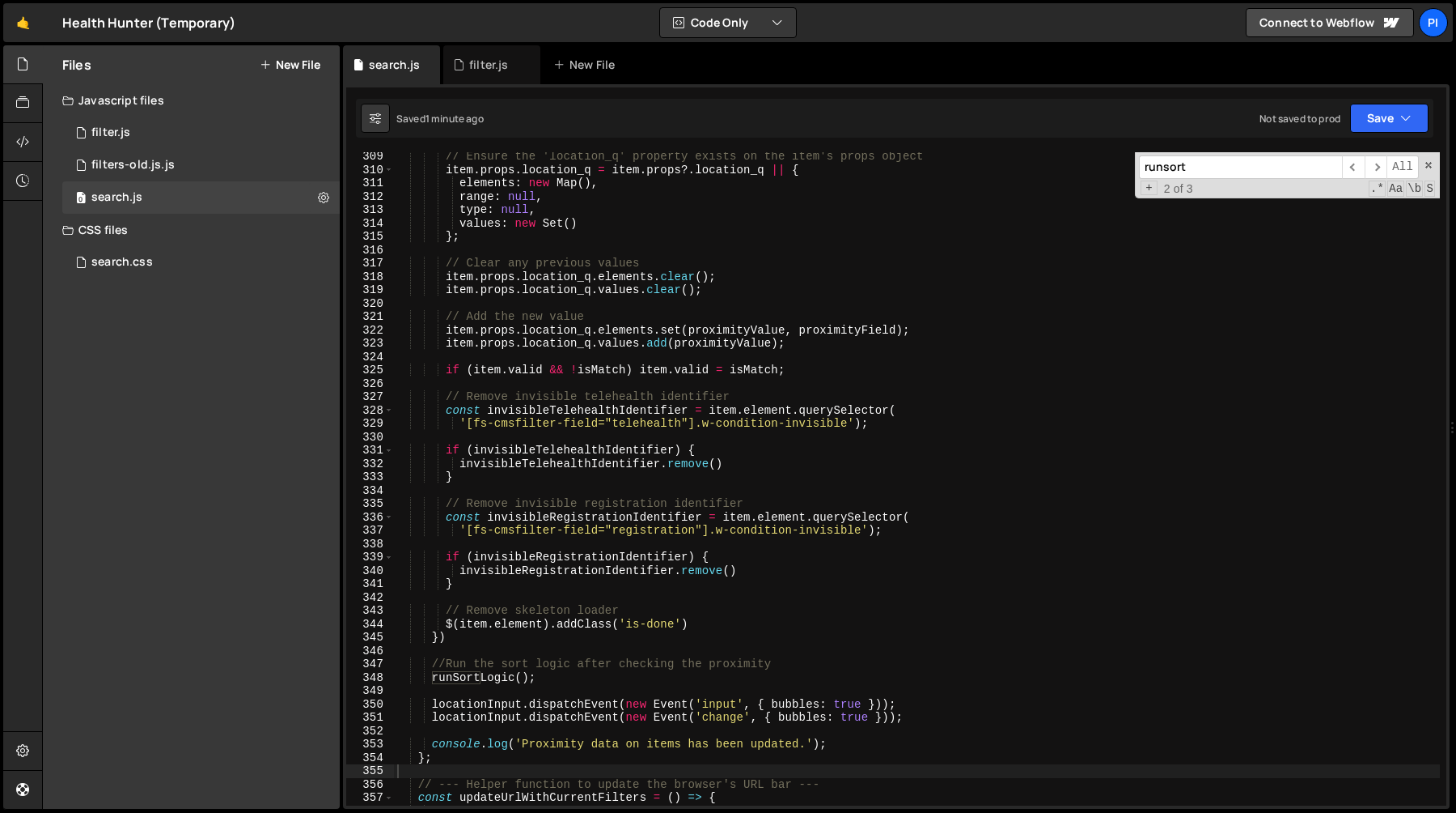
type textarea "if (item.valid && !isMatch) item.valid = isMatch;"
click at [828, 367] on div "// Ensure the 'location_q' property exists on the item's props object item . pr…" at bounding box center [917, 490] width 1046 height 680
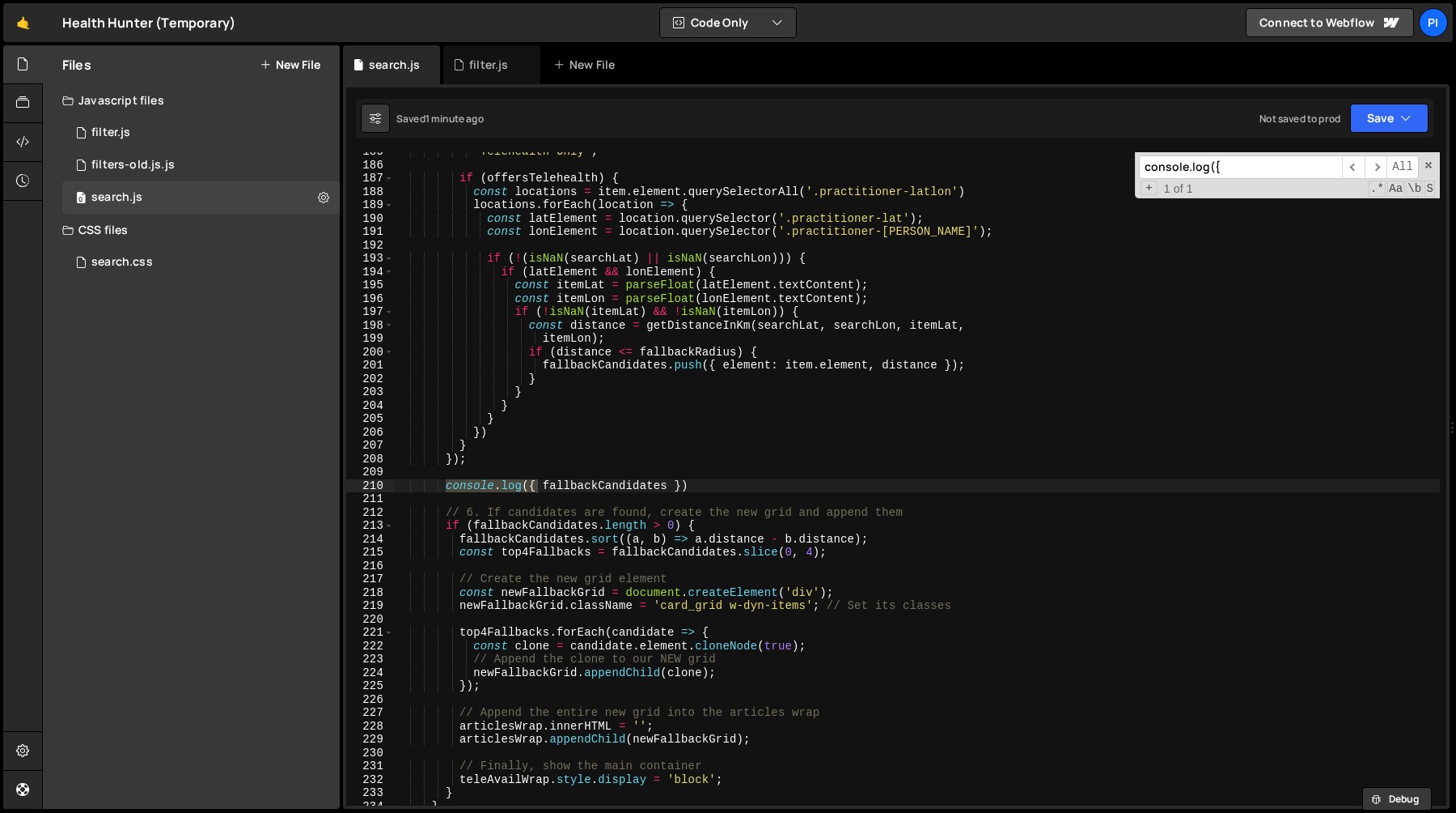
scroll to position [2464, 0]
type input "console.log({"
click at [713, 485] on div "'Telehealth Only' ; if ( offersTelehealth ) { const locations = item . element …" at bounding box center [917, 485] width 1046 height 680
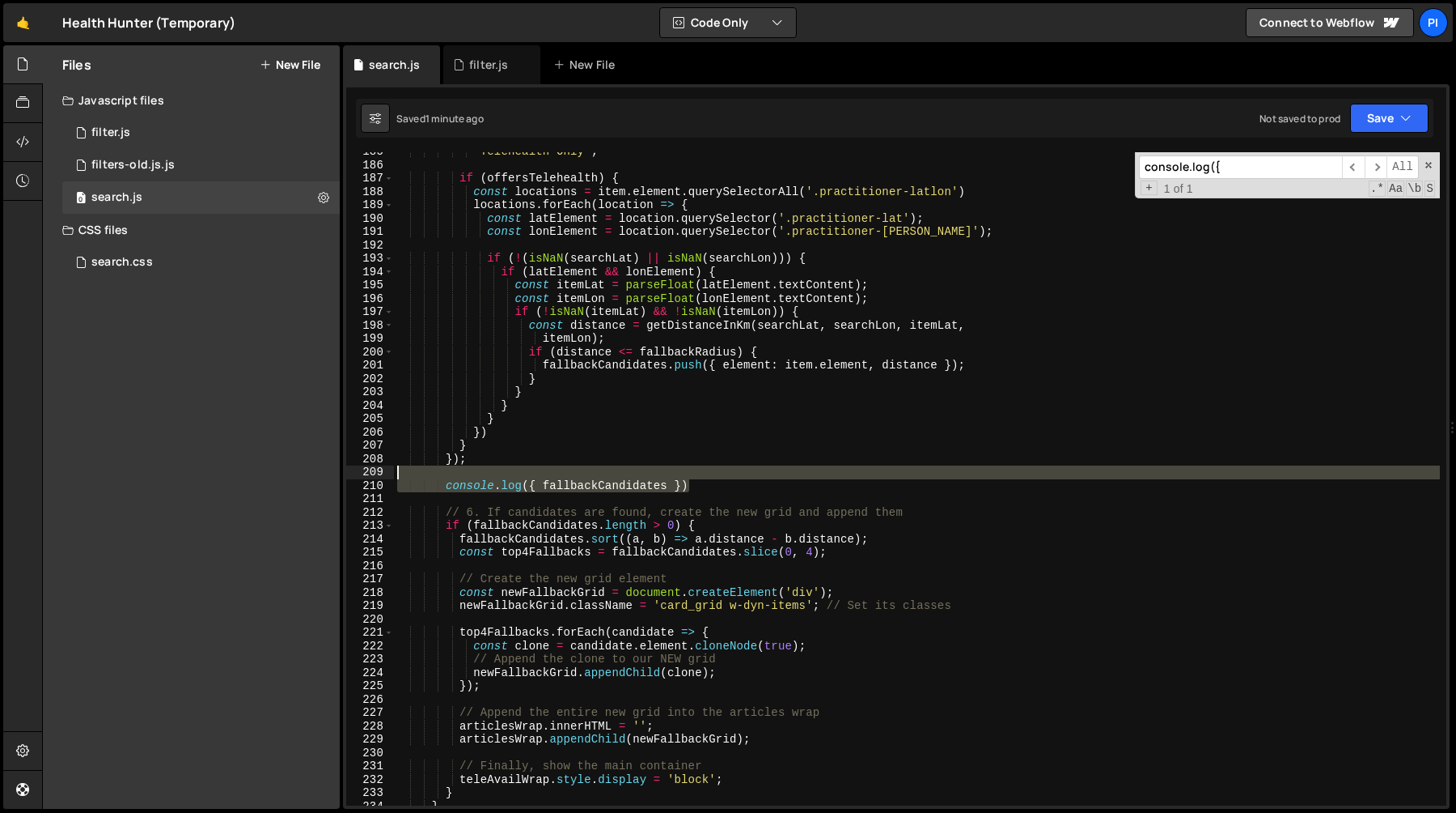
click at [708, 471] on div "'Telehealth Only' ; if ( offersTelehealth ) { const locations = item . element …" at bounding box center [917, 485] width 1046 height 680
type textarea "console.log({ fallbackCandidates })"
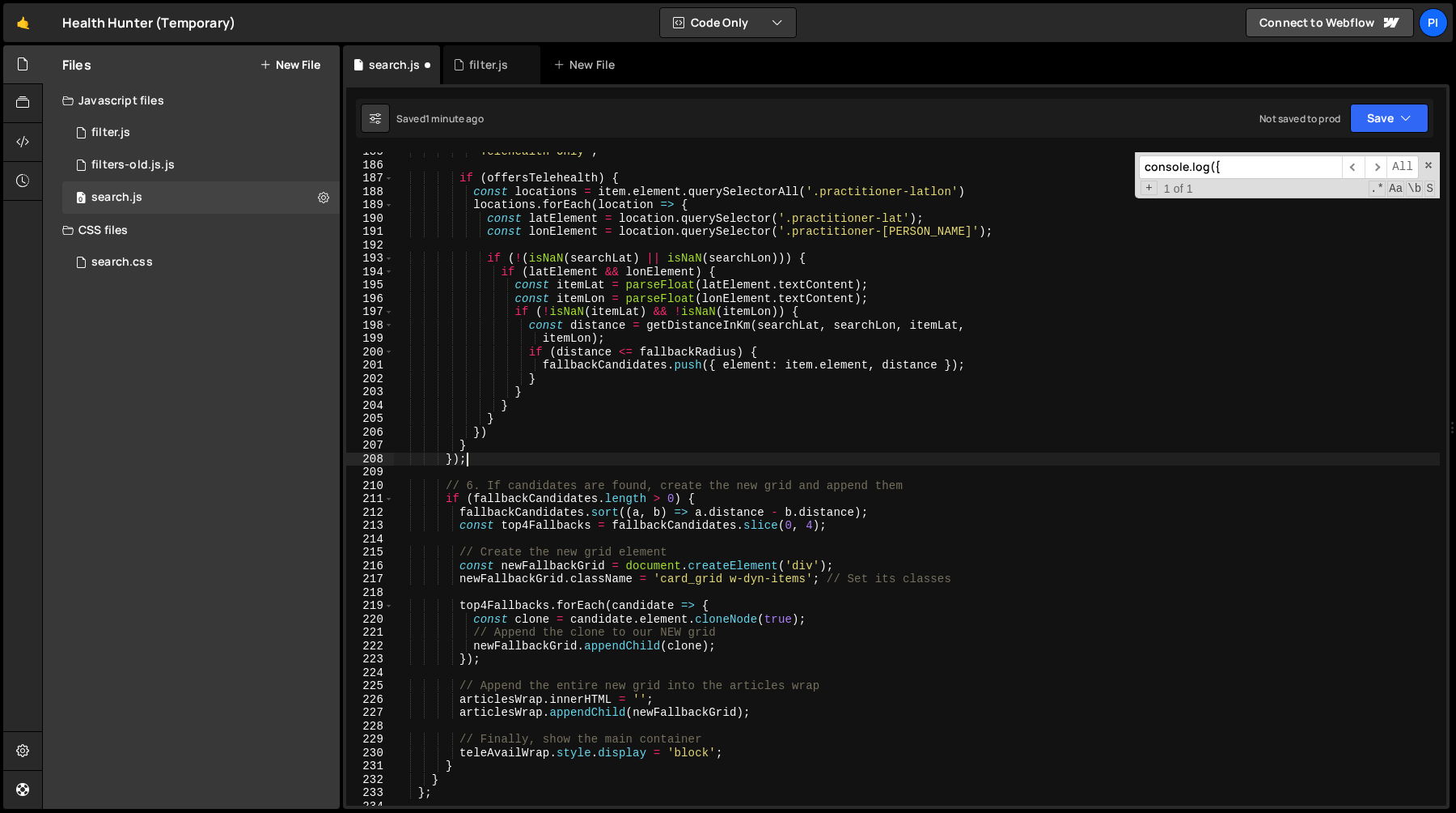
type textarea "// .hh-home_hero-form_input.is-left { min-width: 0 }"
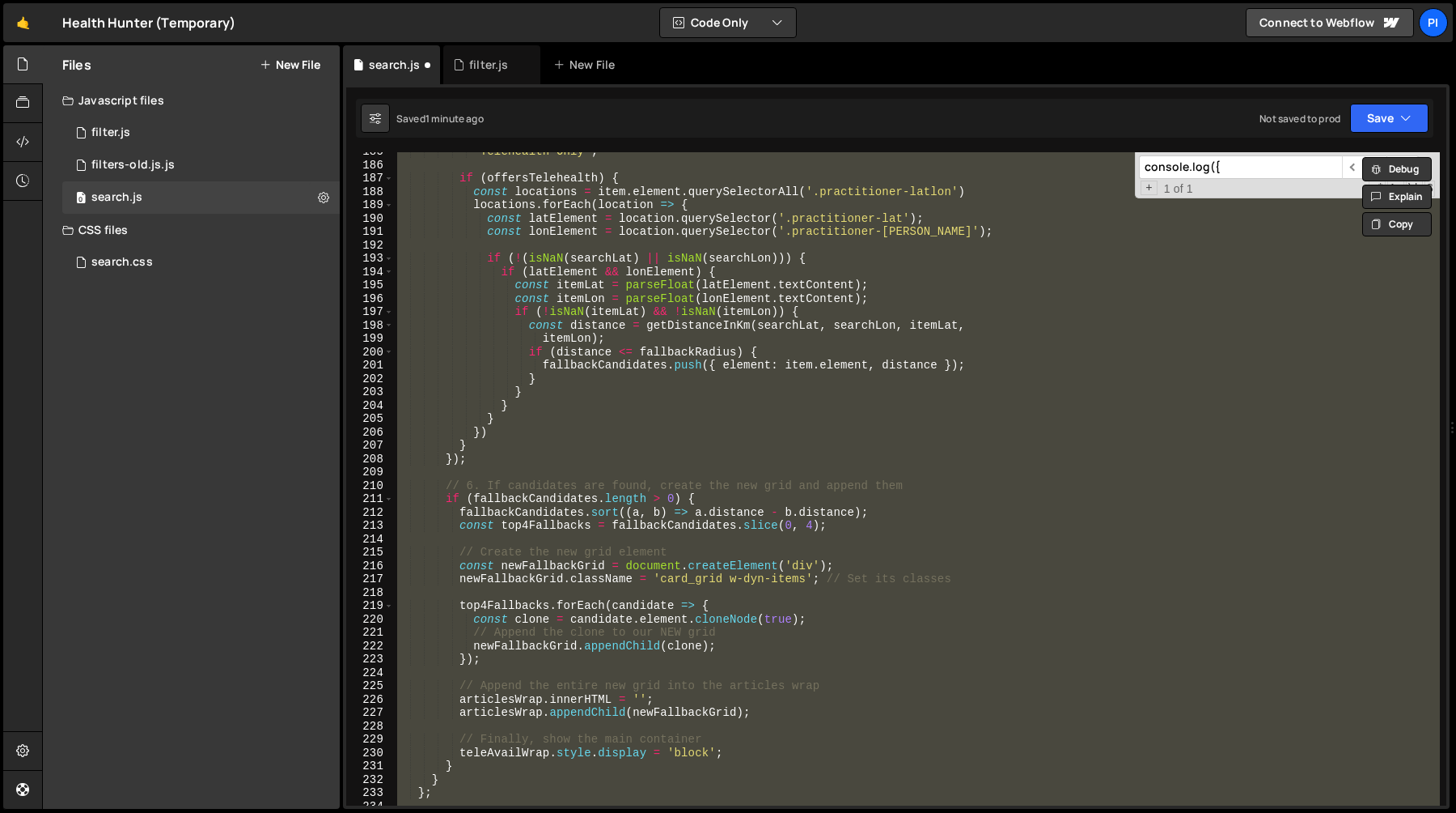
click at [1265, 169] on input "console.log({" at bounding box center [1240, 167] width 203 height 24
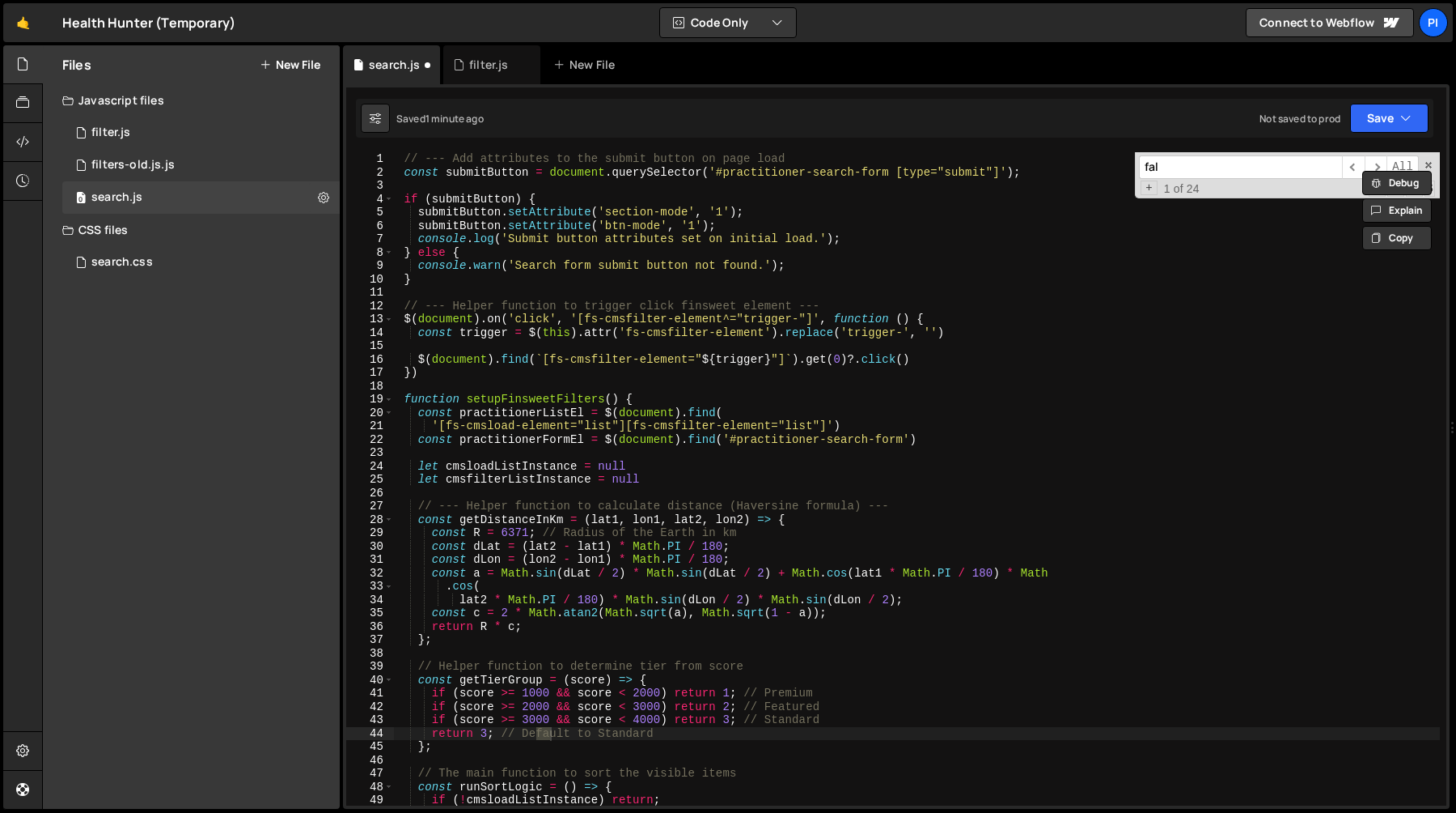
scroll to position [1716, 0]
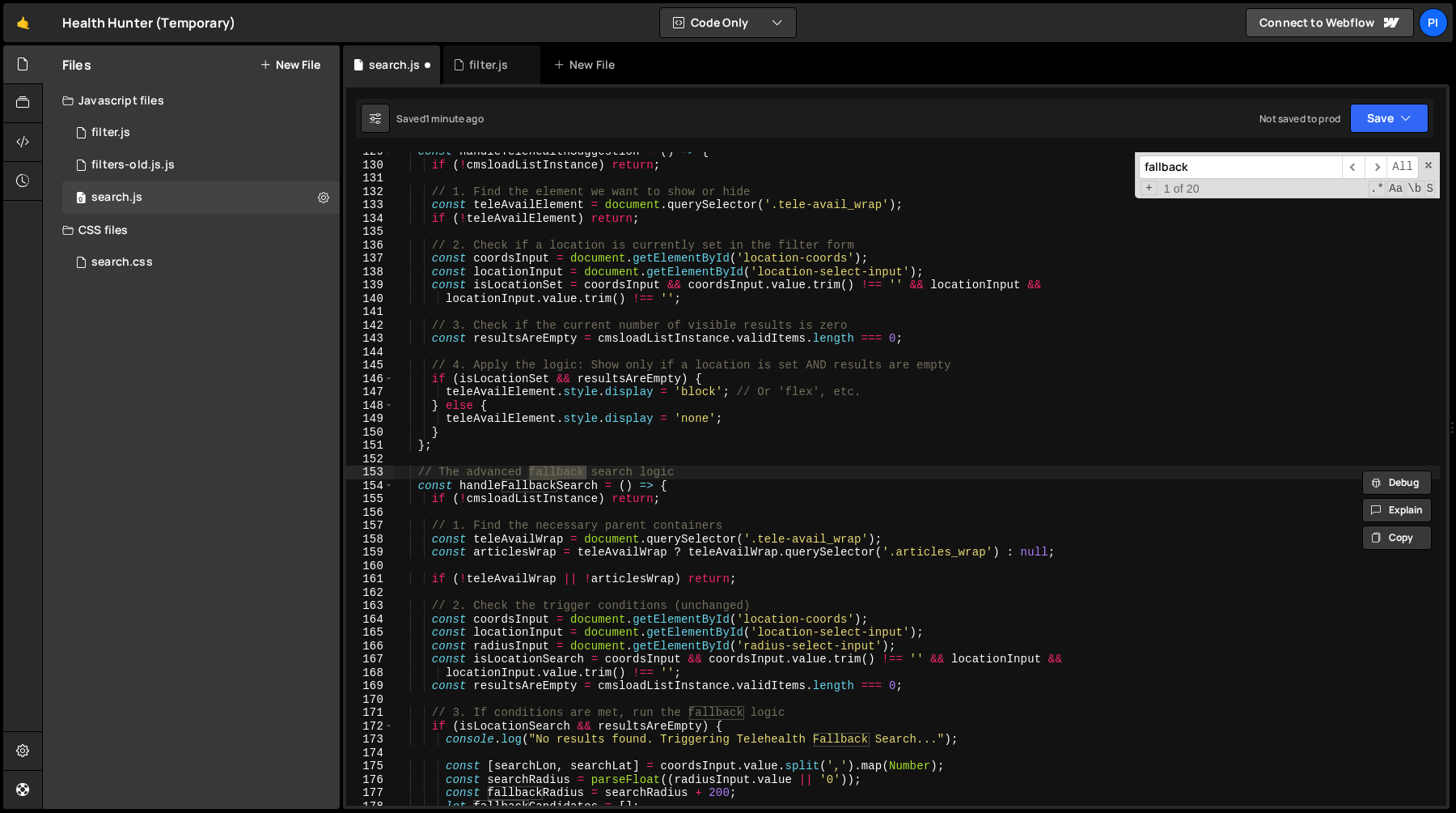
type input "fallback"
type textarea "const handleFallbackSearch = () => {"
click at [521, 486] on div "const handleTelehealthSuggestion = ( ) => { if ( ! cmsloadListInstance ) return…" at bounding box center [917, 485] width 1046 height 680
type input "handleFallbackSearch"
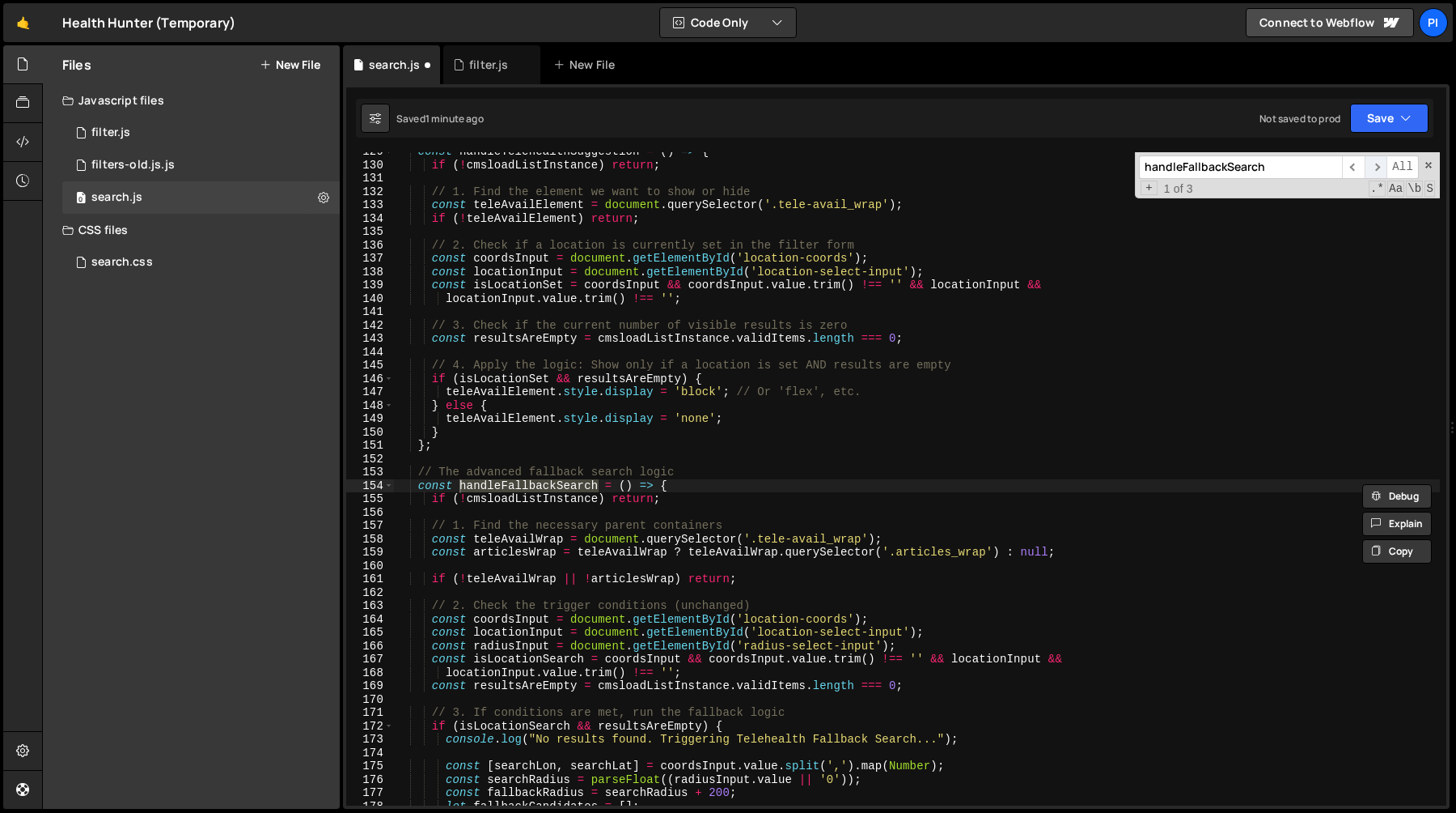
click at [1380, 163] on span "​" at bounding box center [1376, 167] width 23 height 24
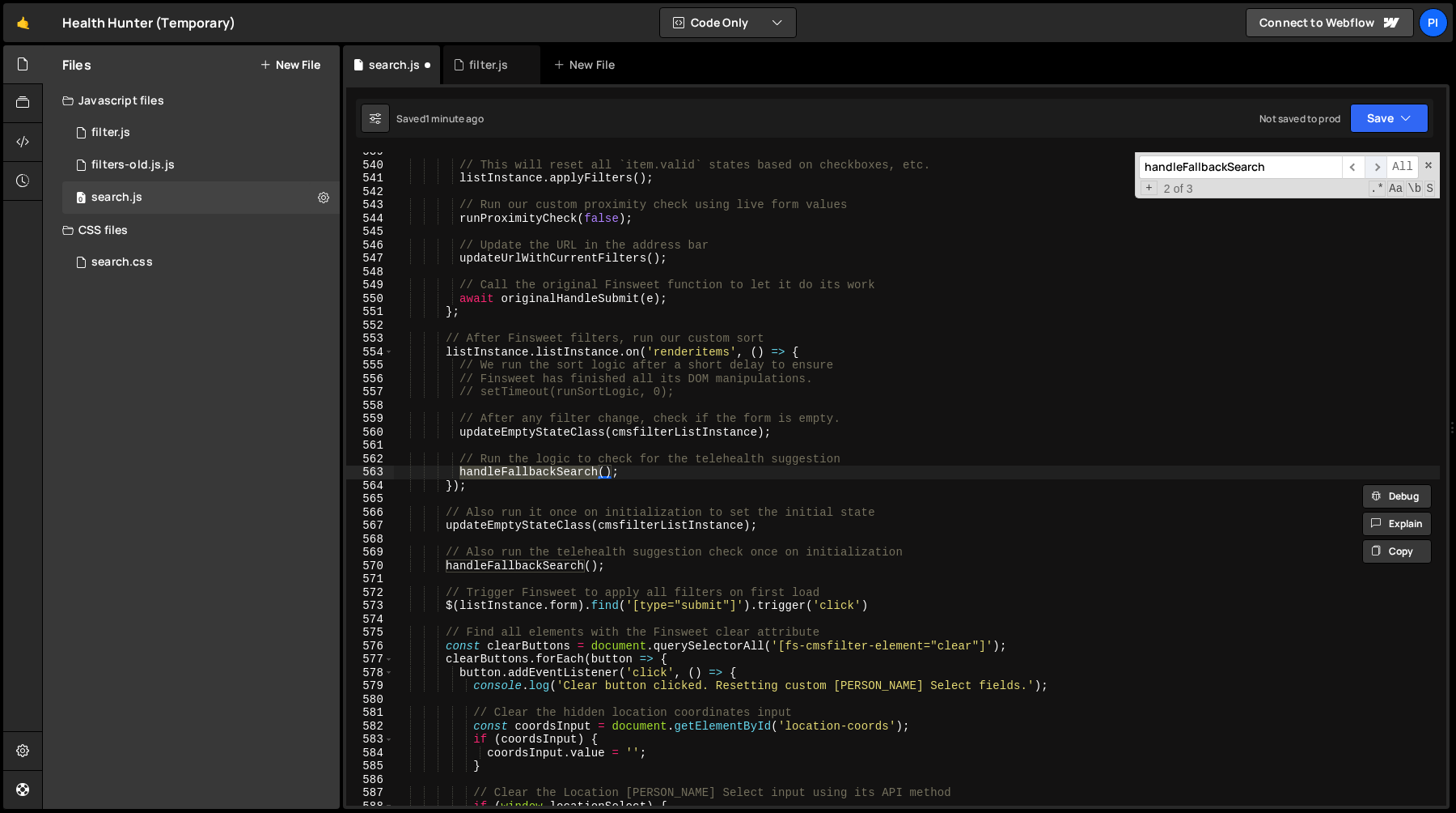
click at [1380, 163] on span "​" at bounding box center [1376, 167] width 23 height 24
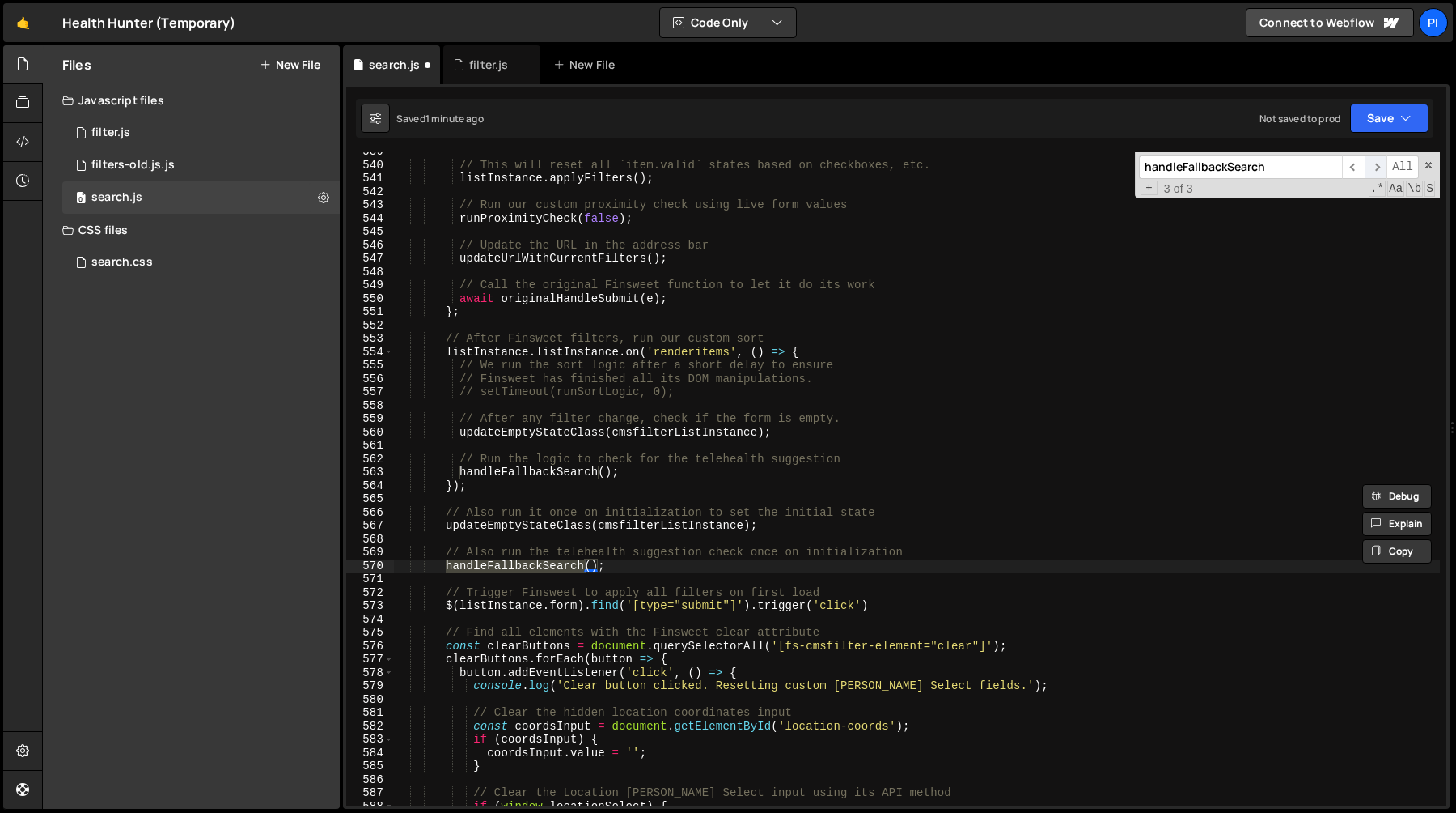
click at [1380, 163] on span "​" at bounding box center [1376, 167] width 23 height 24
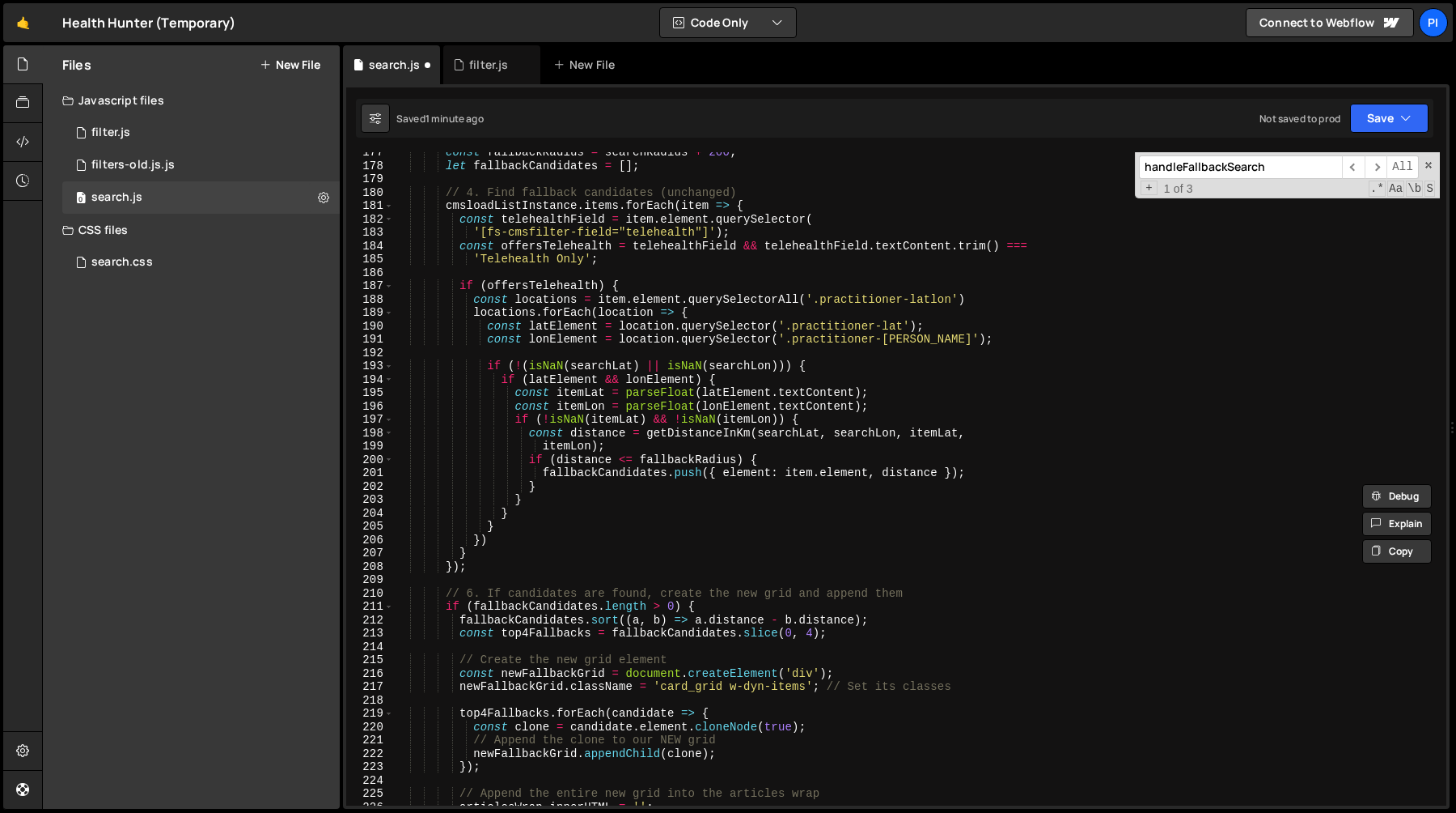
scroll to position [2382, 0]
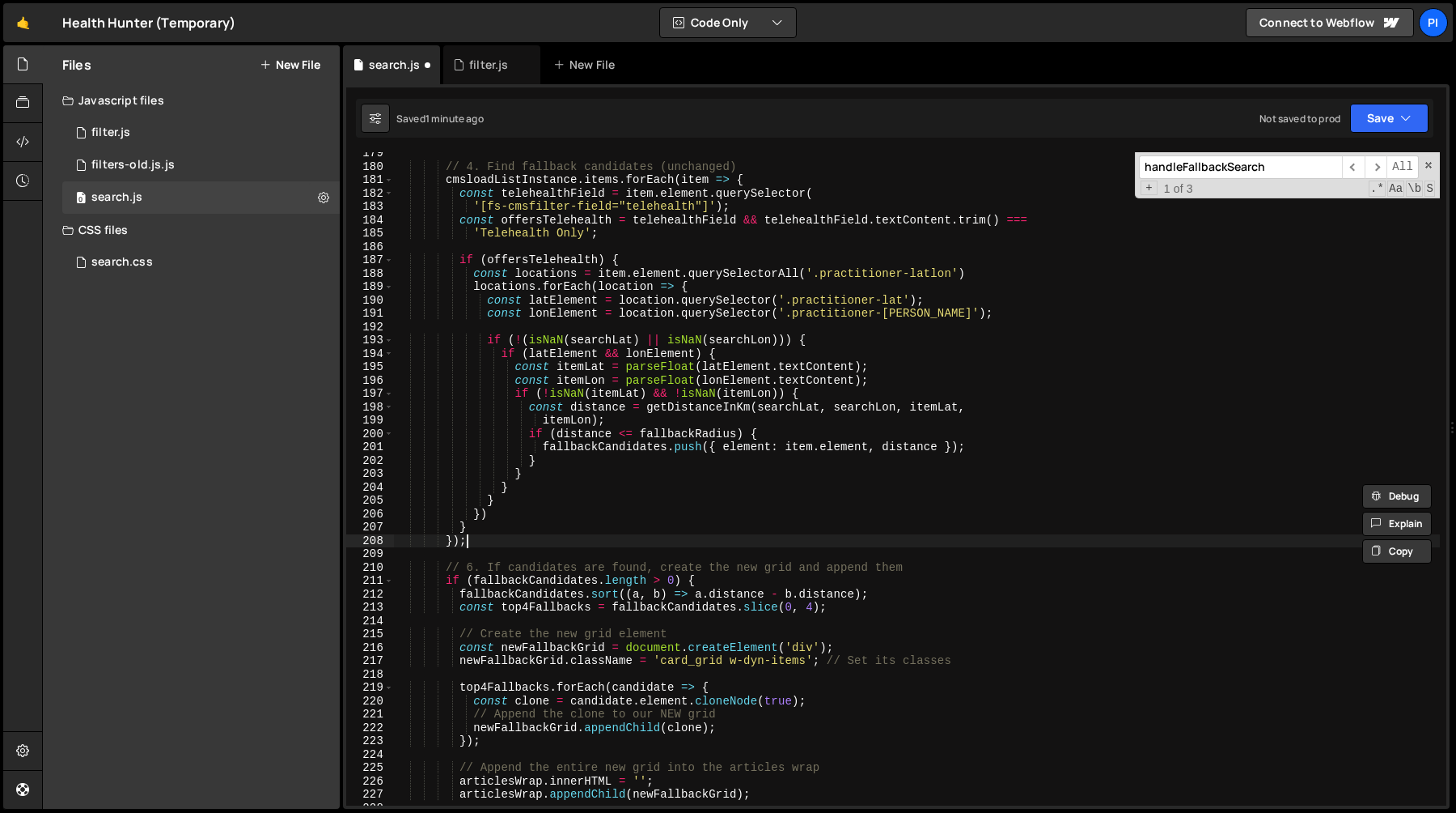
click at [533, 542] on div "// 4. Find fallback candidates (unchanged) cmsloadListInstance . items . forEac…" at bounding box center [917, 486] width 1046 height 680
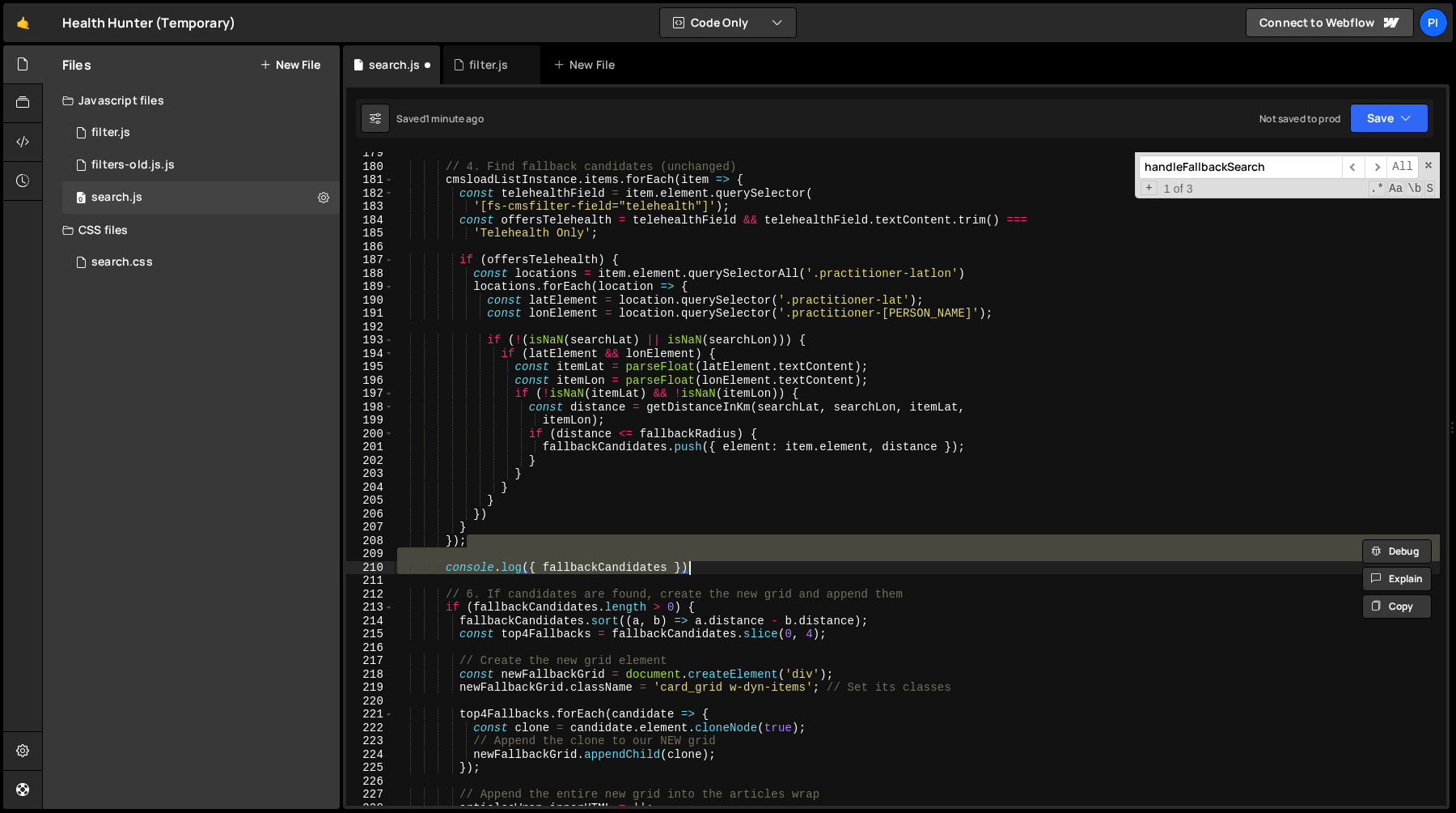
click at [589, 534] on div "// 4. Find fallback candidates (unchanged) cmsloadListInstance . items . forEac…" at bounding box center [917, 486] width 1046 height 680
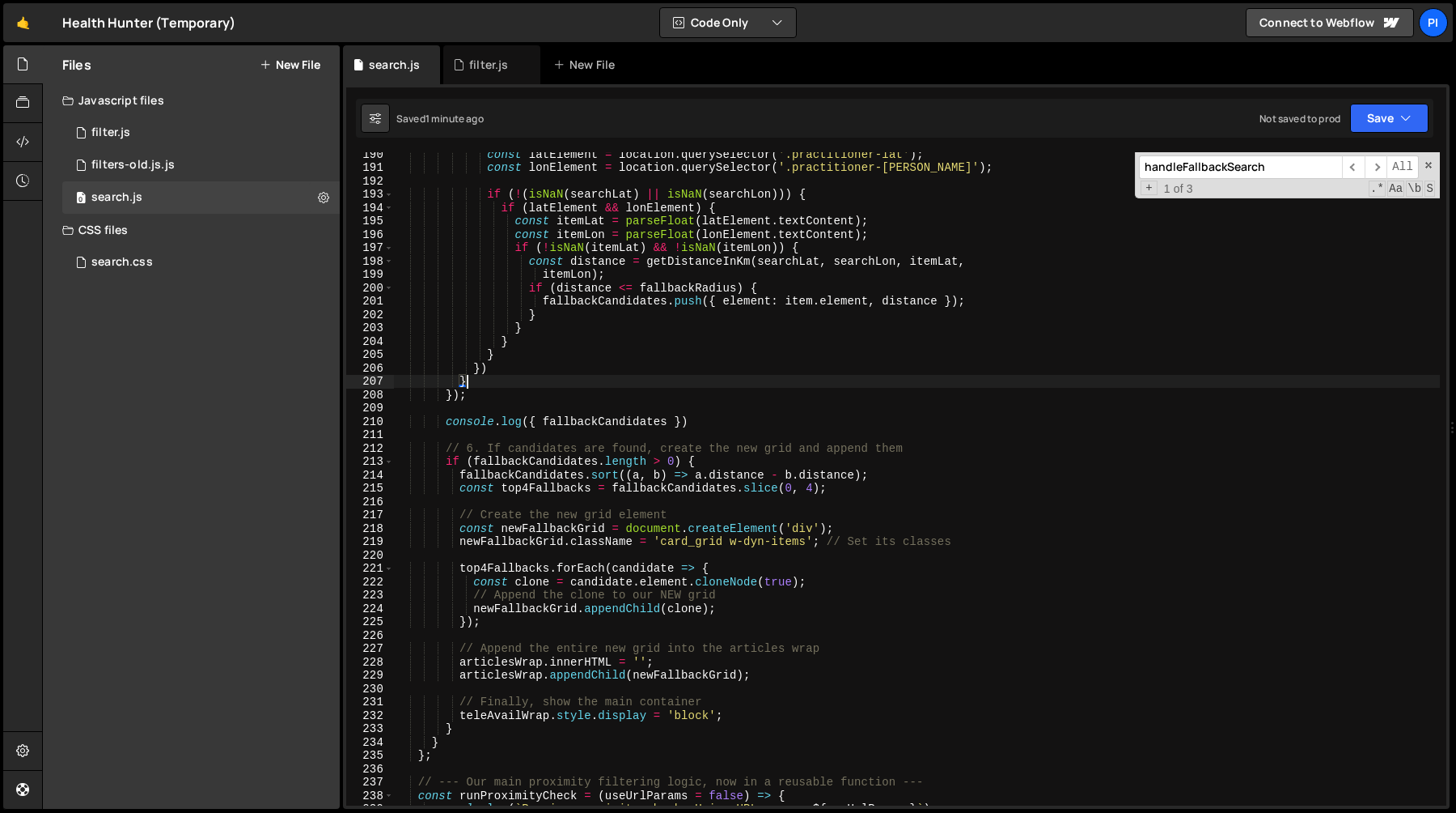
scroll to position [2542, 0]
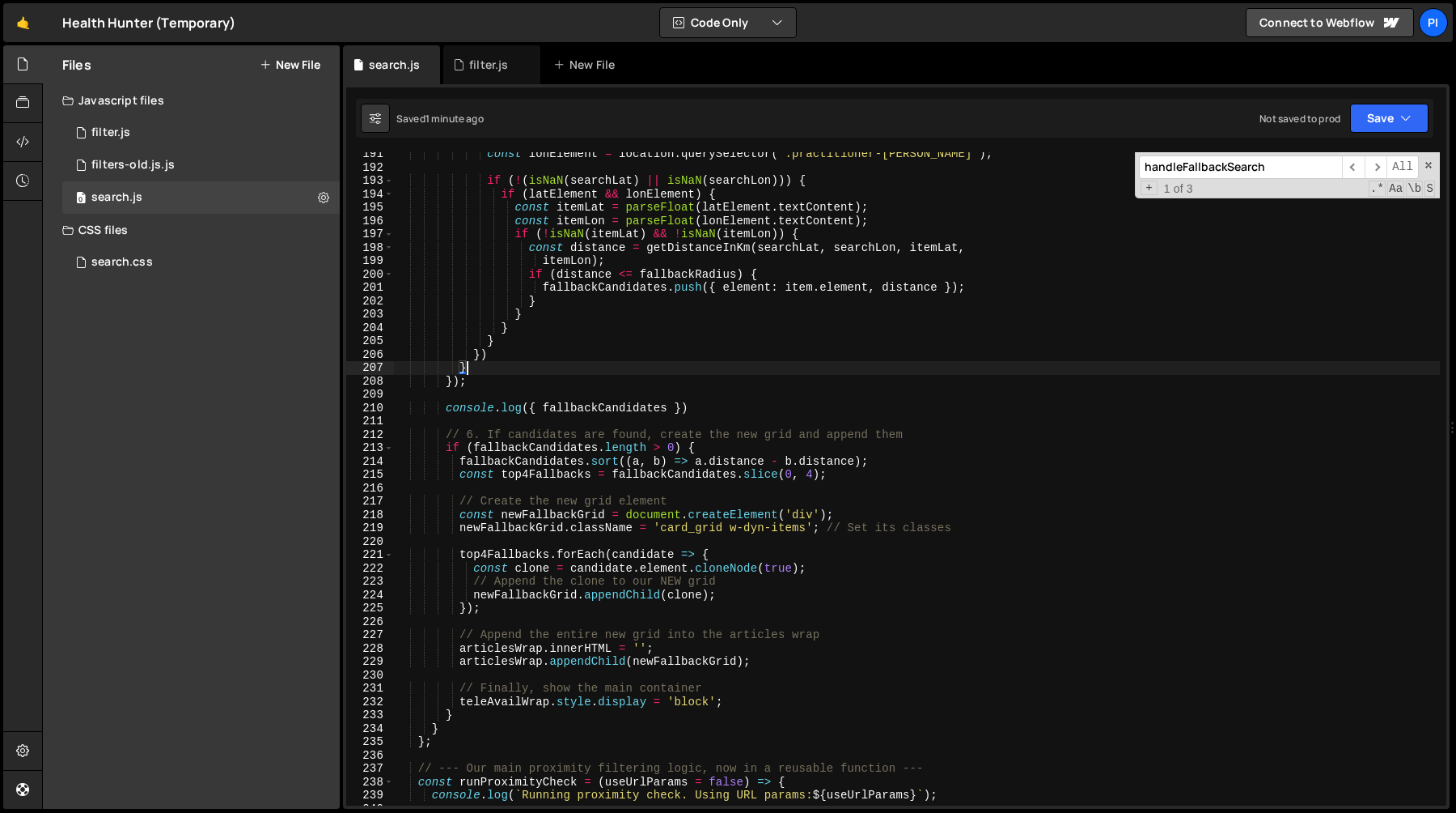
click at [719, 402] on div "const lonElement = location . querySelector ( '.practitioner-lon' ) ; if ( ! ( …" at bounding box center [917, 487] width 1046 height 680
type textarea "console.log({ fallbackCandidates })"
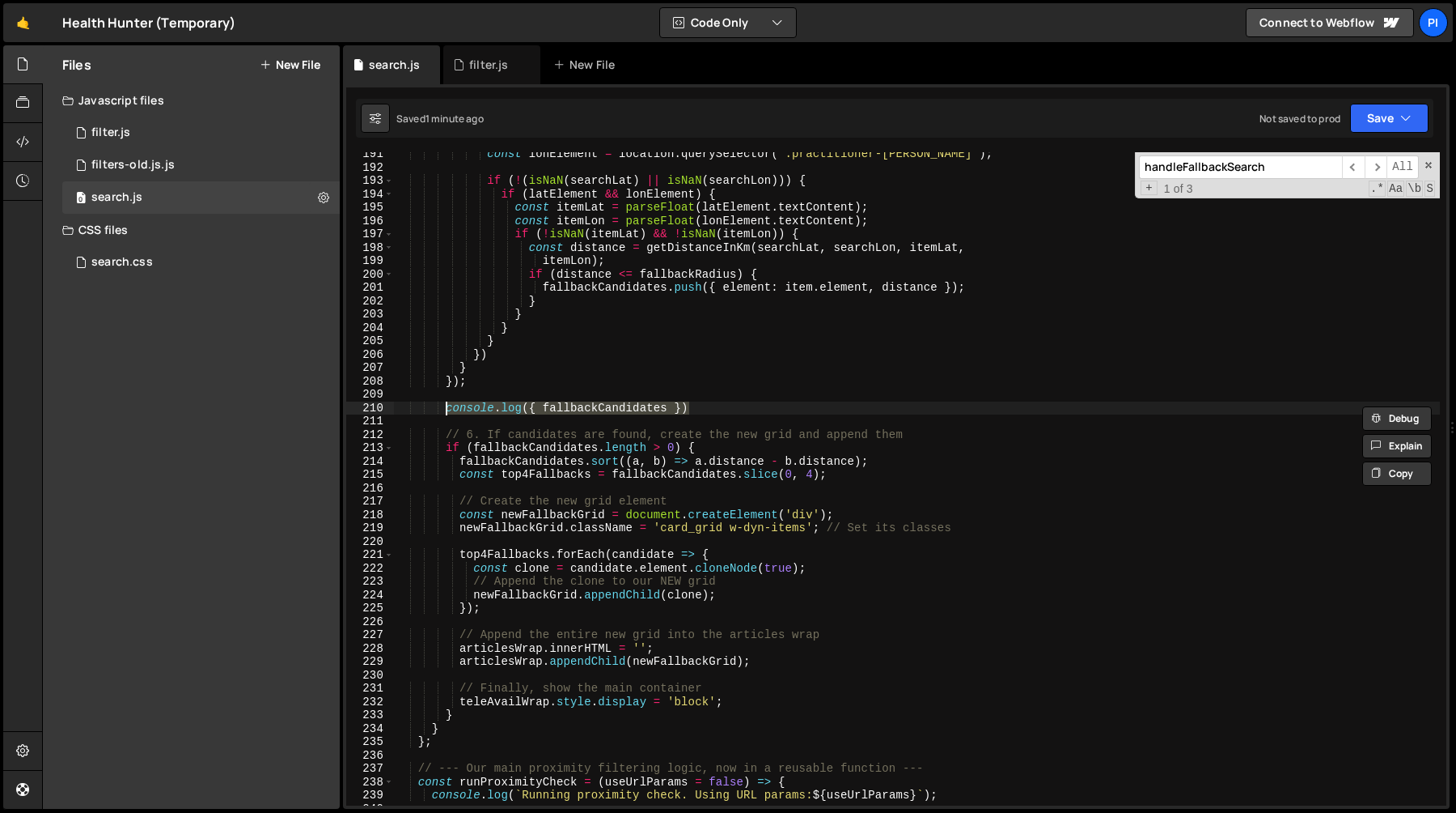
click at [520, 486] on div "const lonElement = location . querySelector ( '.practitioner-lon' ) ; if ( ! ( …" at bounding box center [917, 487] width 1046 height 680
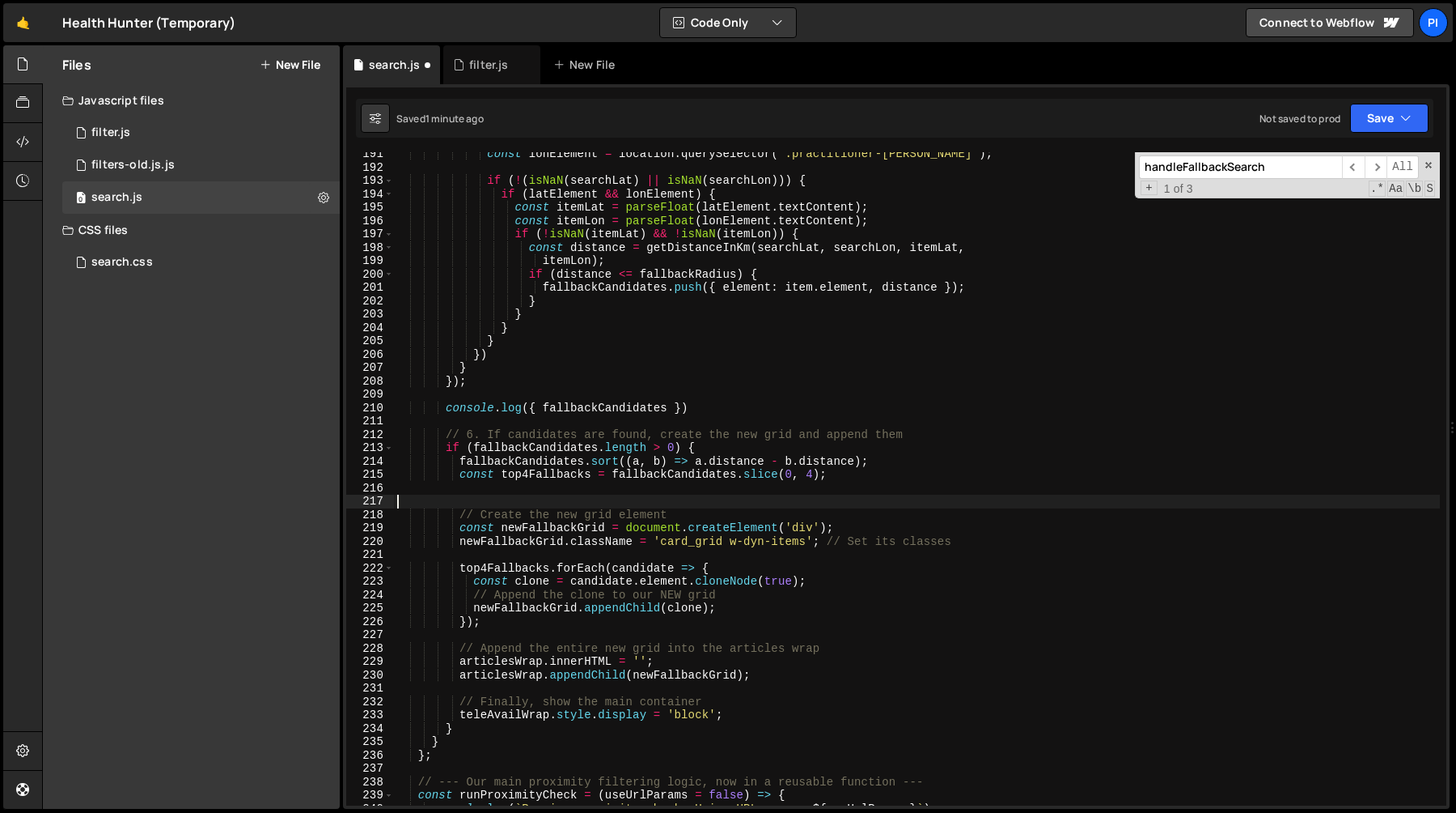
paste textarea "console.log({ fallbackCandidates })"
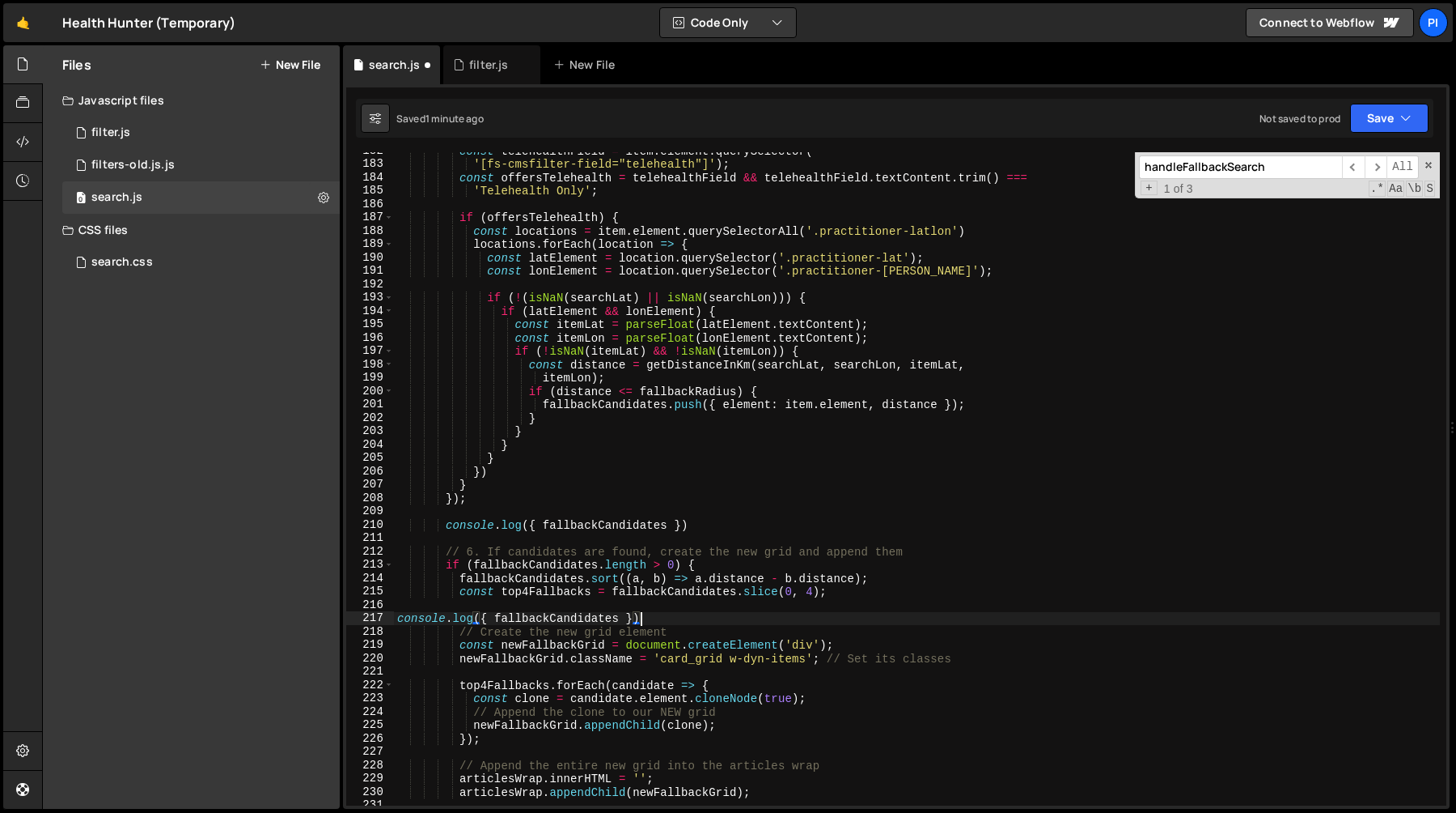
scroll to position [2425, 0]
click at [529, 591] on div "const telehealthField = item . element . querySelector ( '[fs-cmsfilter-field="…" at bounding box center [917, 484] width 1046 height 680
click at [528, 618] on div "const telehealthField = item . element . querySelector ( '[fs-cmsfilter-field="…" at bounding box center [917, 484] width 1046 height 680
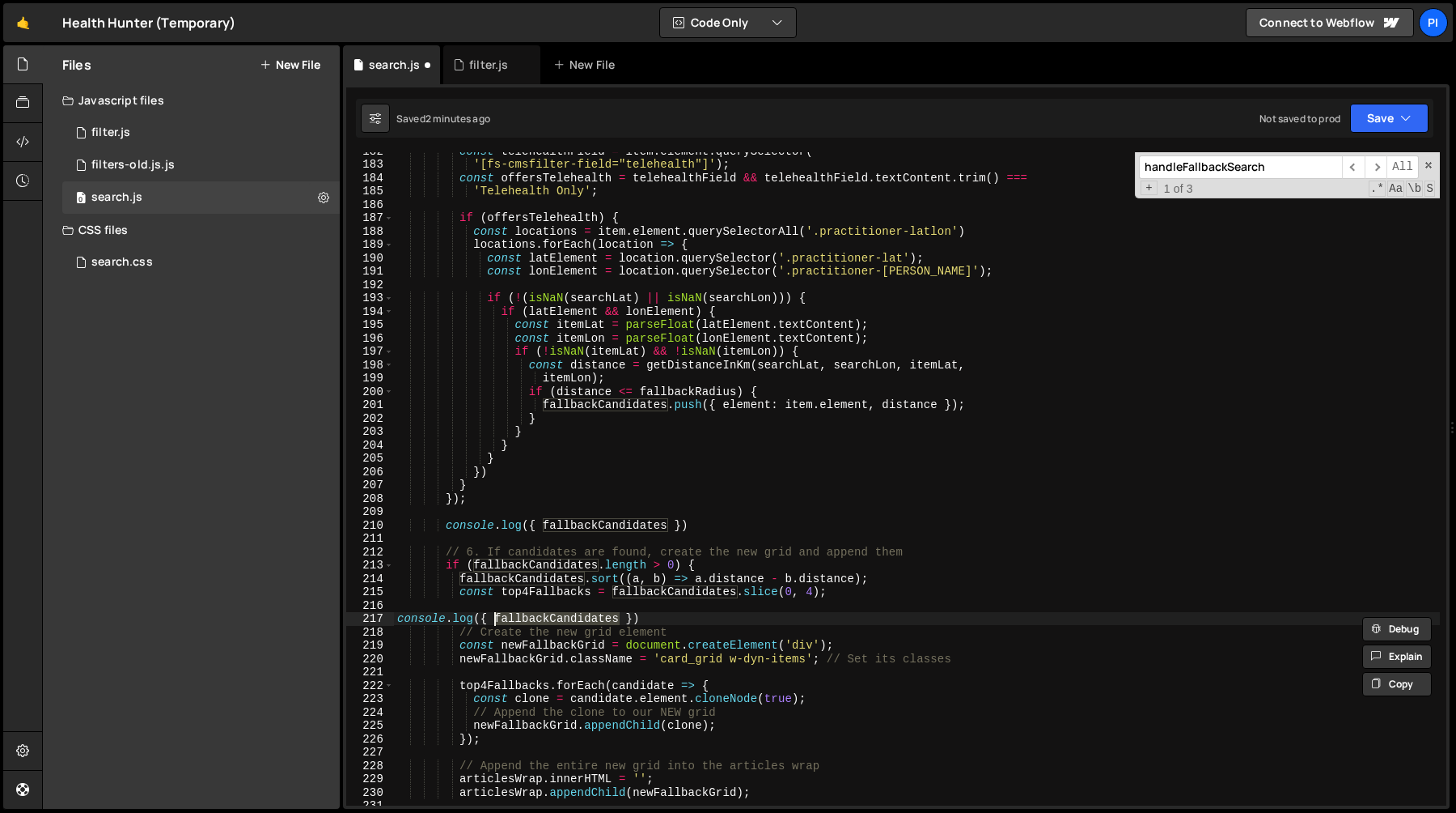
paste textarea "top4Fallback"
type textarea "console.log({ top4Fallbacks })"
click at [682, 601] on div "const telehealthField = item . element . querySelector ( '[fs-cmsfilter-field="…" at bounding box center [917, 484] width 1046 height 680
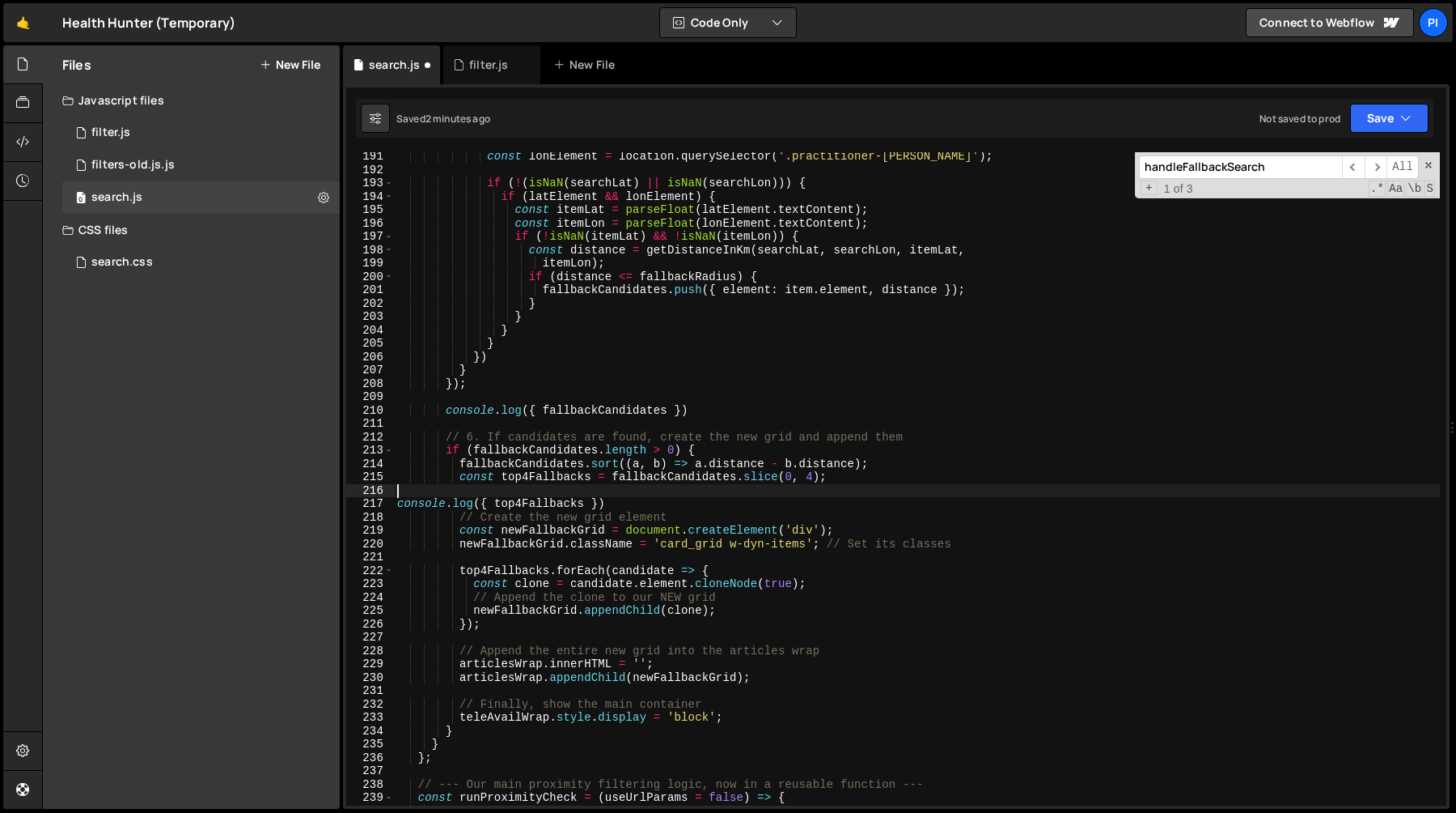
scroll to position [2540, 0]
click at [501, 567] on div "const lonElement = location . querySelector ( '.practitioner-lon' ) ; if ( ! ( …" at bounding box center [917, 490] width 1046 height 680
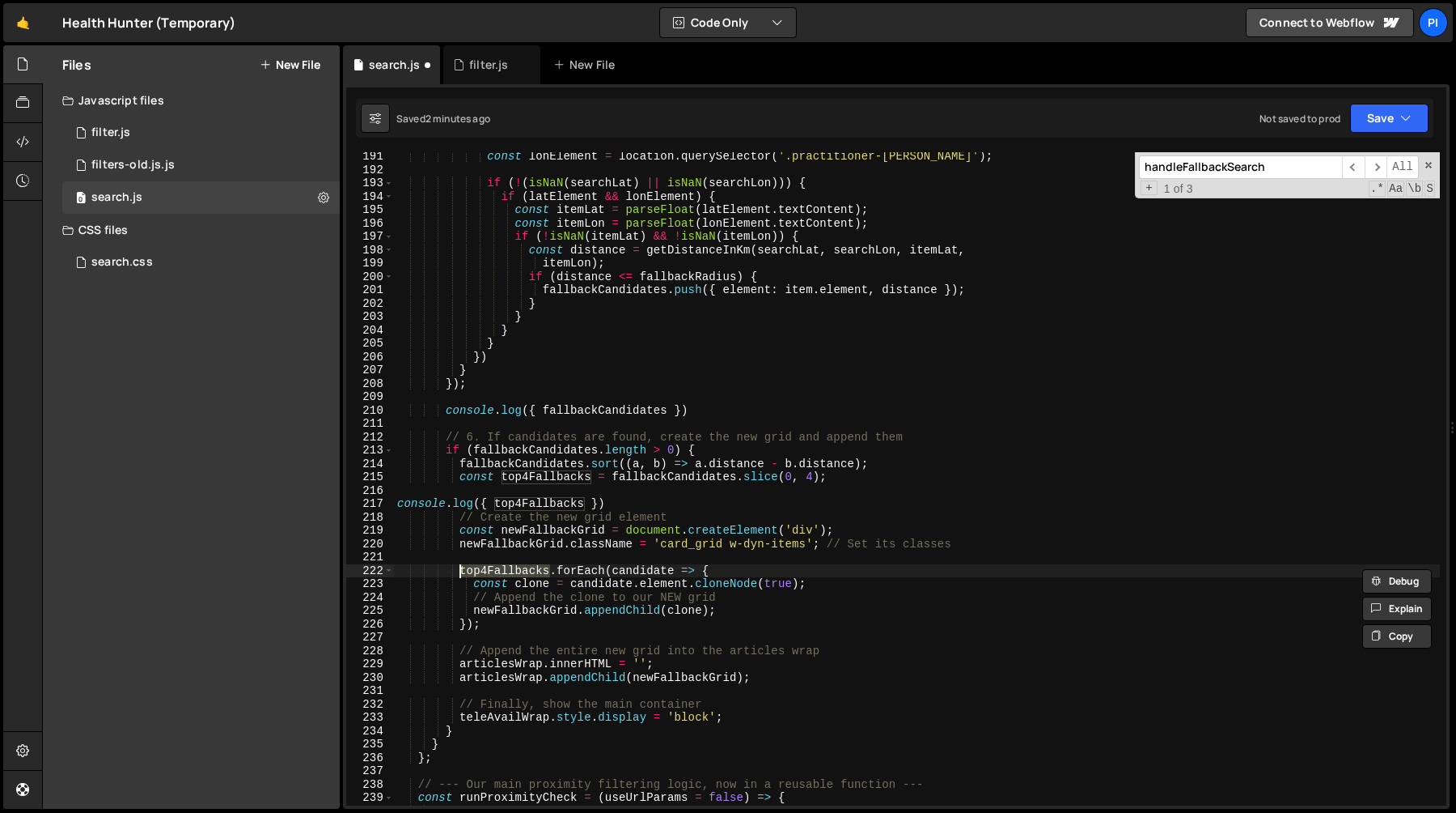
click at [529, 610] on div "const lonElement = location . querySelector ( '.practitioner-lon' ) ; if ( ! ( …" at bounding box center [917, 490] width 1046 height 680
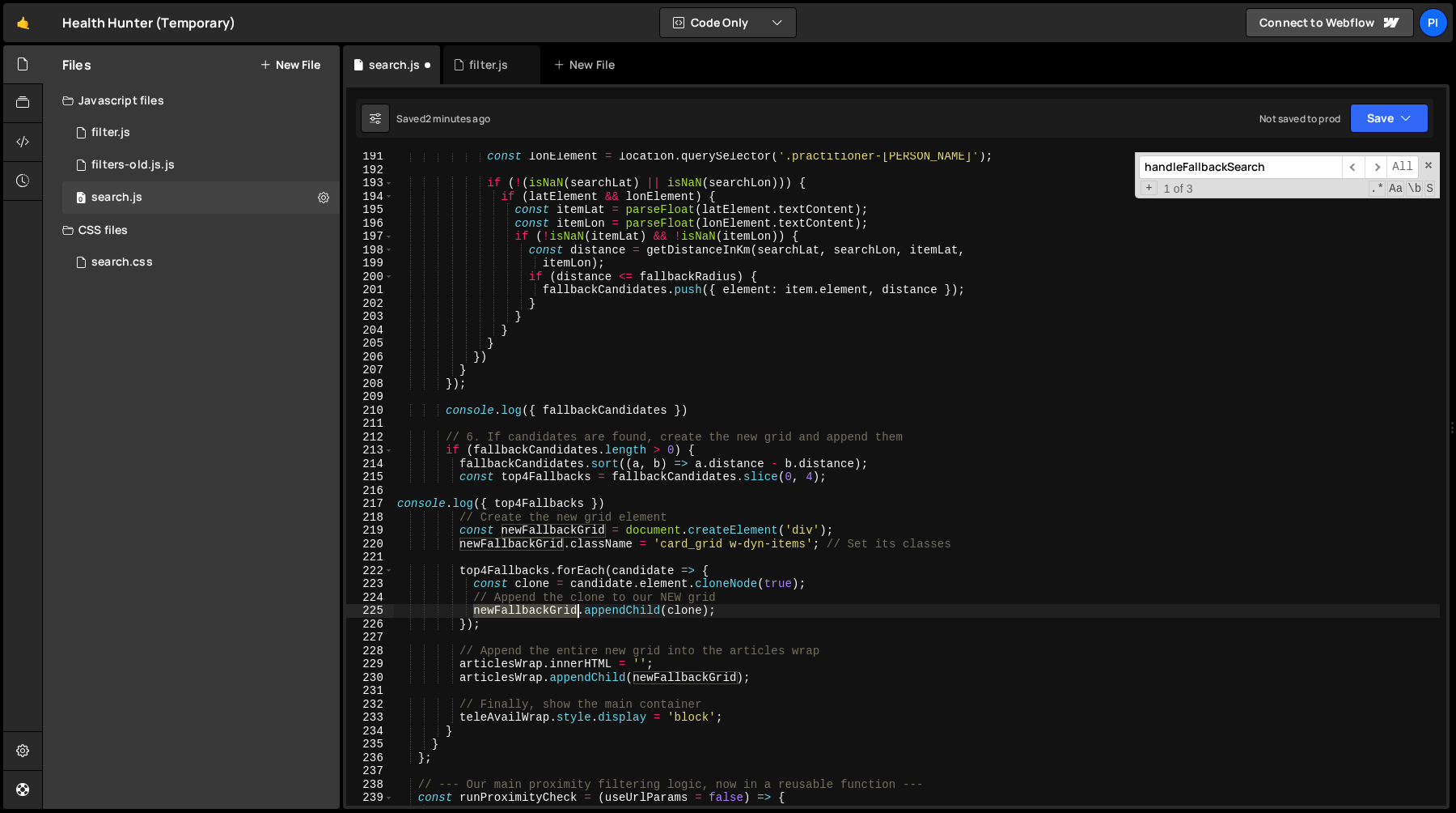
click at [529, 610] on div "const lonElement = location . querySelector ( '.practitioner-lon' ) ; if ( ! ( …" at bounding box center [917, 490] width 1046 height 680
click at [634, 525] on div "const lonElement = location . querySelector ( '.practitioner-lon' ) ; if ( ! ( …" at bounding box center [917, 490] width 1046 height 680
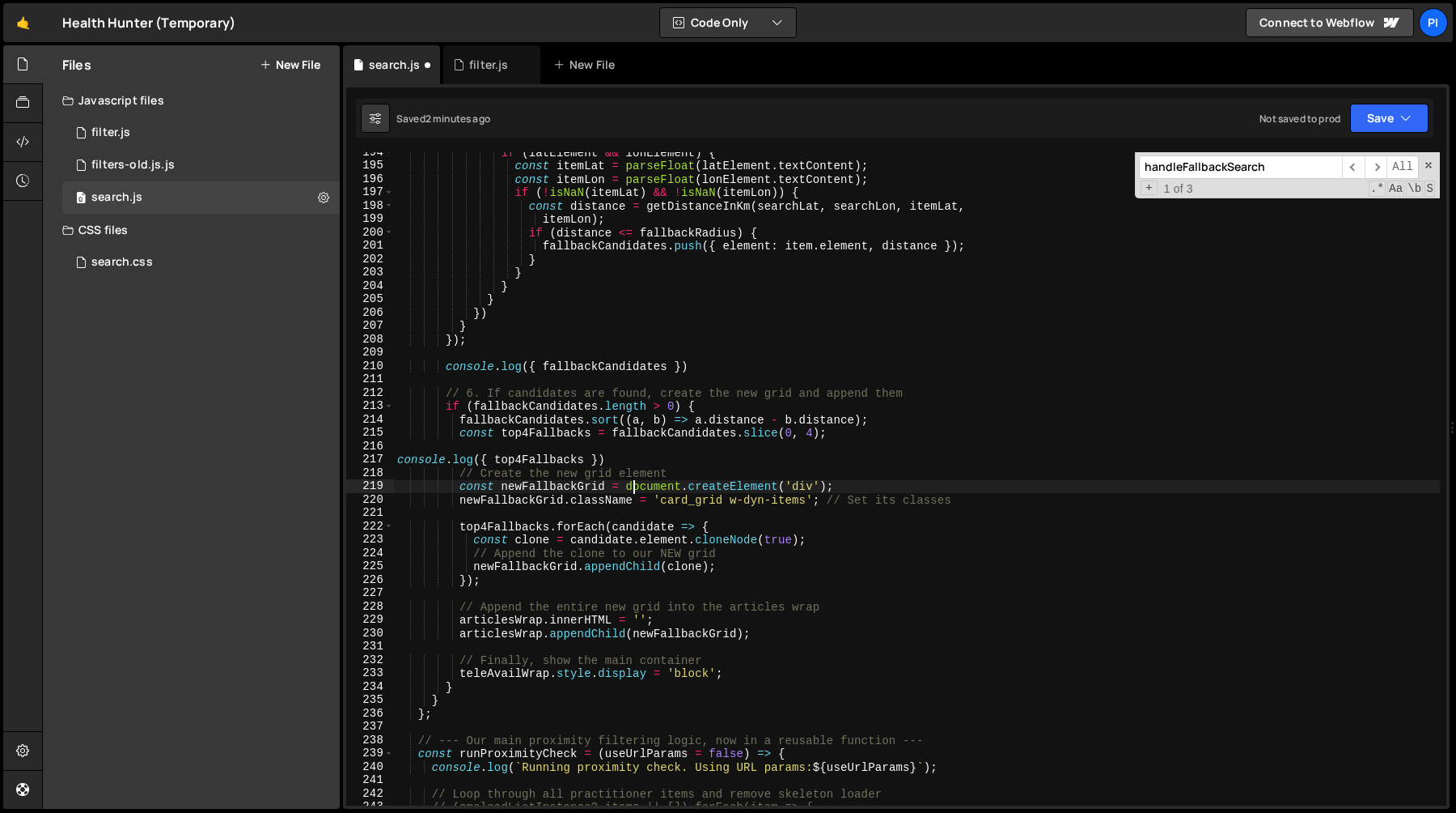
scroll to position [2584, 0]
click at [585, 620] on div "if ( latElement && lonElement ) { const itemLat = parseFloat ( latElement . tex…" at bounding box center [917, 485] width 1046 height 680
click at [524, 634] on div "if ( latElement && lonElement ) { const itemLat = parseFloat ( latElement . tex…" at bounding box center [917, 485] width 1046 height 680
type textarea "articlesWrap.appendChild(newFallbackGrid);"
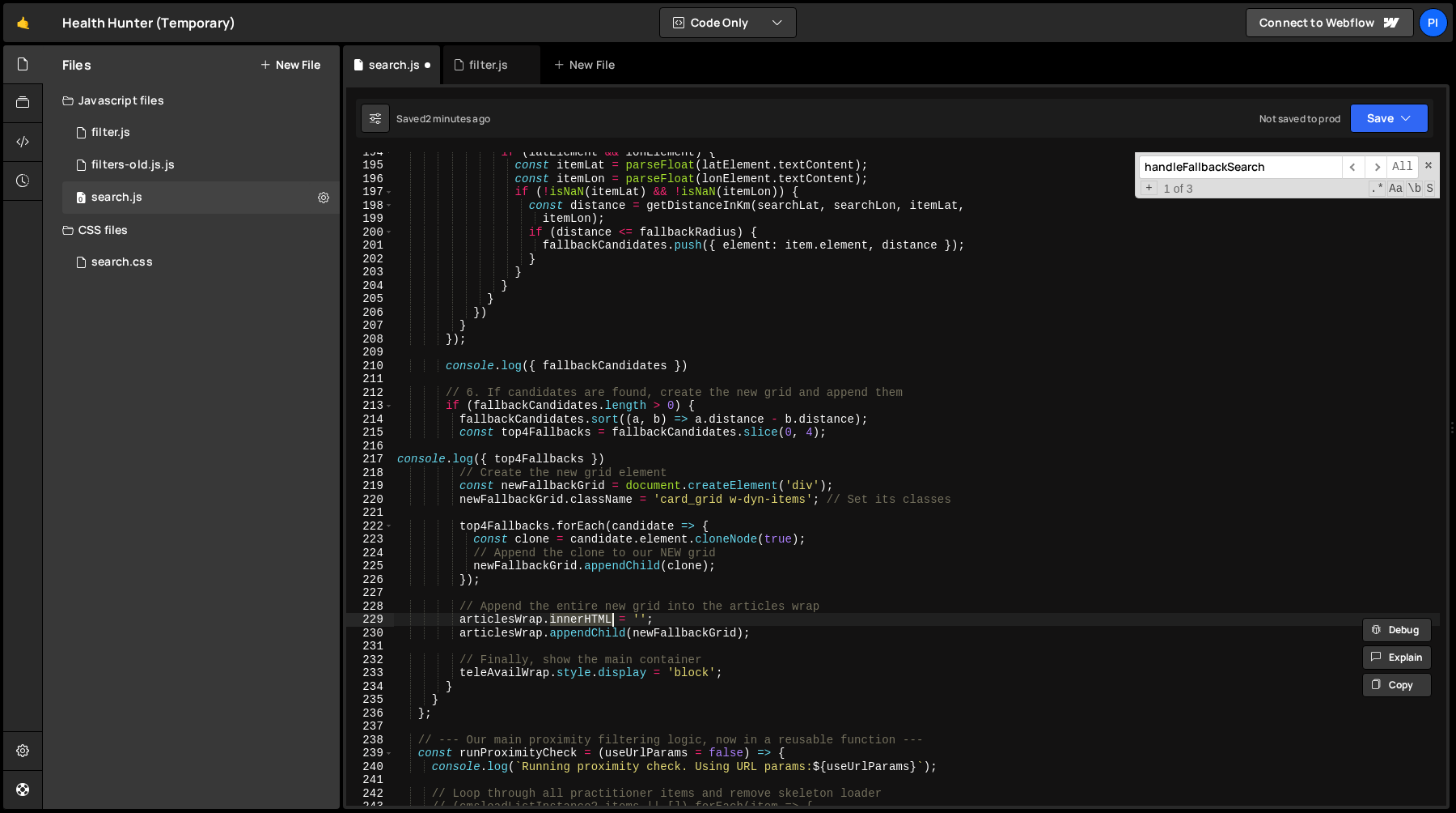
click at [524, 634] on div "if ( latElement && lonElement ) { const itemLat = parseFloat ( latElement . tex…" at bounding box center [917, 485] width 1046 height 680
click at [610, 634] on div "if ( latElement && lonElement ) { const itemLat = parseFloat ( latElement . tex…" at bounding box center [917, 485] width 1046 height 680
click at [678, 634] on div "if ( latElement && lonElement ) { const itemLat = parseFloat ( latElement . tex…" at bounding box center [917, 485] width 1046 height 680
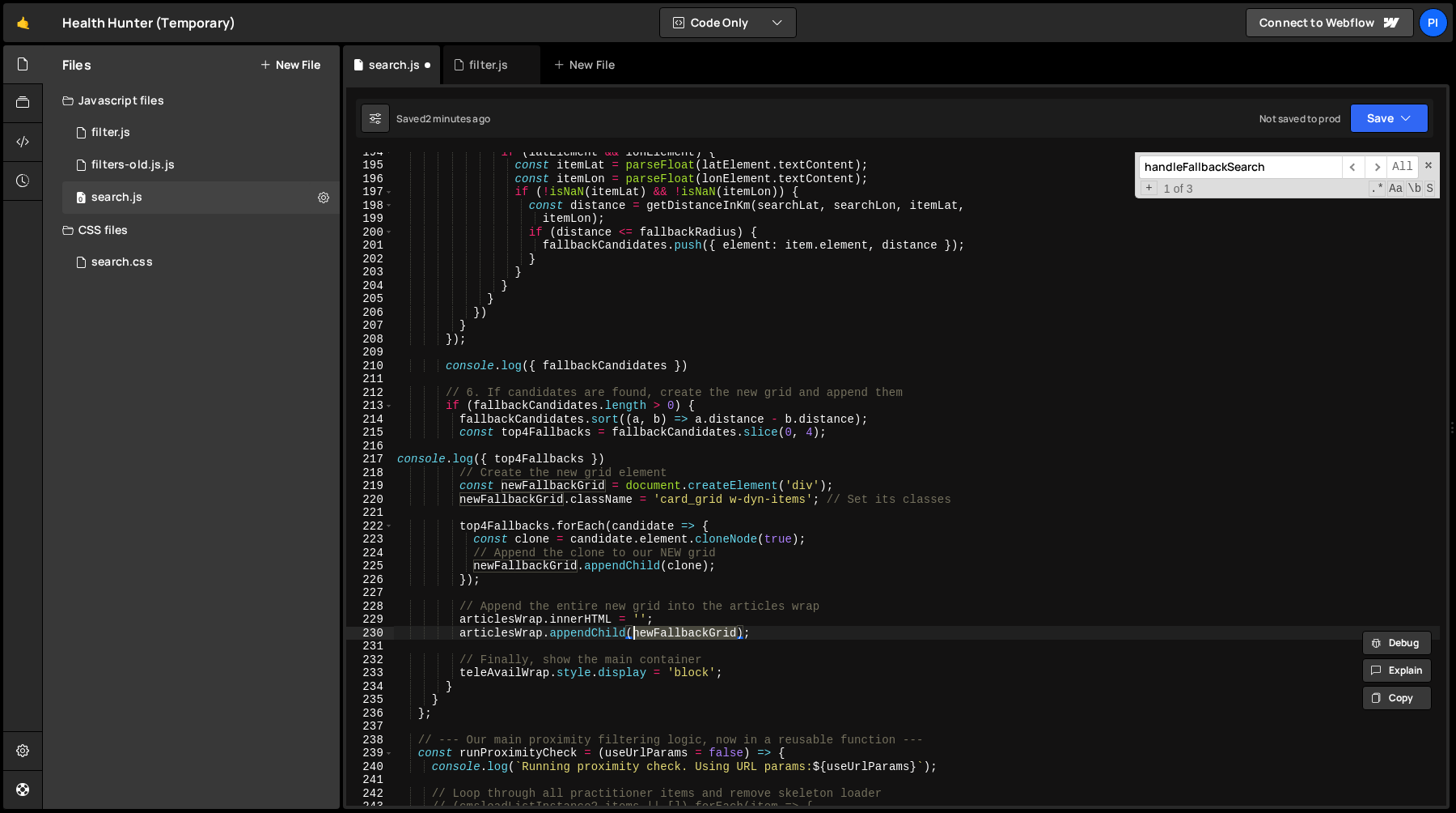
click at [598, 517] on div "if ( latElement && lonElement ) { const itemLat = parseFloat ( latElement . tex…" at bounding box center [917, 485] width 1046 height 680
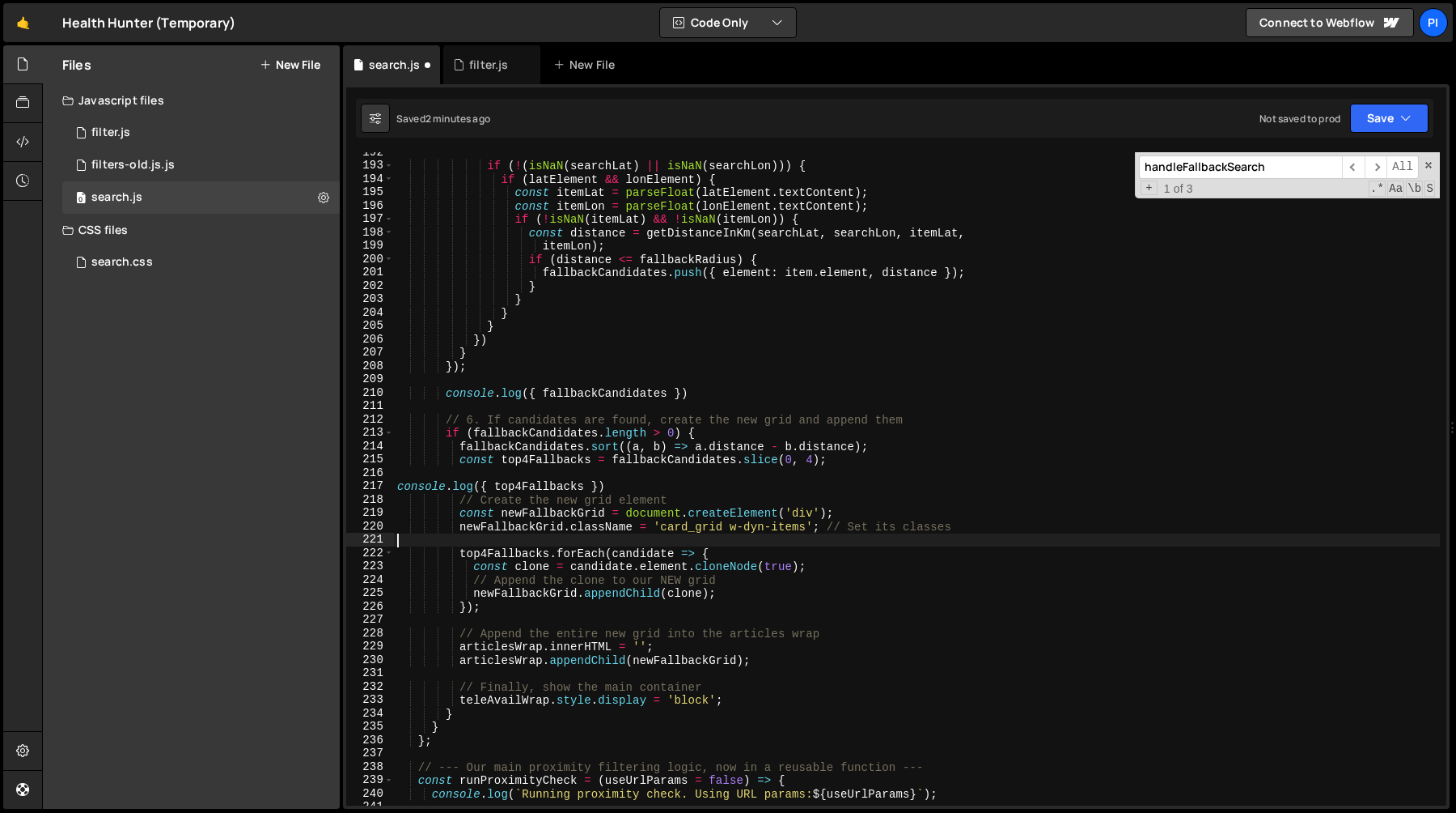
scroll to position [2557, 0]
click at [652, 492] on div "if ( ! ( isNaN ( searchLat ) || isNaN ( searchLon ))) { if ( latElement && lonE…" at bounding box center [917, 486] width 1046 height 680
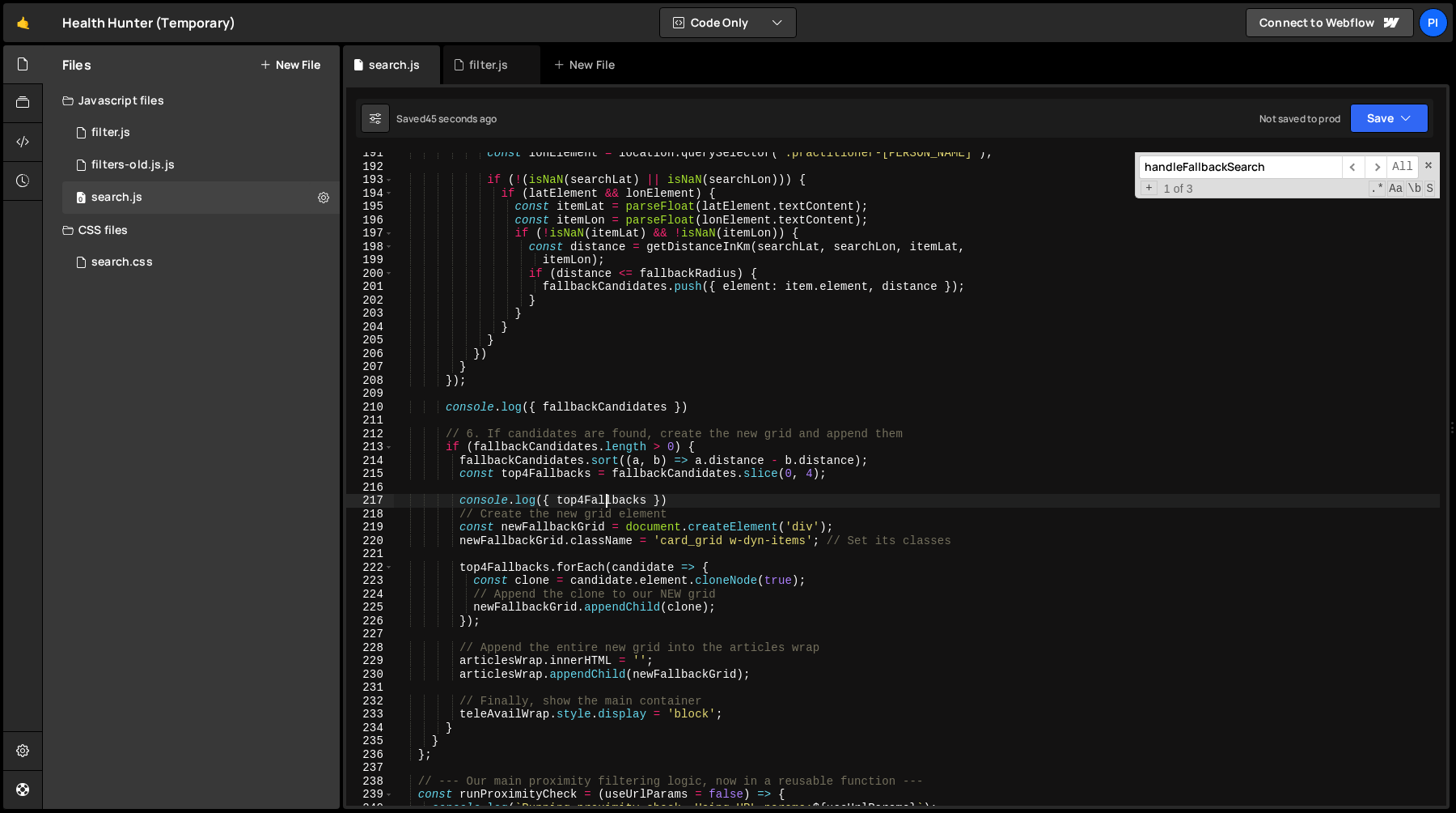
scroll to position [2537, 0]
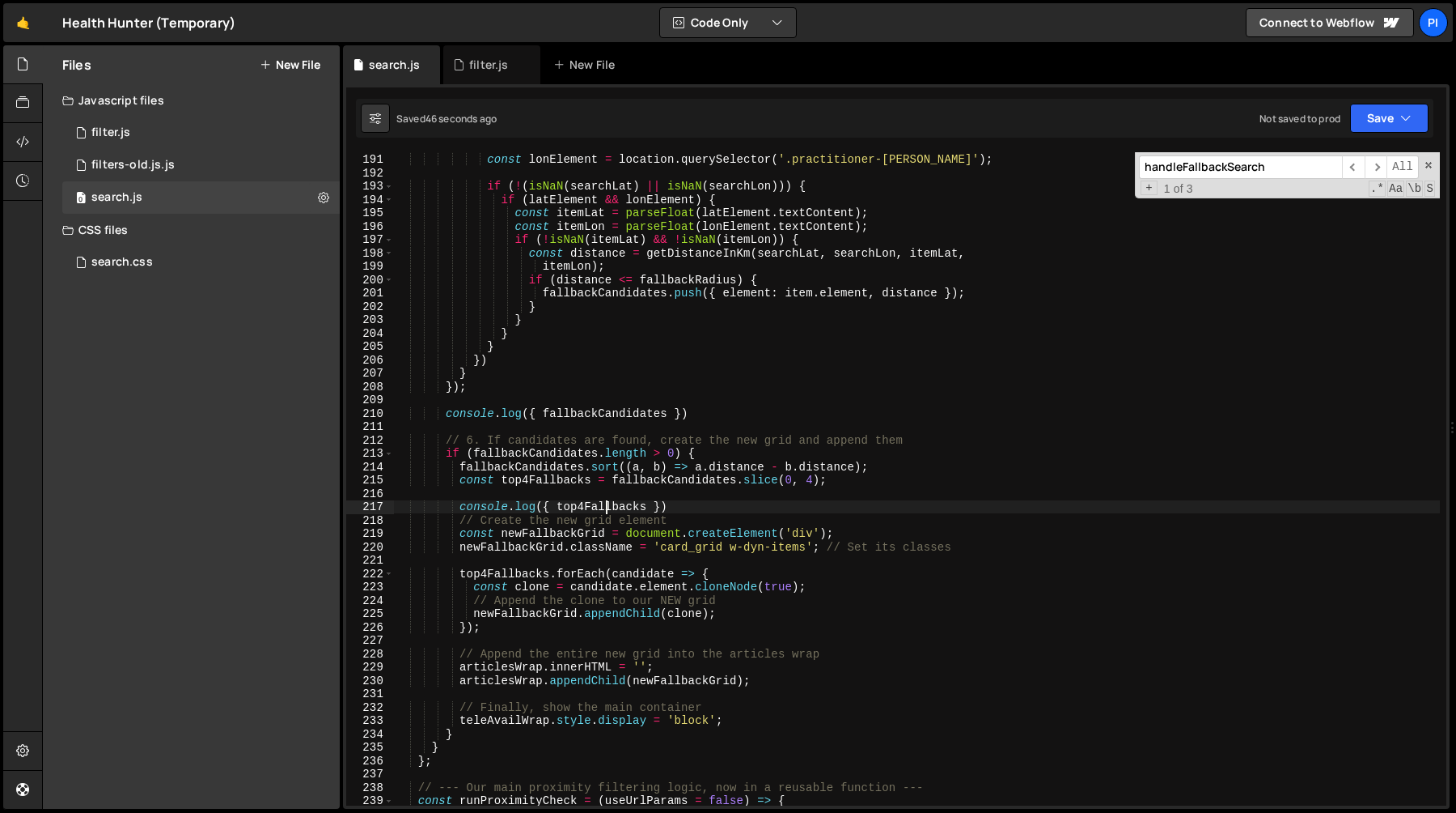
click at [691, 507] on div "const latElement = location . querySelector ( '.practitioner-lat' ) ; const lon…" at bounding box center [917, 479] width 1046 height 680
click at [663, 494] on div "const latElement = location . querySelector ( '.practitioner-lat' ) ; const lon…" at bounding box center [917, 479] width 1046 height 680
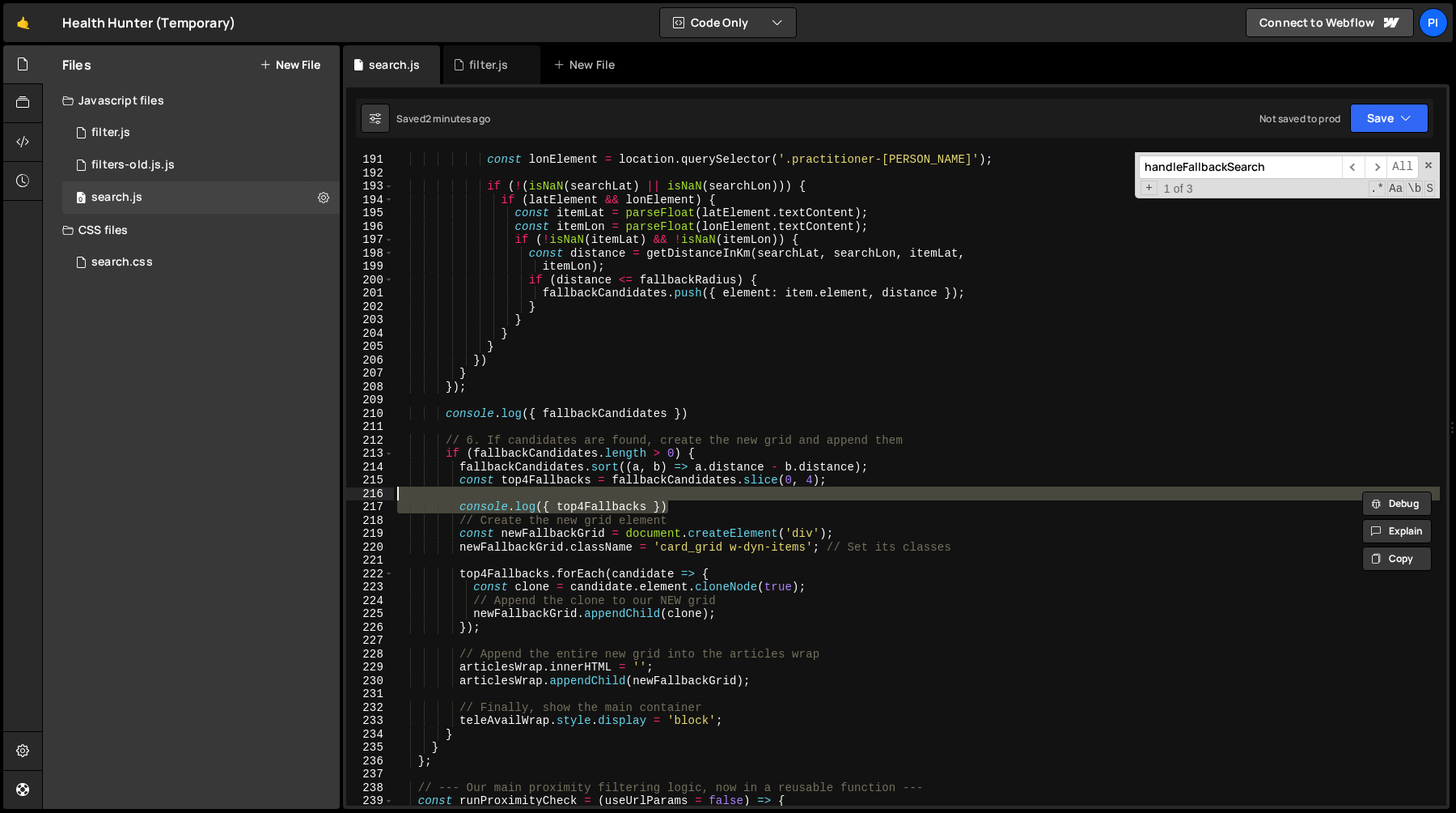
click at [721, 515] on div "const latElement = location . querySelector ( '.practitioner-lat' ) ; const lon…" at bounding box center [917, 479] width 1046 height 680
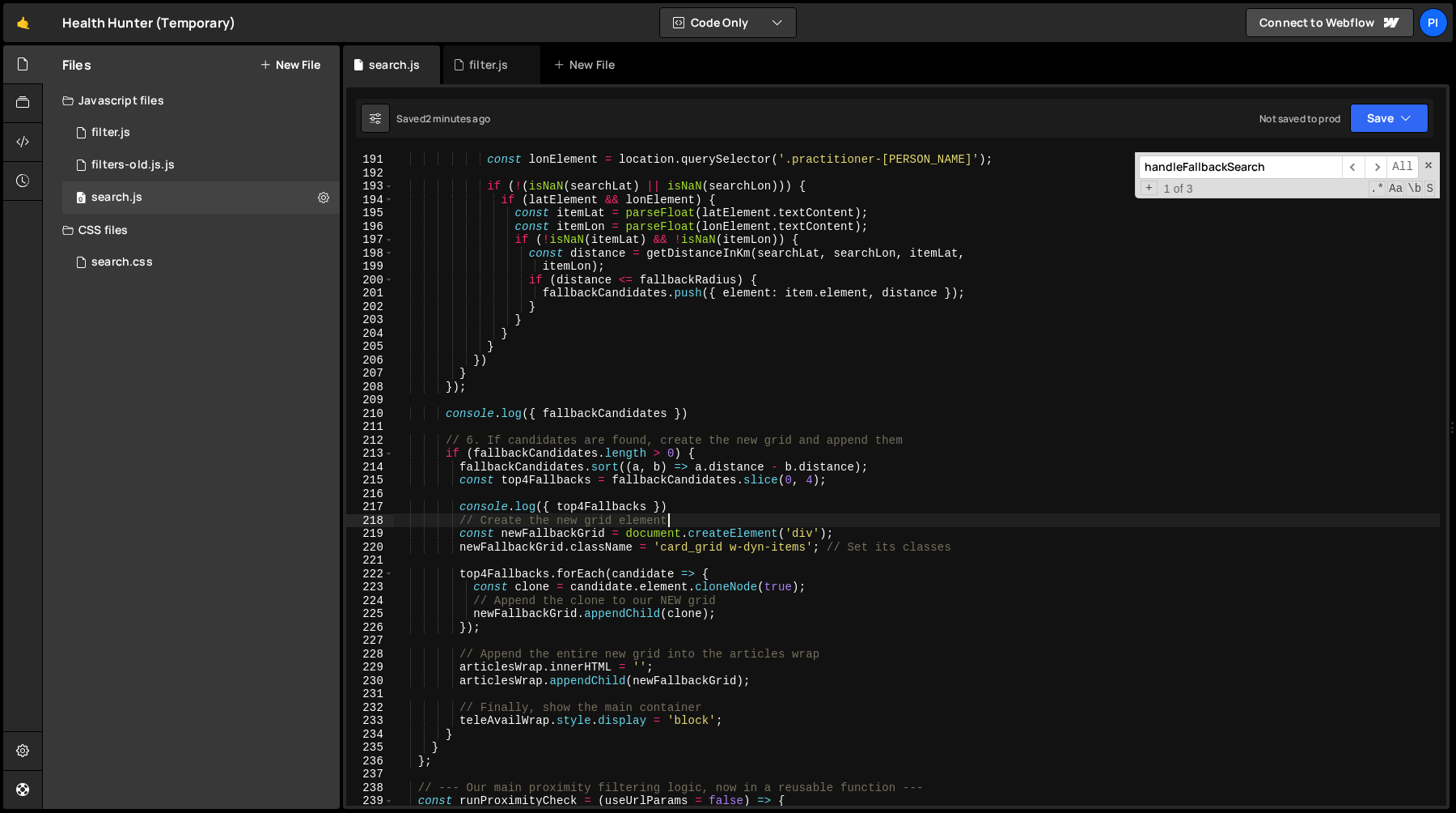
click at [719, 504] on div "const latElement = location . querySelector ( '.practitioner-lat' ) ; const lon…" at bounding box center [917, 479] width 1046 height 680
type textarea "console.log({ top4Fallbacks })"
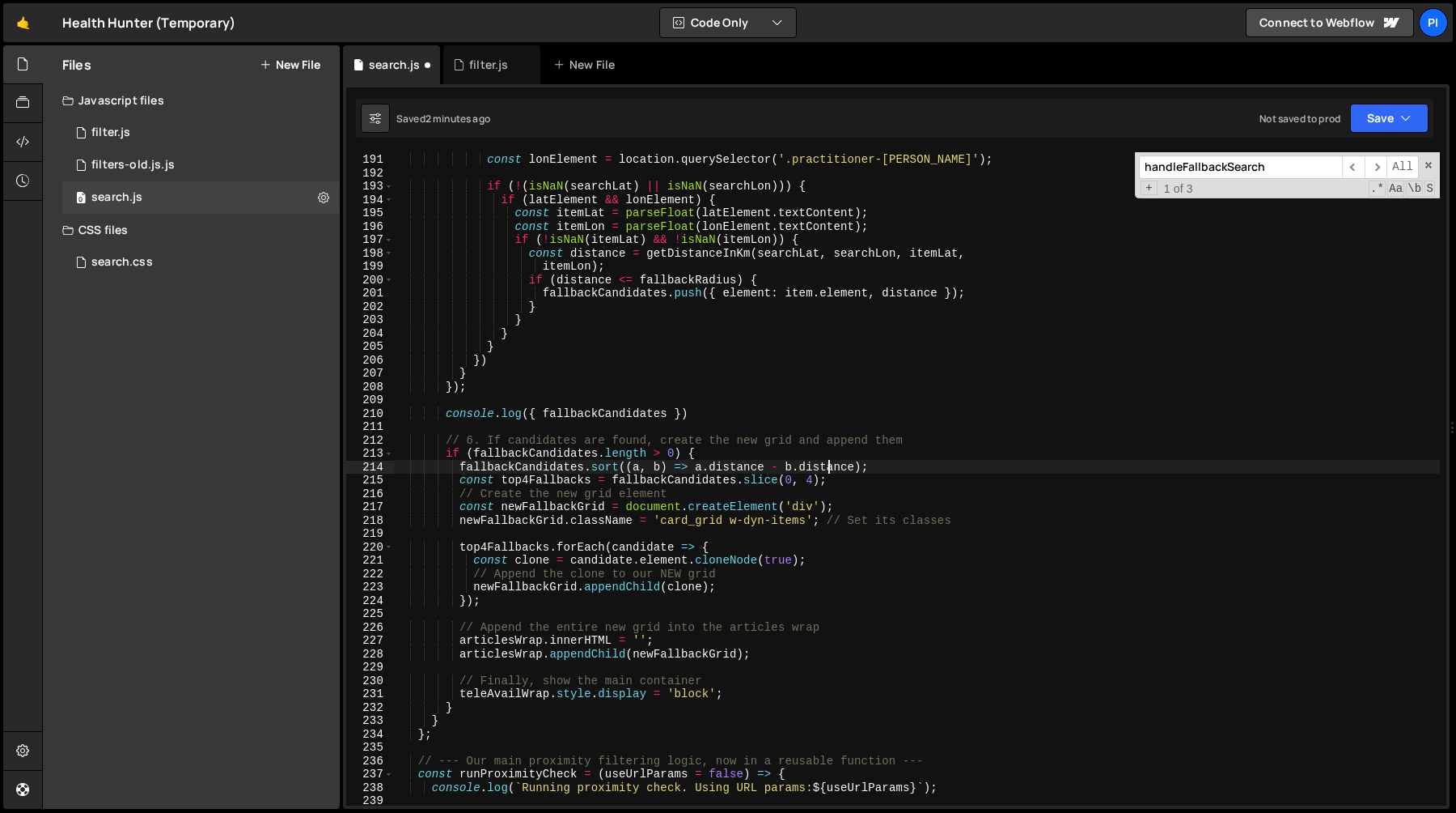
type textarea "if (fallbackCandidates.length > 0) {"
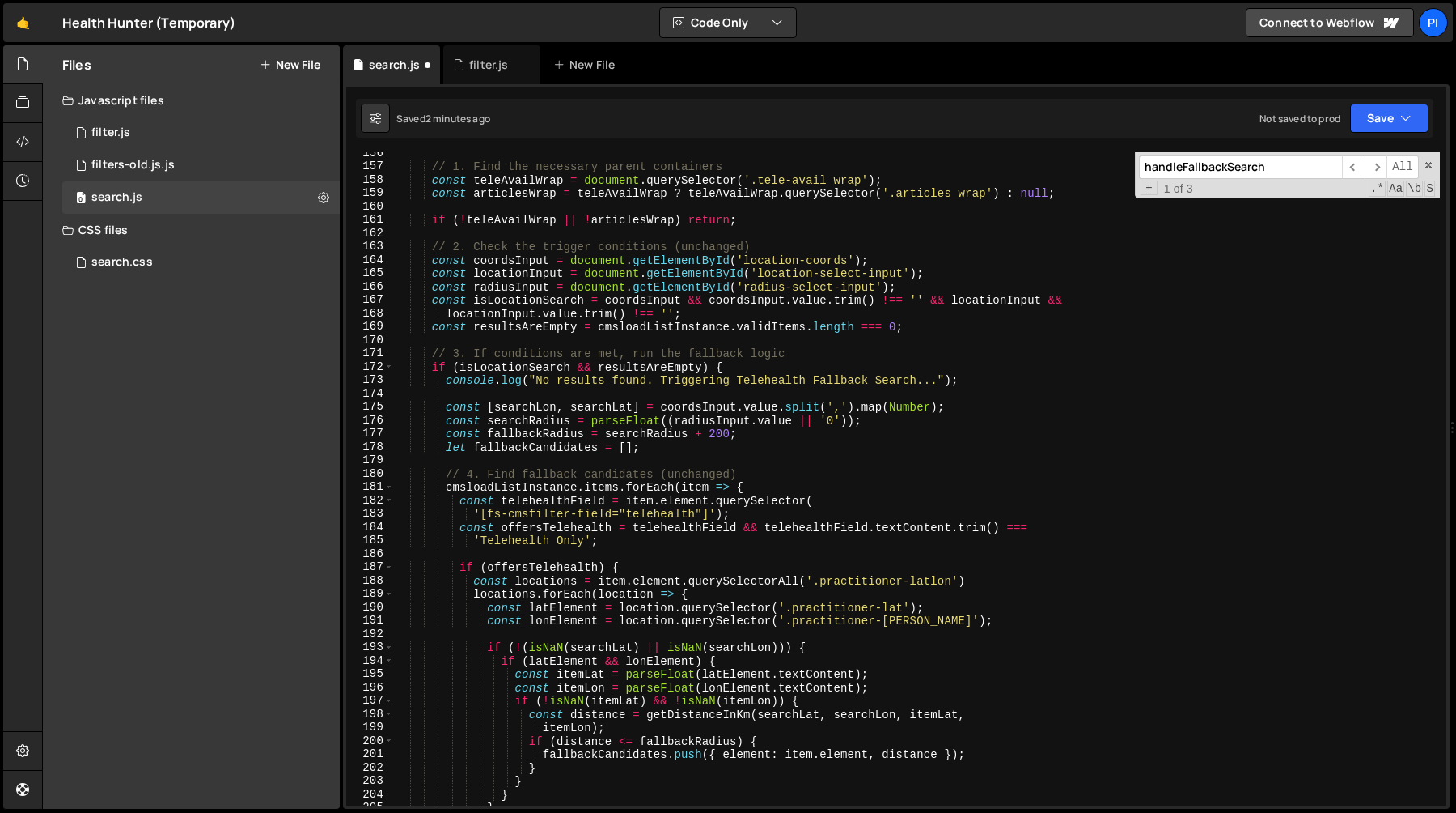
scroll to position [2116, 0]
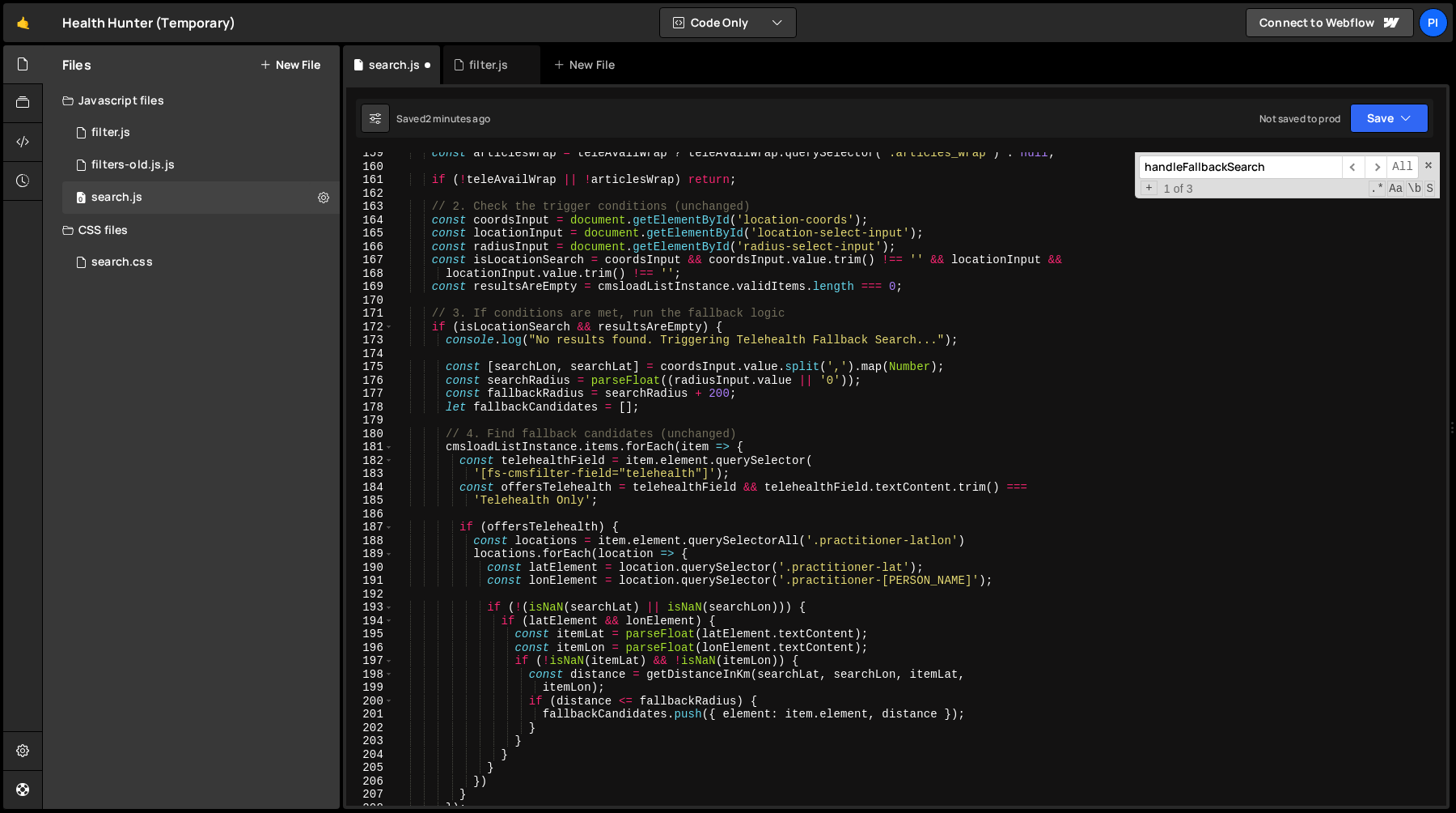
click at [515, 411] on div "const articlesWrap = teleAvailWrap ? teleAvailWrap . querySelector ( '.articles…" at bounding box center [917, 486] width 1046 height 680
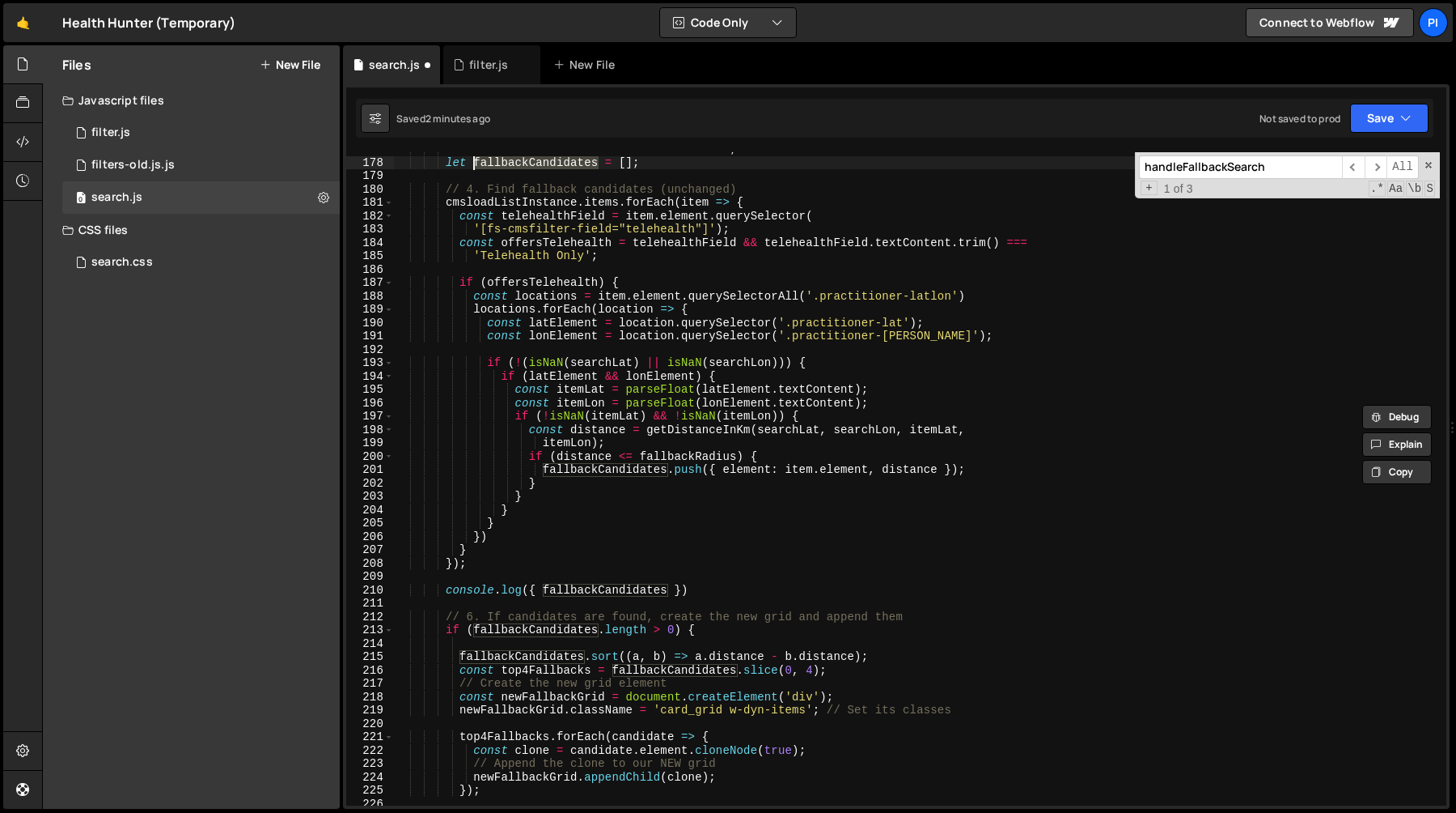
scroll to position [2432, 0]
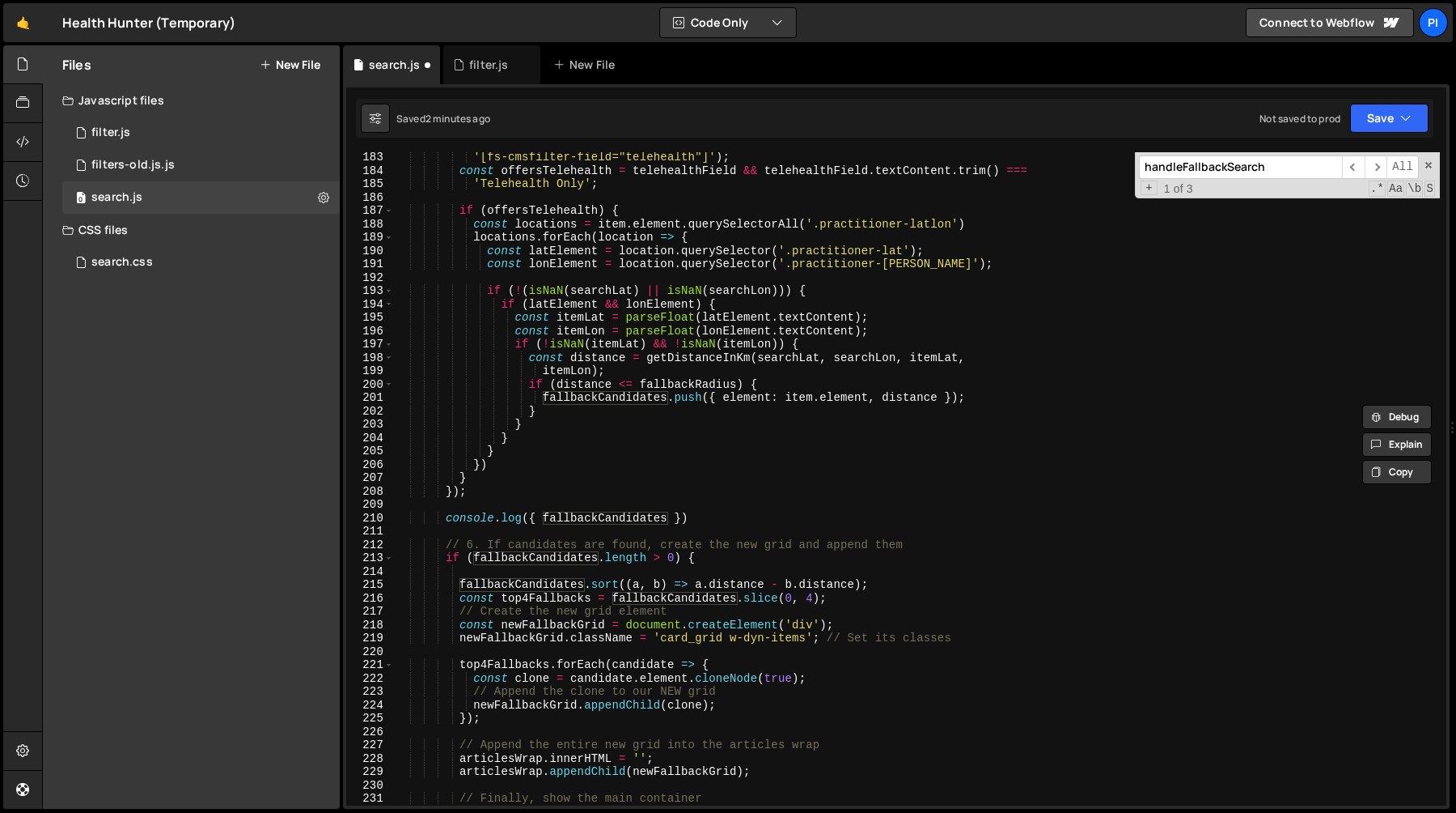
click at [502, 579] on div "'[fs-cmsfilter-field="telehealth"]' ) ; const offersTelehealth = telehealthFiel…" at bounding box center [917, 490] width 1046 height 680
type textarea "fallbackCandidates.sort((a, b) => a.distance - b.distance);"
click at [502, 572] on div "'[fs-cmsfilter-field="telehealth"]' ) ; const offersTelehealth = telehealthFiel…" at bounding box center [917, 490] width 1046 height 680
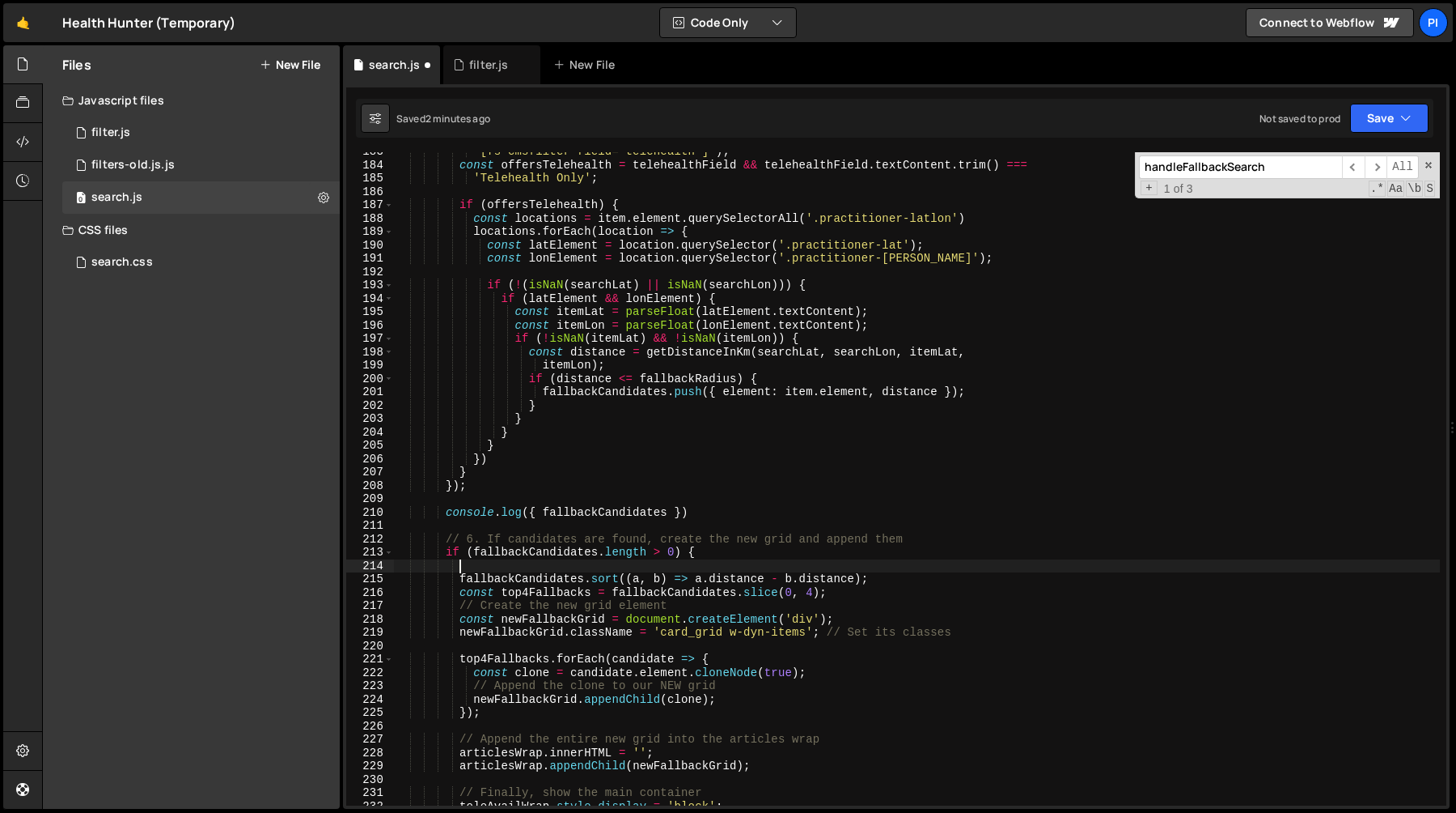
scroll to position [2463, 0]
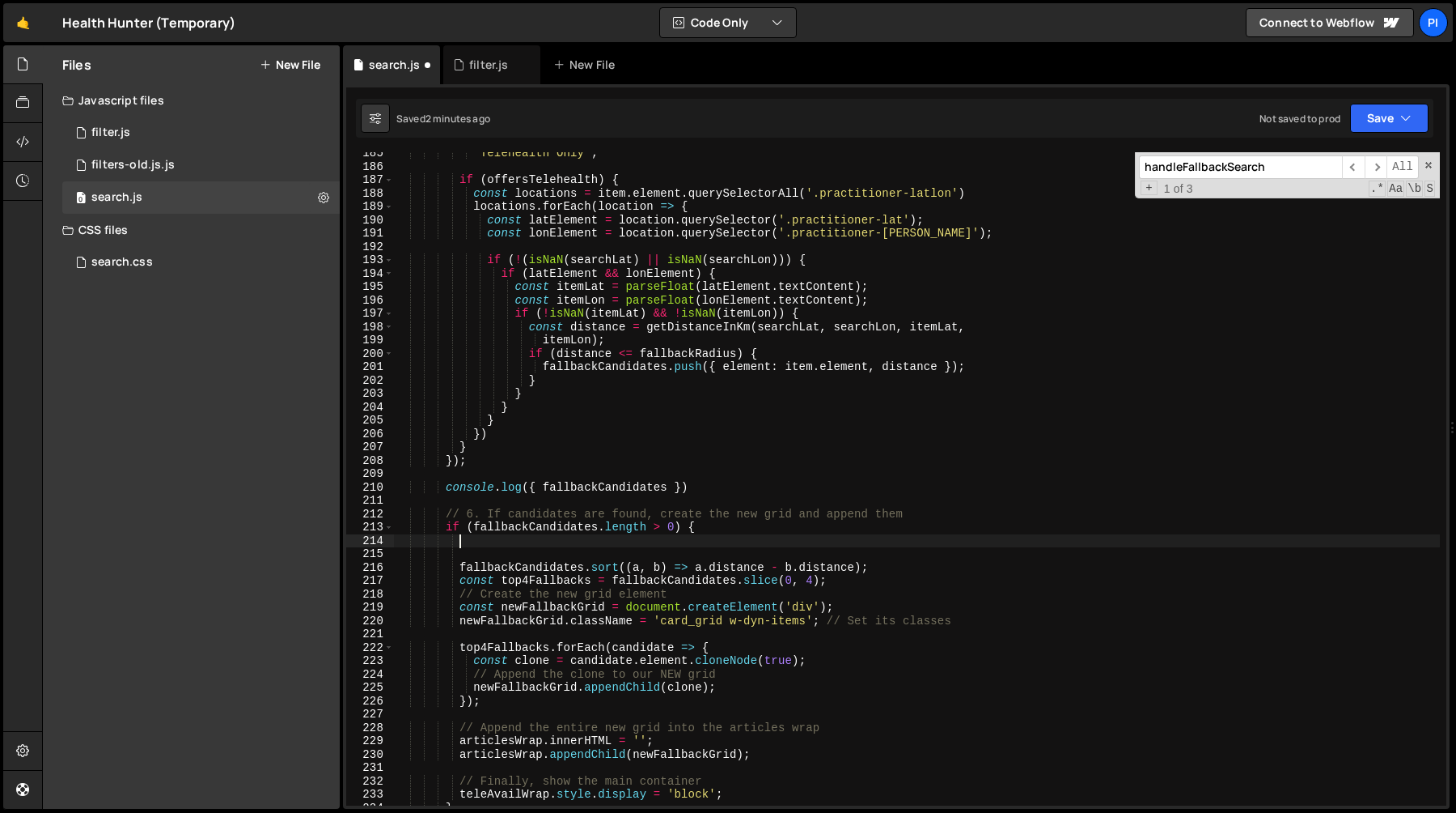
paste textarea "fallbackCandidates"
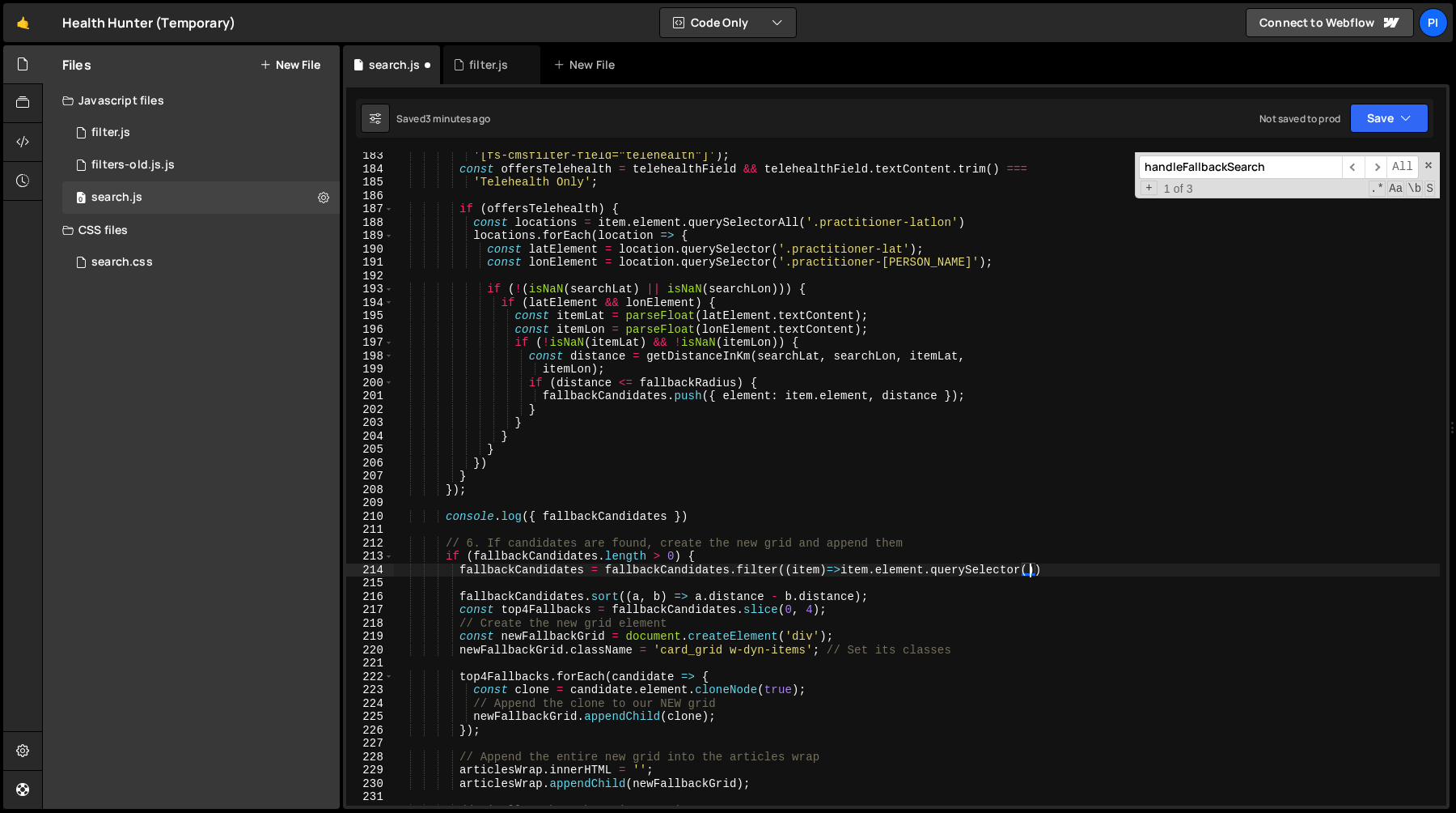
scroll to position [0, 44]
paste textarea "card_practitioner_link')"
paste textarea "card_practitioner_link"
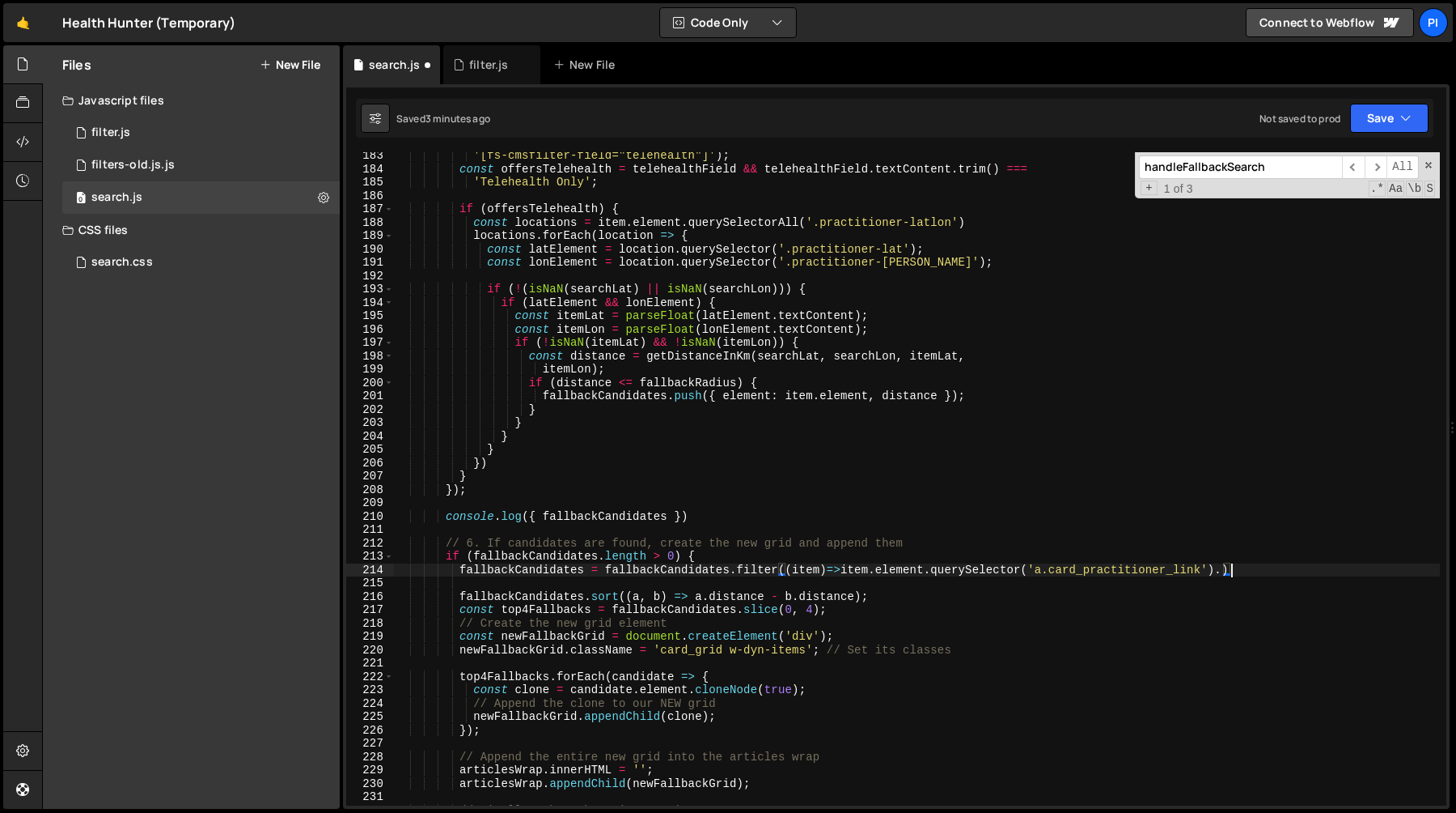
click at [1250, 572] on div "'[fs-cmsfilter-field="telehealth"]' ) ; const offersTelehealth = telehealthFiel…" at bounding box center [917, 489] width 1046 height 680
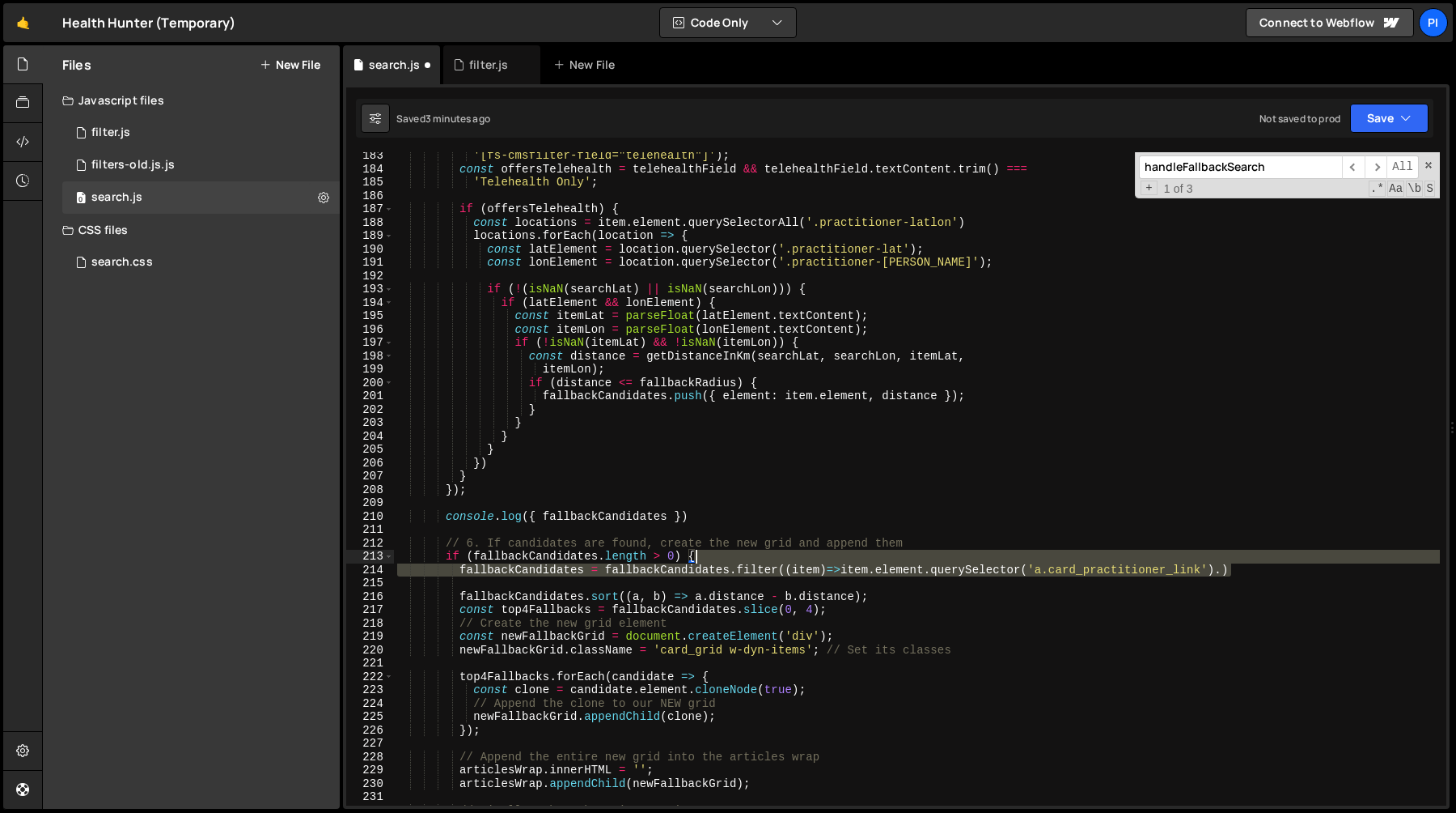
click at [1208, 558] on div "'[fs-cmsfilter-field="telehealth"]' ) ; const offersTelehealth = telehealthFiel…" at bounding box center [917, 489] width 1046 height 680
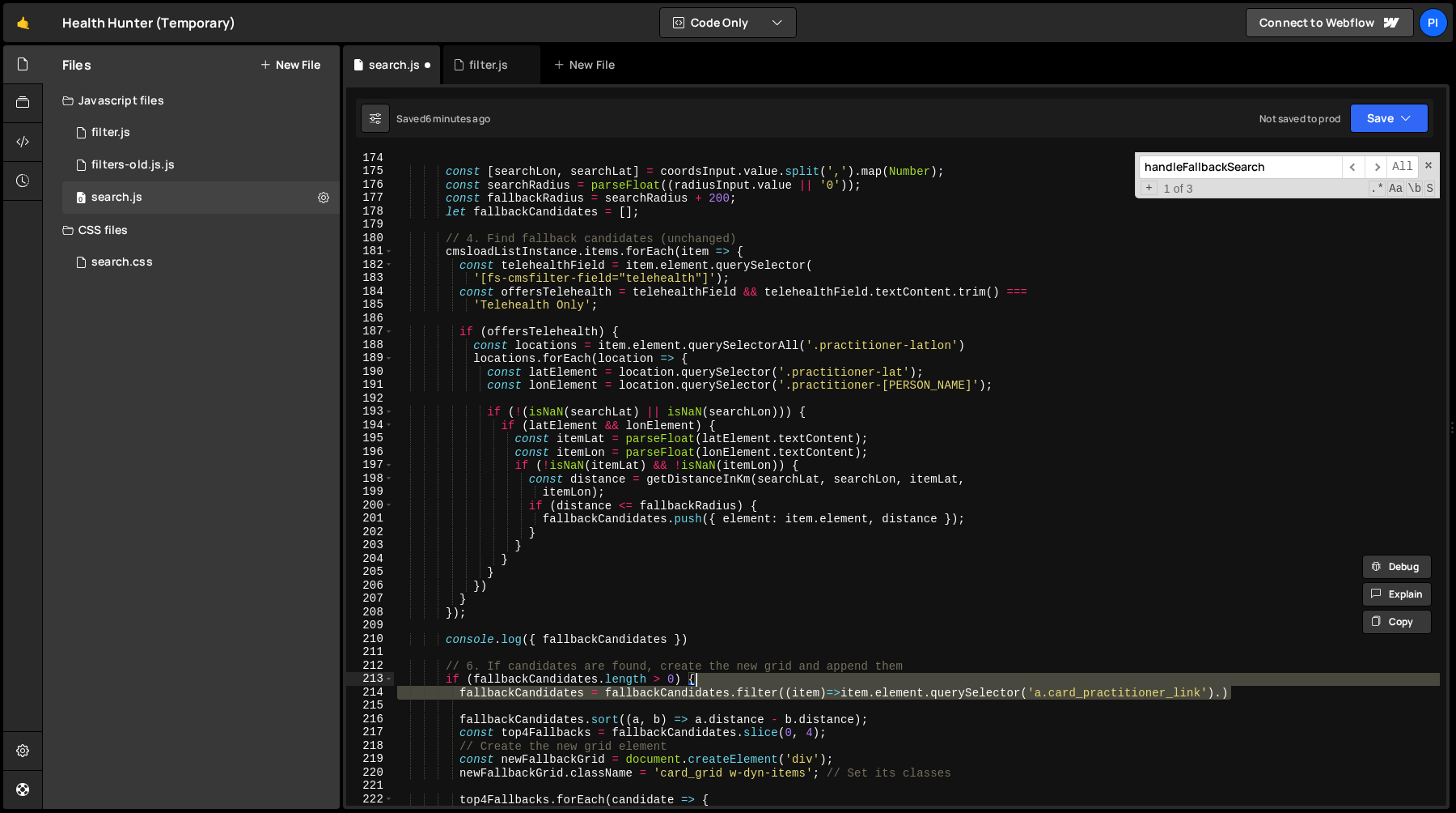
scroll to position [2267, 0]
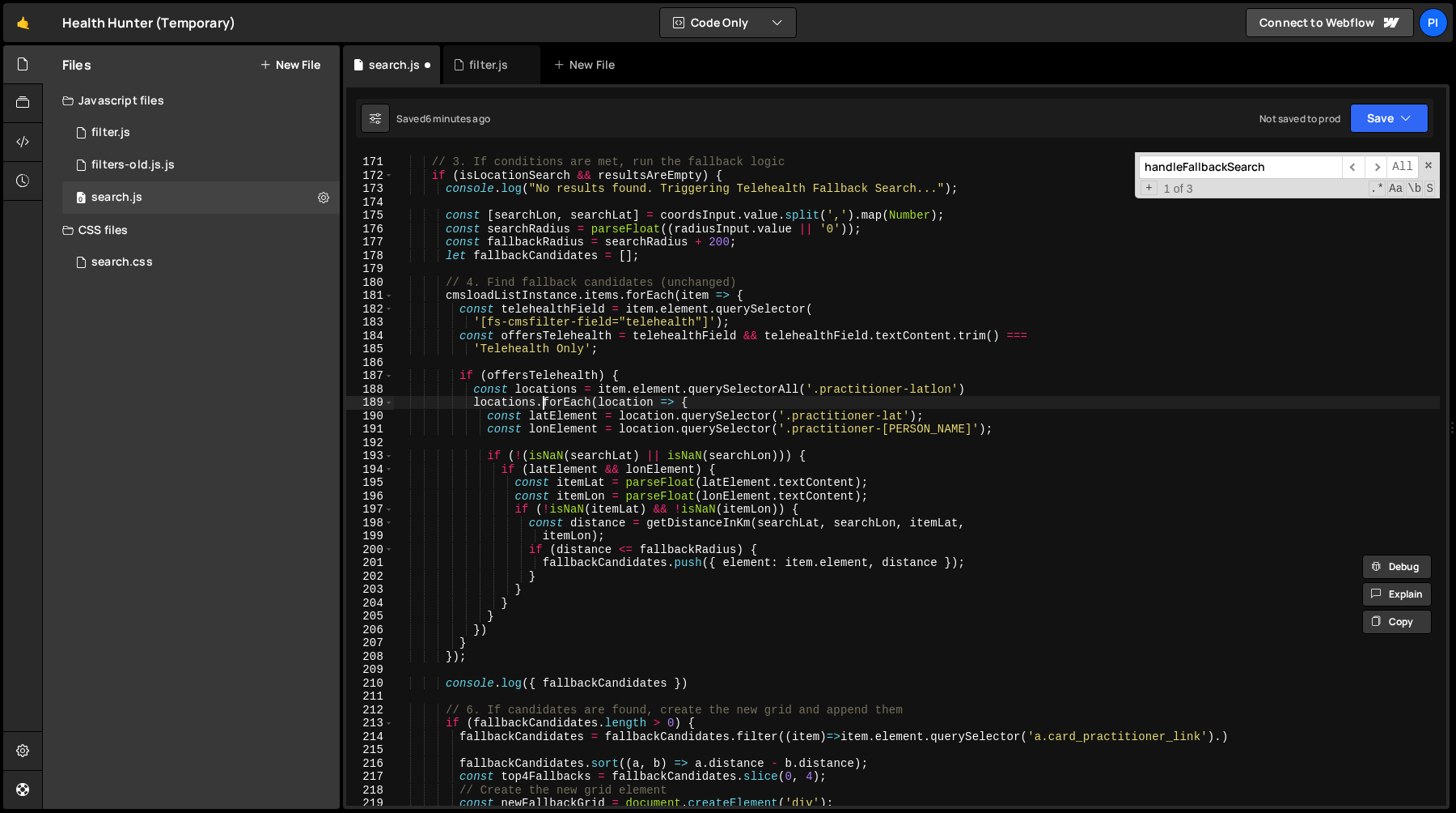
click at [545, 404] on div "// 3. If conditions are met, run the fallback logic if ( isLocationSearch && re…" at bounding box center [917, 481] width 1046 height 680
click at [581, 404] on div "// 3. If conditions are met, run the fallback logic if ( isLocationSearch && re…" at bounding box center [917, 479] width 1046 height 653
click at [581, 404] on div "// 3. If conditions are met, run the fallback logic if ( isLocationSearch && re…" at bounding box center [917, 481] width 1046 height 680
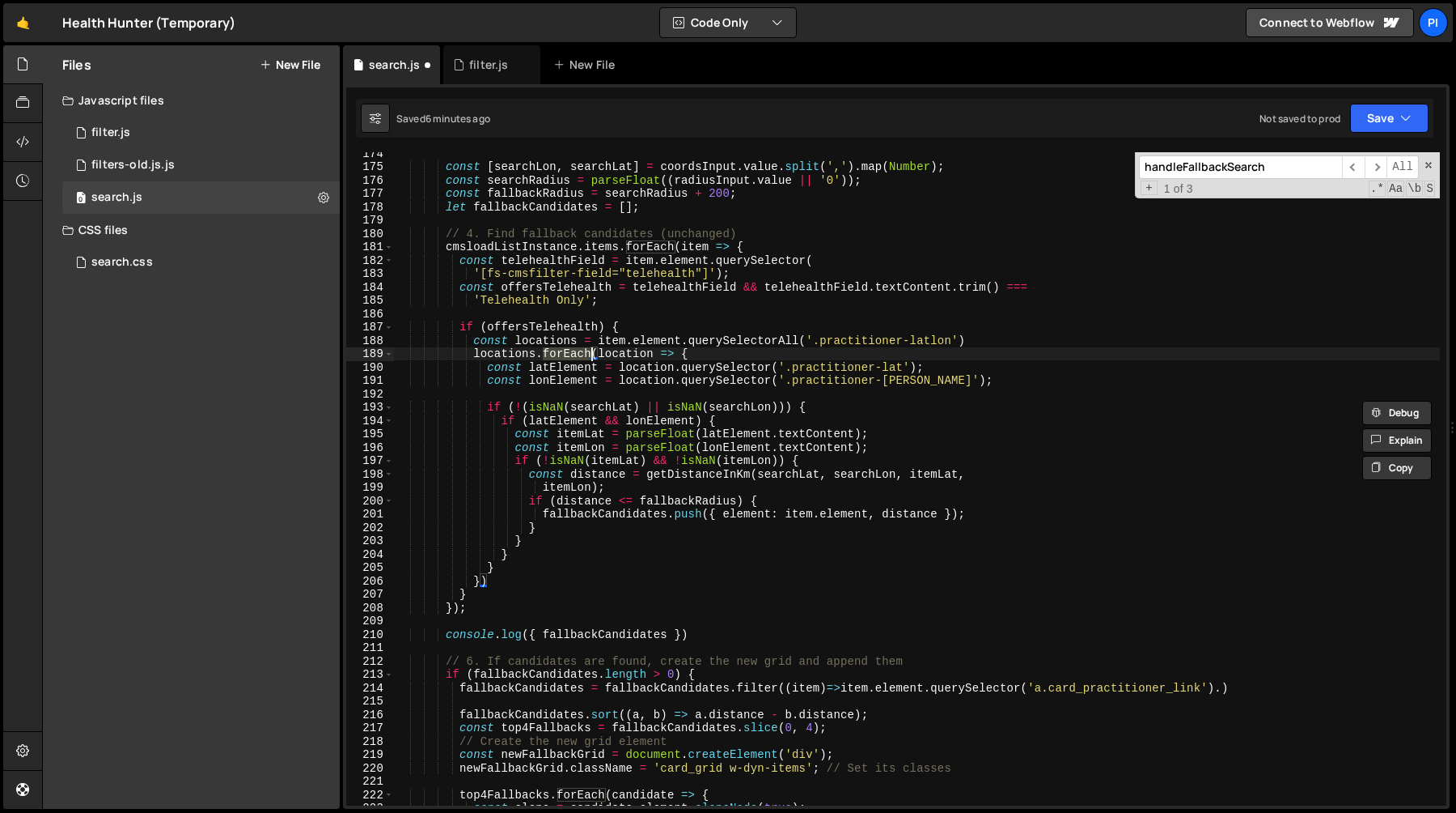
scroll to position [2321, 0]
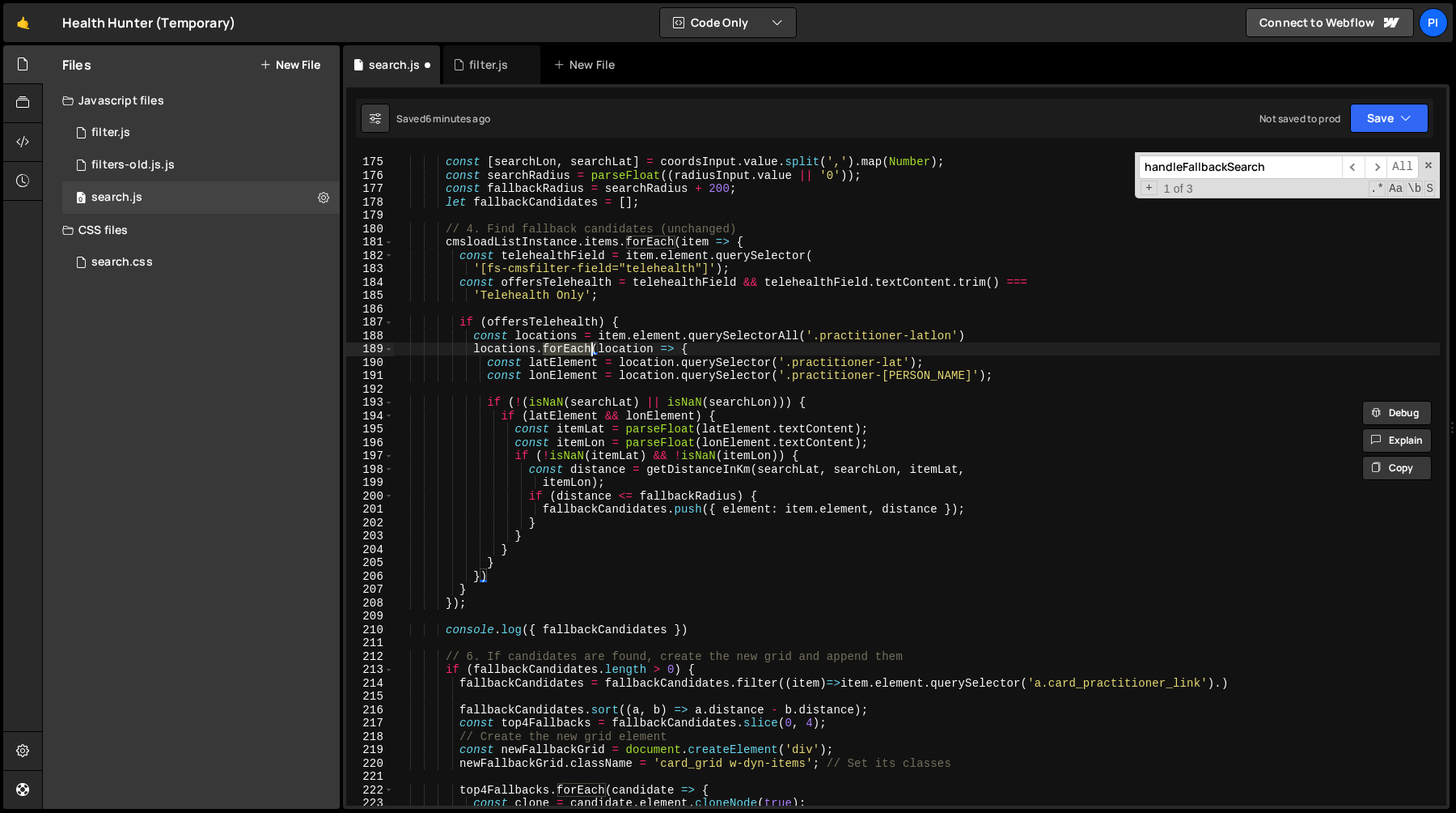
click at [1255, 685] on div "const [ searchLon , searchLat ] = coordsInput . value . split ( ',' ) . map ( N…" at bounding box center [917, 481] width 1046 height 680
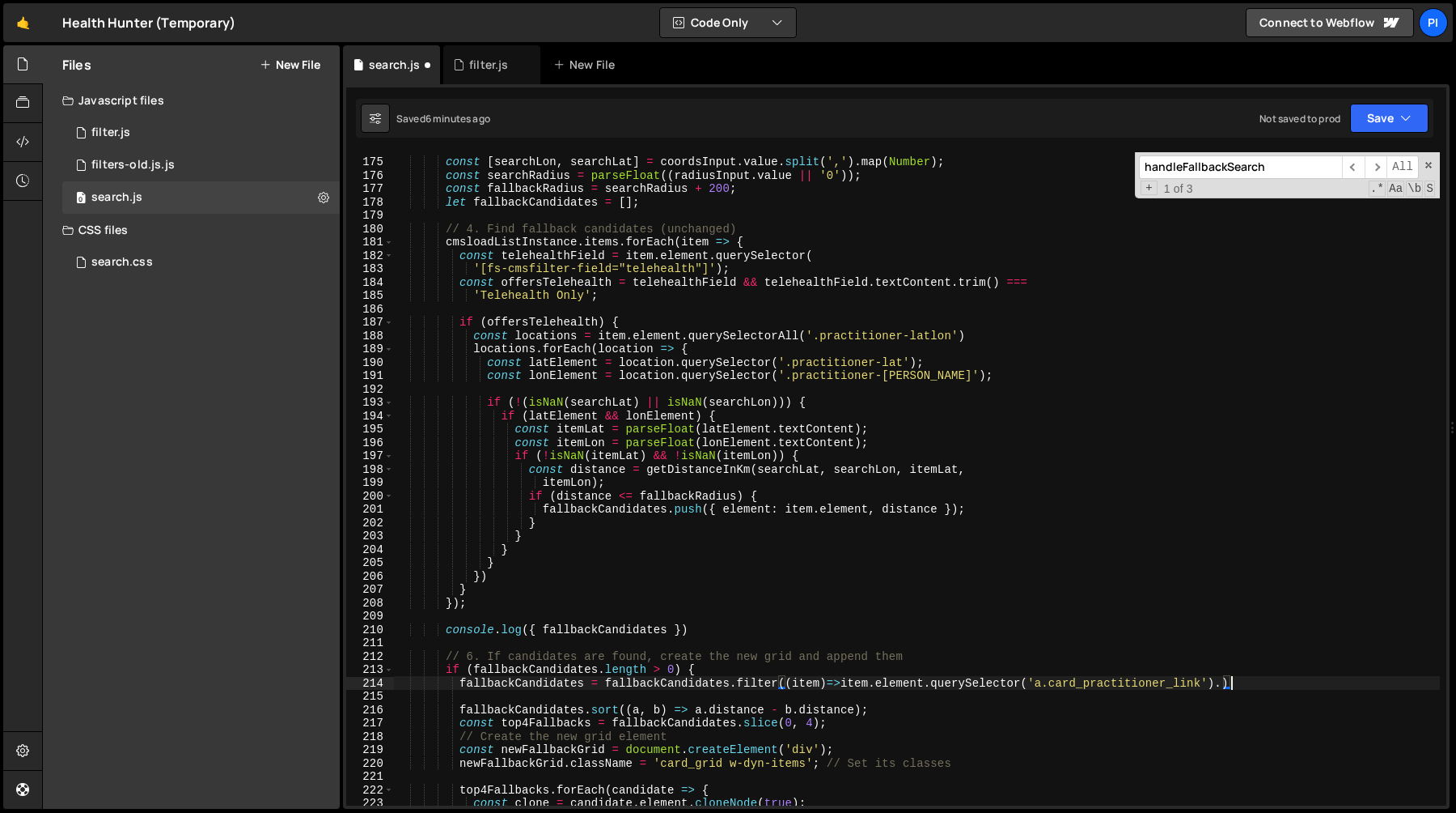
click at [1238, 662] on div "const [ searchLon , searchLat ] = coordsInput . value . split ( ',' ) . map ( N…" at bounding box center [917, 481] width 1046 height 680
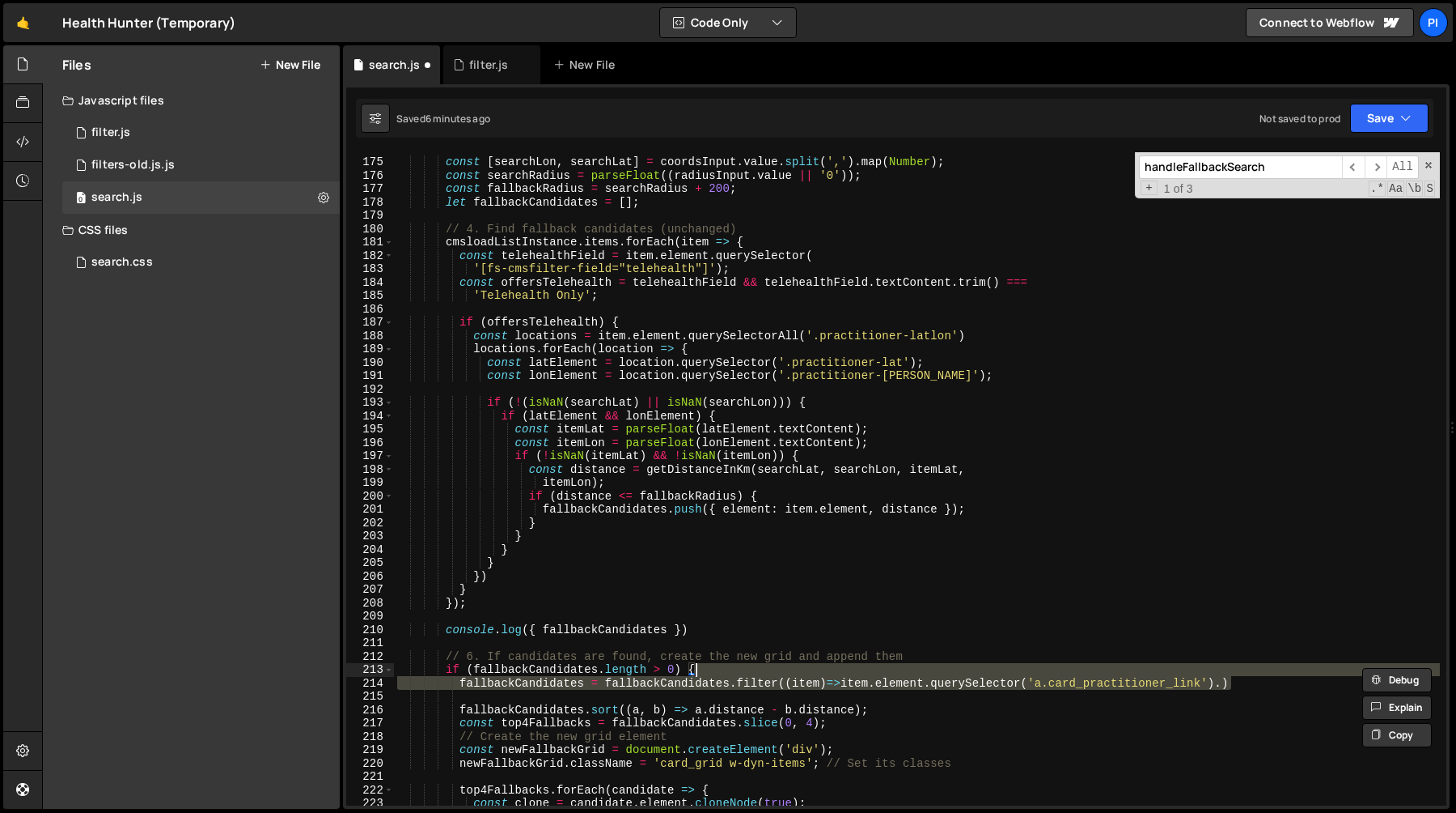
type textarea "if (fallbackCandidates.length > 0) {"
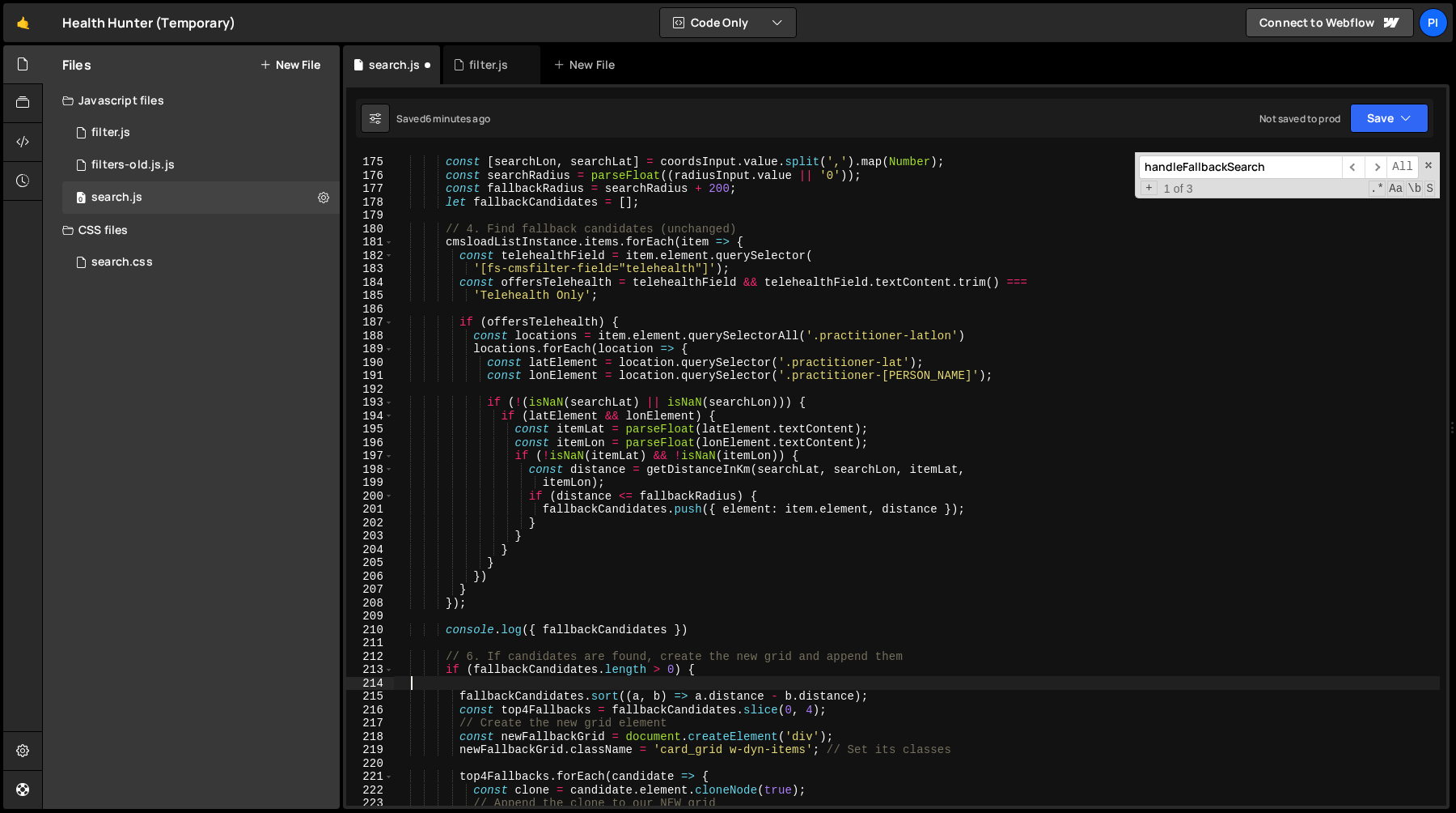
scroll to position [0, 0]
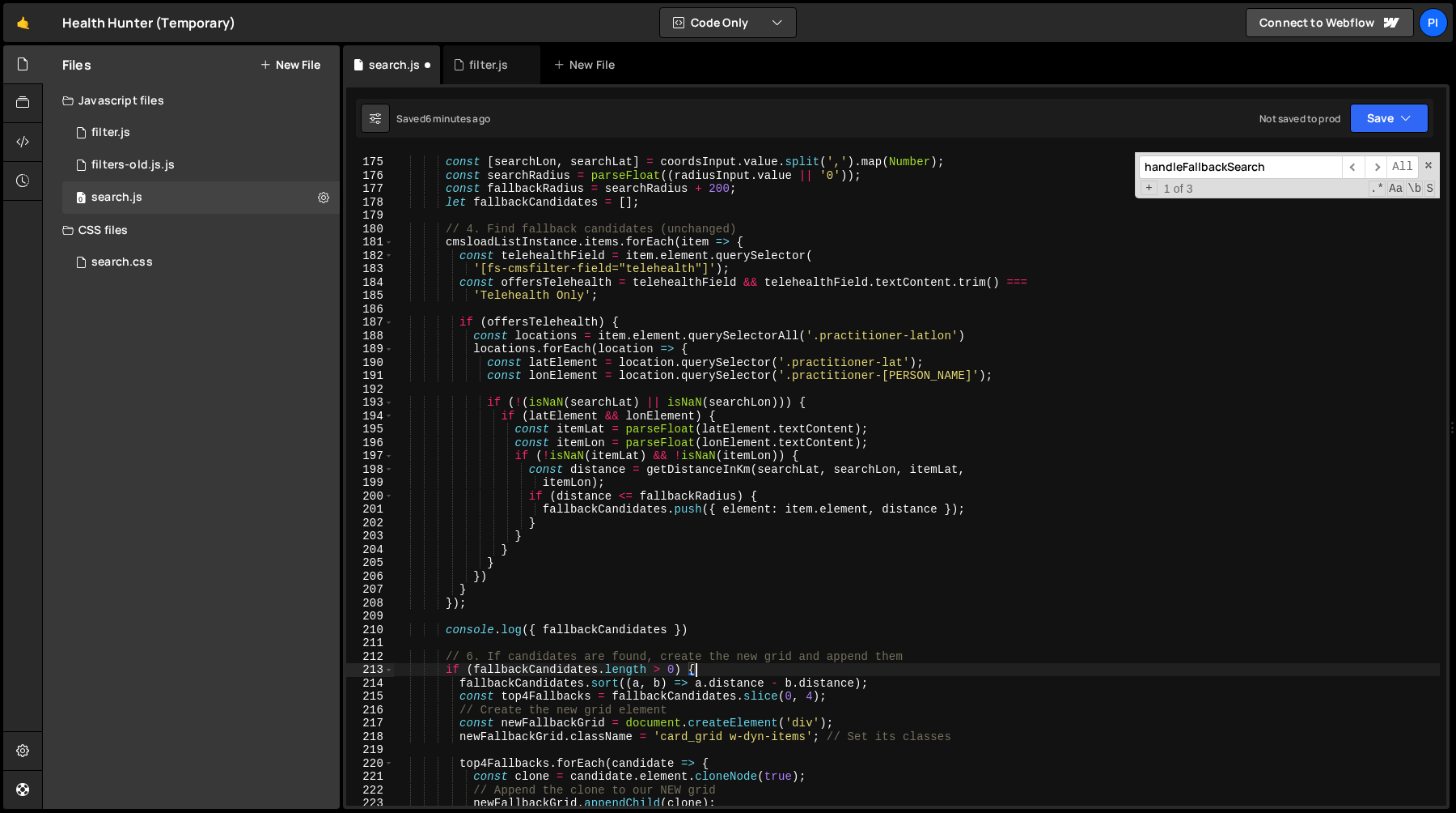
click at [616, 508] on div "const [ searchLon , searchLat ] = coordsInput . value . split ( ',' ) . map ( N…" at bounding box center [917, 481] width 1046 height 680
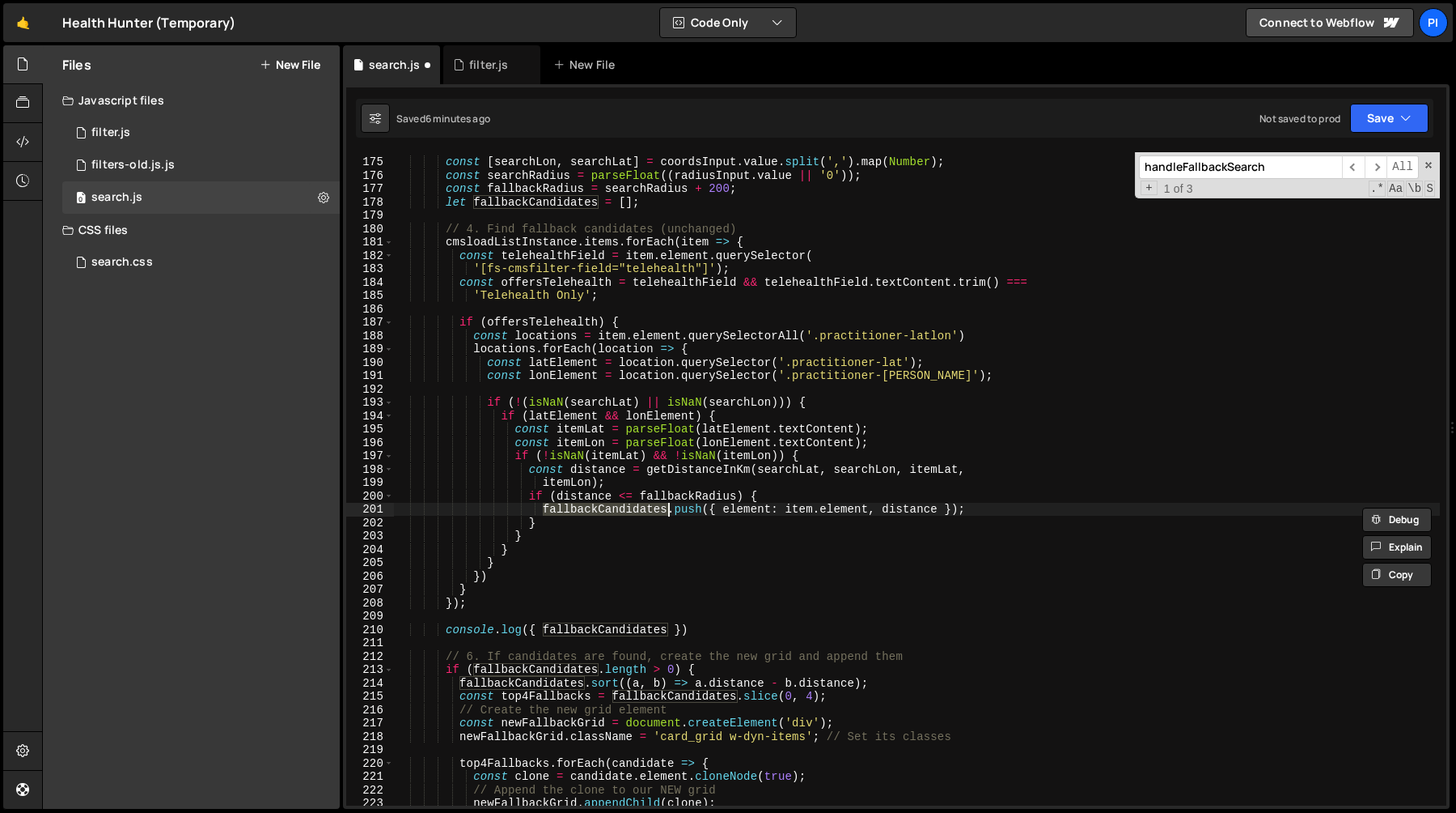
click at [645, 319] on div "const [ searchLon , searchLat ] = coordsInput . value . split ( ',' ) . map ( N…" at bounding box center [917, 481] width 1046 height 680
type textarea "if (offersTelehealth) {"
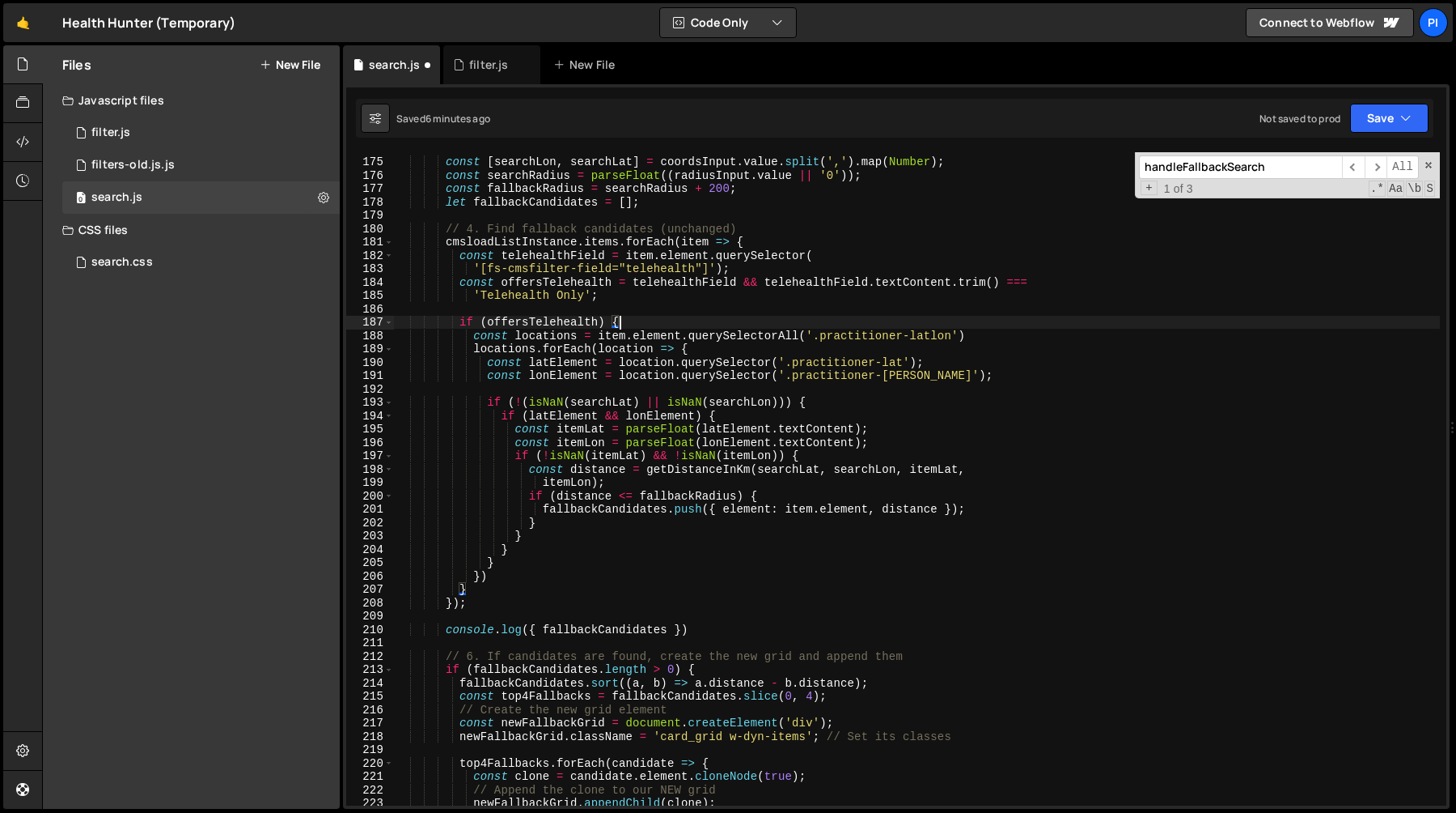
paste textarea
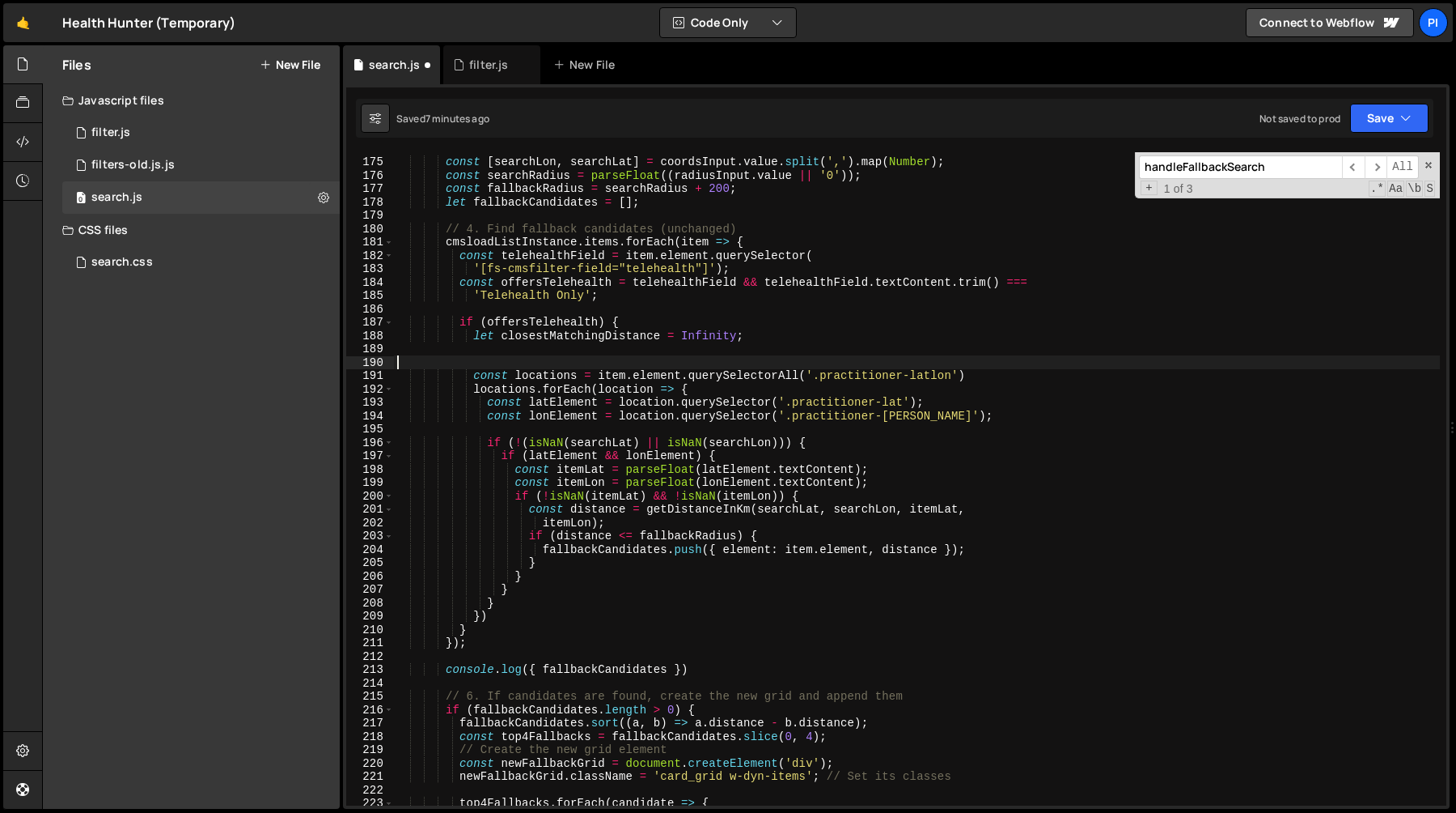
paste textarea "// Find the closest valid location for THIS practitioner"
click at [530, 511] on div "const [ searchLon , searchLat ] = coordsInput . value . split ( ',' ) . map ( N…" at bounding box center [917, 481] width 1046 height 680
click at [567, 556] on div "const [ searchLon , searchLat ] = coordsInput . value . split ( ',' ) . map ( N…" at bounding box center [917, 481] width 1046 height 680
click at [874, 496] on div "const [ searchLon , searchLat ] = coordsInput . value . split ( ',' ) . map ( N…" at bounding box center [917, 481] width 1046 height 680
type textarea "if (!isNaN(itemLat) && !isNaN(itemLon)) {"
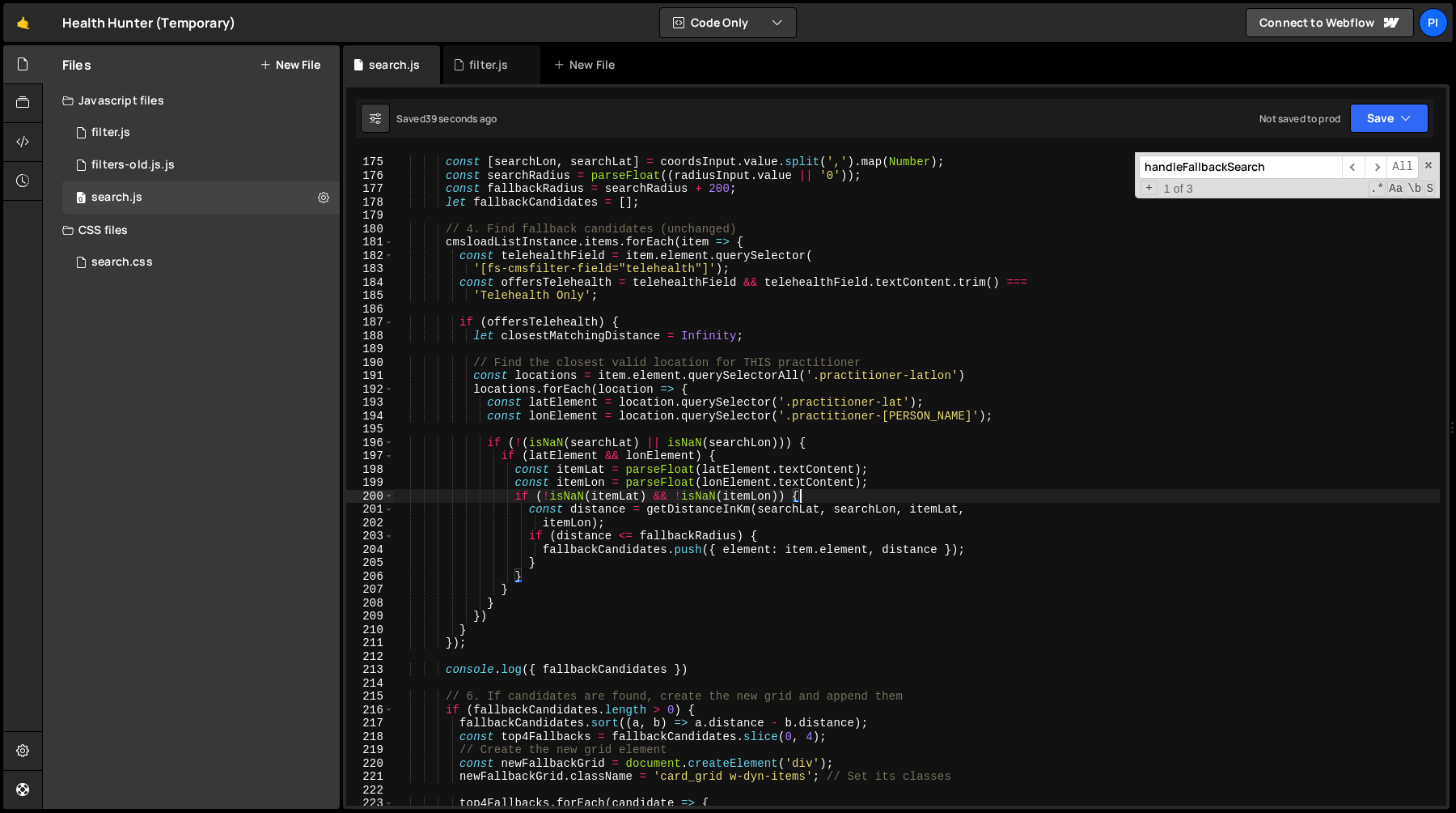
scroll to position [0, 8]
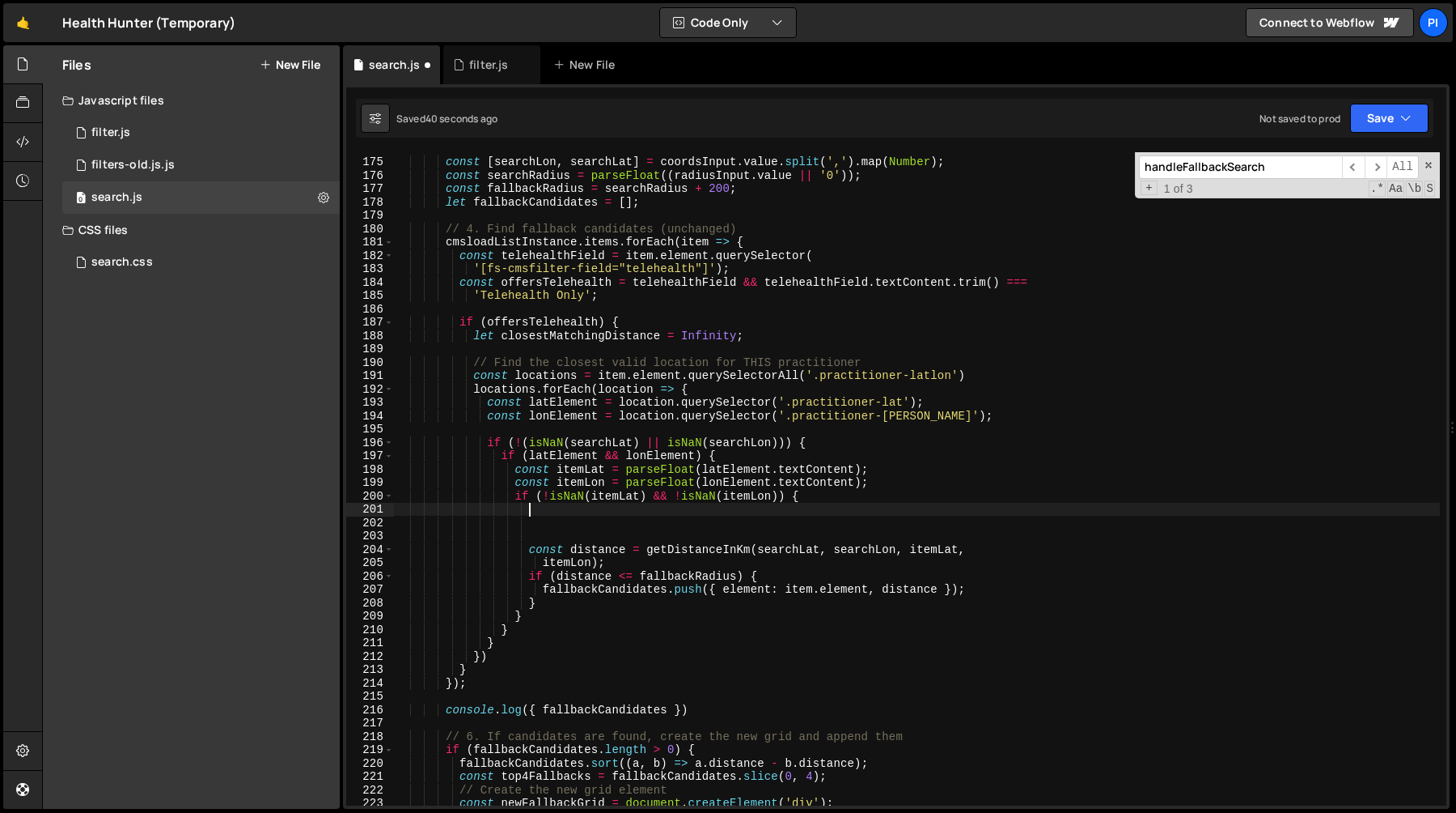
paste textarea "}"
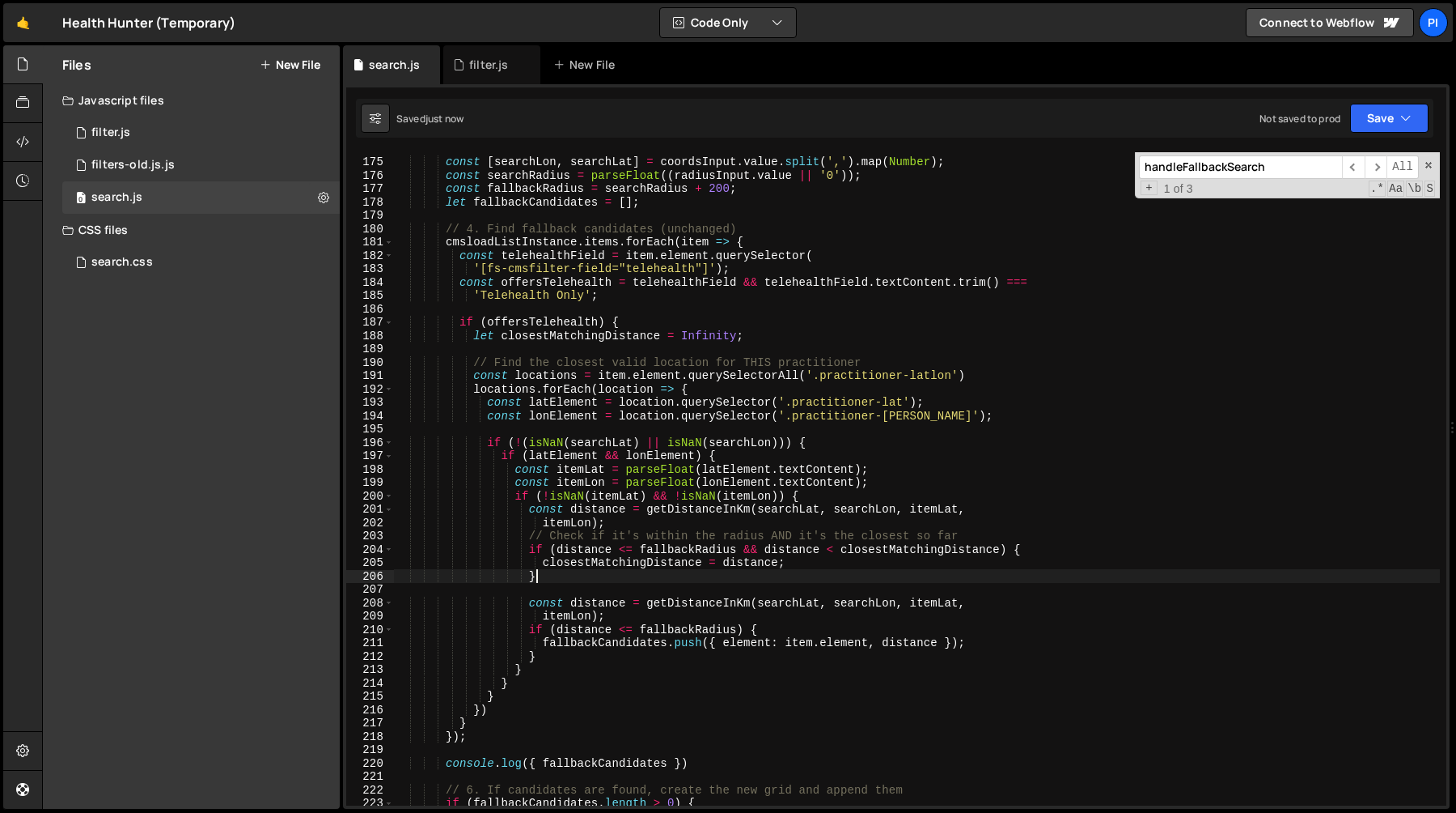
click at [567, 573] on div "const [ searchLon , searchLat ] = coordsInput . value . split ( ',' ) . map ( N…" at bounding box center [917, 481] width 1046 height 680
click at [587, 551] on div "const [ searchLon , searchLat ] = coordsInput . value . split ( ',' ) . map ( N…" at bounding box center [917, 481] width 1046 height 680
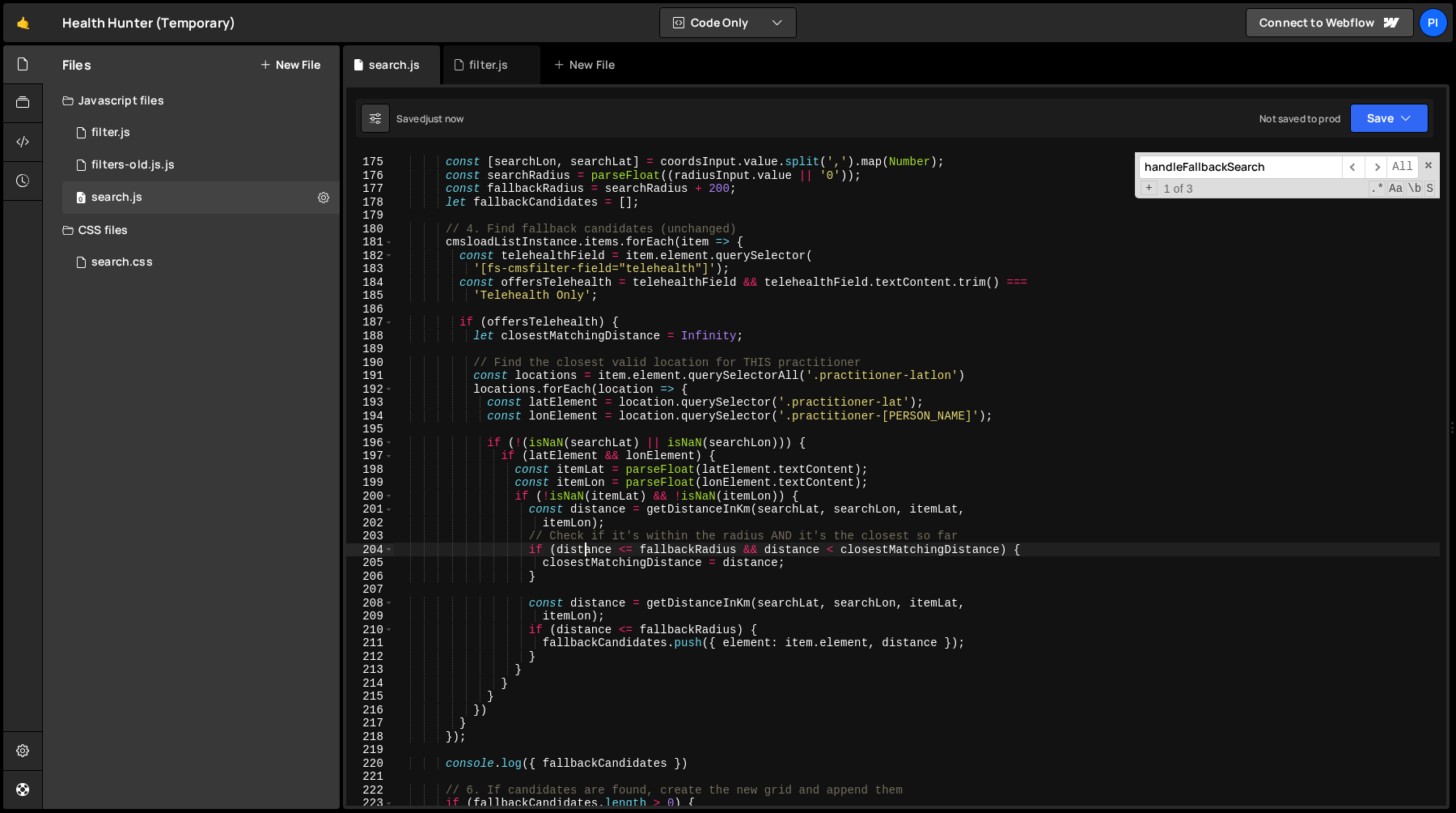
click at [587, 551] on div "const [ searchLon , searchLat ] = coordsInput . value . split ( ',' ) . map ( N…" at bounding box center [917, 481] width 1046 height 680
click at [681, 556] on div "const [ searchLon , searchLat ] = coordsInput . value . split ( ',' ) . map ( N…" at bounding box center [917, 481] width 1046 height 680
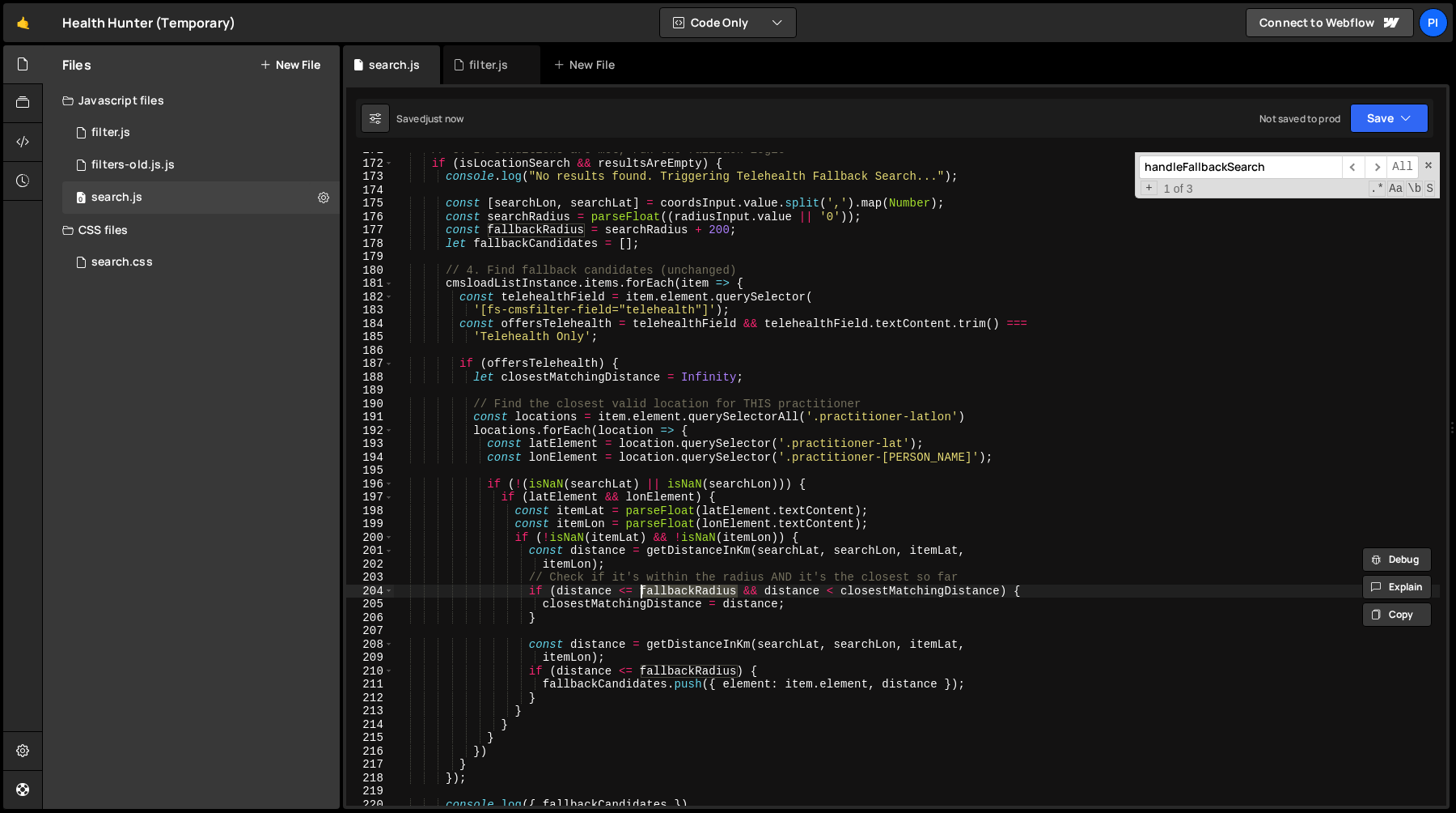
scroll to position [2279, 0]
click at [797, 591] on div "// 3. If conditions are met, run the fallback logic if ( isLocationSearch && re…" at bounding box center [917, 483] width 1046 height 680
click at [895, 591] on div "// 3. If conditions are met, run the fallback logic if ( isLocationSearch && re…" at bounding box center [917, 483] width 1046 height 680
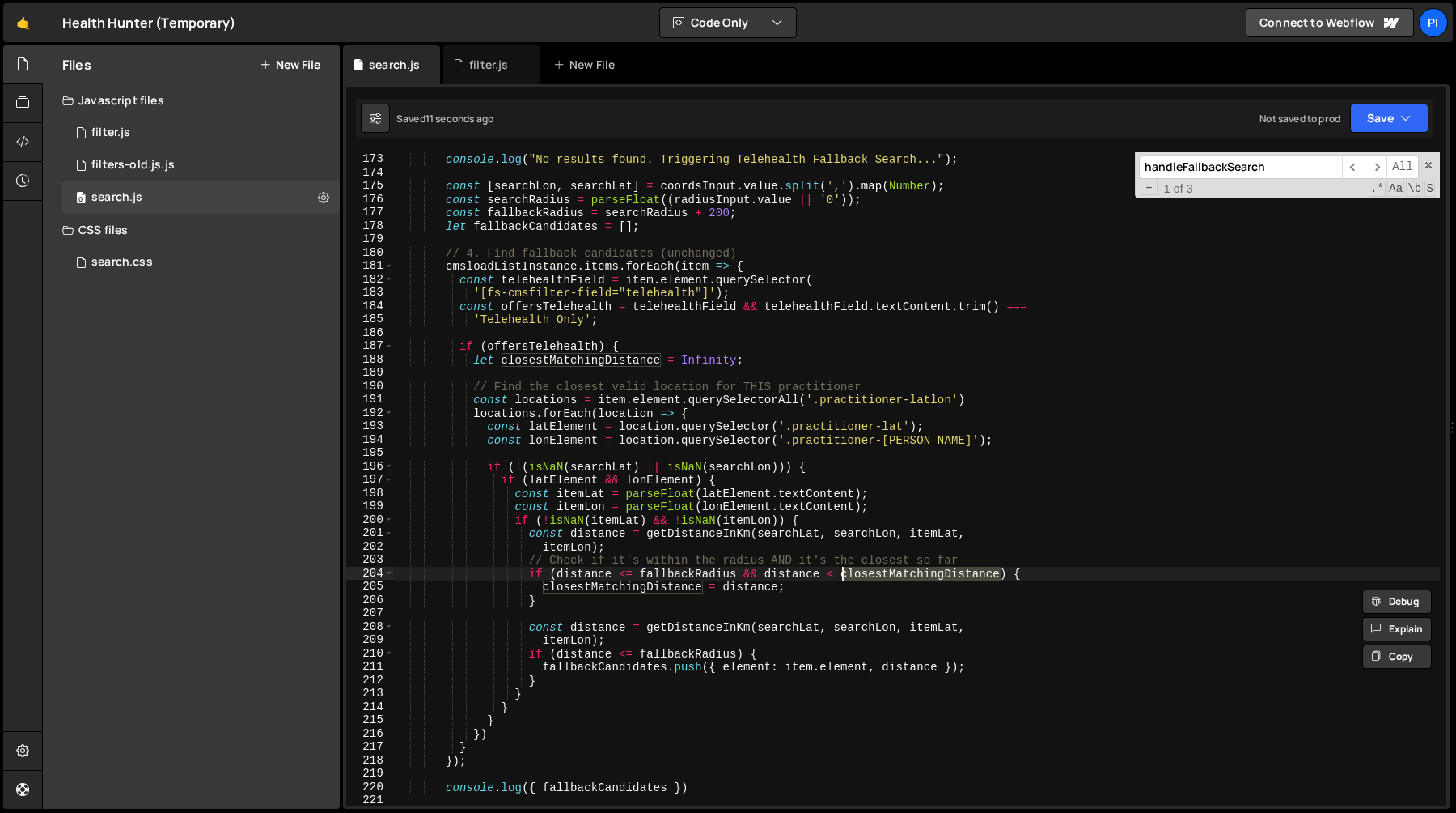
scroll to position [2297, 0]
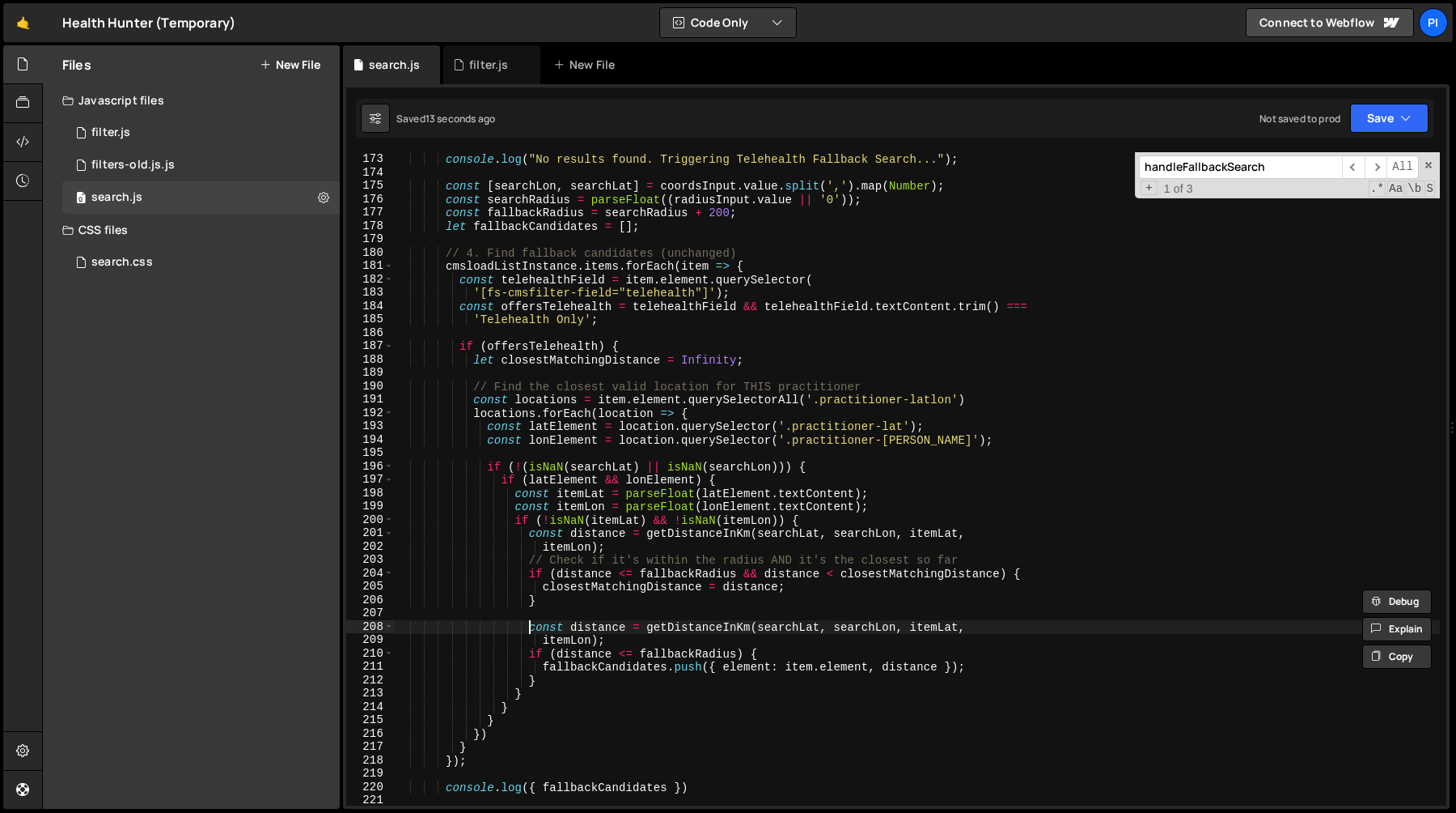
click at [527, 629] on div "if ( isLocationSearch && resultsAreEmpty ) { console . log ( "No results found.…" at bounding box center [917, 479] width 1046 height 680
click at [553, 677] on div "if ( isLocationSearch && resultsAreEmpty ) { console . log ( "No results found.…" at bounding box center [917, 479] width 1046 height 680
type textarea "fallbackCandidates.push({ element: item.element, distance }); }"
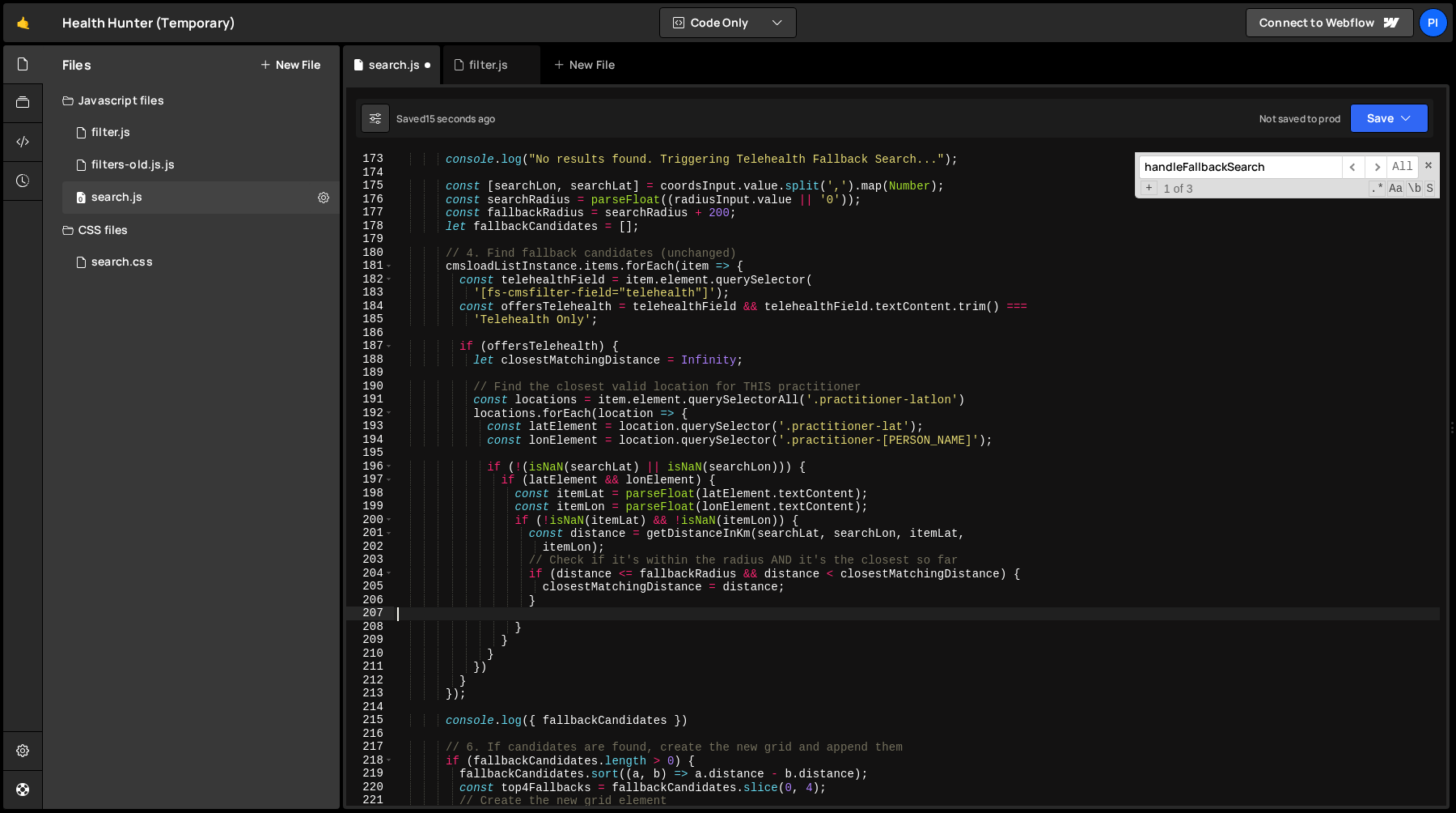
scroll to position [0, 0]
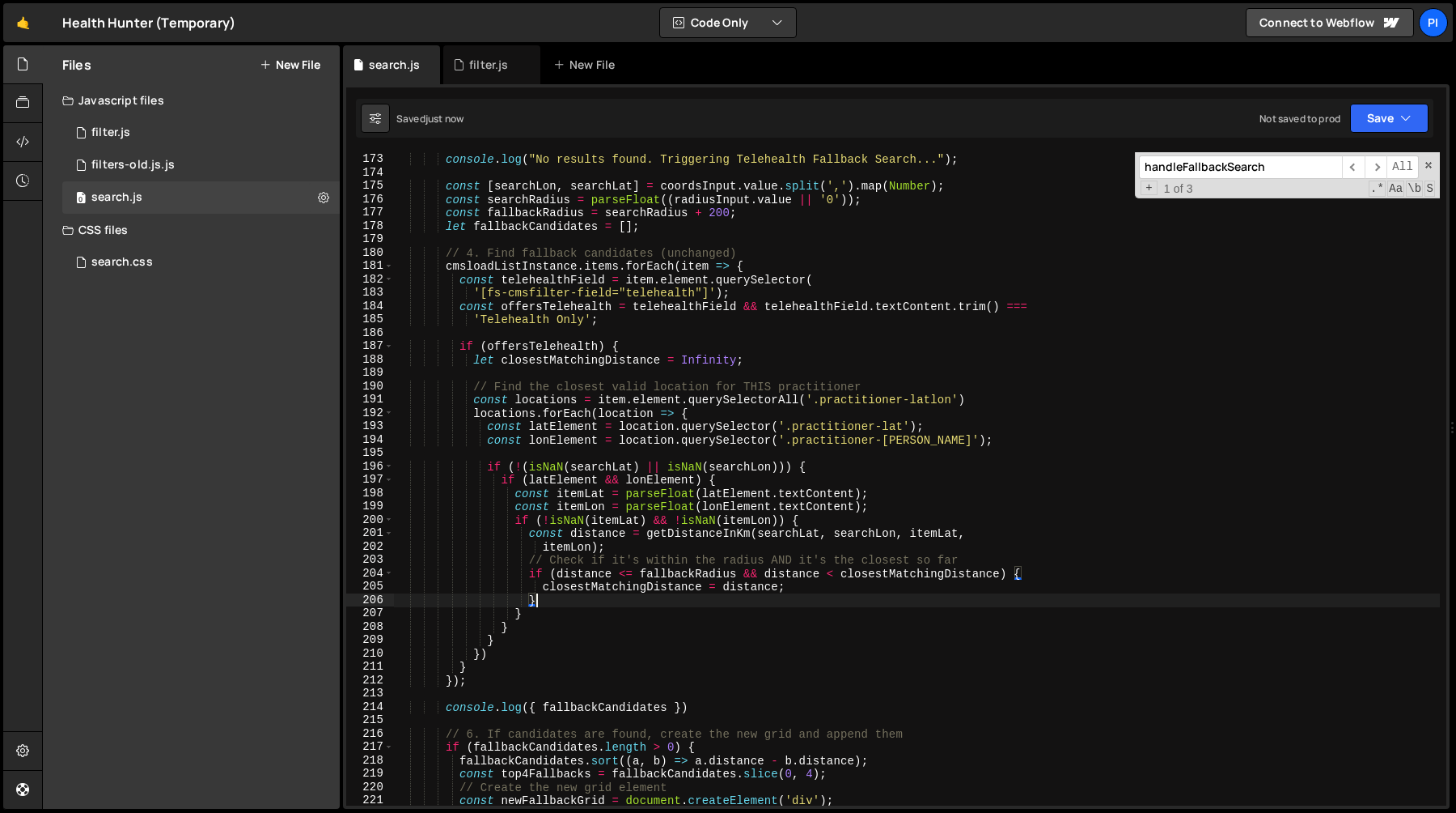
click at [645, 346] on div "if ( isLocationSearch && resultsAreEmpty ) { console . log ( "No results found.…" at bounding box center [917, 479] width 1046 height 680
click at [974, 410] on div "if ( isLocationSearch && resultsAreEmpty ) { console . log ( "No results found.…" at bounding box center [917, 479] width 1046 height 680
click at [525, 654] on div "if ( isLocationSearch && resultsAreEmpty ) { console . log ( "No results found.…" at bounding box center [917, 479] width 1046 height 680
type textarea "})"
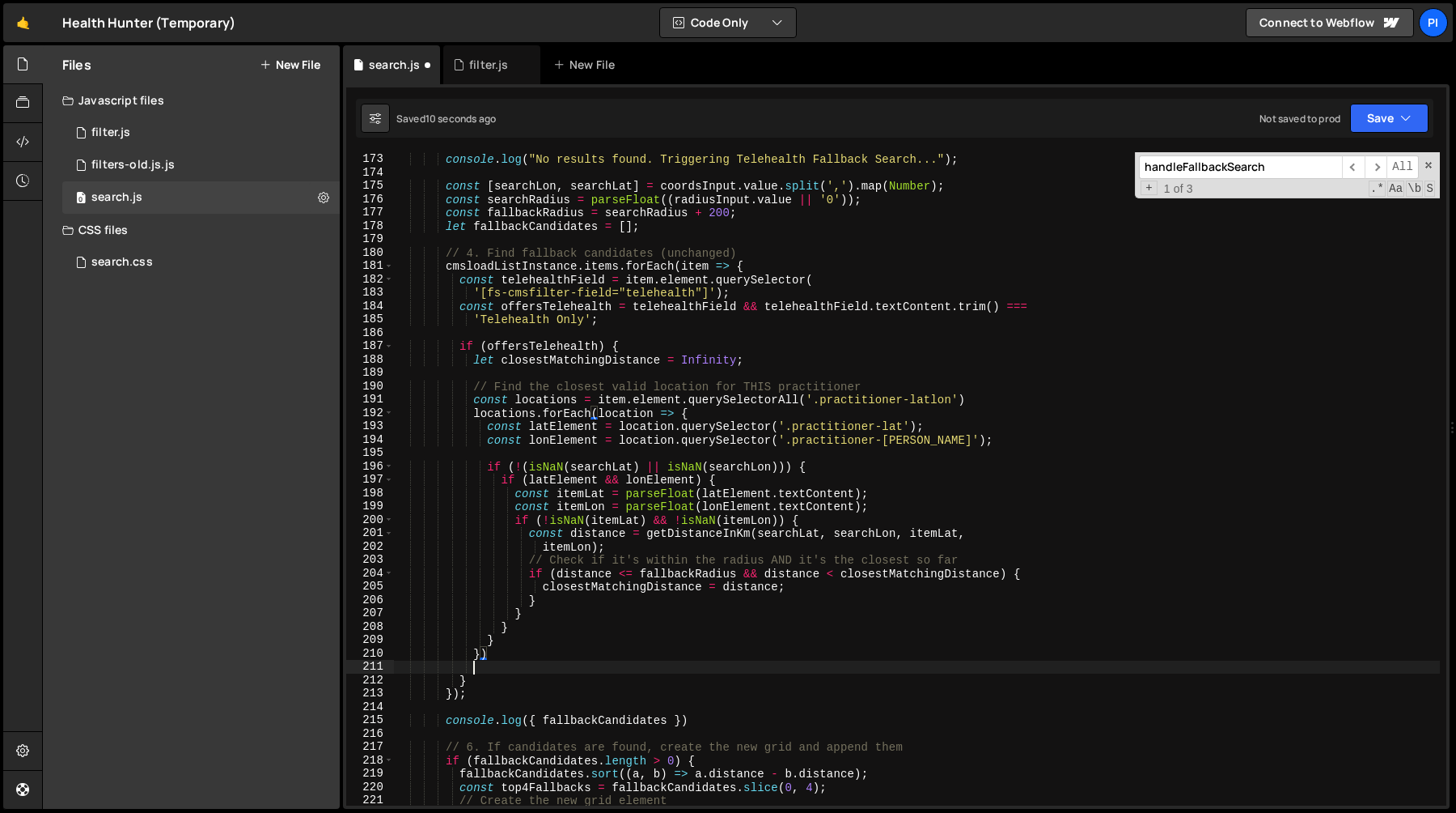
scroll to position [0, 4]
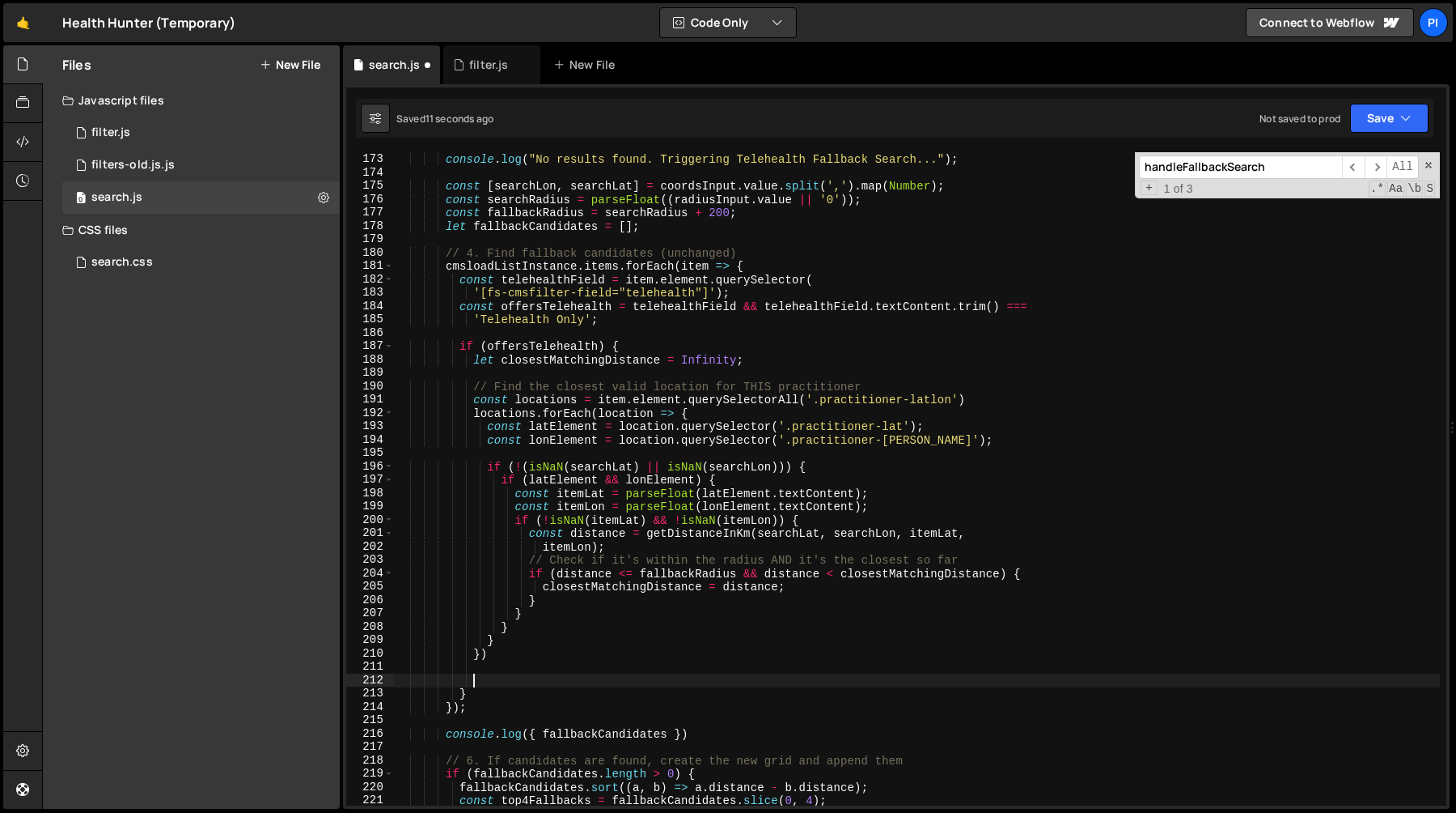
paste textarea "}"
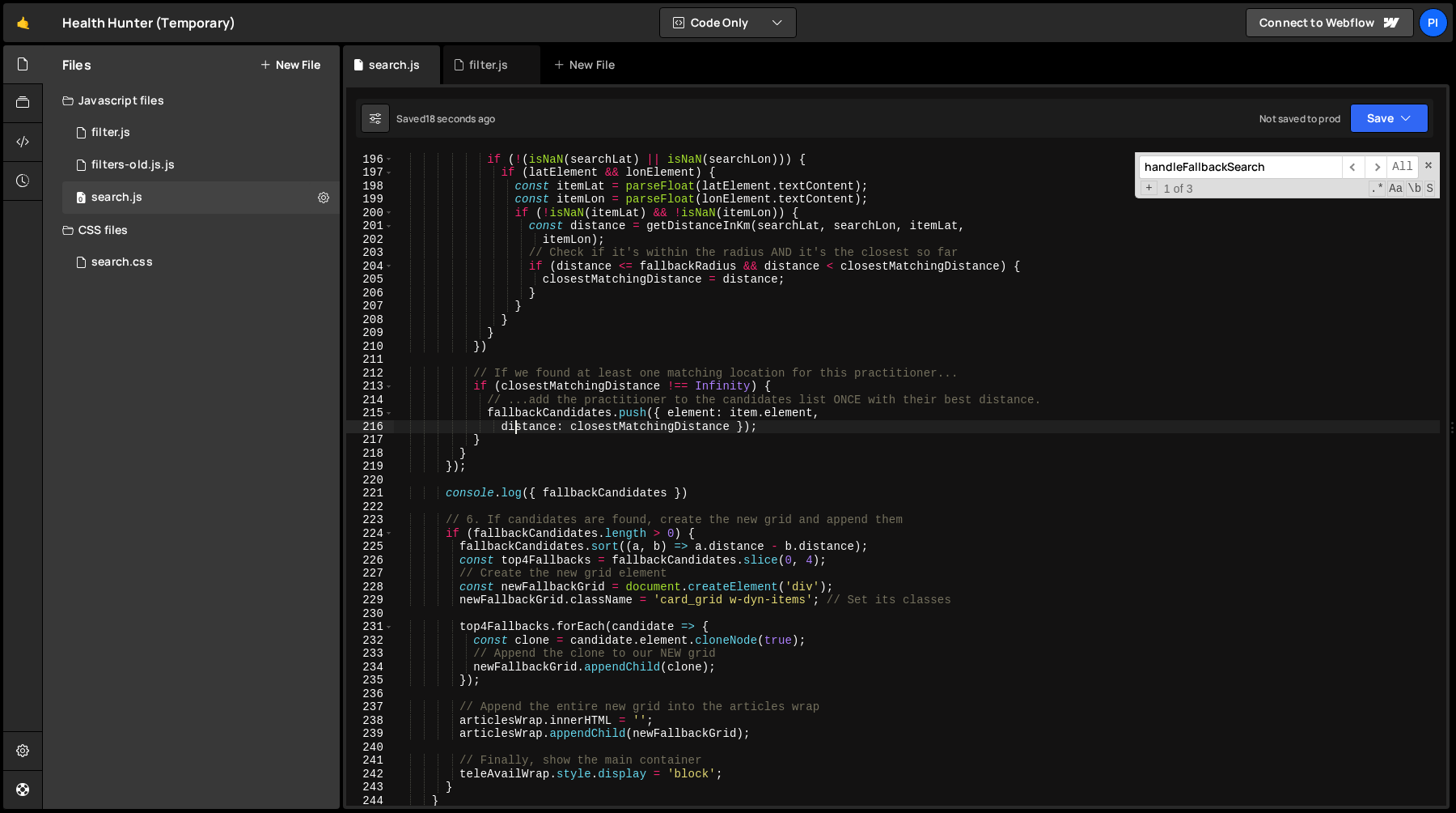
scroll to position [2570, 0]
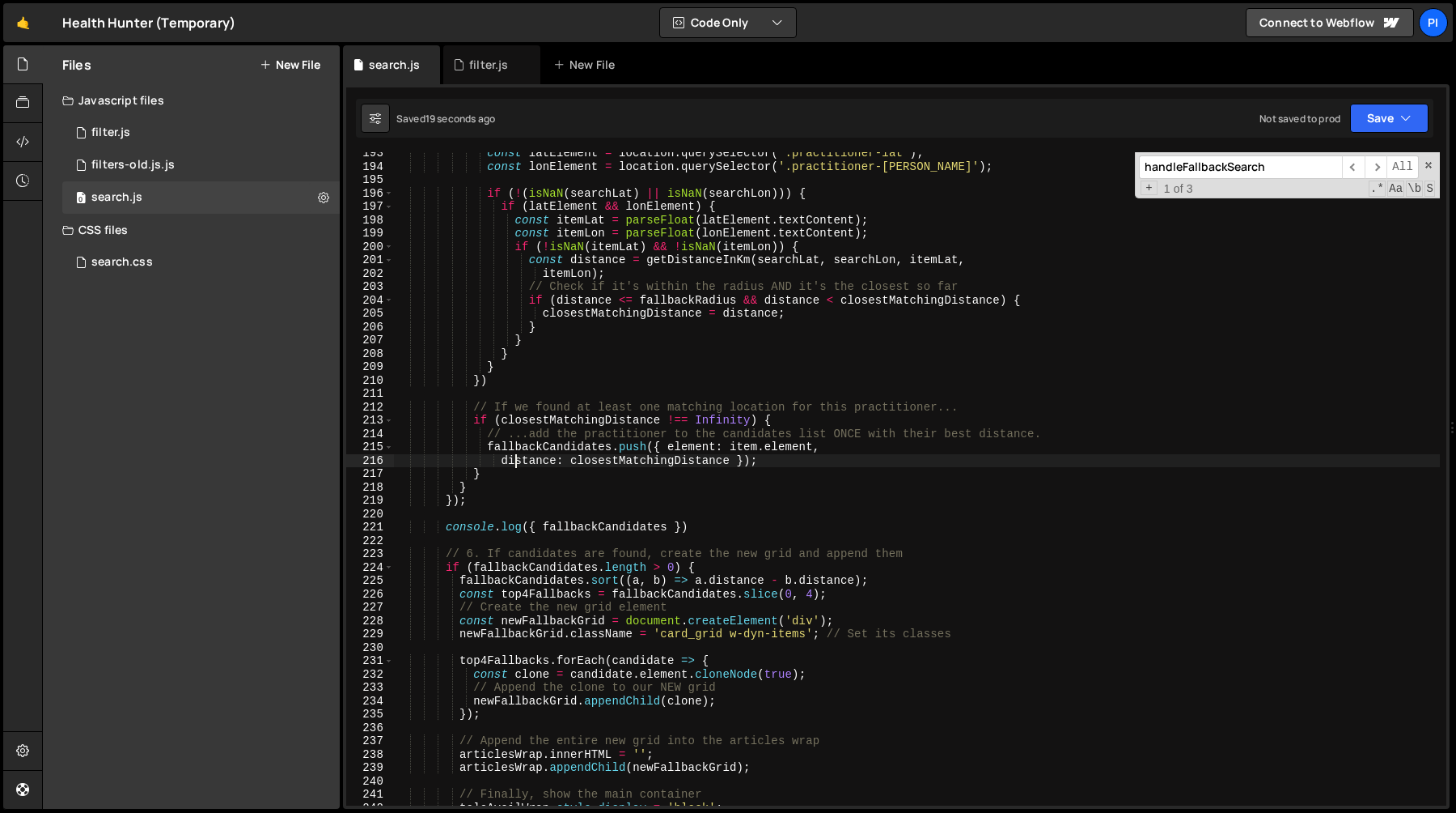
click at [697, 528] on div "const latElement = location . querySelector ( '.practitioner-lat' ) ; const lon…" at bounding box center [917, 486] width 1046 height 680
click at [696, 502] on div "const latElement = location . querySelector ( '.practitioner-lat' ) ; const lon…" at bounding box center [917, 486] width 1046 height 680
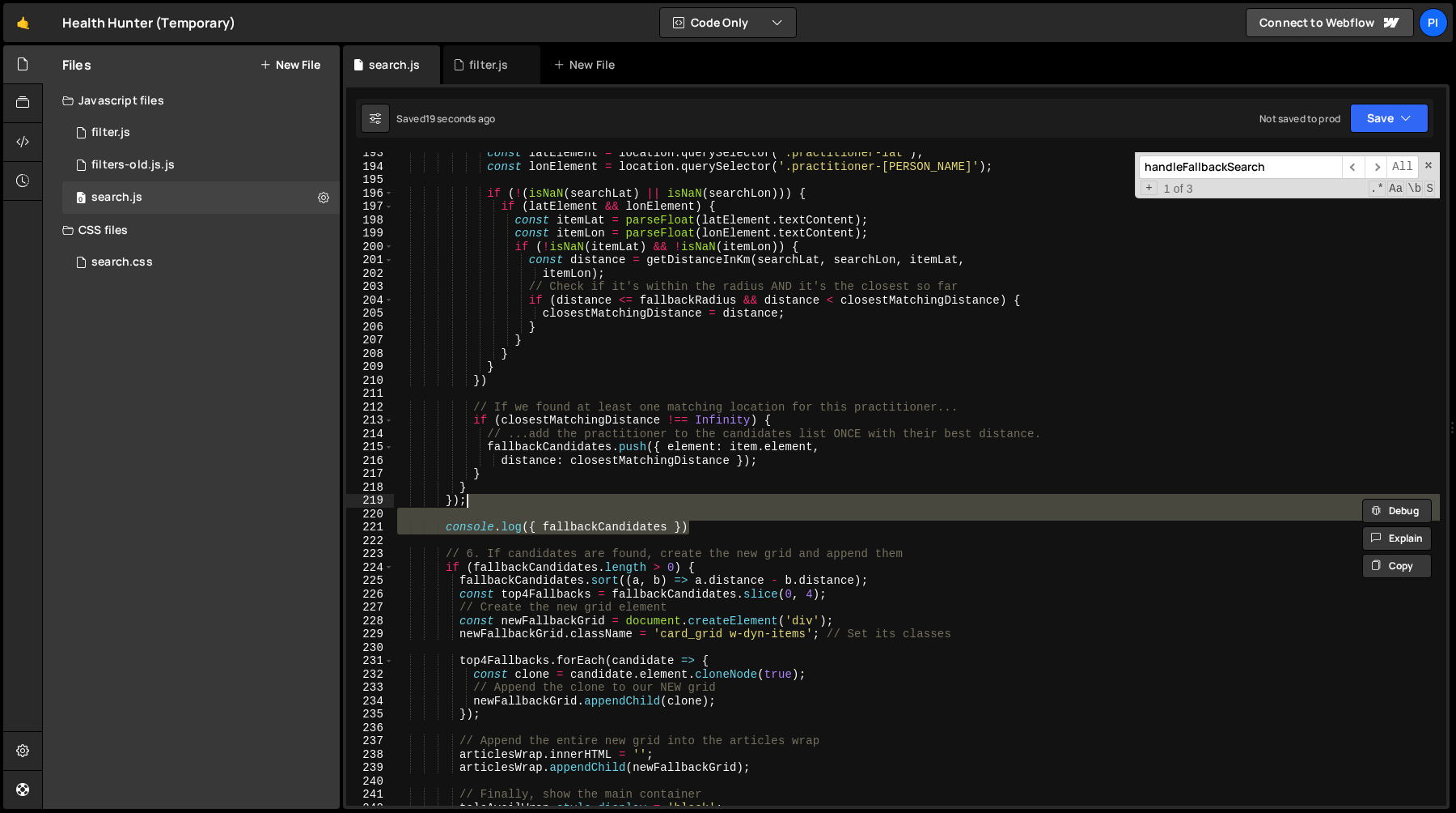
scroll to position [0, 4]
type textarea "});"
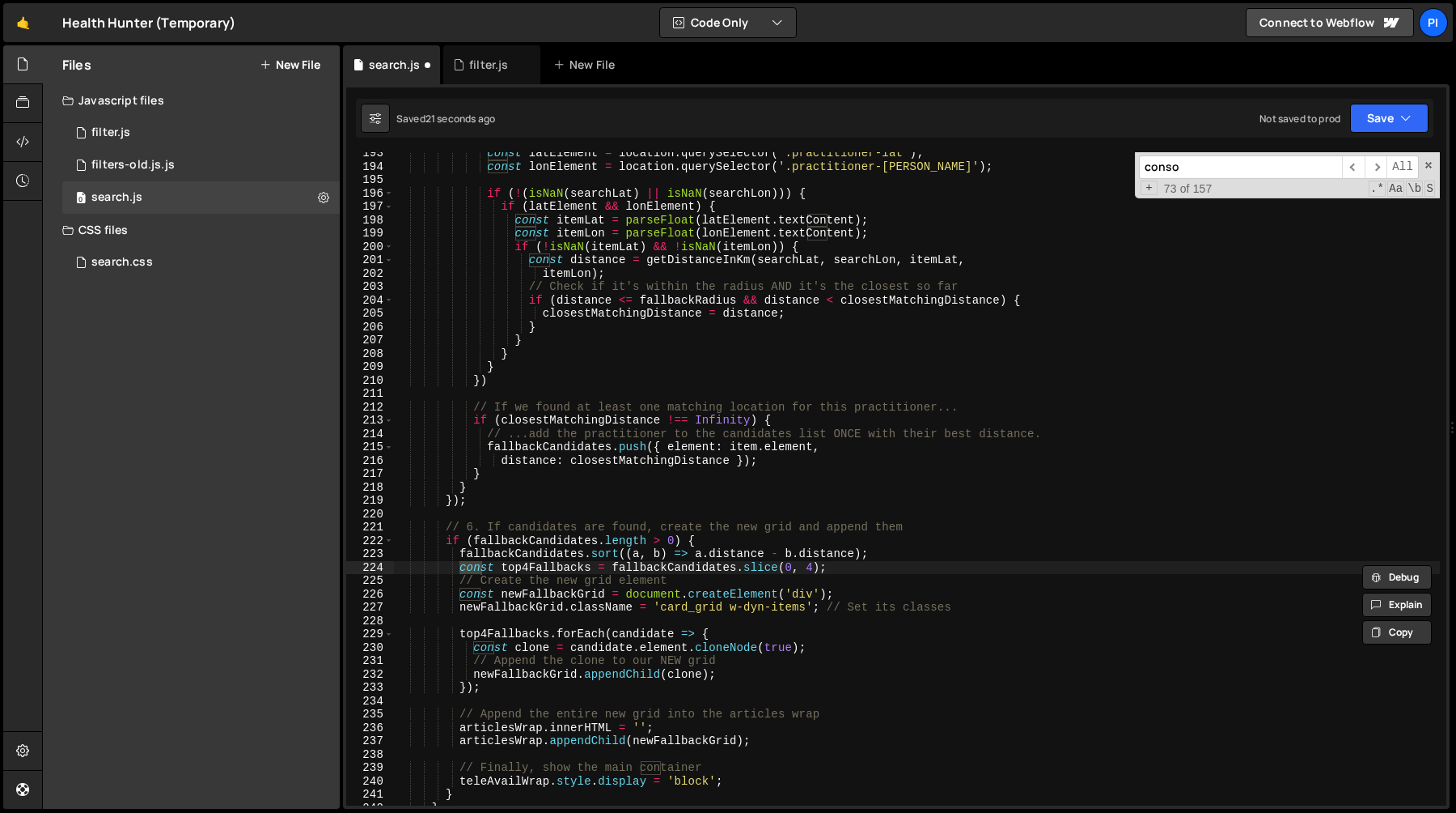
scroll to position [2972, 0]
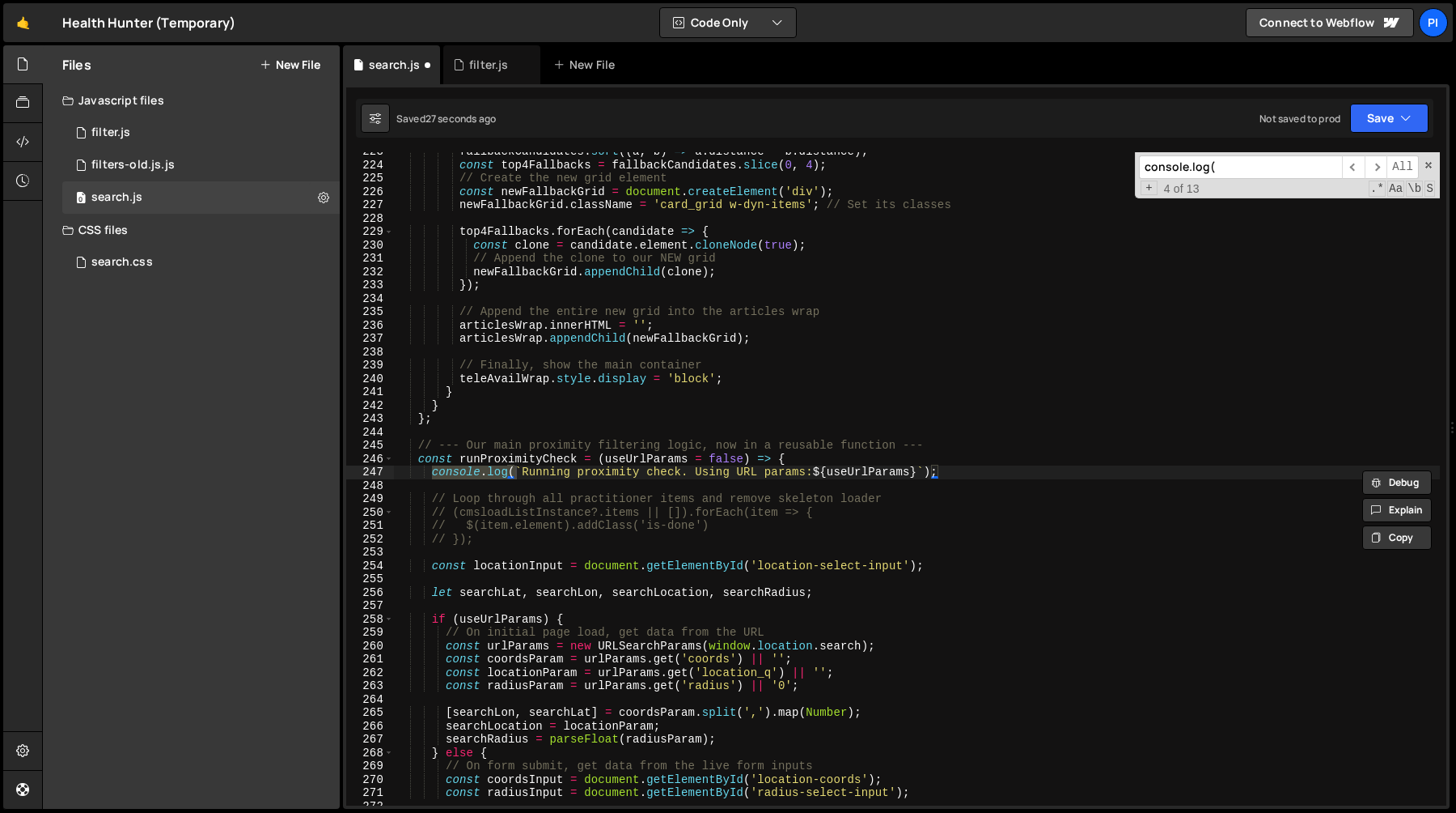
type input "console.log({"
click at [1432, 166] on span at bounding box center [1429, 165] width 11 height 11
type textarea "console.log(`Running proximity check. Using URL params: ${useUrlParams}`);"
